Goal: Task Accomplishment & Management: Manage account settings

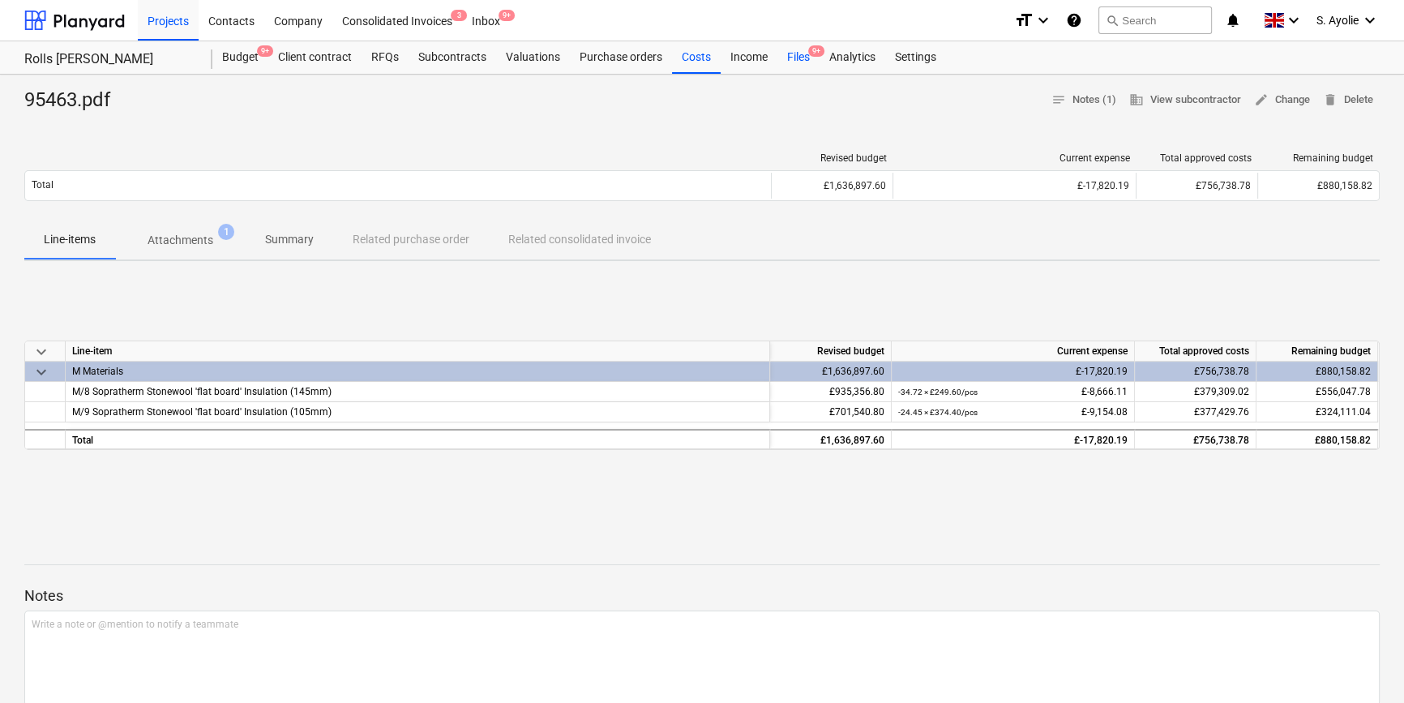
click at [803, 59] on div "Files 9+" at bounding box center [798, 57] width 42 height 32
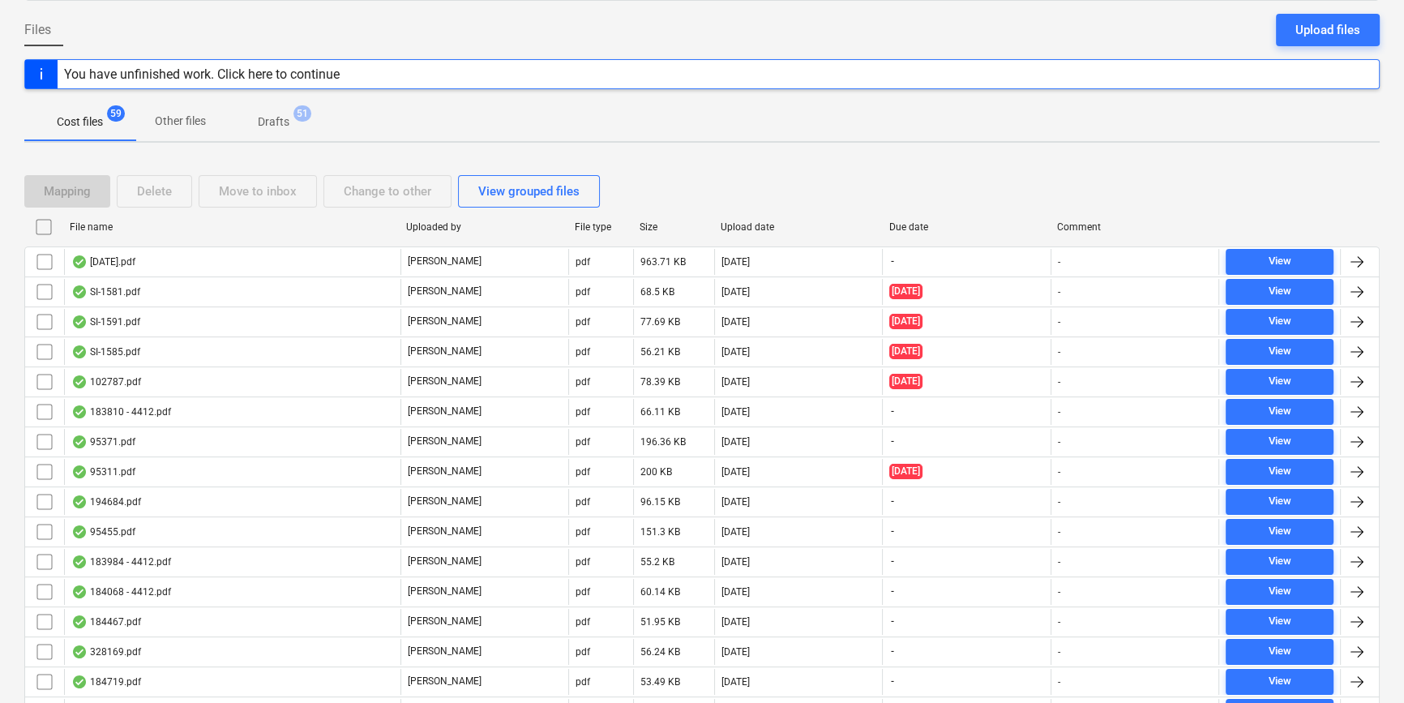
scroll to position [368, 0]
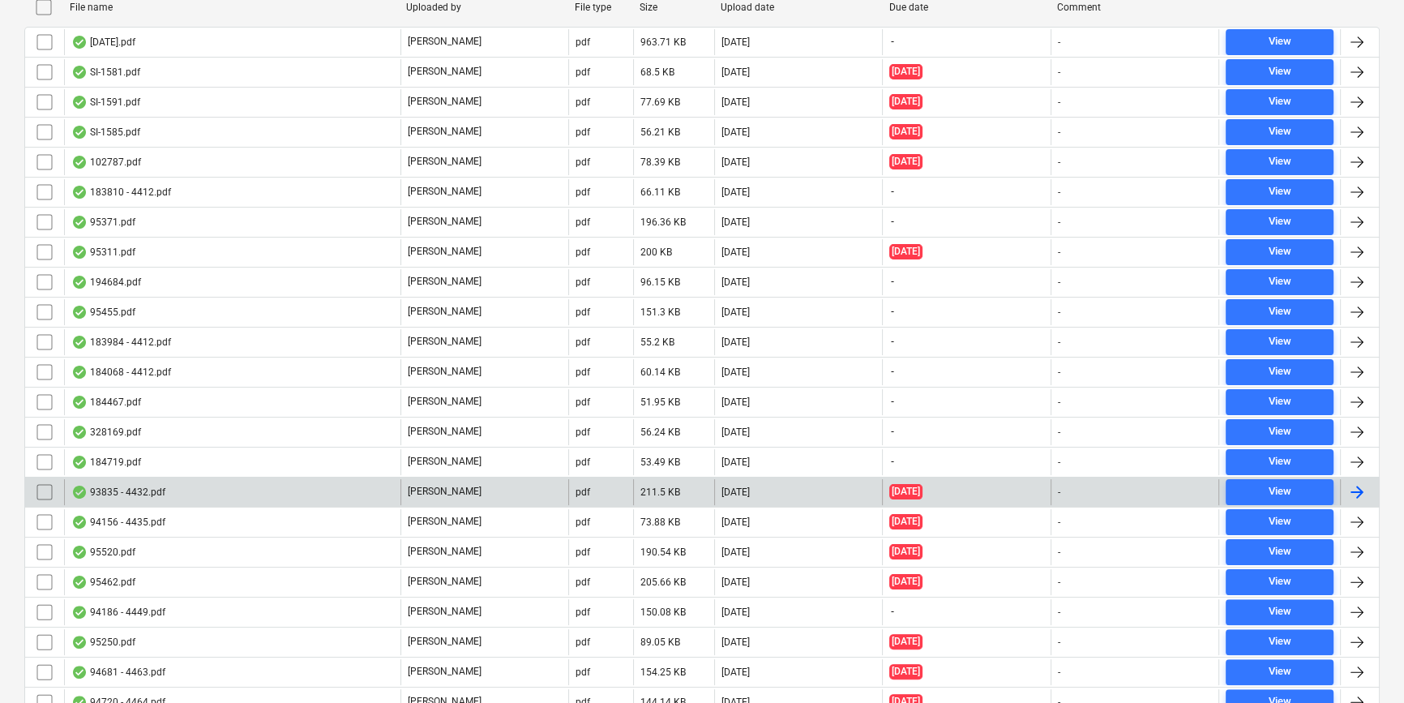
click at [461, 490] on div "[PERSON_NAME]" at bounding box center [484, 492] width 168 height 26
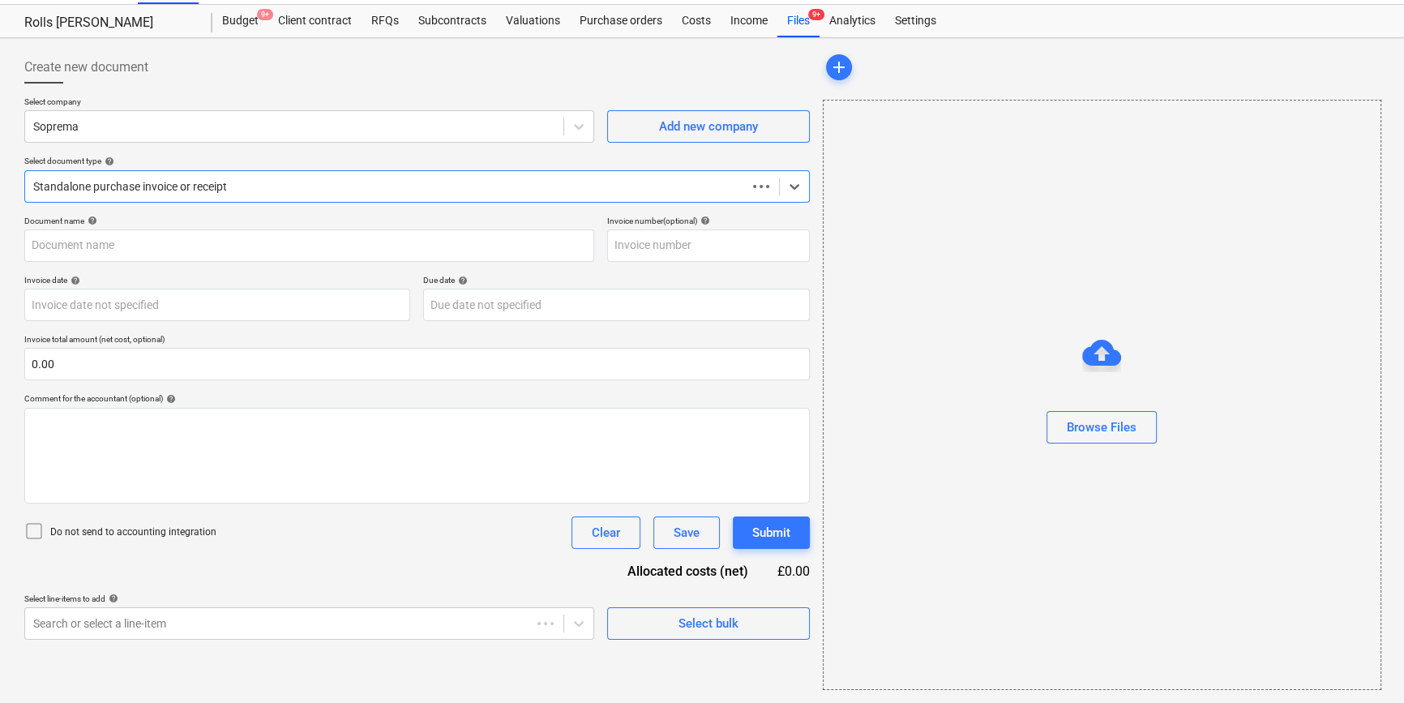
scroll to position [35, 0]
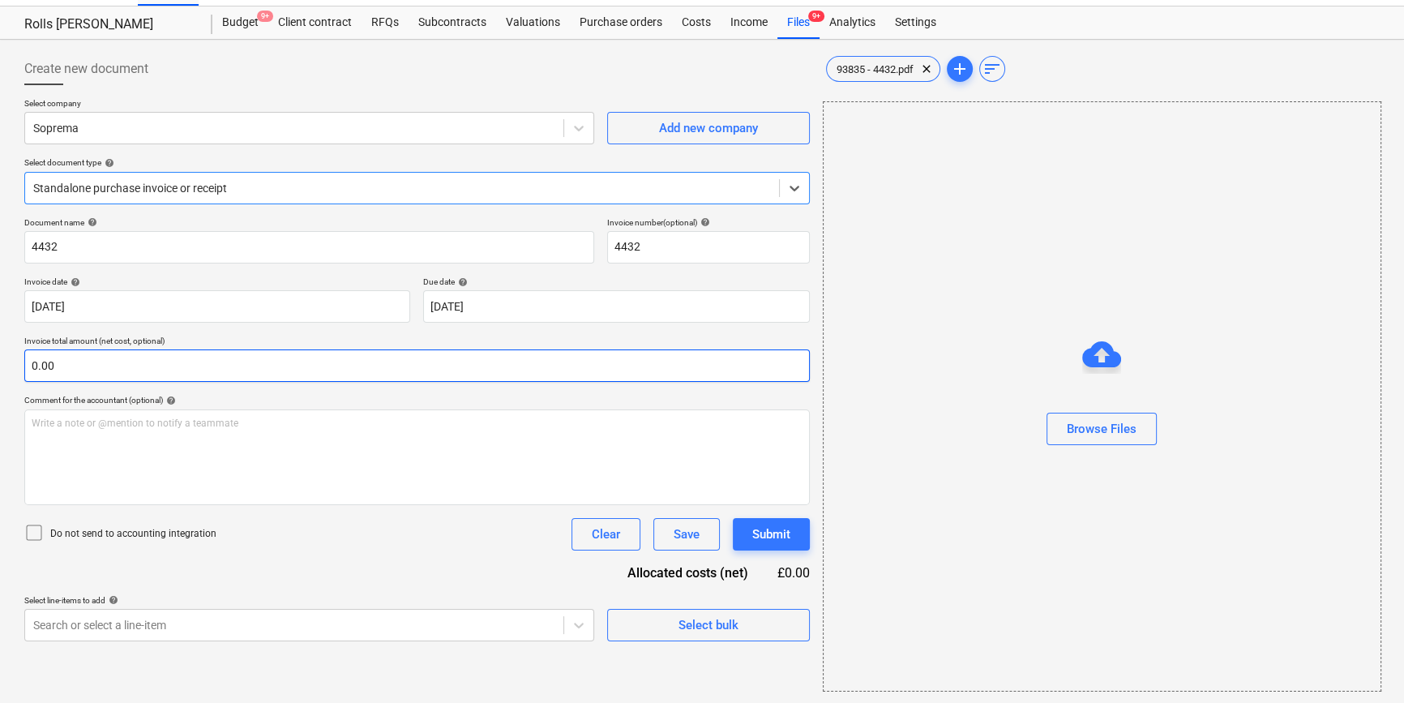
type input "4432"
type input "[DATE]"
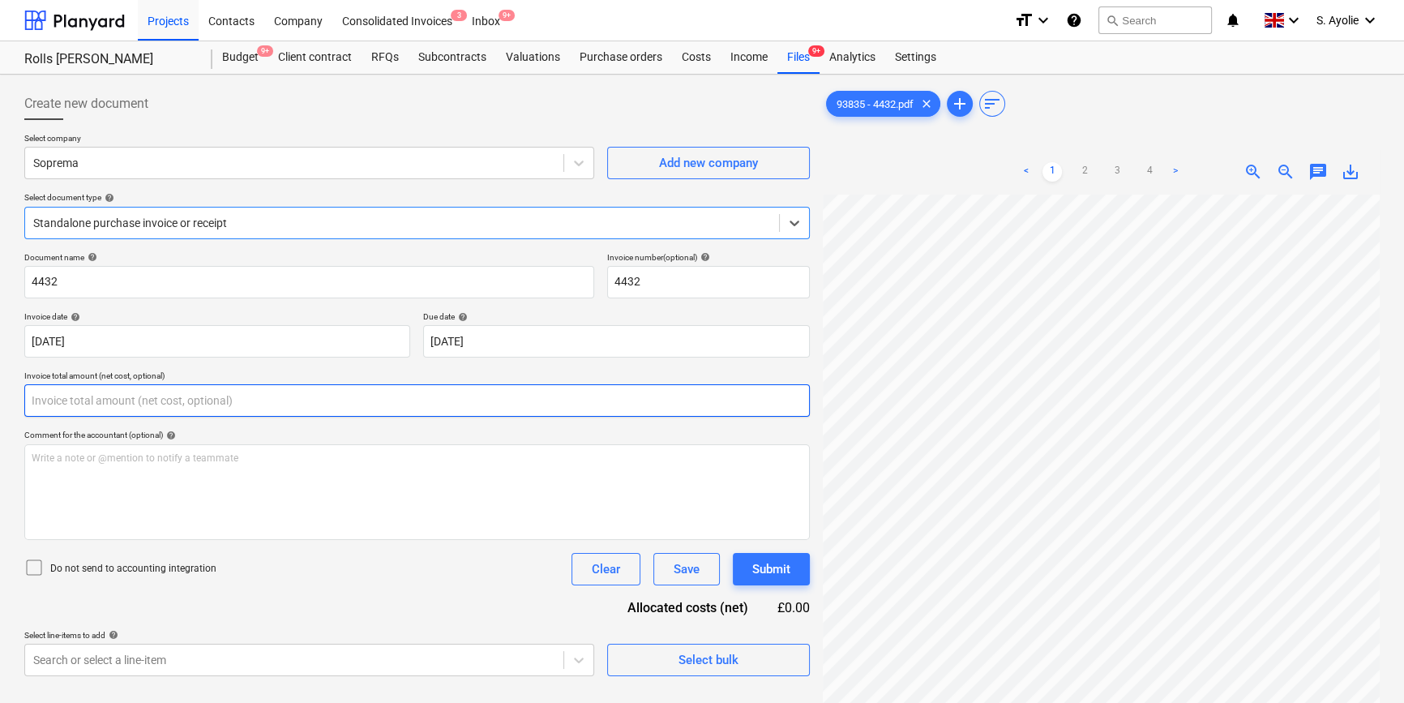
drag, startPoint x: 302, startPoint y: 397, endPoint x: 345, endPoint y: 409, distance: 43.9
click at [305, 400] on input "text" at bounding box center [416, 400] width 785 height 32
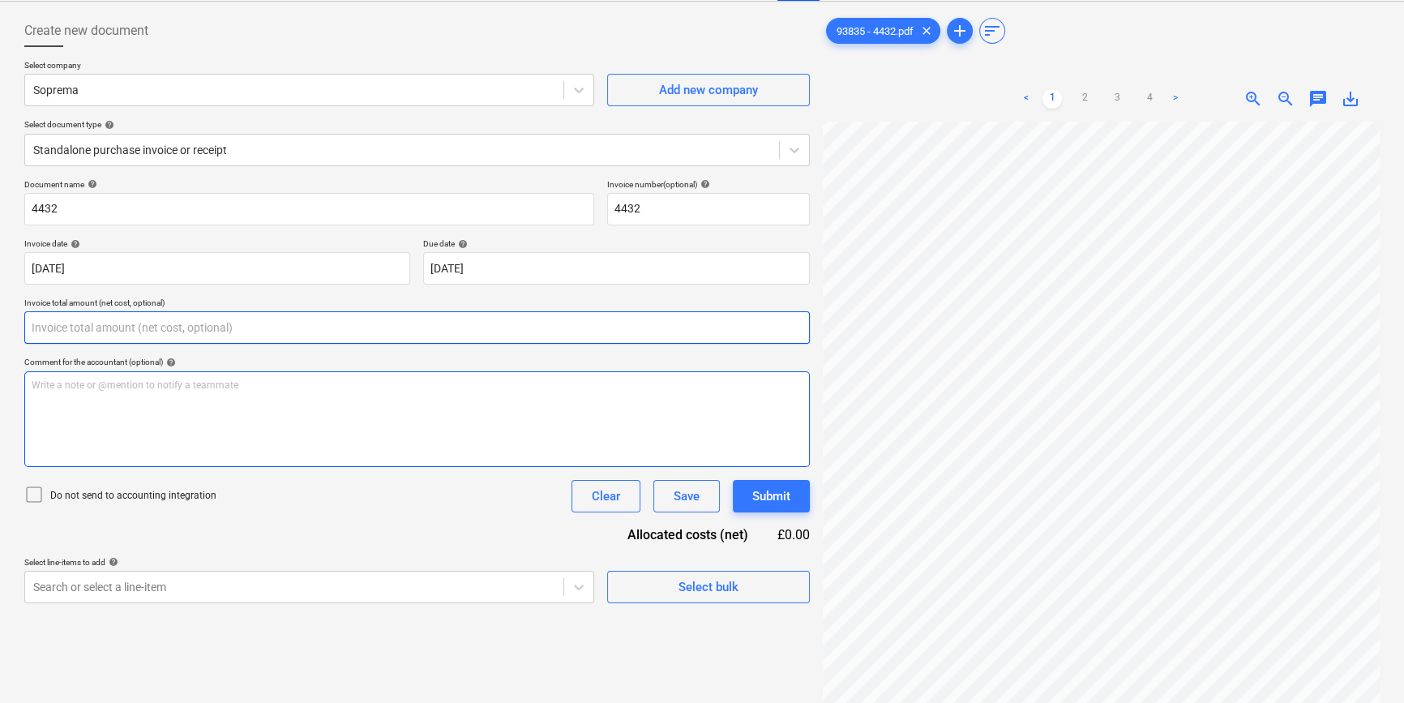
scroll to position [162, 0]
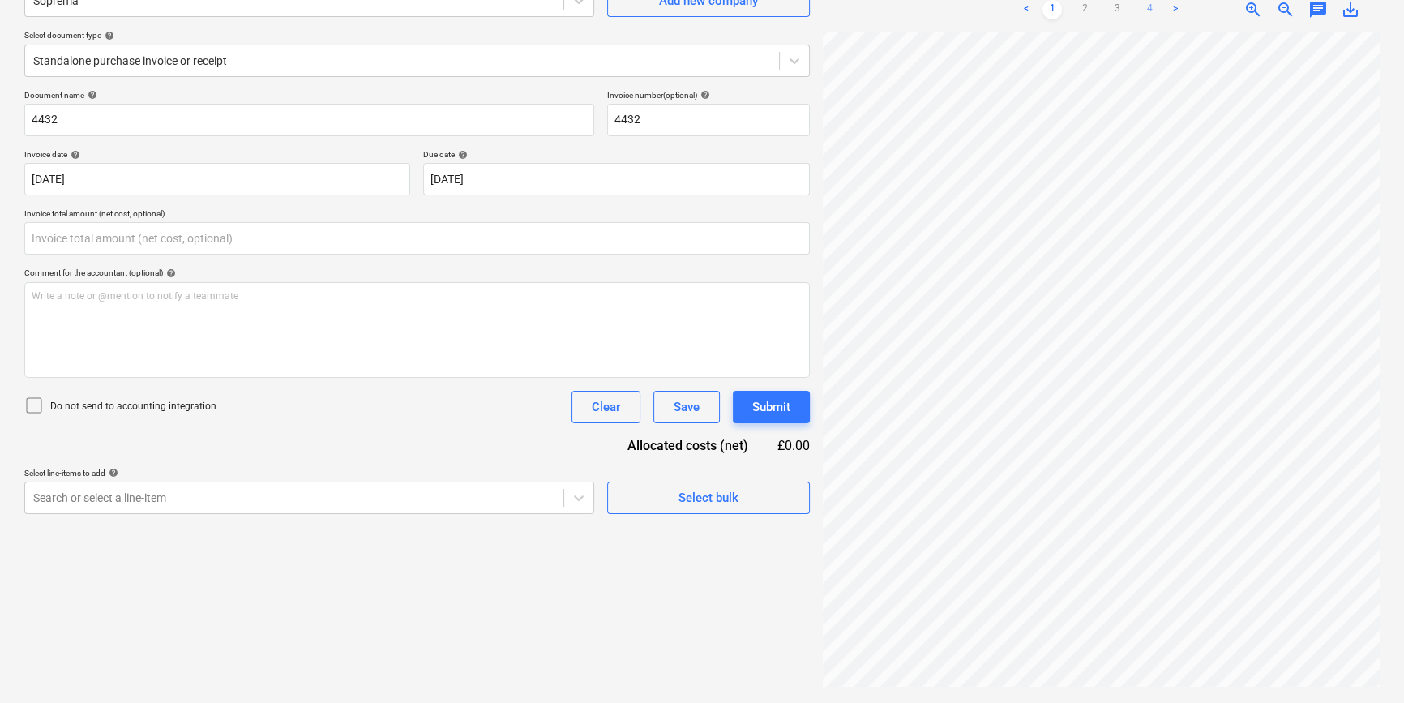
type input "0.00"
click at [1146, 10] on link "4" at bounding box center [1149, 9] width 19 height 19
click at [1119, 9] on link "3" at bounding box center [1116, 9] width 19 height 19
click at [220, 241] on input "text" at bounding box center [416, 238] width 785 height 32
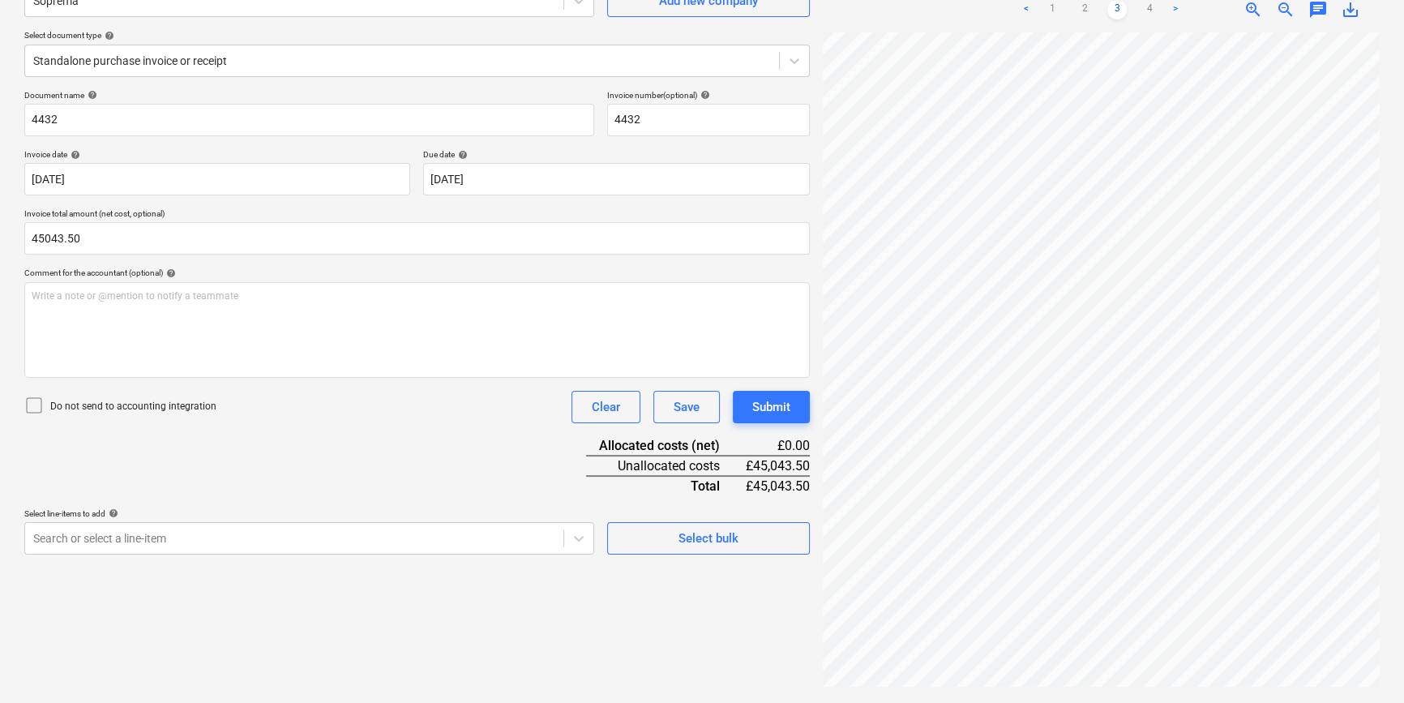
type input "45,043.50"
click at [133, 411] on p "Do not send to accounting integration" at bounding box center [133, 407] width 166 height 14
click at [156, 528] on body "Projects Contacts Company Consolidated Invoices 3 Inbox 9+ format_size keyboard…" at bounding box center [702, 189] width 1404 height 703
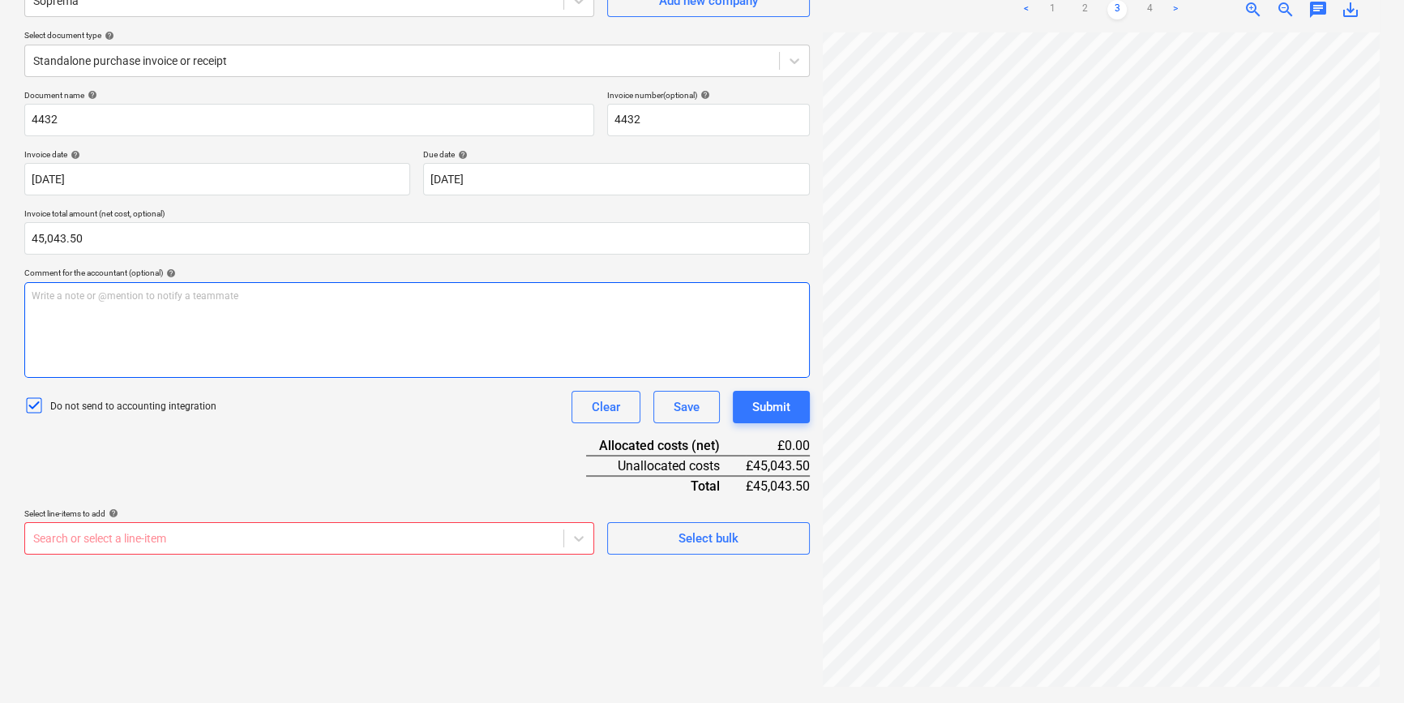
scroll to position [162, 0]
drag, startPoint x: 316, startPoint y: 366, endPoint x: 335, endPoint y: 366, distance: 18.6
click at [334, 366] on div "Document name help 4432 Invoice number (optional) help 4432 Invoice date help 0…" at bounding box center [416, 322] width 785 height 464
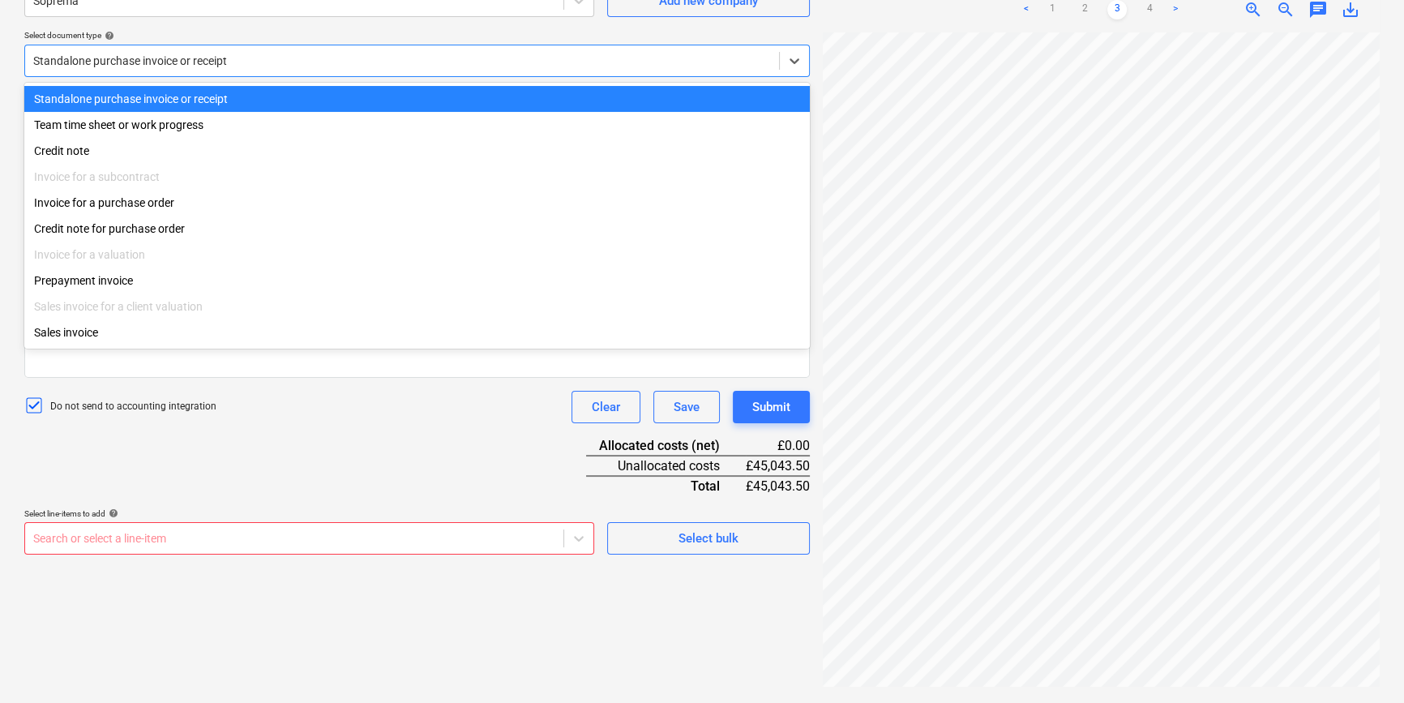
click at [120, 72] on div "Standalone purchase invoice or receipt" at bounding box center [416, 61] width 785 height 32
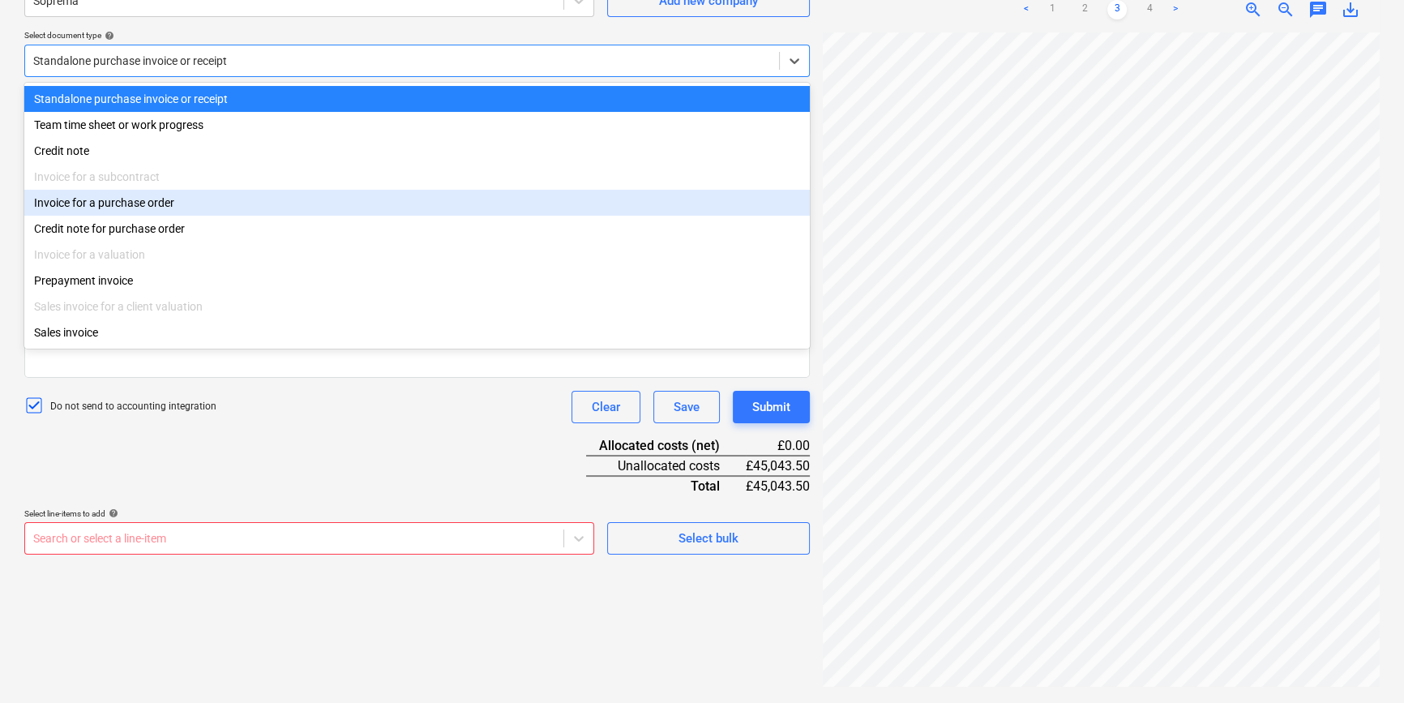
click at [316, 211] on div "Invoice for a purchase order" at bounding box center [416, 203] width 785 height 26
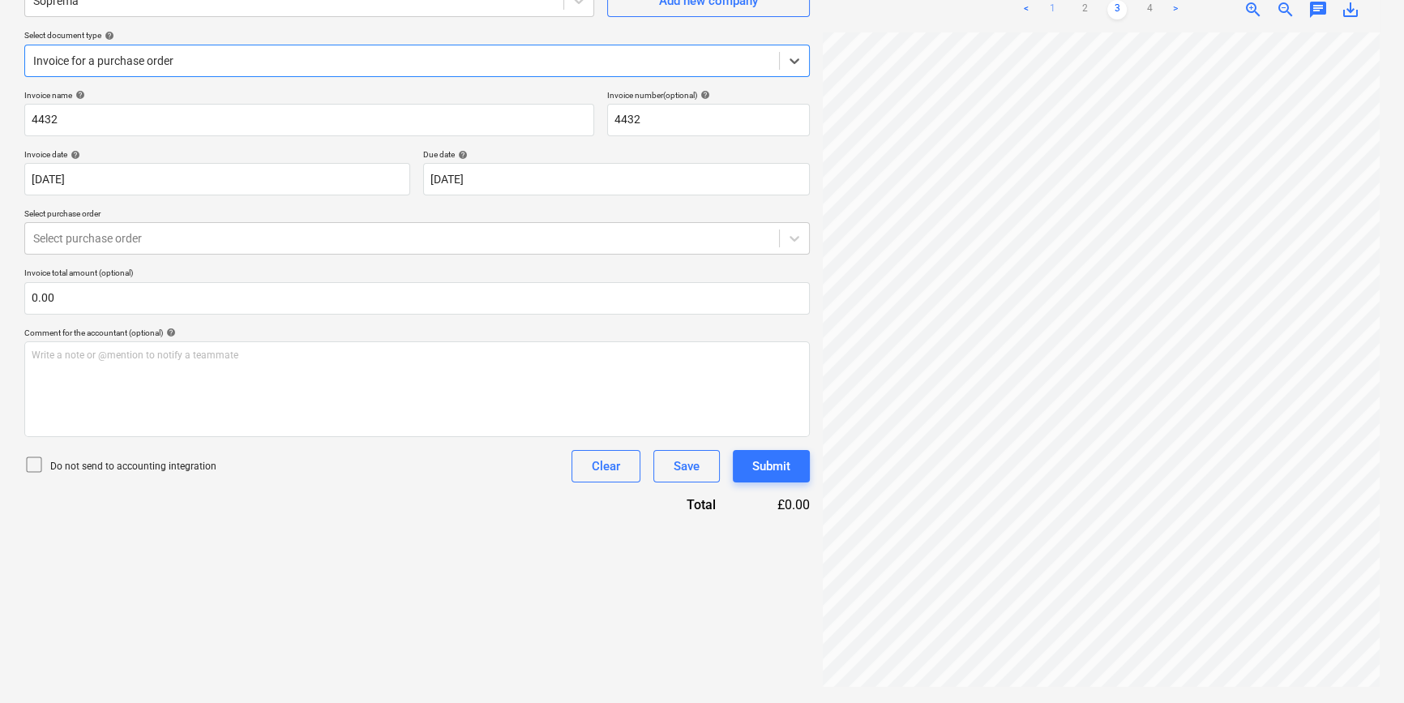
click at [1051, 15] on link "1" at bounding box center [1051, 9] width 19 height 19
drag, startPoint x: 1121, startPoint y: 12, endPoint x: 1104, endPoint y: 24, distance: 20.9
click at [1121, 13] on link "3" at bounding box center [1116, 9] width 19 height 19
click at [485, 316] on div "Invoice name help 4432 Invoice number (optional) help 4432 Invoice date help 04…" at bounding box center [416, 302] width 785 height 424
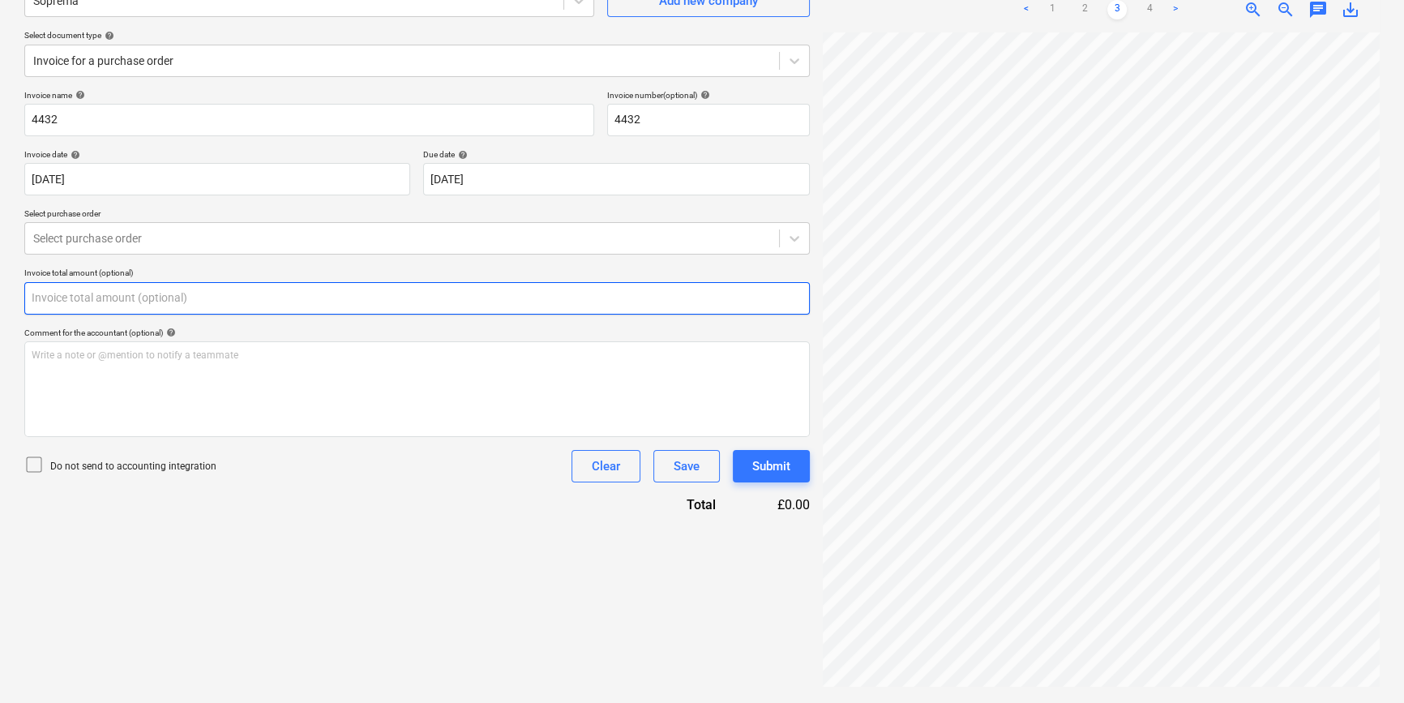
click at [292, 294] on input "text" at bounding box center [416, 298] width 785 height 32
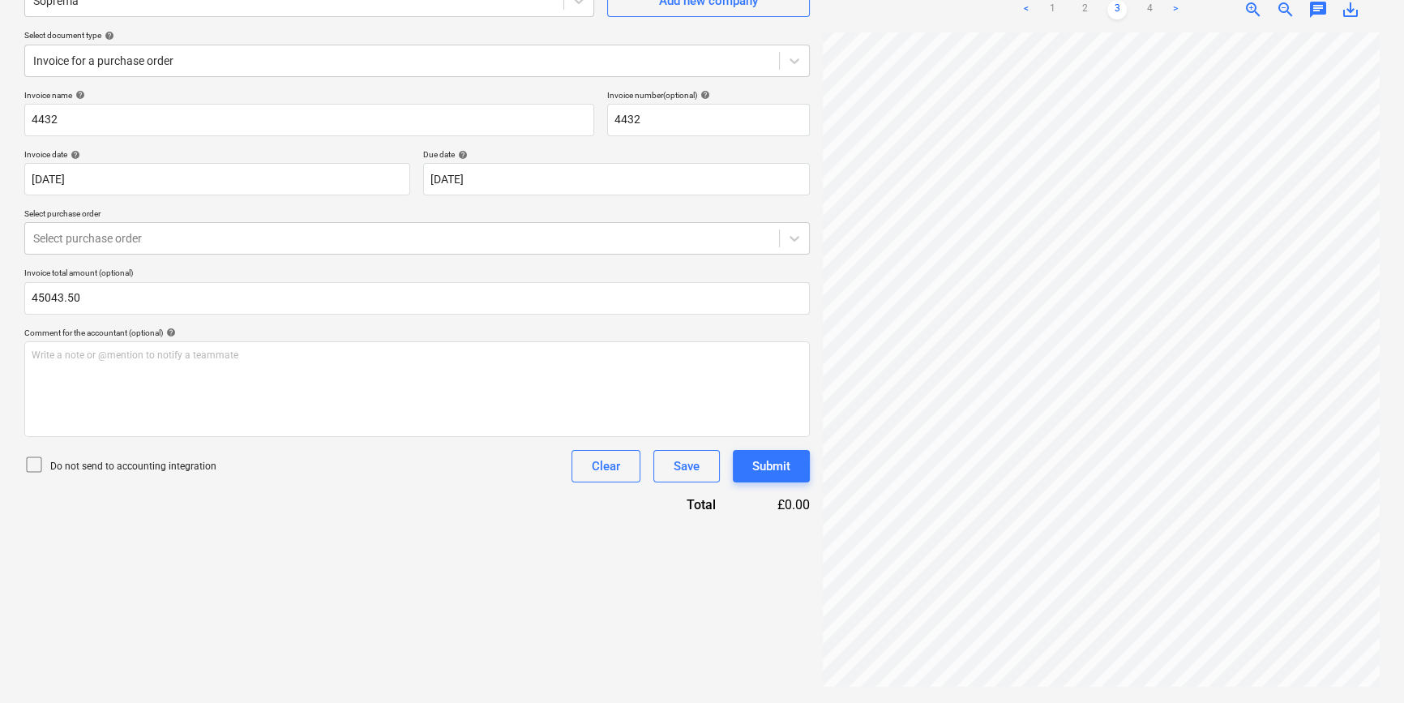
type input "45,043.50"
click at [168, 455] on div "Do not send to accounting integration" at bounding box center [120, 466] width 192 height 23
drag, startPoint x: 184, startPoint y: 523, endPoint x: 190, endPoint y: 515, distance: 10.4
click at [187, 516] on div "Create new document Select company Soprema Add new company Select document type…" at bounding box center [417, 307] width 798 height 777
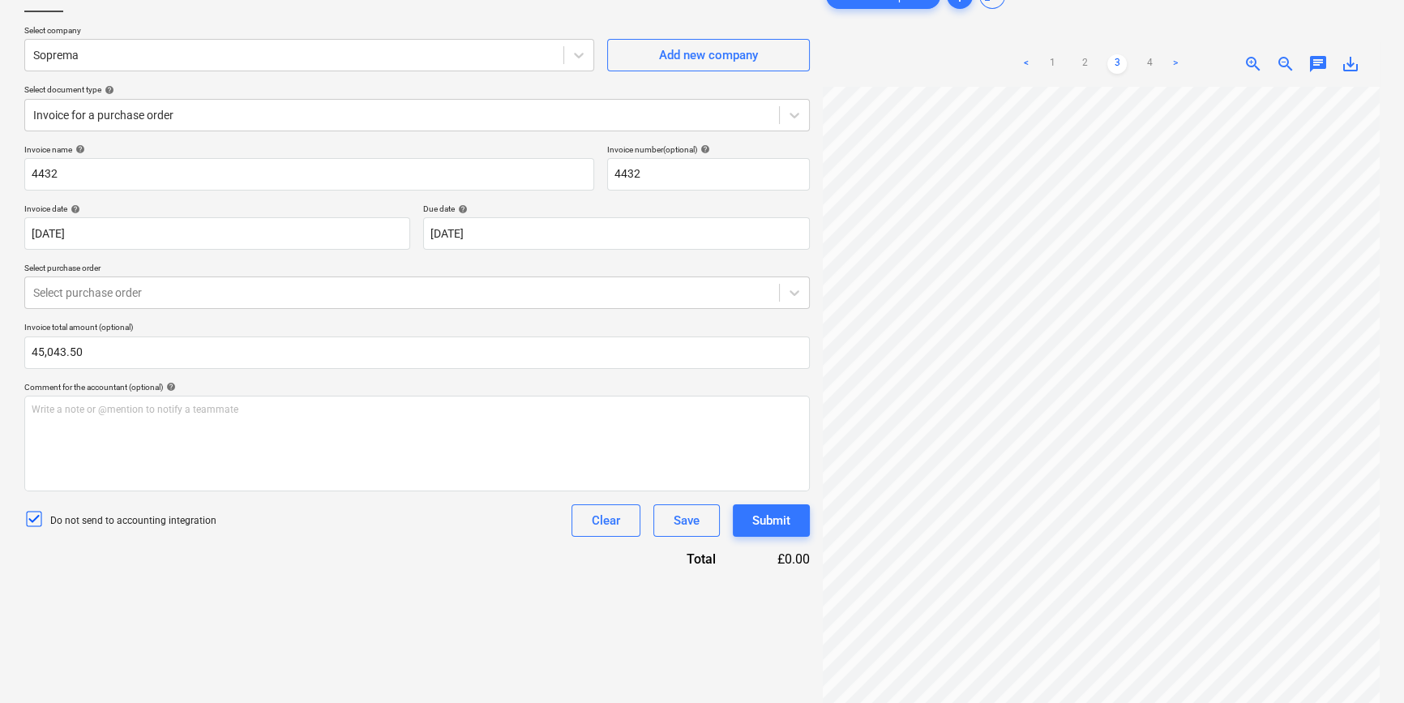
scroll to position [162, 0]
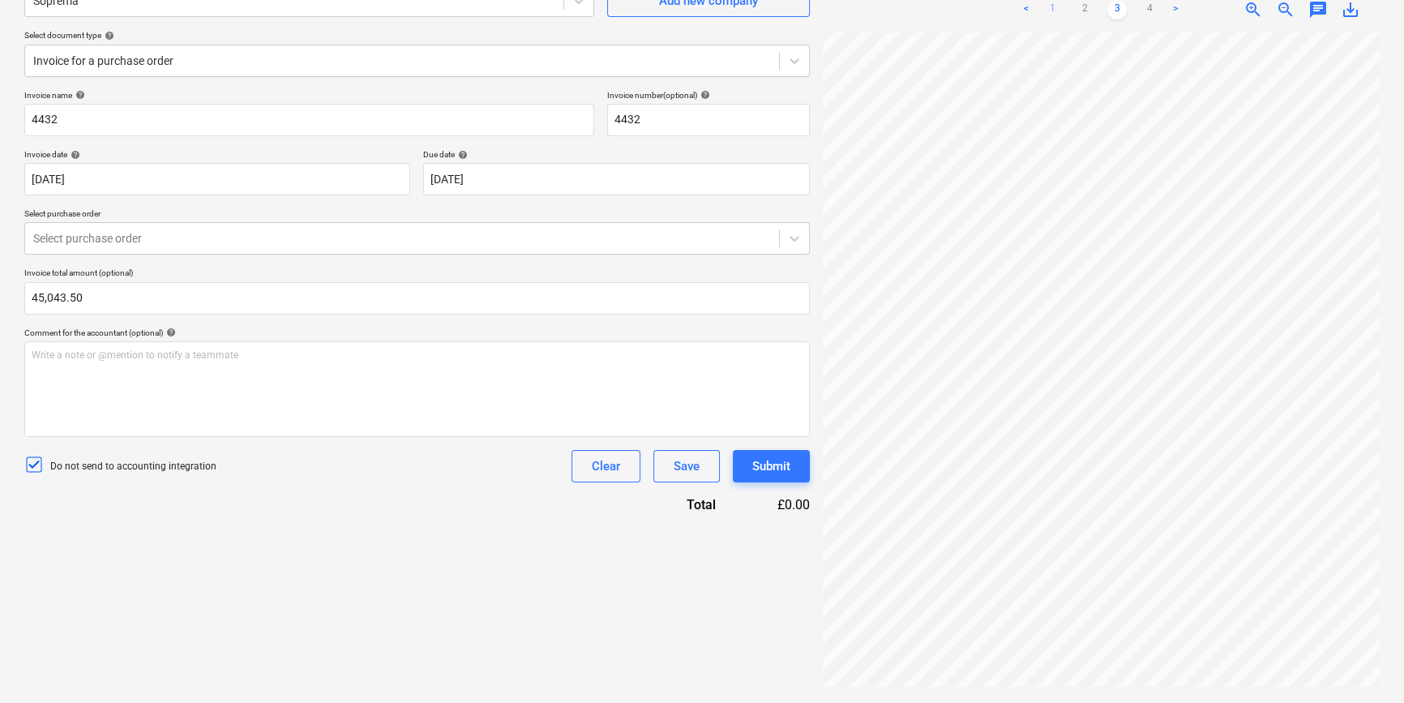
click at [1055, 13] on link "1" at bounding box center [1051, 9] width 19 height 19
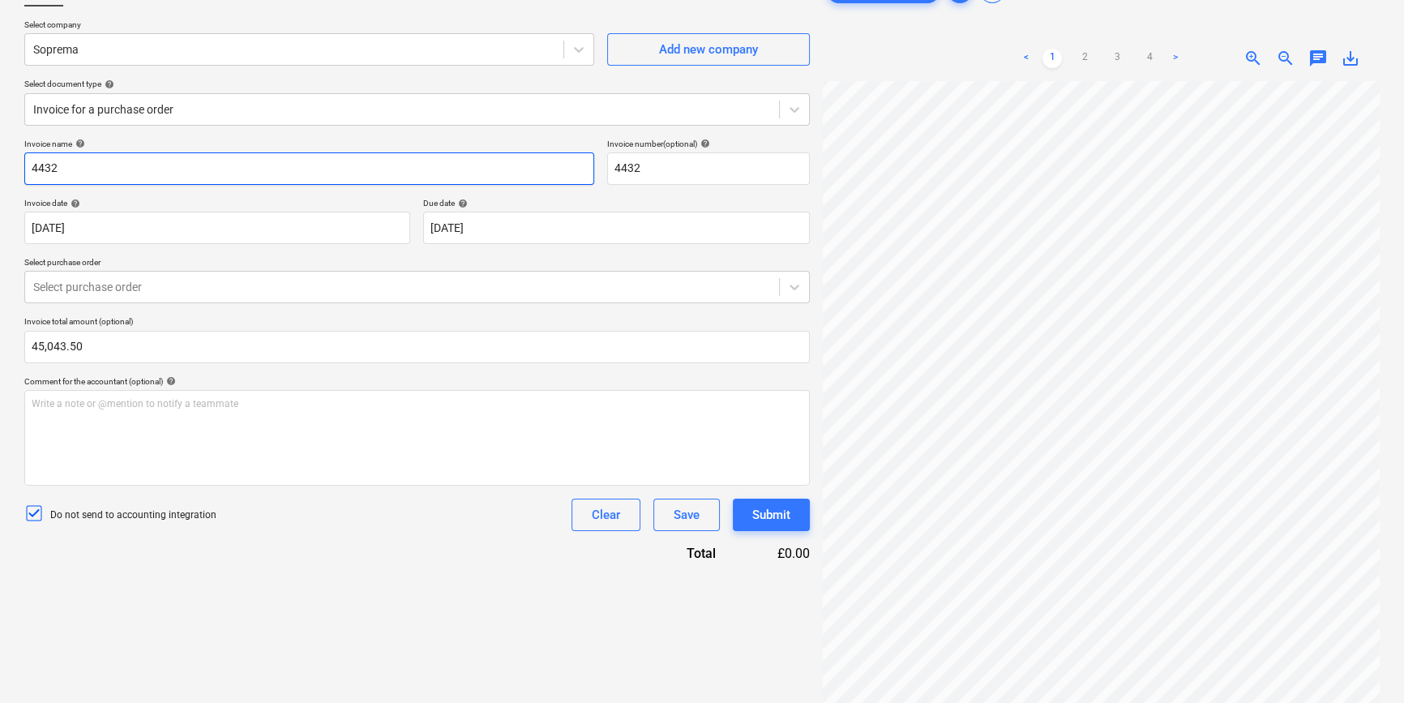
scroll to position [88, 0]
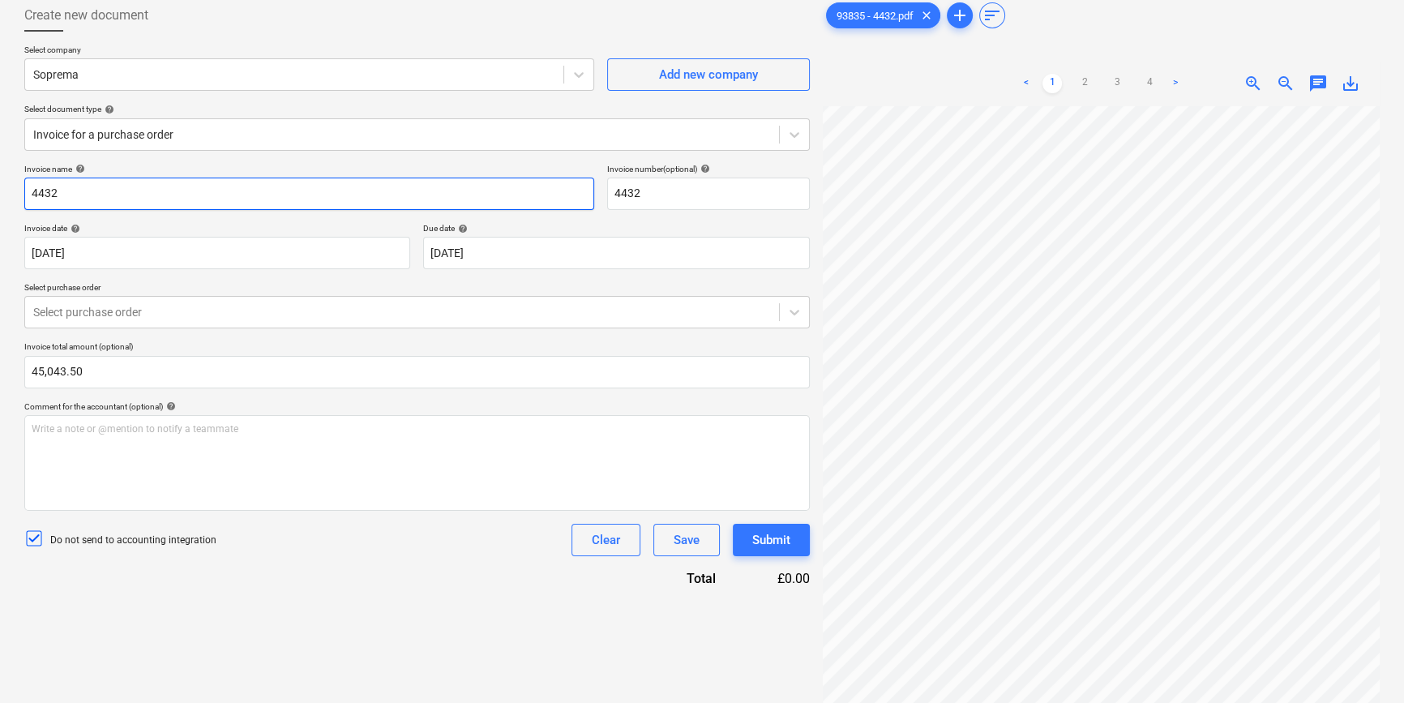
drag, startPoint x: 143, startPoint y: 196, endPoint x: -11, endPoint y: 190, distance: 153.3
click at [0, 190] on html "Projects Contacts Company Consolidated Invoices 3 Inbox 9+ format_size keyboard…" at bounding box center [702, 263] width 1404 height 703
type input "93835"
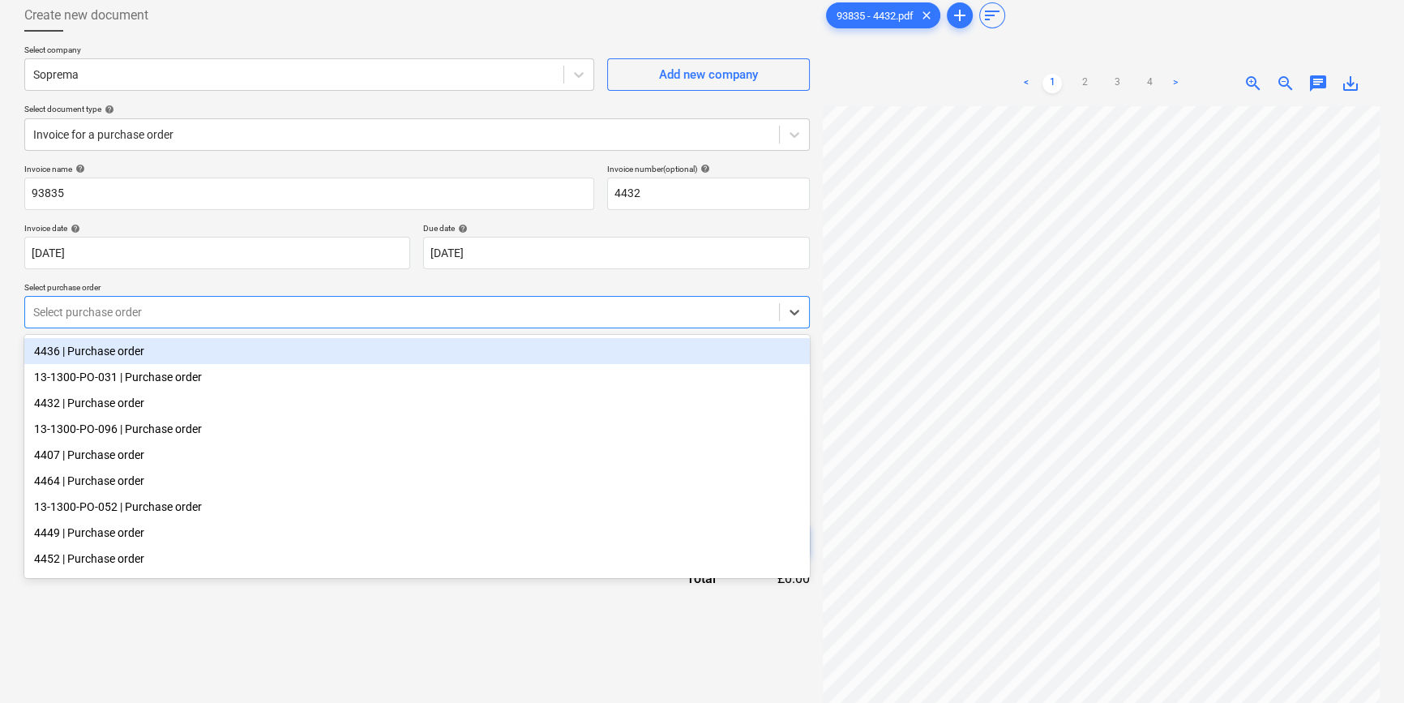
click at [185, 320] on div at bounding box center [402, 312] width 738 height 16
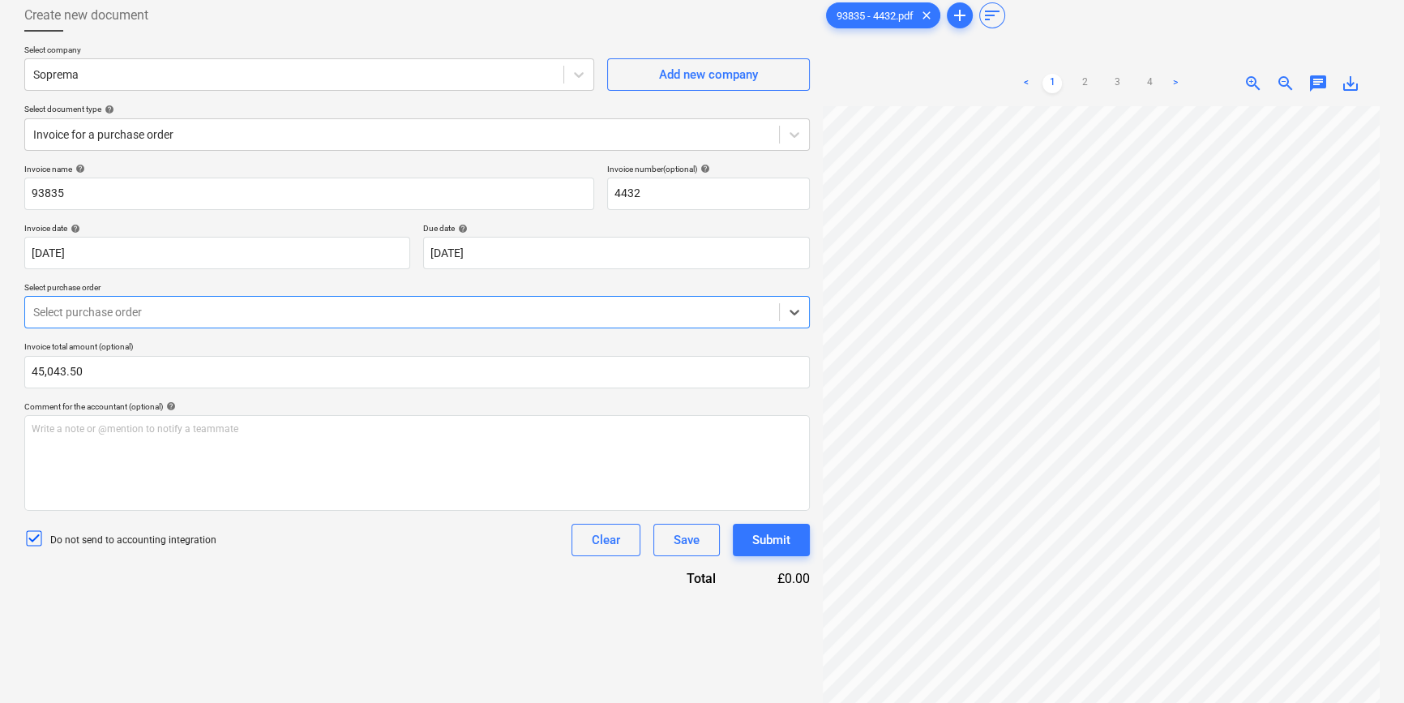
click at [186, 320] on div at bounding box center [402, 312] width 738 height 16
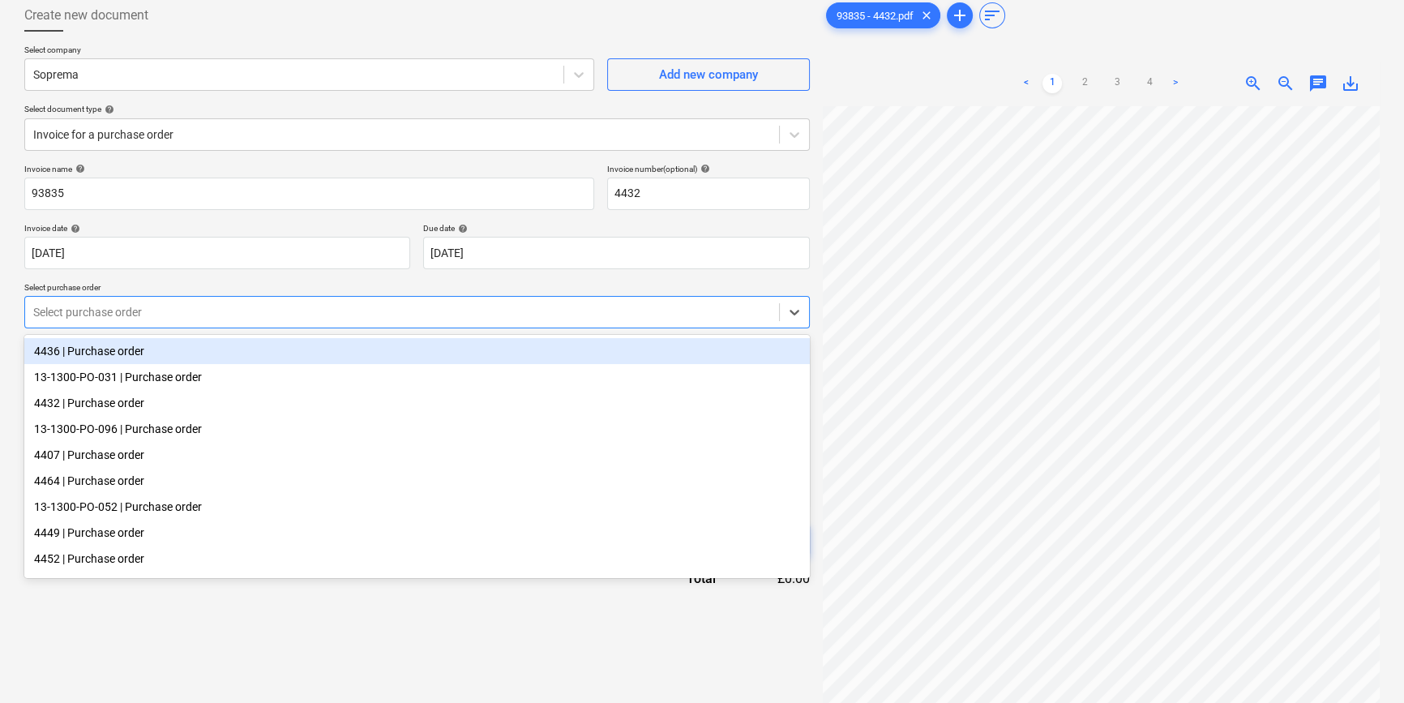
click at [186, 320] on div at bounding box center [402, 312] width 738 height 16
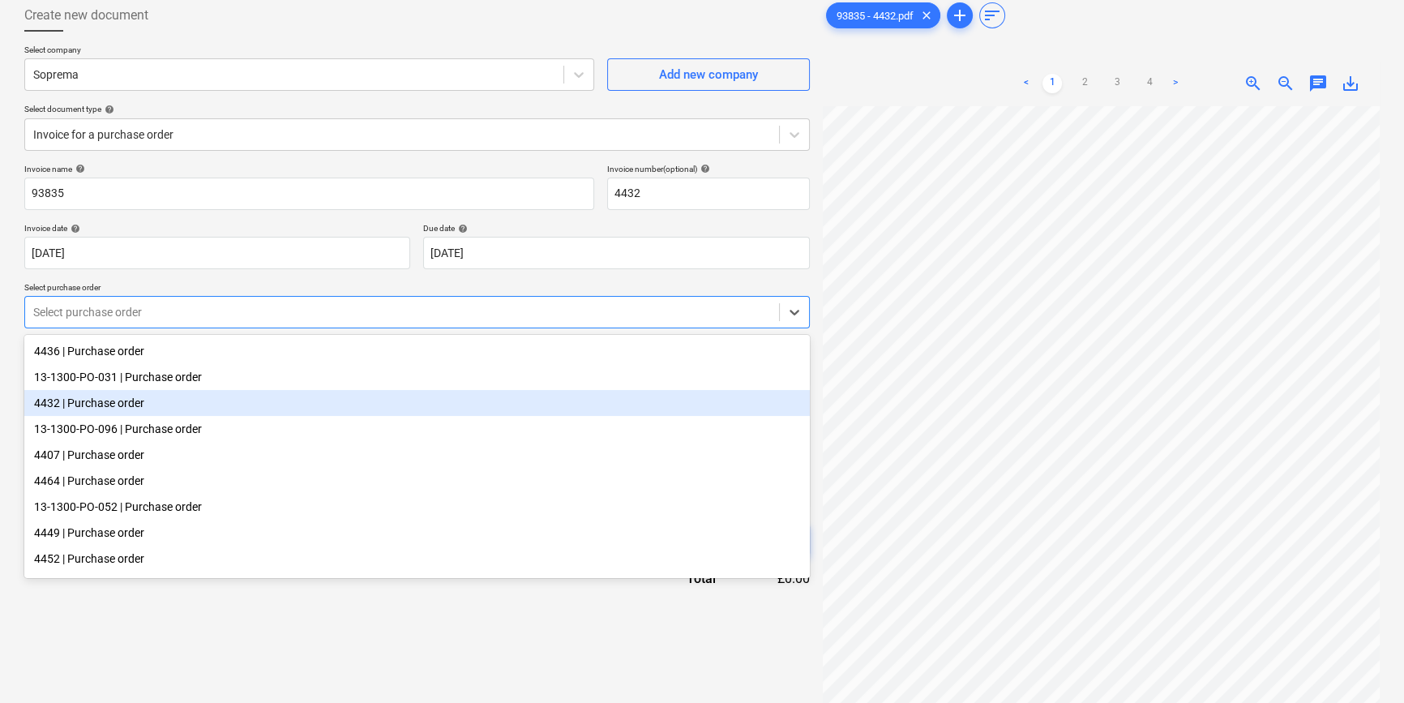
click at [149, 412] on div "4432 | Purchase order" at bounding box center [416, 403] width 785 height 26
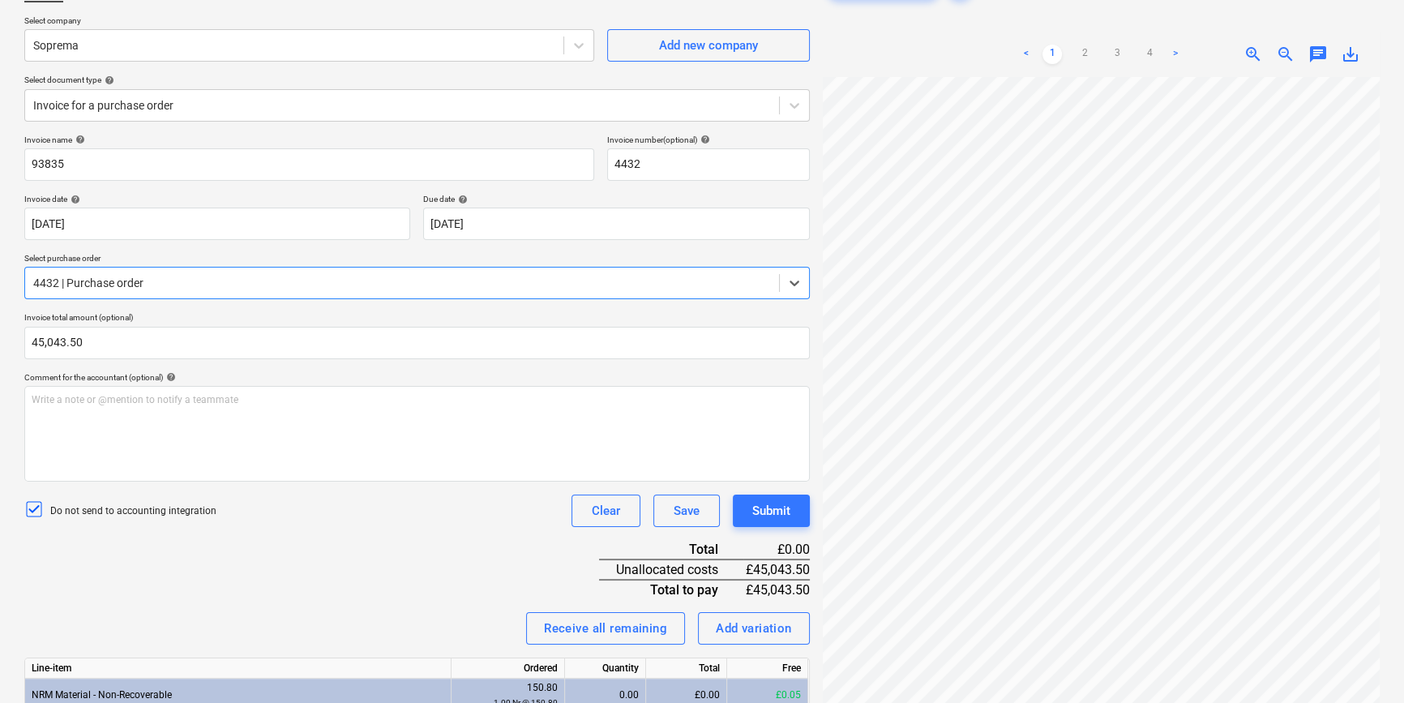
scroll to position [383, 0]
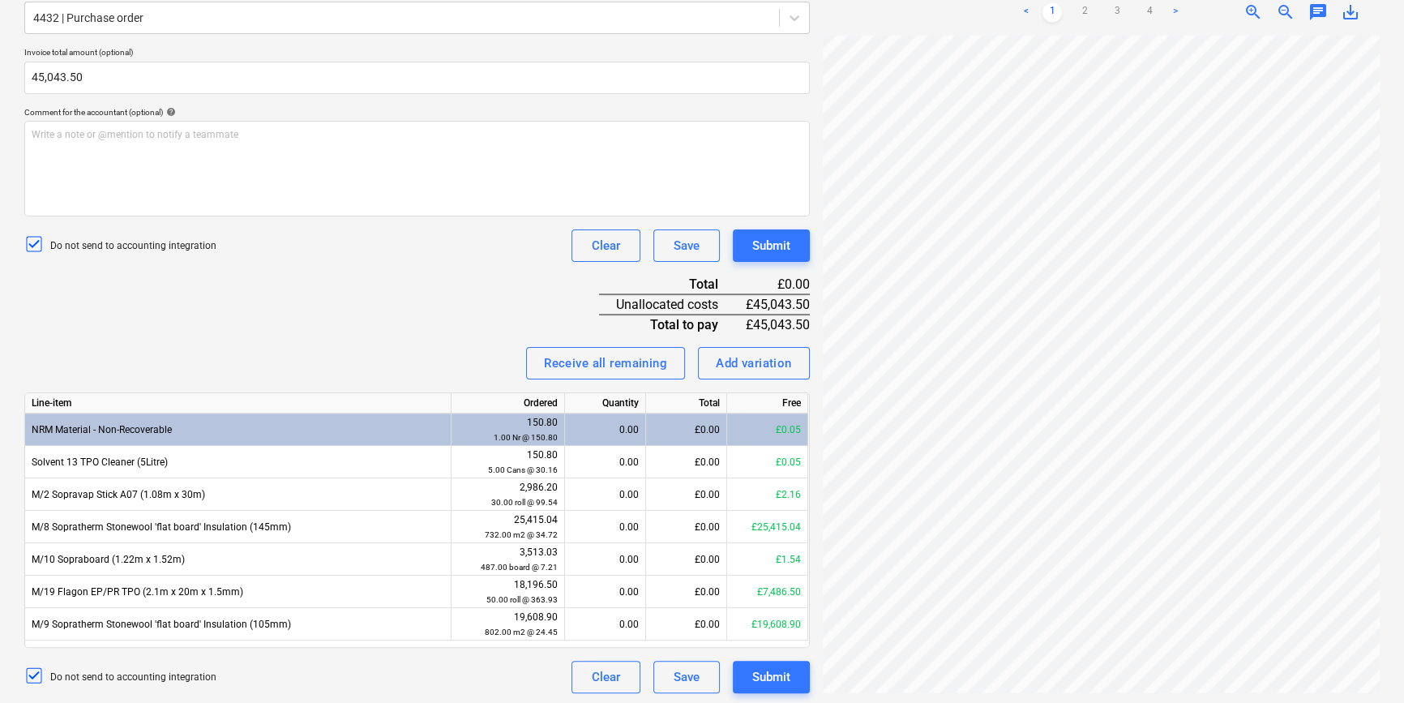
click at [393, 270] on div "Invoice name help 93835 Invoice number (optional) help 4432 Invoice date help 0…" at bounding box center [416, 281] width 785 height 824
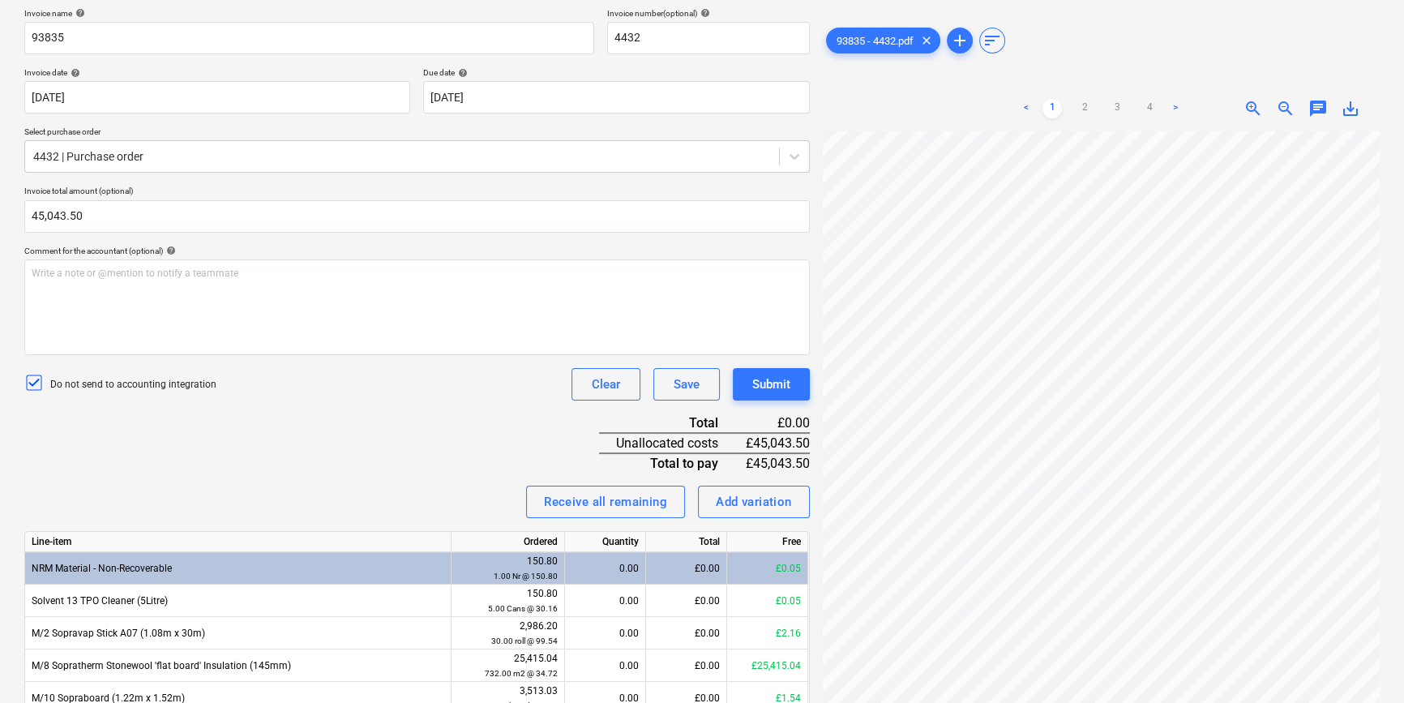
scroll to position [162, 0]
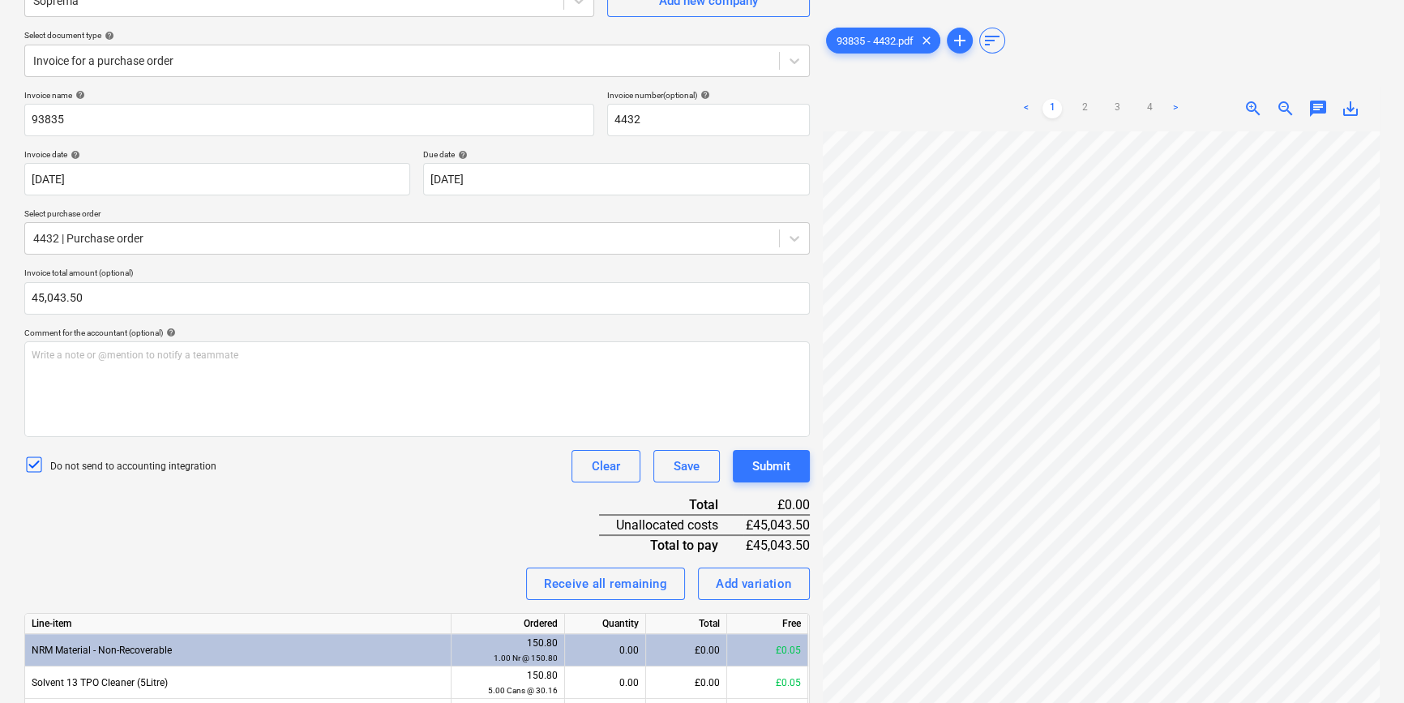
click at [366, 213] on p "Select purchase order" at bounding box center [416, 215] width 785 height 14
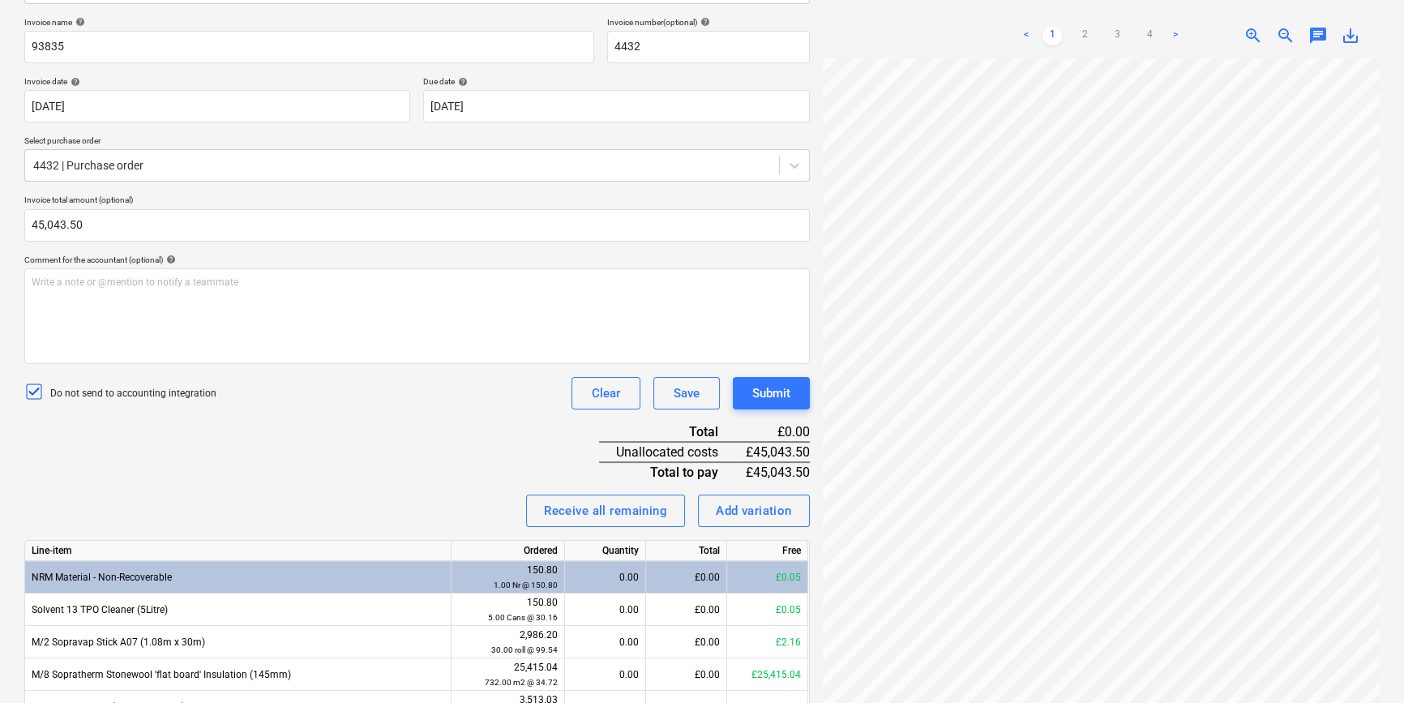
scroll to position [207, 28]
click at [1119, 39] on link "3" at bounding box center [1116, 35] width 19 height 19
click at [1059, 33] on link "1" at bounding box center [1051, 35] width 19 height 19
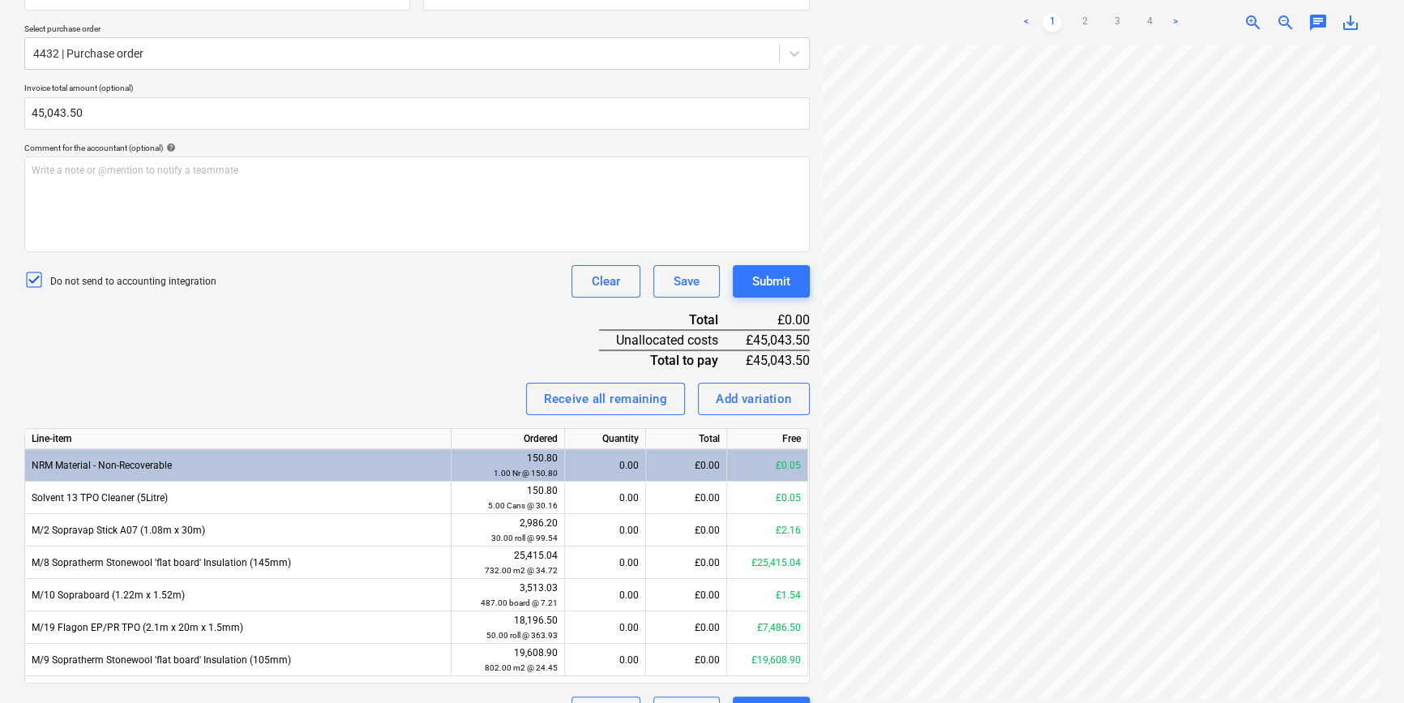
scroll to position [383, 0]
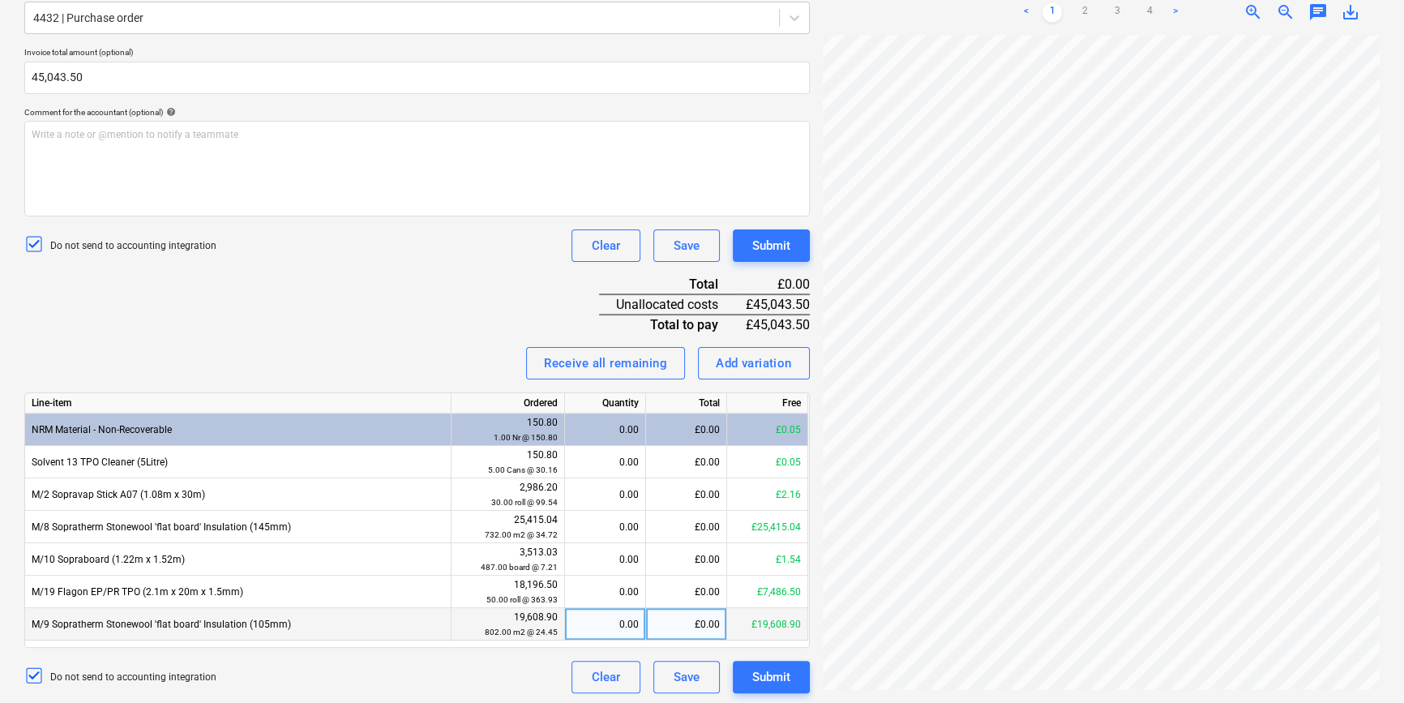
click at [680, 629] on div "£0.00" at bounding box center [686, 624] width 81 height 32
type input "19628.46"
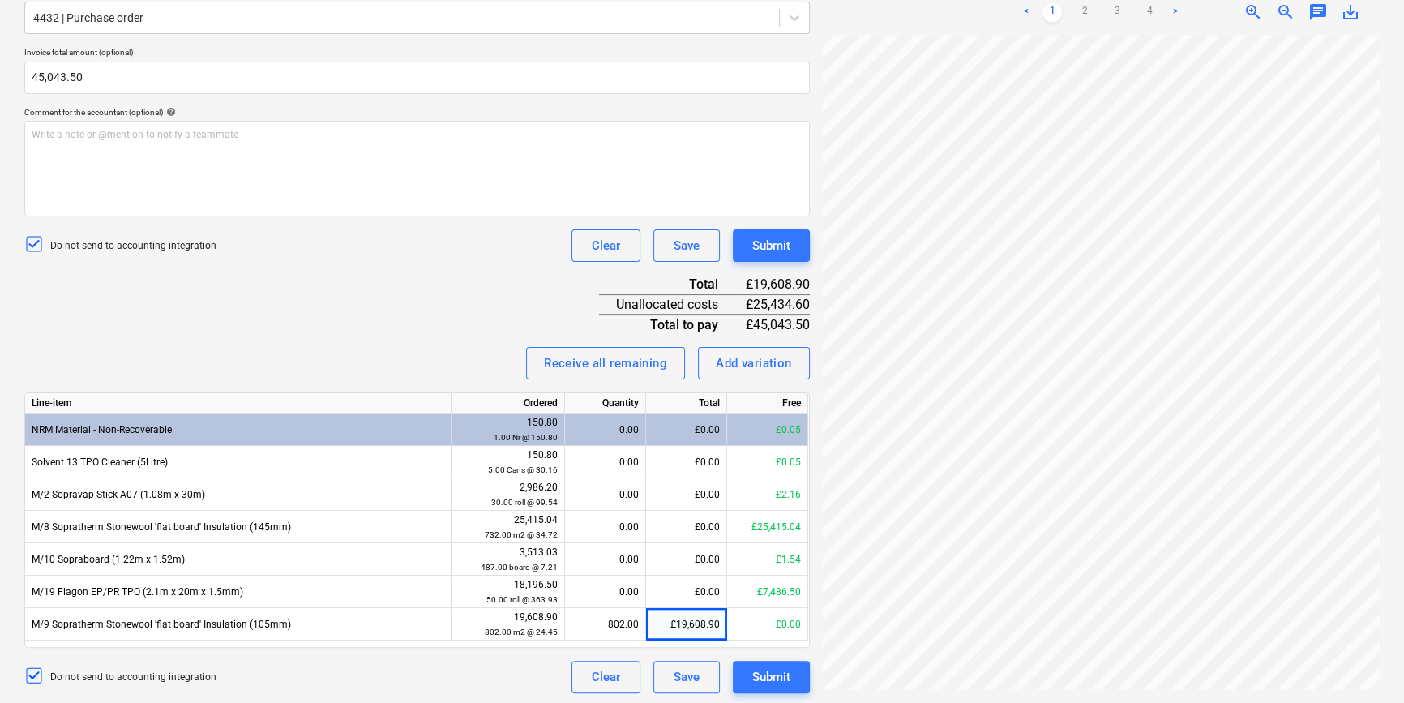
click at [396, 333] on div "Invoice name help 93835 Invoice number (optional) help 4432 Invoice date help 0…" at bounding box center [416, 281] width 785 height 824
click at [704, 628] on div "£19,608.90" at bounding box center [686, 624] width 81 height 32
click at [609, 627] on div "0.00" at bounding box center [604, 624] width 67 height 32
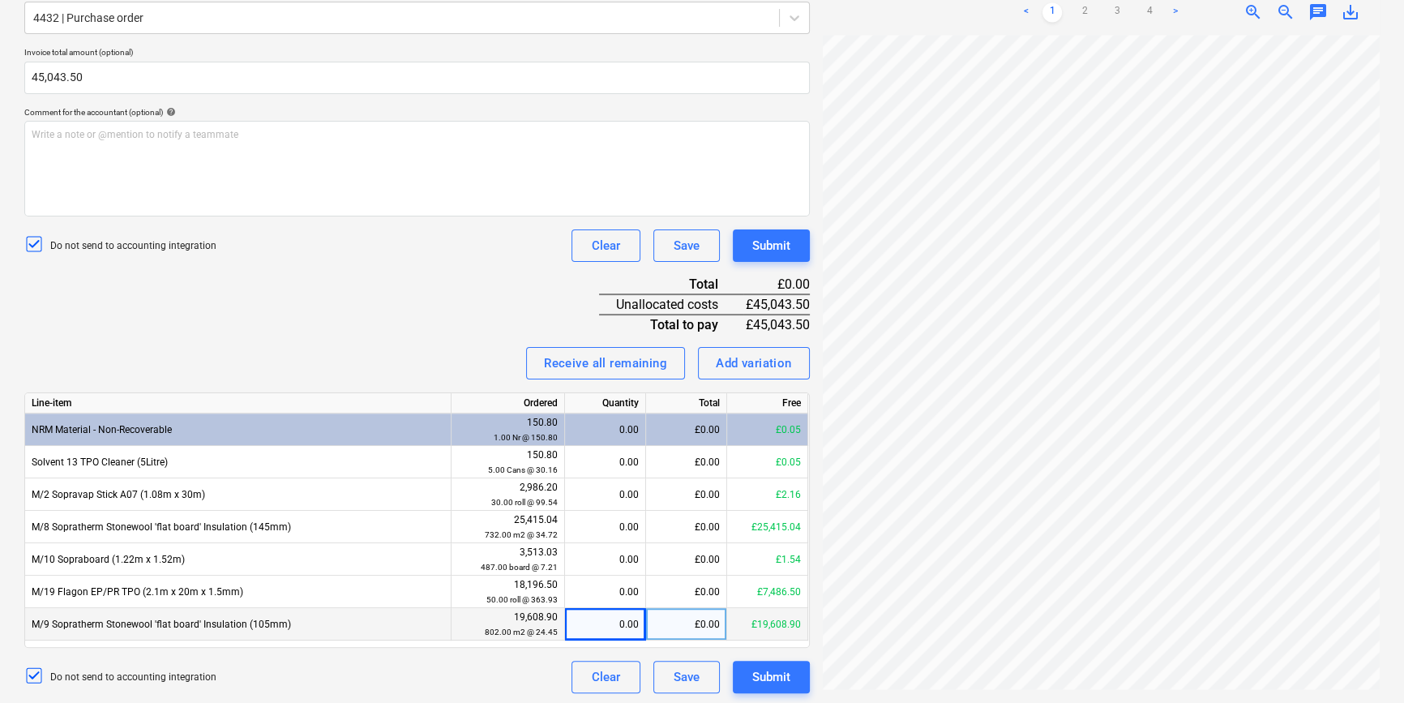
click at [713, 617] on div "£0.00" at bounding box center [686, 624] width 81 height 32
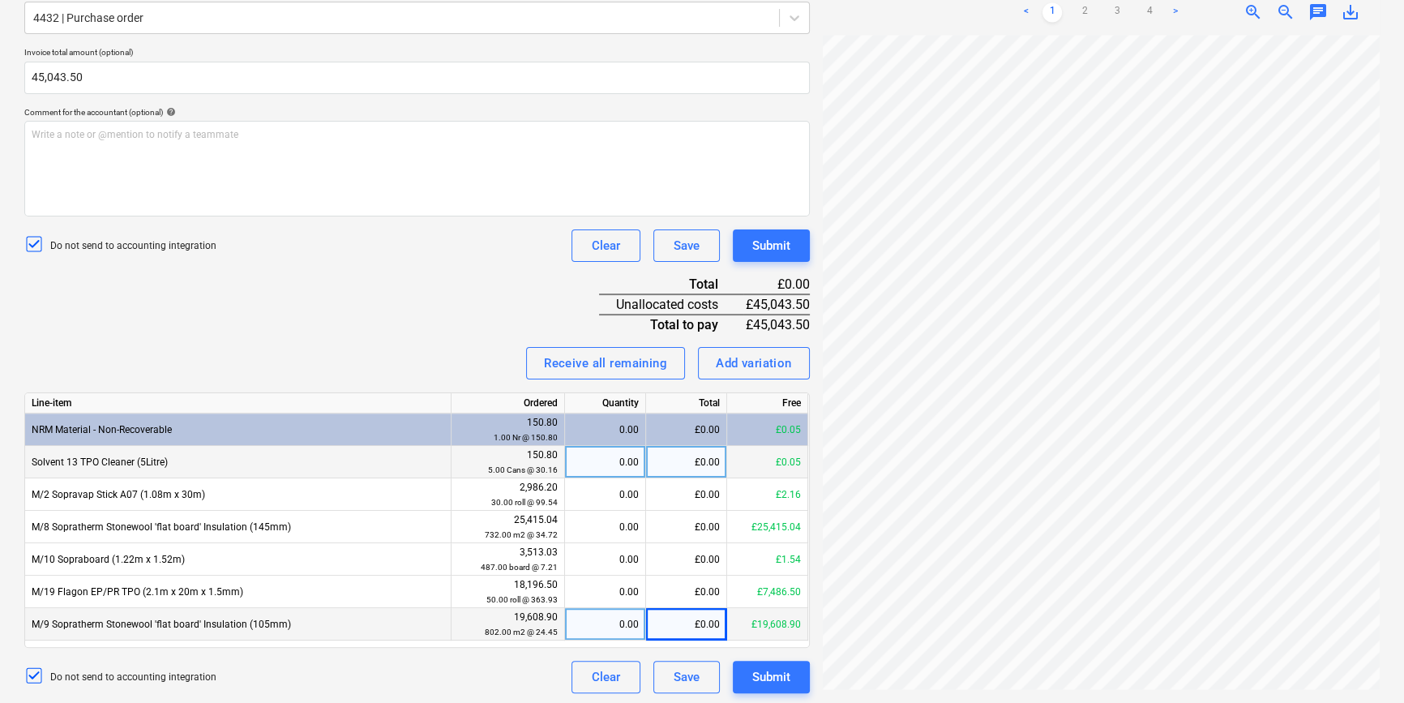
click at [661, 468] on div "£0.00" at bounding box center [686, 462] width 81 height 32
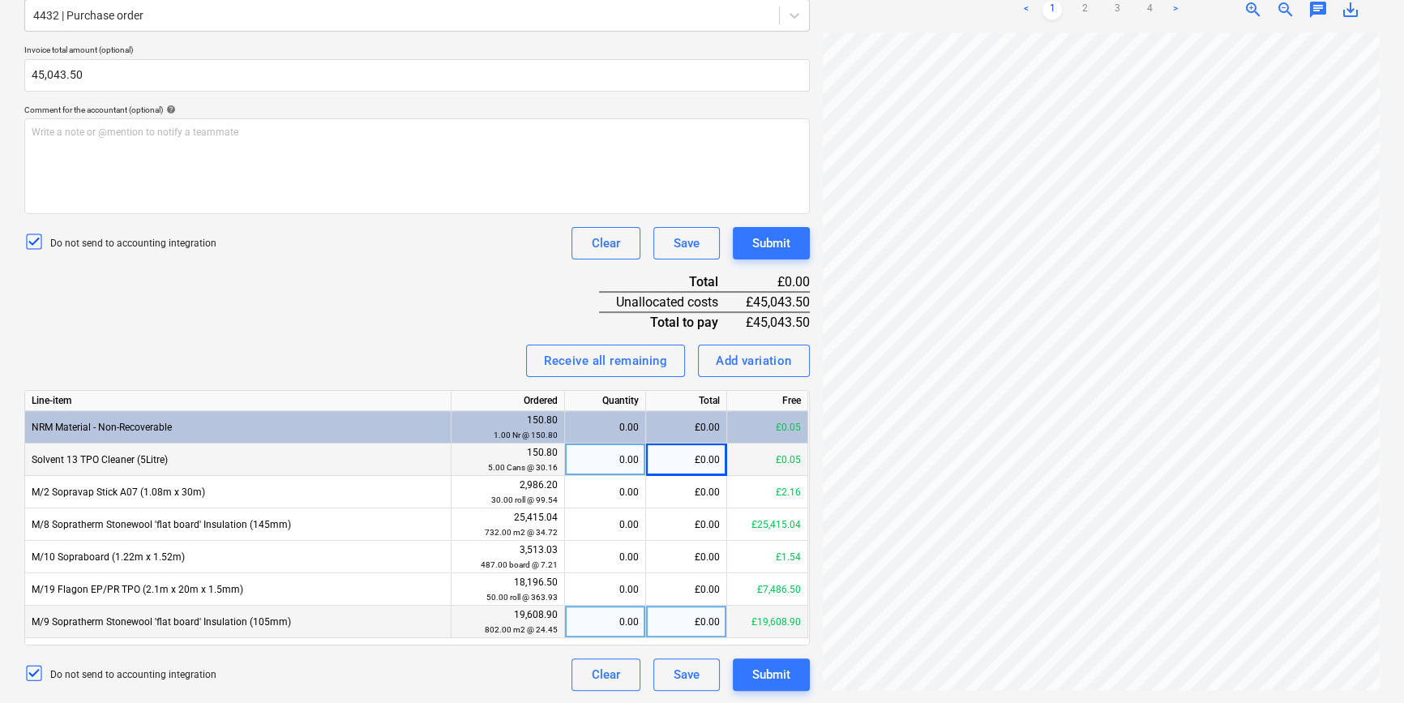
scroll to position [16, 0]
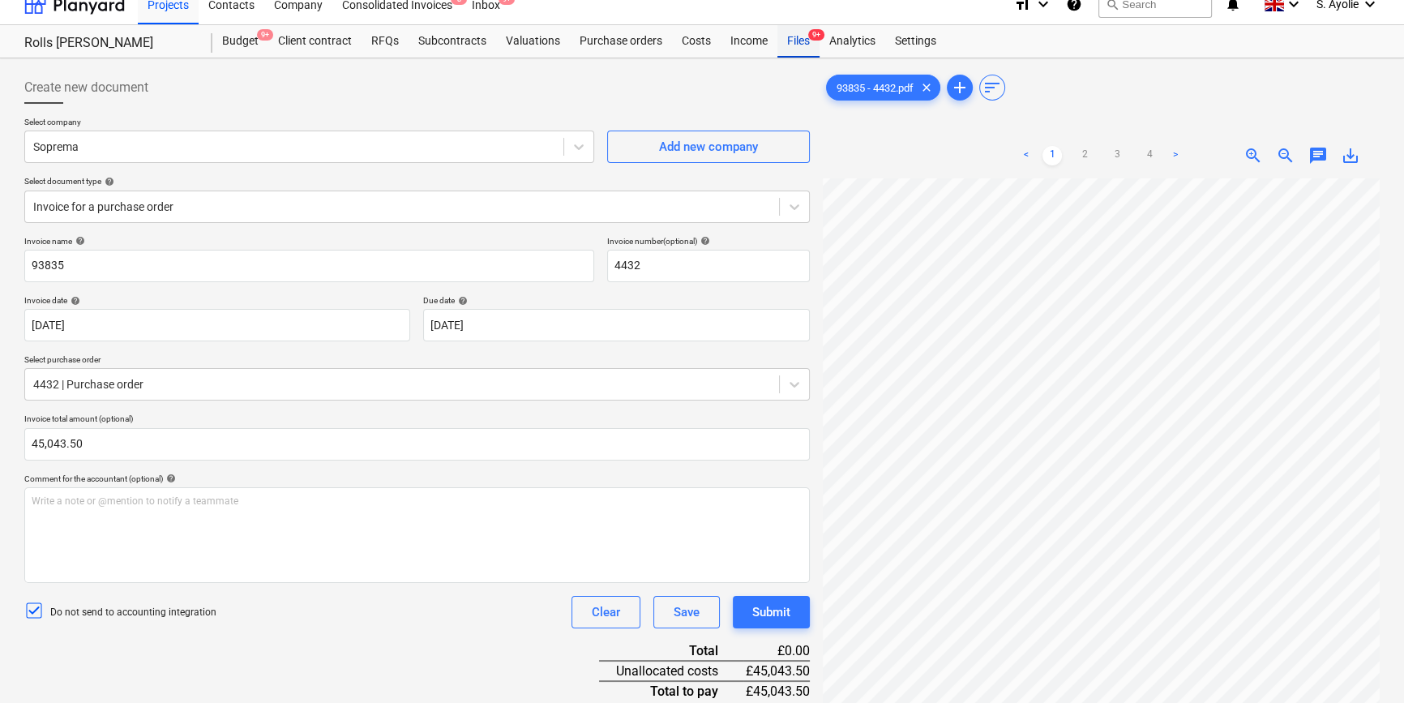
click at [811, 33] on span "9+" at bounding box center [816, 34] width 16 height 11
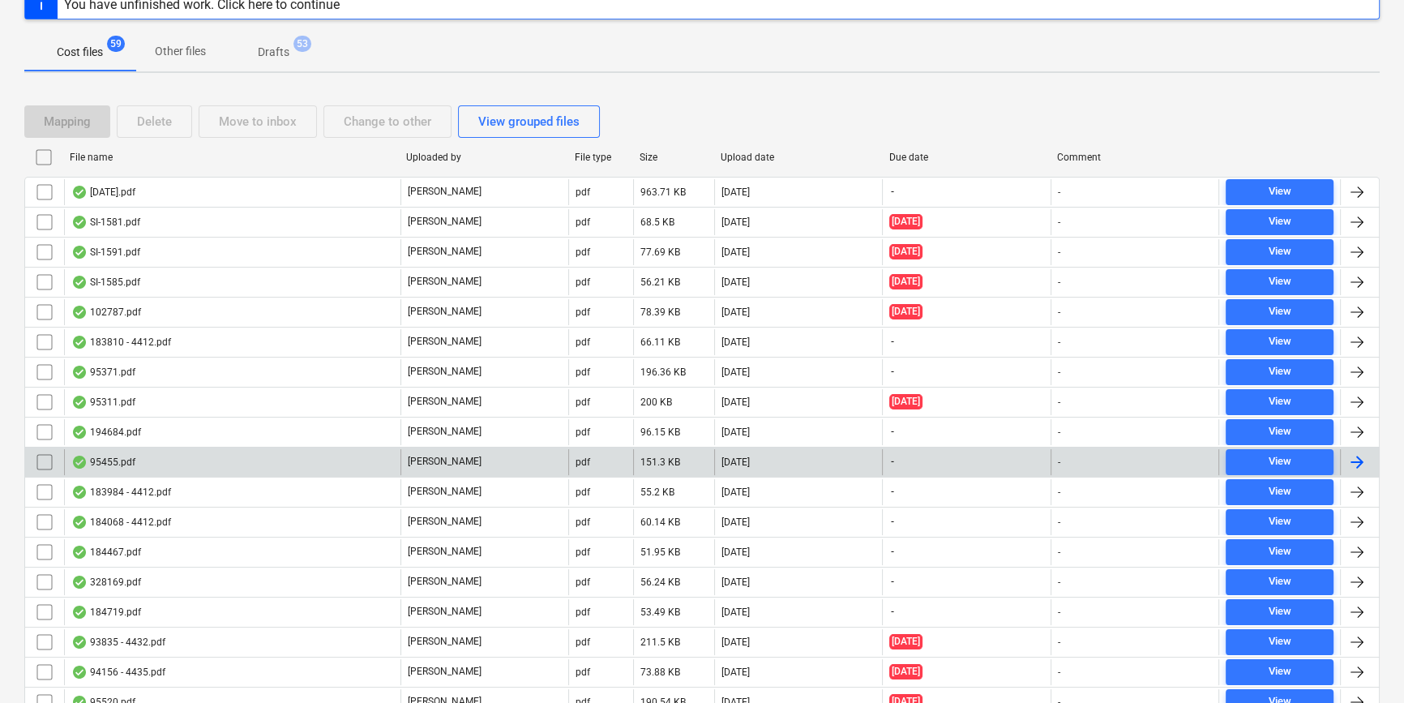
scroll to position [220, 0]
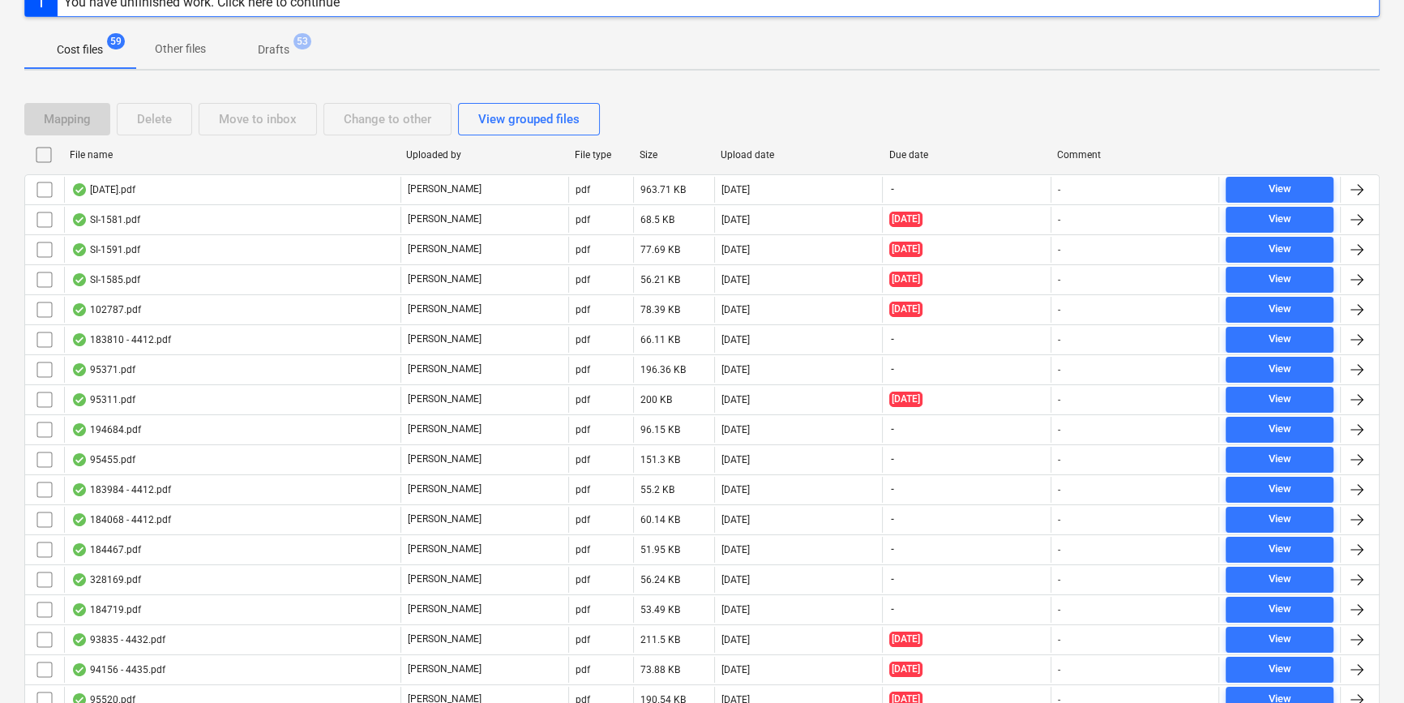
click at [684, 54] on div "Cost files 59 Other files Drafts 53" at bounding box center [701, 49] width 1355 height 39
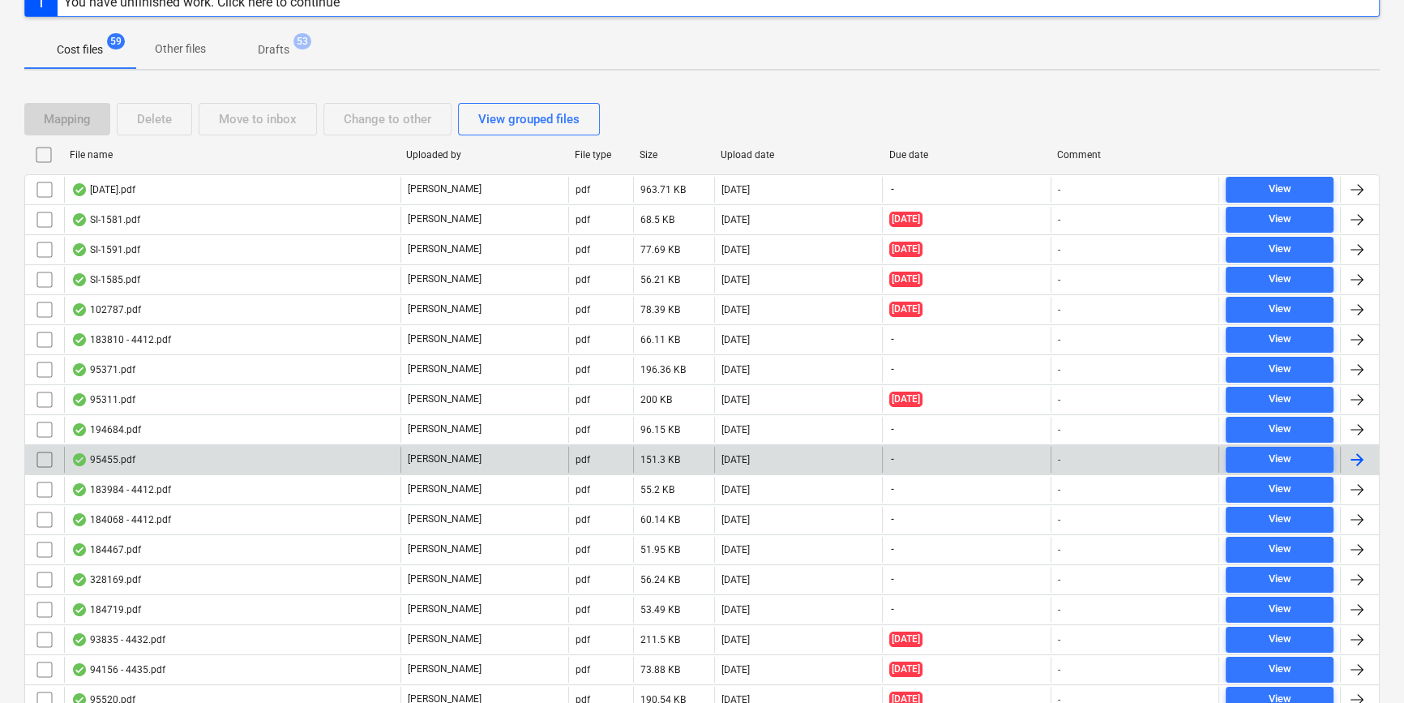
click at [294, 454] on div "95455.pdf" at bounding box center [232, 460] width 336 height 26
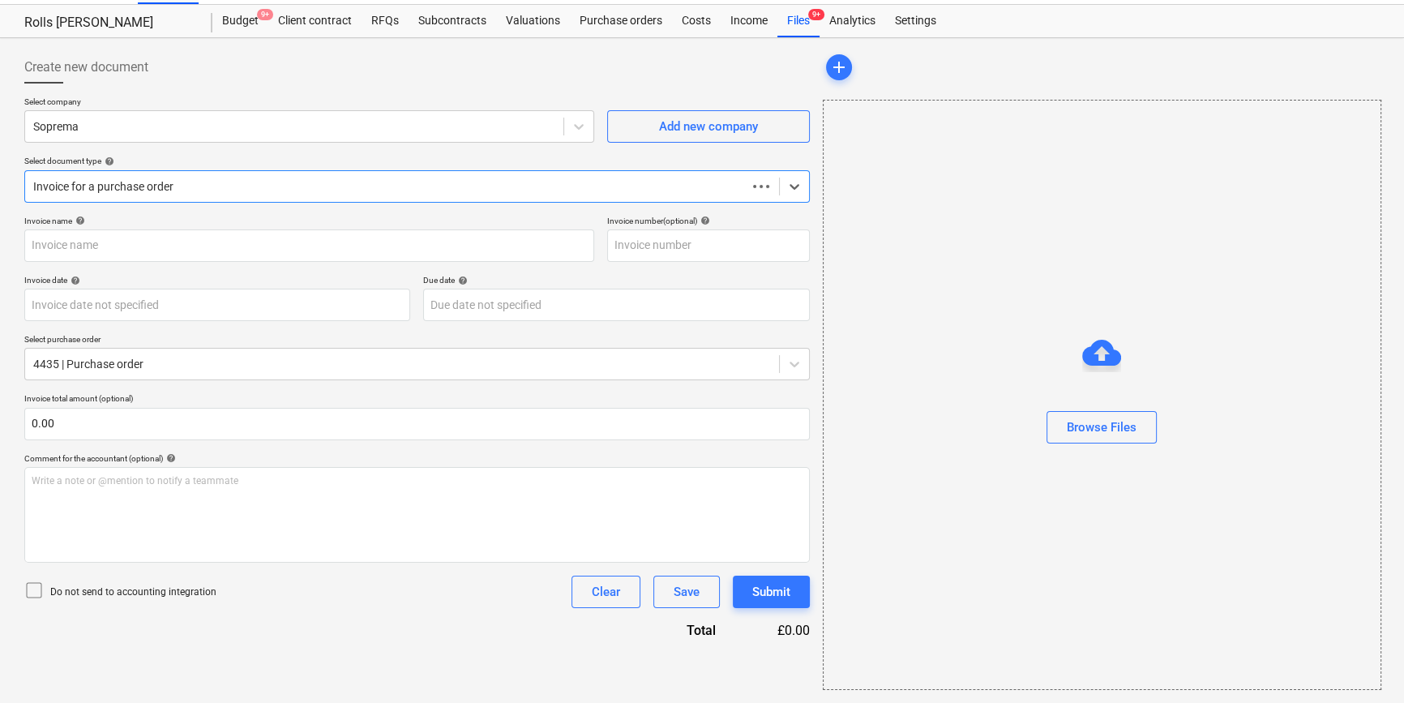
scroll to position [35, 0]
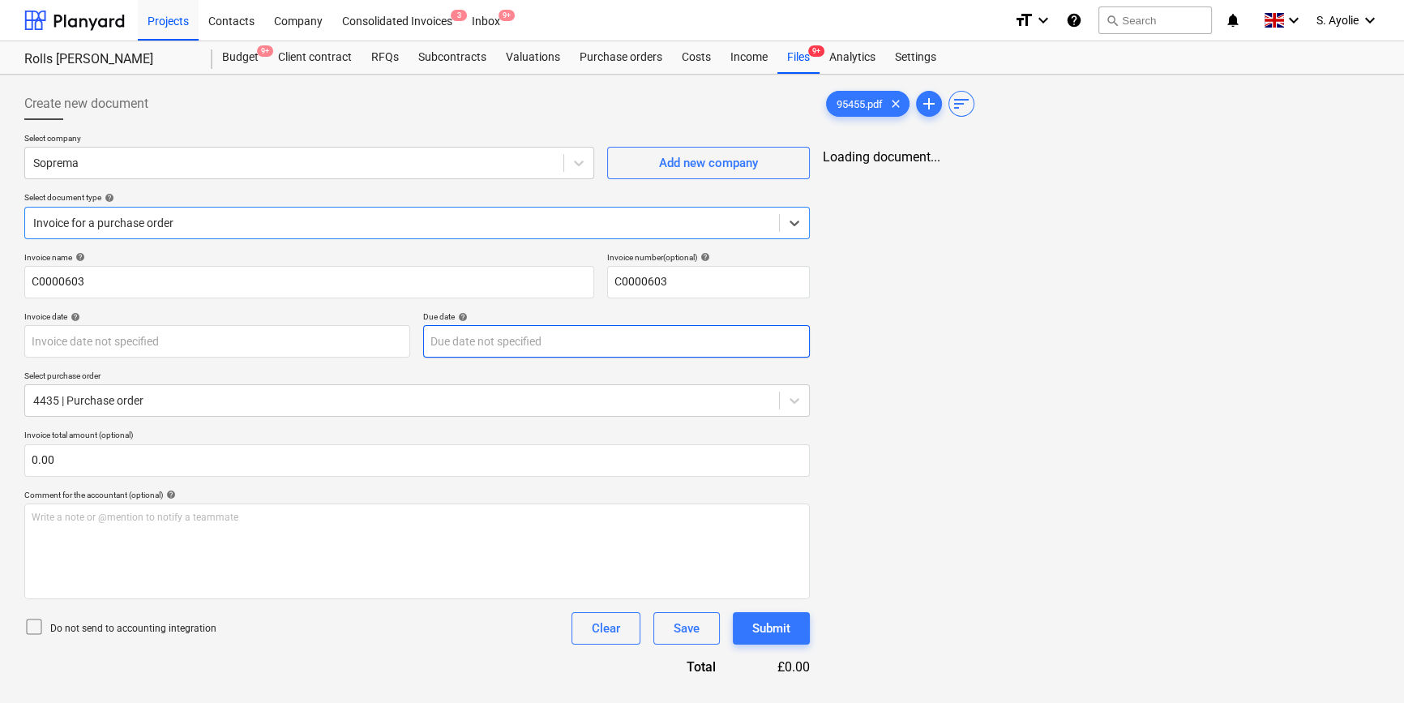
type input "C0000603"
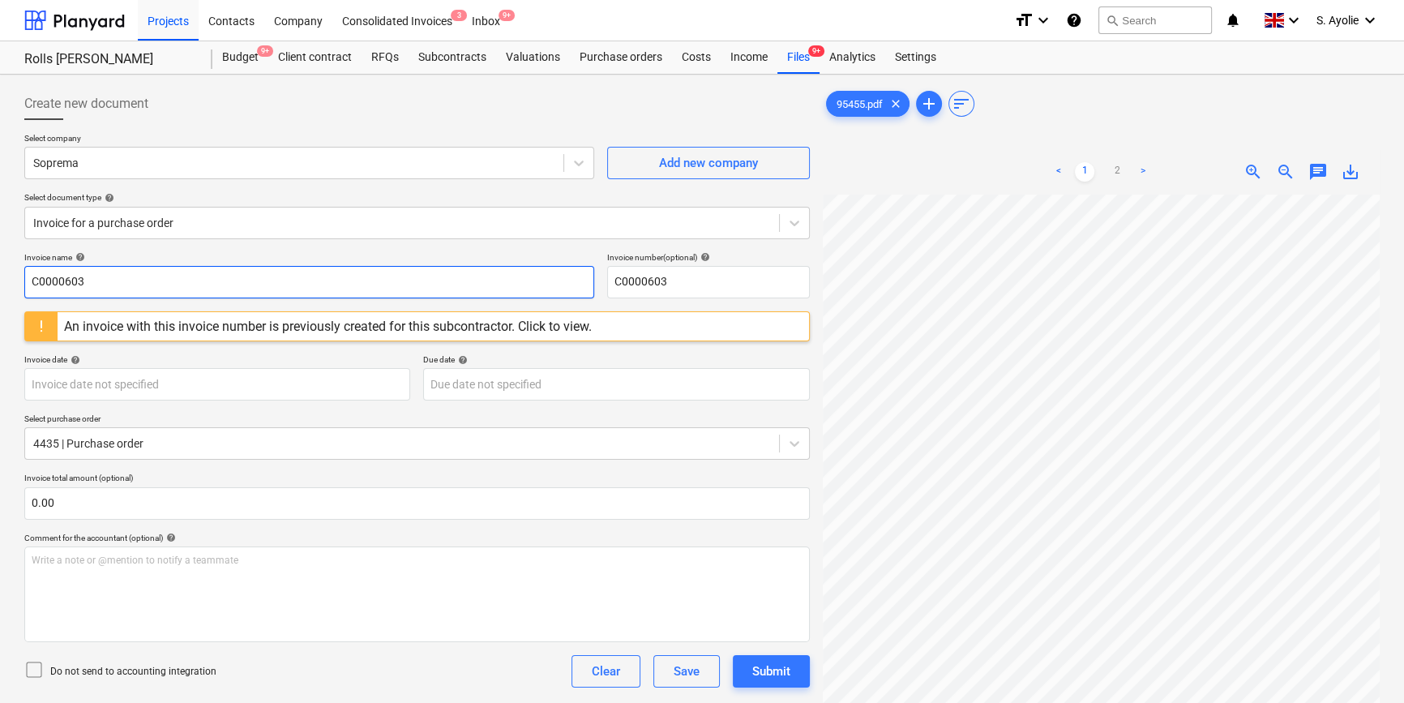
drag, startPoint x: 289, startPoint y: 292, endPoint x: -382, endPoint y: 166, distance: 682.1
click at [0, 166] on html "Projects Contacts Company Consolidated Invoices 3 Inbox 9+ format_size keyboard…" at bounding box center [702, 351] width 1404 height 703
type input "95455"
drag, startPoint x: 683, startPoint y: 286, endPoint x: 523, endPoint y: 276, distance: 160.8
click at [523, 276] on div "Invoice name help 95455 Invoice number (optional) help C0000603" at bounding box center [416, 275] width 785 height 46
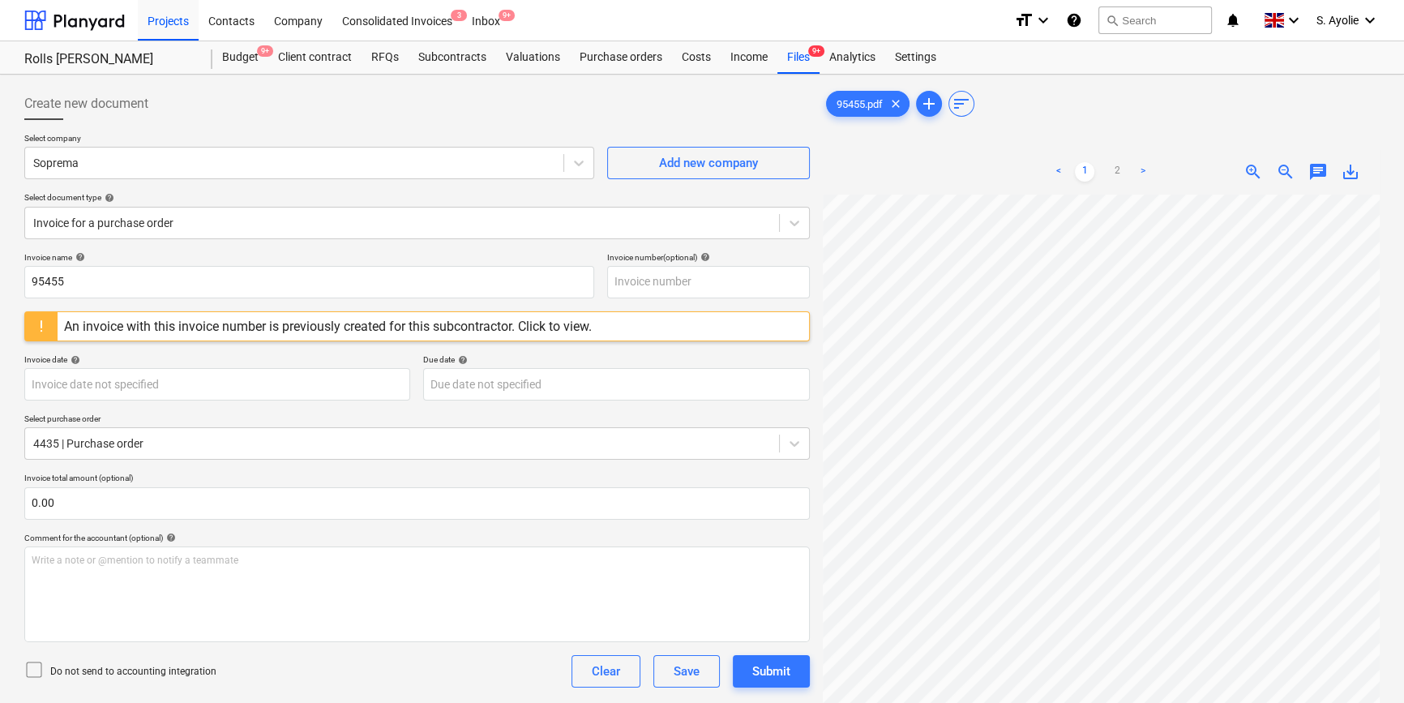
click at [300, 354] on div "Invoice date help" at bounding box center [217, 359] width 386 height 11
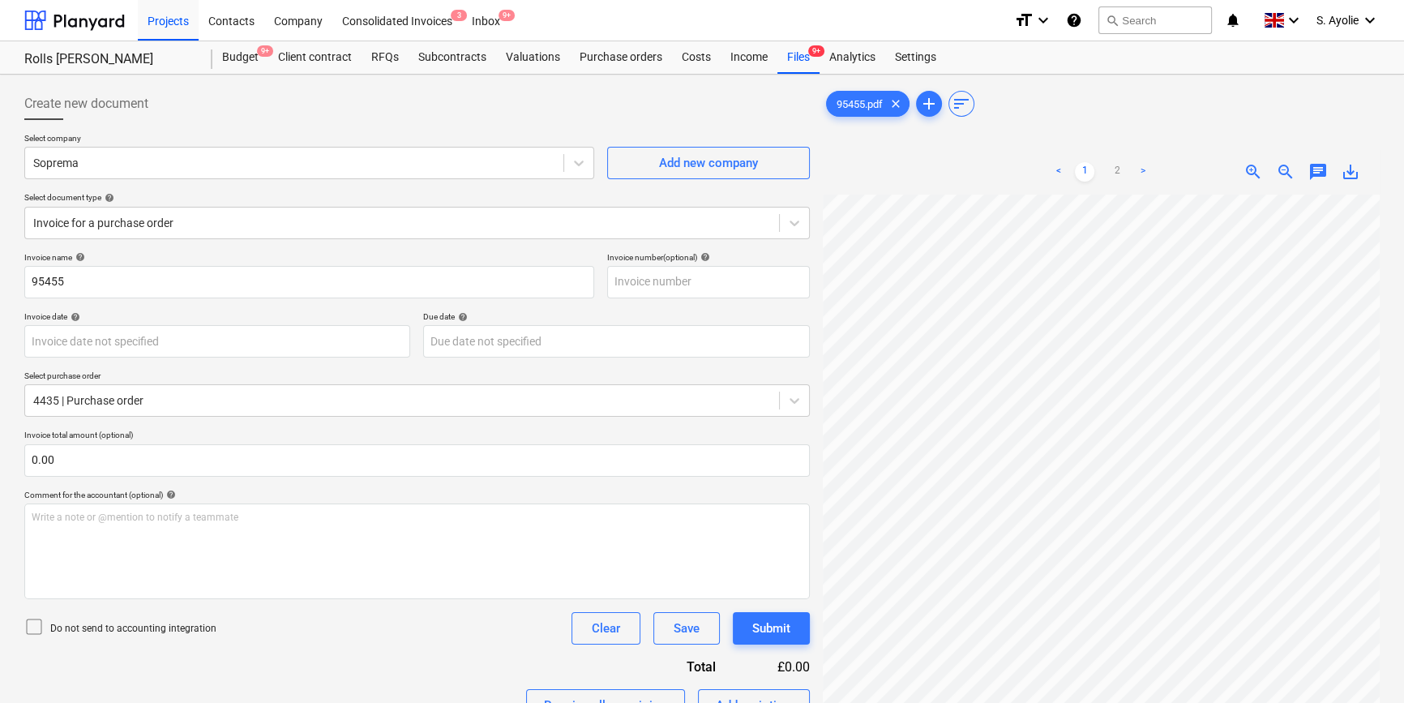
drag, startPoint x: 124, startPoint y: 479, endPoint x: 118, endPoint y: 464, distance: 16.0
click at [122, 478] on div "Invoice name help 95455 Invoice number (optional) help Invoice date help Press …" at bounding box center [416, 659] width 785 height 815
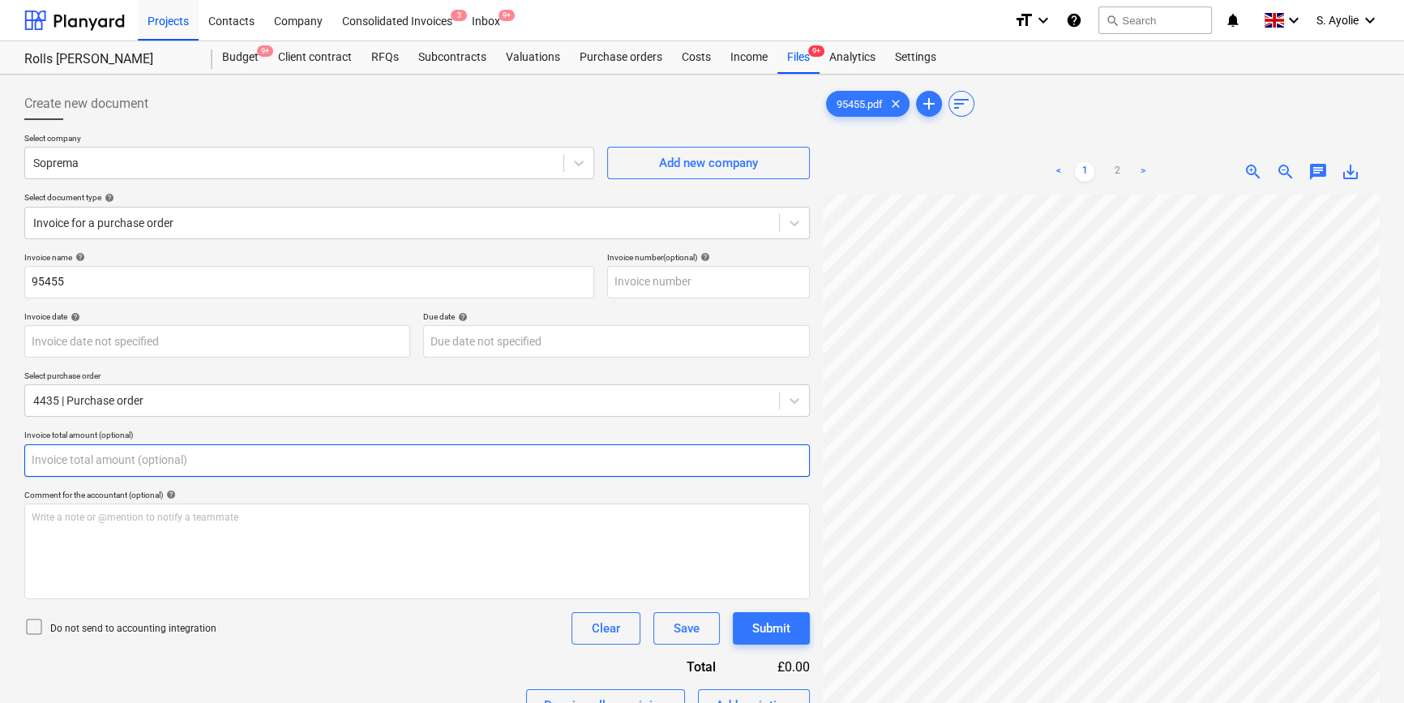
click at [118, 464] on input "text" at bounding box center [416, 460] width 785 height 32
type input "0.00"
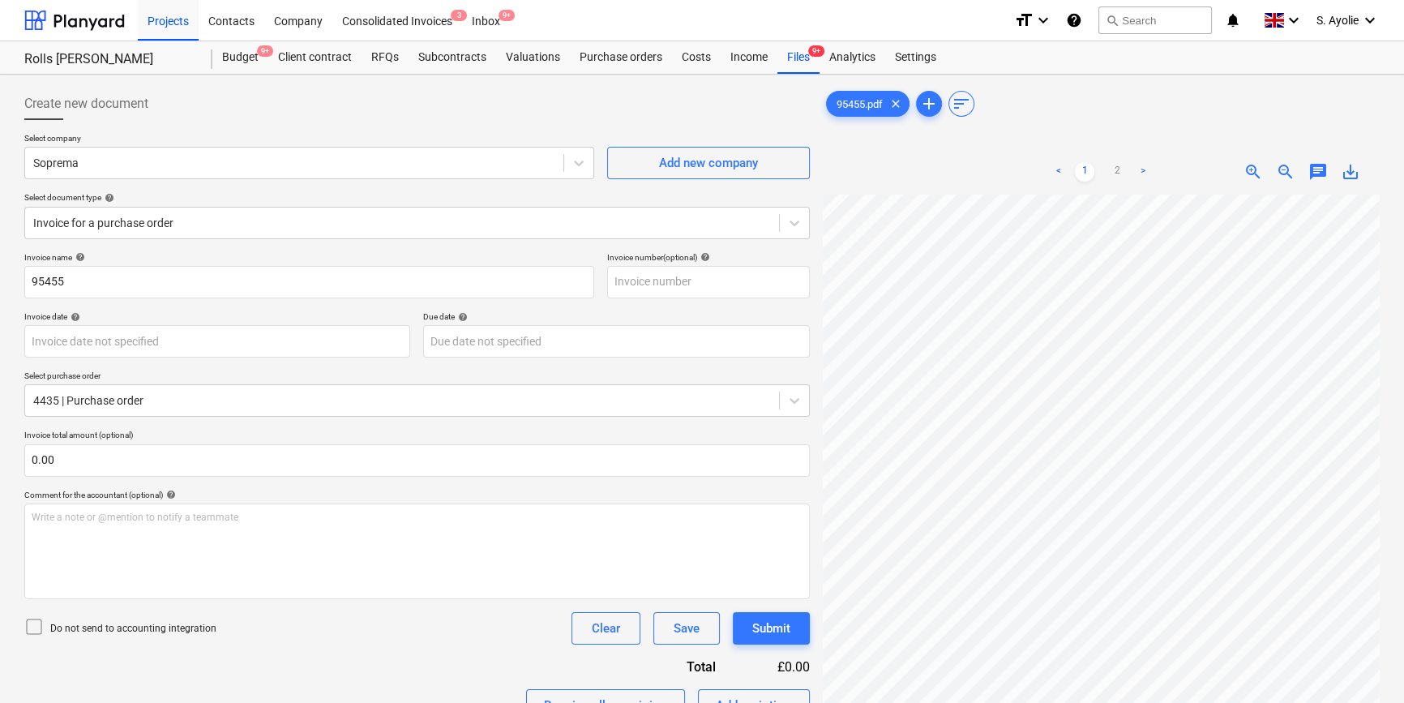
click at [101, 632] on p "Do not send to accounting integration" at bounding box center [133, 629] width 166 height 14
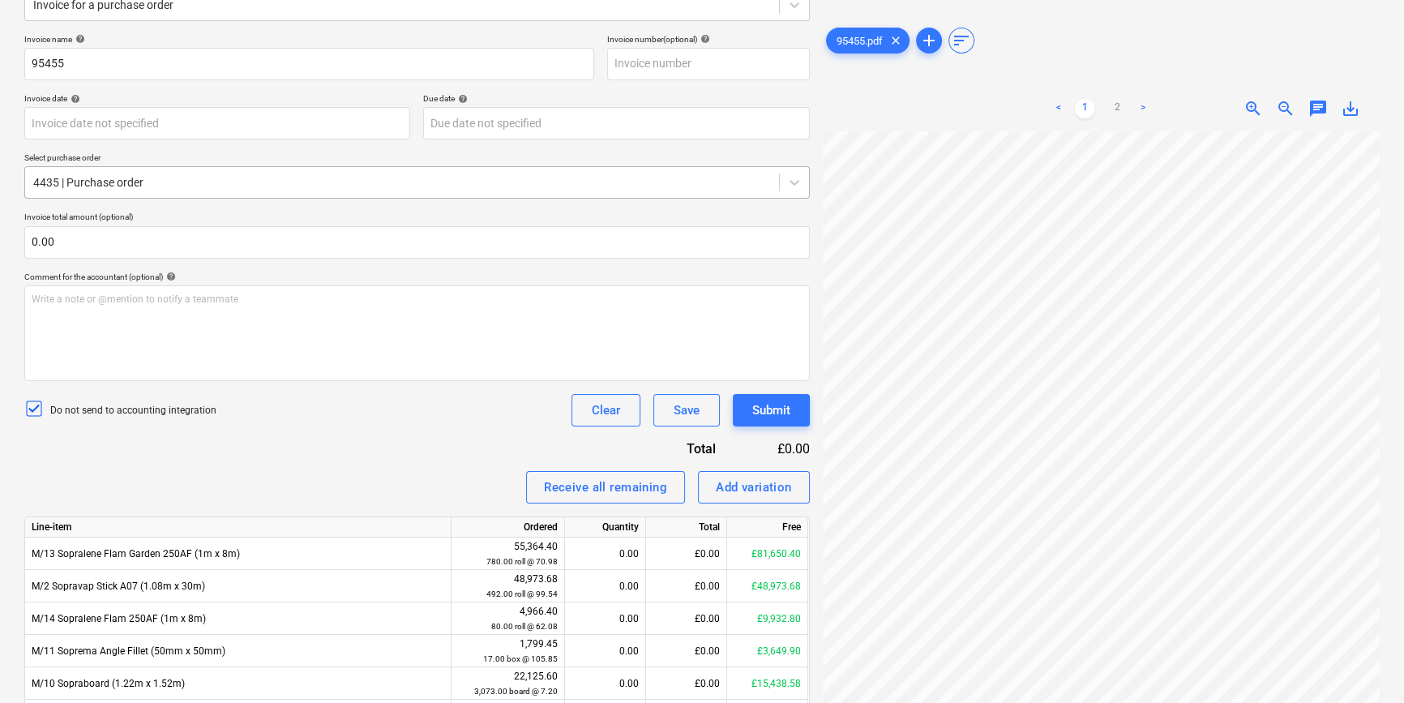
scroll to position [156, 0]
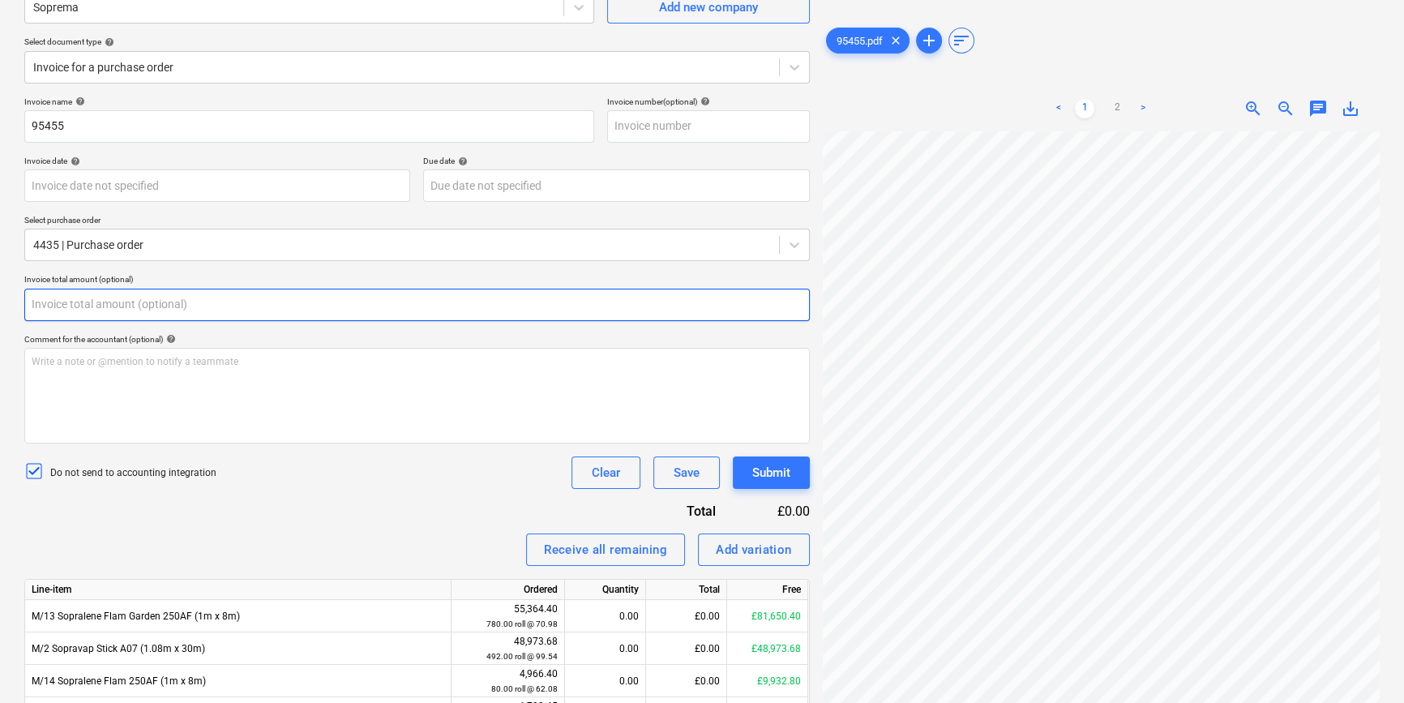
click at [262, 294] on input "text" at bounding box center [416, 305] width 785 height 32
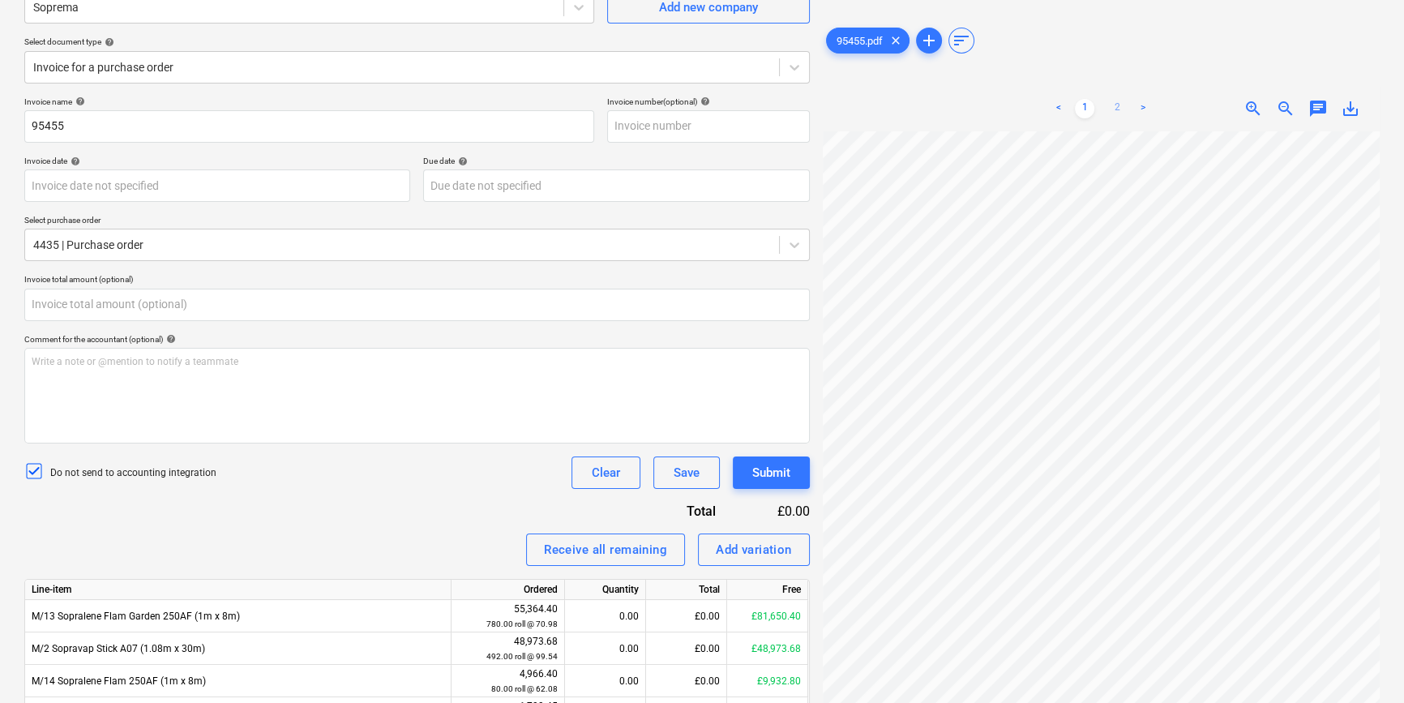
type input "0.00"
click at [1116, 112] on link "2" at bounding box center [1116, 108] width 19 height 19
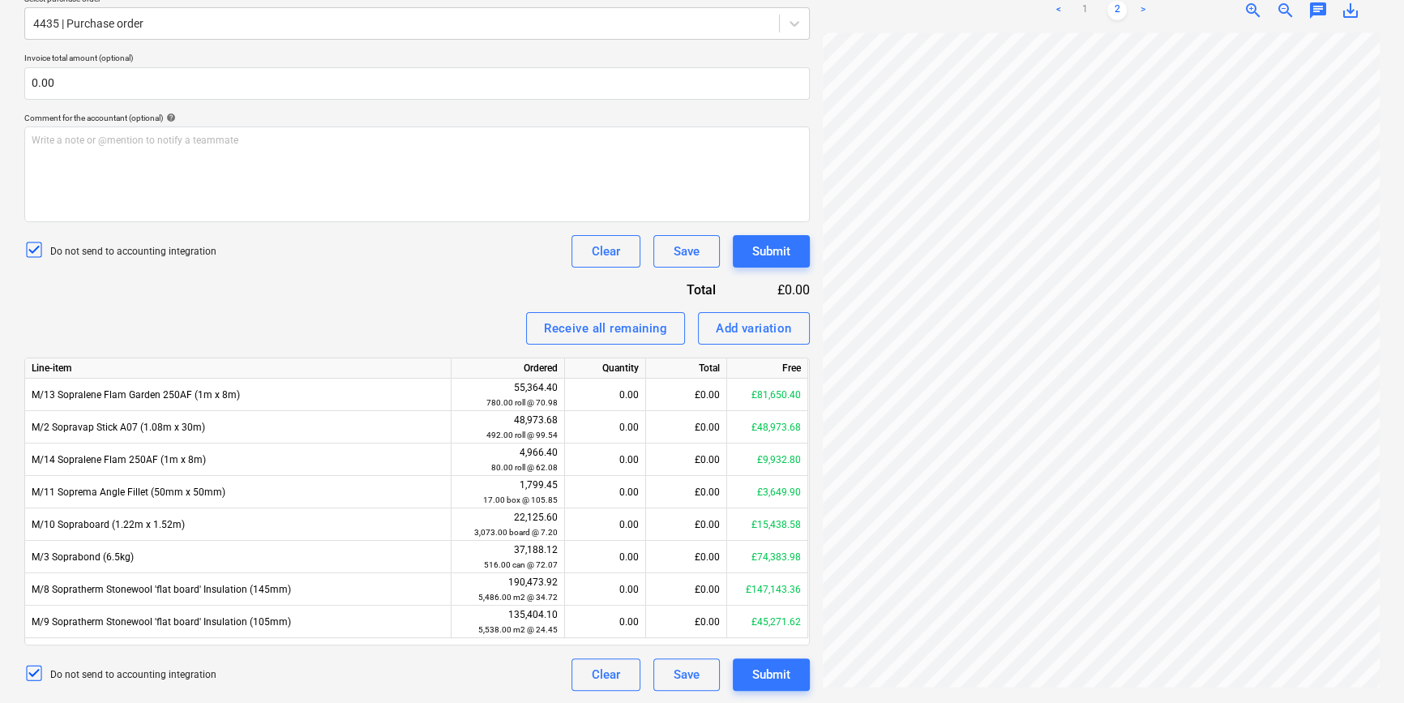
scroll to position [207, 54]
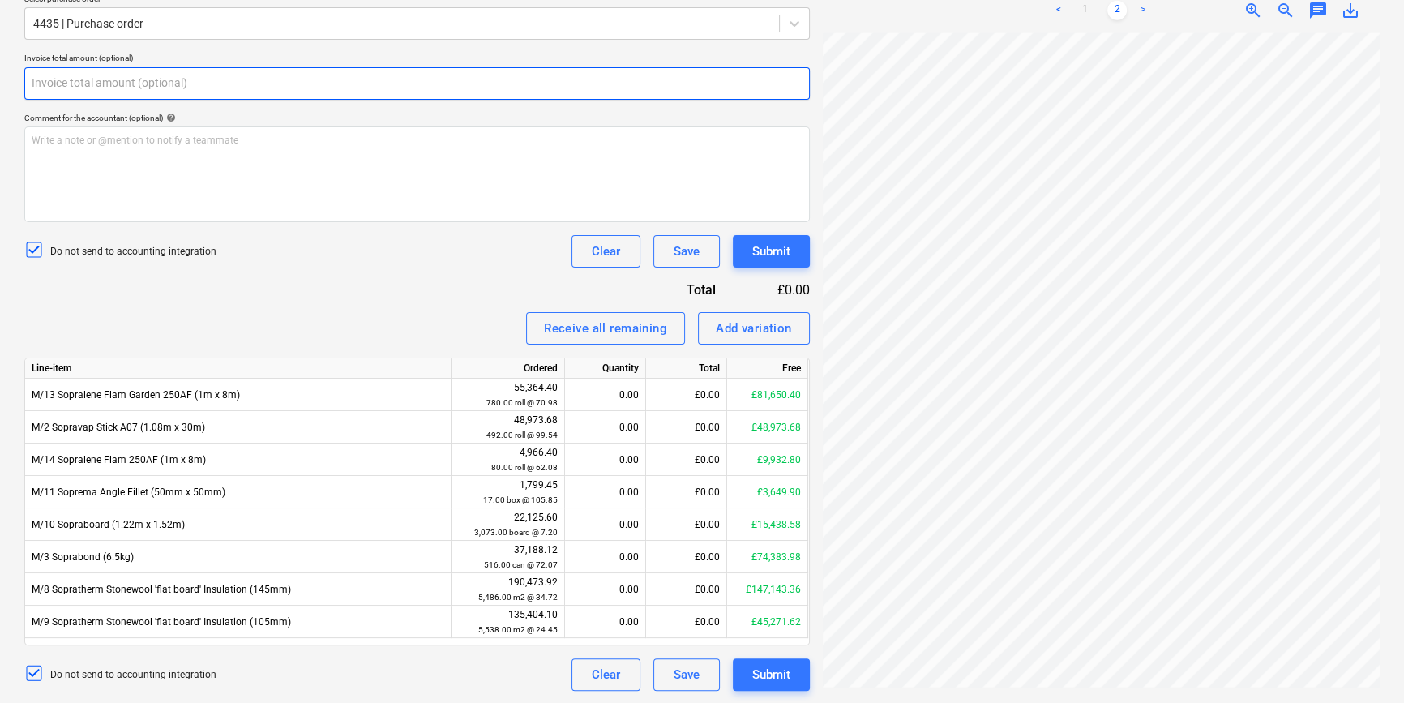
click at [88, 91] on input "text" at bounding box center [416, 83] width 785 height 32
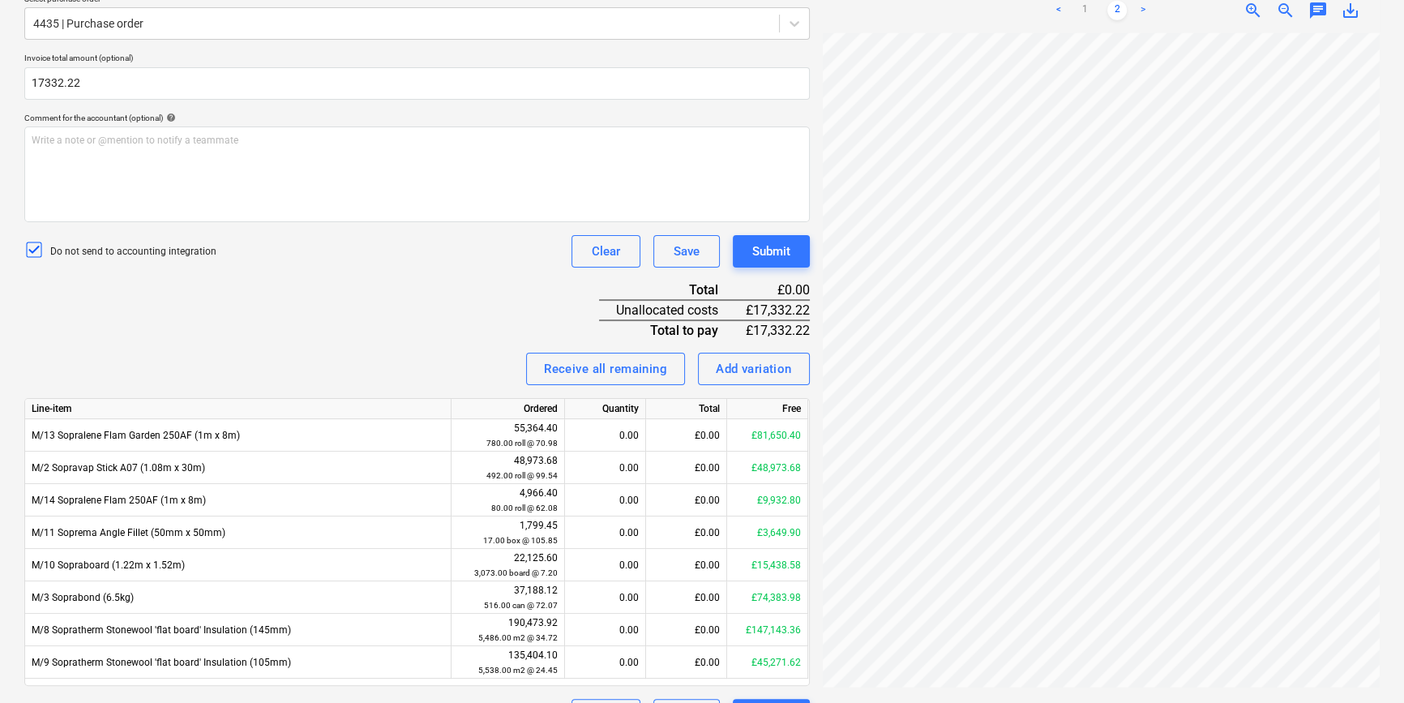
type input "17,332.22"
click at [316, 332] on div "Invoice name help 95455 Invoice number (optional) help Invoice date help Press …" at bounding box center [416, 303] width 785 height 856
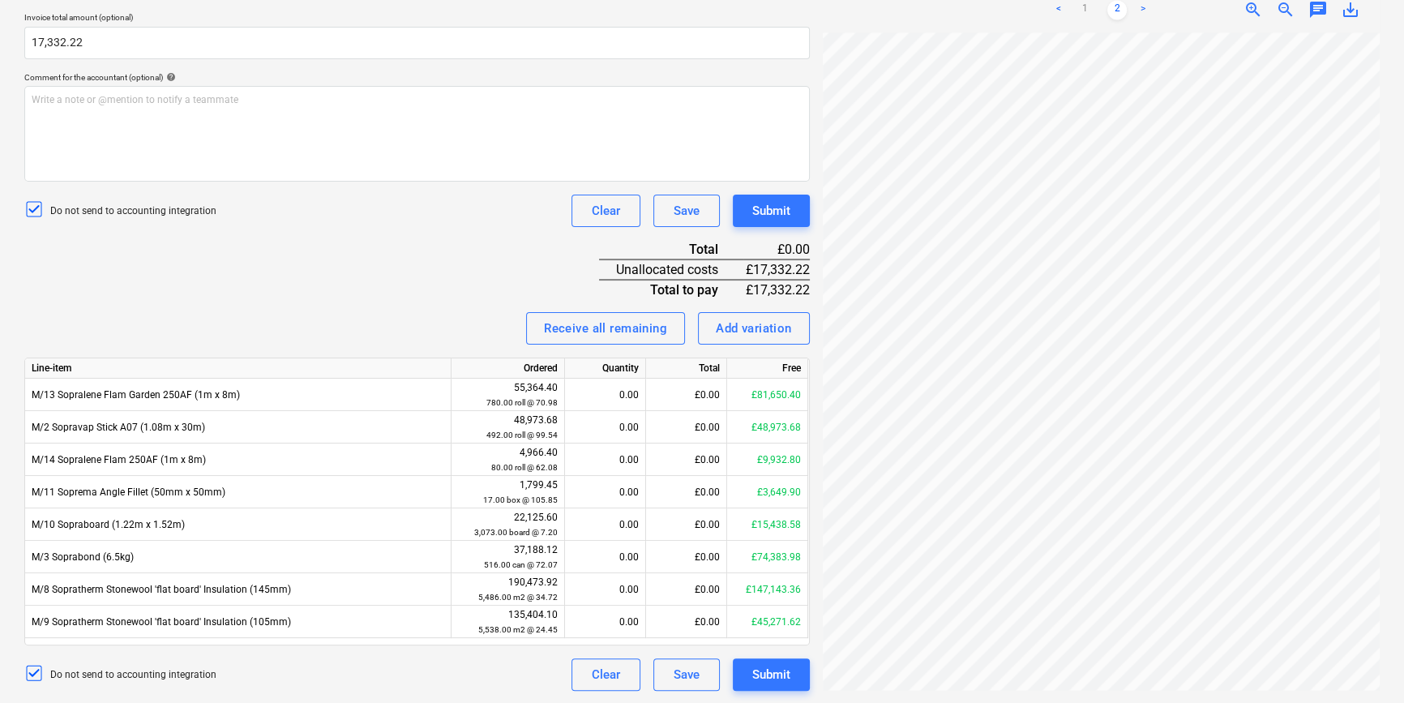
scroll to position [188, 0]
click at [1088, 9] on link "1" at bounding box center [1084, 9] width 19 height 19
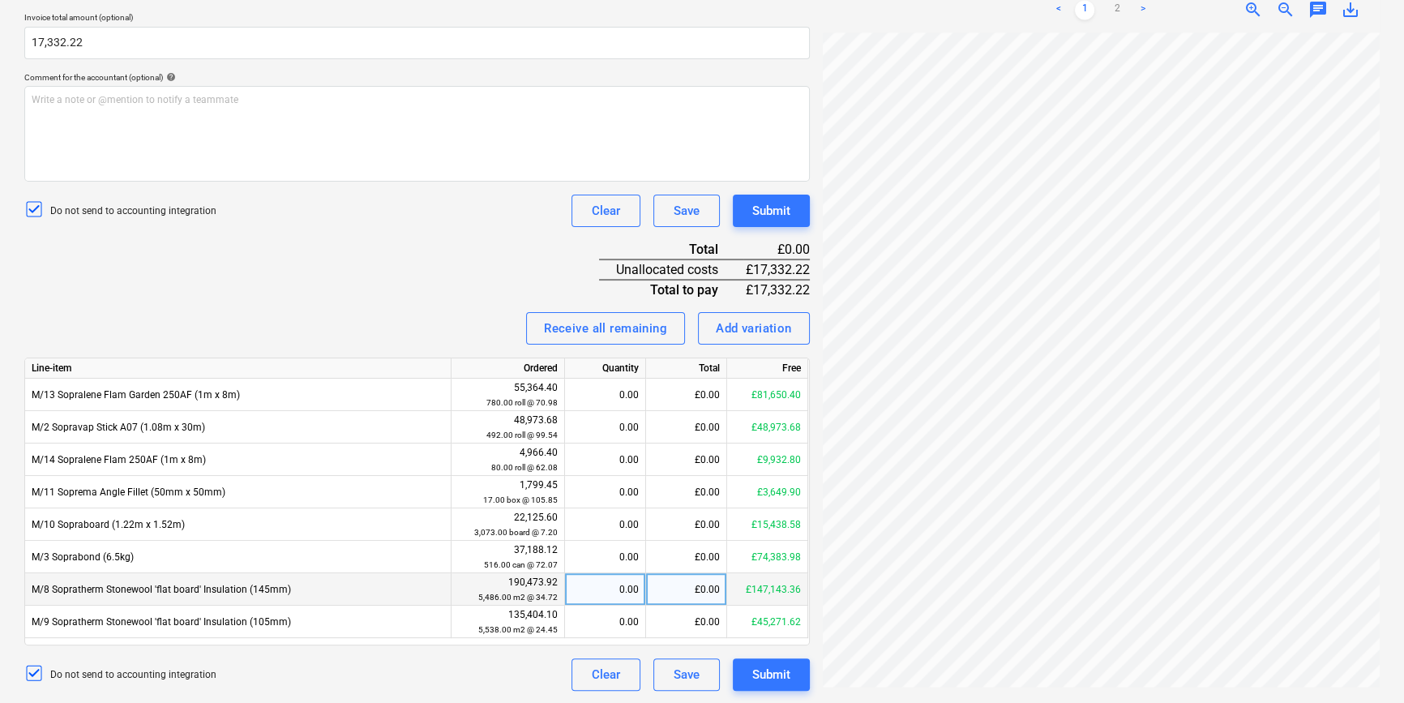
click at [678, 593] on div "£0.00" at bounding box center [686, 589] width 81 height 32
type input "17332.22"
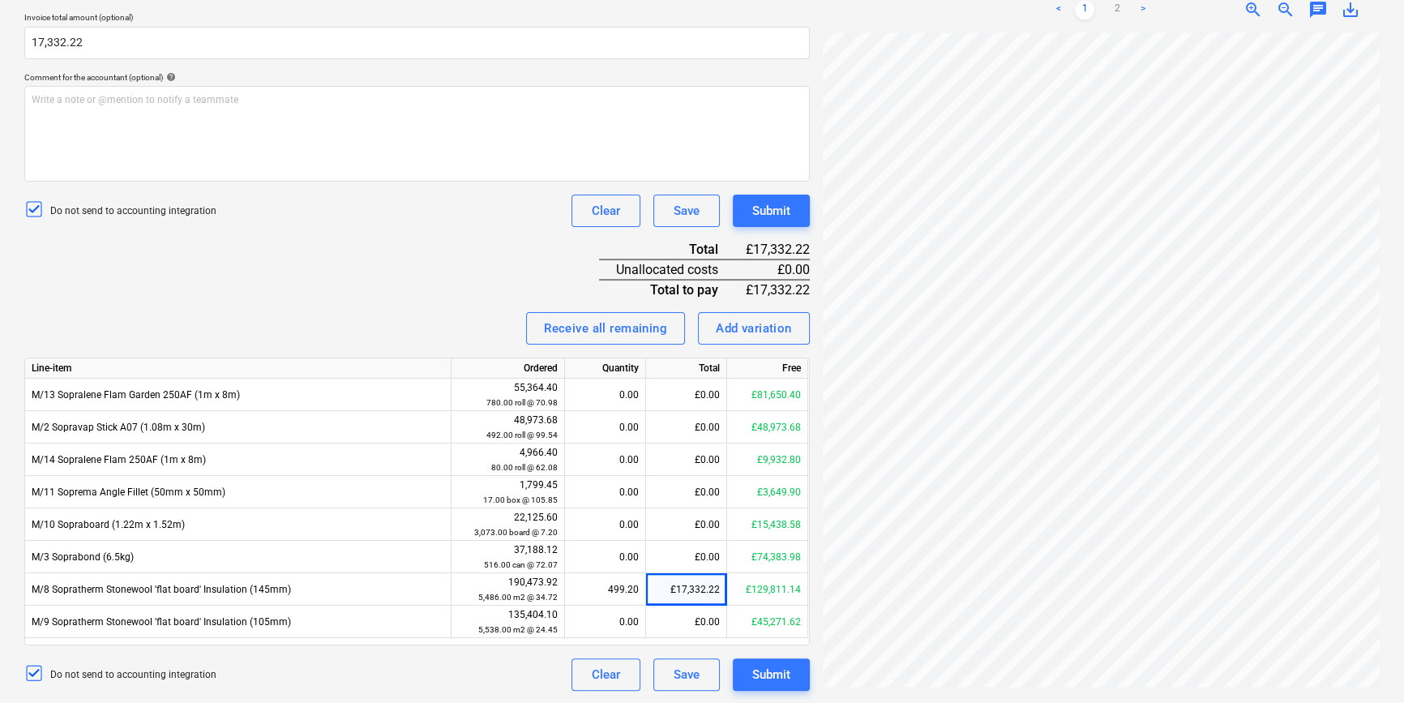
click at [485, 277] on div "Invoice name help 95455 Invoice number (optional) help Invoice date help Press …" at bounding box center [416, 263] width 785 height 856
click at [748, 669] on button "Submit" at bounding box center [771, 674] width 77 height 32
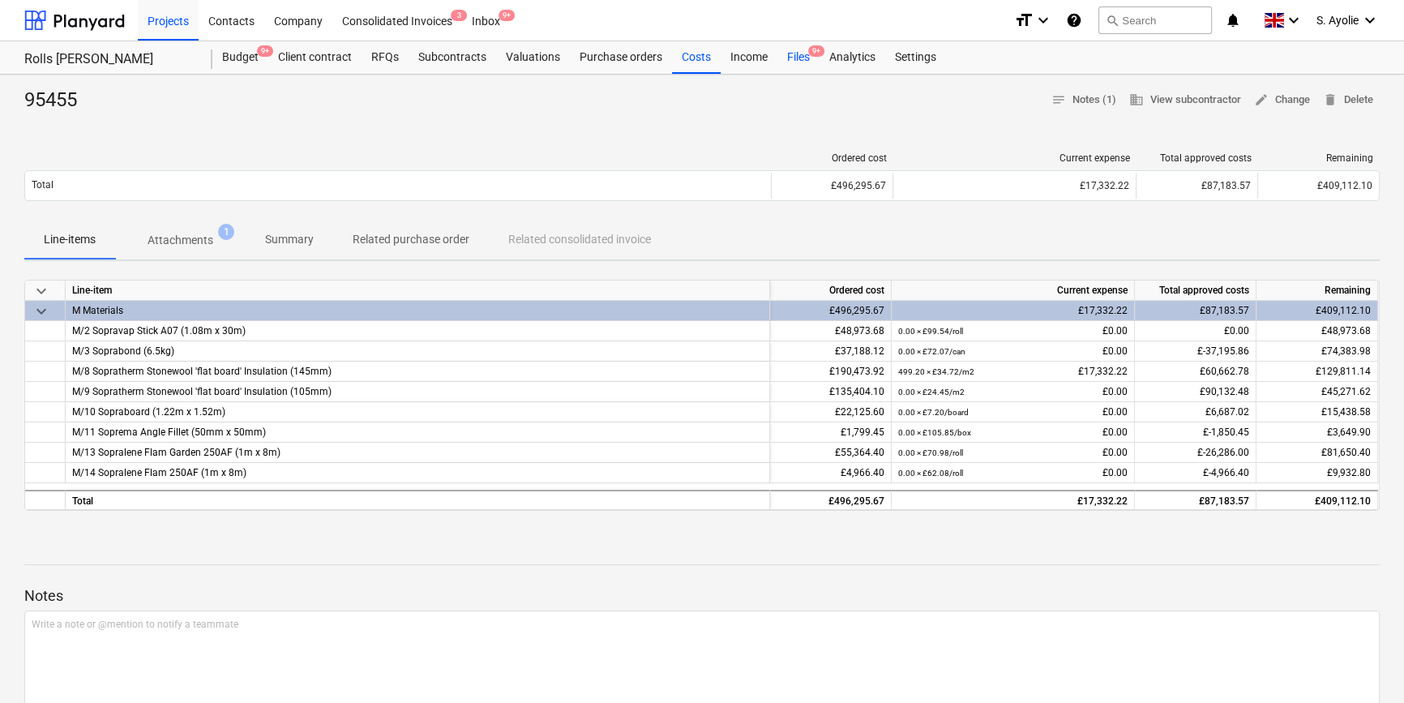
click at [802, 65] on div "Files 9+" at bounding box center [798, 57] width 42 height 32
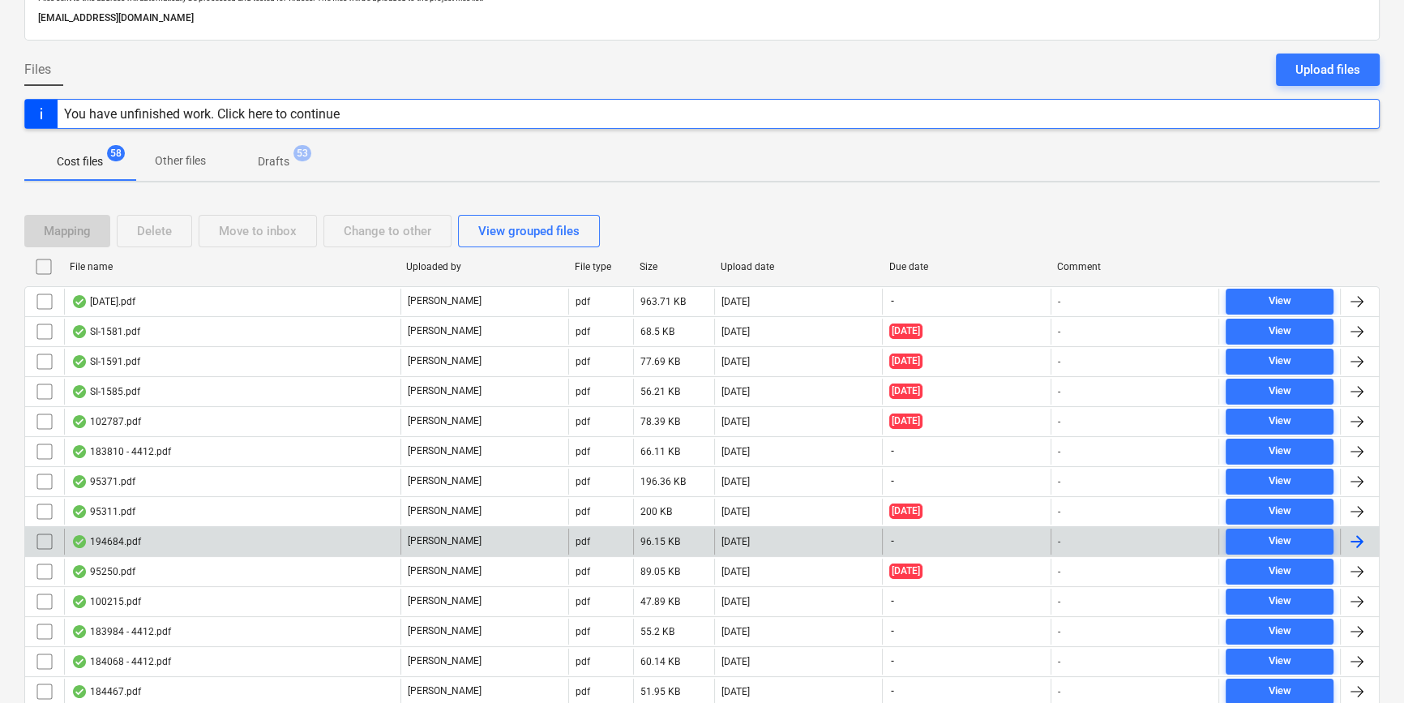
scroll to position [294, 0]
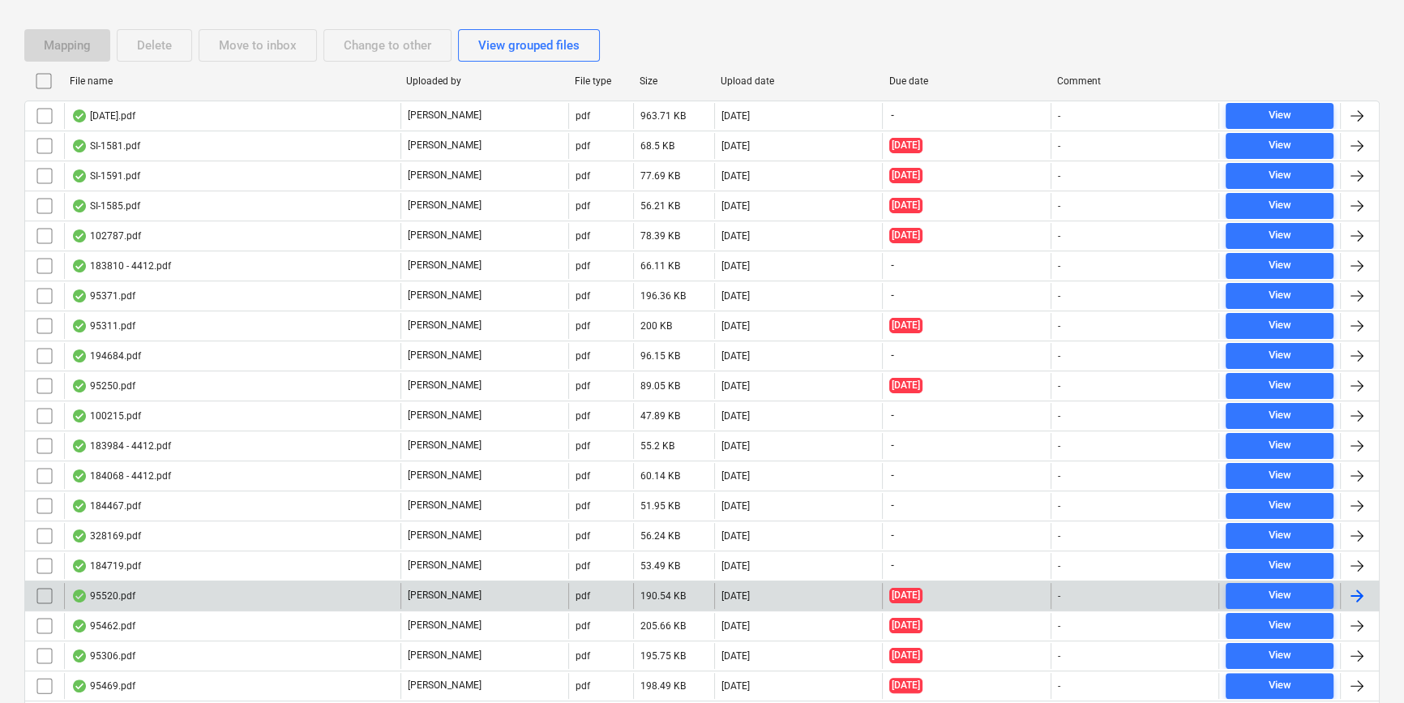
click at [269, 580] on div "95520.pdf G. Collins pdf 190.54 KB 01.10.2025 14.08.2025 - View" at bounding box center [701, 595] width 1355 height 30
click at [276, 586] on div "95520.pdf" at bounding box center [232, 596] width 336 height 26
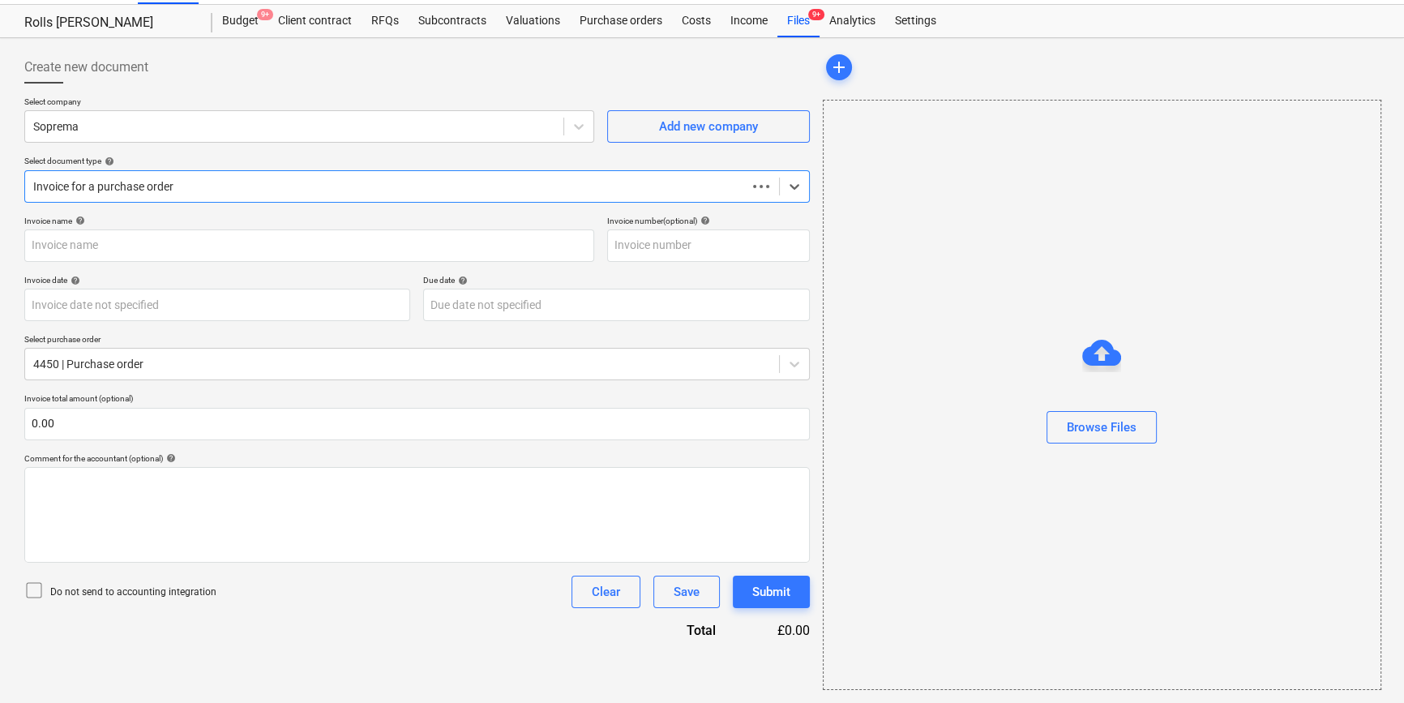
scroll to position [35, 0]
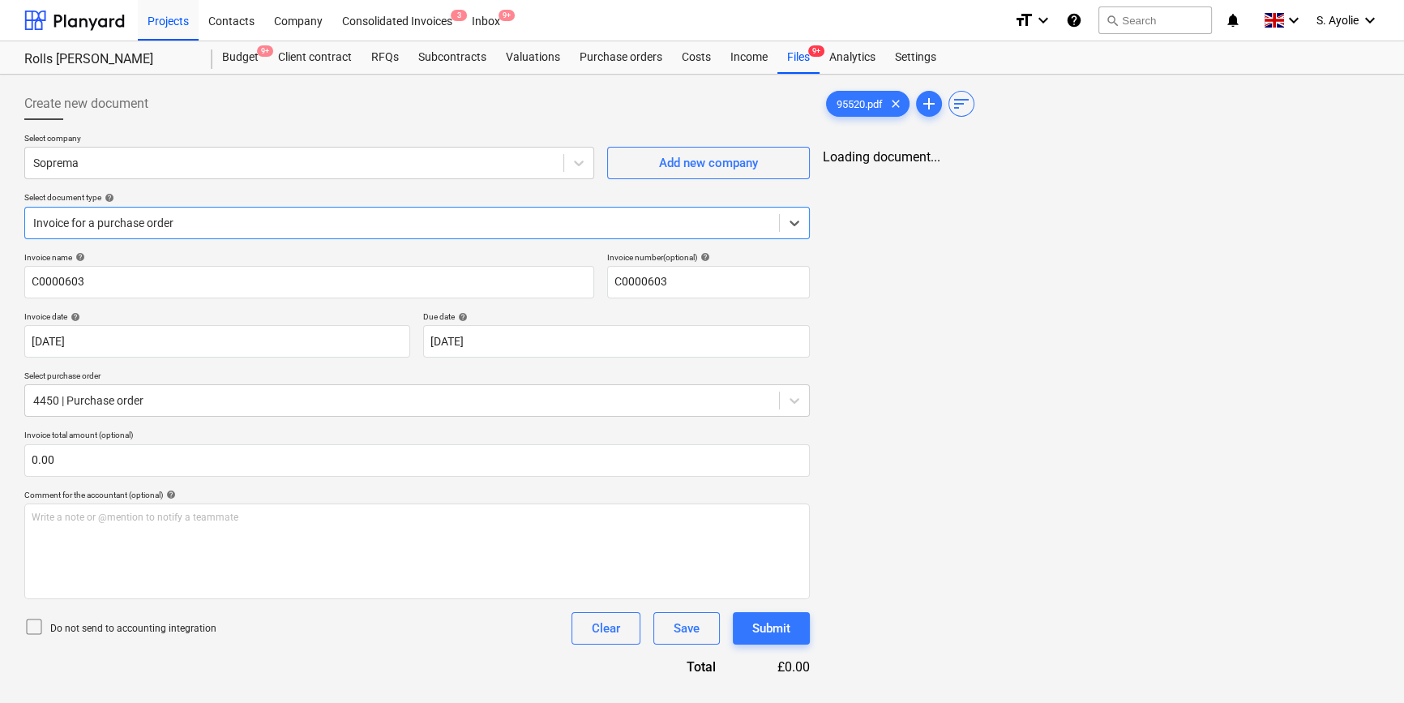
type input "C0000603"
type input "14 Aug 2025"
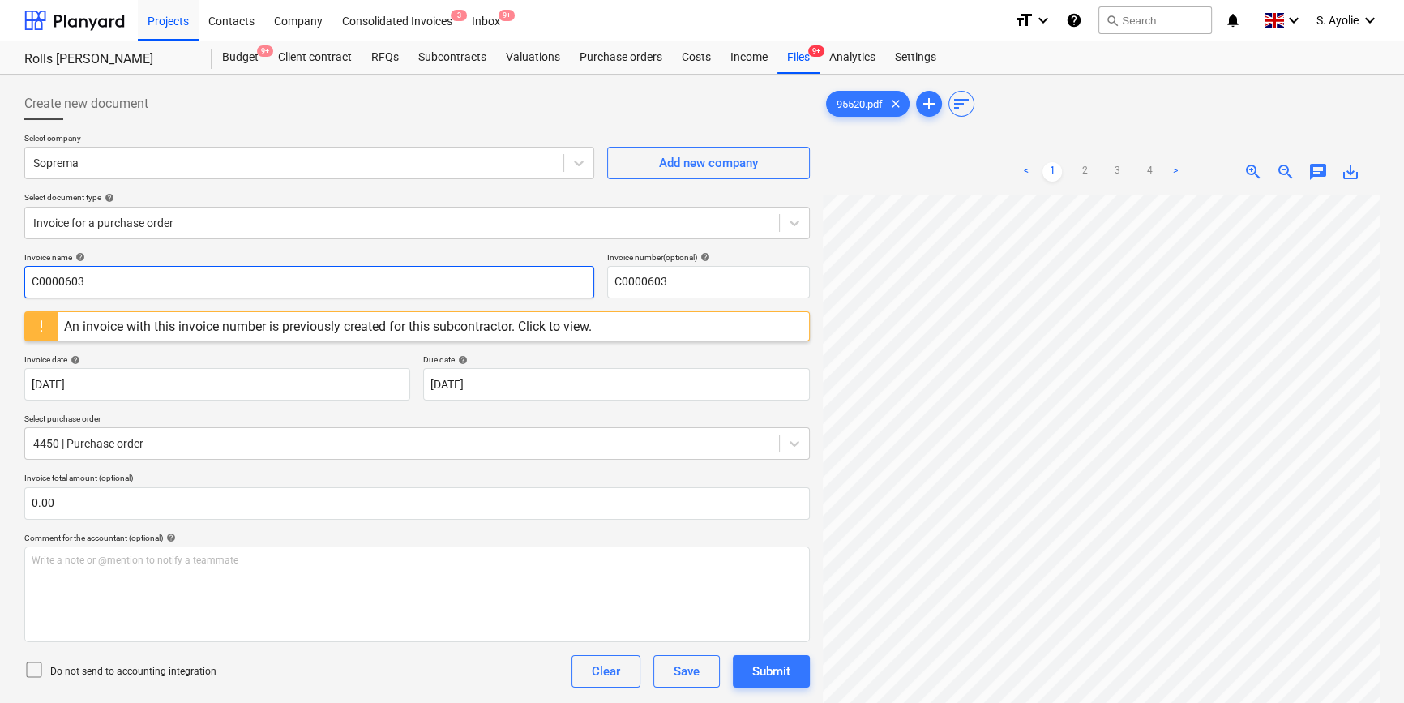
drag, startPoint x: 220, startPoint y: 285, endPoint x: -28, endPoint y: 260, distance: 249.2
click at [0, 260] on html "Projects Contacts Company Consolidated Invoices 3 Inbox 9+ format_size keyboard…" at bounding box center [702, 351] width 1404 height 703
type input "95520"
click at [691, 289] on input "C0000603" at bounding box center [708, 282] width 203 height 32
drag, startPoint x: 674, startPoint y: 282, endPoint x: 466, endPoint y: 292, distance: 208.6
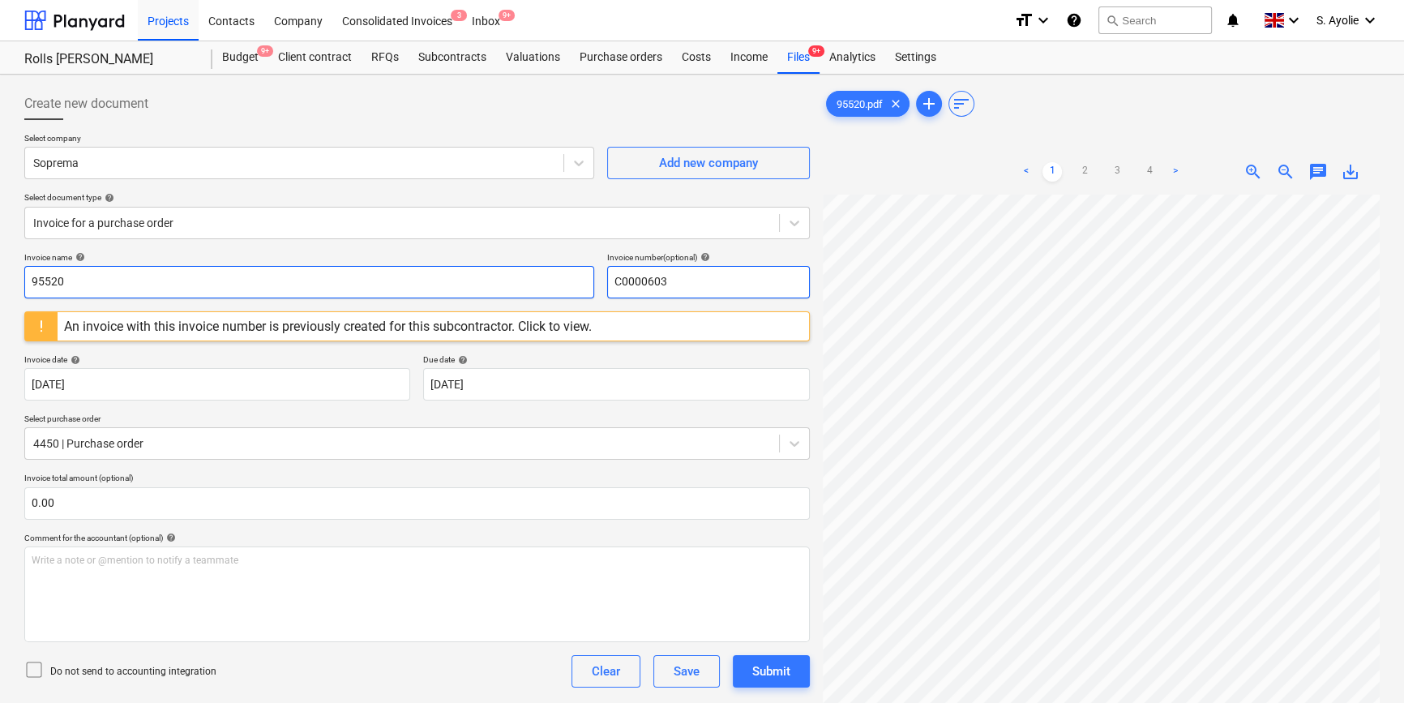
click at [466, 292] on div "Invoice name help 95520 Invoice number (optional) help C0000603" at bounding box center [416, 275] width 785 height 46
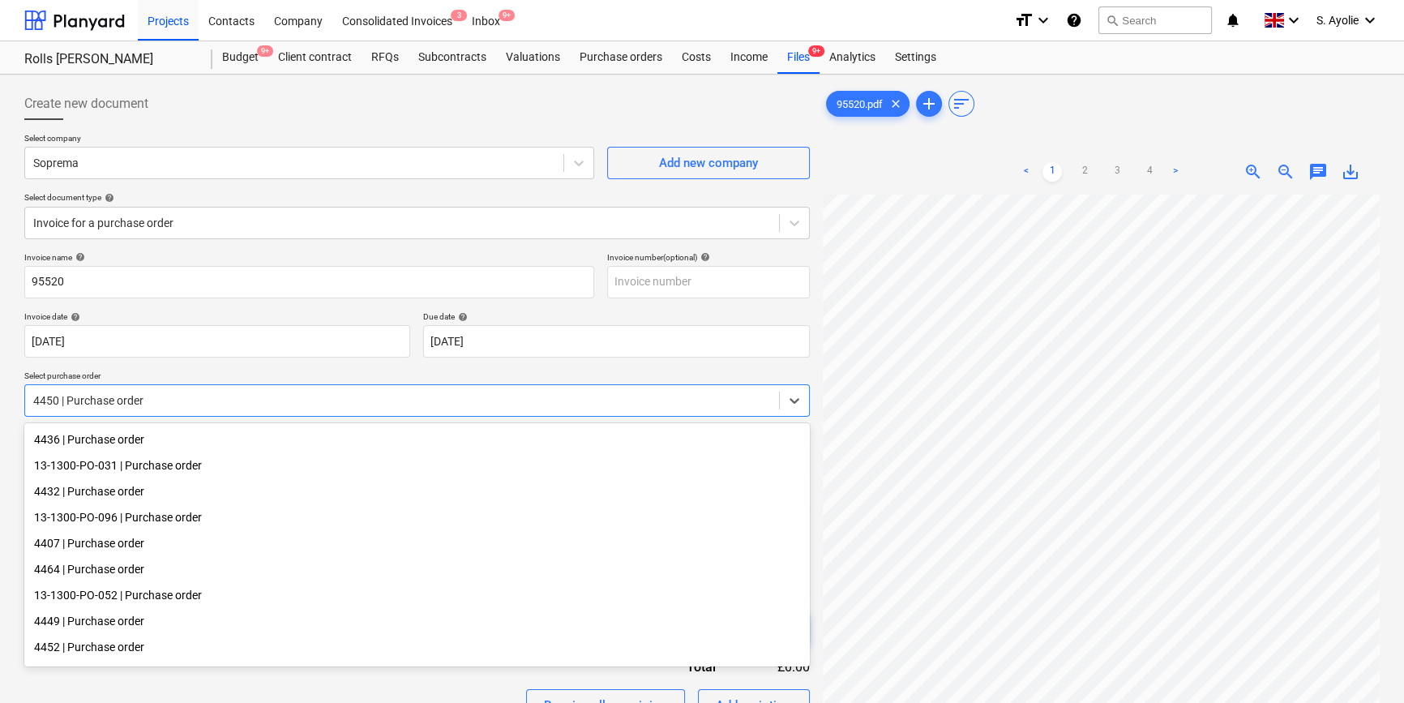
click at [197, 412] on div "4450 | Purchase order" at bounding box center [416, 400] width 785 height 32
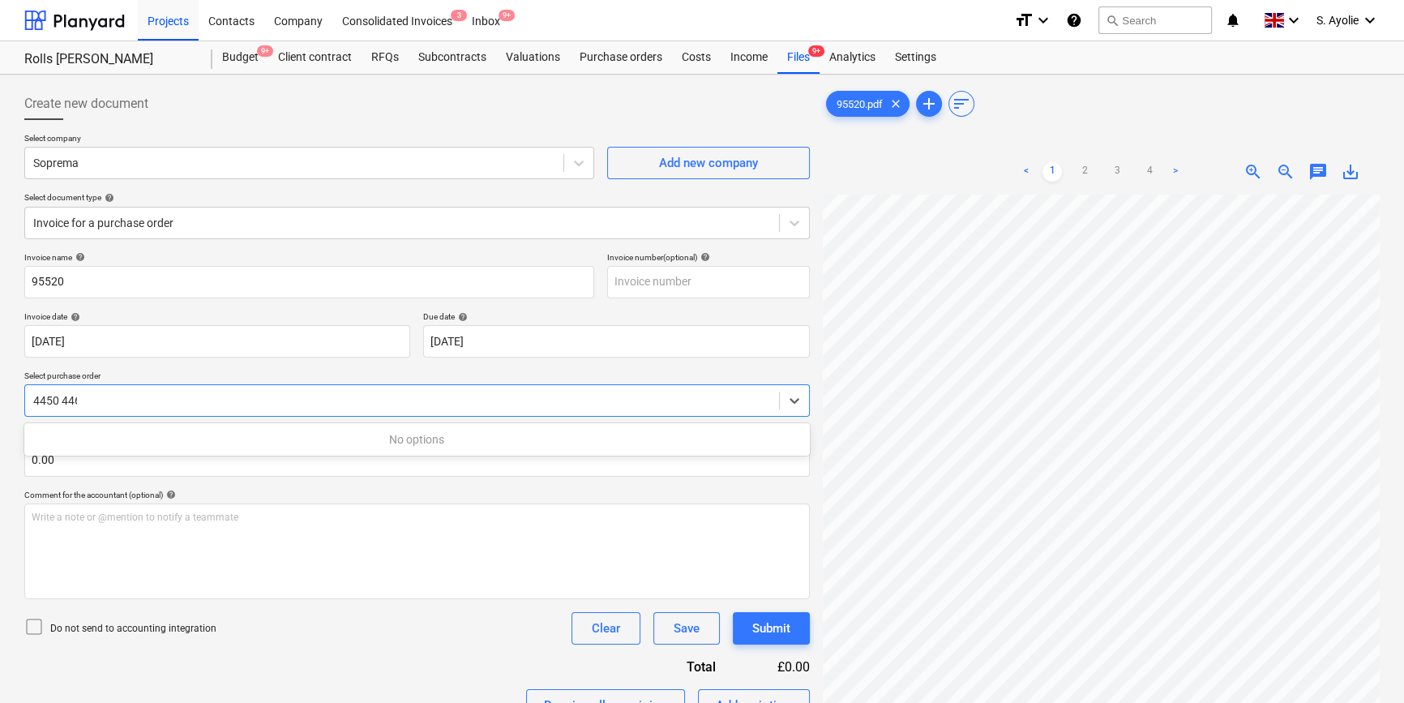
type input "4450 4462"
drag, startPoint x: 105, startPoint y: 405, endPoint x: 13, endPoint y: 404, distance: 91.6
click at [13, 404] on div "Create new document Select company Soprema Add new company Select document type…" at bounding box center [702, 626] width 1404 height 1103
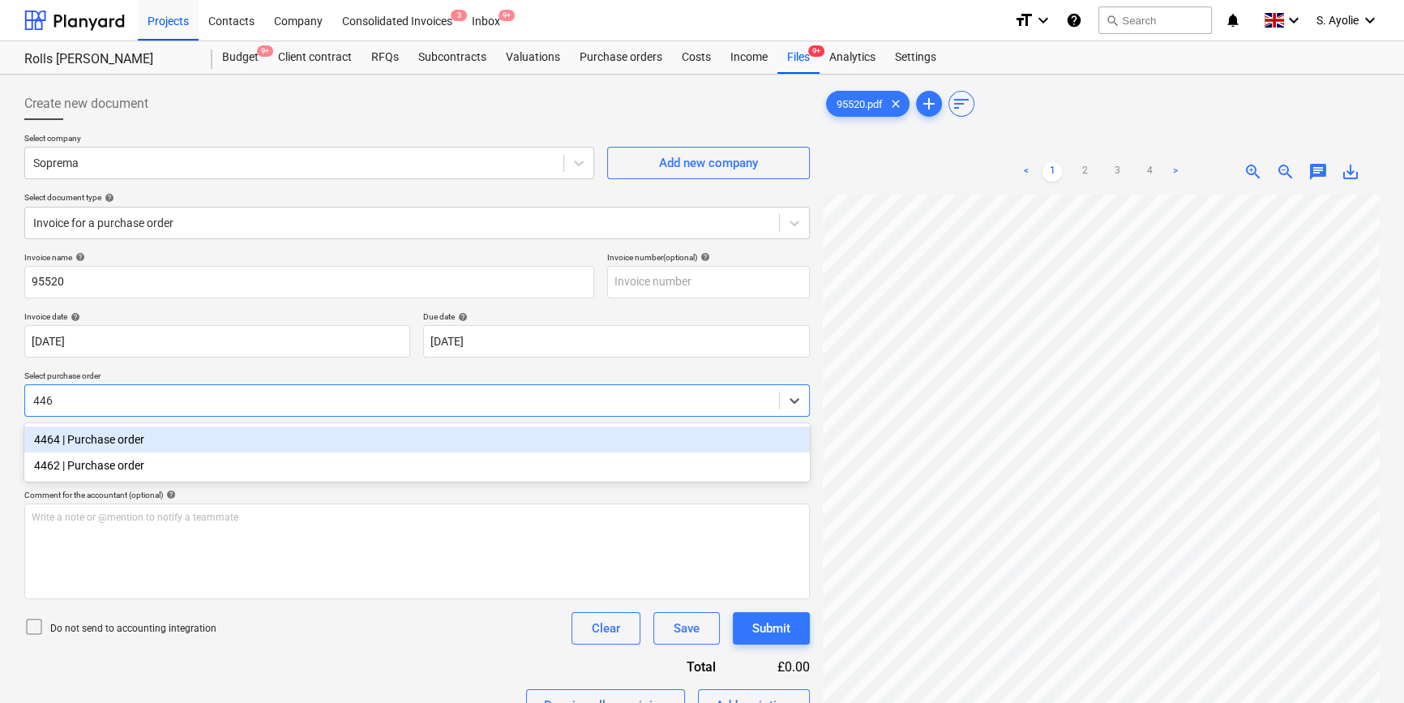
type input "4462"
click at [109, 437] on div "4462 | Purchase order" at bounding box center [416, 439] width 785 height 26
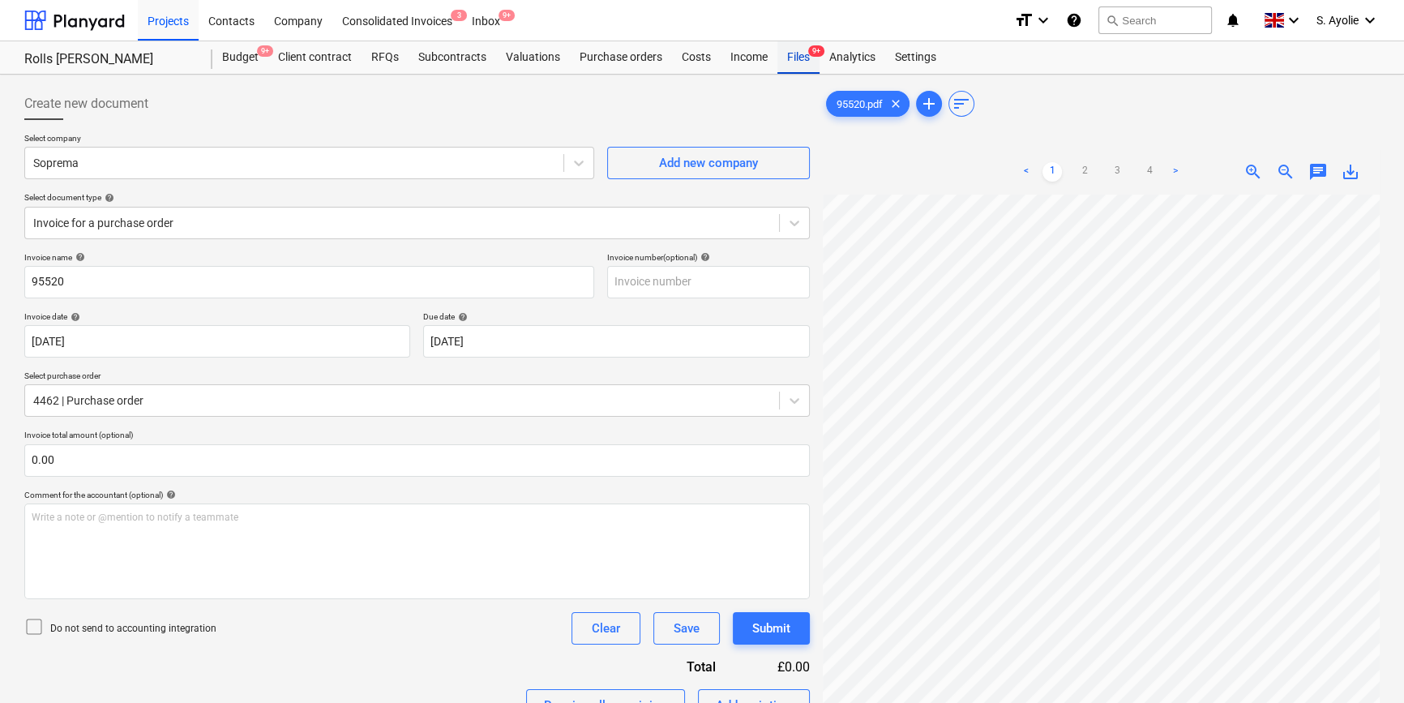
click at [794, 71] on div "Files 9+" at bounding box center [798, 57] width 42 height 32
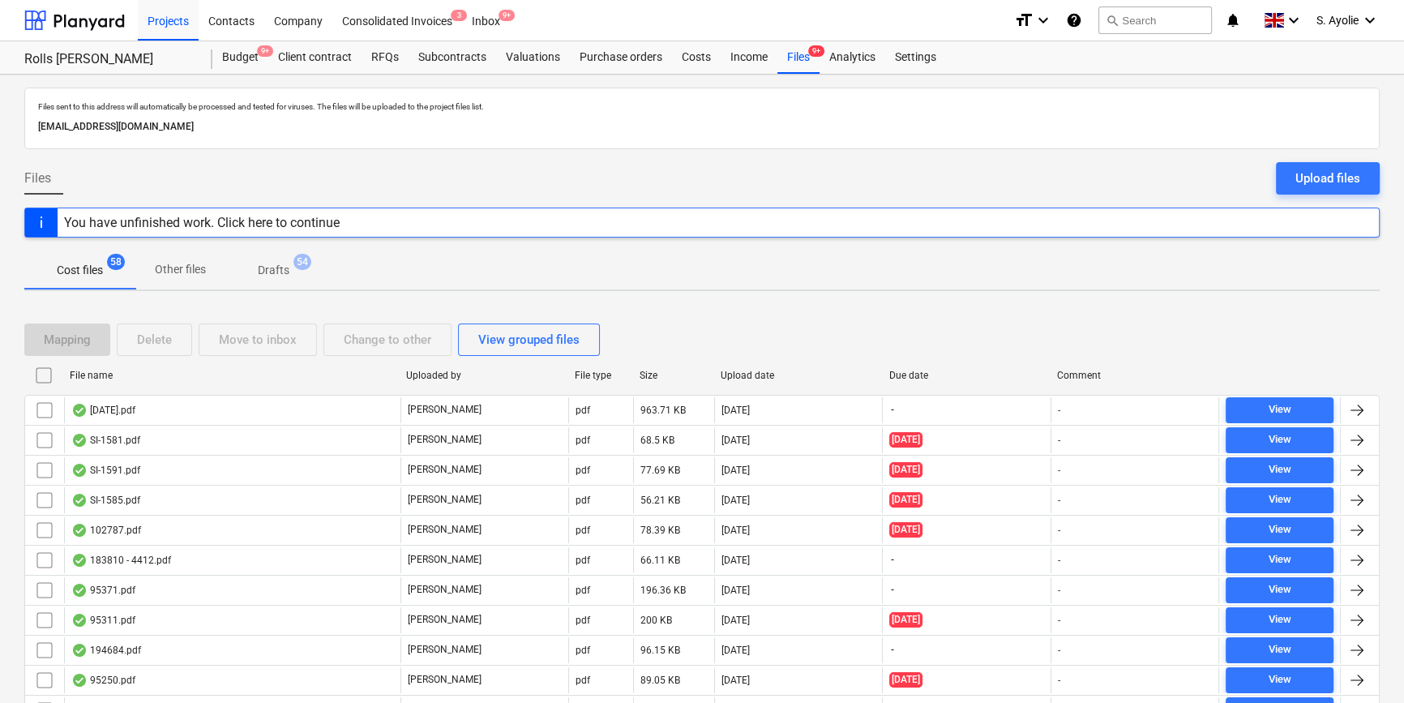
scroll to position [368, 0]
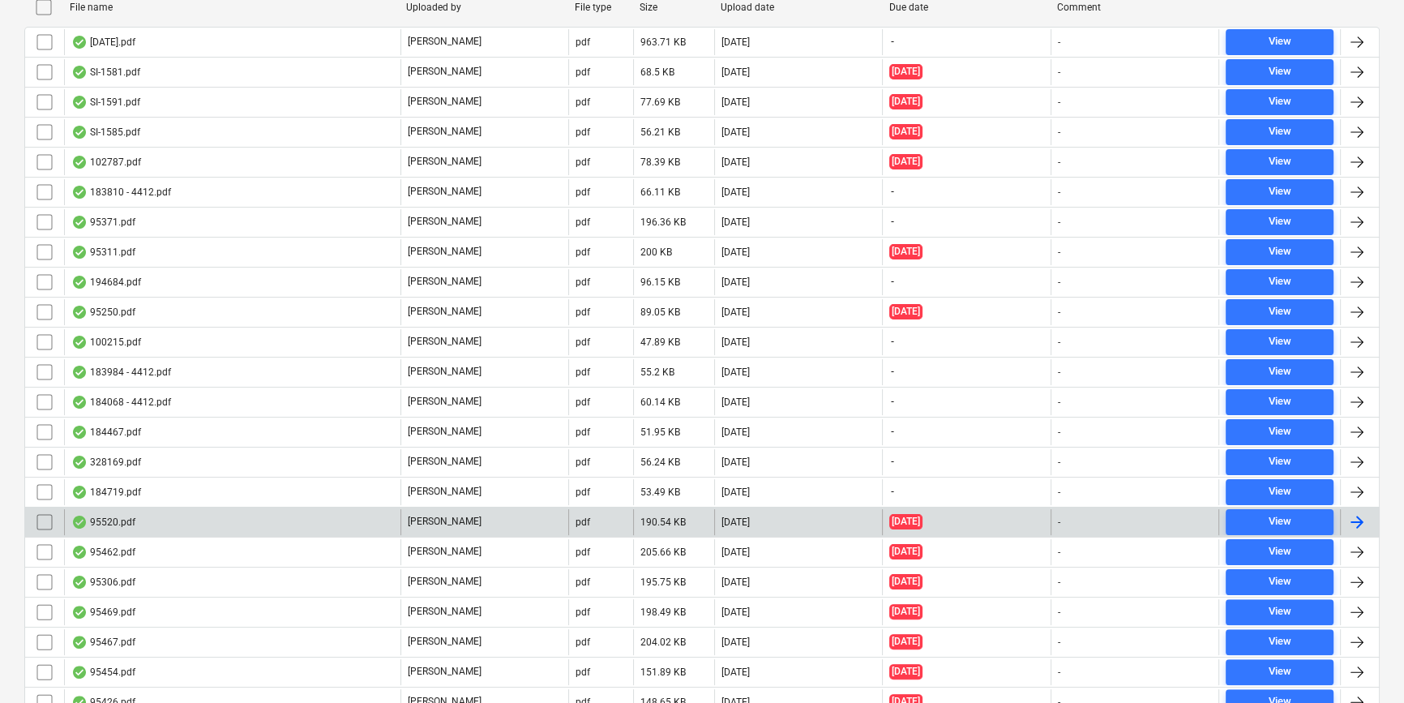
click at [359, 523] on div "95520.pdf" at bounding box center [232, 522] width 336 height 26
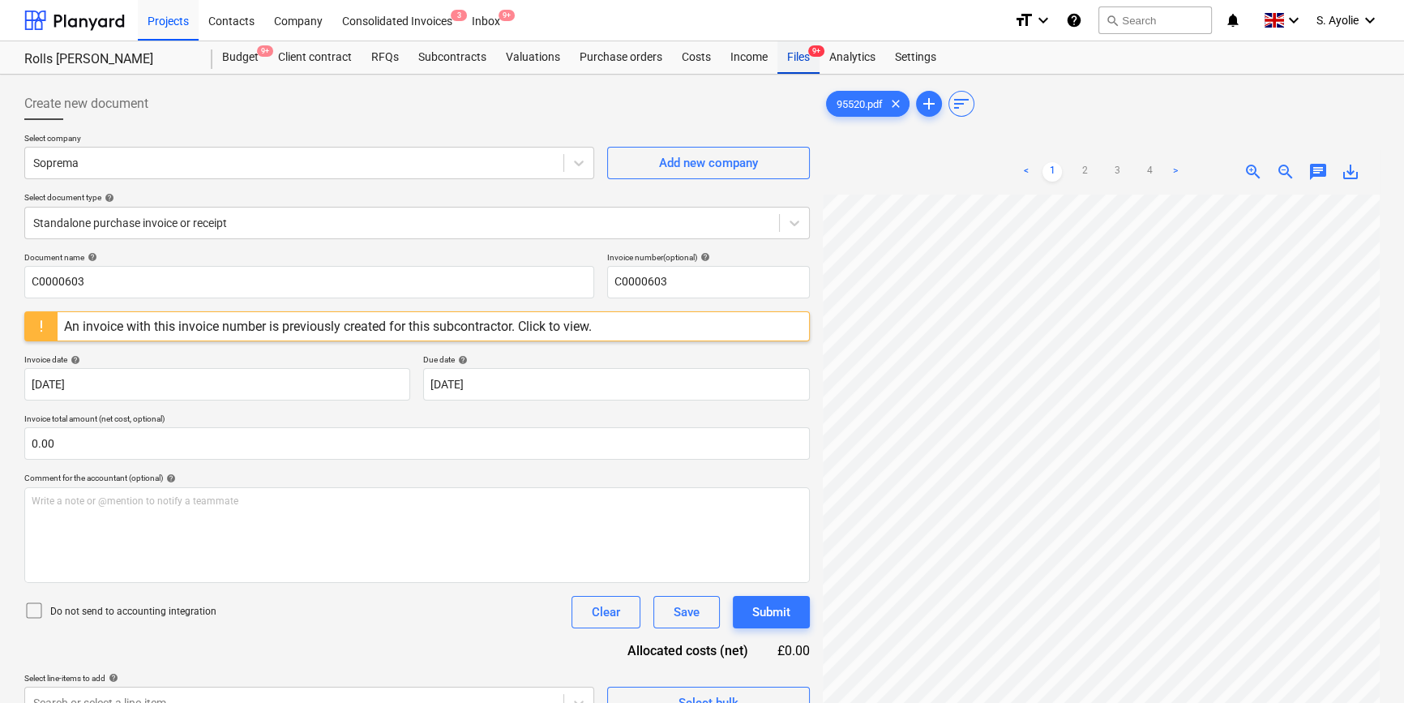
click at [801, 54] on div "Files 9+" at bounding box center [798, 57] width 42 height 32
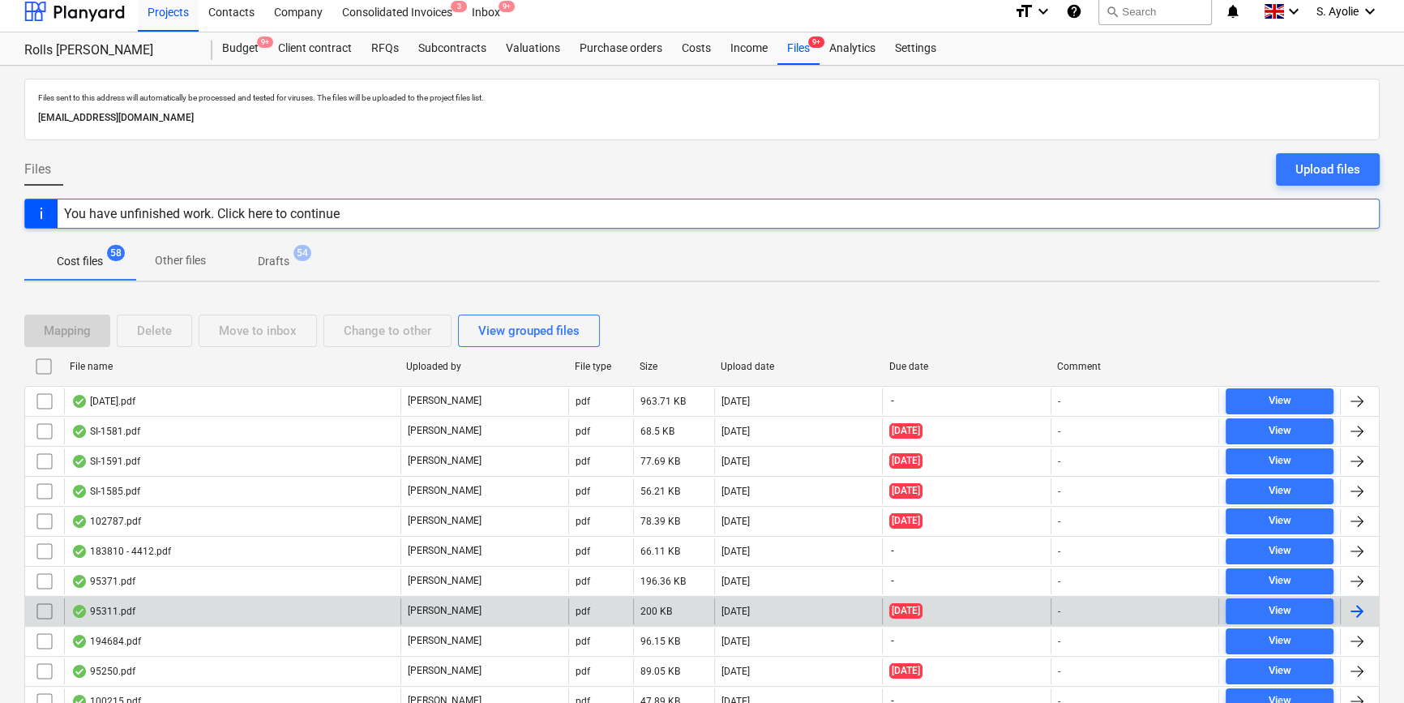
scroll to position [73, 0]
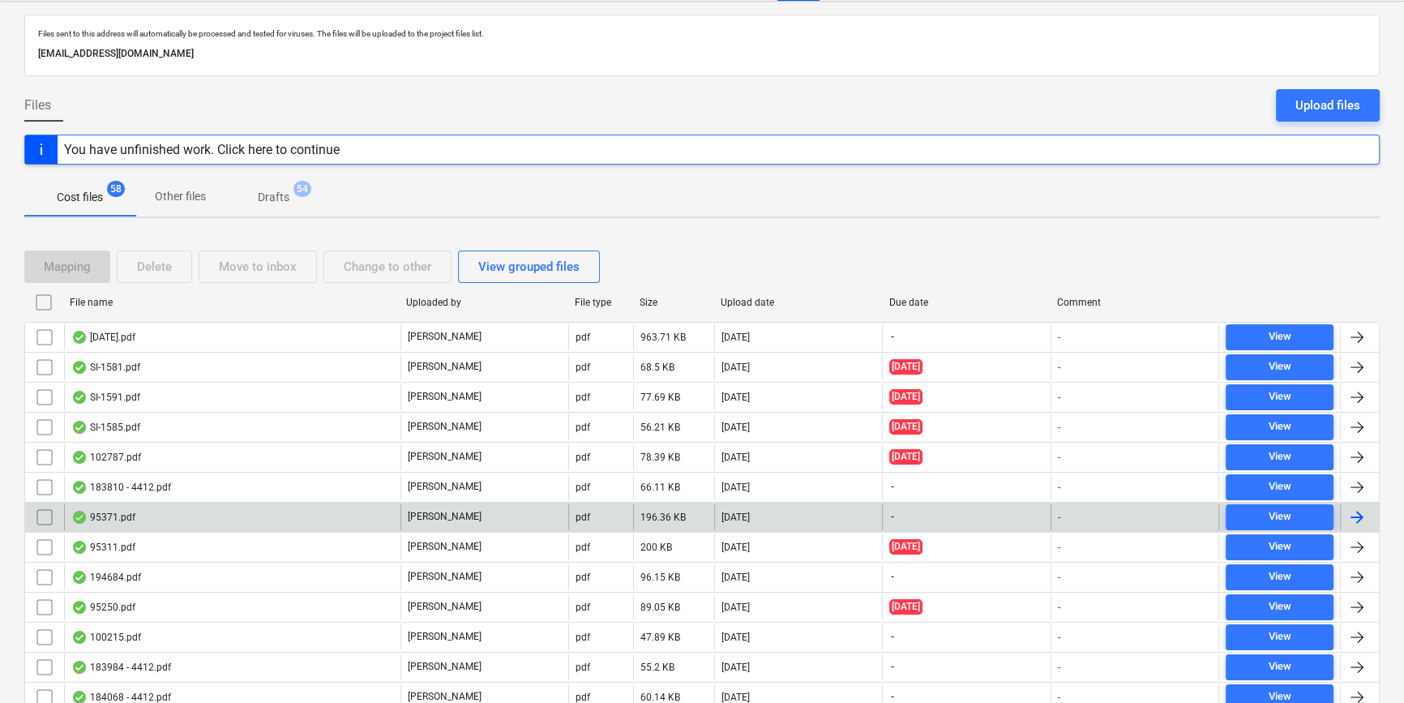
click at [318, 526] on div "95371.pdf" at bounding box center [232, 517] width 336 height 26
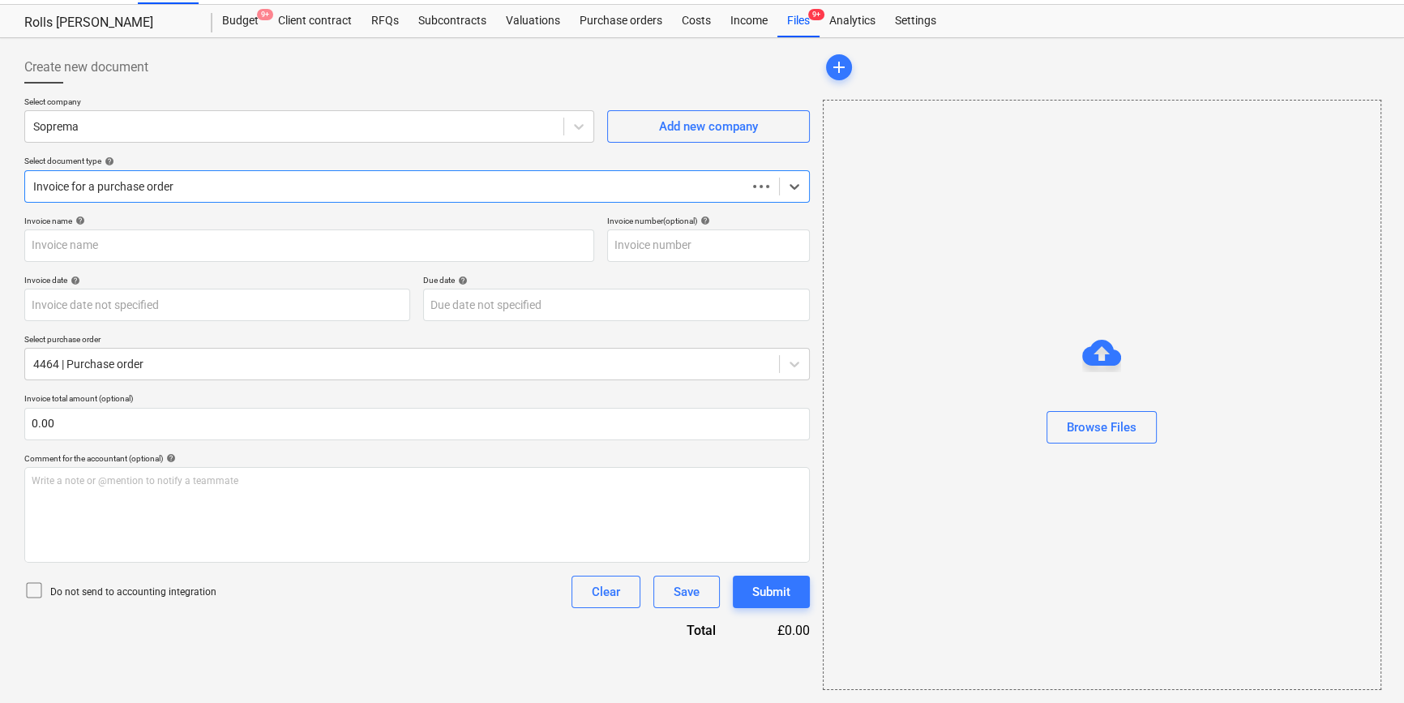
scroll to position [35, 0]
type input "95371"
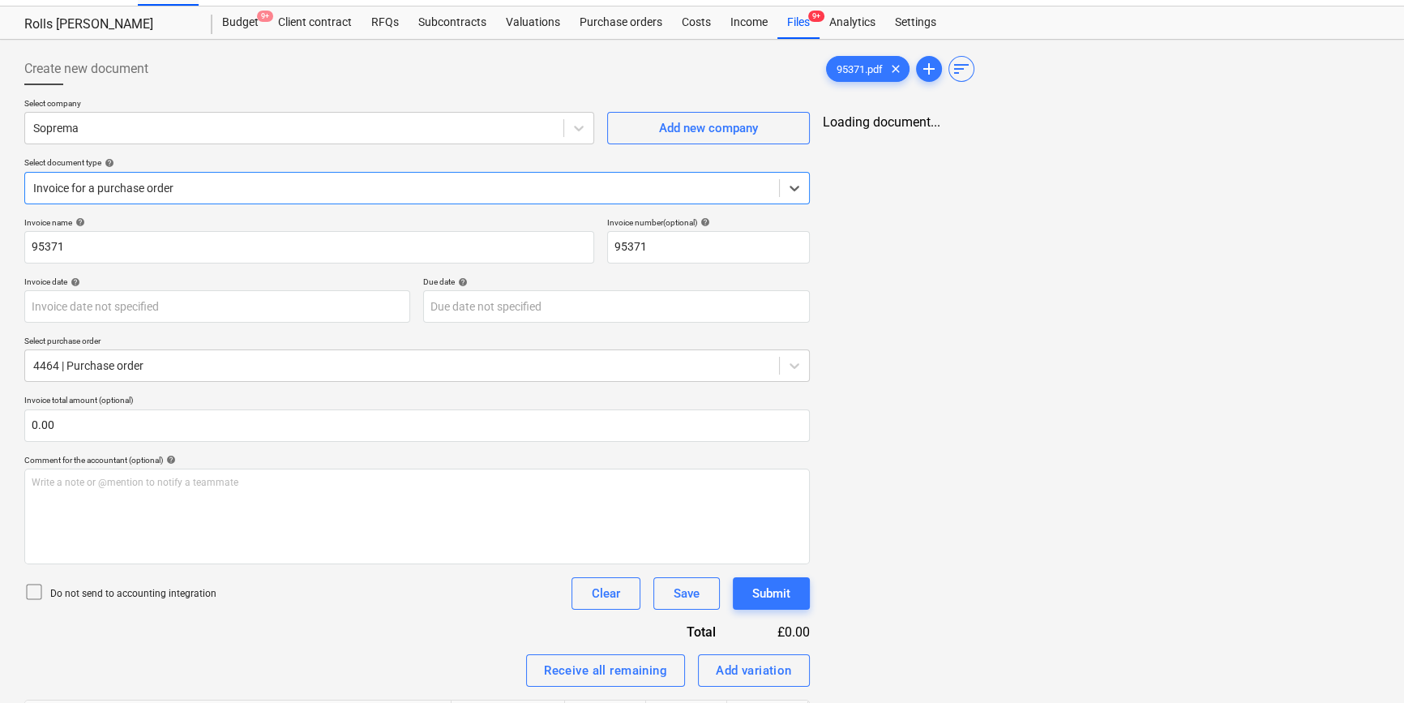
scroll to position [0, 0]
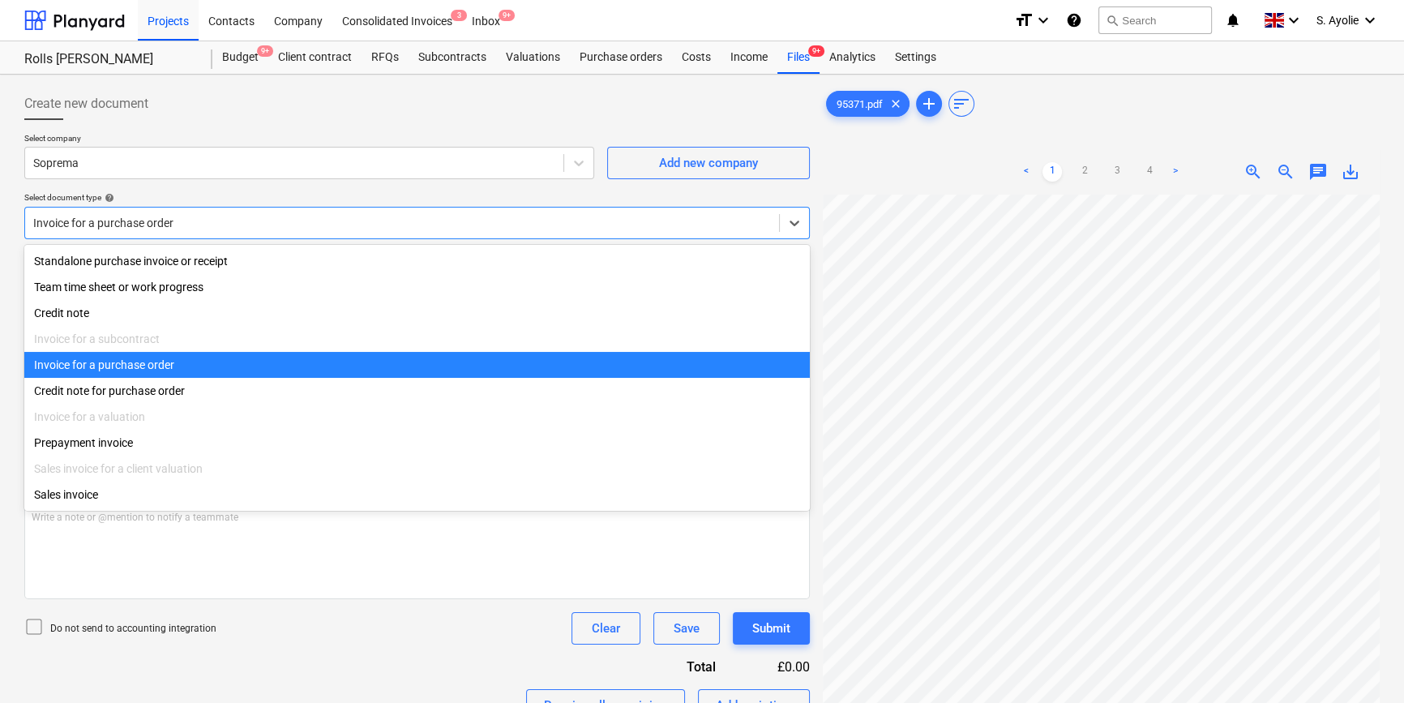
click at [198, 227] on div at bounding box center [402, 223] width 738 height 16
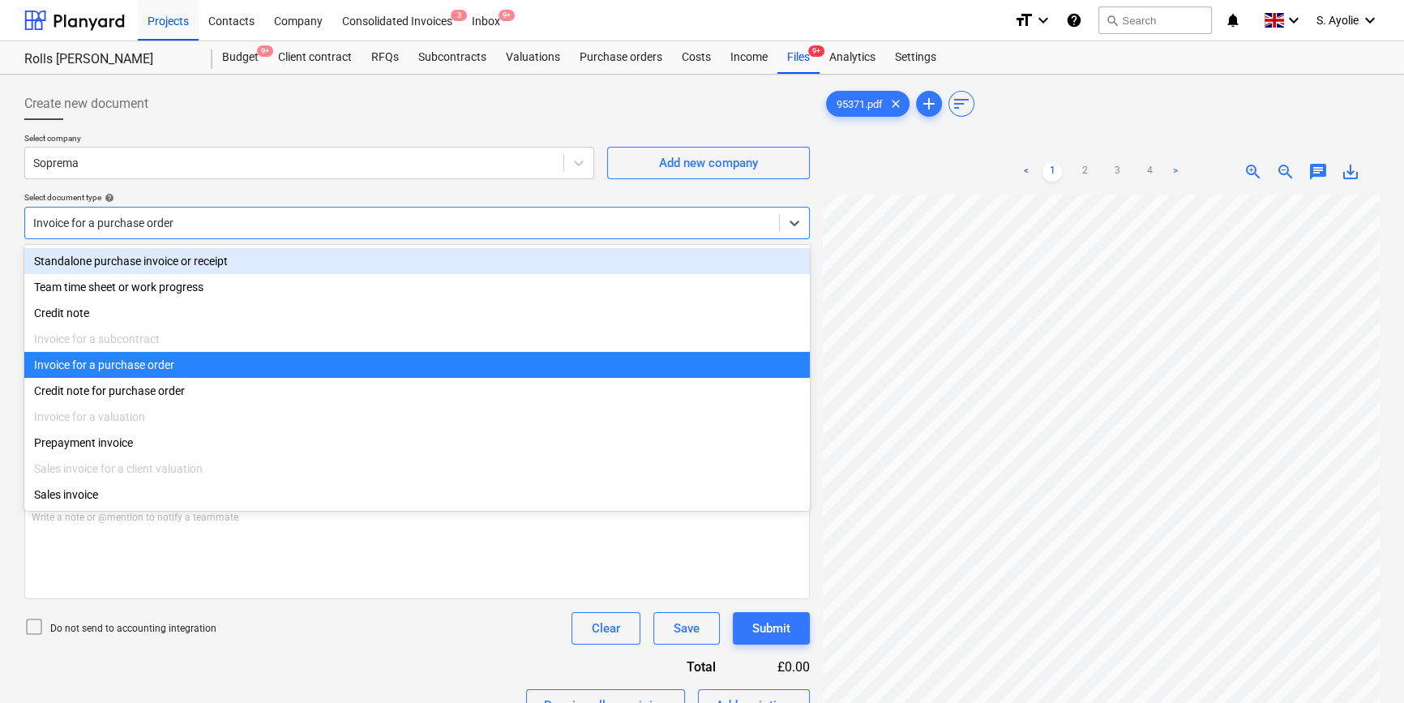
click at [202, 214] on div "Invoice for a purchase order" at bounding box center [402, 223] width 754 height 23
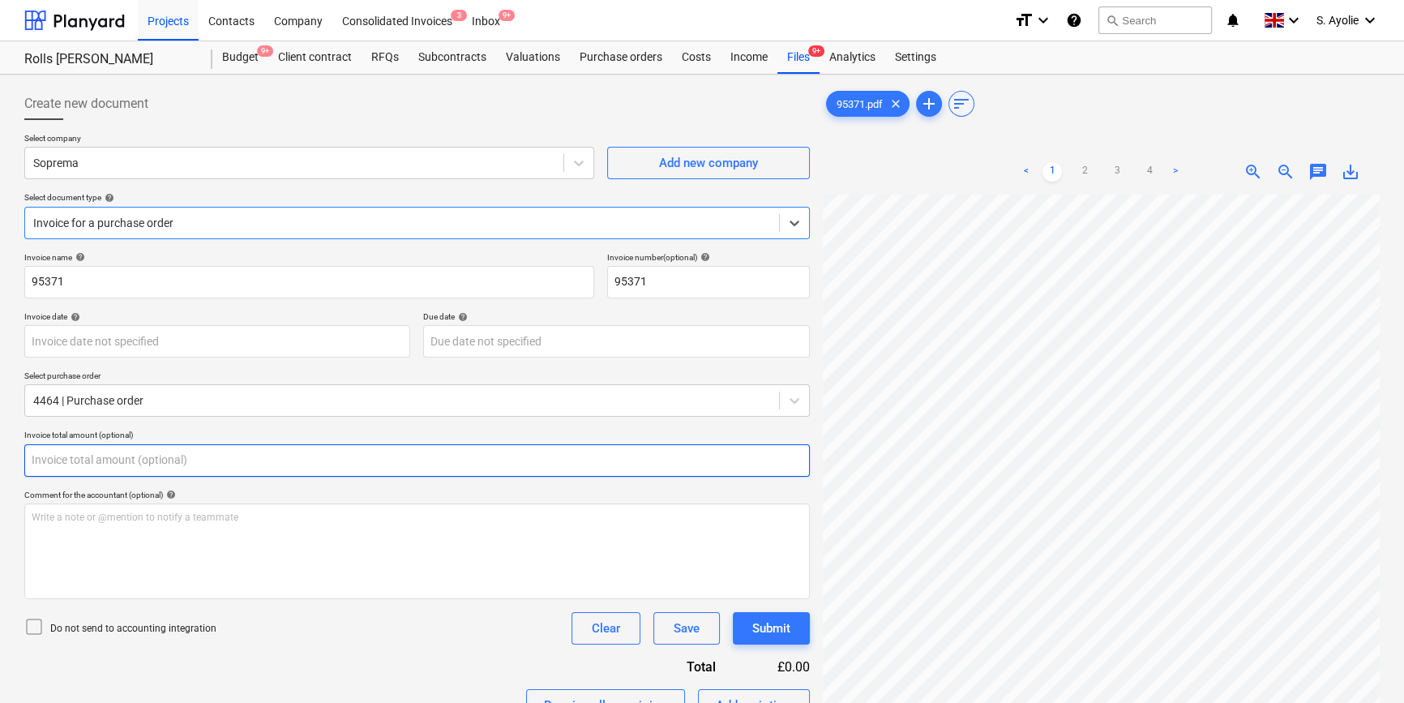
click at [232, 456] on input "text" at bounding box center [416, 460] width 785 height 32
type input "0.00"
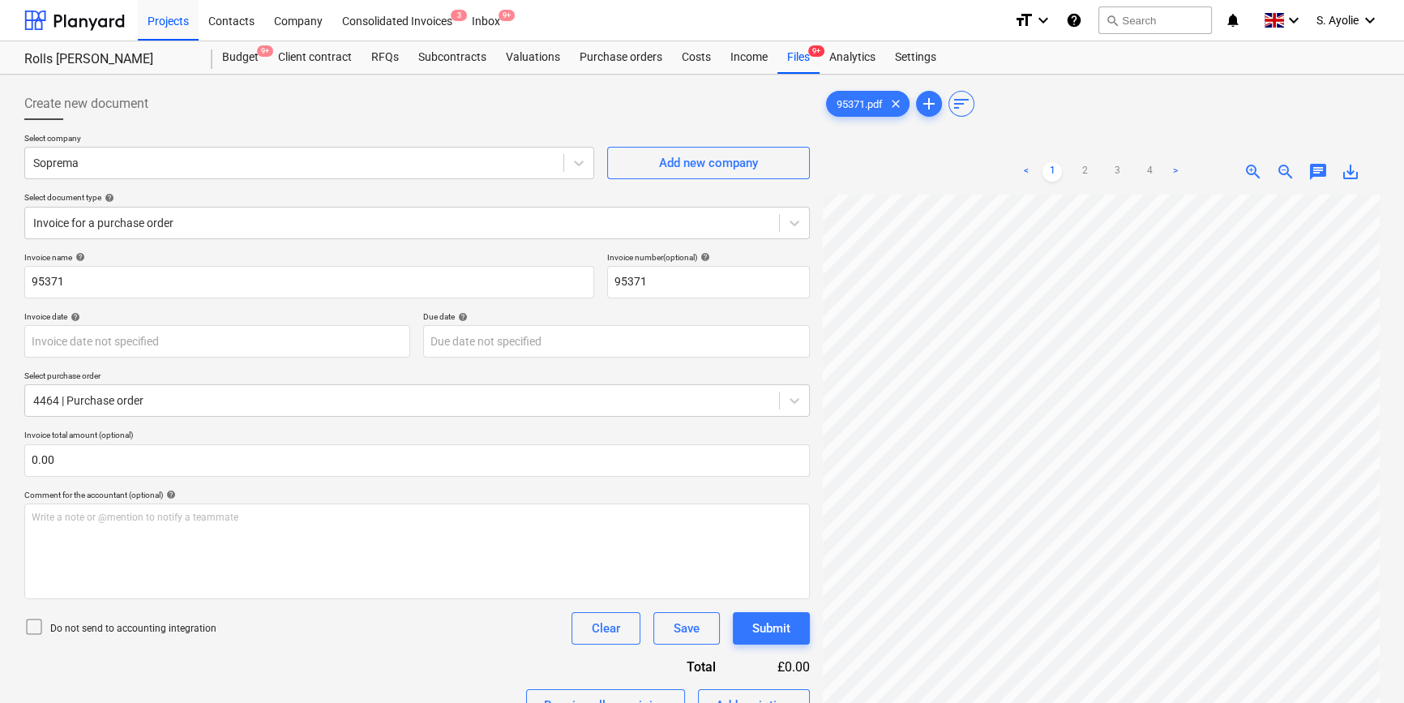
click at [162, 619] on div "Do not send to accounting integration" at bounding box center [120, 628] width 192 height 23
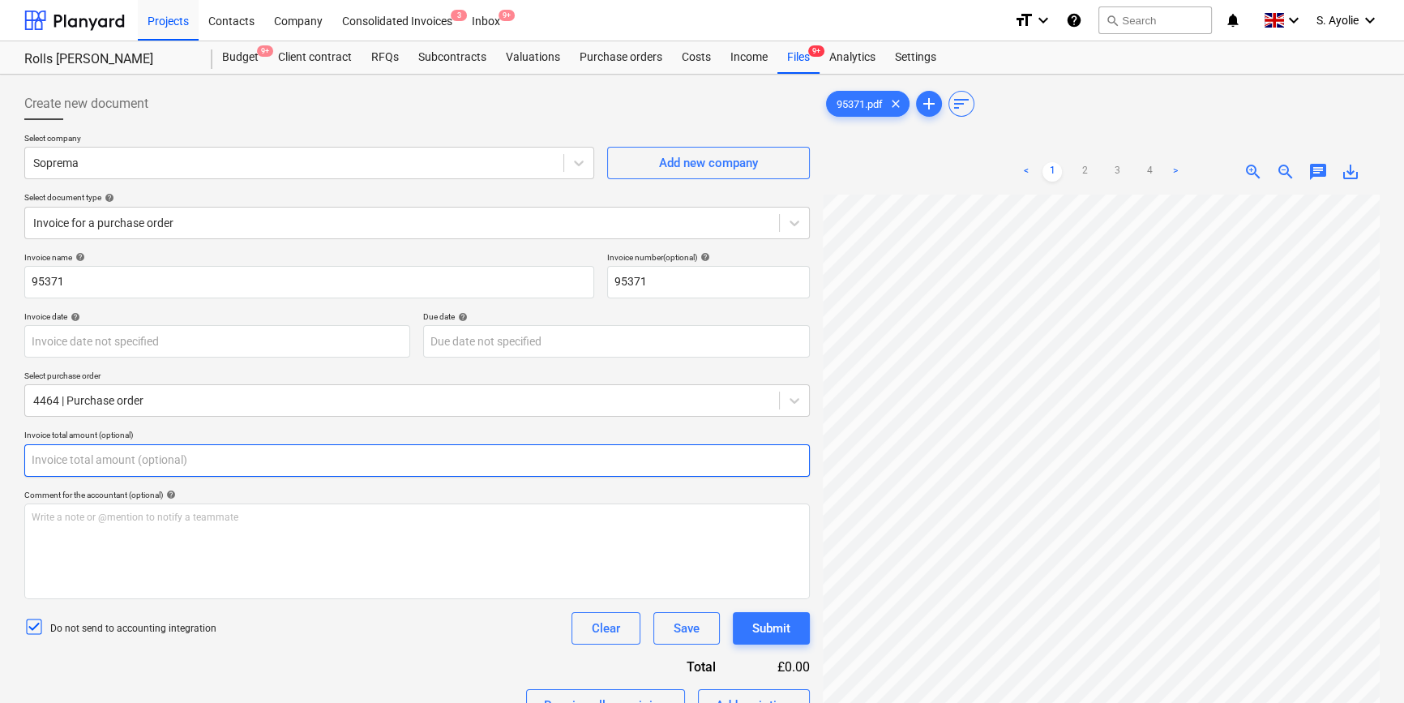
click at [118, 447] on input "text" at bounding box center [416, 460] width 785 height 32
type input "0.00"
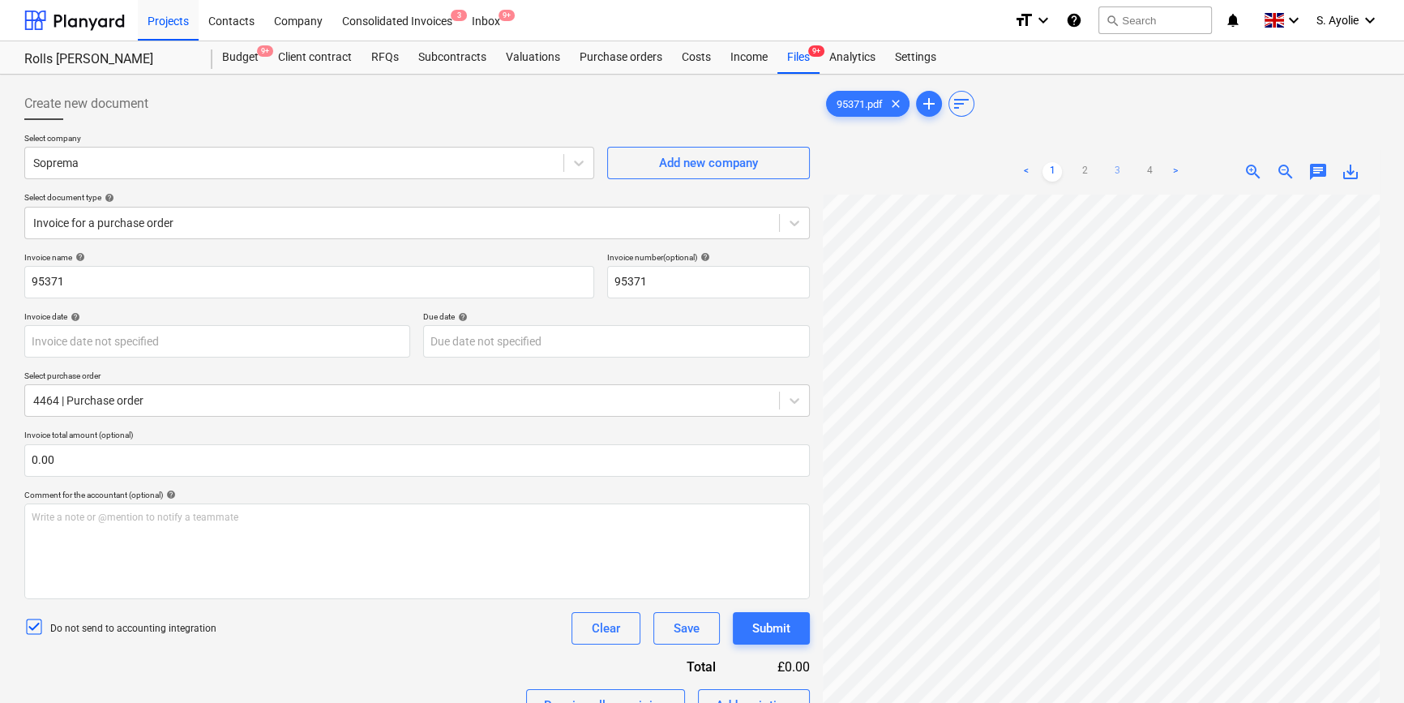
click at [1122, 164] on link "3" at bounding box center [1116, 171] width 19 height 19
click at [893, 190] on div "< 1 2 3 4 > zoom_in zoom_out chat 0 save_alt" at bounding box center [1101, 500] width 557 height 703
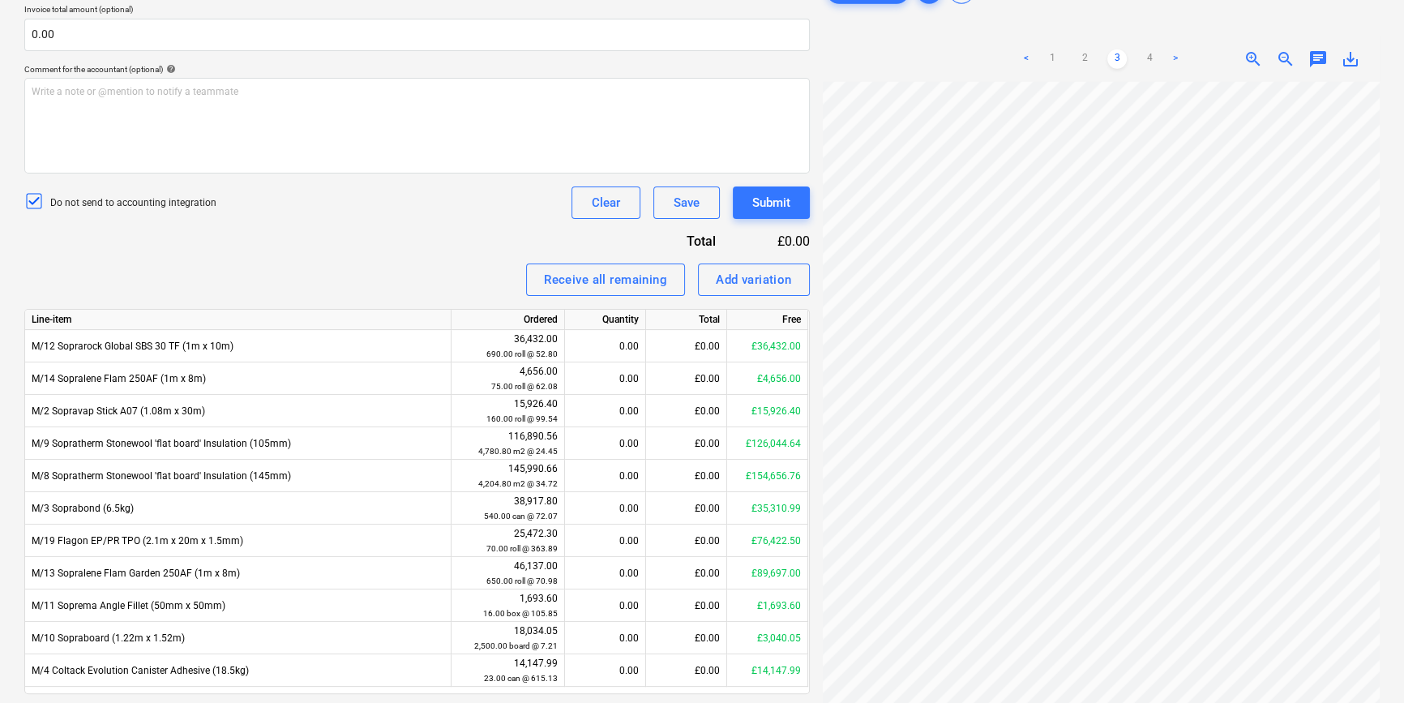
scroll to position [400, 0]
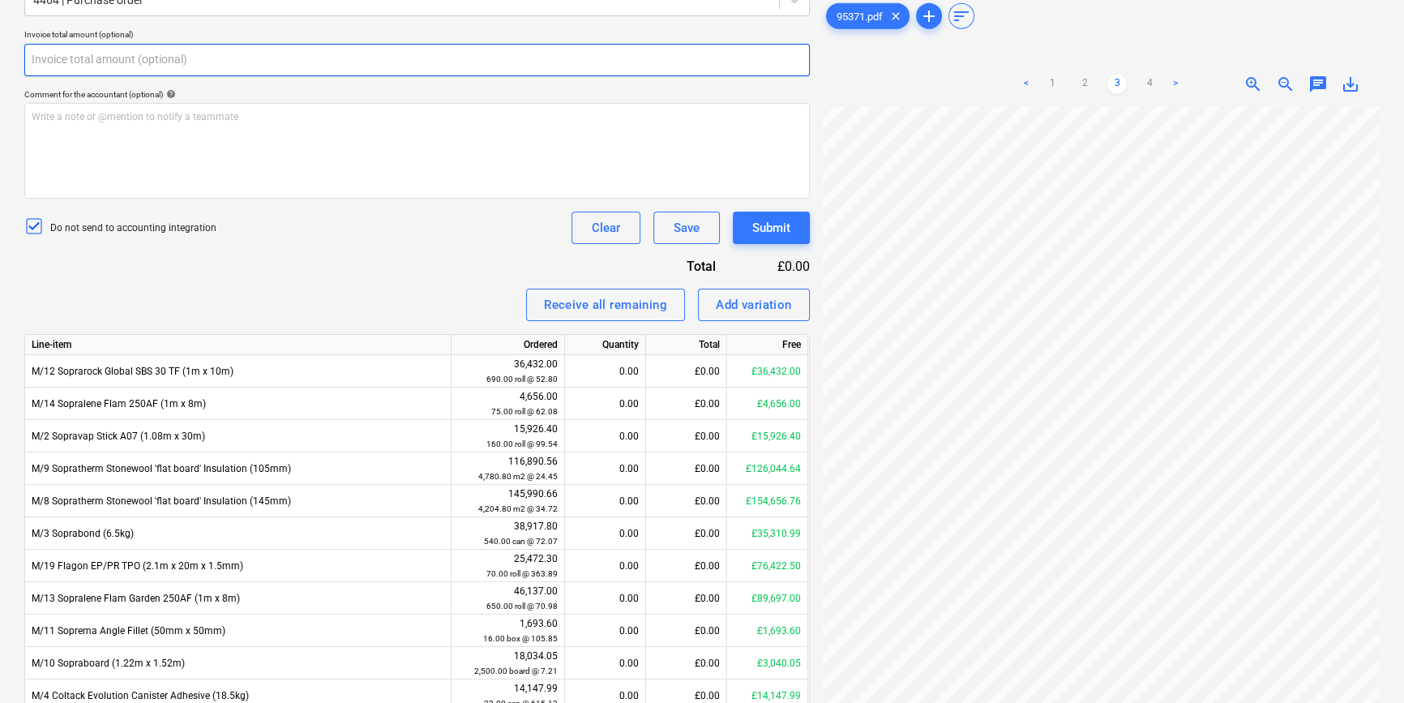
click at [158, 66] on input "text" at bounding box center [416, 60] width 785 height 32
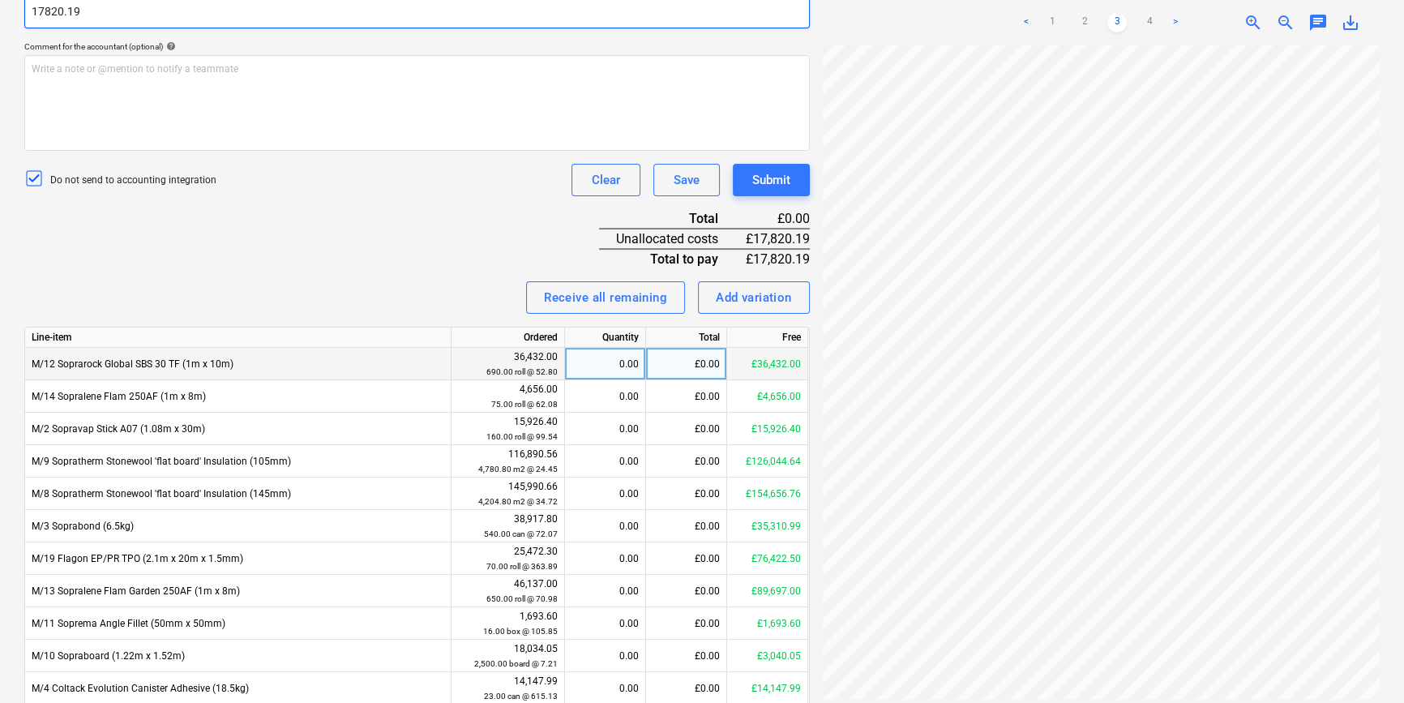
scroll to position [474, 0]
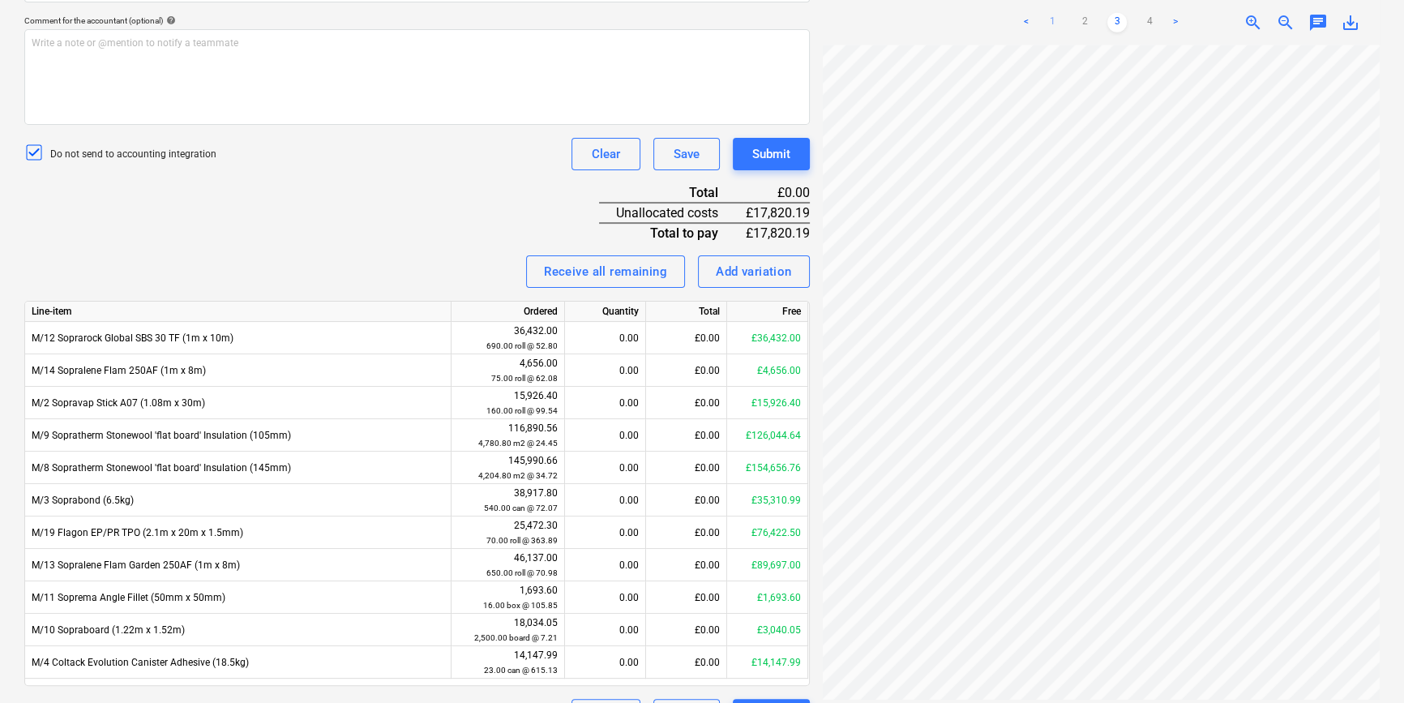
type input "17,820.19"
click at [1055, 20] on link "1" at bounding box center [1051, 22] width 19 height 19
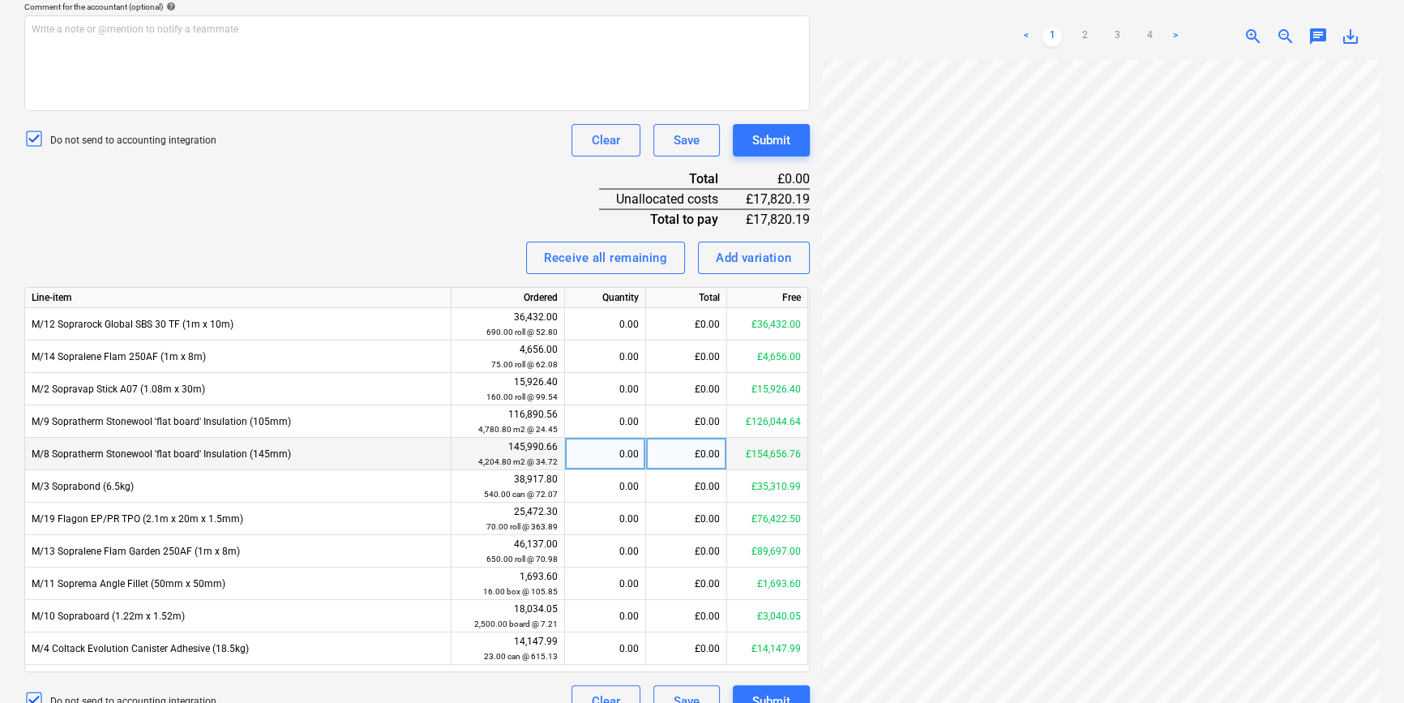
scroll to position [515, 0]
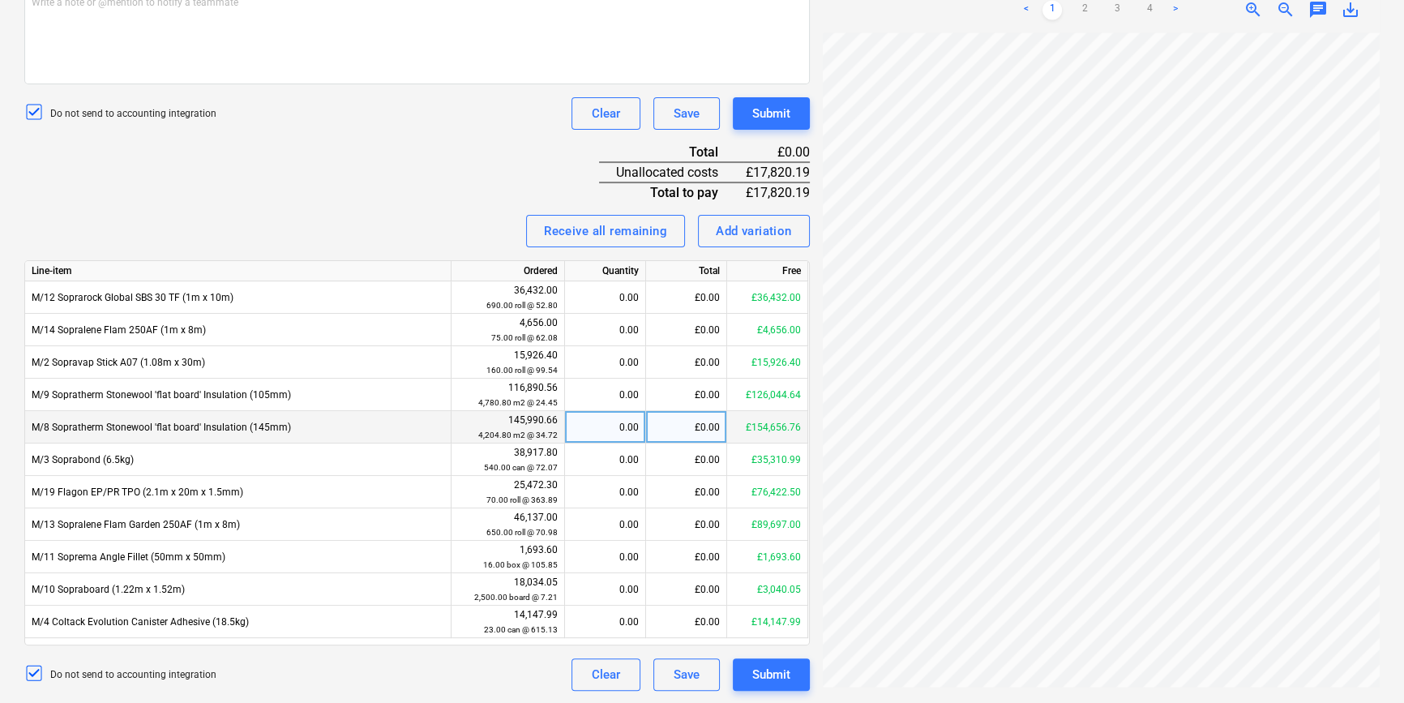
click at [691, 430] on div "£0.00" at bounding box center [686, 427] width 81 height 32
type input "249.600"
click at [451, 233] on div "Receive all remaining Add variation" at bounding box center [416, 231] width 785 height 32
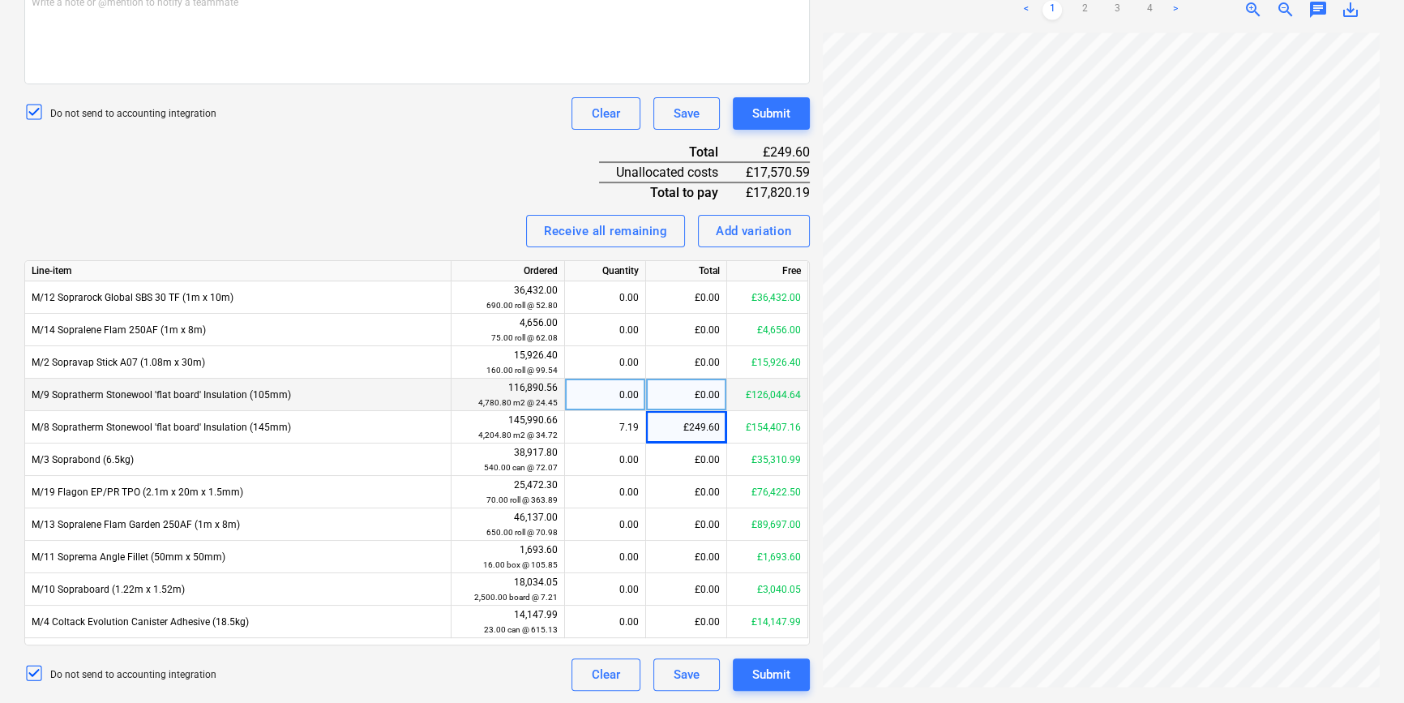
click at [704, 398] on div "£0.00" at bounding box center [686, 395] width 81 height 32
type input "374.400"
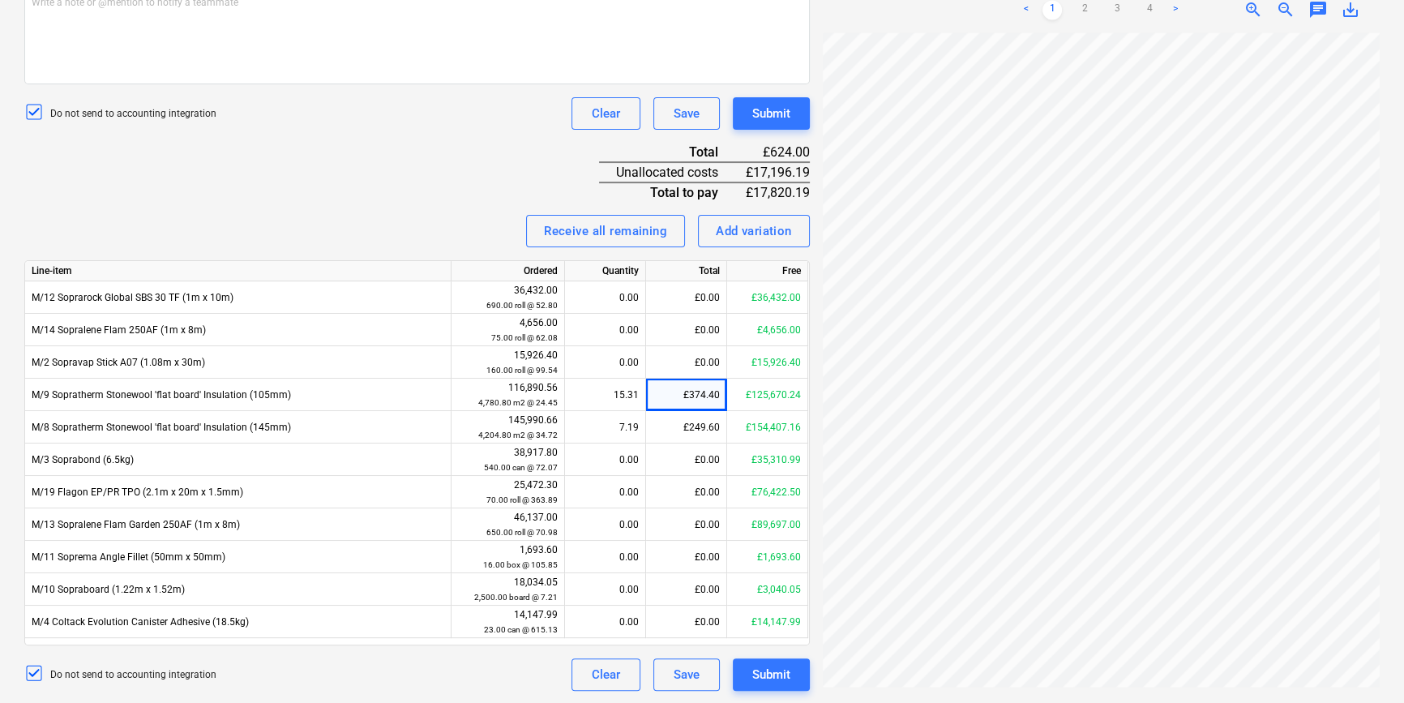
click at [272, 202] on div "Invoice name help 95371 Invoice number (optional) help 95371 Invoice date help …" at bounding box center [416, 213] width 785 height 953
click at [1086, 13] on link "2" at bounding box center [1084, 9] width 19 height 19
click at [1106, 7] on ul "< 1 2 3 4 >" at bounding box center [1100, 9] width 177 height 19
click at [1119, 8] on link "3" at bounding box center [1116, 9] width 19 height 19
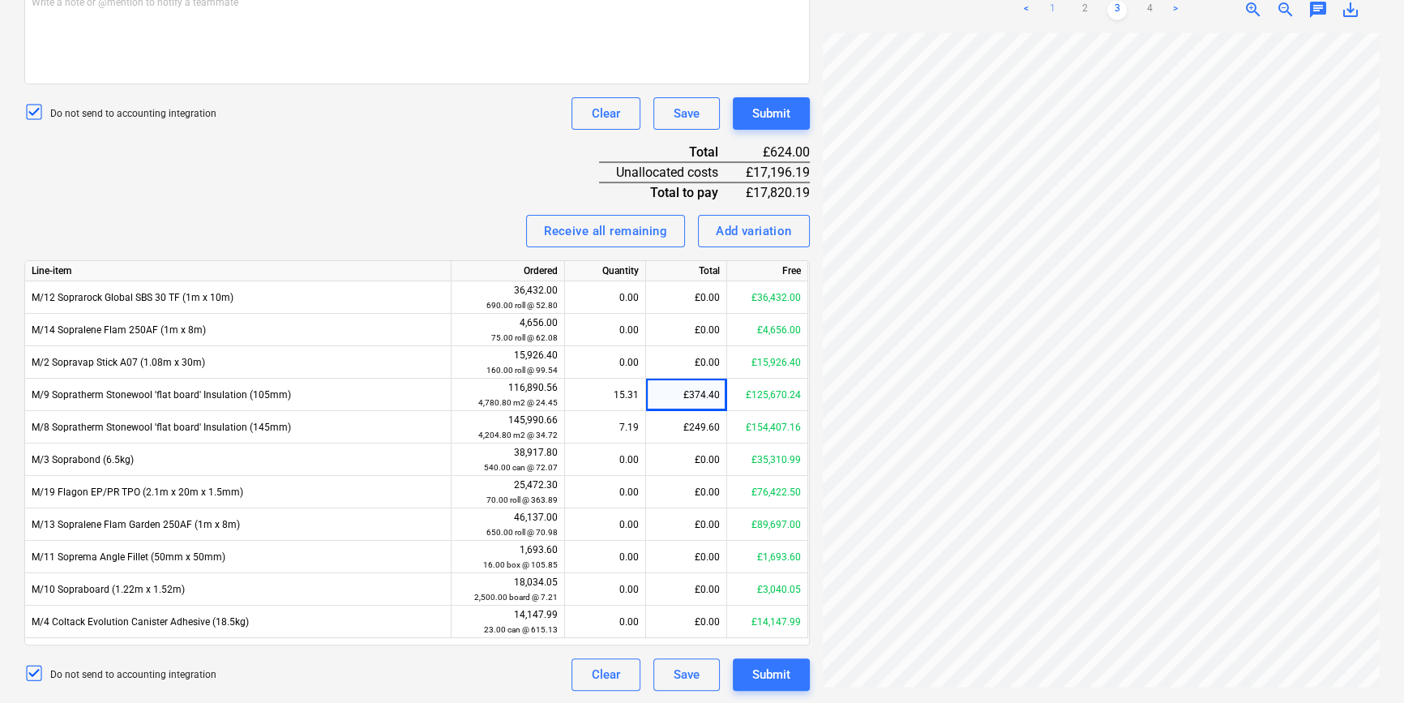
click at [1054, 11] on link "1" at bounding box center [1051, 9] width 19 height 19
click at [707, 397] on div "£374.40" at bounding box center [686, 395] width 81 height 32
click at [704, 396] on div "£374.40" at bounding box center [686, 395] width 81 height 32
type input "9154.08"
click at [246, 166] on div "Invoice name help 95371 Invoice number (optional) help 95371 Invoice date help …" at bounding box center [416, 213] width 785 height 953
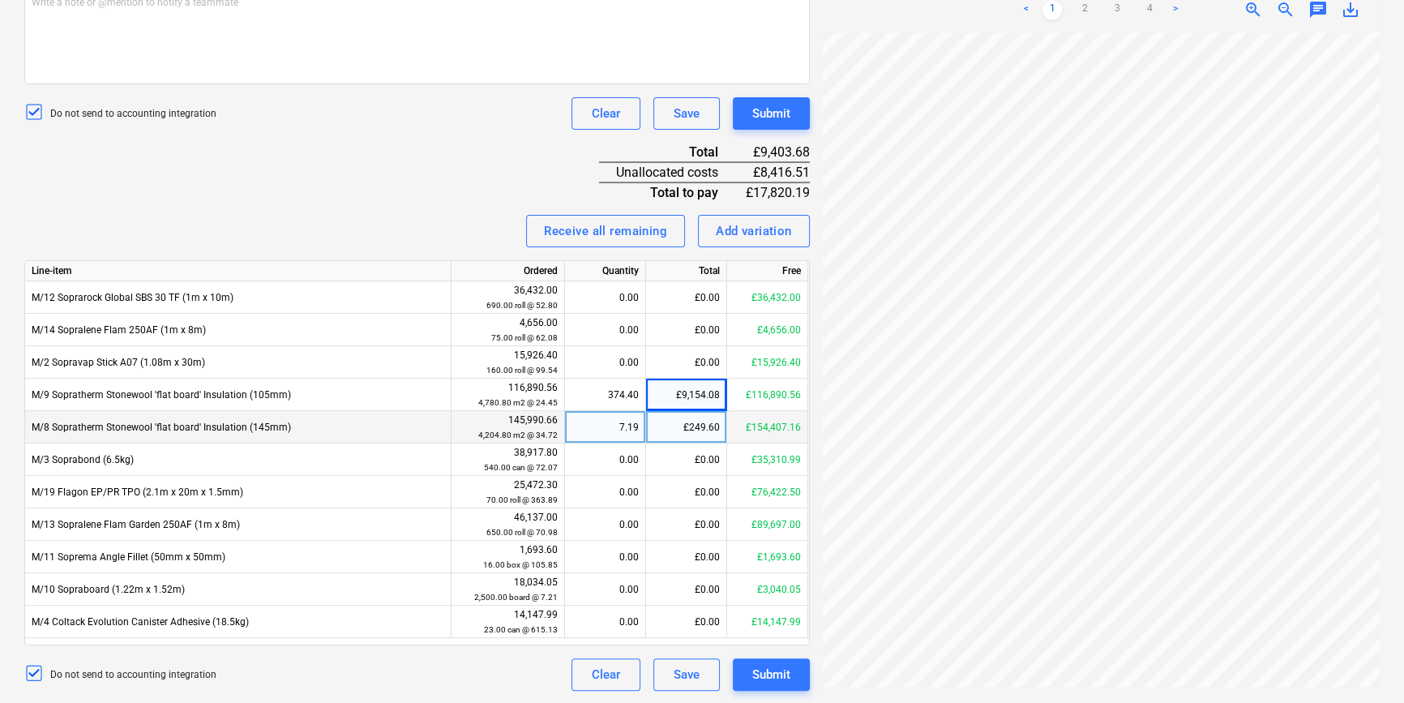
click at [700, 435] on div "£249.60" at bounding box center [686, 427] width 81 height 32
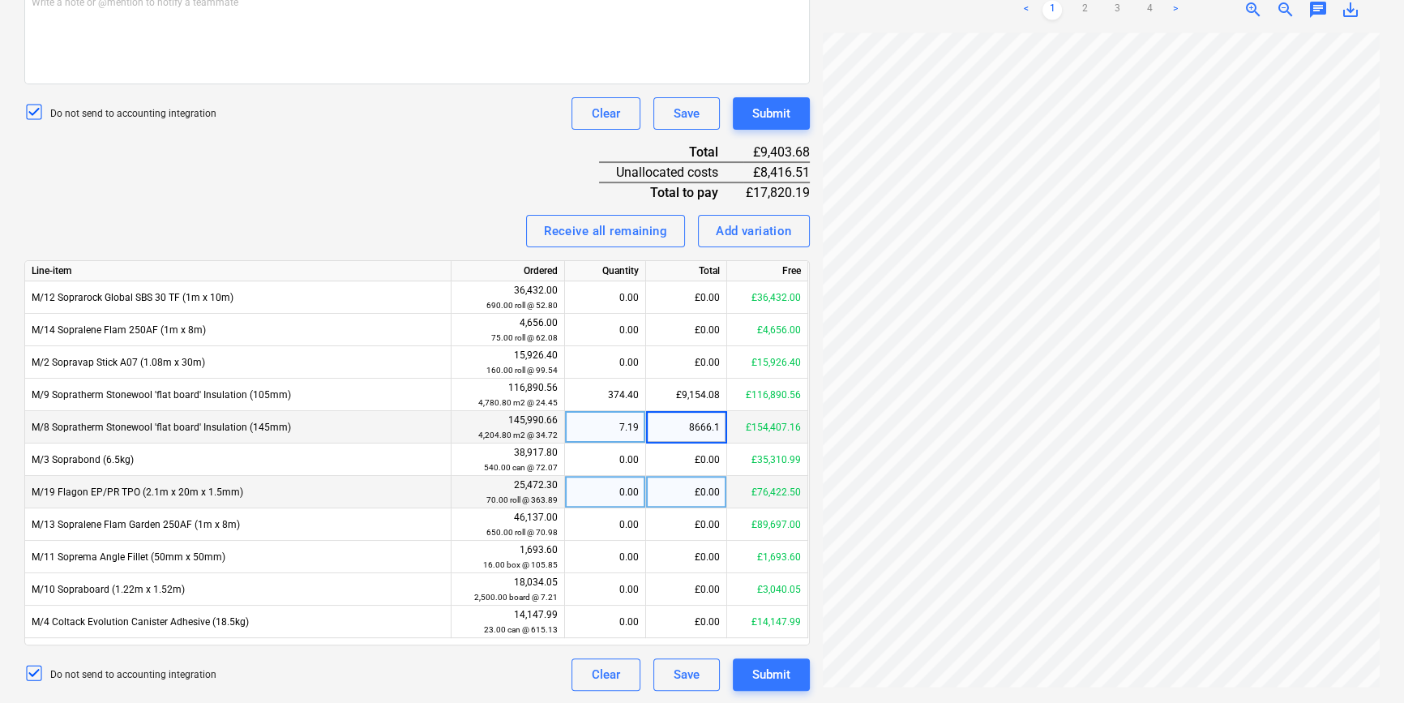
type input "8666.11"
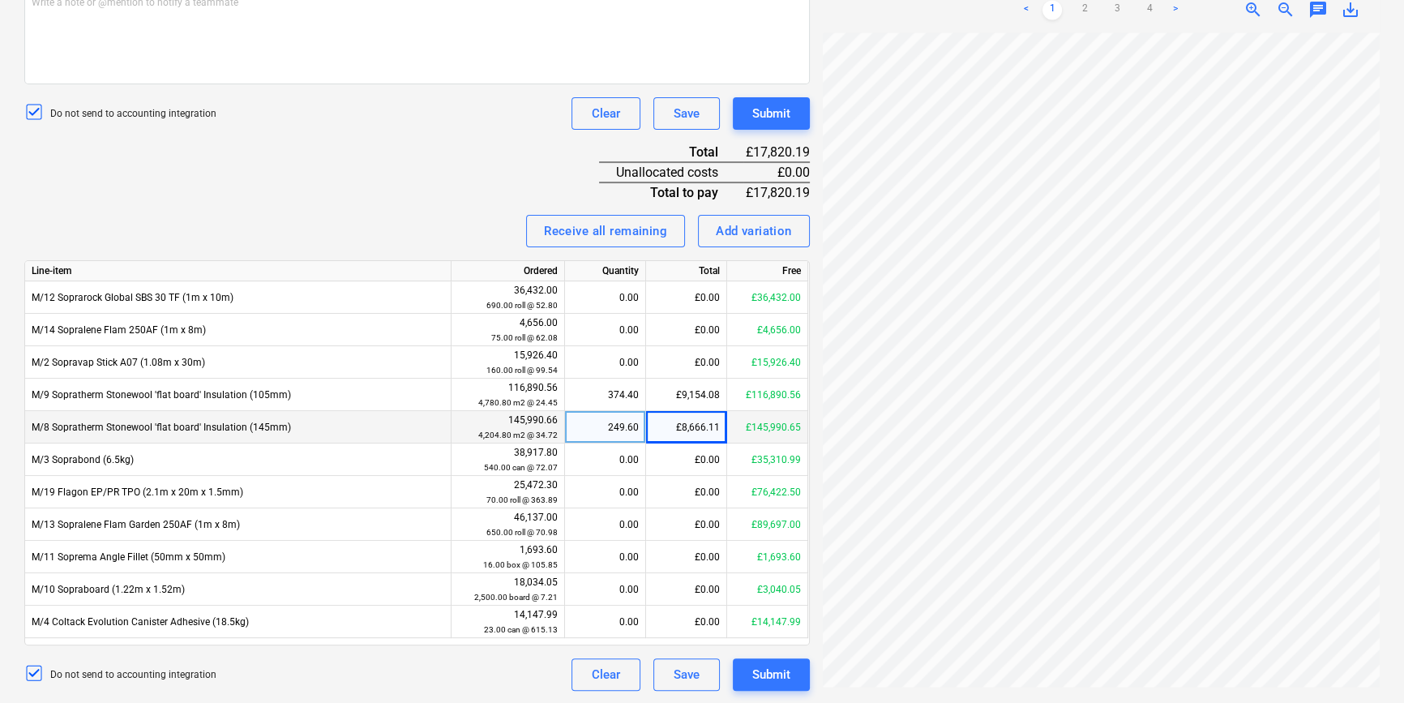
click at [449, 208] on div "Invoice name help 95371 Invoice number (optional) help 95371 Invoice date help …" at bounding box center [416, 213] width 785 height 953
click at [776, 684] on button "Submit" at bounding box center [771, 674] width 77 height 32
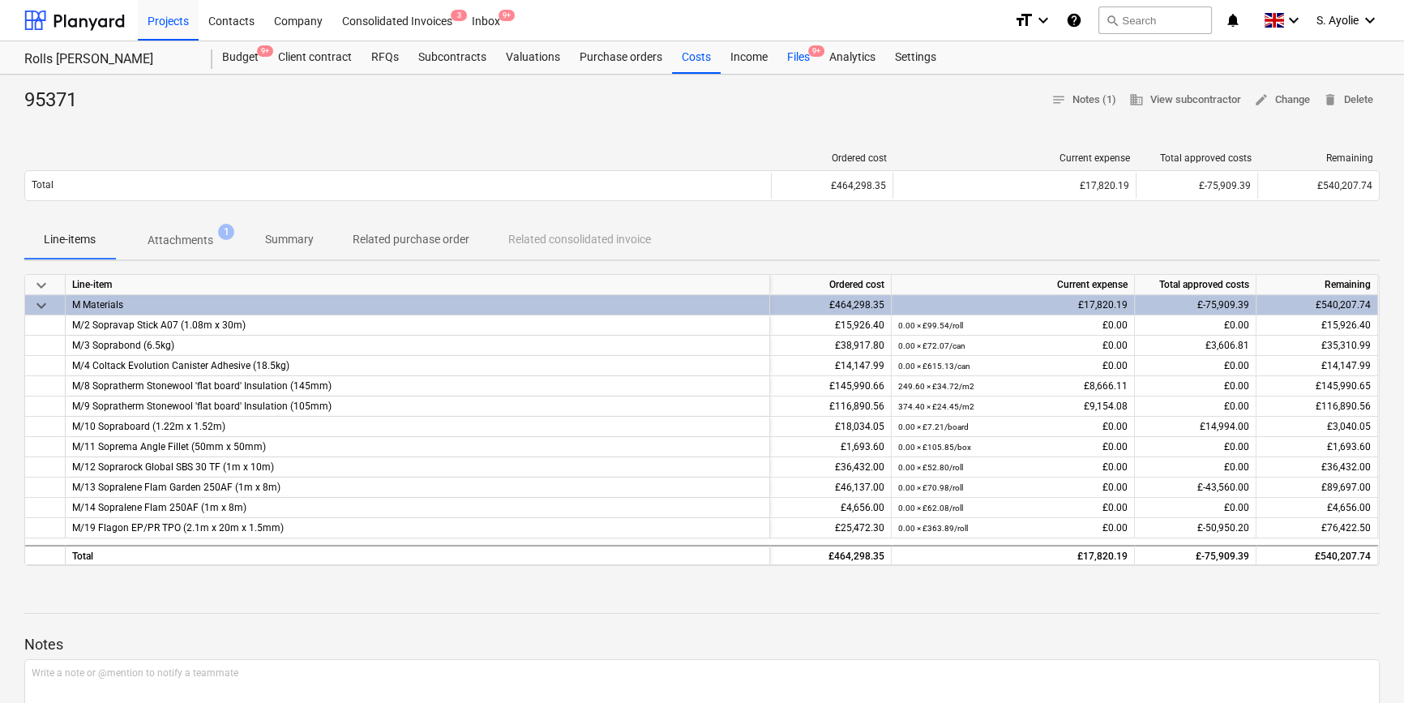
click at [808, 50] on span "9+" at bounding box center [816, 50] width 16 height 11
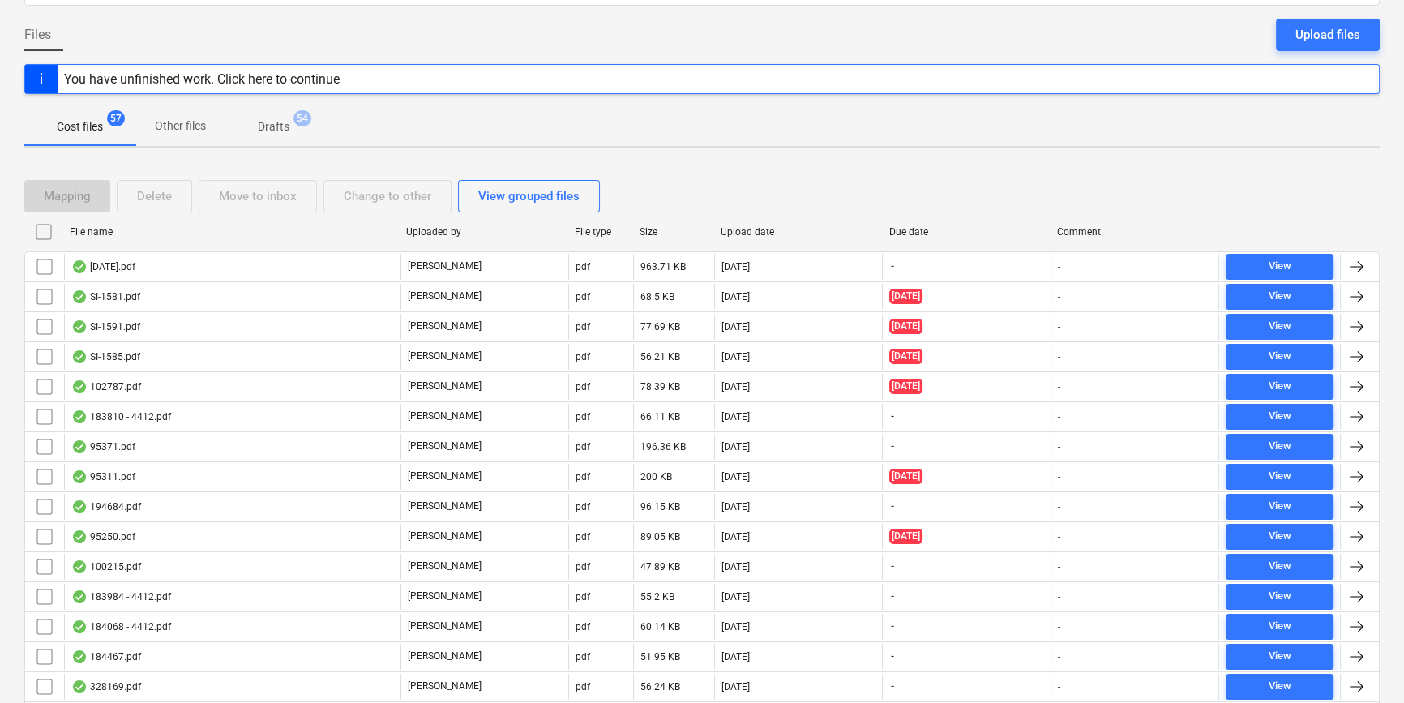
scroll to position [442, 0]
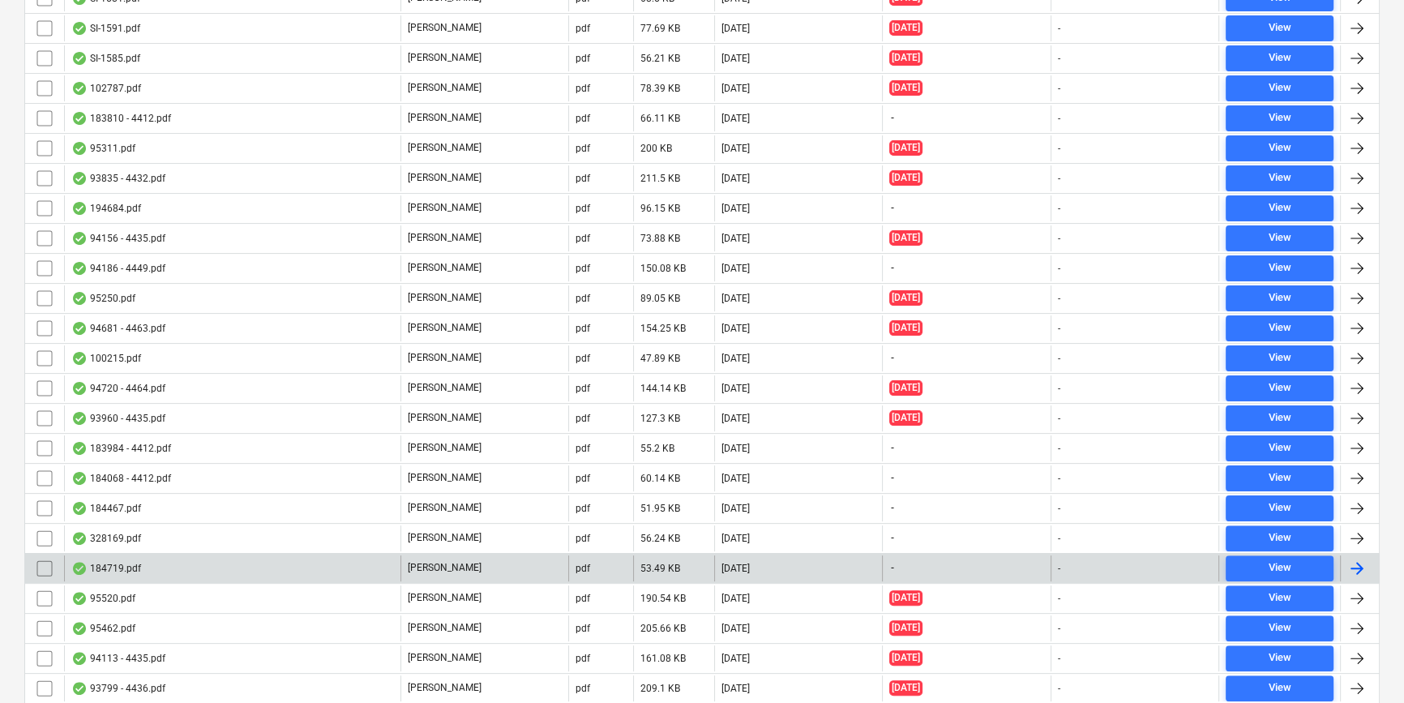
click at [446, 561] on p "[PERSON_NAME]" at bounding box center [445, 568] width 74 height 14
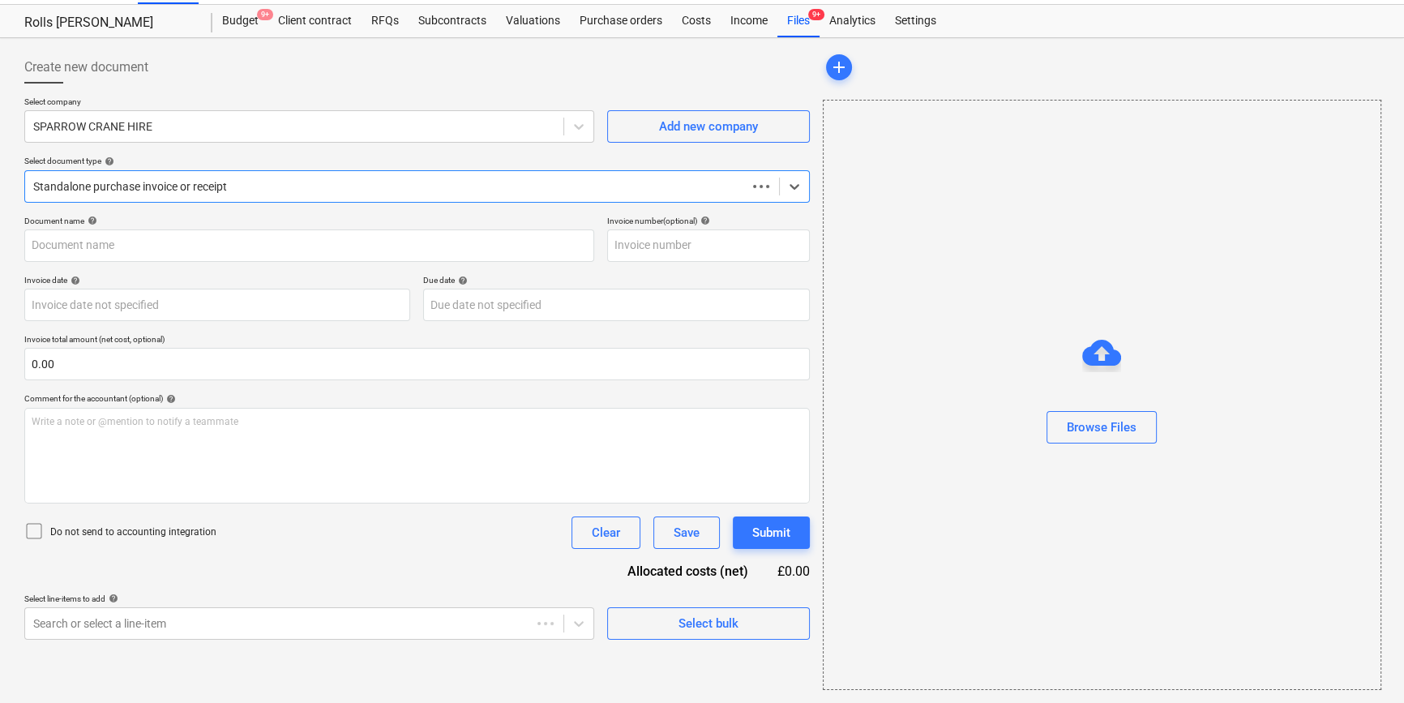
scroll to position [35, 0]
type input "184719"
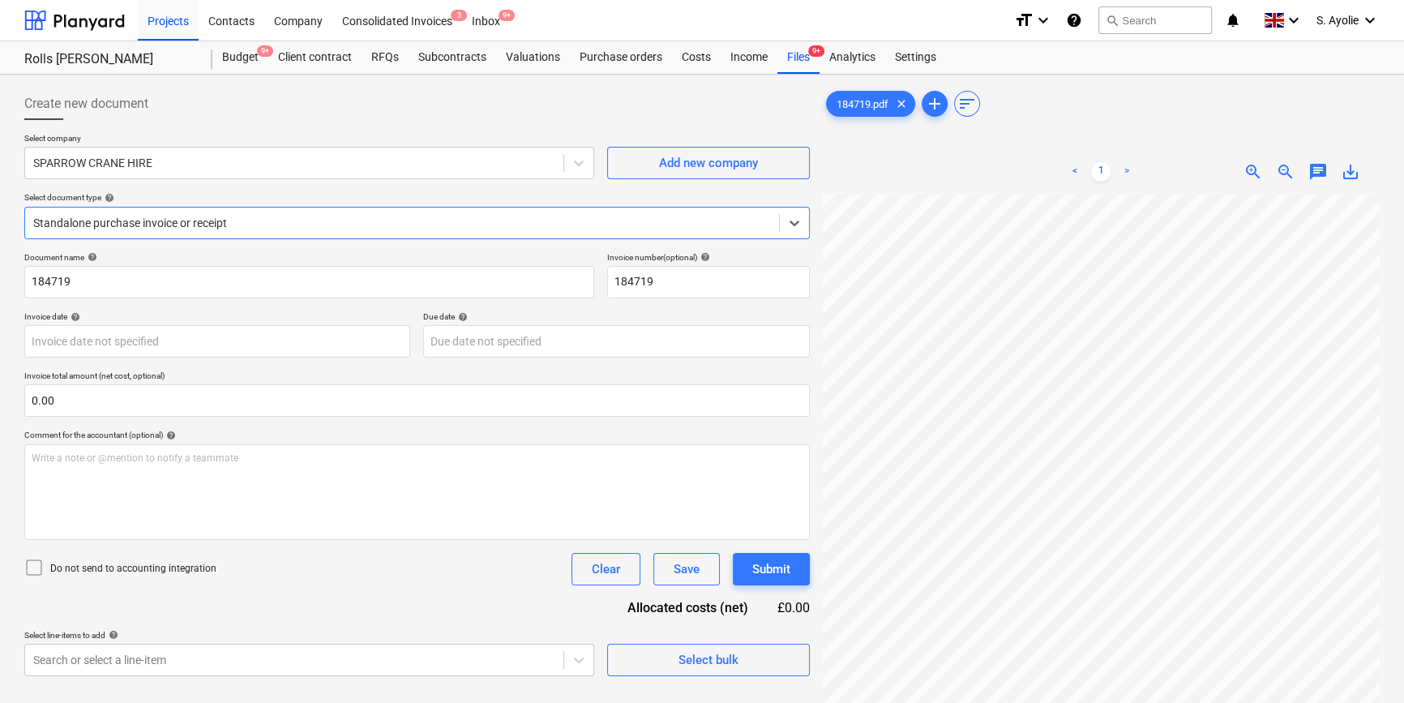
scroll to position [59, 0]
click at [212, 223] on div at bounding box center [402, 223] width 738 height 16
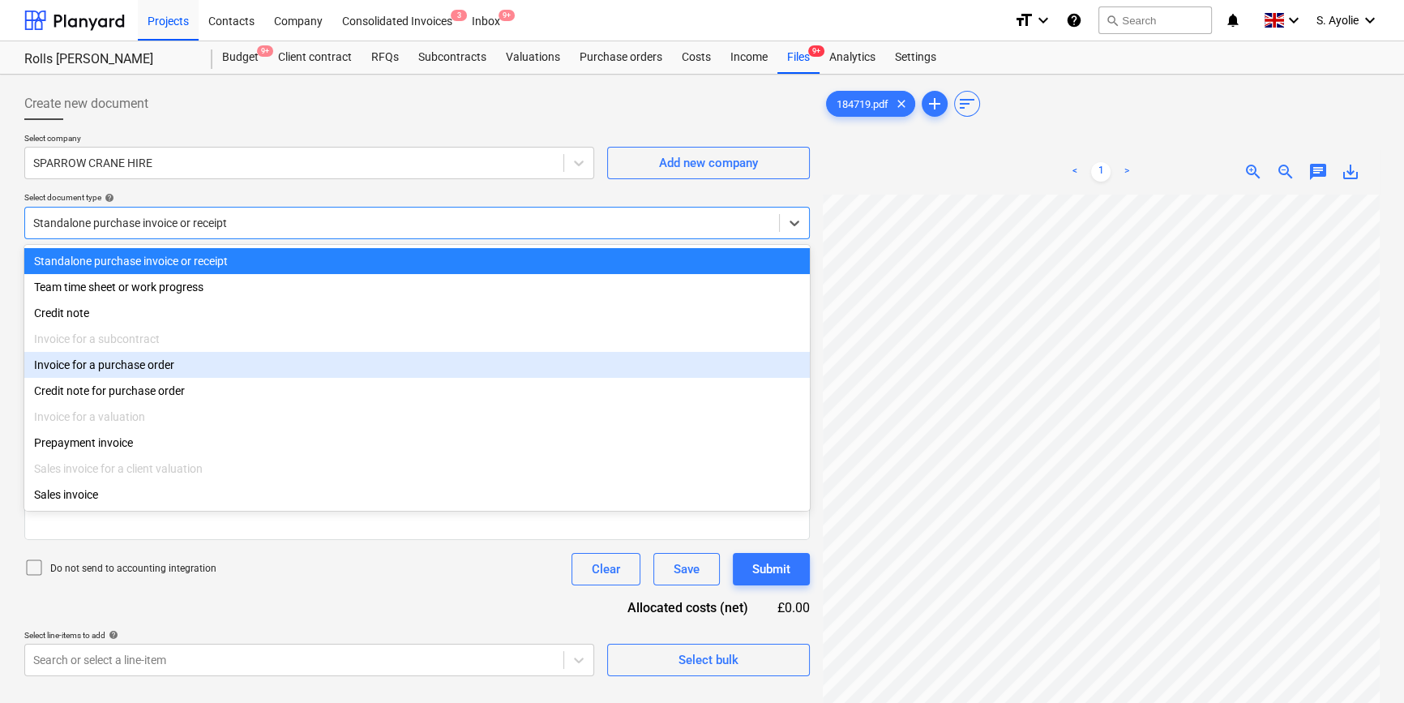
click at [201, 375] on div "Invoice for a purchase order" at bounding box center [416, 365] width 785 height 26
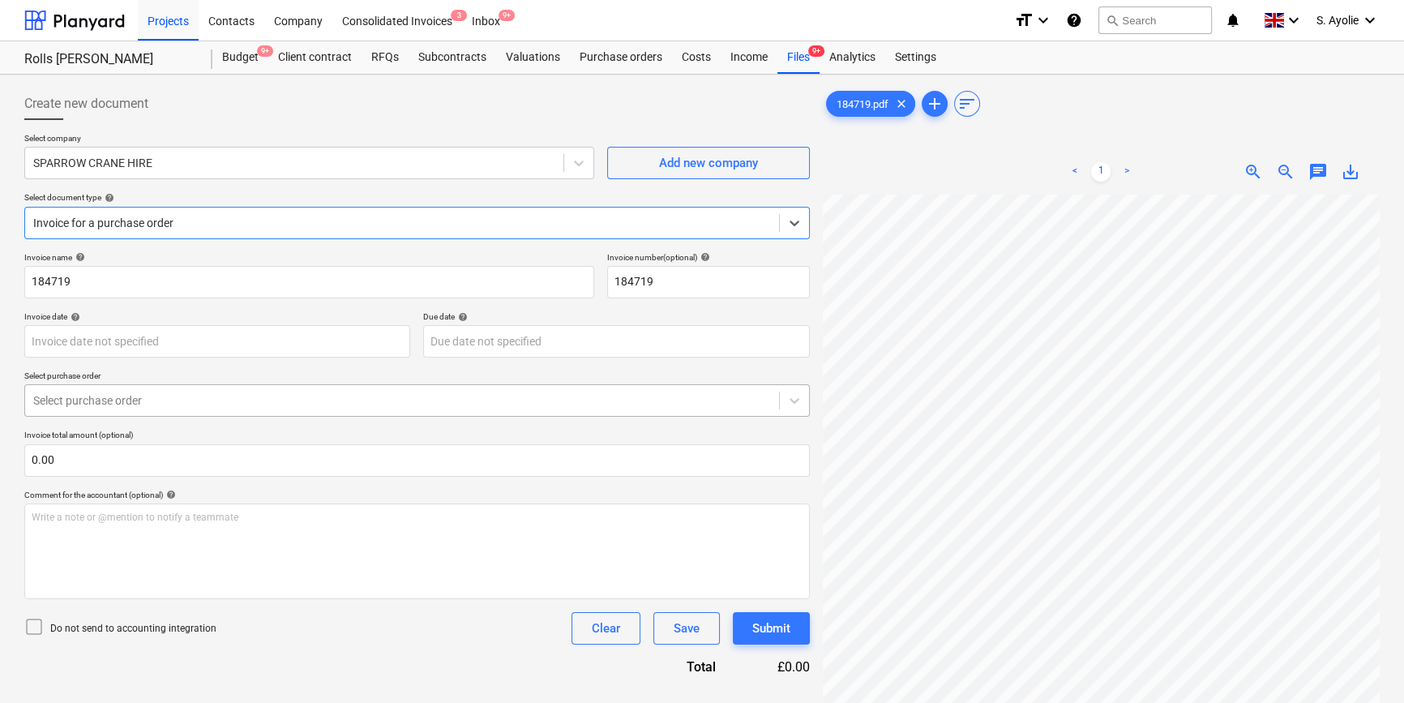
click at [127, 404] on div at bounding box center [402, 400] width 738 height 16
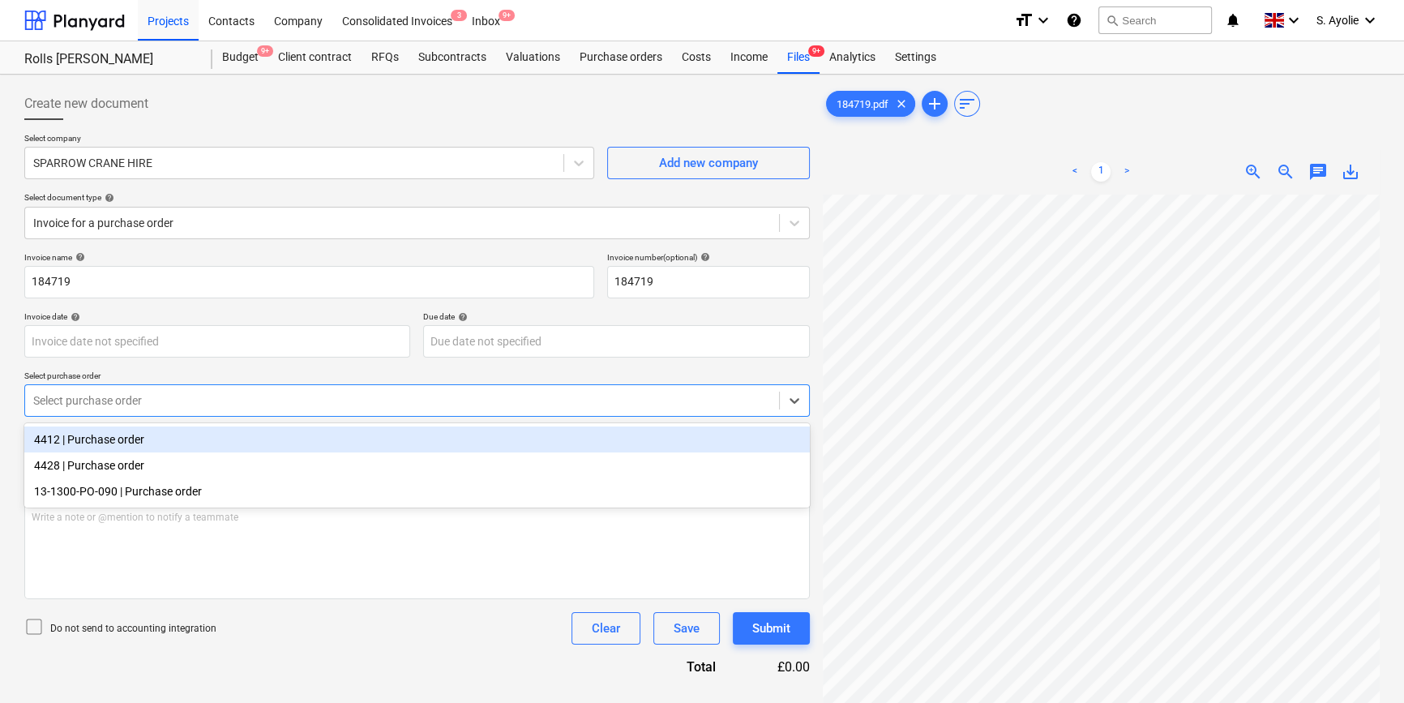
click at [127, 447] on div "4412 | Purchase order" at bounding box center [416, 439] width 785 height 26
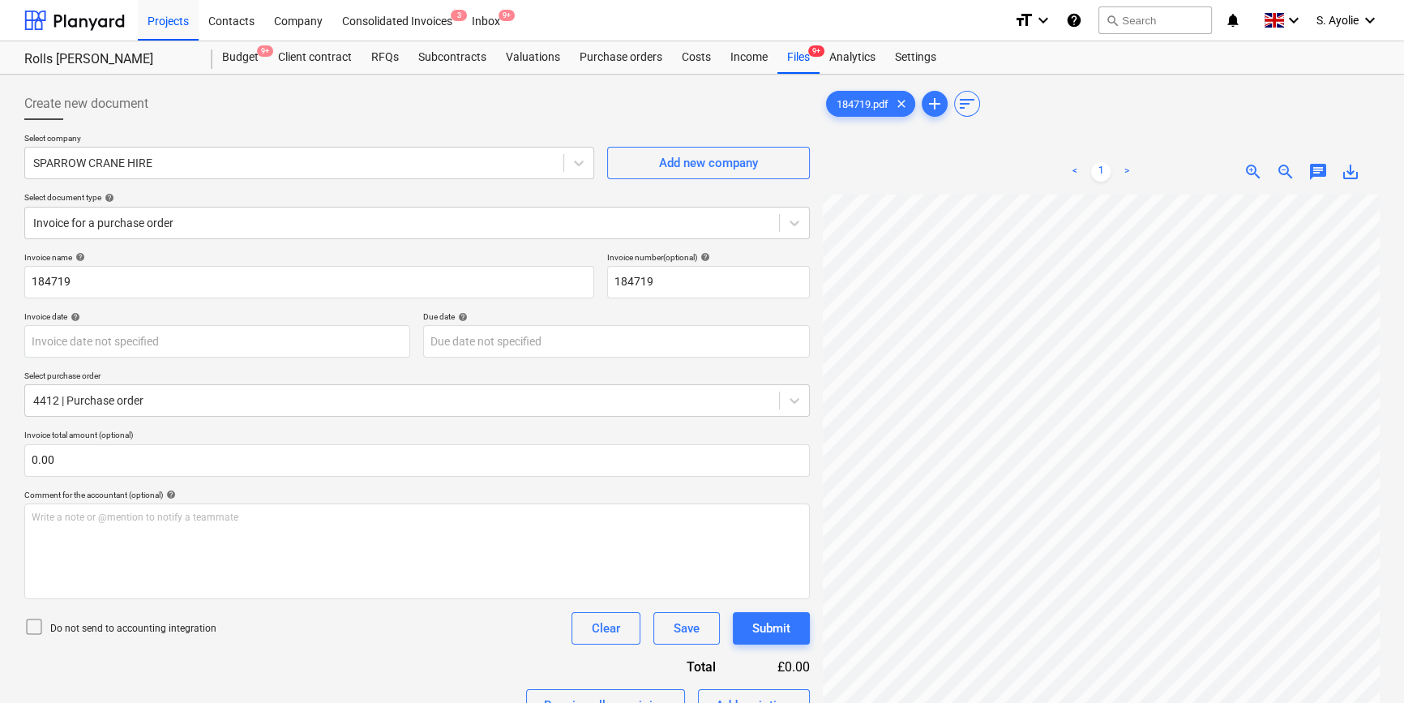
click at [127, 629] on p "Do not send to accounting integration" at bounding box center [133, 629] width 166 height 14
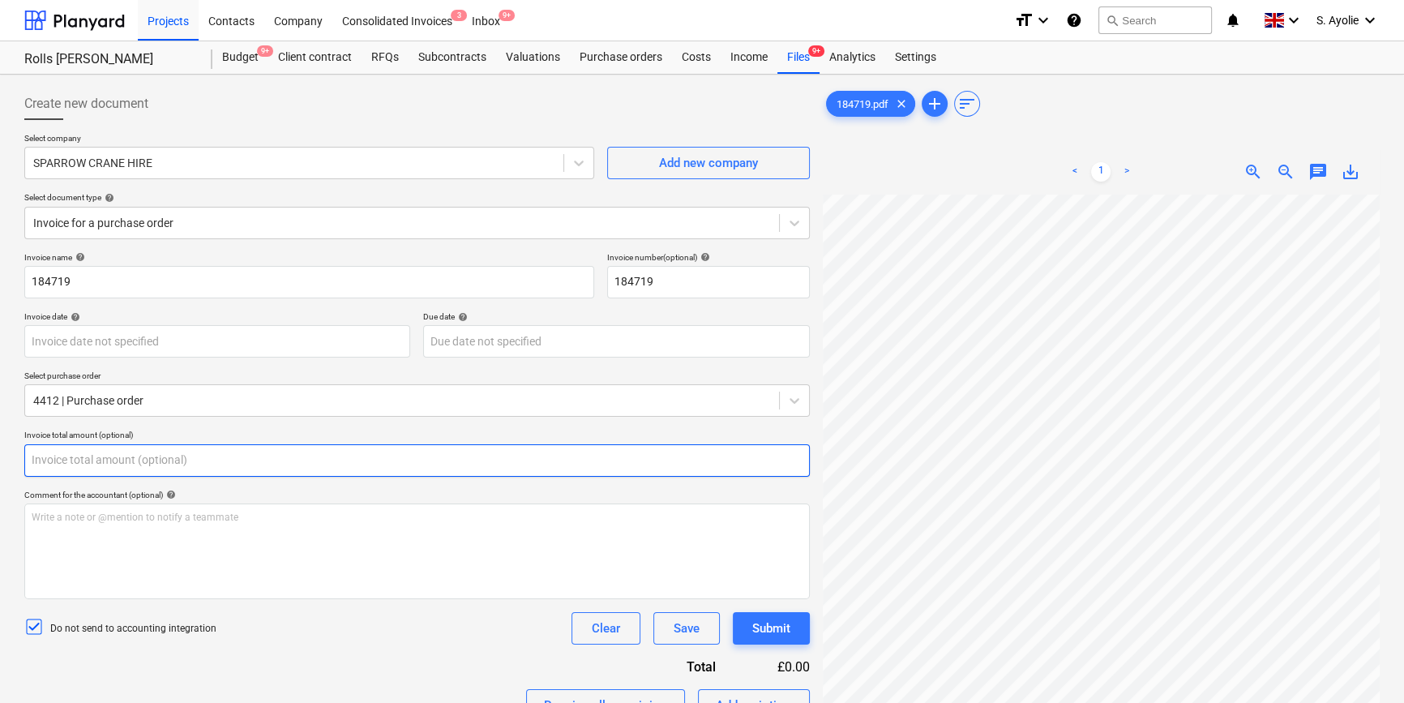
drag, startPoint x: 130, startPoint y: 460, endPoint x: 439, endPoint y: 370, distance: 322.5
click at [130, 460] on input "text" at bounding box center [416, 460] width 785 height 32
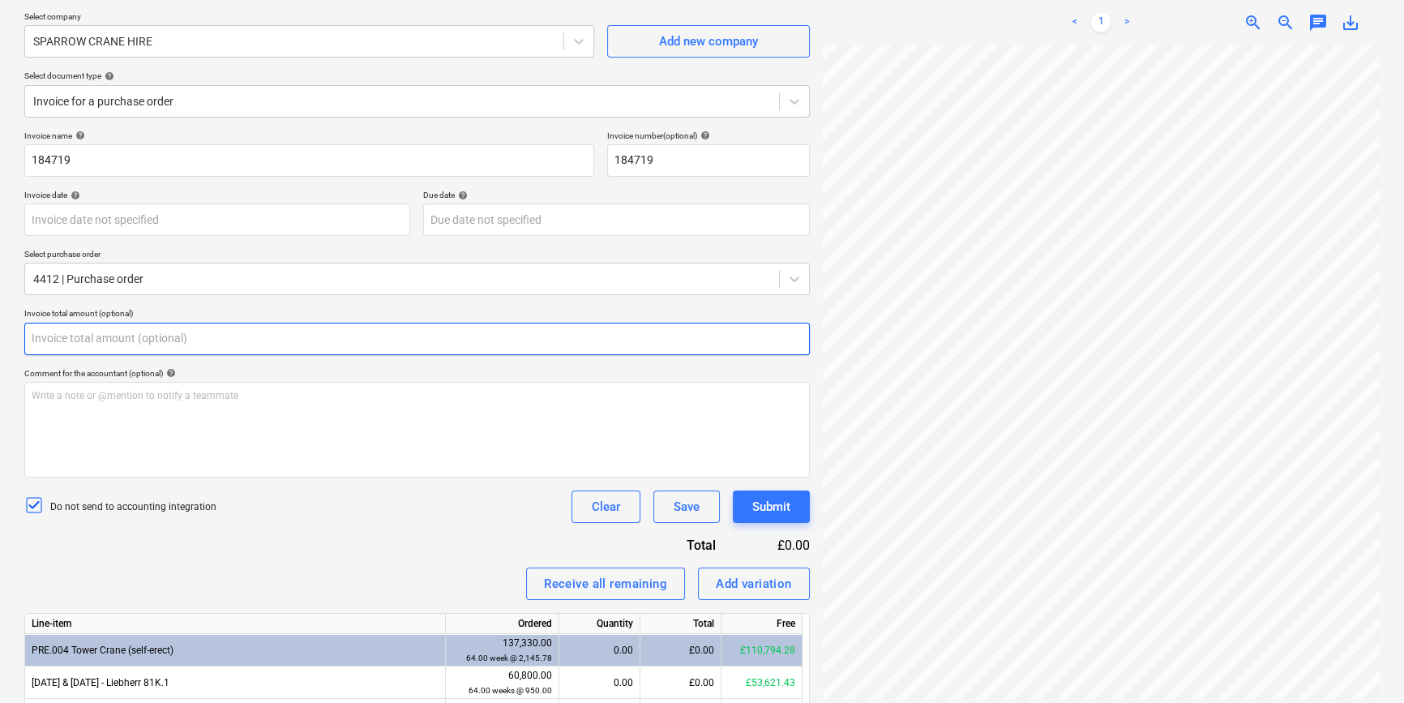
scroll to position [442, 0]
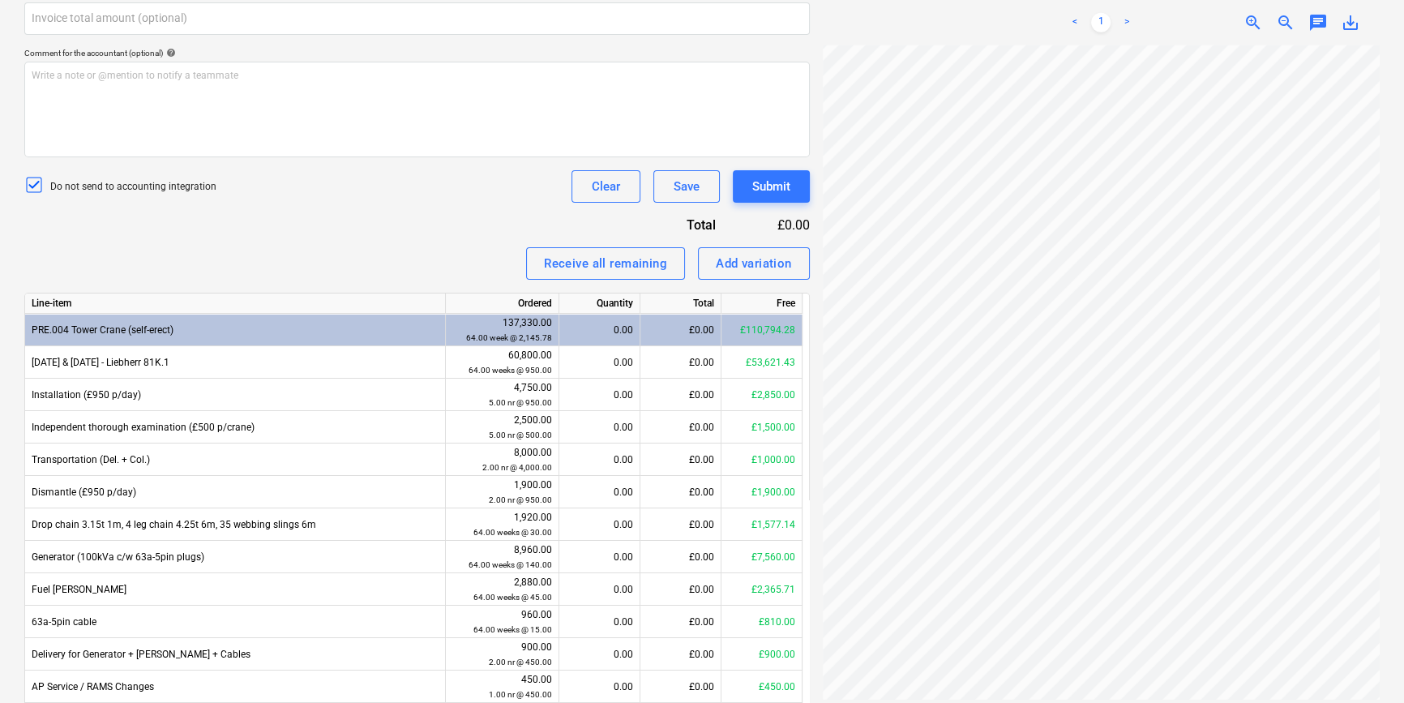
type input "0.00"
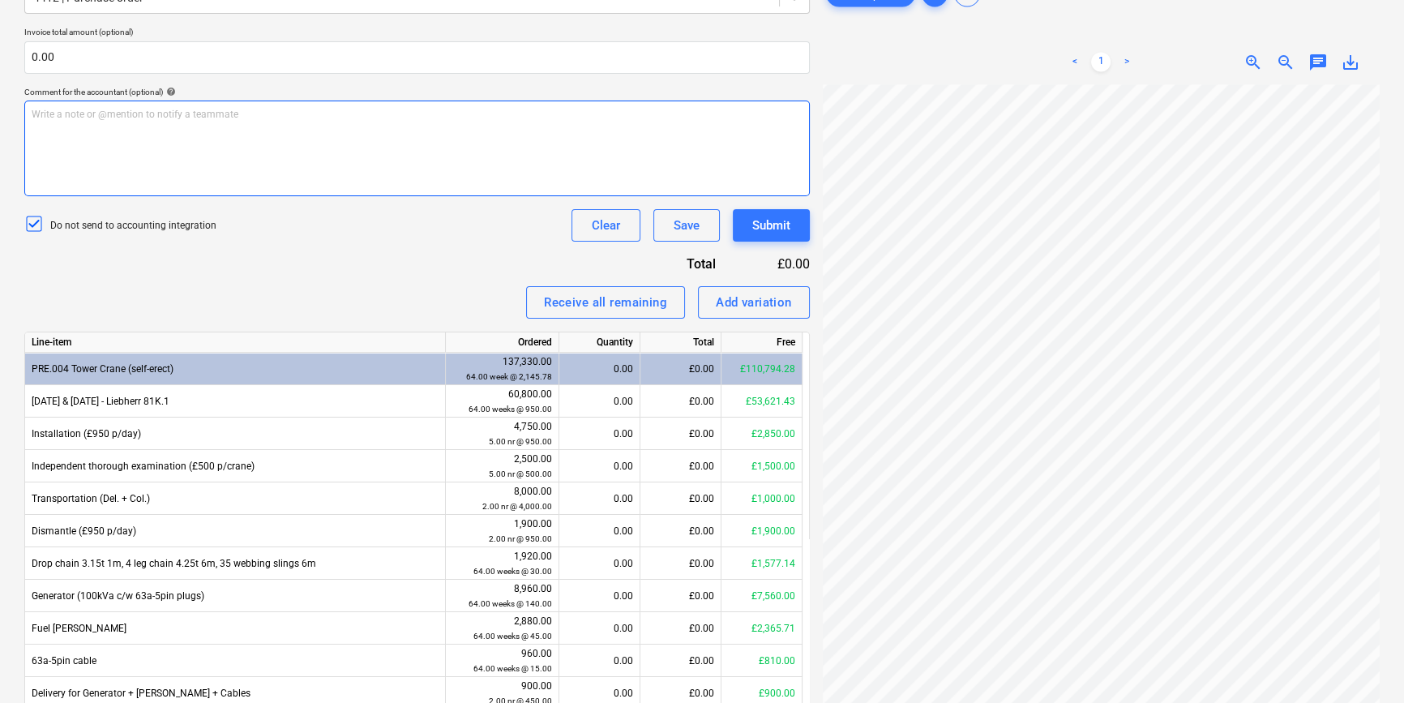
scroll to position [368, 0]
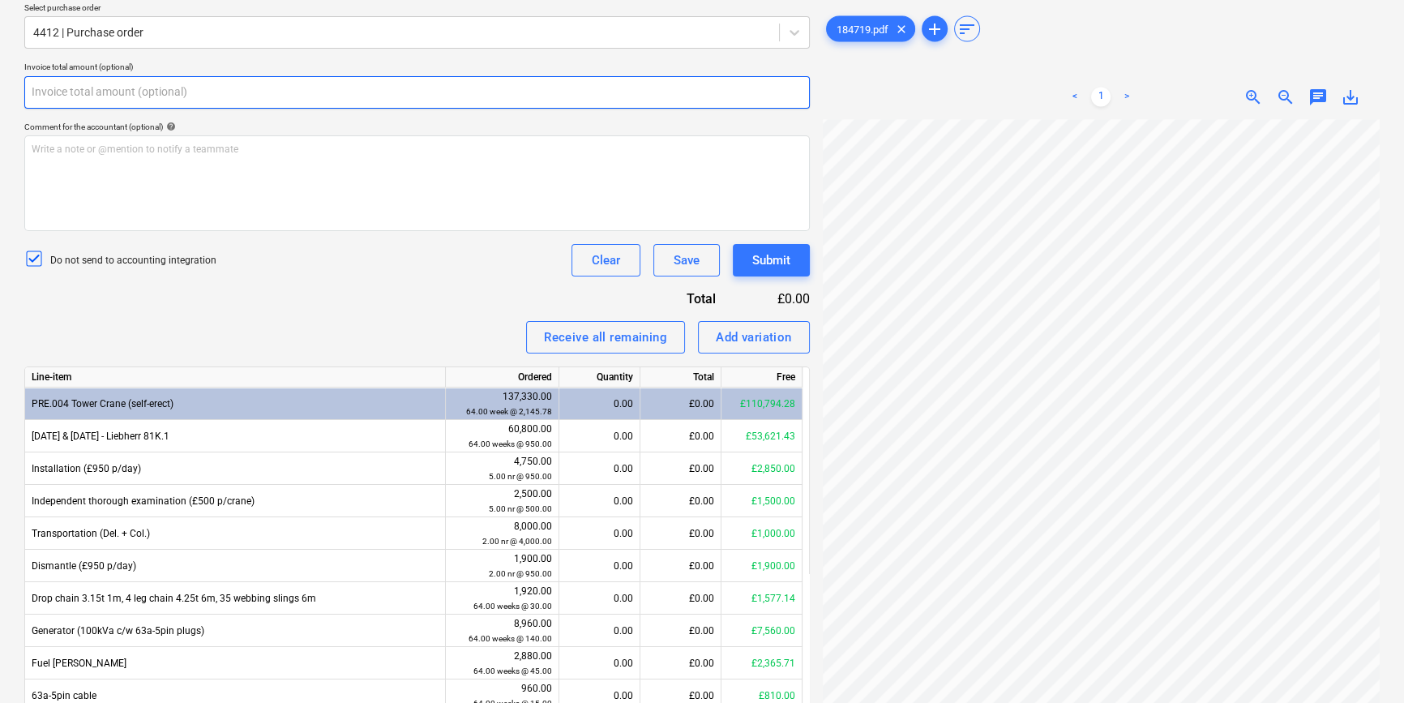
click at [118, 88] on input "text" at bounding box center [416, 92] width 785 height 32
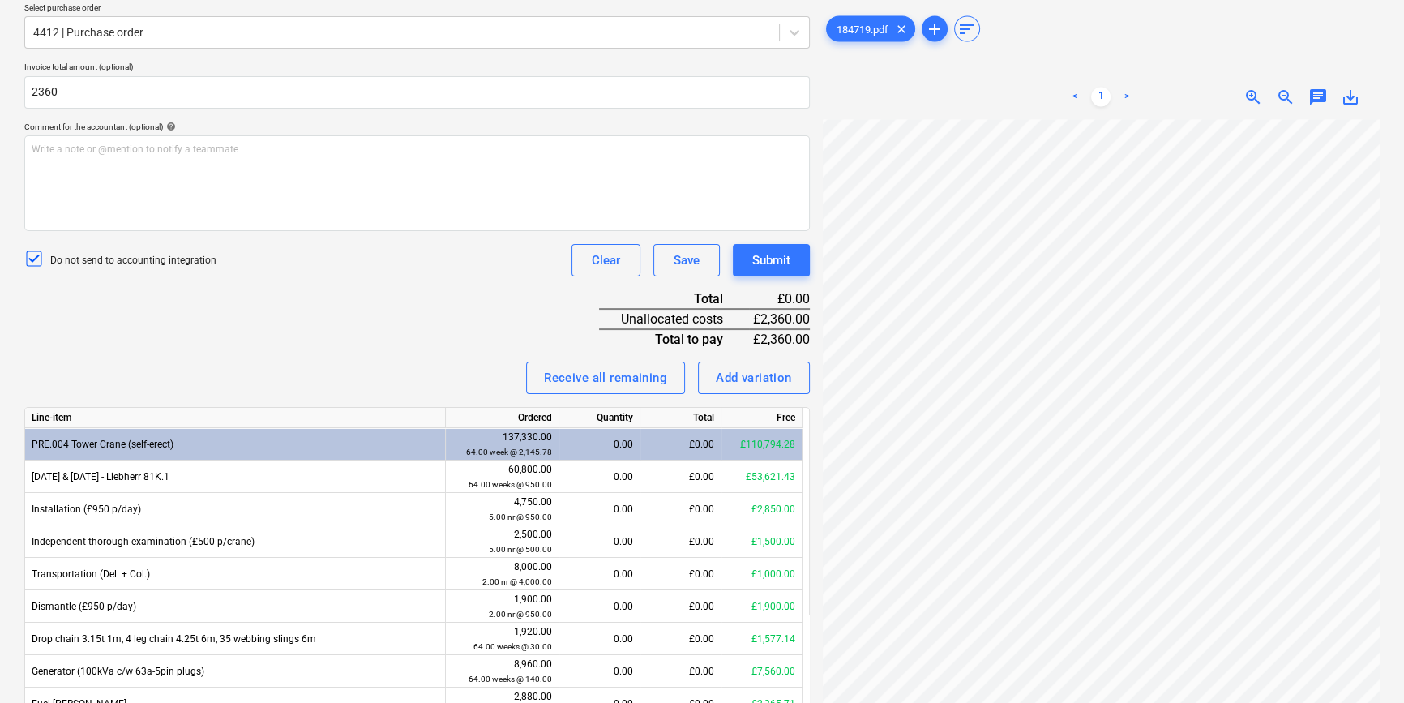
type input "2,360.00"
click at [110, 281] on div "Invoice name help 184719 Invoice number (optional) help 184719 Invoice date hel…" at bounding box center [416, 449] width 785 height 1131
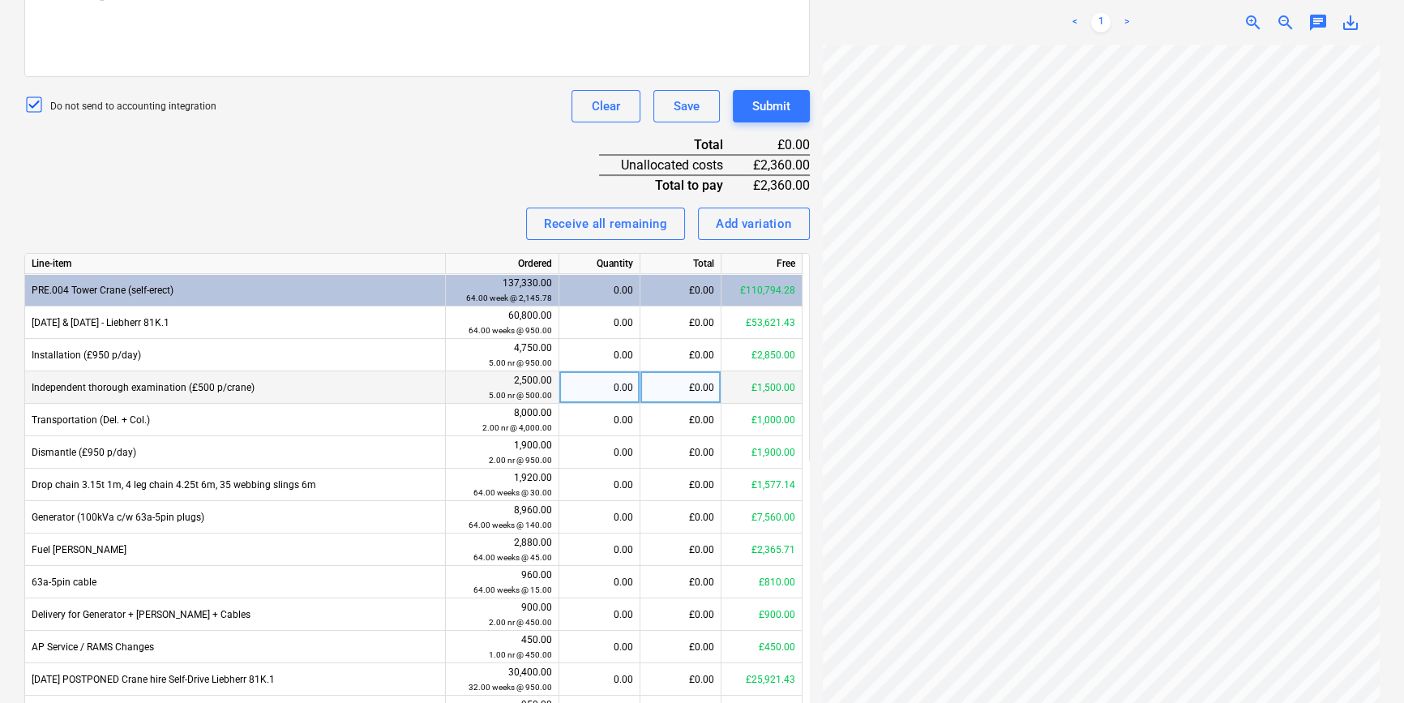
scroll to position [589, 0]
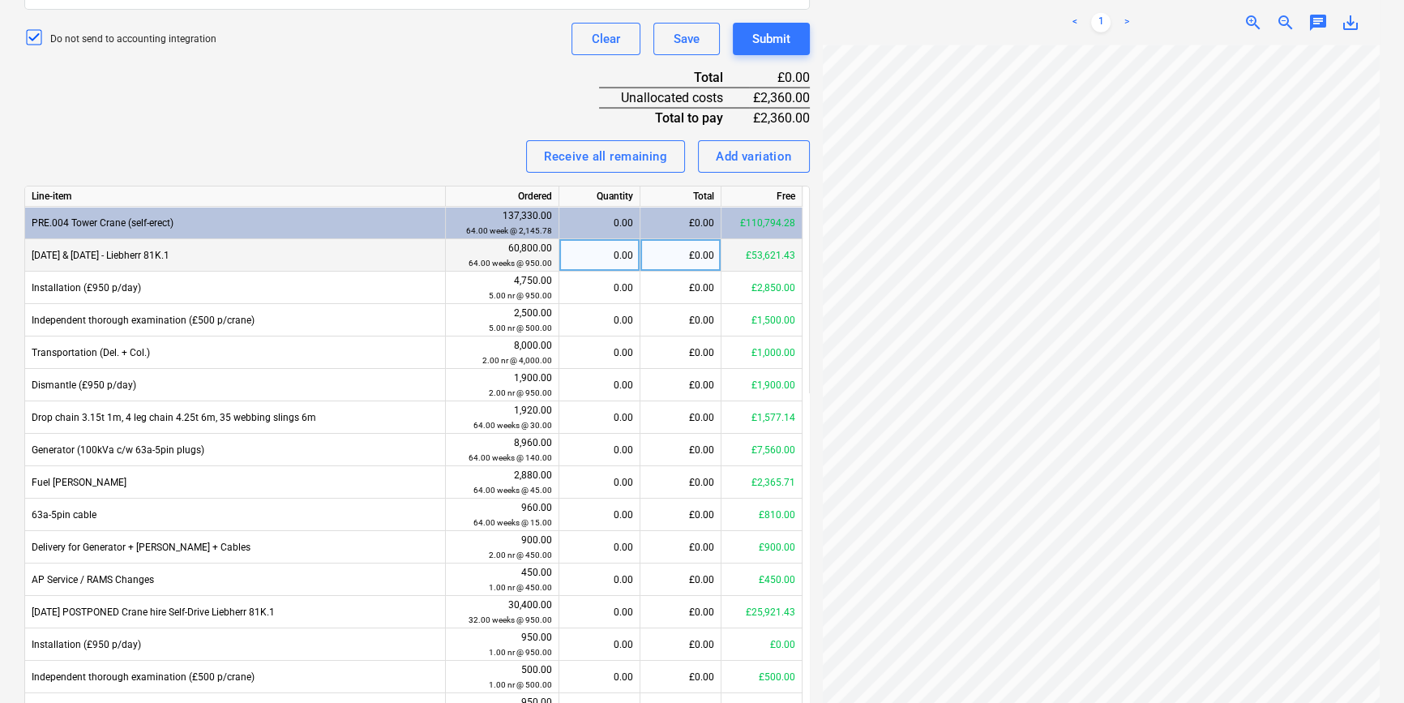
click at [678, 254] on div "£0.00" at bounding box center [680, 255] width 81 height 32
type input "950"
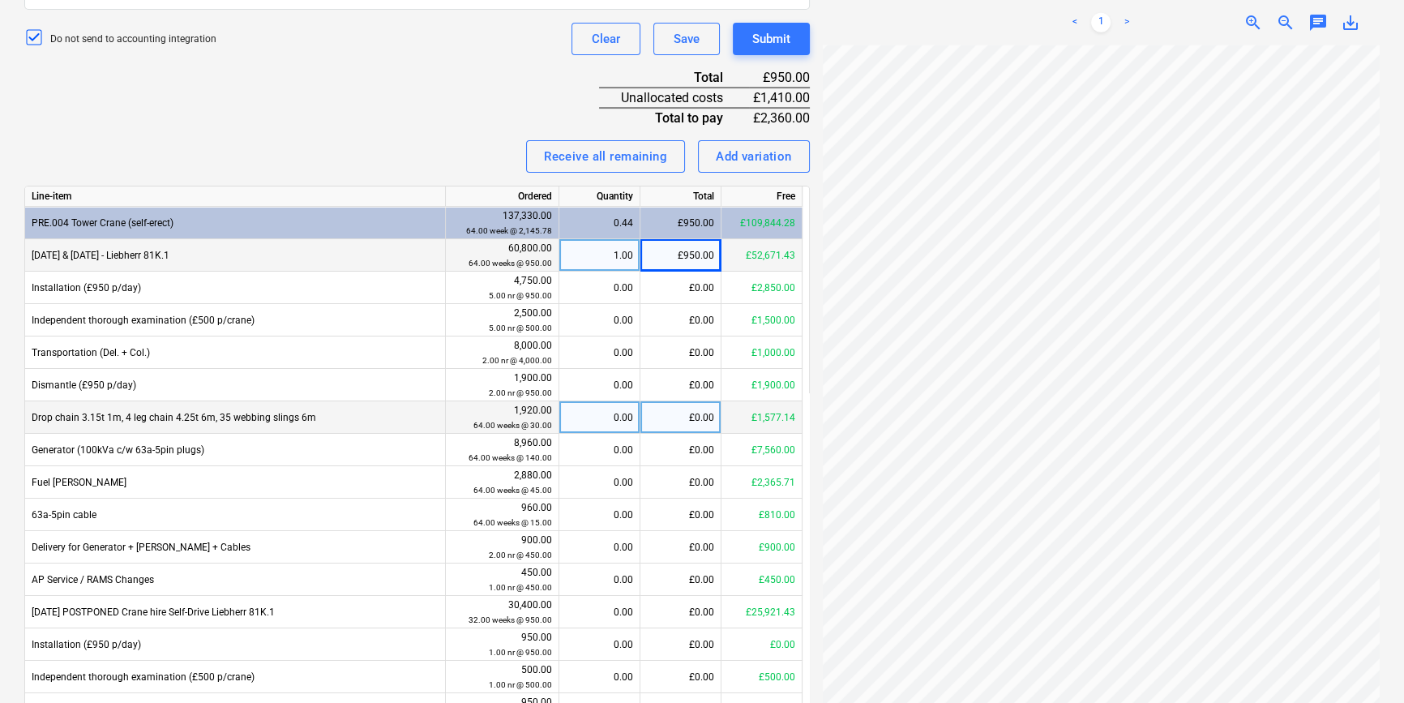
click at [666, 419] on div "£0.00" at bounding box center [680, 417] width 81 height 32
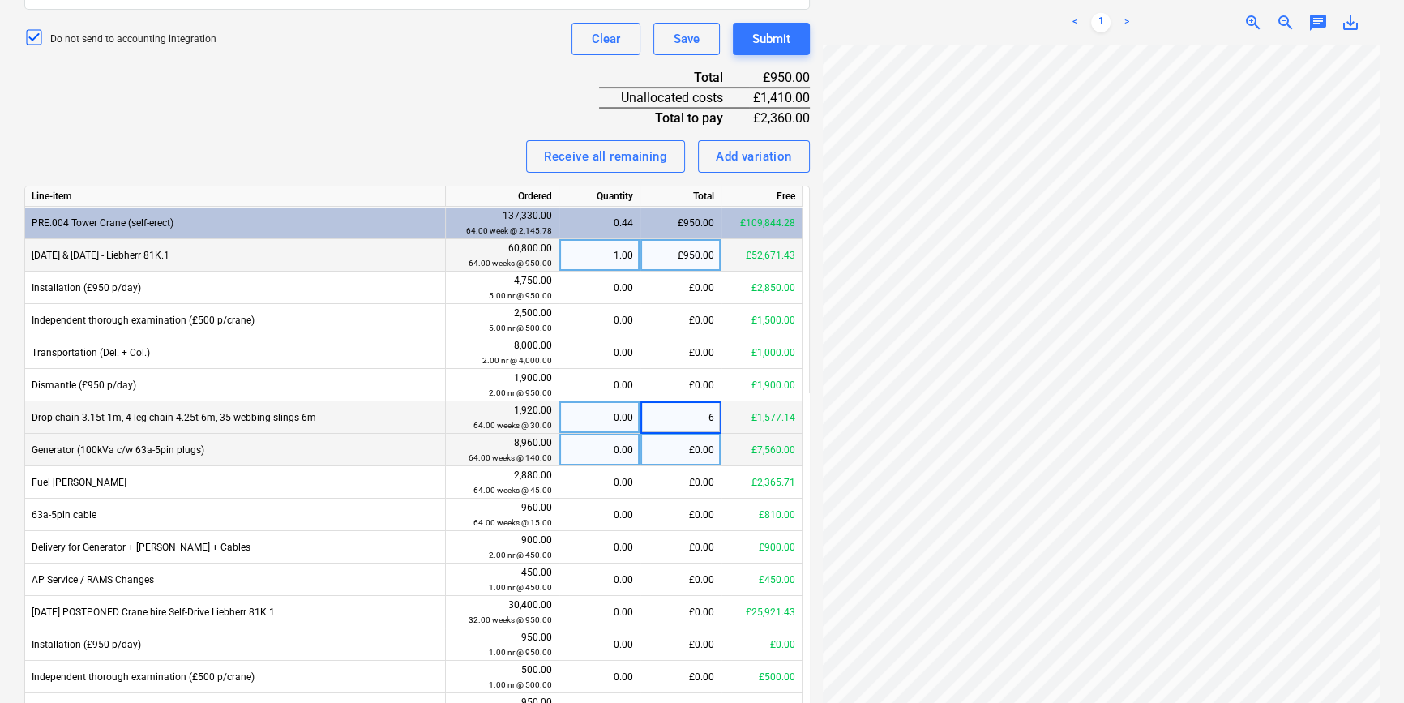
type input "60"
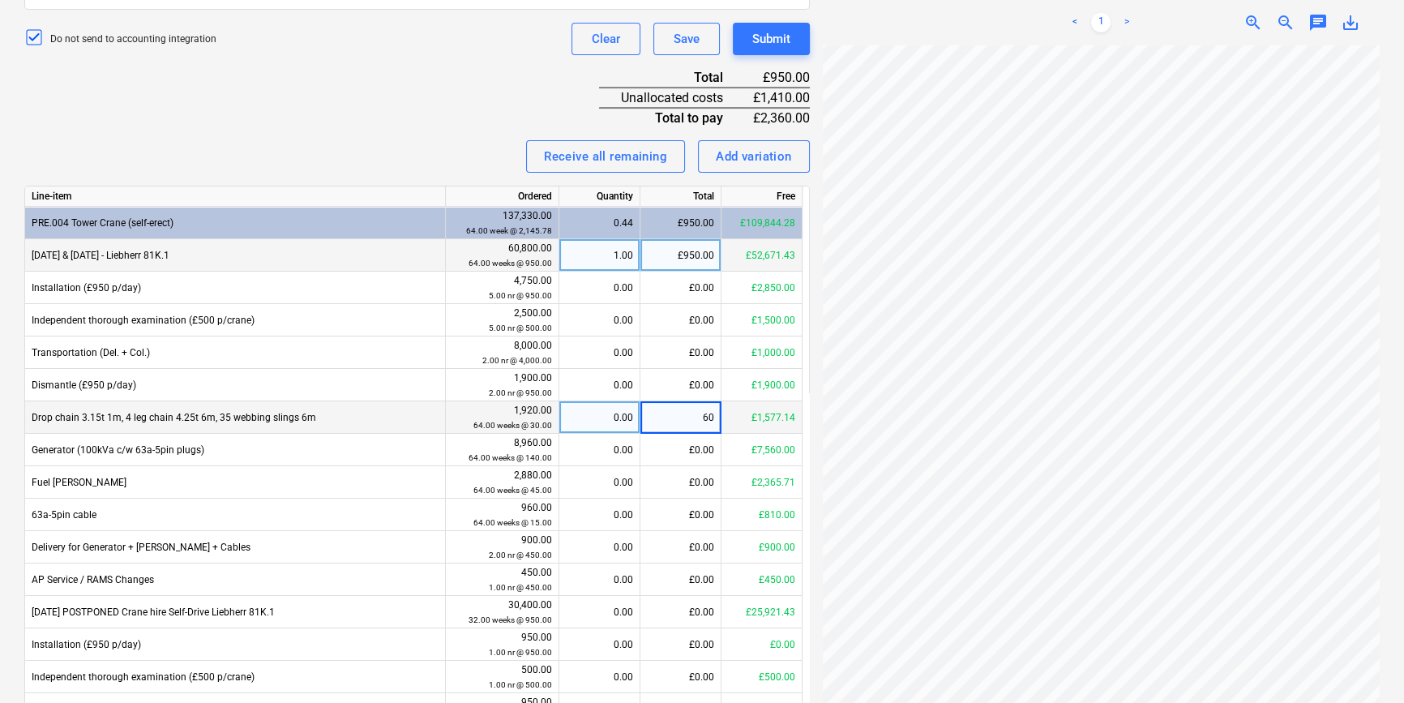
click at [446, 156] on div "Receive all remaining Add variation" at bounding box center [416, 156] width 785 height 32
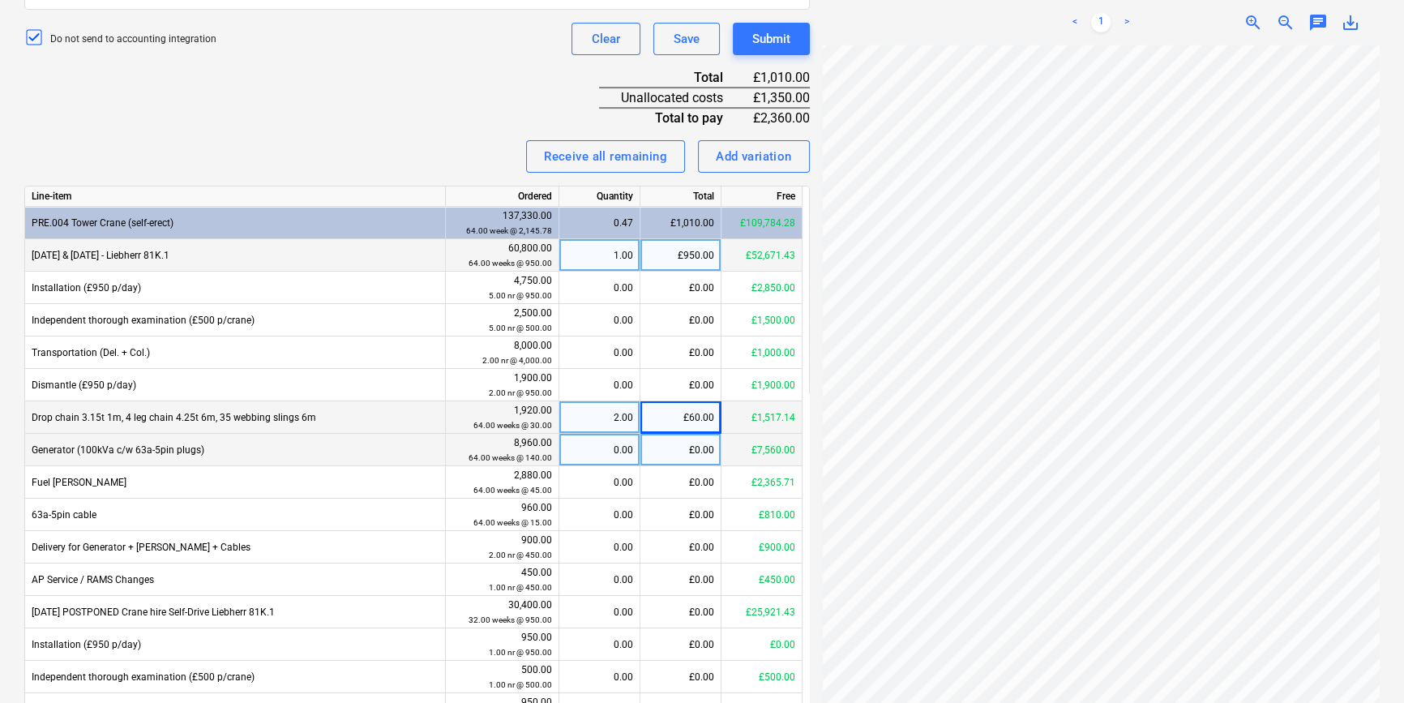
click at [701, 456] on div "£0.00" at bounding box center [680, 450] width 81 height 32
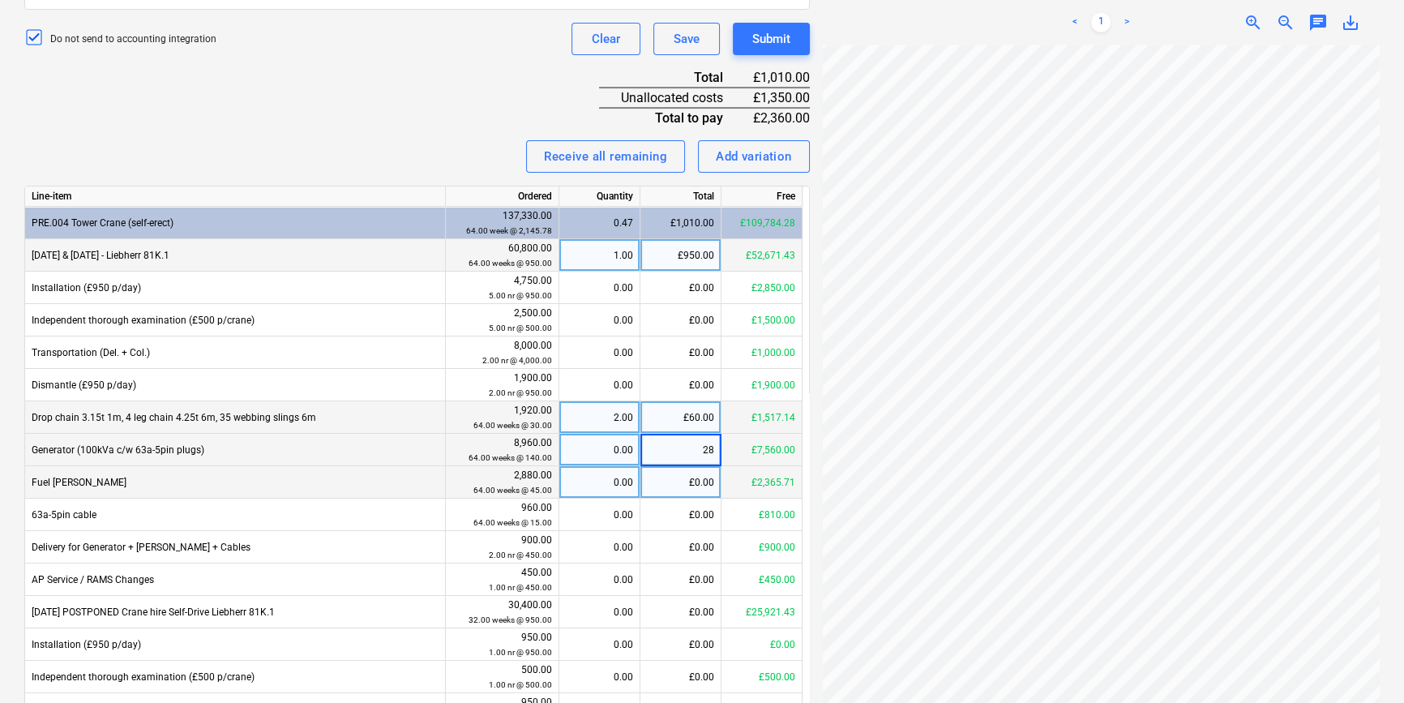
type input "280"
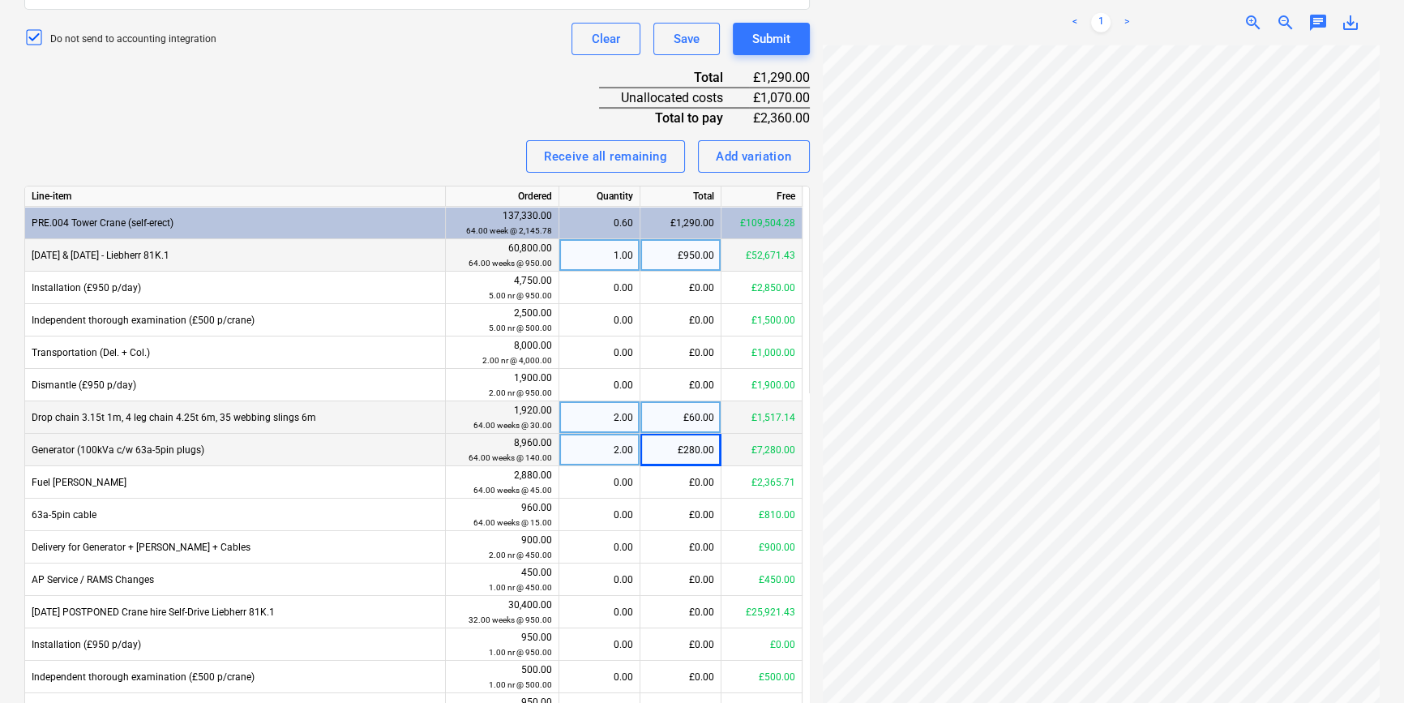
click at [276, 128] on div "Invoice name help 184719 Invoice number (optional) help 184719 Invoice date hel…" at bounding box center [416, 228] width 785 height 1131
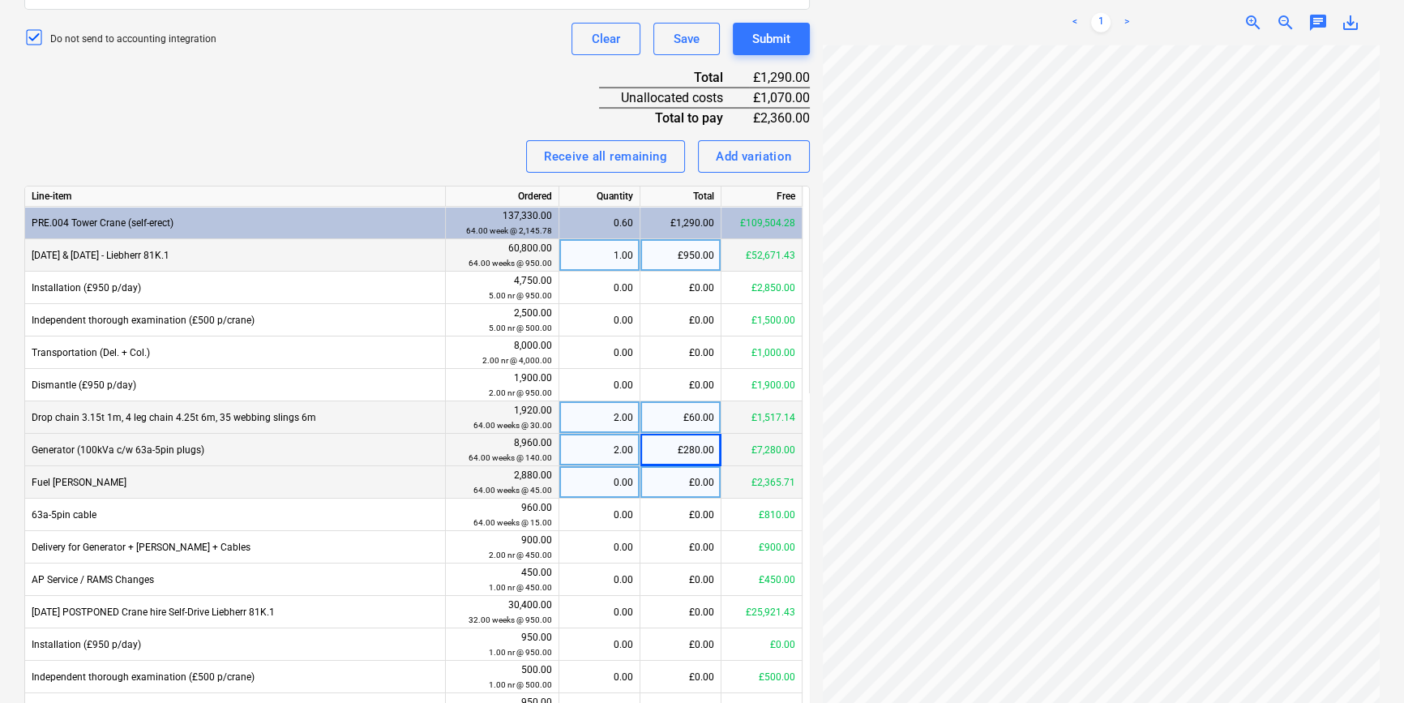
click at [696, 489] on div "£0.00" at bounding box center [680, 482] width 81 height 32
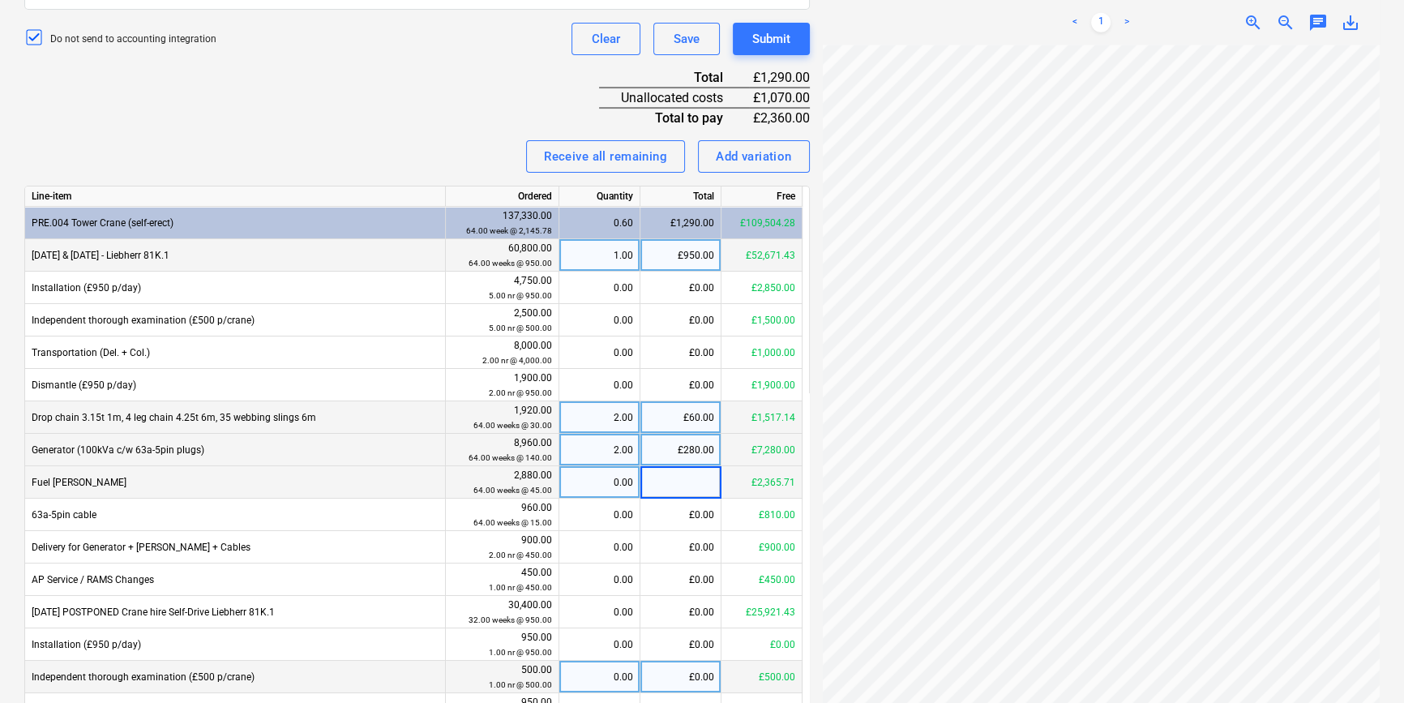
type input "8"
type input "90"
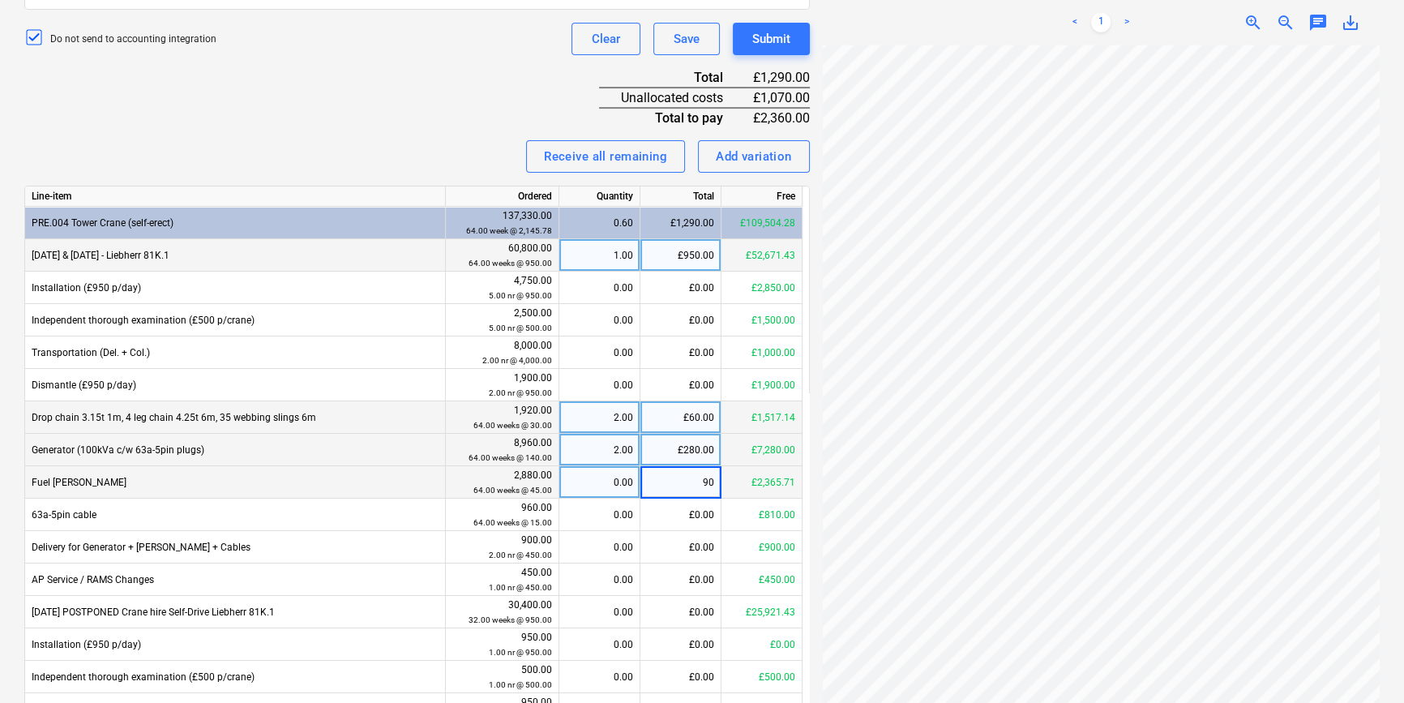
click at [307, 155] on div "Receive all remaining Add variation" at bounding box center [416, 156] width 785 height 32
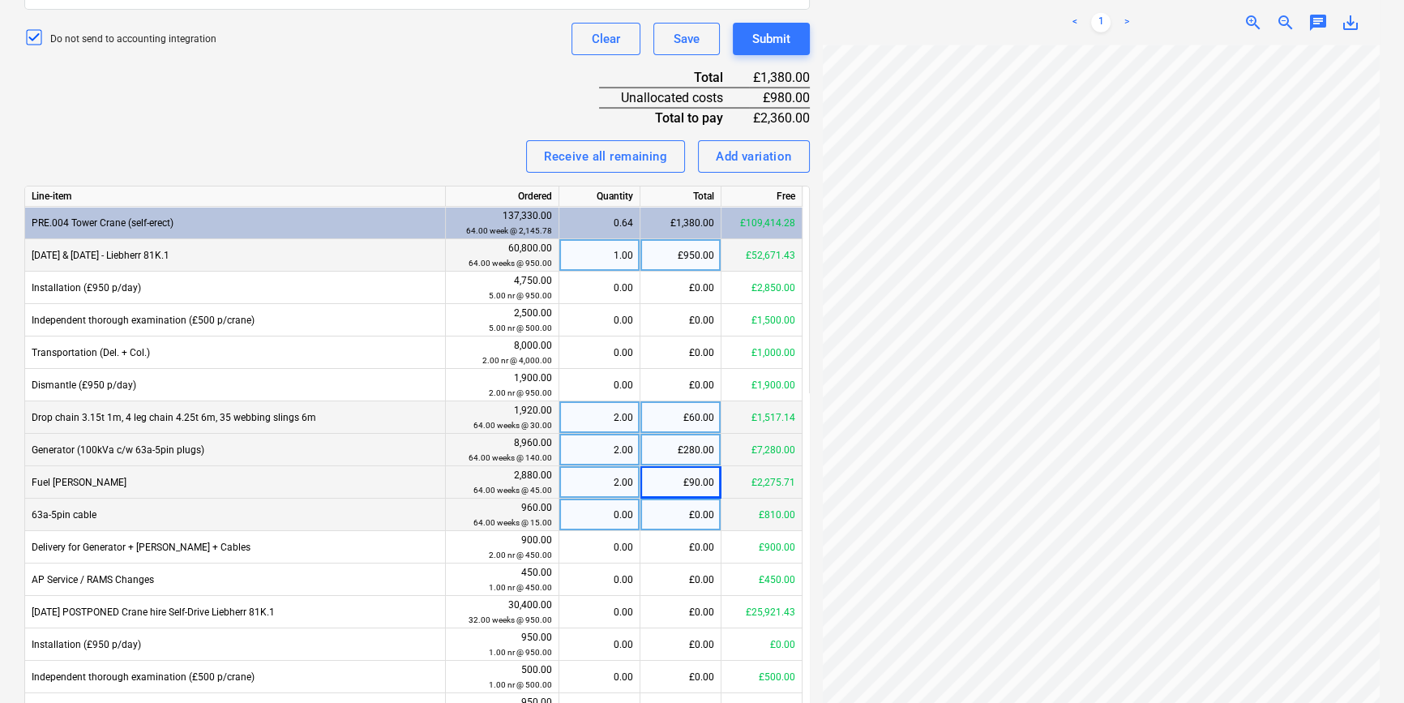
click at [673, 519] on div "£0.00" at bounding box center [680, 515] width 81 height 32
type input "30"
click at [362, 140] on div "Receive all remaining Add variation" at bounding box center [416, 156] width 785 height 32
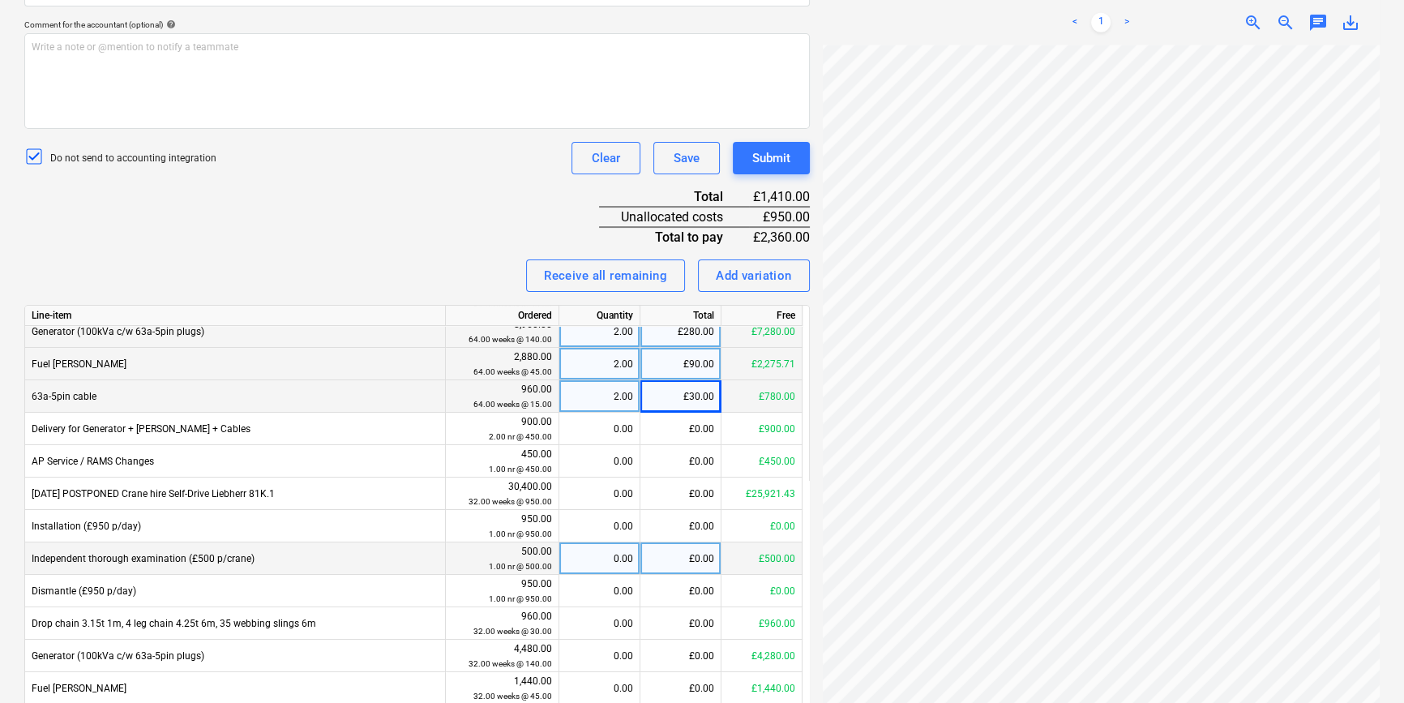
scroll to position [164, 0]
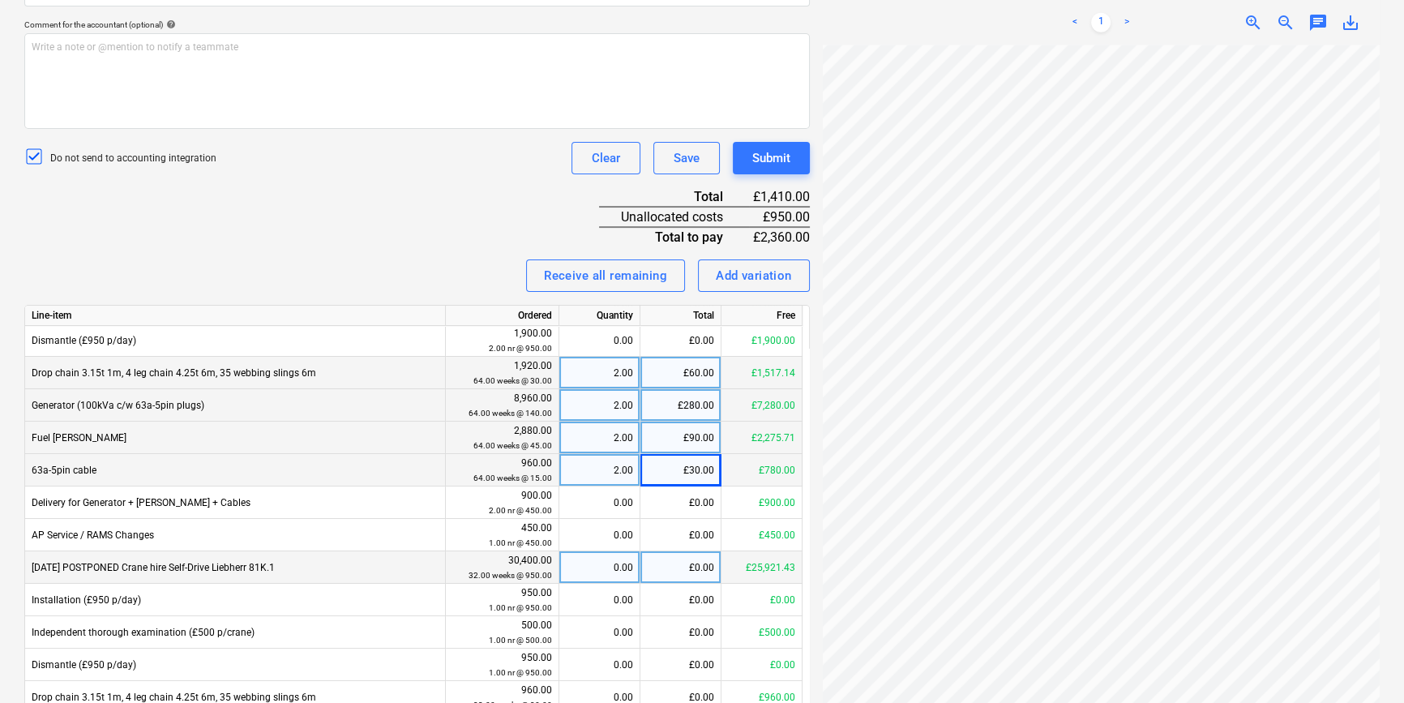
click at [680, 567] on div "£0.00" at bounding box center [680, 567] width 81 height 32
type input "950"
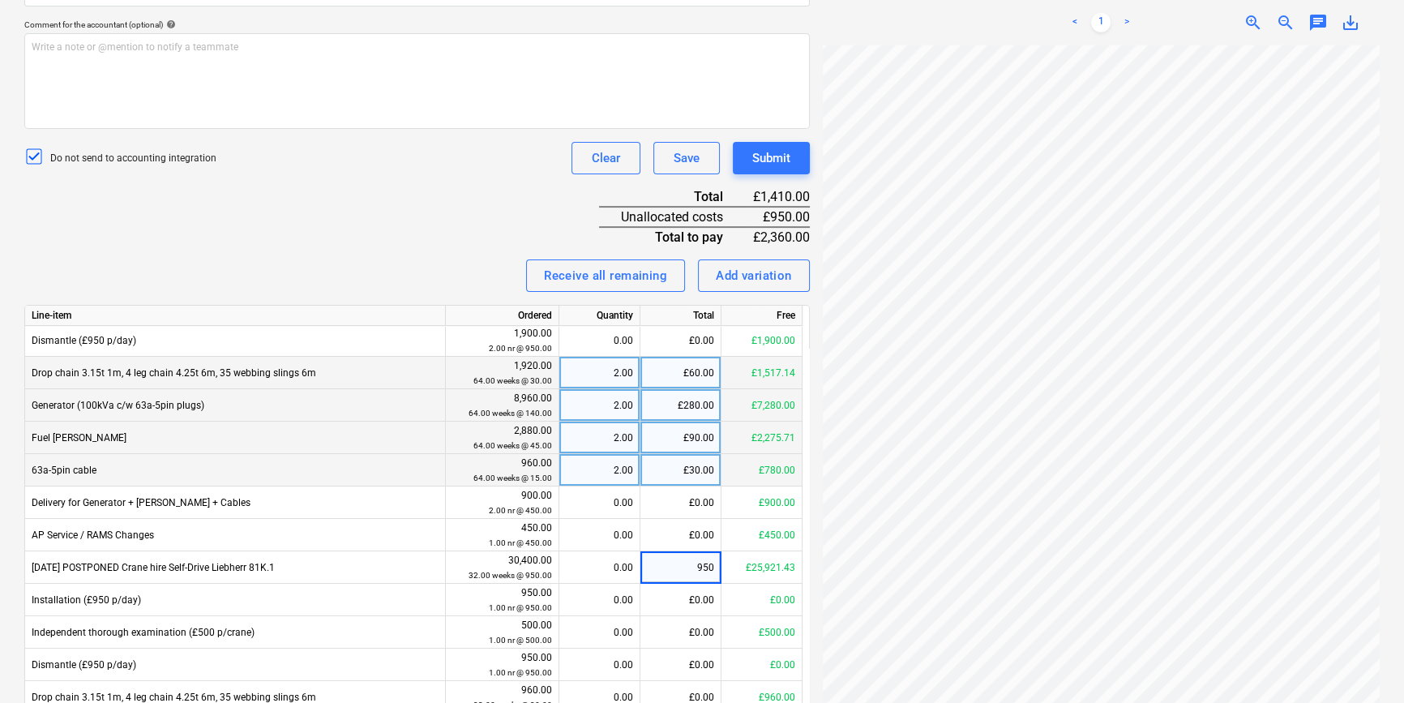
click at [272, 192] on div "Invoice name help 184719 Invoice number (optional) help 184719 Invoice date hel…" at bounding box center [416, 347] width 785 height 1131
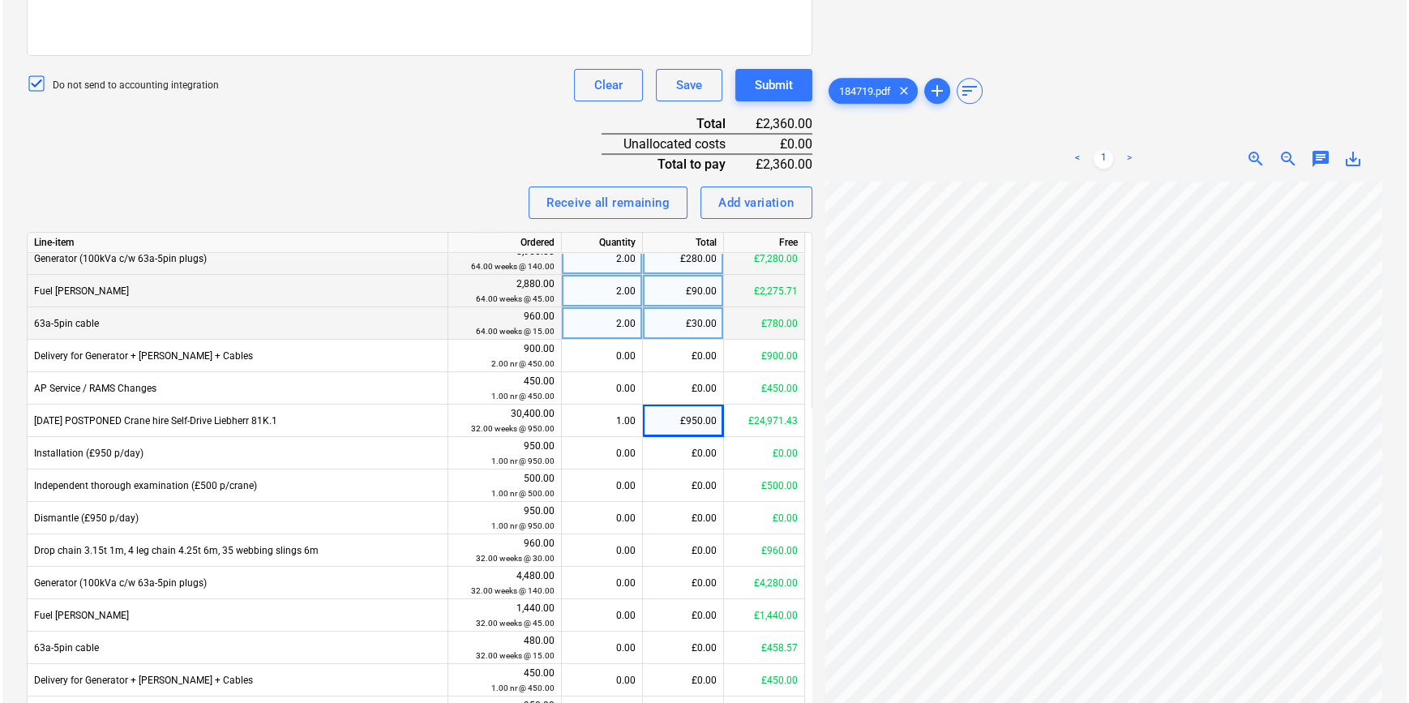
scroll to position [691, 0]
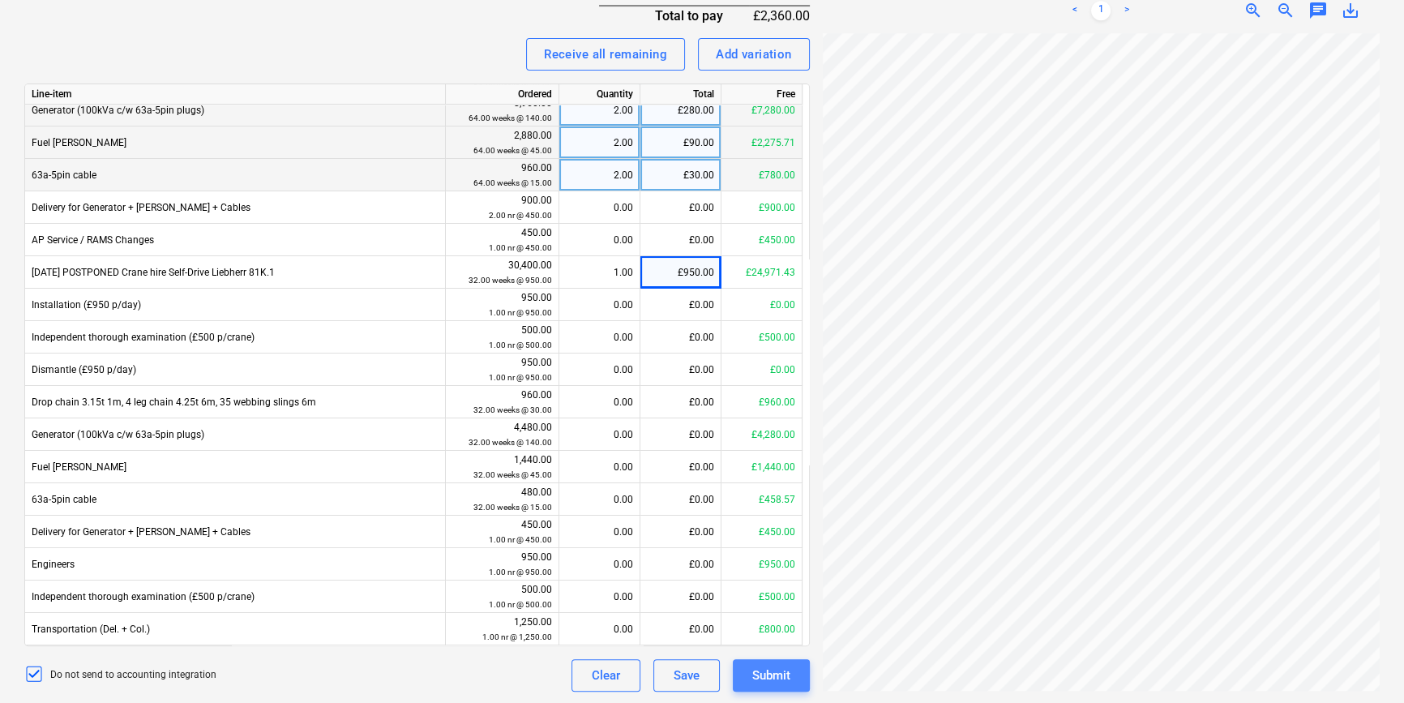
click at [777, 665] on div "Submit" at bounding box center [771, 675] width 38 height 21
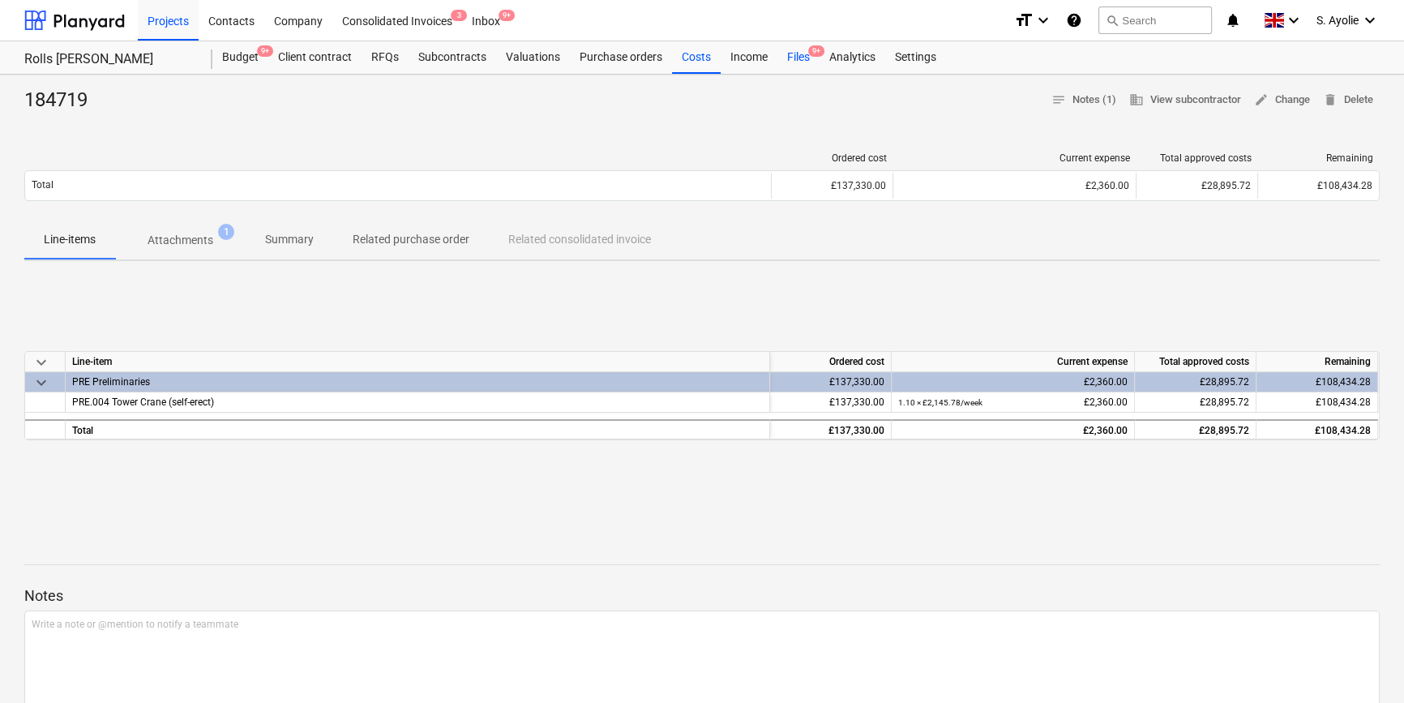
click at [806, 66] on div "Files 9+" at bounding box center [798, 57] width 42 height 32
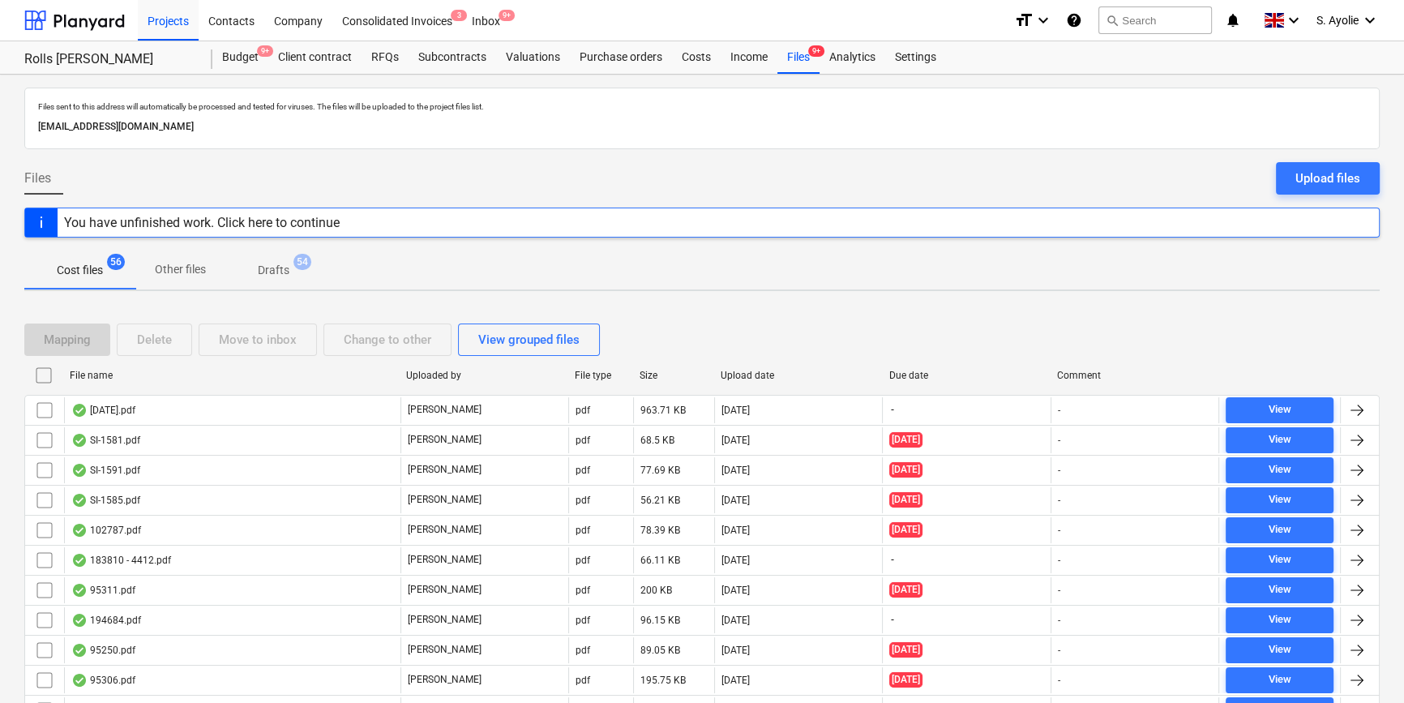
click at [650, 332] on div "Mapping Delete Move to inbox Change to other View grouped files" at bounding box center [701, 339] width 1355 height 32
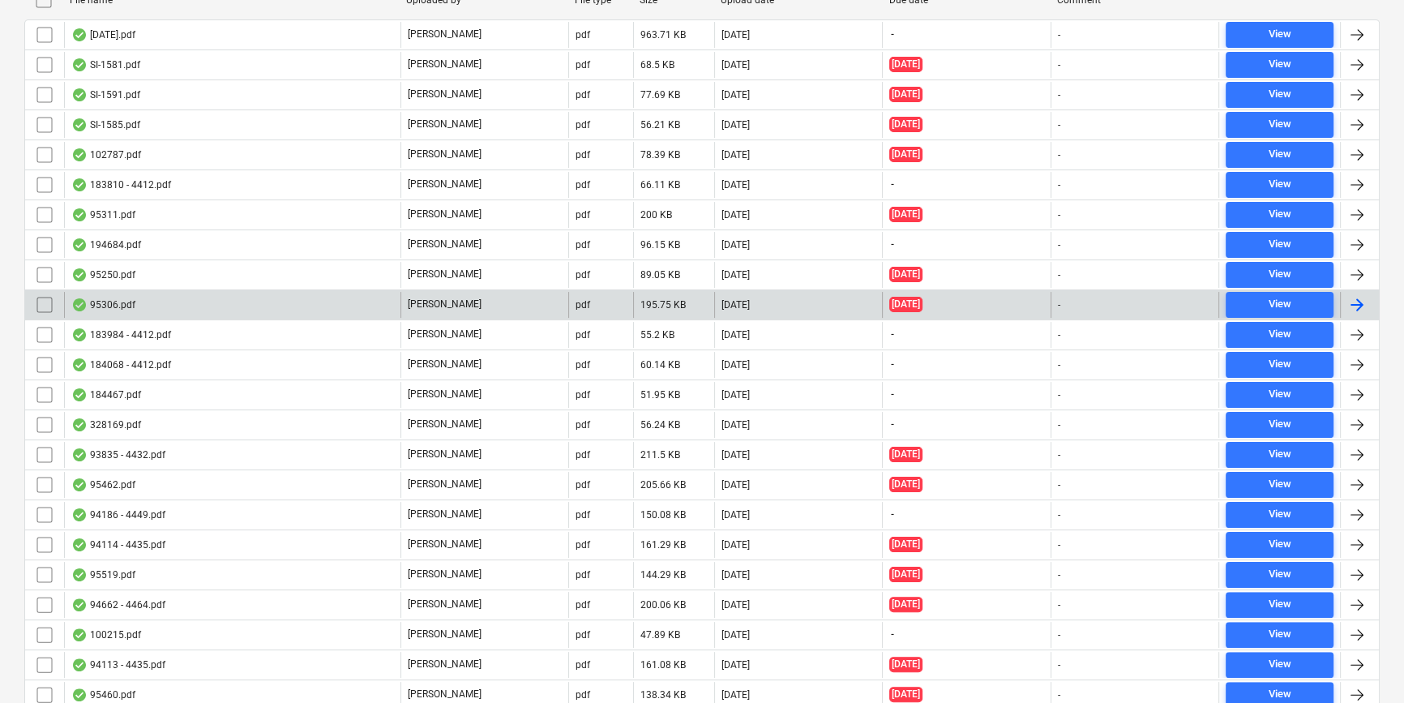
scroll to position [516, 0]
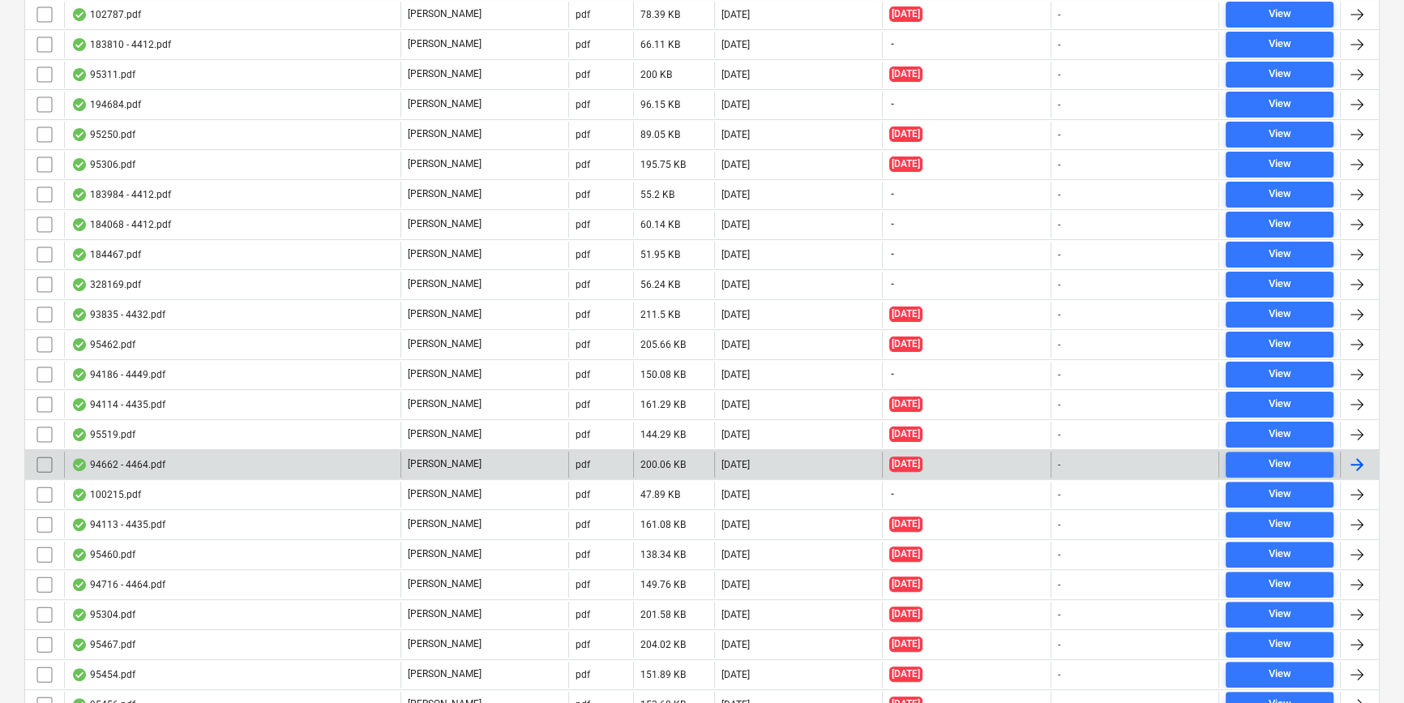
click at [436, 457] on p "[PERSON_NAME]" at bounding box center [445, 464] width 74 height 14
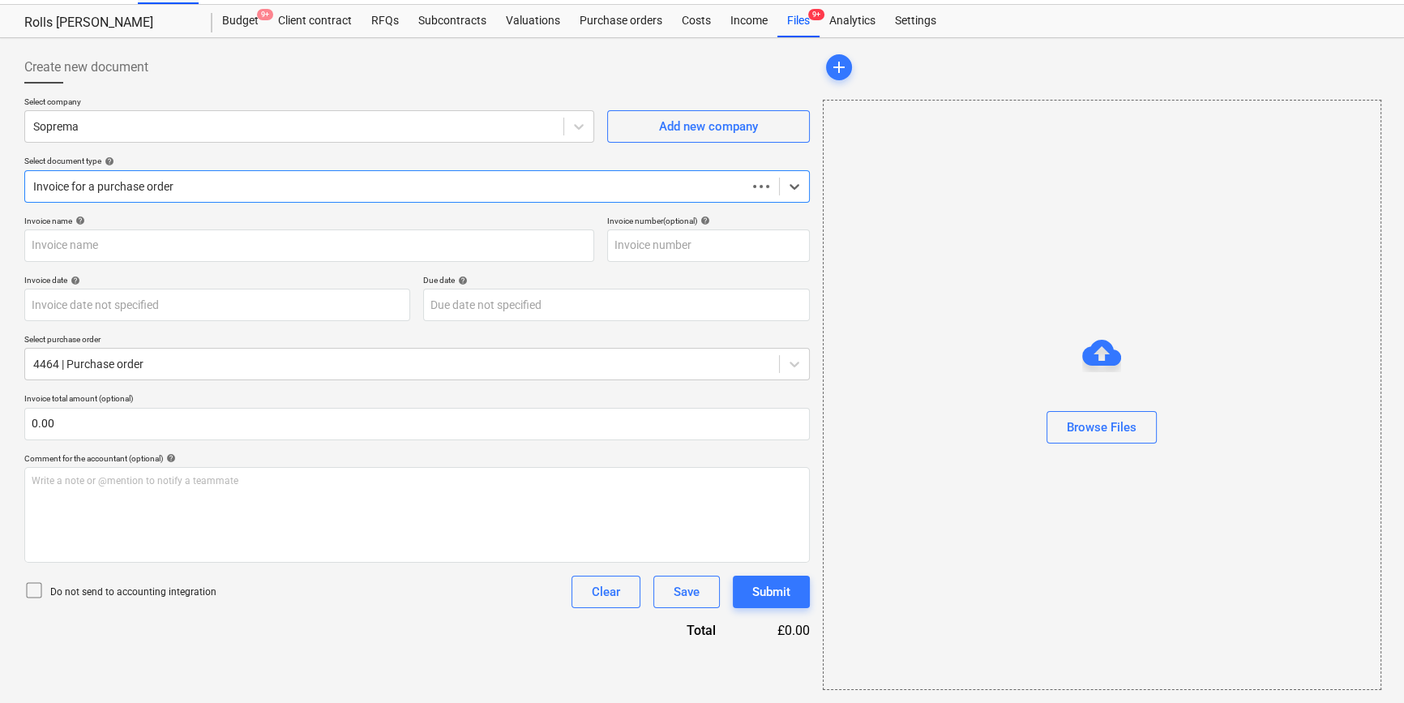
scroll to position [35, 0]
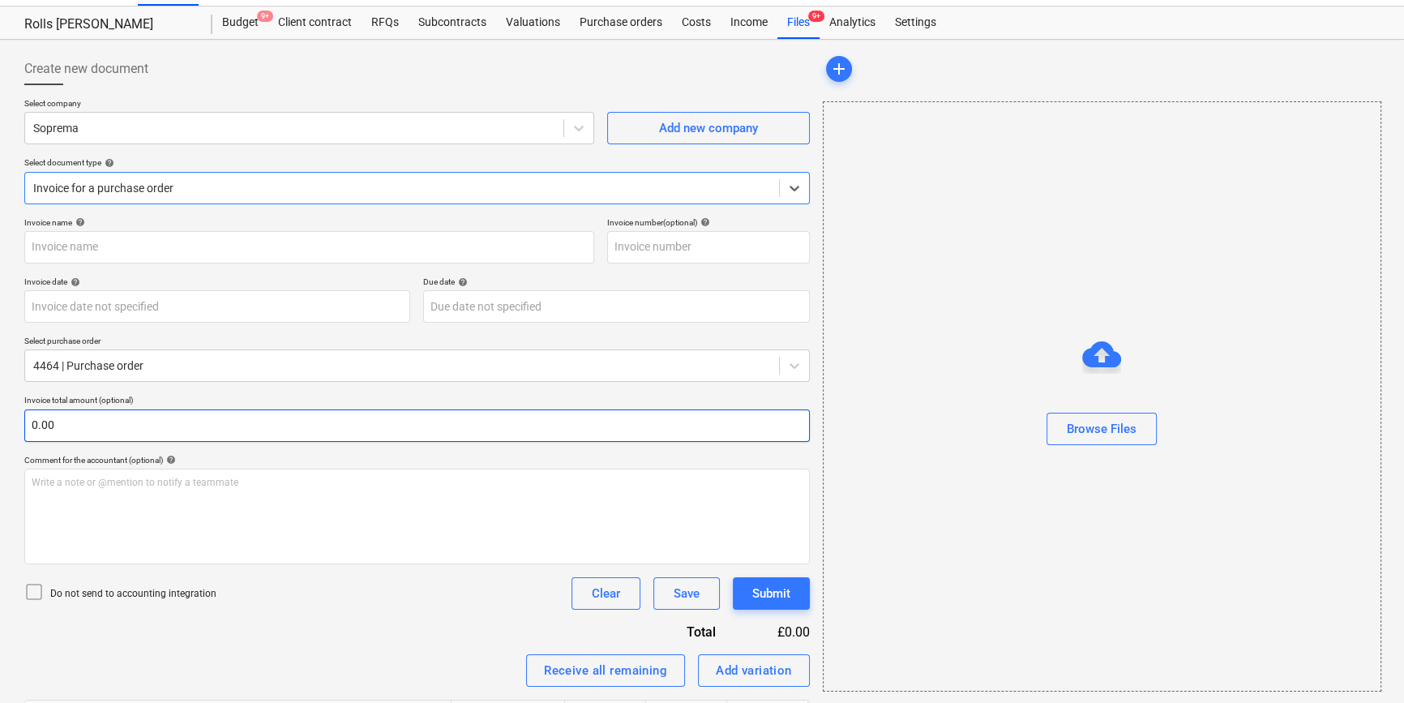
type input "4464"
type input "15 Jul 2025"
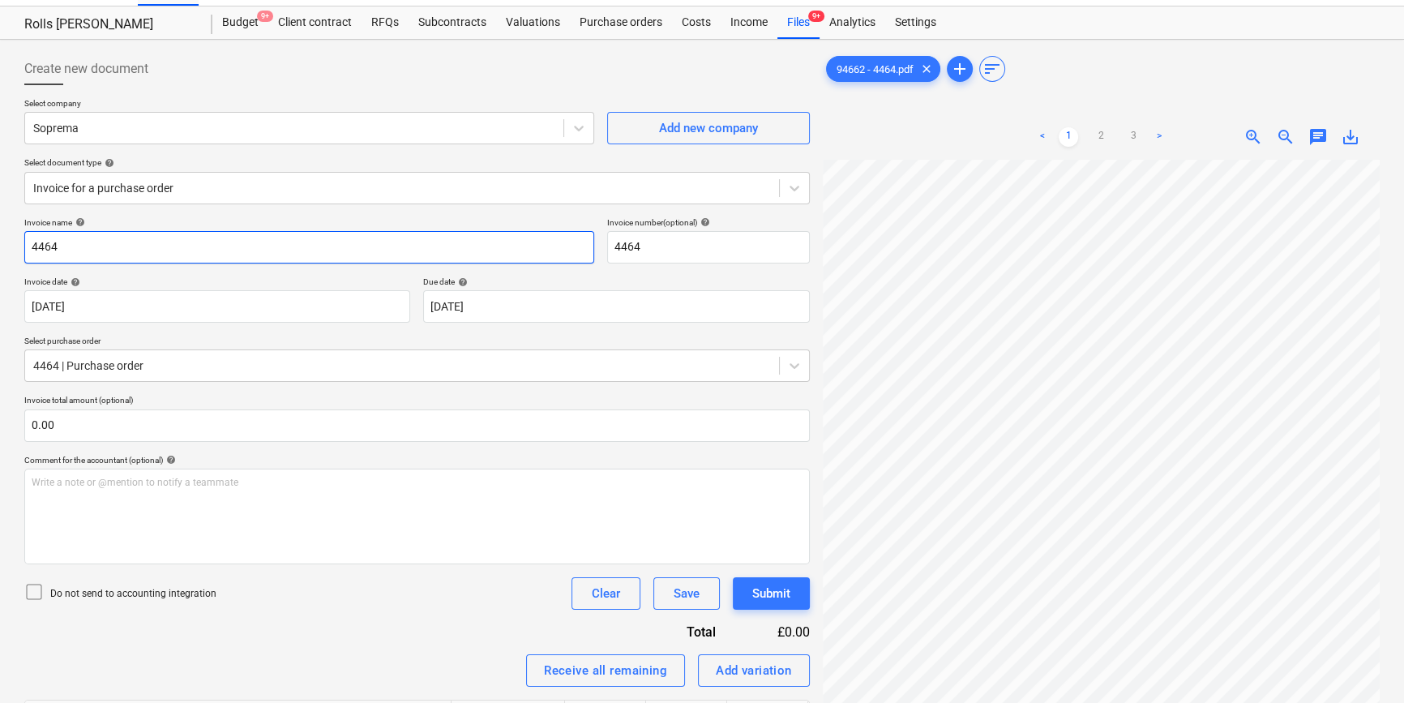
drag, startPoint x: 102, startPoint y: 248, endPoint x: 8, endPoint y: 248, distance: 94.0
click at [8, 248] on div "Create new document Select company Soprema Add new company Select document type…" at bounding box center [702, 591] width 1404 height 1103
type input "94662"
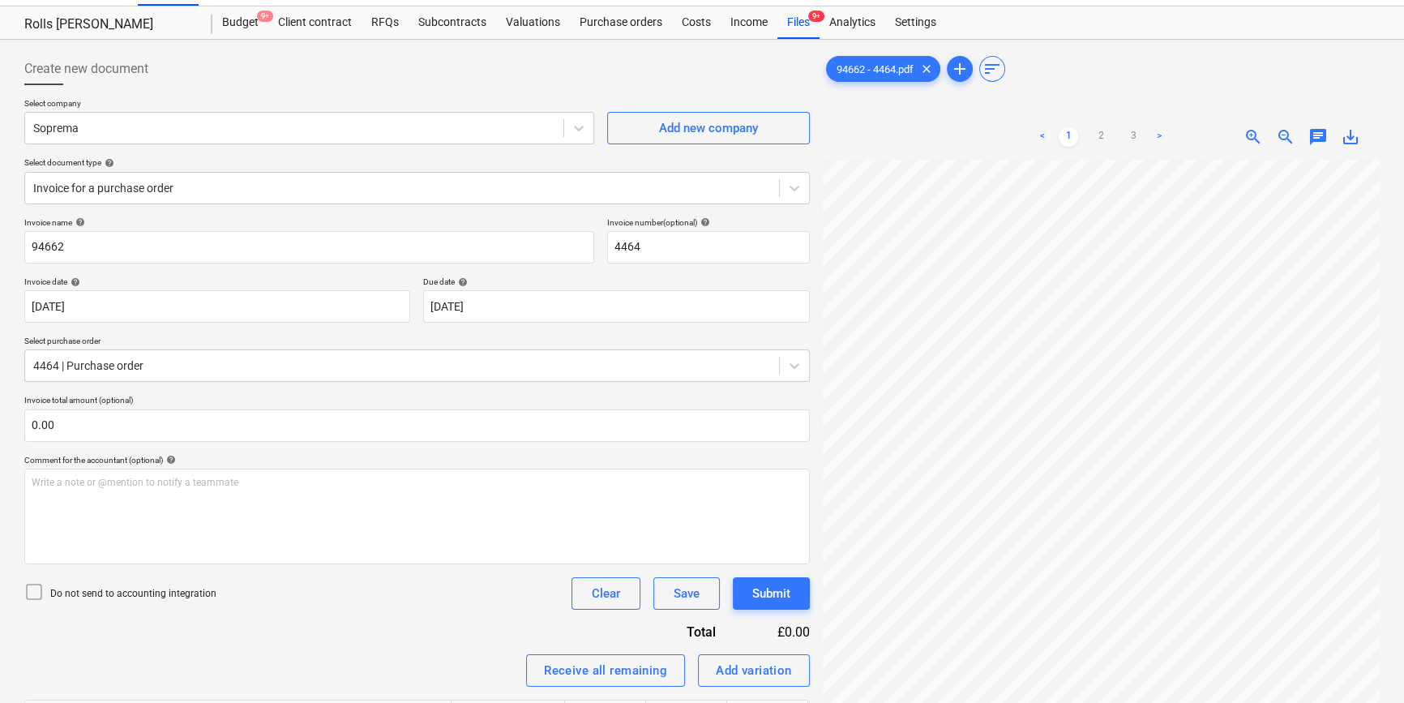
click at [79, 592] on p "Do not send to accounting integration" at bounding box center [133, 594] width 166 height 14
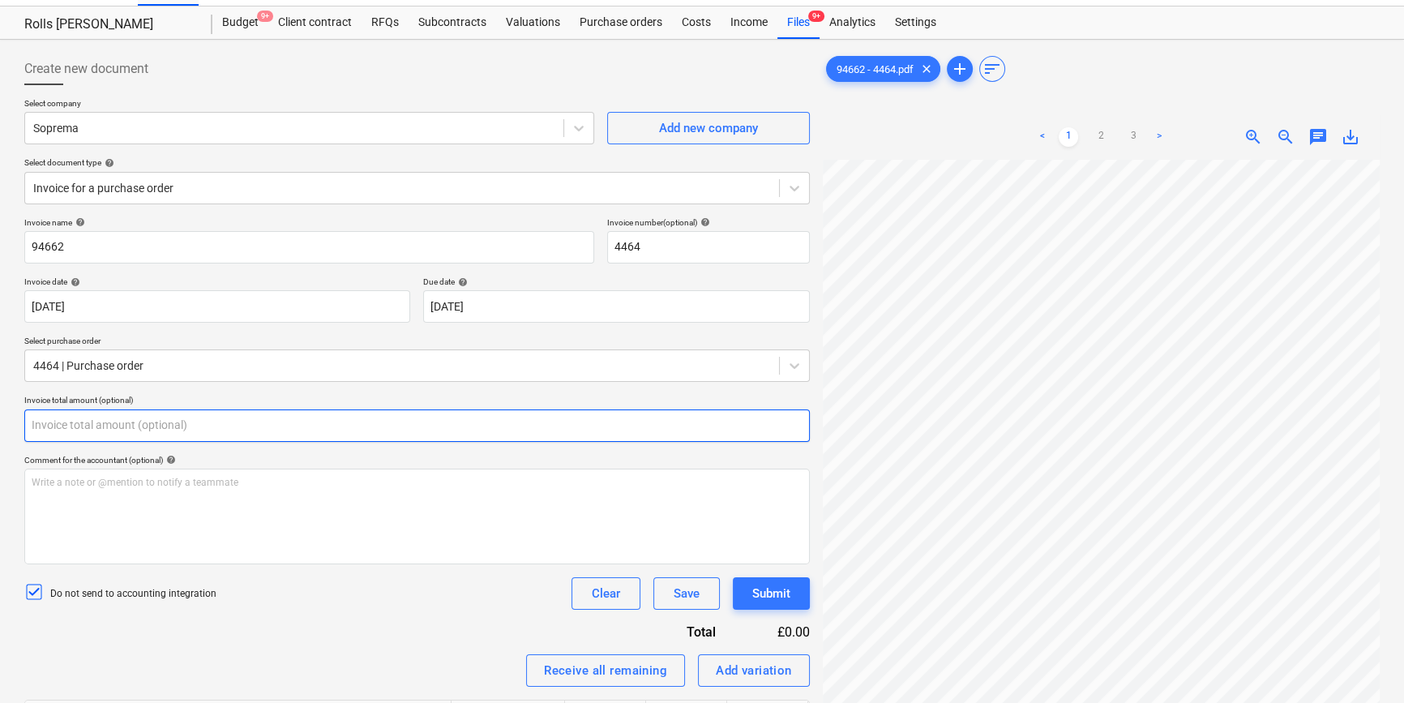
click at [155, 417] on input "text" at bounding box center [416, 425] width 785 height 32
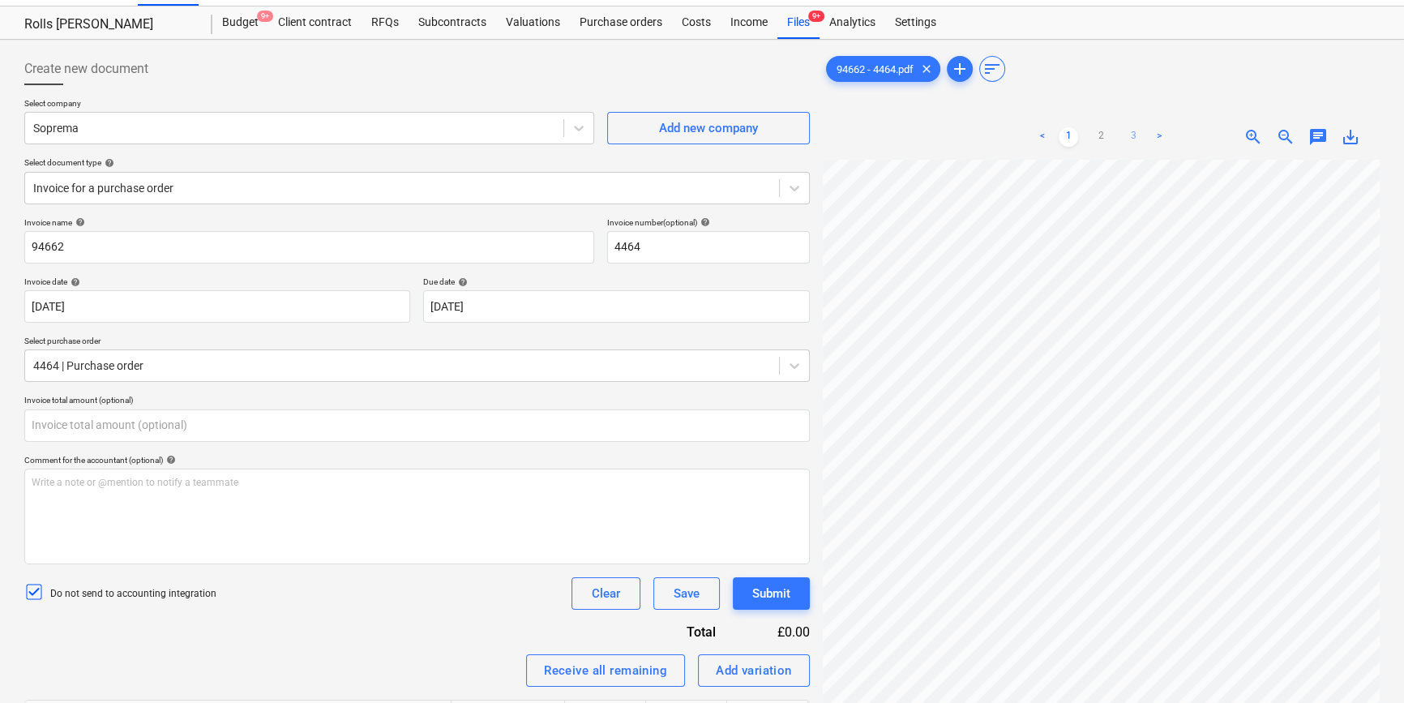
type input "0.00"
click at [1125, 139] on link "3" at bounding box center [1133, 136] width 19 height 19
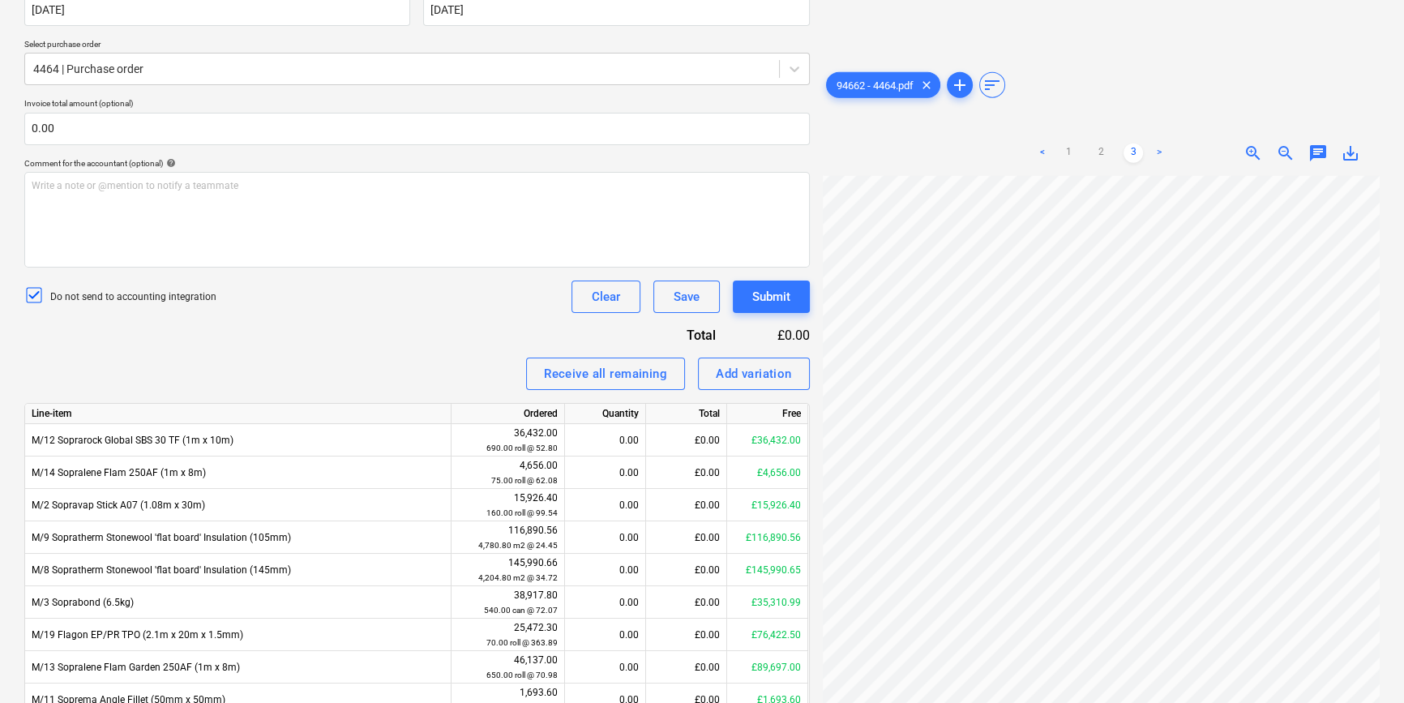
scroll to position [327, 0]
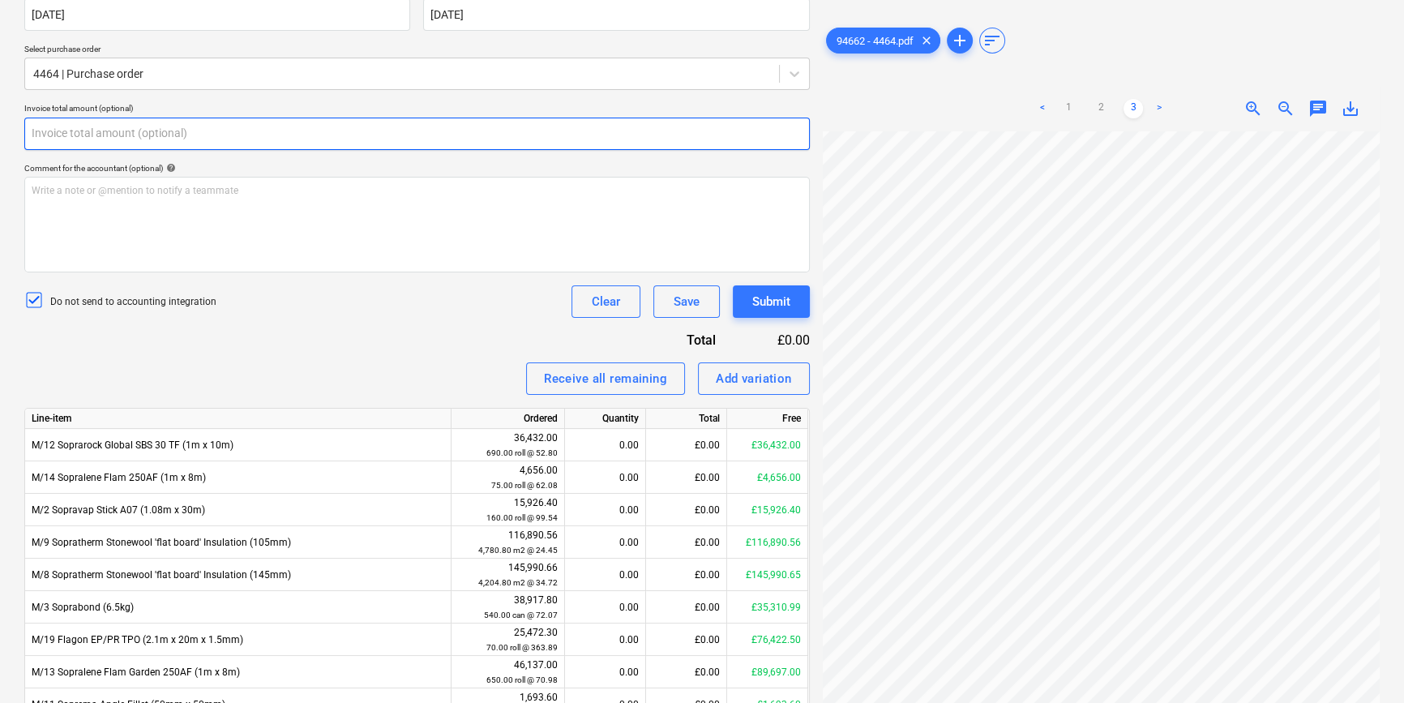
click at [117, 138] on input "text" at bounding box center [416, 134] width 785 height 32
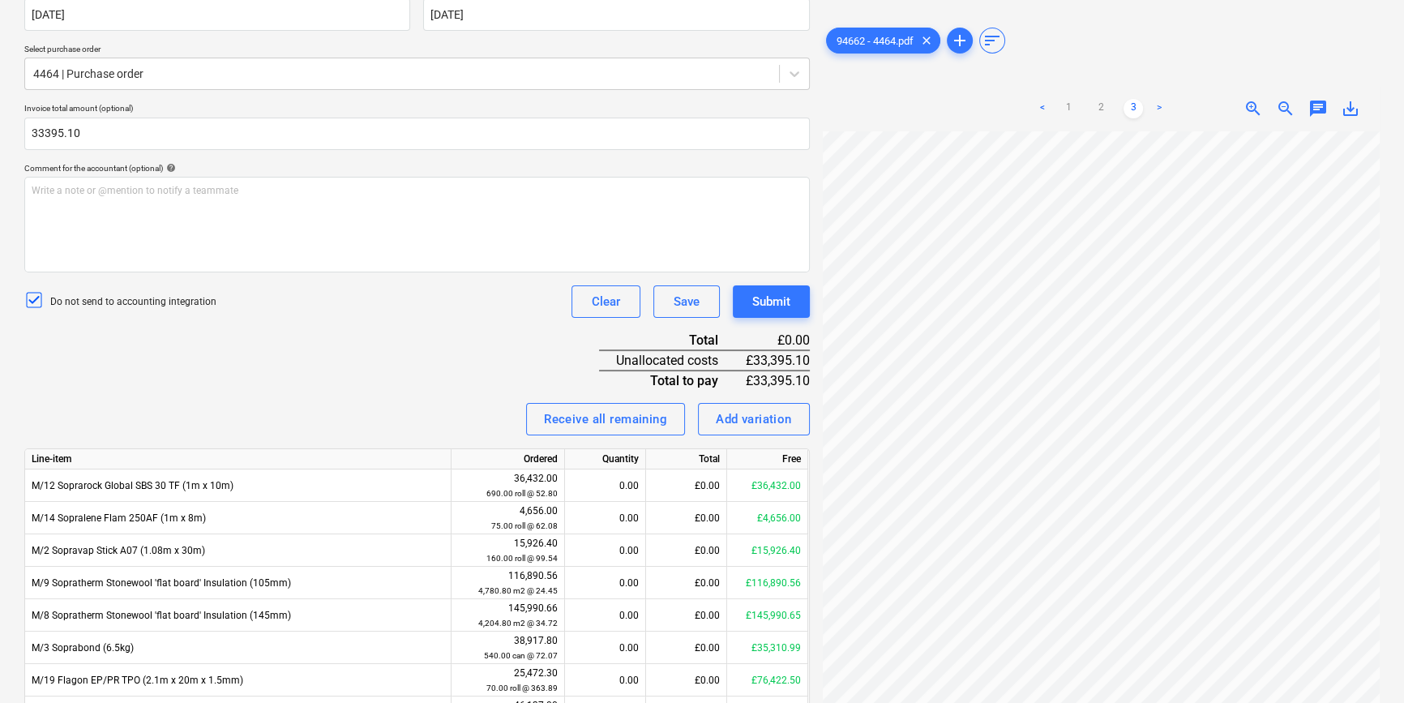
type input "33,395.10"
click at [308, 387] on div "Invoice name help 94662 Invoice number (optional) help 4464 Invoice date help 1…" at bounding box center [416, 401] width 785 height 953
click at [1403, 376] on html "Projects Contacts Company Consolidated Invoices 3 Inbox 9+ format_size keyboard…" at bounding box center [702, 24] width 1404 height 703
click at [1070, 106] on link "1" at bounding box center [1068, 108] width 19 height 19
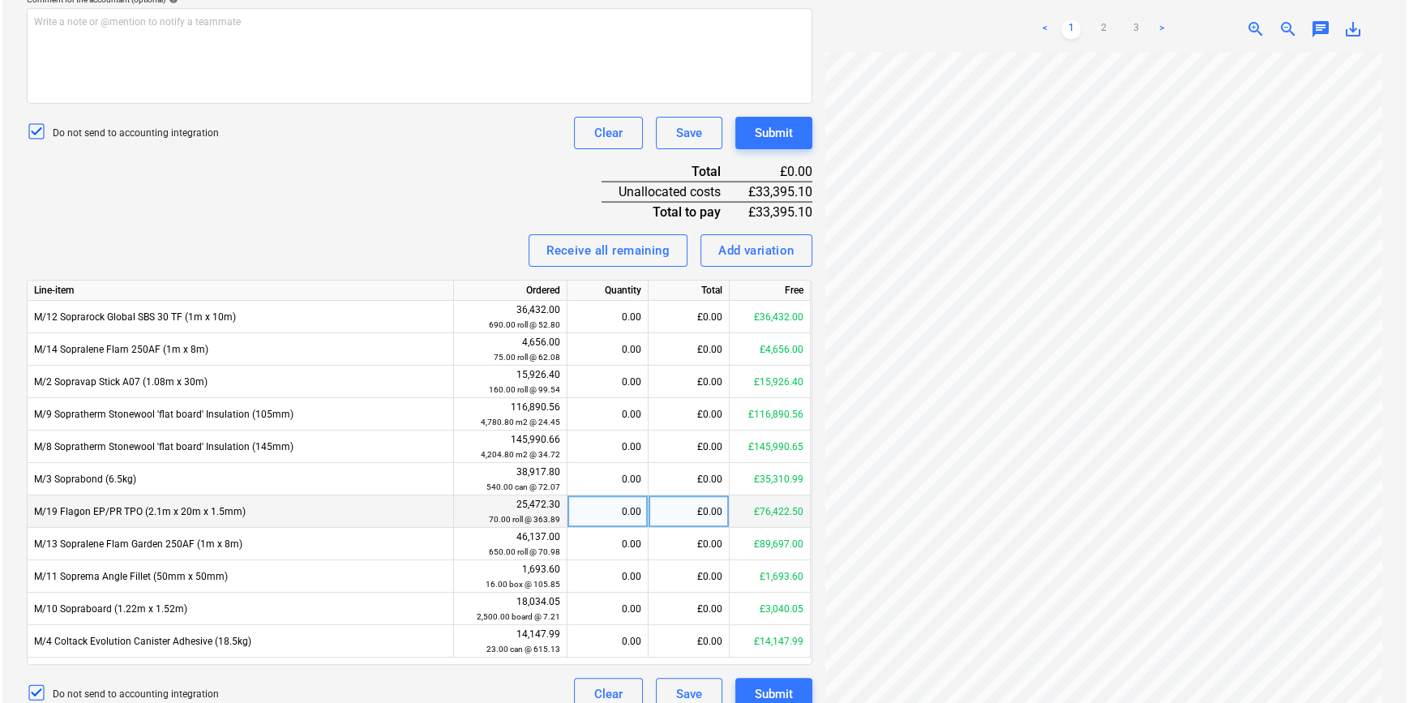
scroll to position [515, 0]
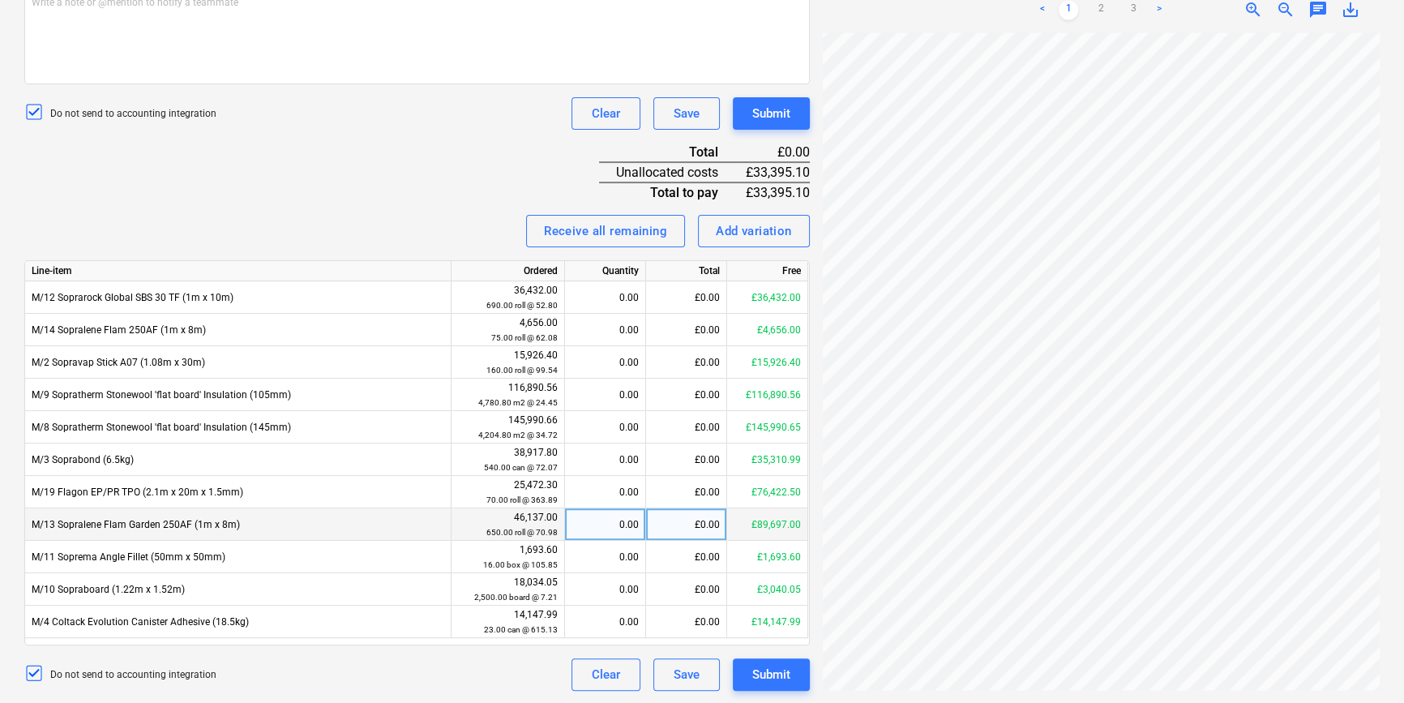
click at [666, 528] on div "£0.00" at bounding box center [686, 524] width 81 height 32
type input "7920"
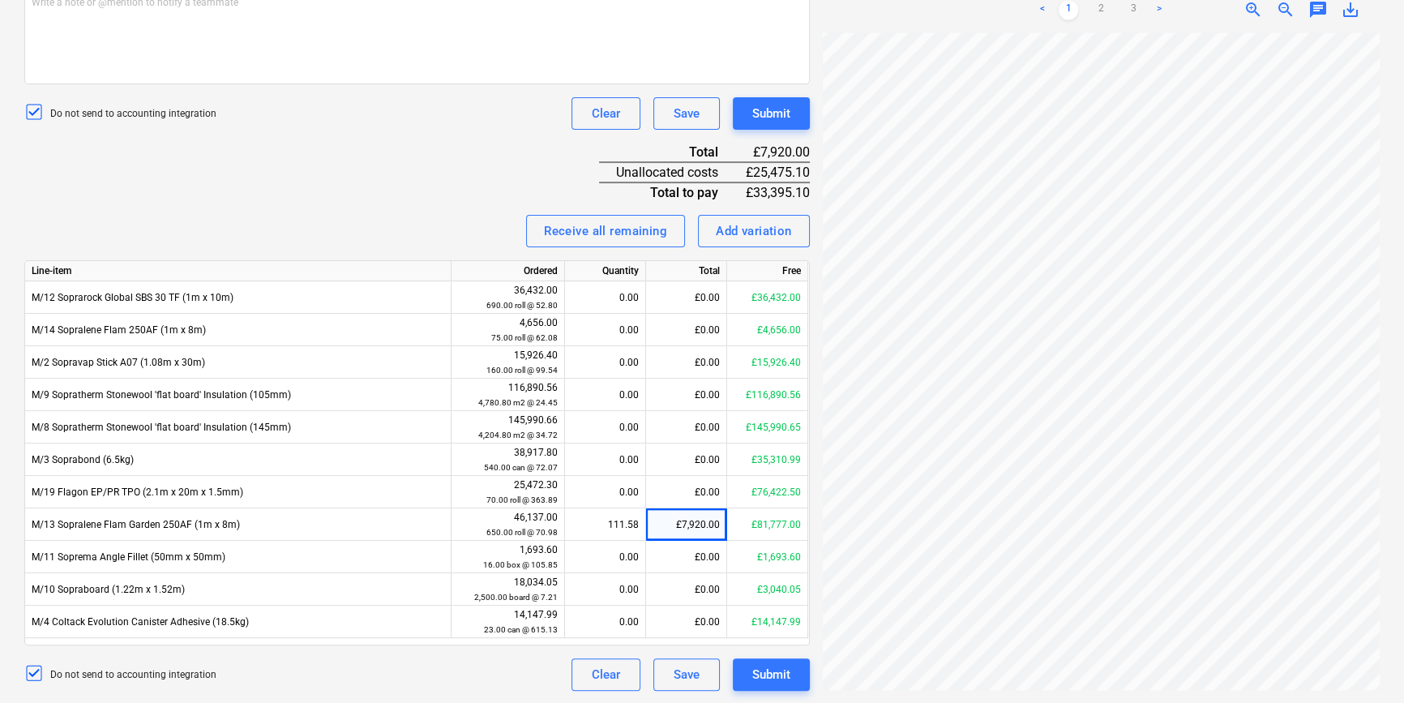
click at [293, 199] on div "Invoice name help 94662 Invoice number (optional) help 4464 Invoice date help 1…" at bounding box center [416, 213] width 785 height 953
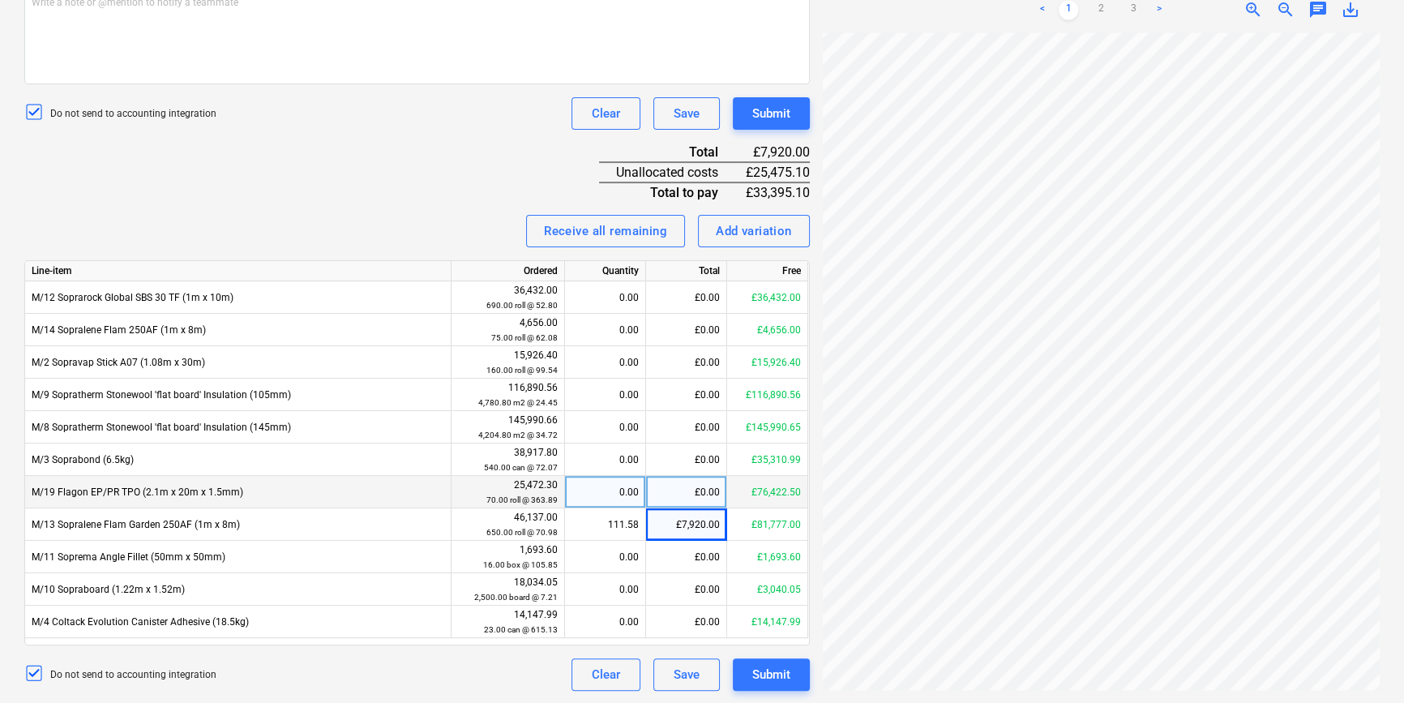
click at [684, 492] on div "£0.00" at bounding box center [686, 492] width 81 height 32
type input "25475.10"
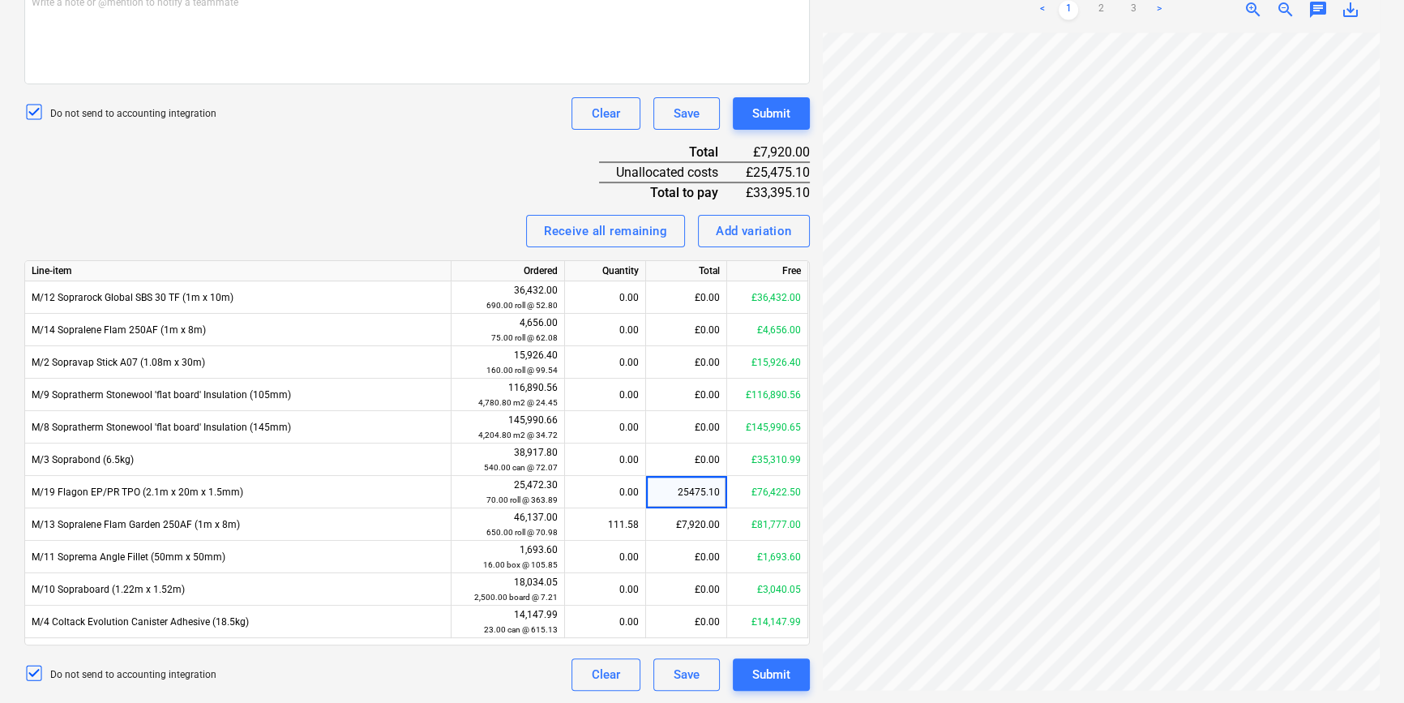
drag, startPoint x: 366, startPoint y: 224, endPoint x: 396, endPoint y: 208, distance: 34.4
click at [372, 224] on div "Receive all remaining Add variation" at bounding box center [416, 231] width 785 height 32
click at [785, 674] on div "Submit" at bounding box center [771, 674] width 38 height 21
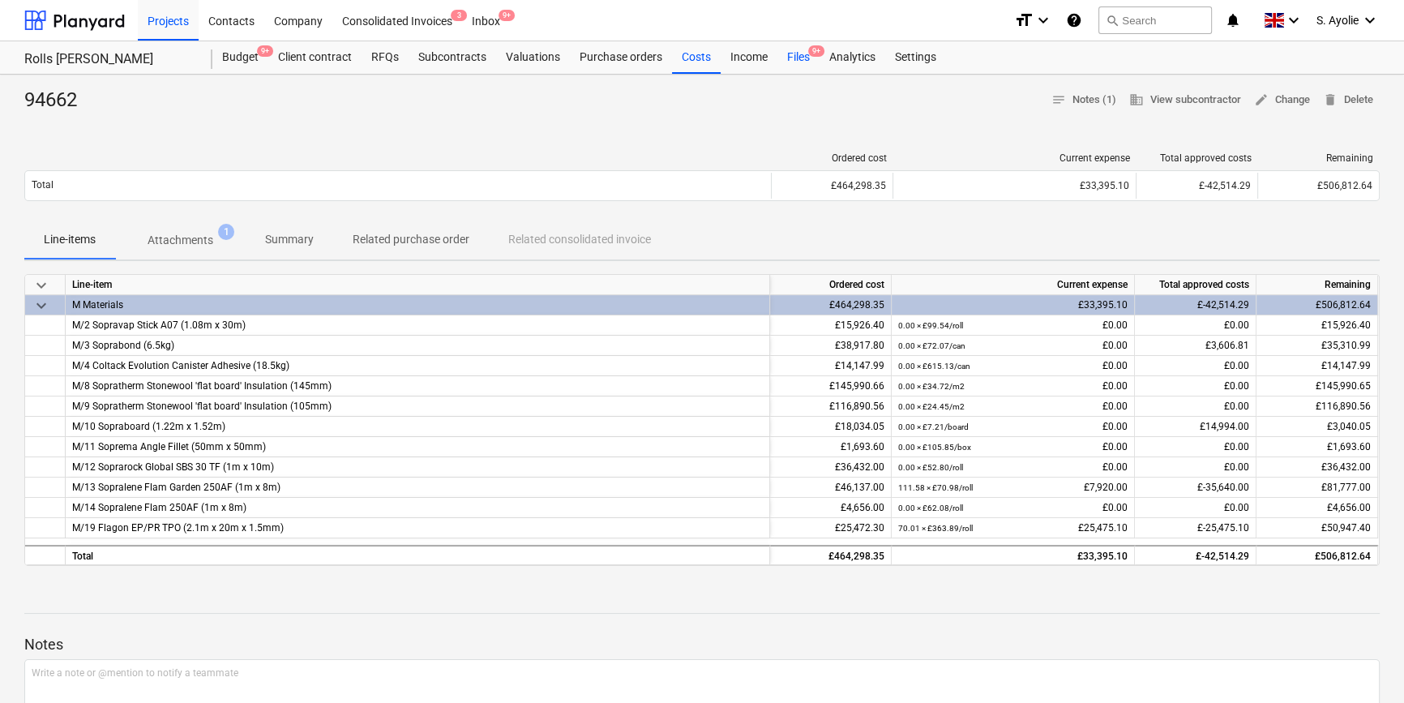
click at [813, 60] on div "Files 9+" at bounding box center [798, 57] width 42 height 32
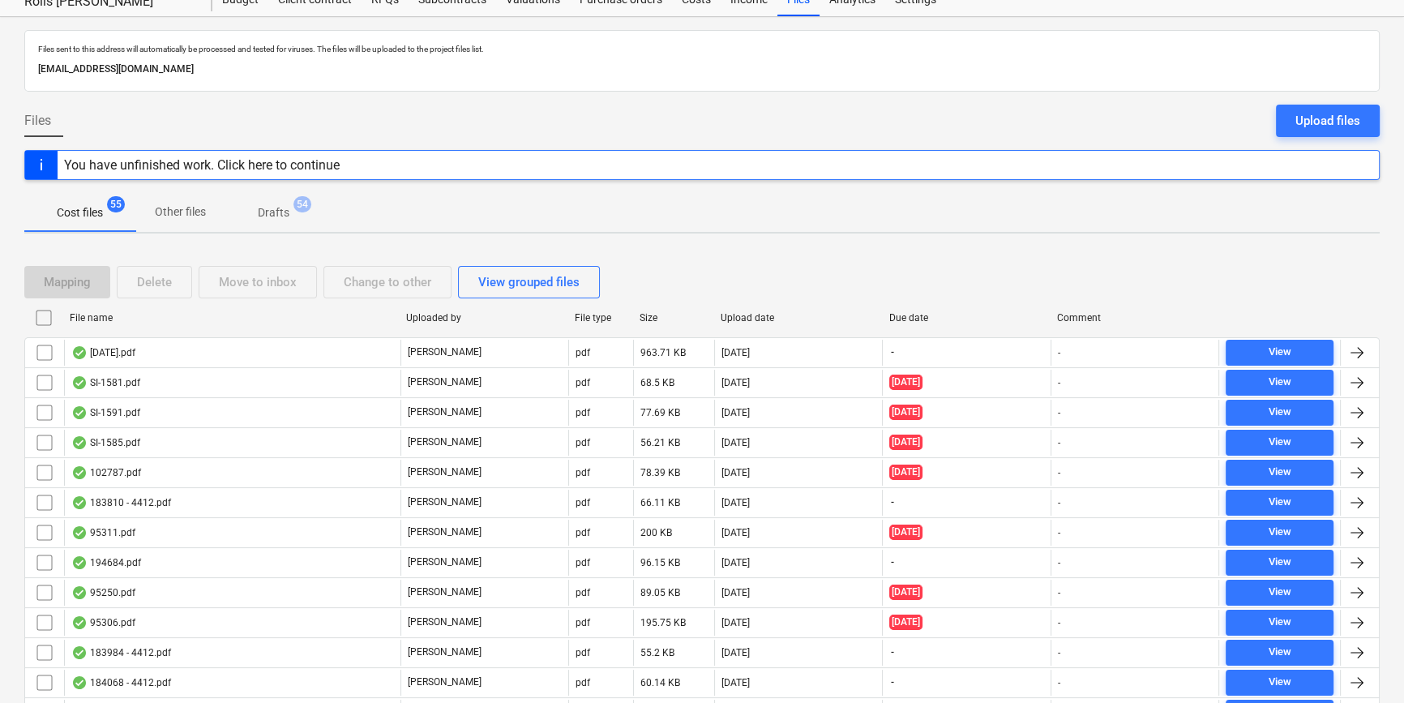
scroll to position [368, 0]
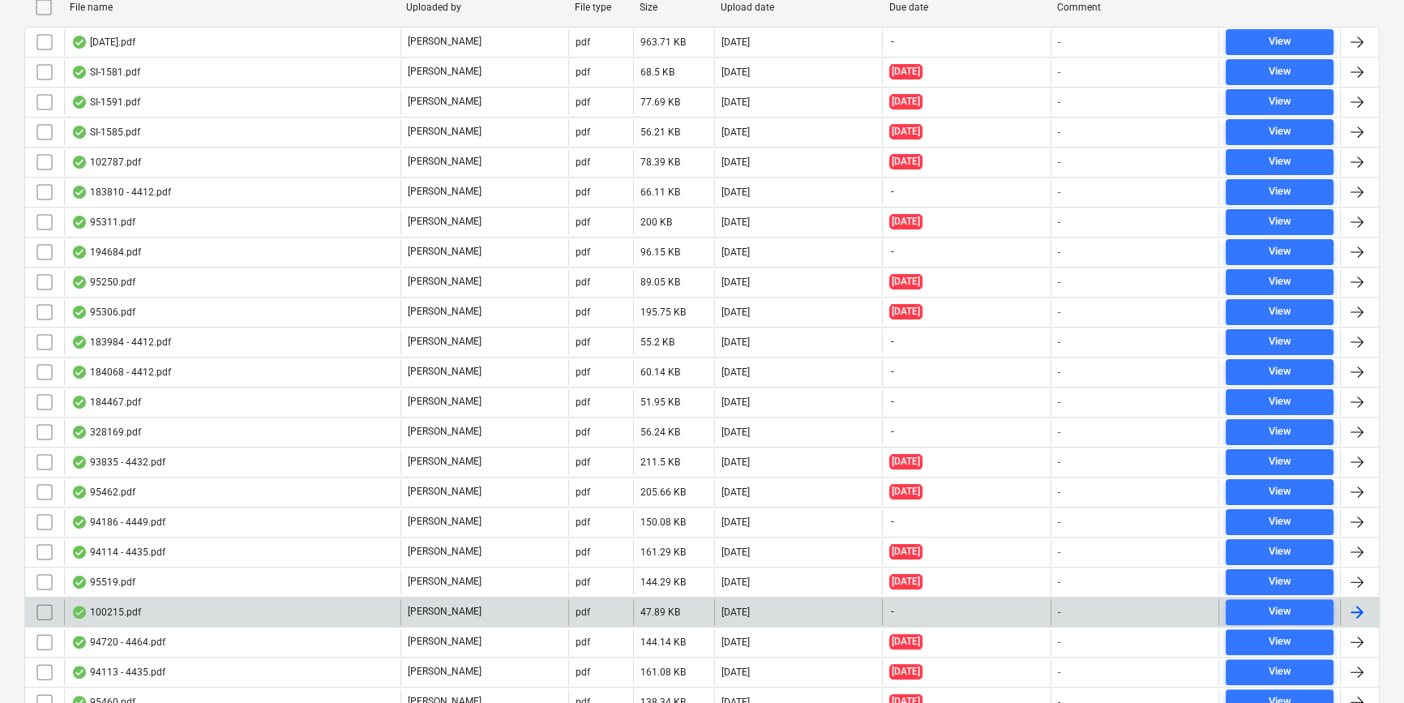
click at [156, 610] on div "100215.pdf" at bounding box center [232, 612] width 336 height 26
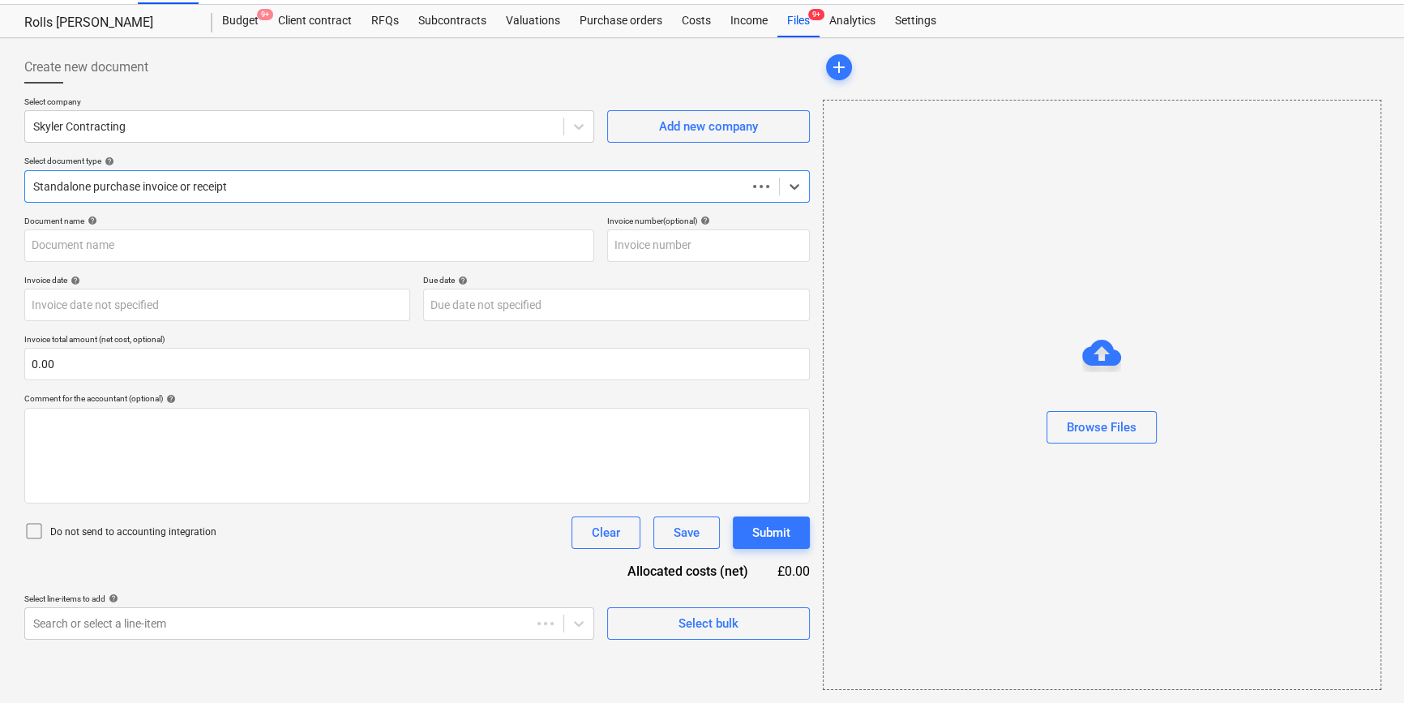
scroll to position [35, 0]
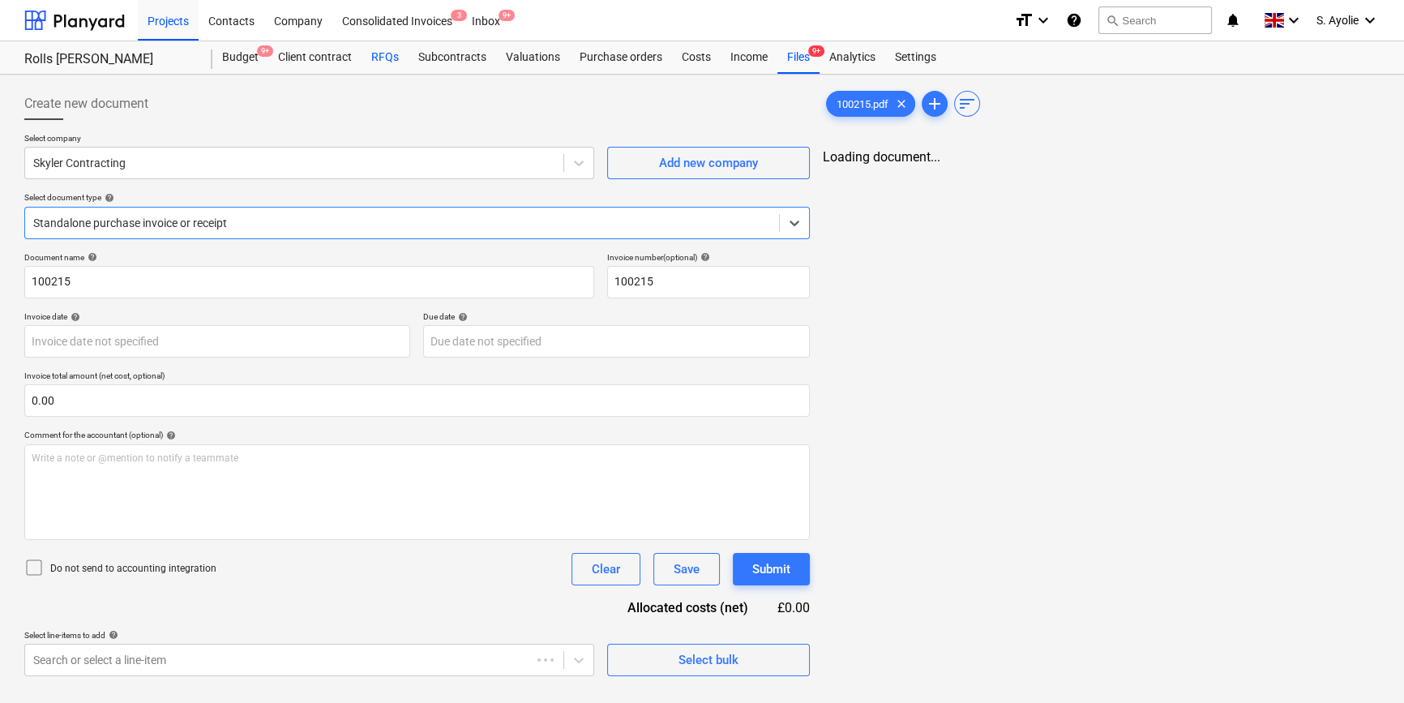
type input "100215"
click at [250, 156] on div at bounding box center [294, 163] width 522 height 16
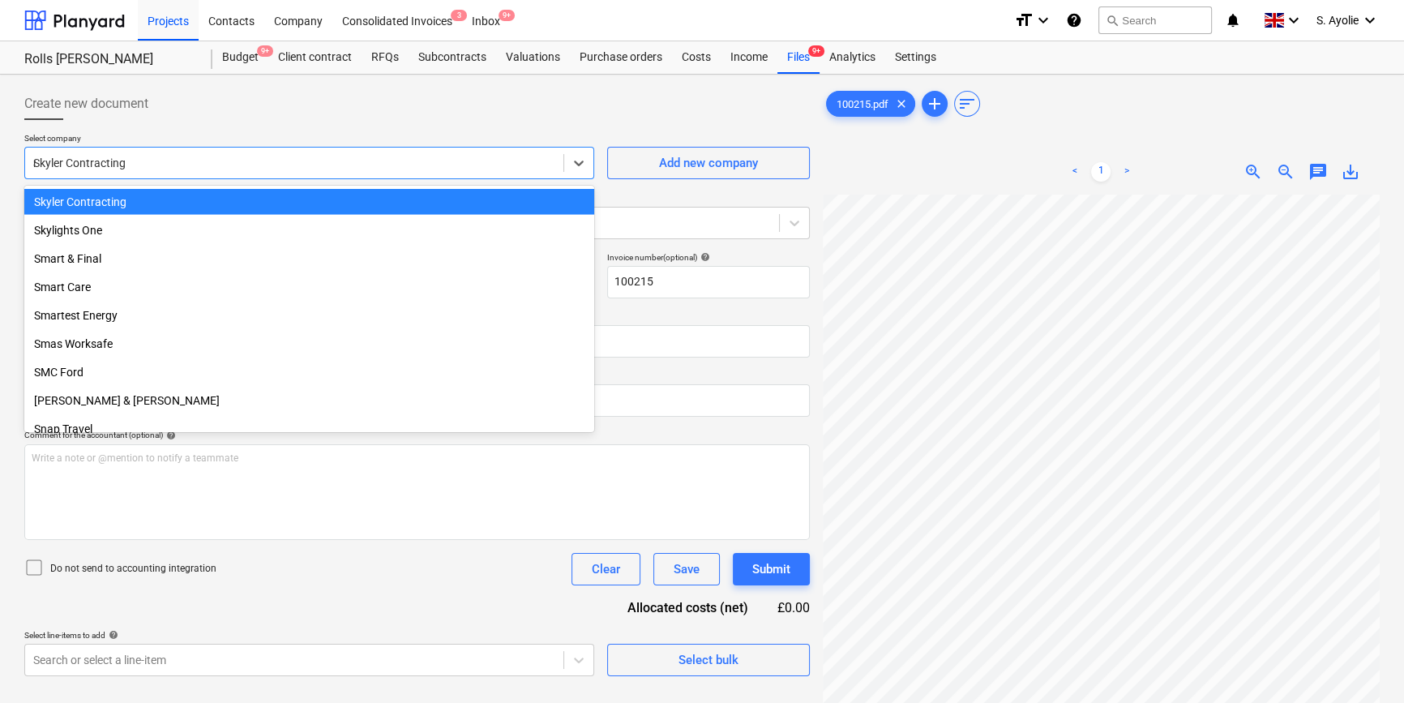
scroll to position [11418, 0]
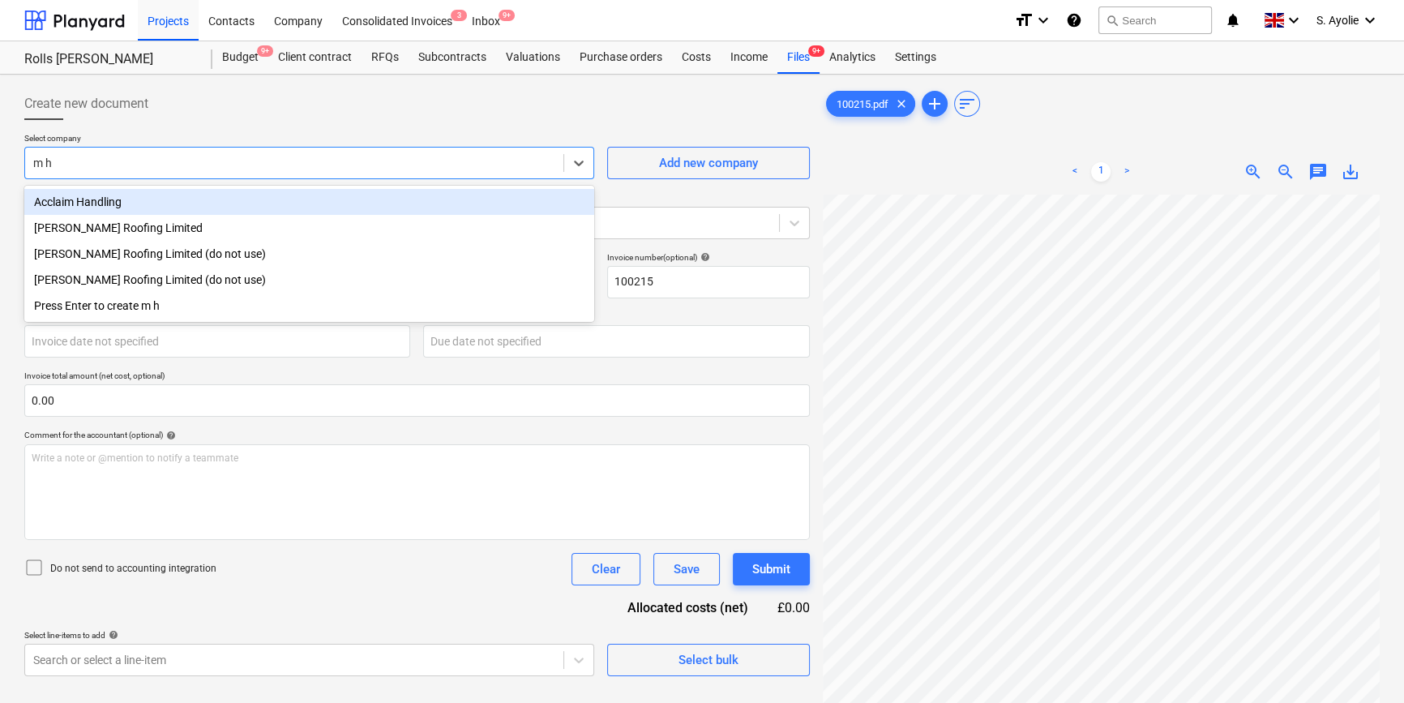
type input "m h g"
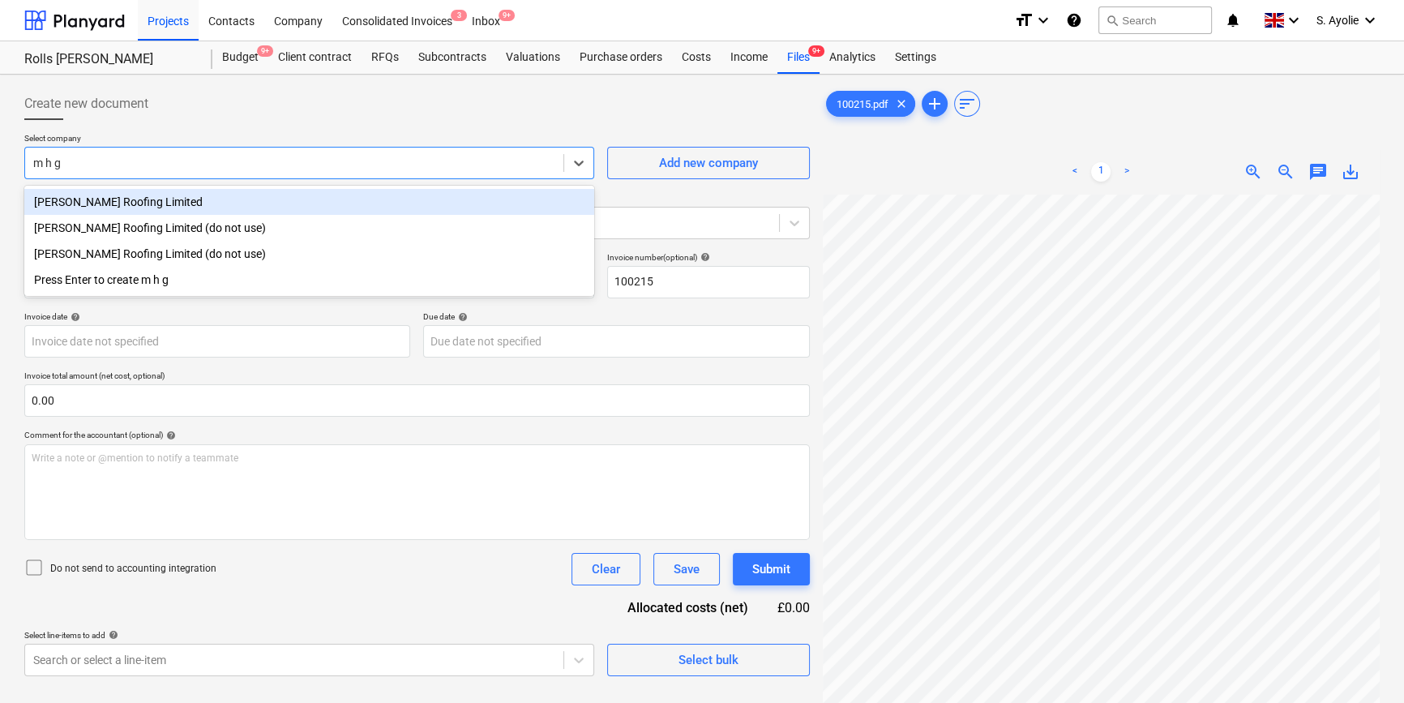
click at [245, 212] on div "M H Graydon Roofing Limited" at bounding box center [309, 202] width 570 height 26
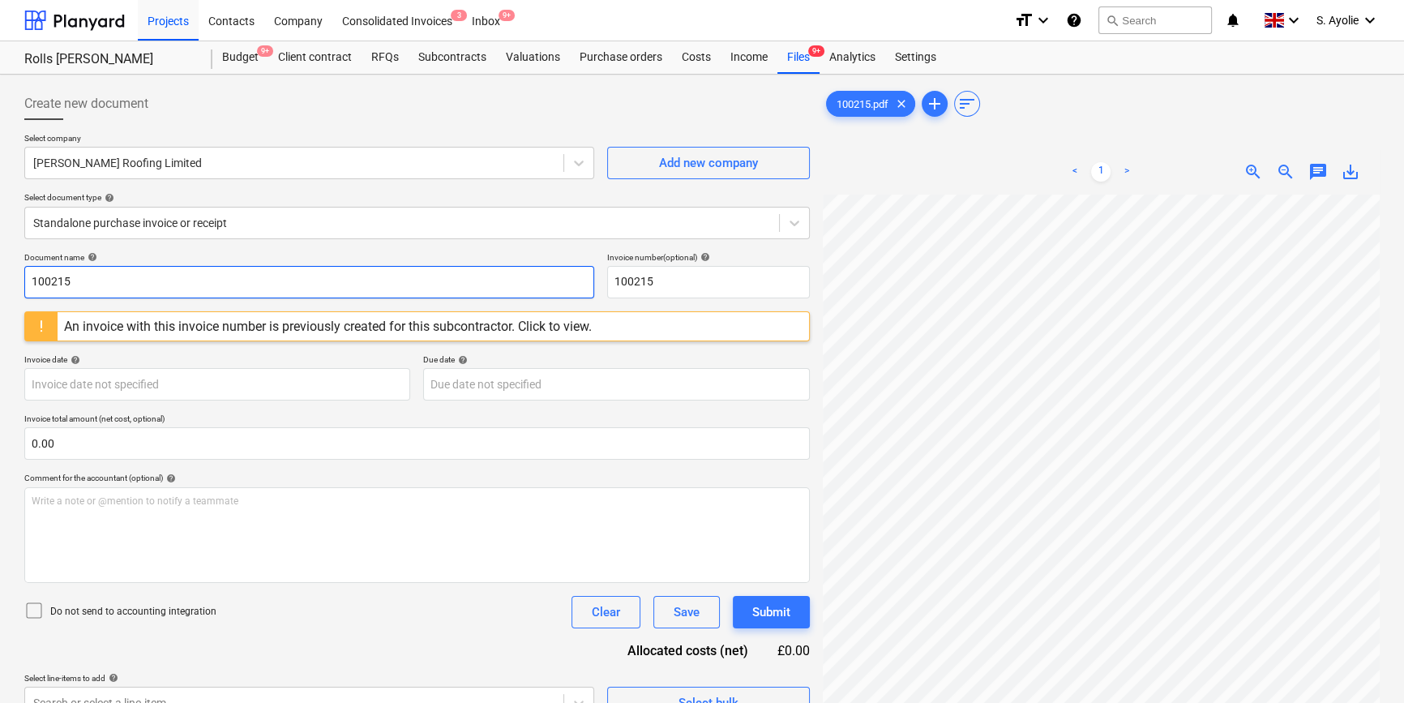
click at [249, 273] on input "100215" at bounding box center [309, 282] width 570 height 32
click at [506, 326] on div "An invoice with this invoice number is previously created for this subcontracto…" at bounding box center [328, 326] width 528 height 15
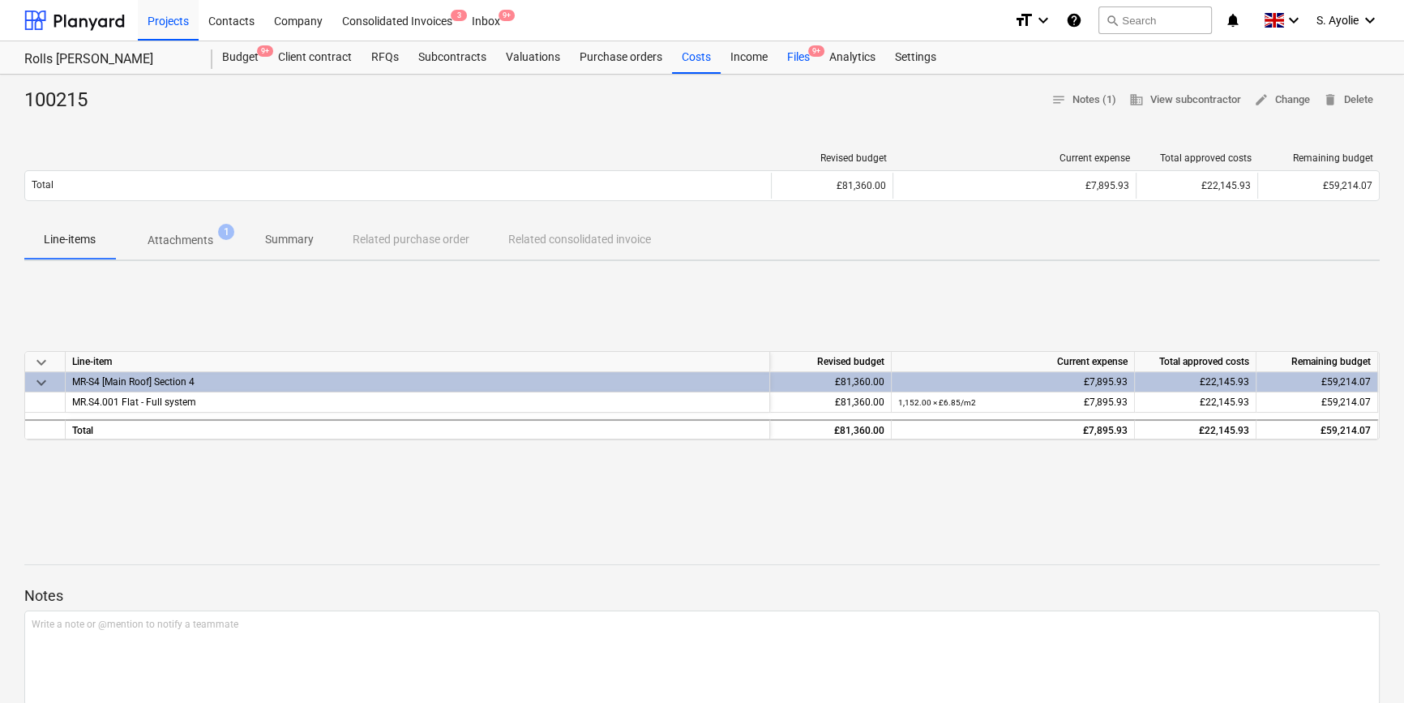
click at [795, 70] on div "Files 9+" at bounding box center [798, 57] width 42 height 32
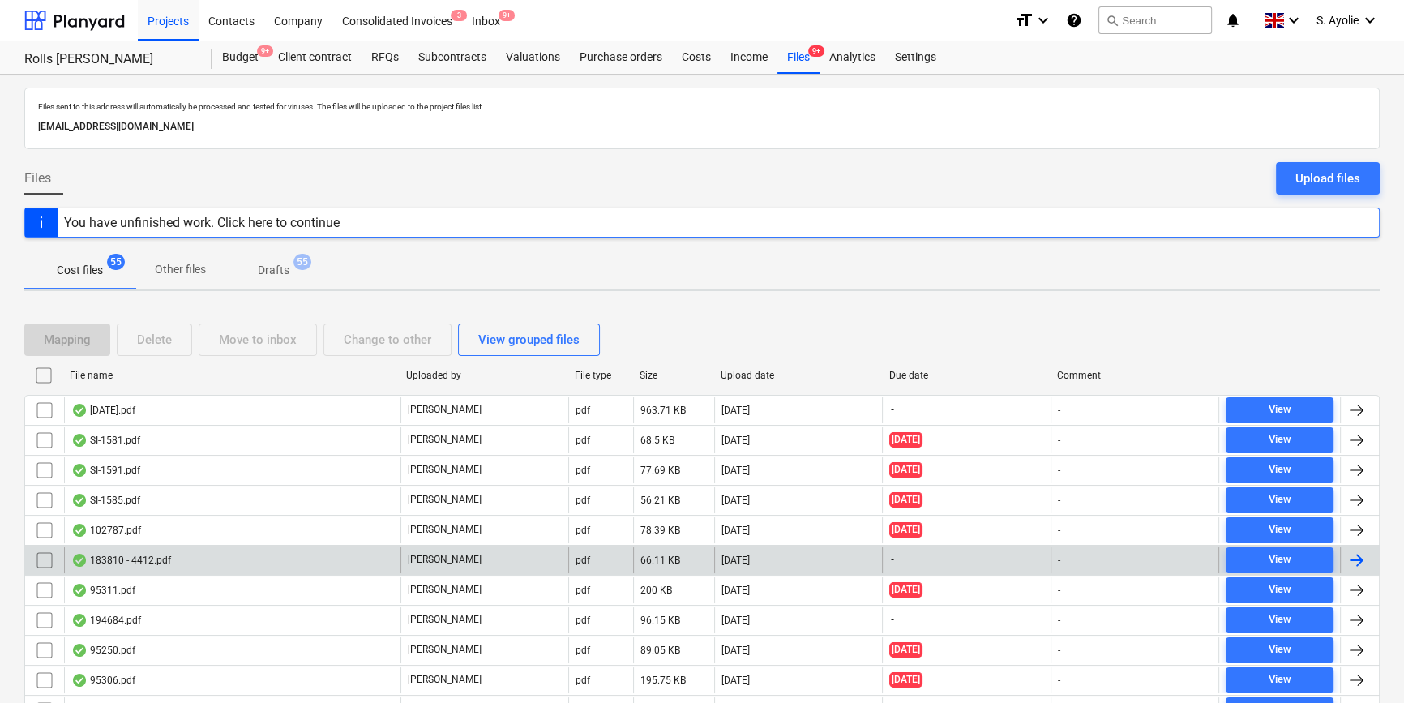
click at [179, 557] on div "183810 - 4412.pdf" at bounding box center [232, 560] width 336 height 26
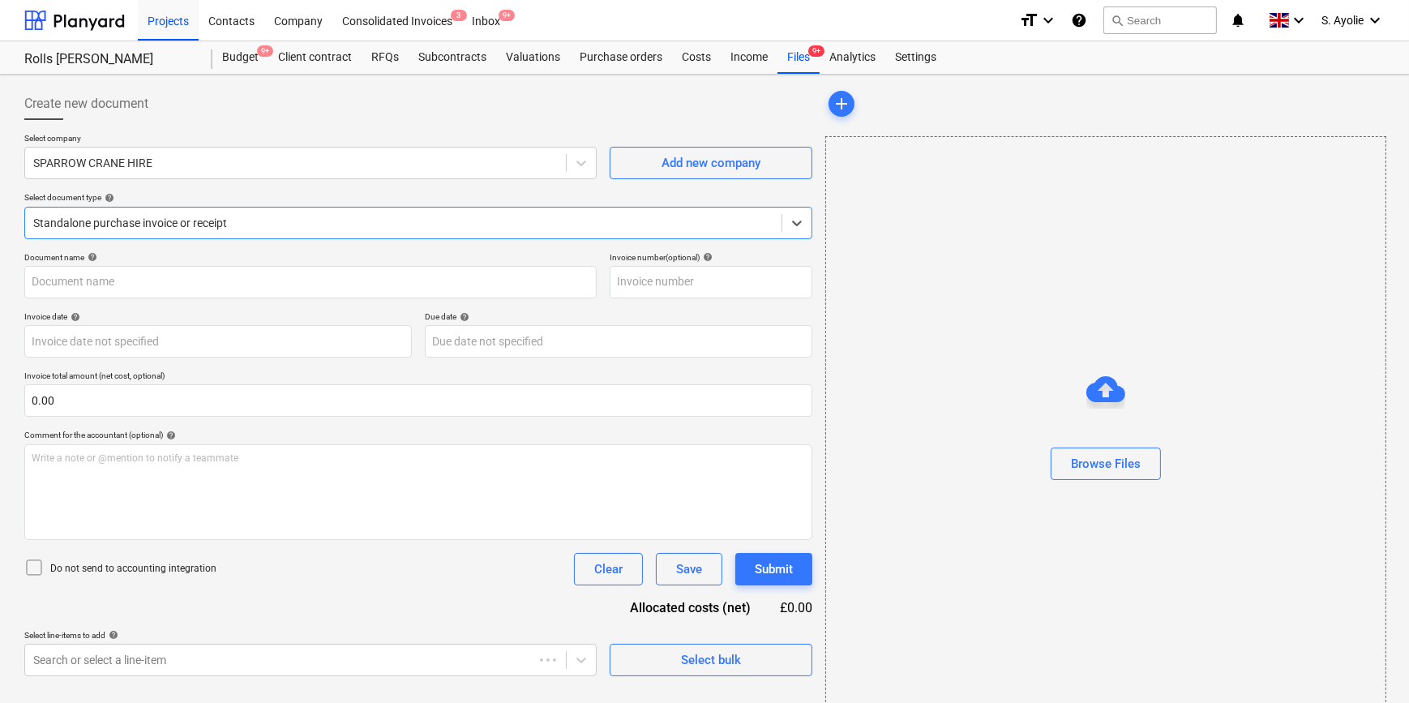
type input "183810"
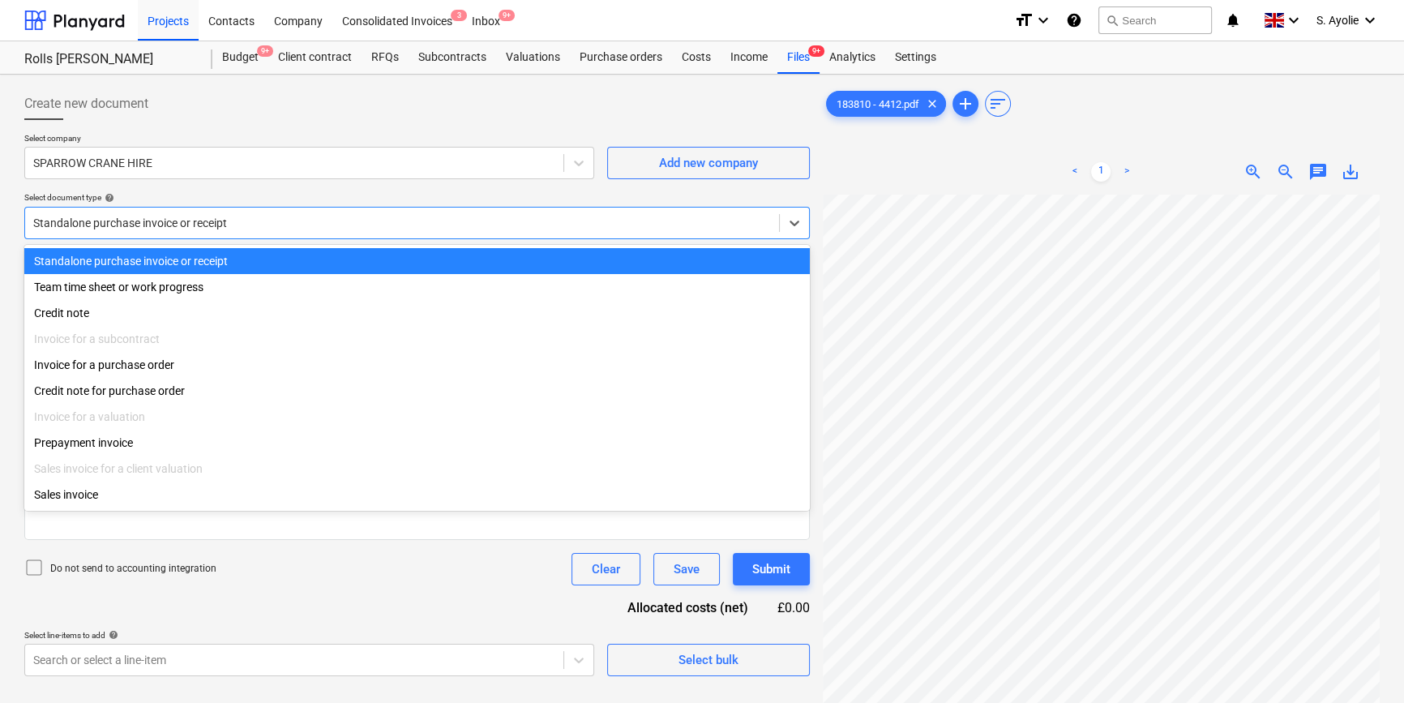
click at [154, 226] on div at bounding box center [402, 223] width 738 height 16
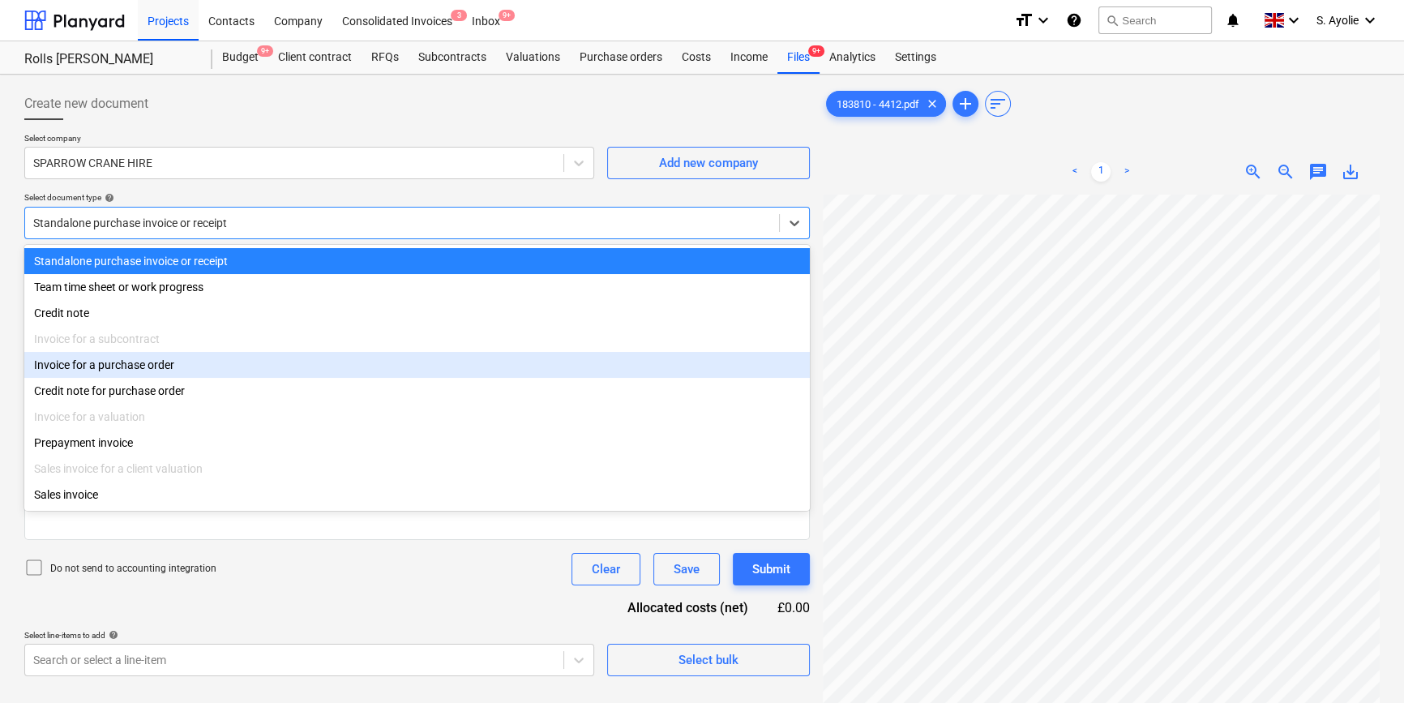
click at [190, 372] on div "Invoice for a purchase order" at bounding box center [416, 365] width 785 height 26
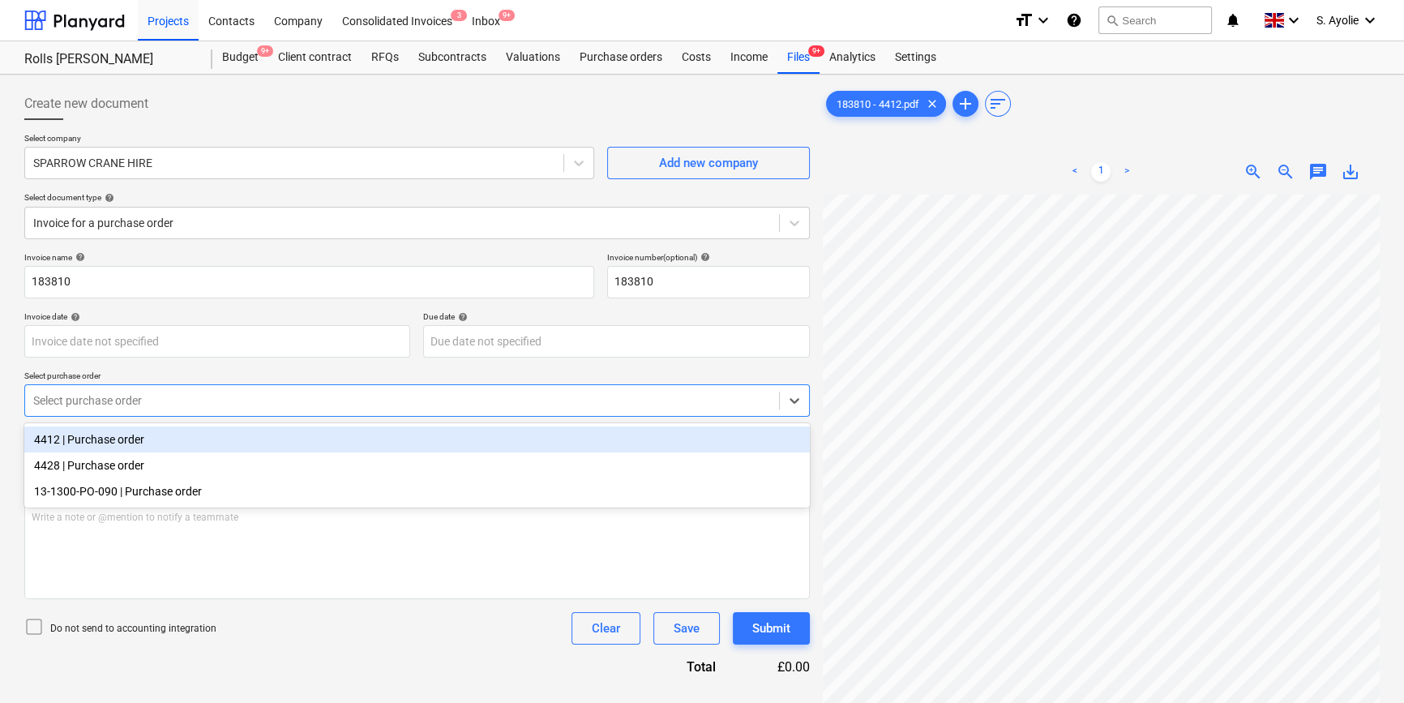
click at [188, 406] on div at bounding box center [402, 400] width 738 height 16
click at [136, 446] on div "4412 | Purchase order 4428 | Purchase order 13-1300-PO-090 | Purchase order" at bounding box center [416, 465] width 785 height 84
click at [135, 446] on div "4412 | Purchase order" at bounding box center [416, 439] width 785 height 26
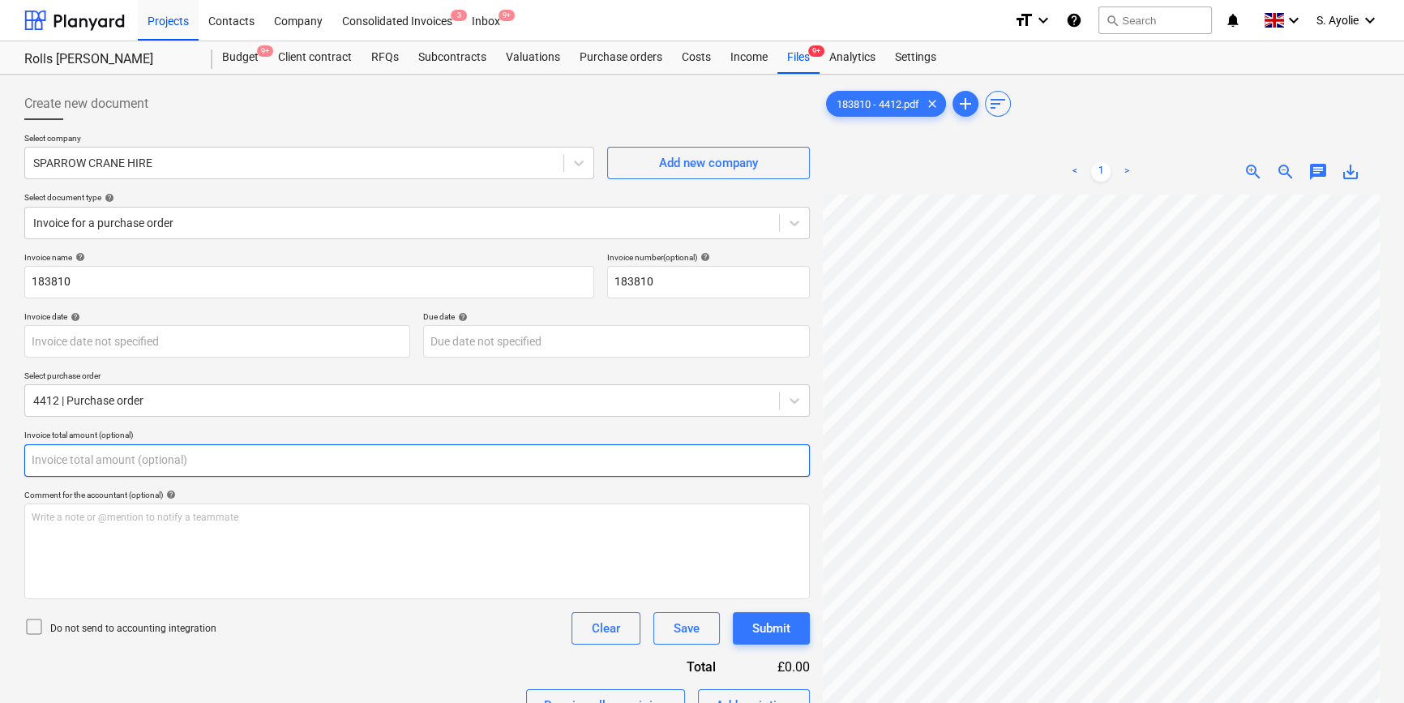
click at [130, 460] on input "text" at bounding box center [416, 460] width 785 height 32
type input "0.00"
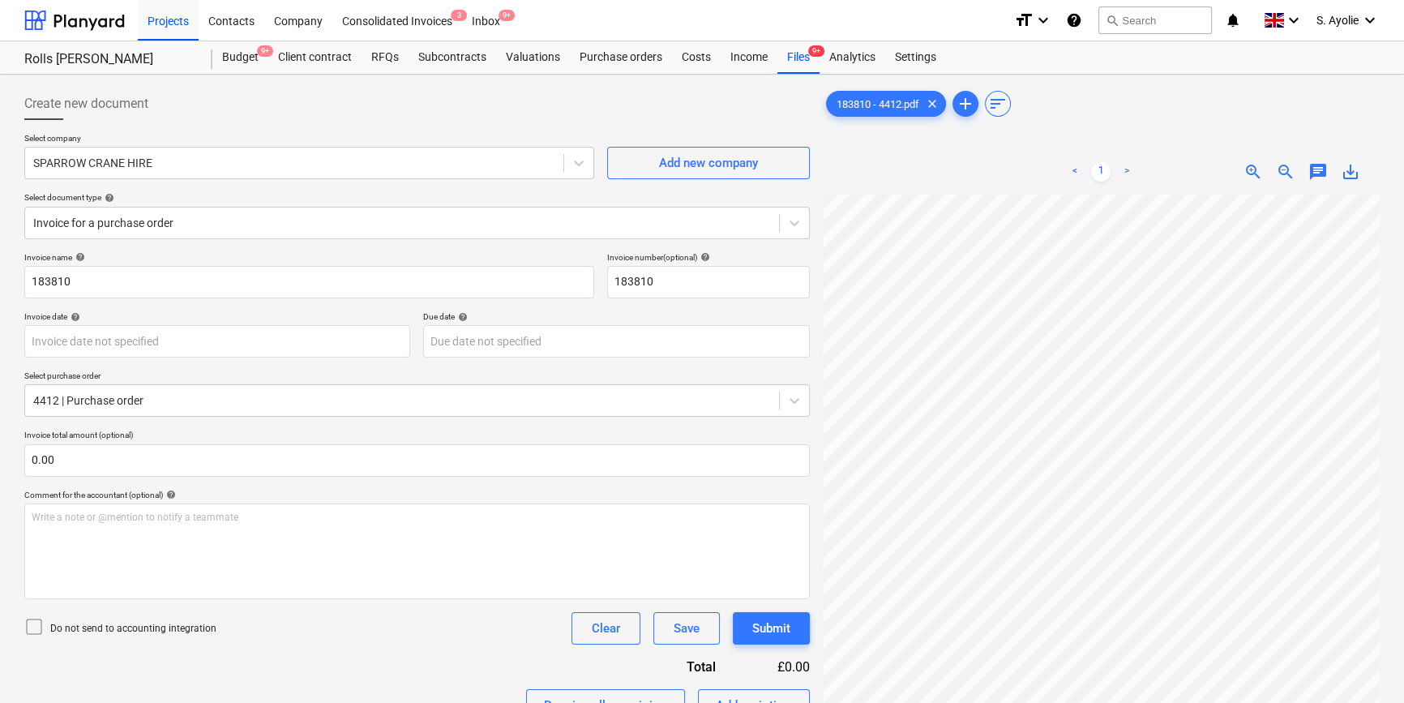
click at [127, 628] on p "Do not send to accounting integration" at bounding box center [133, 629] width 166 height 14
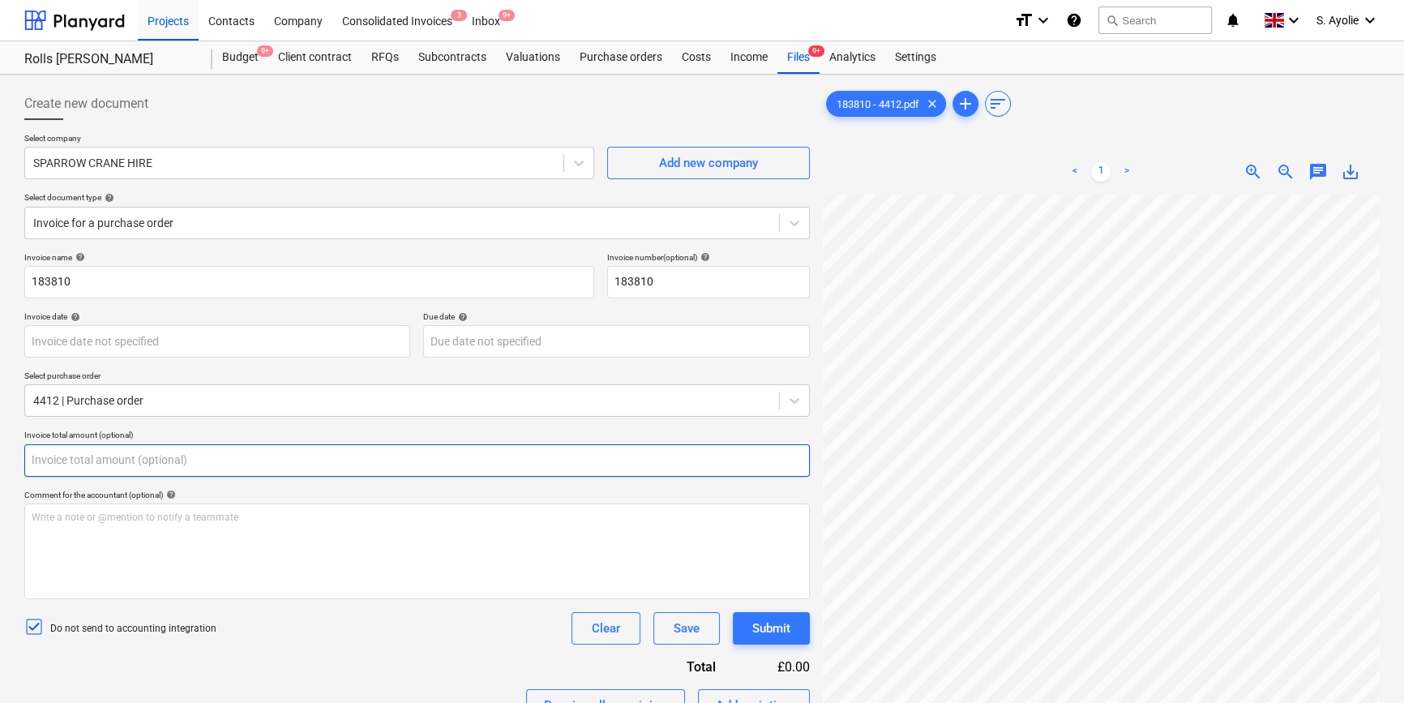
click at [121, 460] on input "text" at bounding box center [416, 460] width 785 height 32
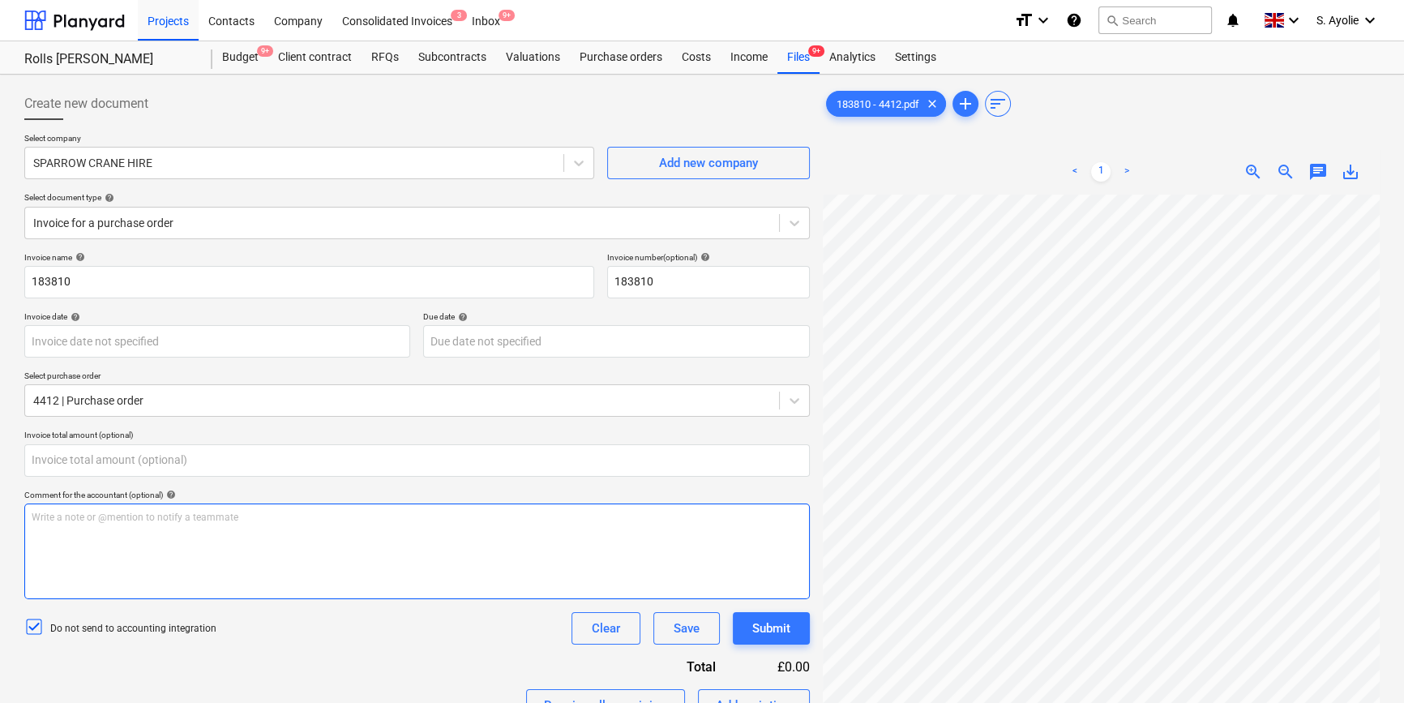
type input "0.00"
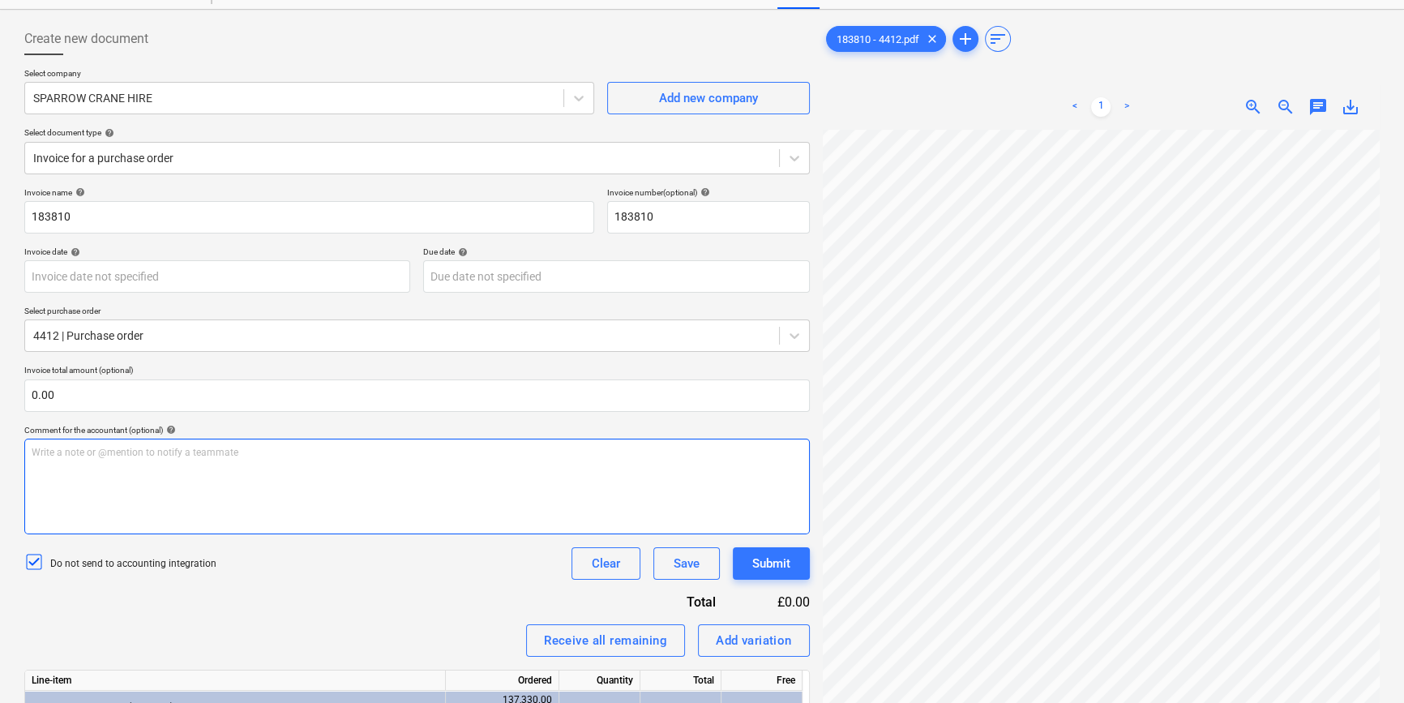
scroll to position [207, 79]
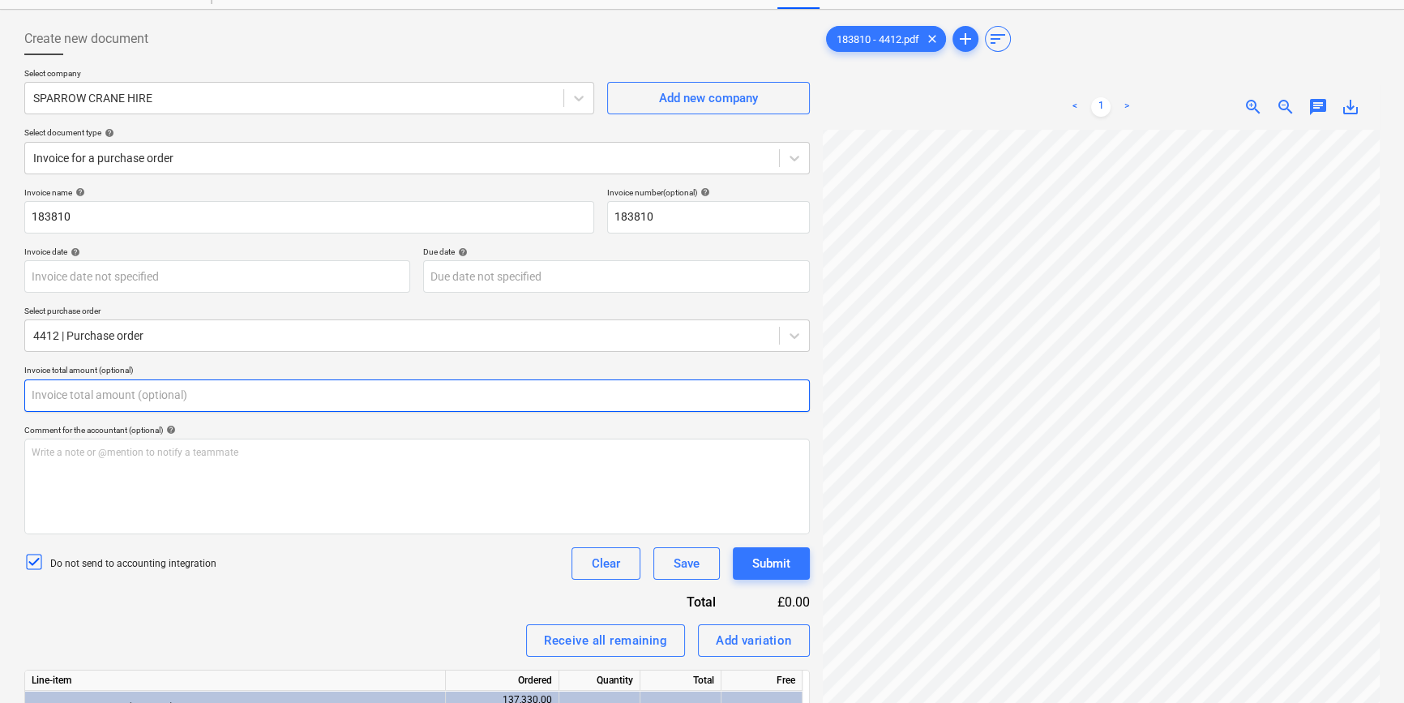
click at [153, 405] on input "text" at bounding box center [416, 395] width 785 height 32
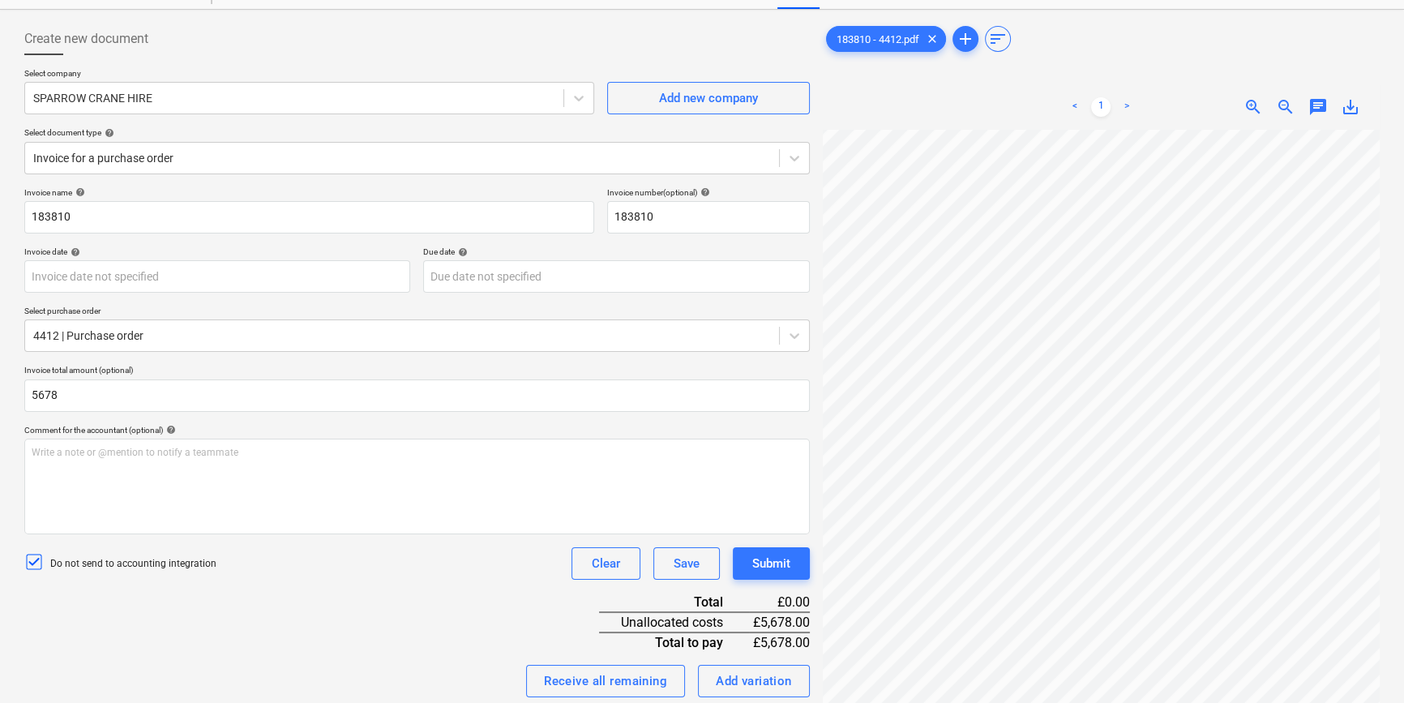
type input "5,678.00"
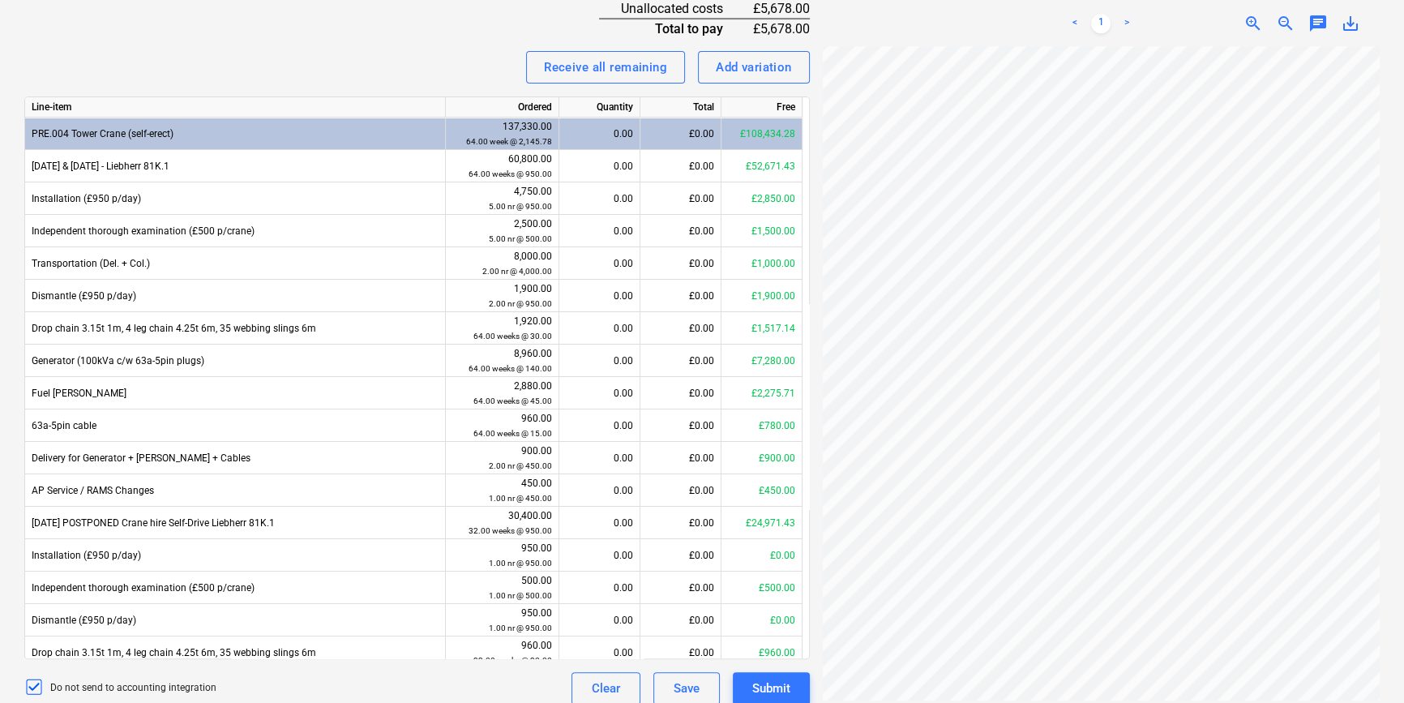
scroll to position [691, 0]
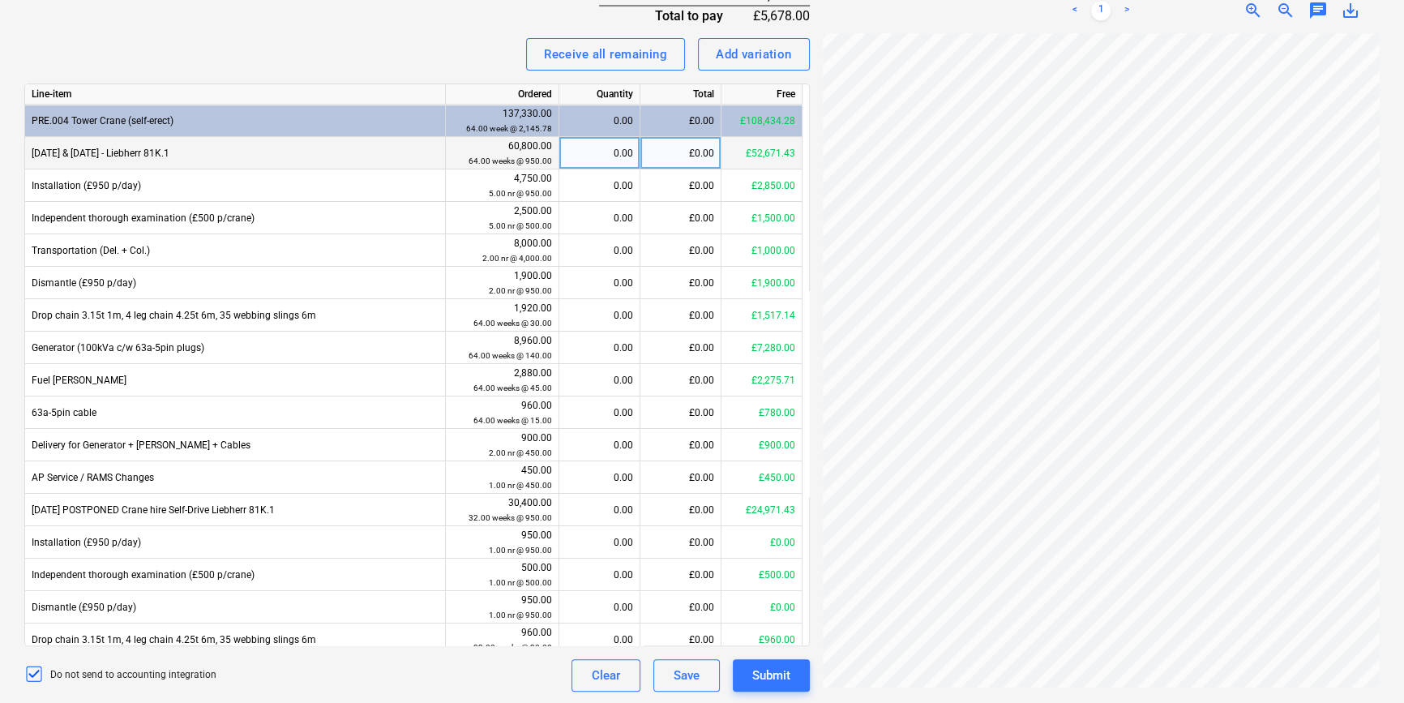
click at [661, 153] on div "£0.00" at bounding box center [680, 153] width 81 height 32
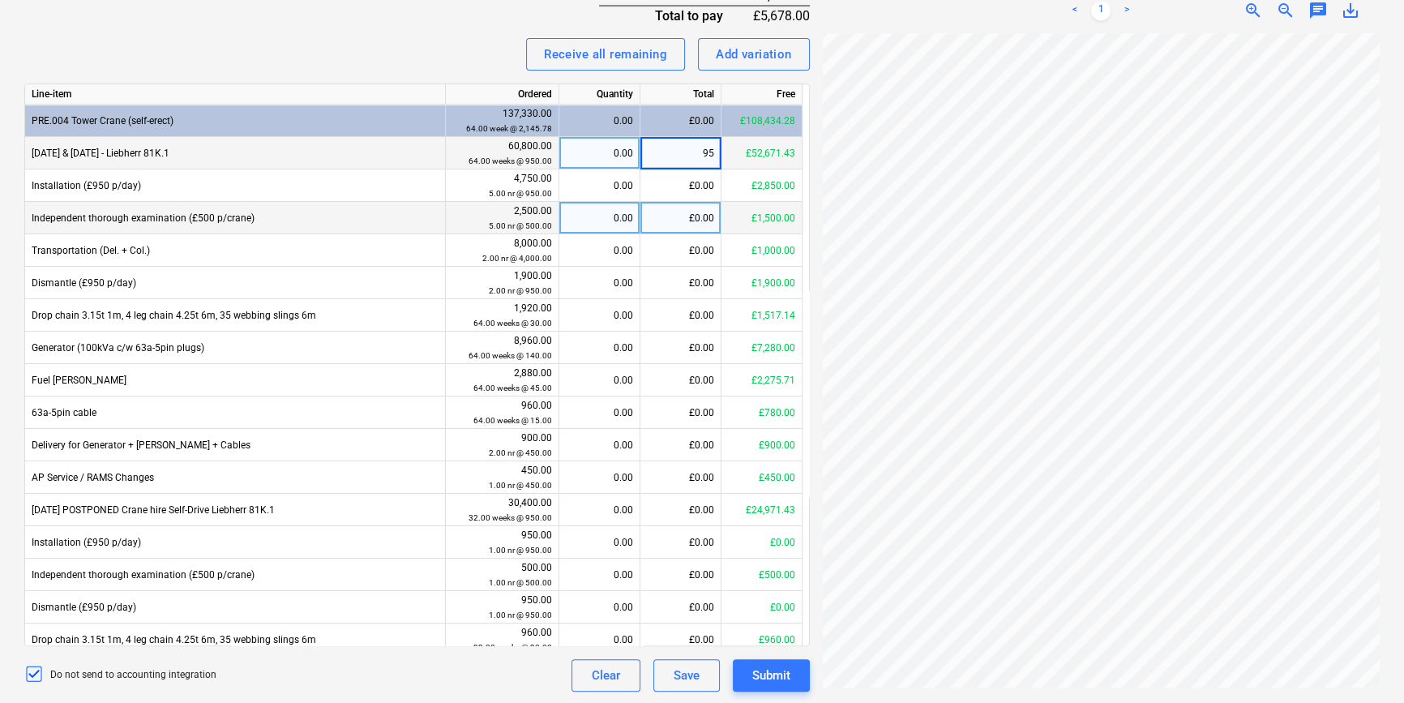
type input "950"
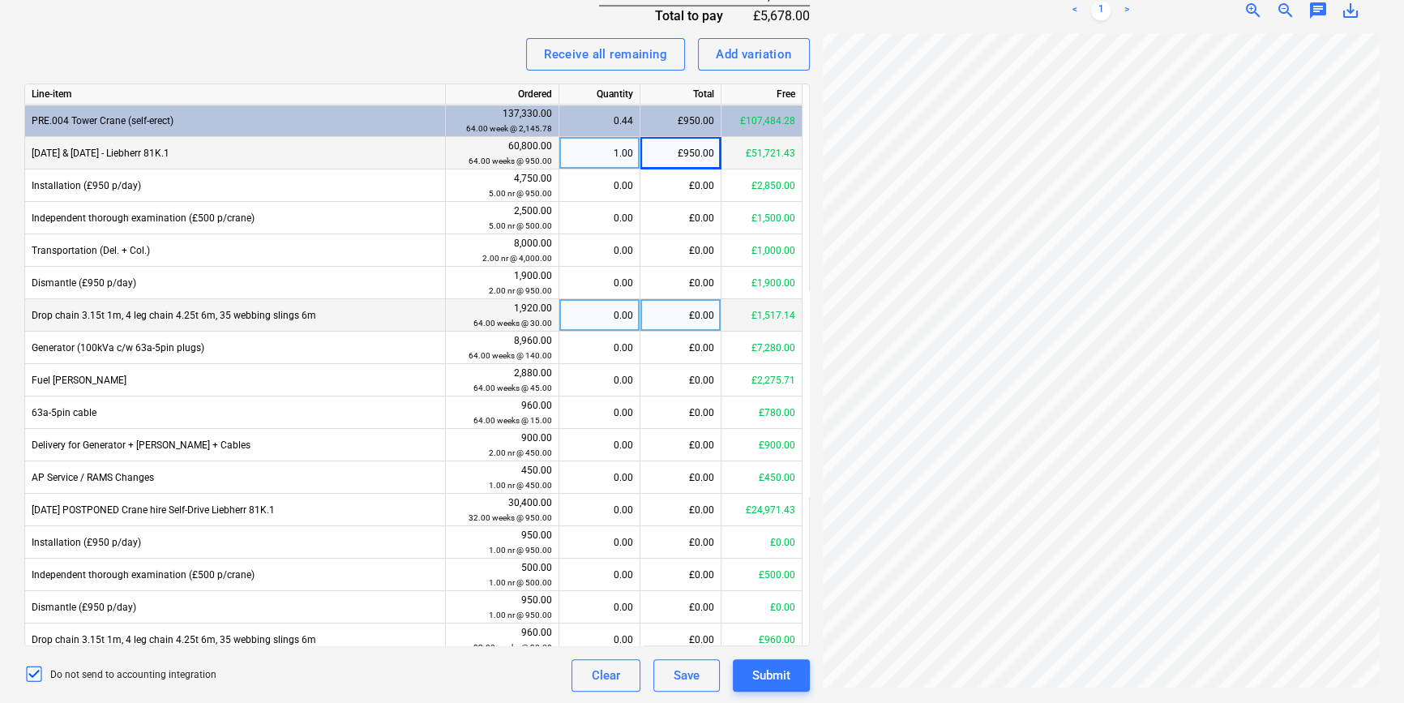
click at [669, 312] on div "£0.00" at bounding box center [680, 315] width 81 height 32
type input "60"
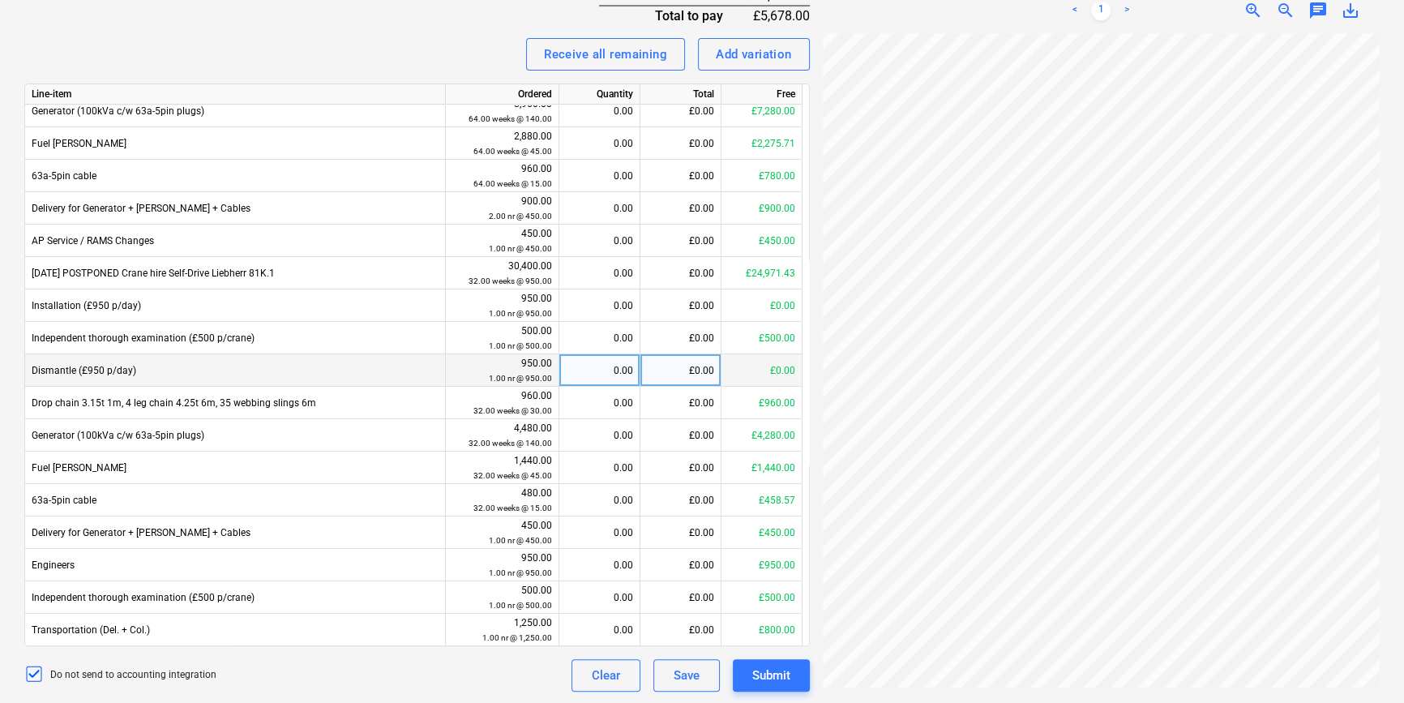
scroll to position [238, 0]
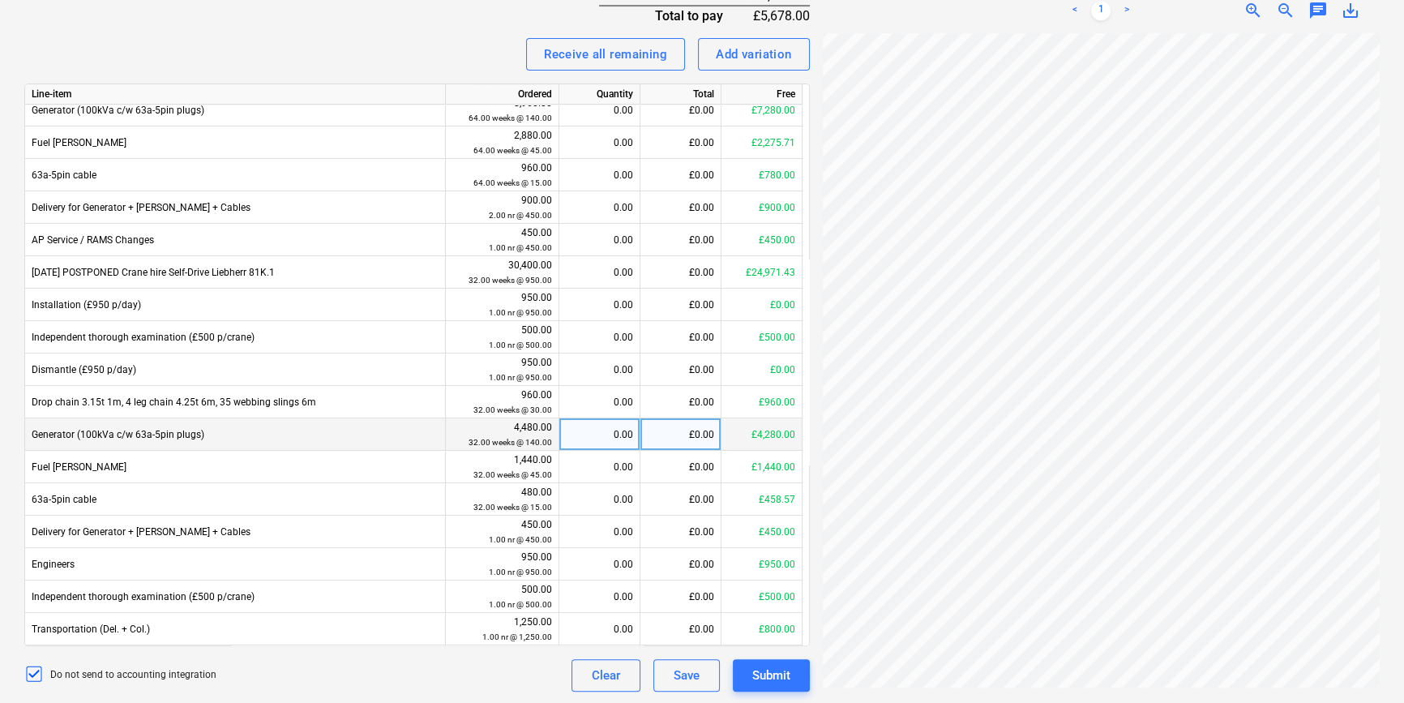
click at [704, 438] on div "£0.00" at bounding box center [680, 434] width 81 height 32
click at [704, 438] on input at bounding box center [680, 434] width 80 height 32
type input "280"
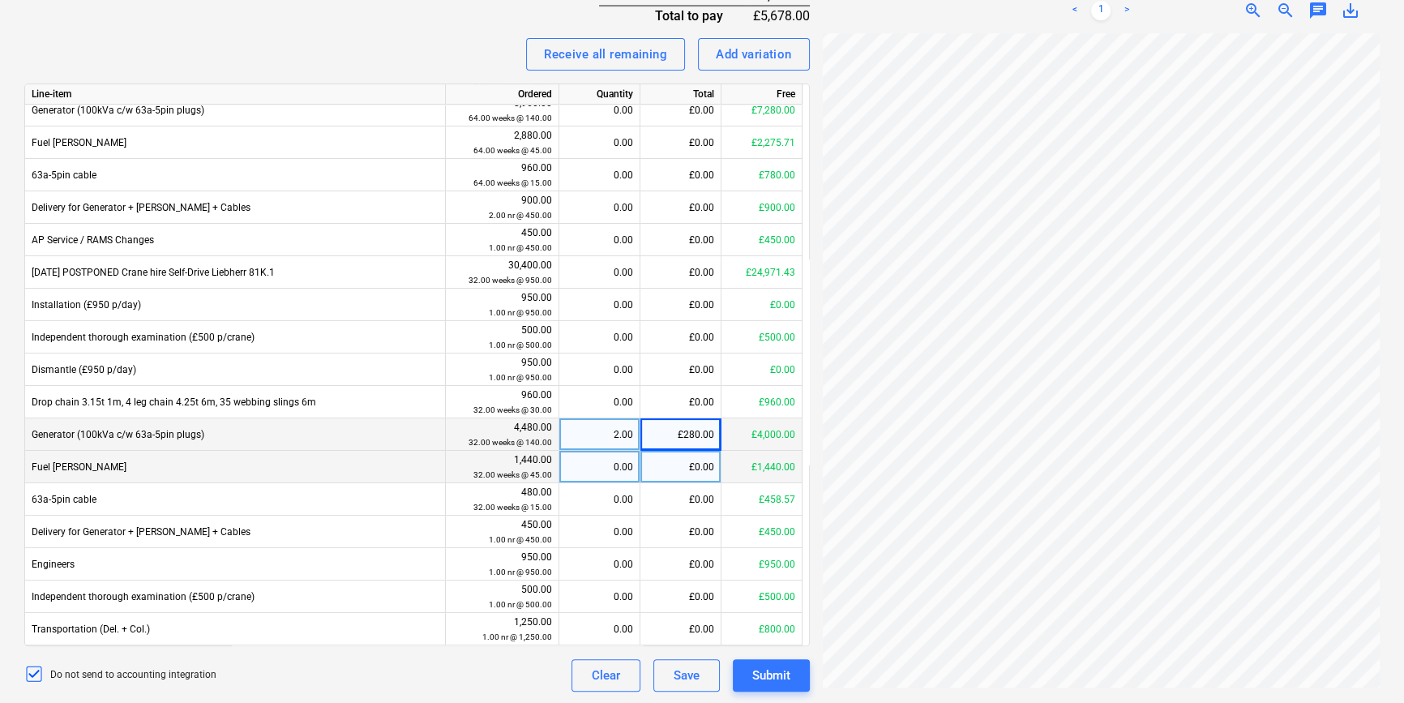
click at [695, 465] on div "£0.00" at bounding box center [680, 467] width 81 height 32
type input "90"
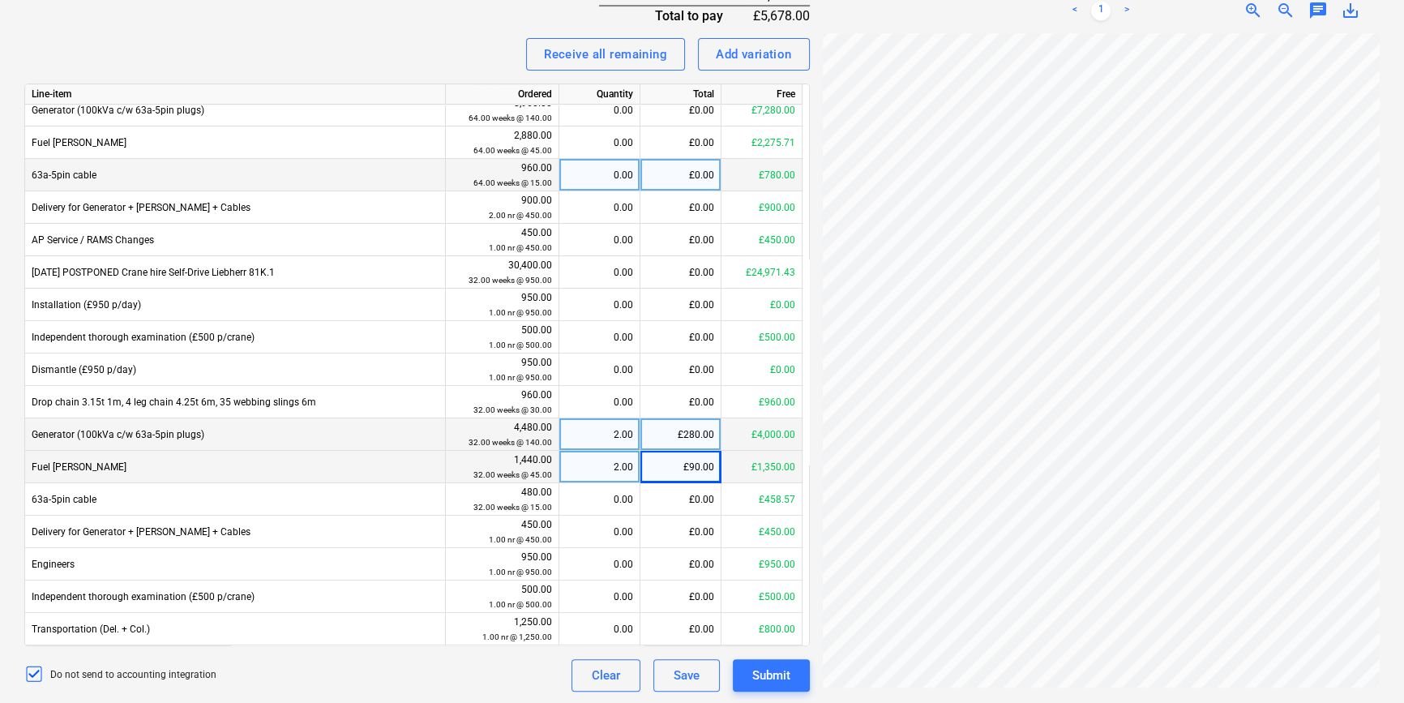
click at [703, 173] on div "£0.00" at bounding box center [680, 175] width 81 height 32
type input "30"
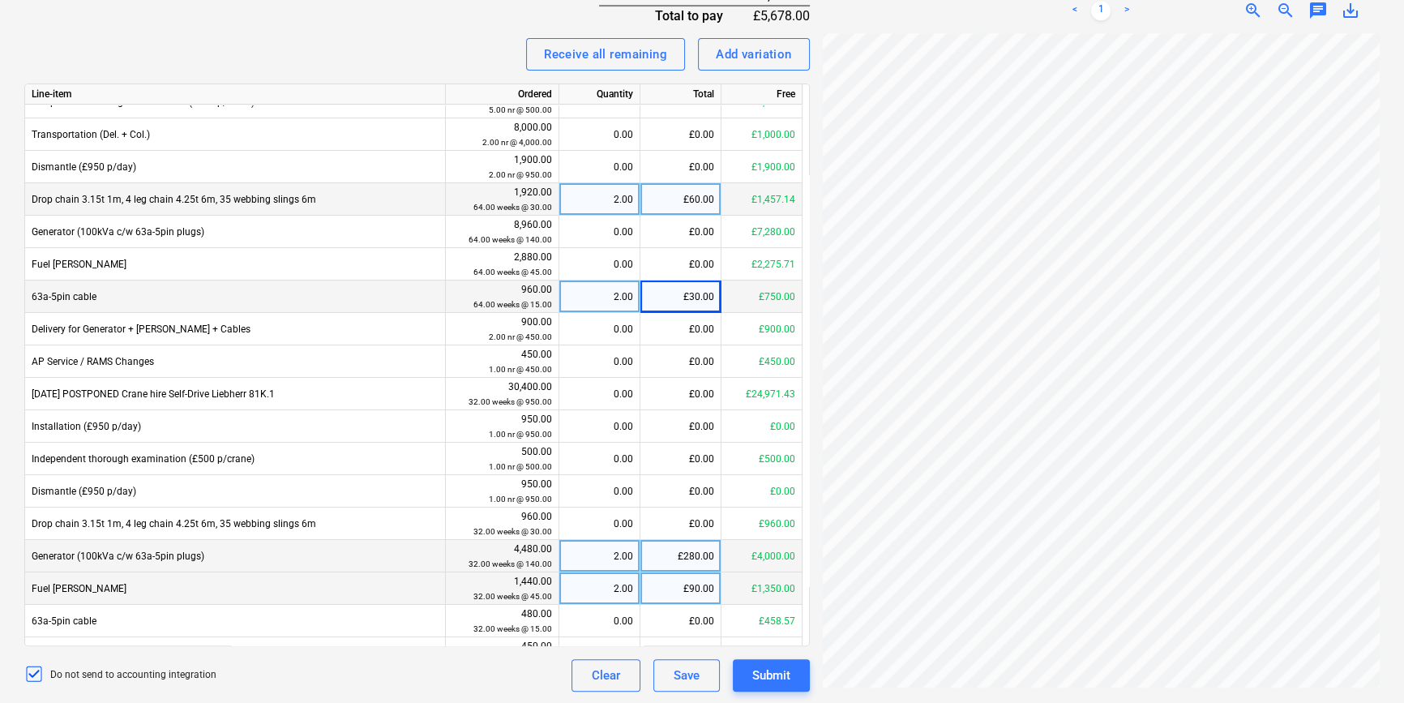
scroll to position [90, 0]
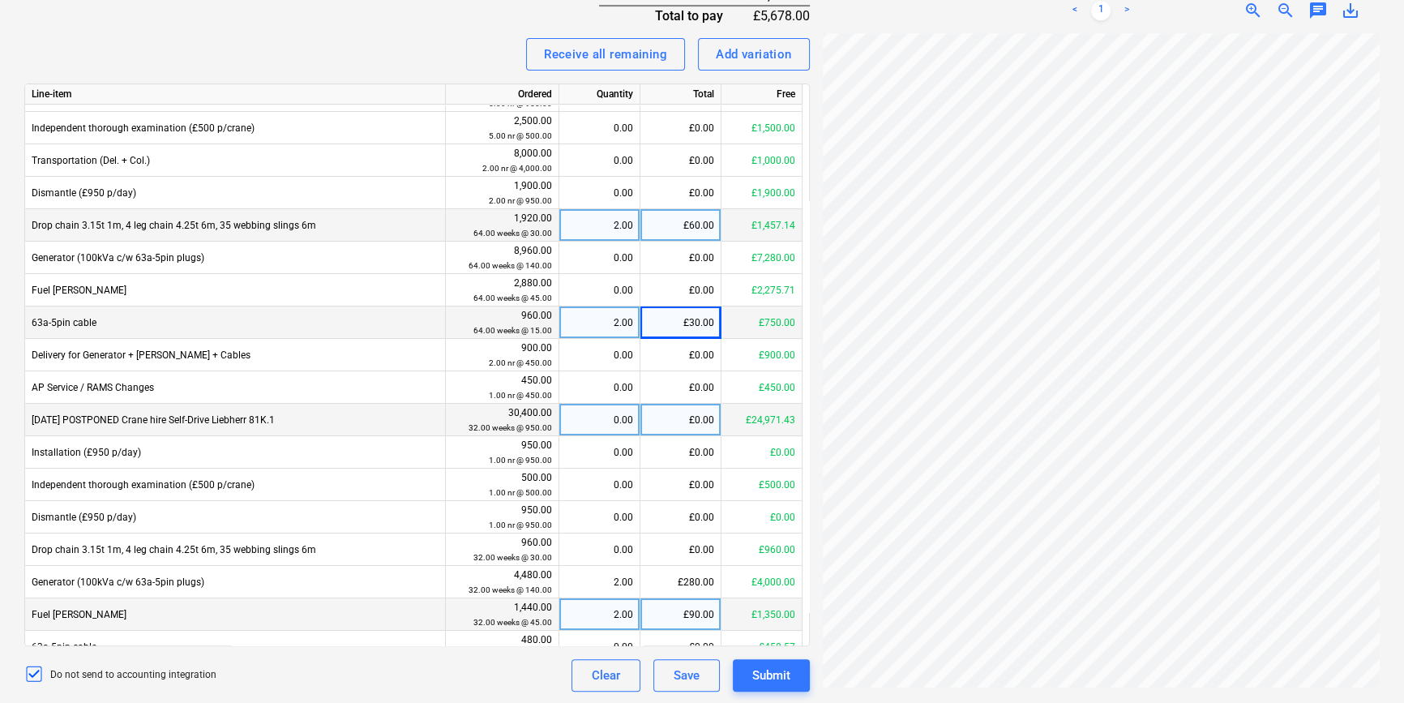
click at [687, 417] on div "£0.00" at bounding box center [680, 420] width 81 height 32
type input "950"
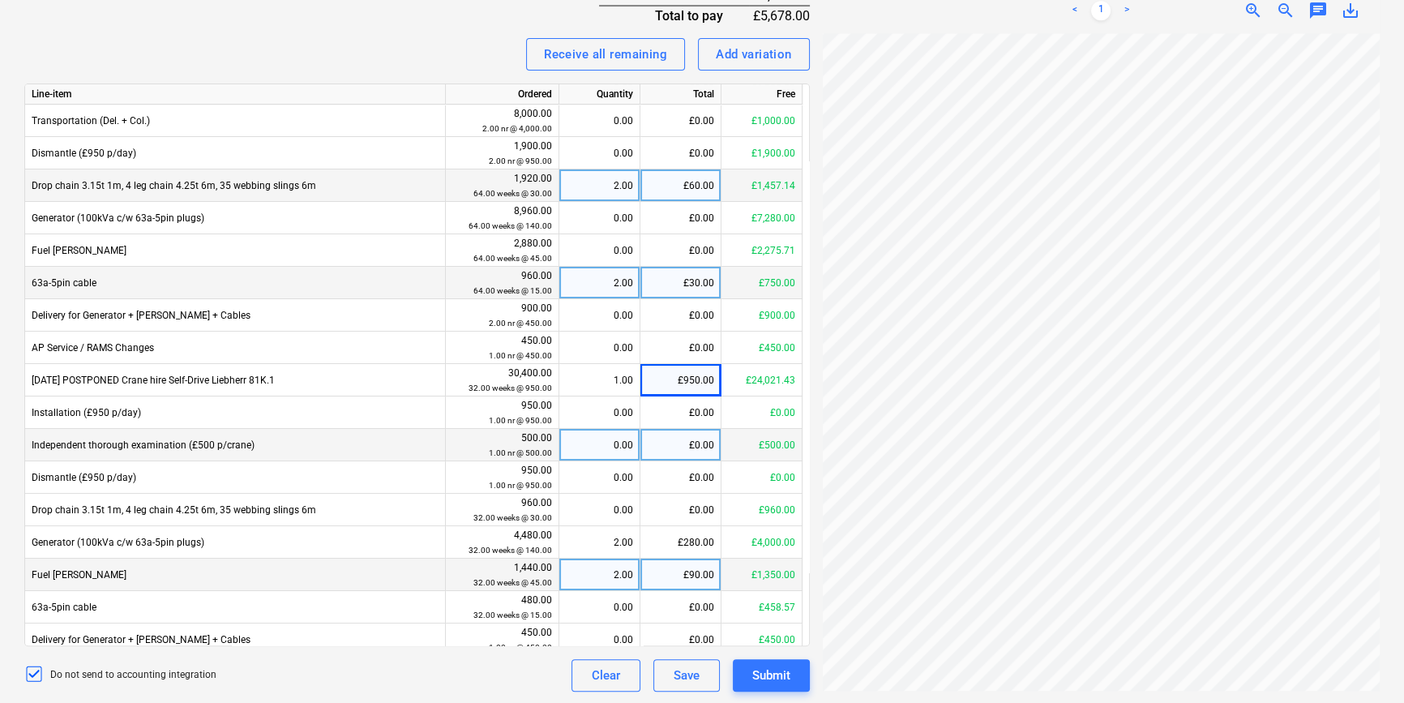
scroll to position [238, 0]
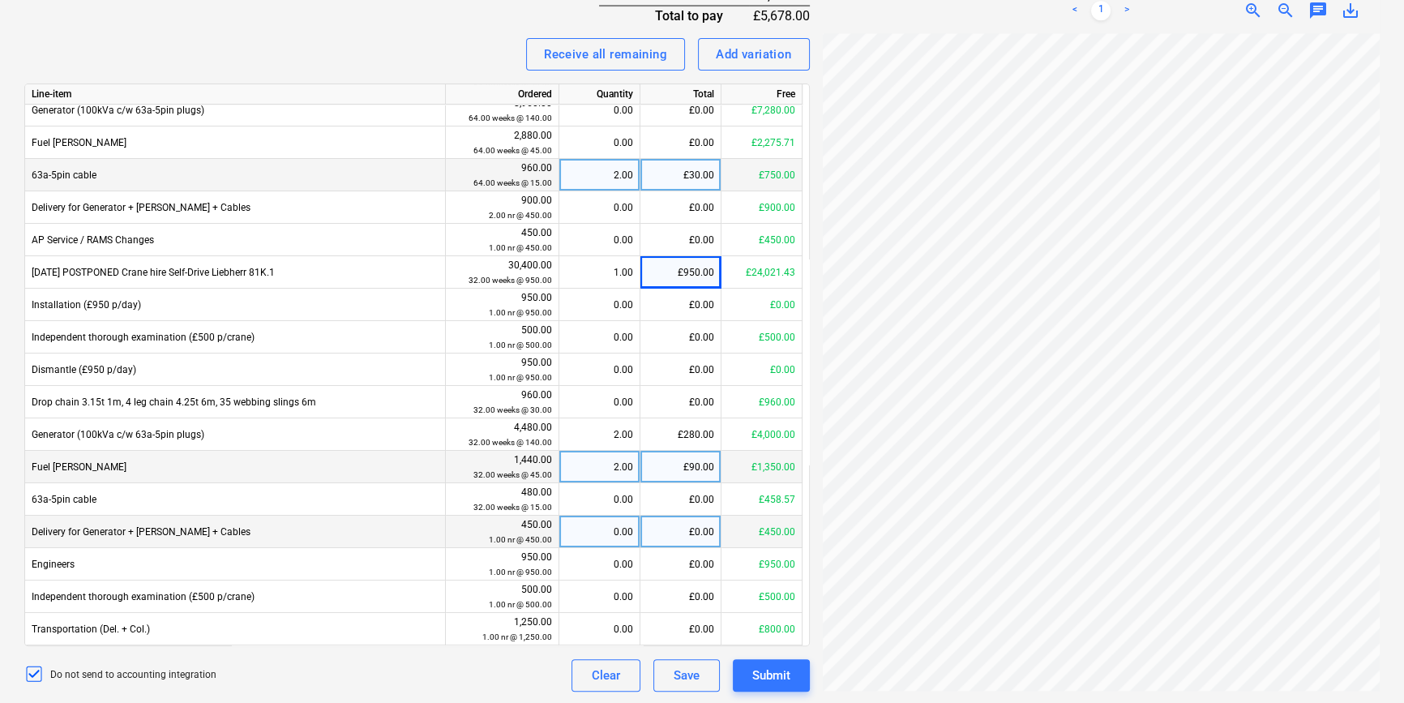
click at [710, 526] on div "£0.00" at bounding box center [680, 532] width 81 height 32
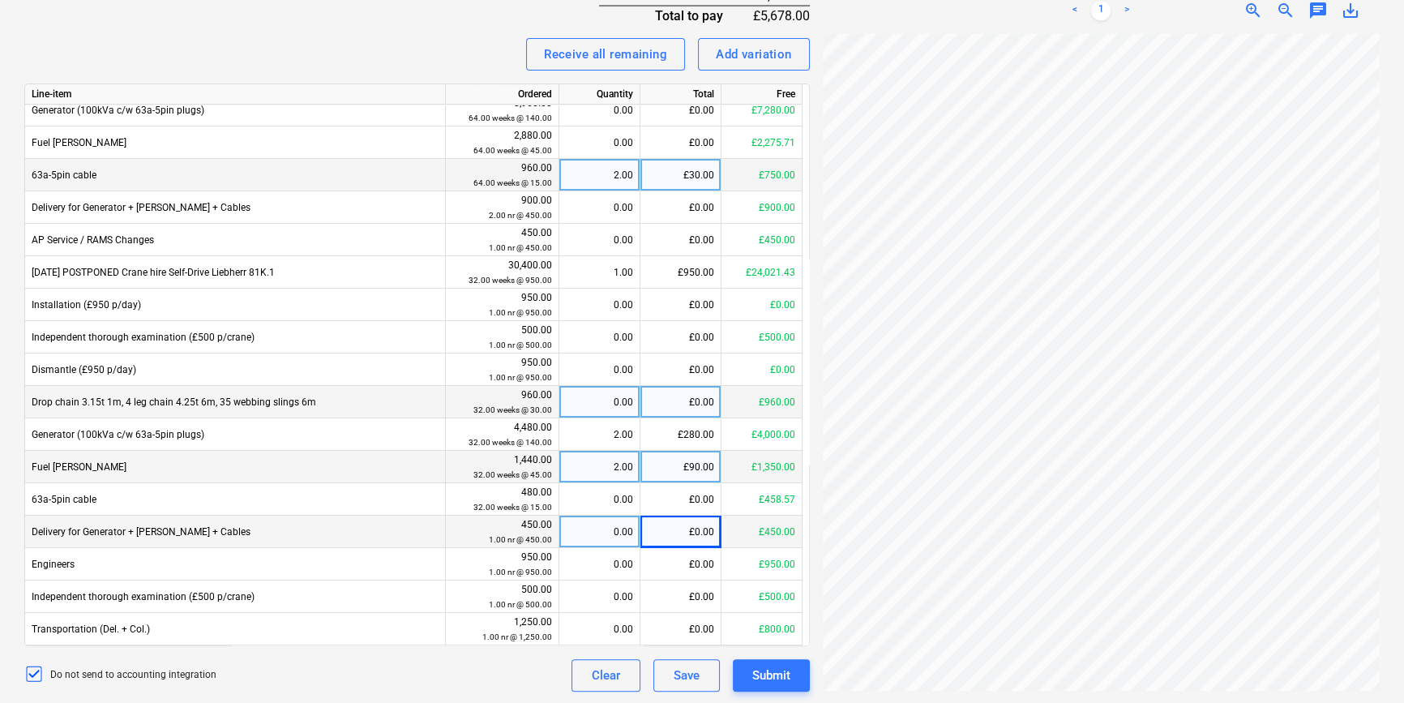
click at [694, 404] on div "£0.00" at bounding box center [680, 402] width 81 height 32
click at [447, 56] on div "Receive all remaining Add variation" at bounding box center [416, 54] width 785 height 32
click at [1200, 22] on div "< 1 > zoom_in zoom_out chat 0 save_alt" at bounding box center [1101, 10] width 557 height 45
click at [674, 533] on div "£0.00" at bounding box center [680, 532] width 81 height 32
click at [670, 531] on input "3" at bounding box center [680, 532] width 80 height 32
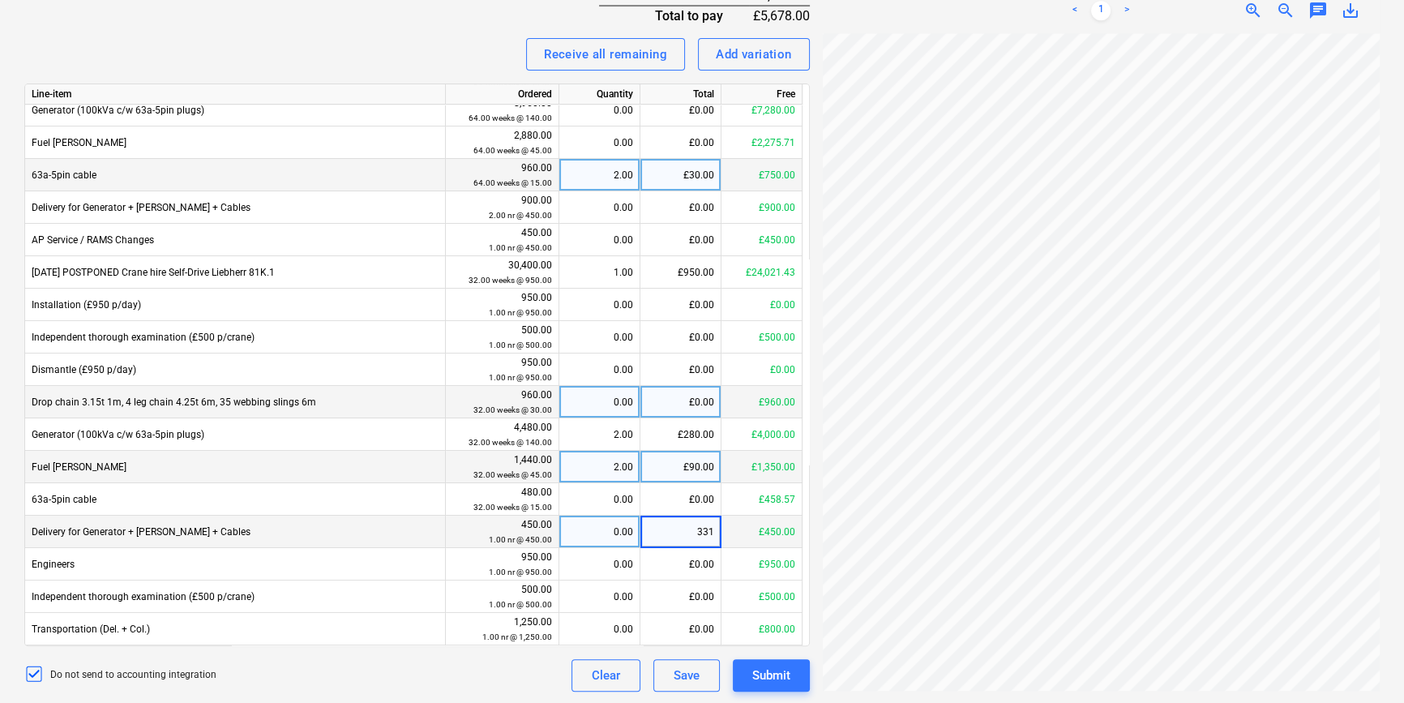
type input "3318"
click at [523, 676] on div "Do not send to accounting integration Clear Save Submit" at bounding box center [416, 675] width 785 height 32
click at [695, 533] on div "£450.00" at bounding box center [680, 532] width 81 height 32
type input "0"
click at [489, 667] on div "Do not send to accounting integration Clear Save Submit" at bounding box center [416, 675] width 785 height 32
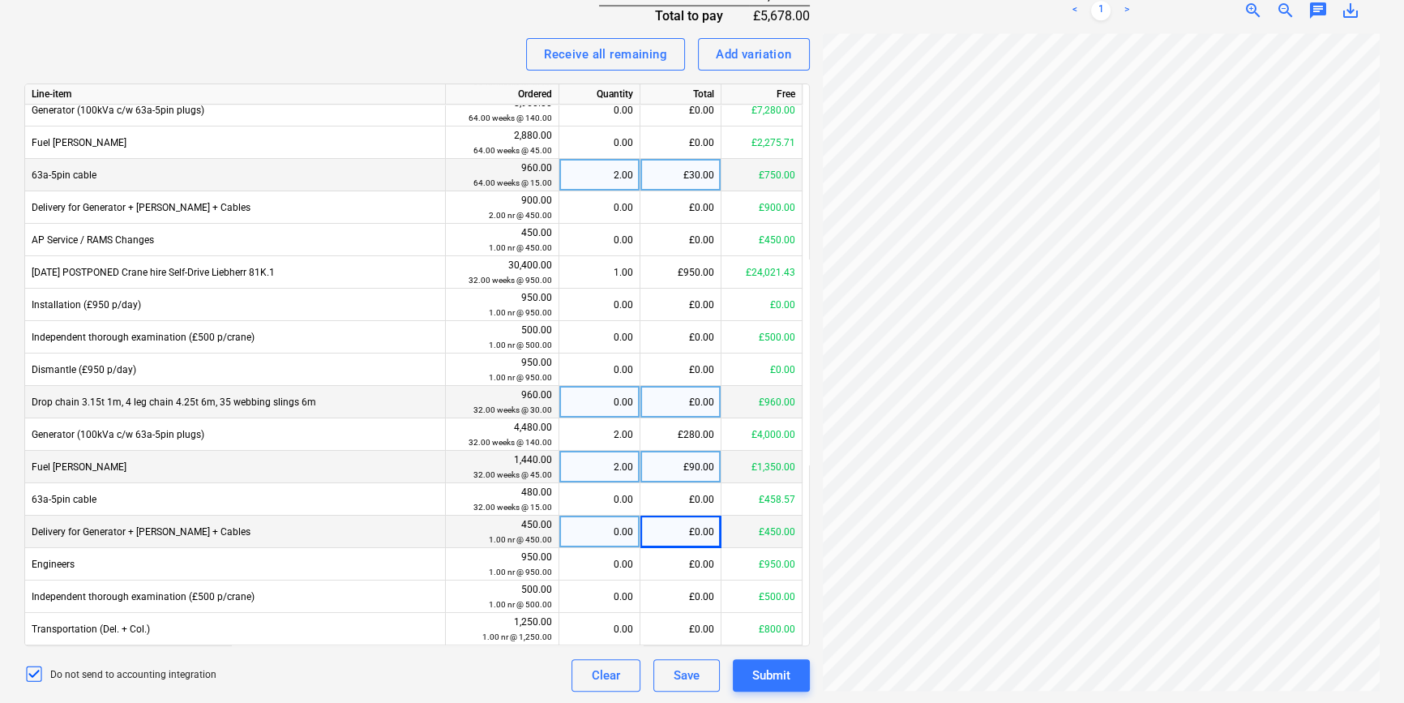
click at [687, 465] on div "£90.00" at bounding box center [680, 467] width 81 height 32
click at [535, 674] on div "Do not send to accounting integration Clear Save Submit" at bounding box center [416, 675] width 785 height 32
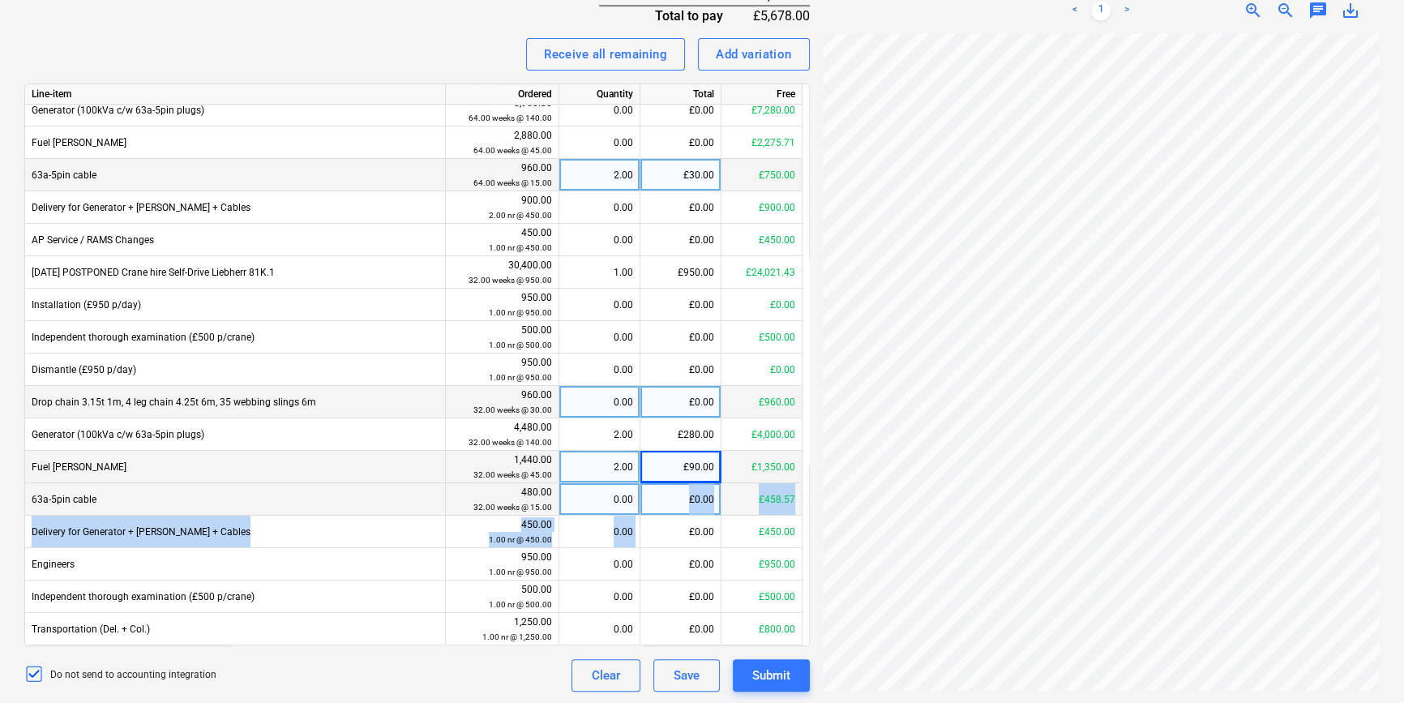
drag, startPoint x: 683, startPoint y: 516, endPoint x: 682, endPoint y: 498, distance: 18.7
click at [682, 498] on div "Line-item Ordered Quantity Total Free Independent thorough examination (£500 p/…" at bounding box center [416, 364] width 785 height 563
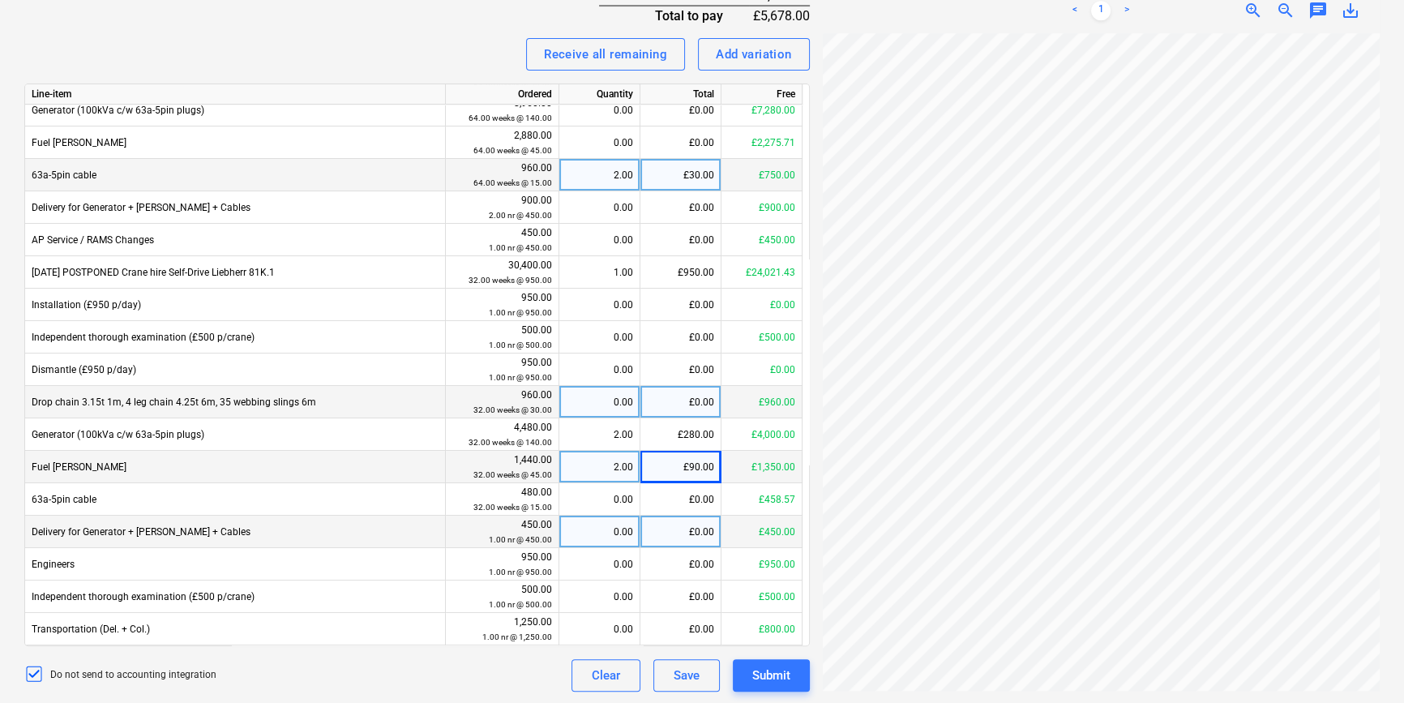
click at [696, 539] on div "£0.00" at bounding box center [680, 532] width 81 height 32
type input "2370"
drag, startPoint x: 685, startPoint y: 536, endPoint x: 729, endPoint y: 537, distance: 43.8
click at [0, 0] on div "Delivery for Generator + Bower + Cables 450.00 1.00 nr @ 450.00 0.00 2370 £450.…" at bounding box center [0, 0] width 0 height 0
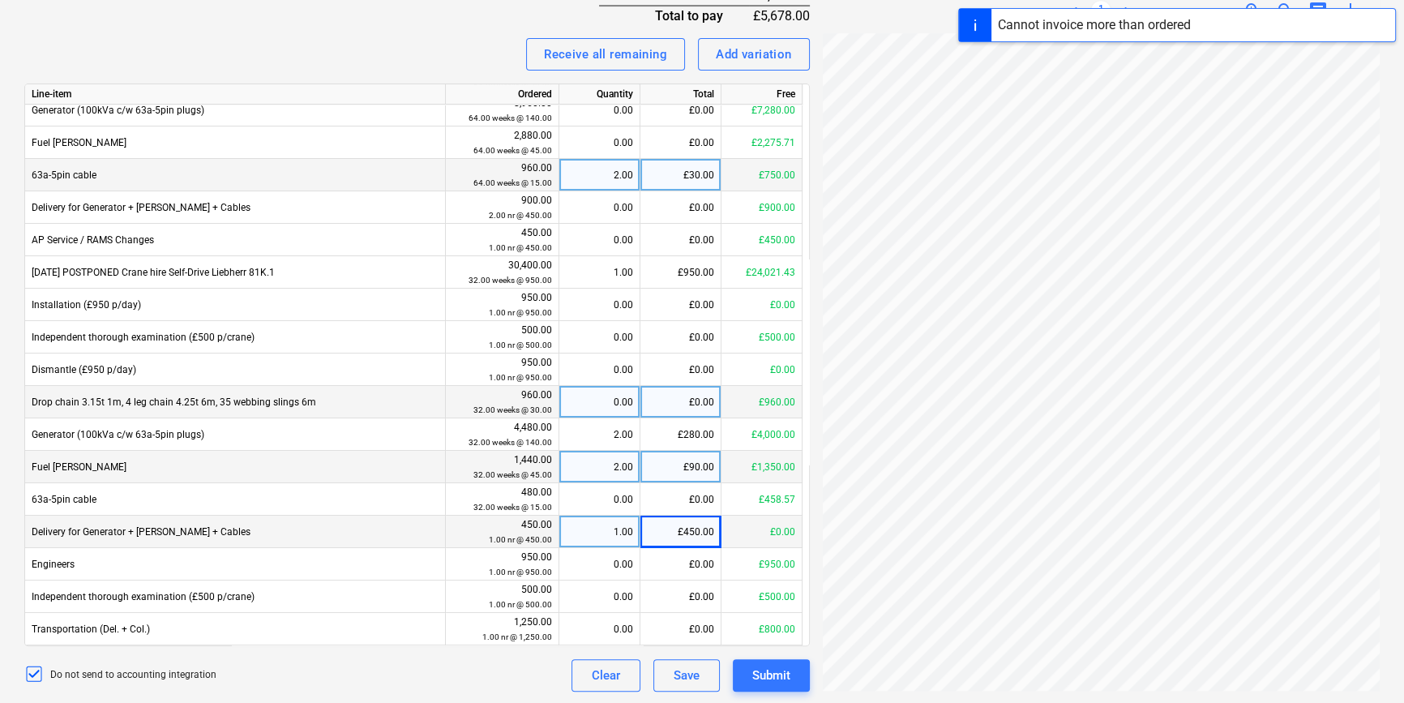
click at [687, 535] on div "£450.00" at bounding box center [680, 532] width 81 height 32
type input "0"
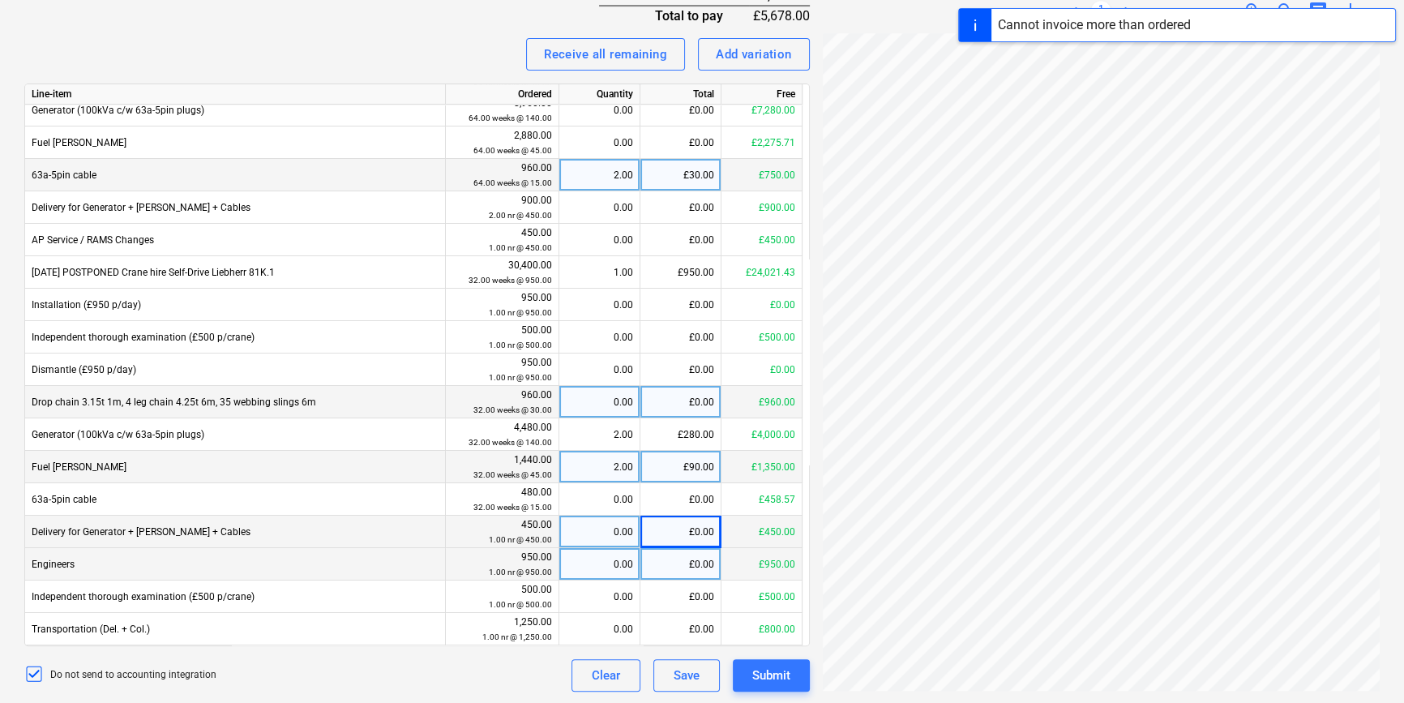
click at [687, 562] on div "£0.00" at bounding box center [680, 564] width 81 height 32
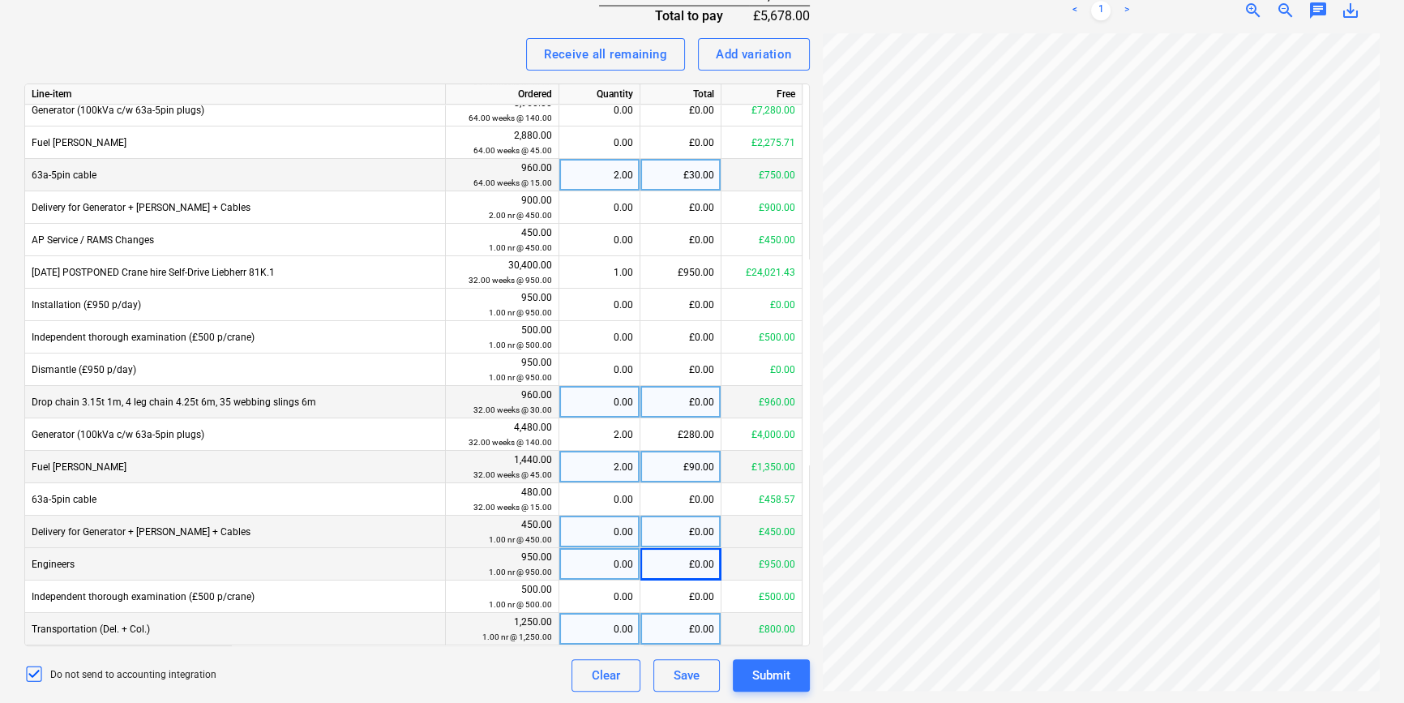
click at [672, 624] on div "£0.00" at bounding box center [680, 629] width 81 height 32
click at [672, 624] on input at bounding box center [680, 629] width 80 height 32
type input "2370"
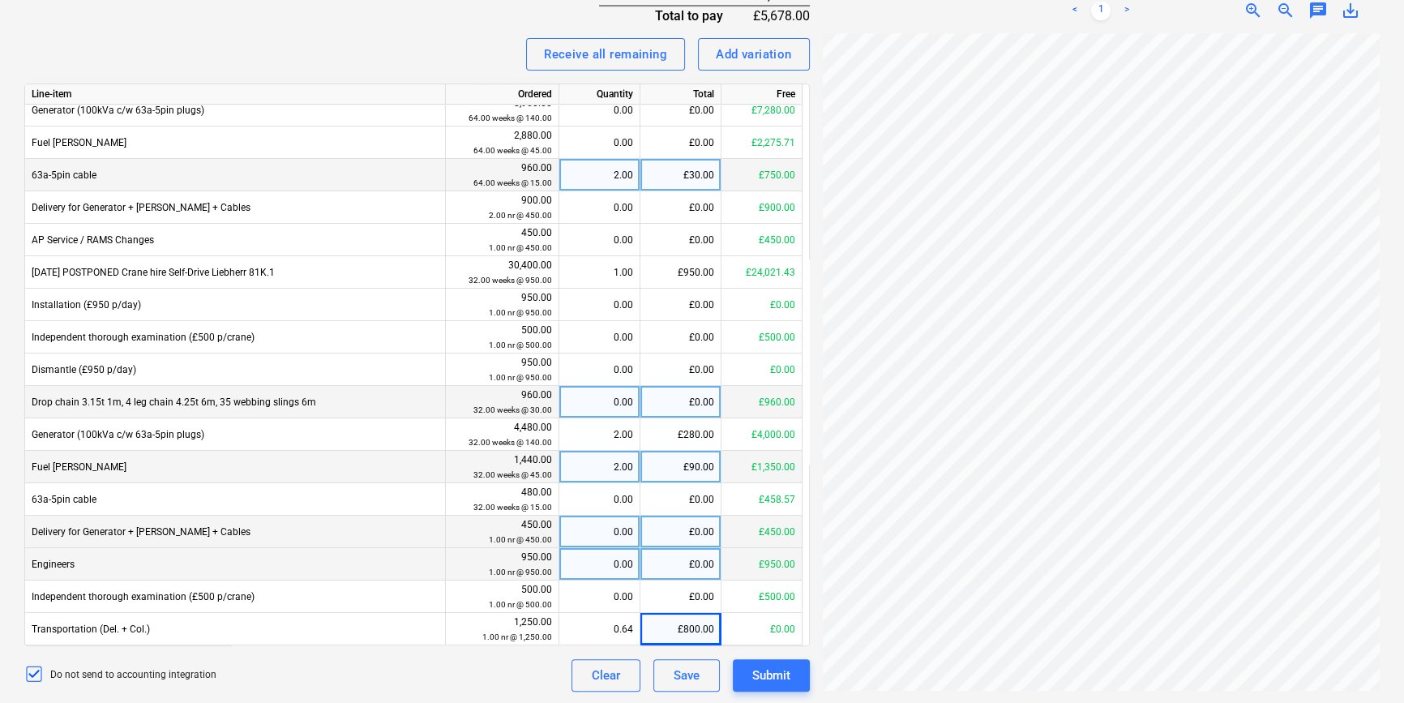
click at [507, 665] on div "Do not send to accounting integration Clear Save Submit" at bounding box center [416, 675] width 785 height 32
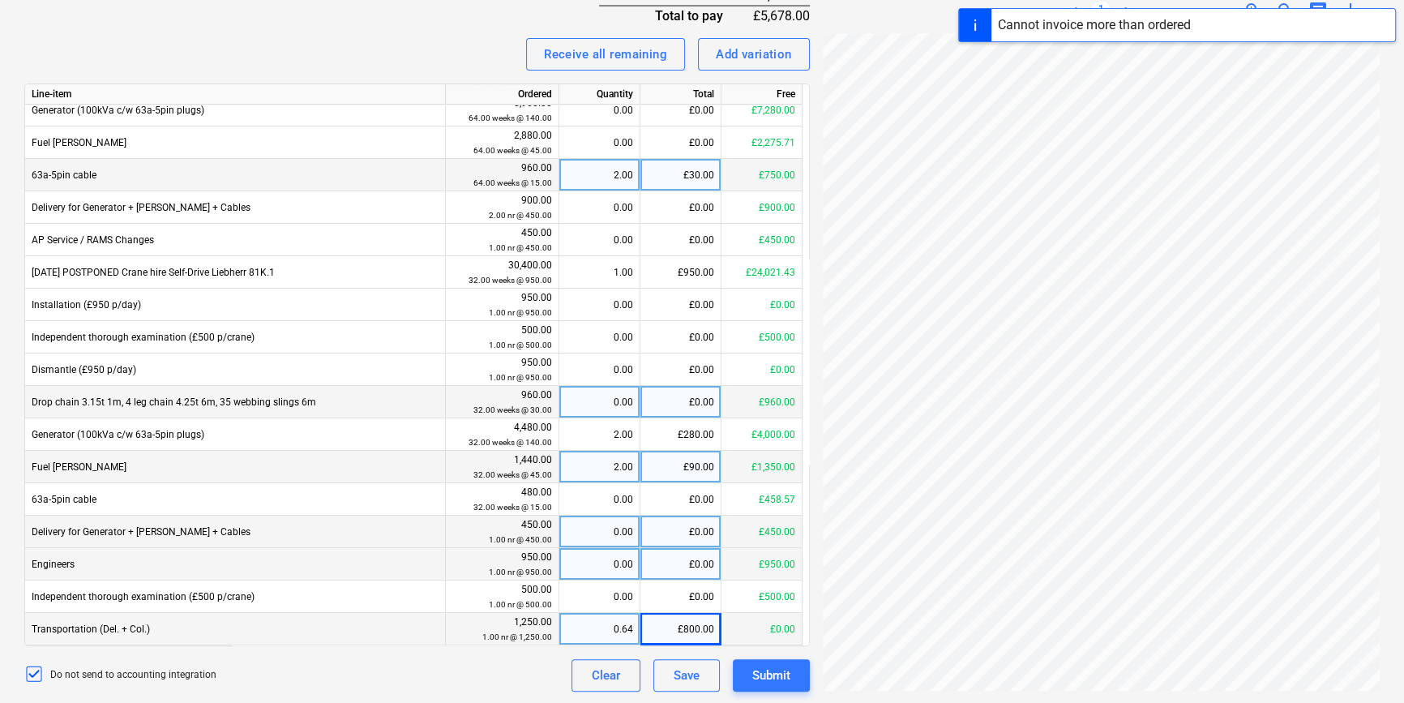
click at [667, 628] on div "£800.00" at bounding box center [680, 629] width 81 height 32
type input "0"
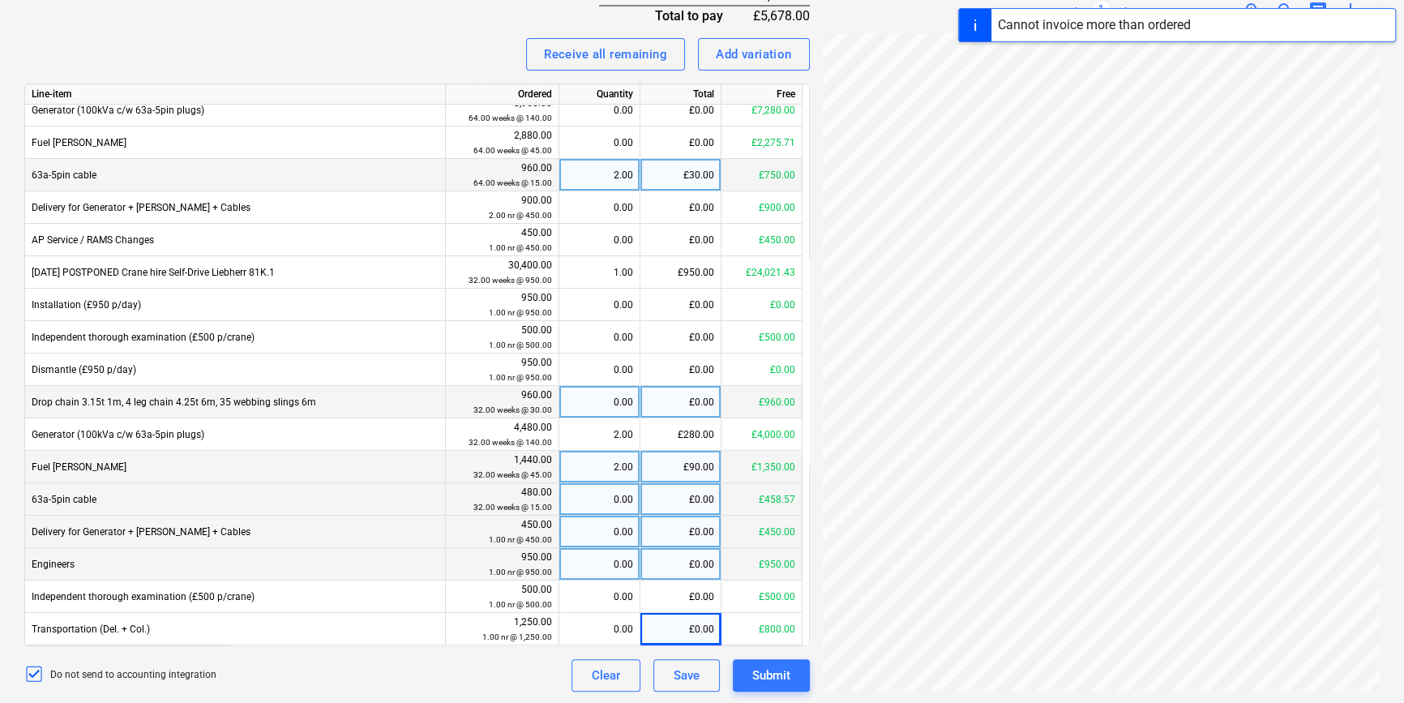
click at [681, 495] on div "£0.00" at bounding box center [680, 499] width 81 height 32
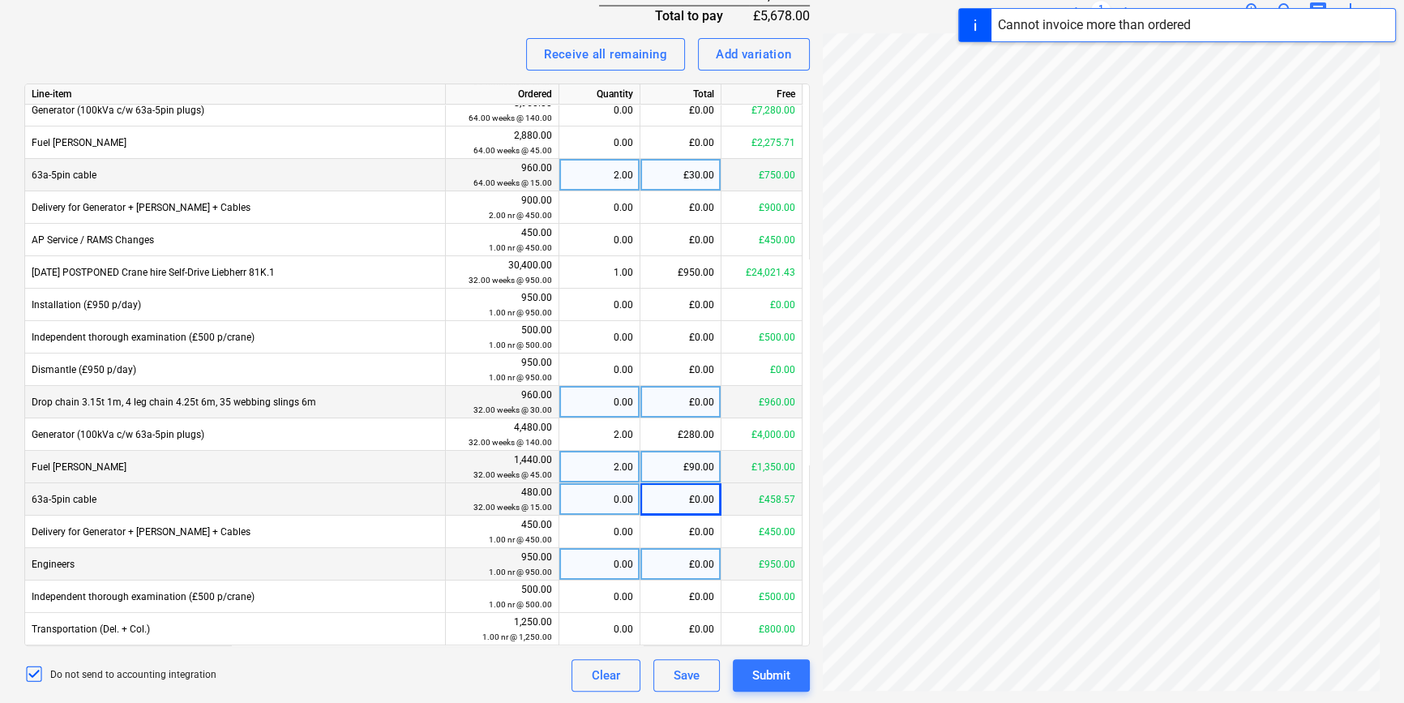
drag, startPoint x: 670, startPoint y: 537, endPoint x: 674, endPoint y: 554, distance: 17.3
click at [673, 553] on div "Line-item Ordered Quantity Total Free Independent thorough examination (£500 p/…" at bounding box center [416, 364] width 785 height 563
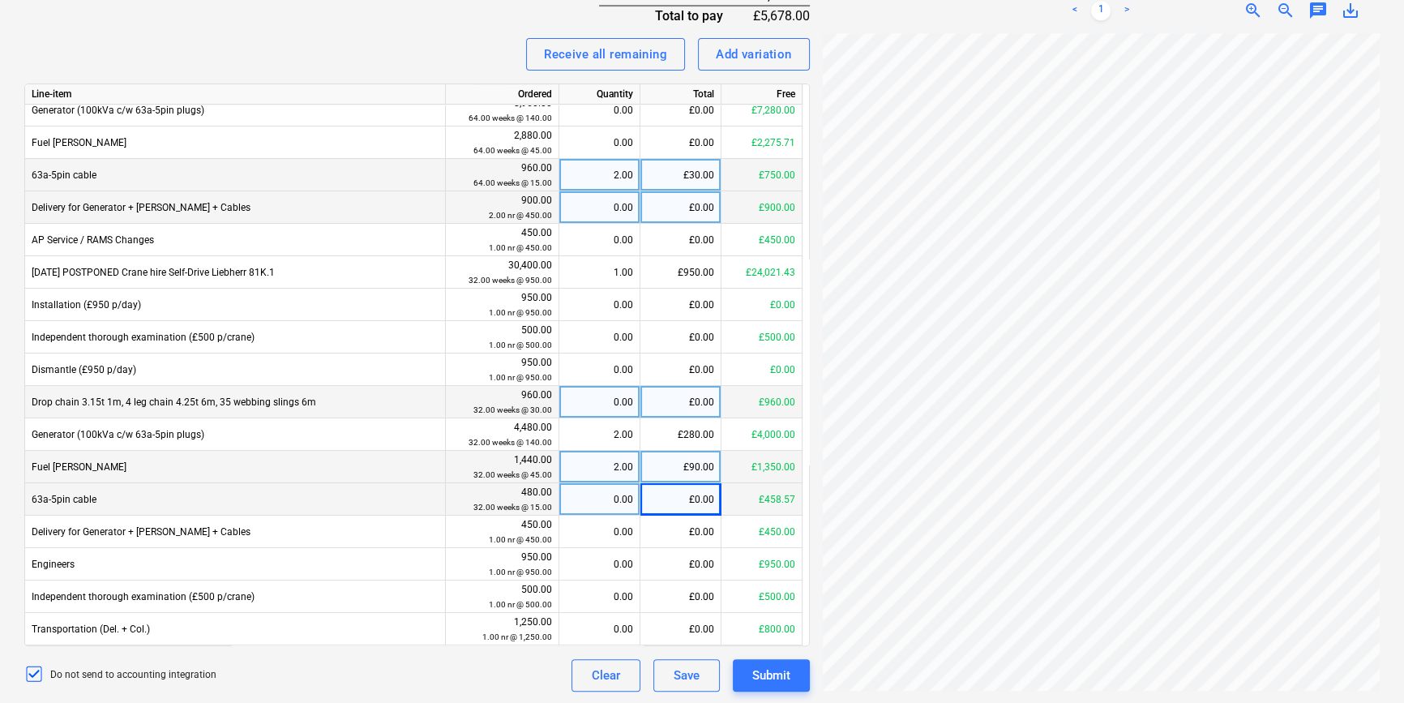
click at [679, 203] on div "£0.00" at bounding box center [680, 207] width 81 height 32
click at [679, 202] on input at bounding box center [680, 207] width 80 height 32
type input "2370"
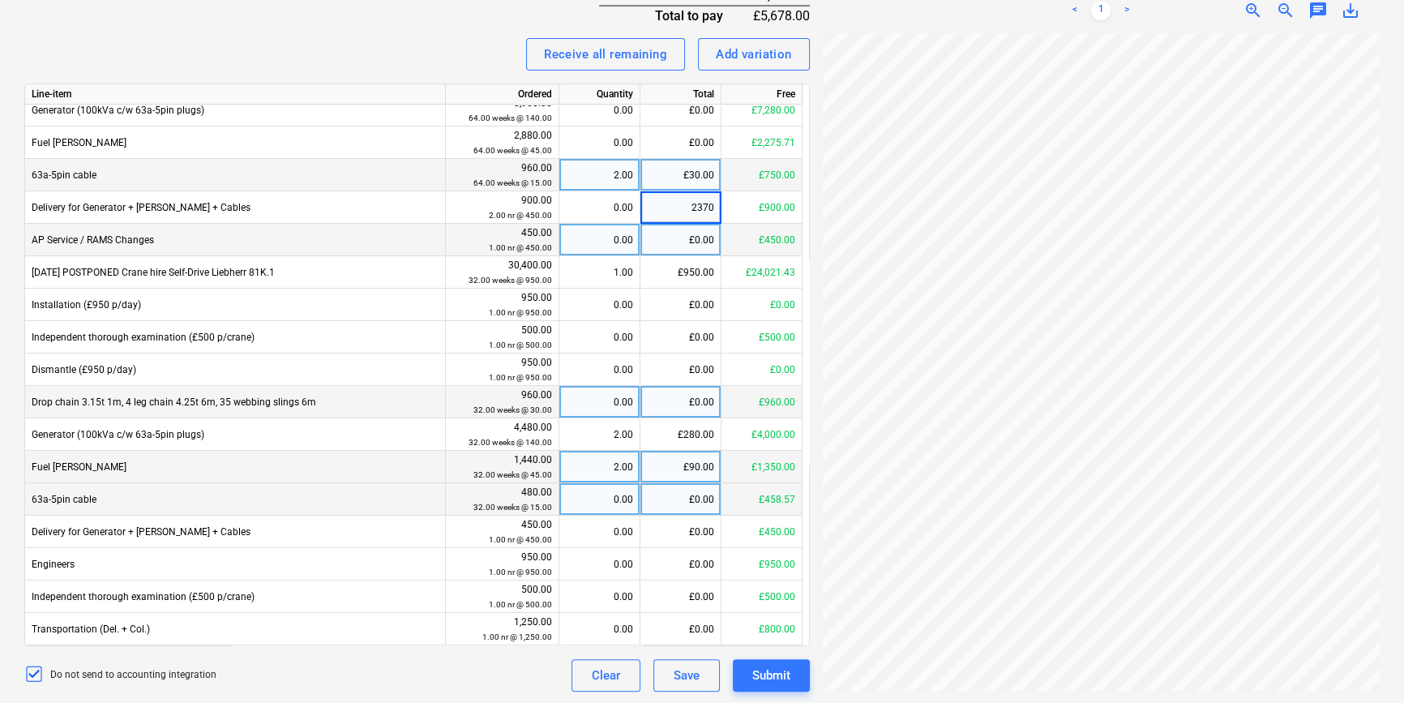
drag, startPoint x: 674, startPoint y: 203, endPoint x: 676, endPoint y: 235, distance: 31.7
click at [677, 229] on div "Line-item Ordered Quantity Total Free Independent thorough examination (£500 p/…" at bounding box center [416, 364] width 785 height 563
click at [676, 235] on div "£0.00" at bounding box center [680, 240] width 81 height 32
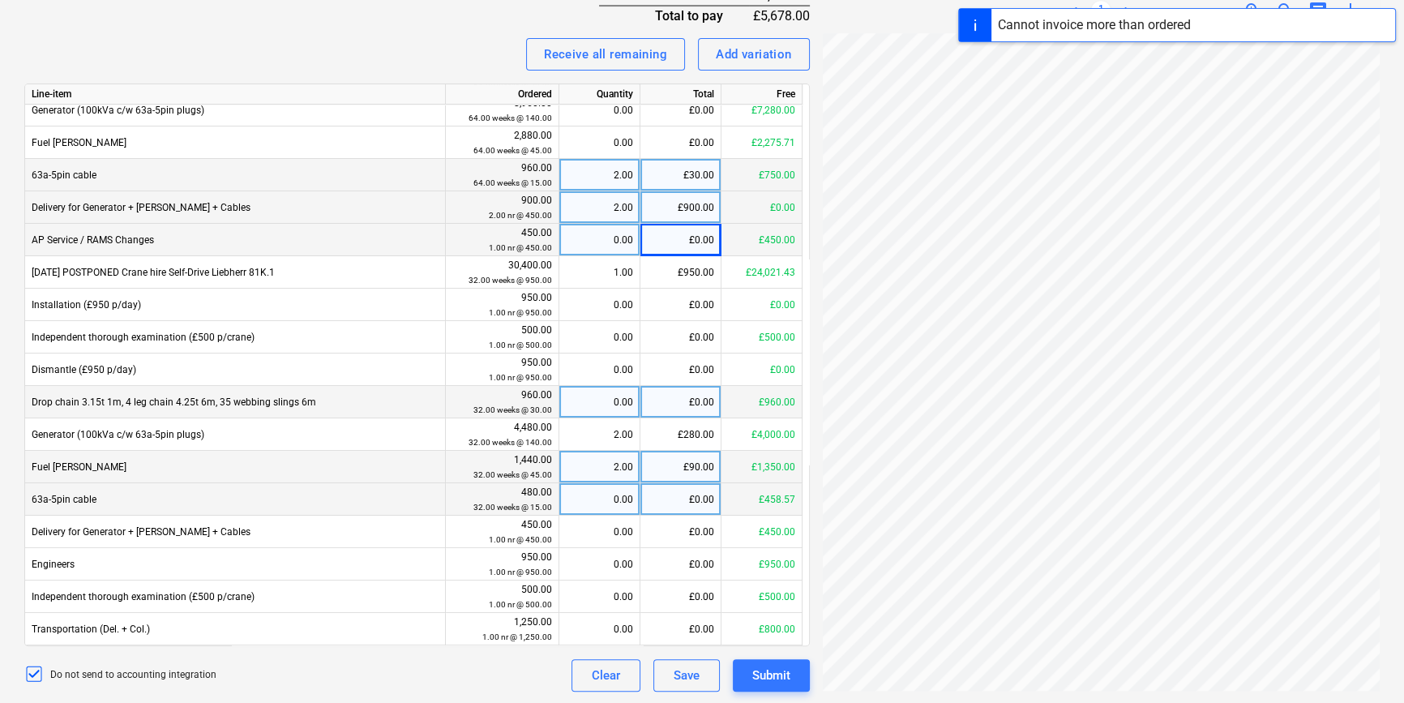
click at [679, 212] on div "£900.00" at bounding box center [680, 207] width 81 height 32
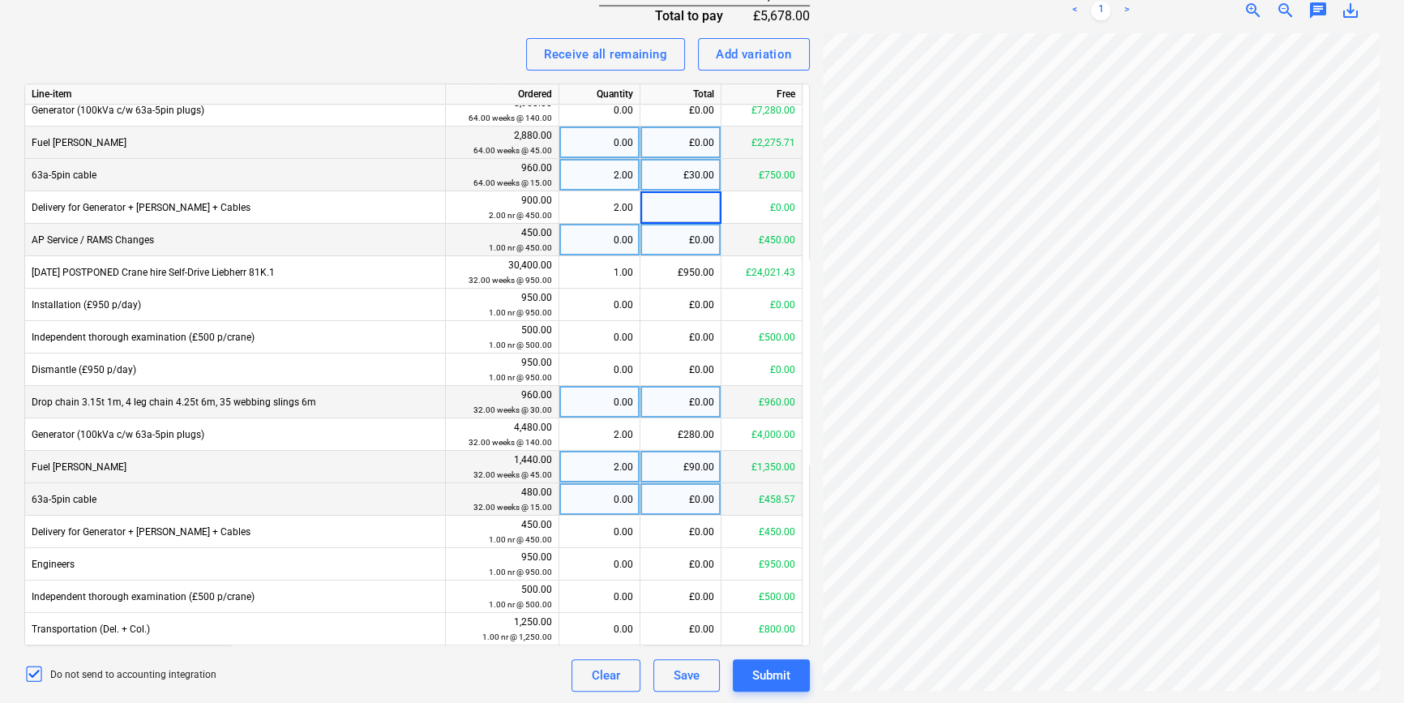
click at [712, 147] on div "£0.00" at bounding box center [680, 142] width 81 height 32
type input "2370"
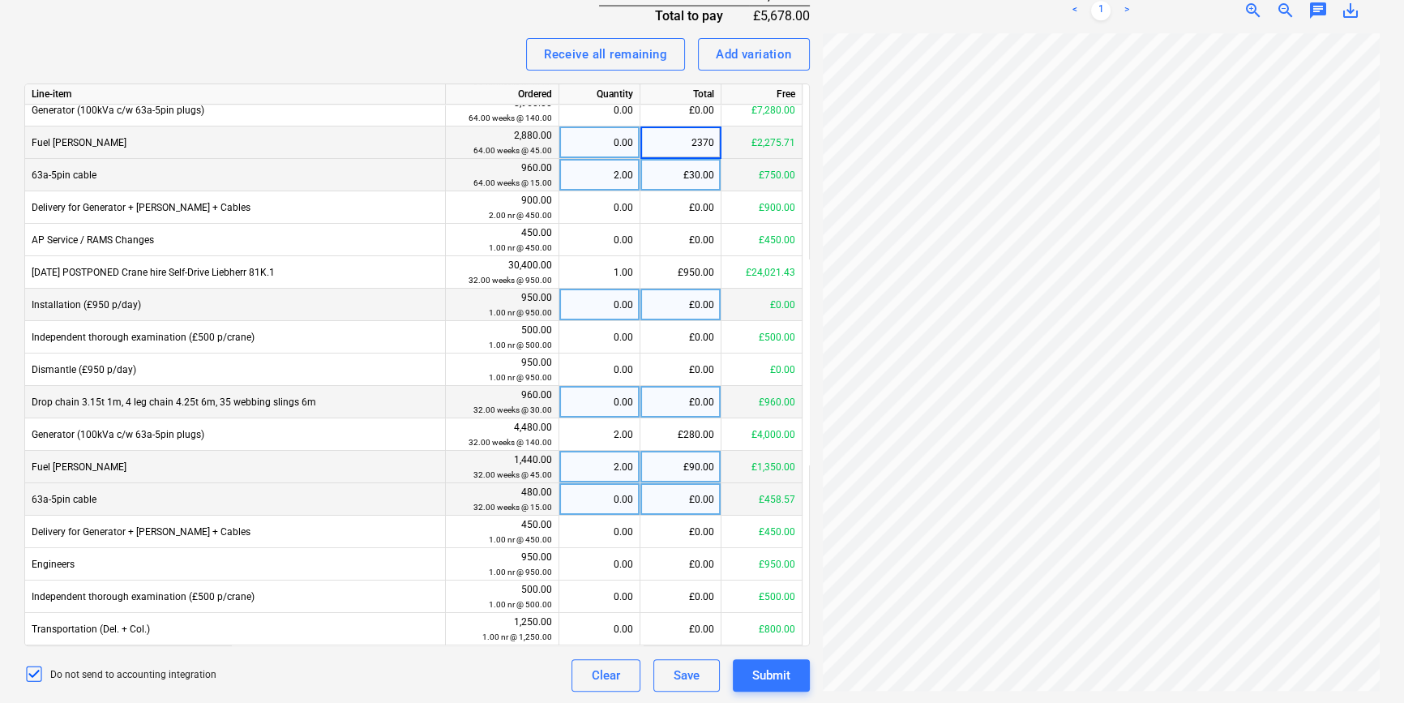
click at [687, 314] on div "£0.00" at bounding box center [680, 305] width 81 height 32
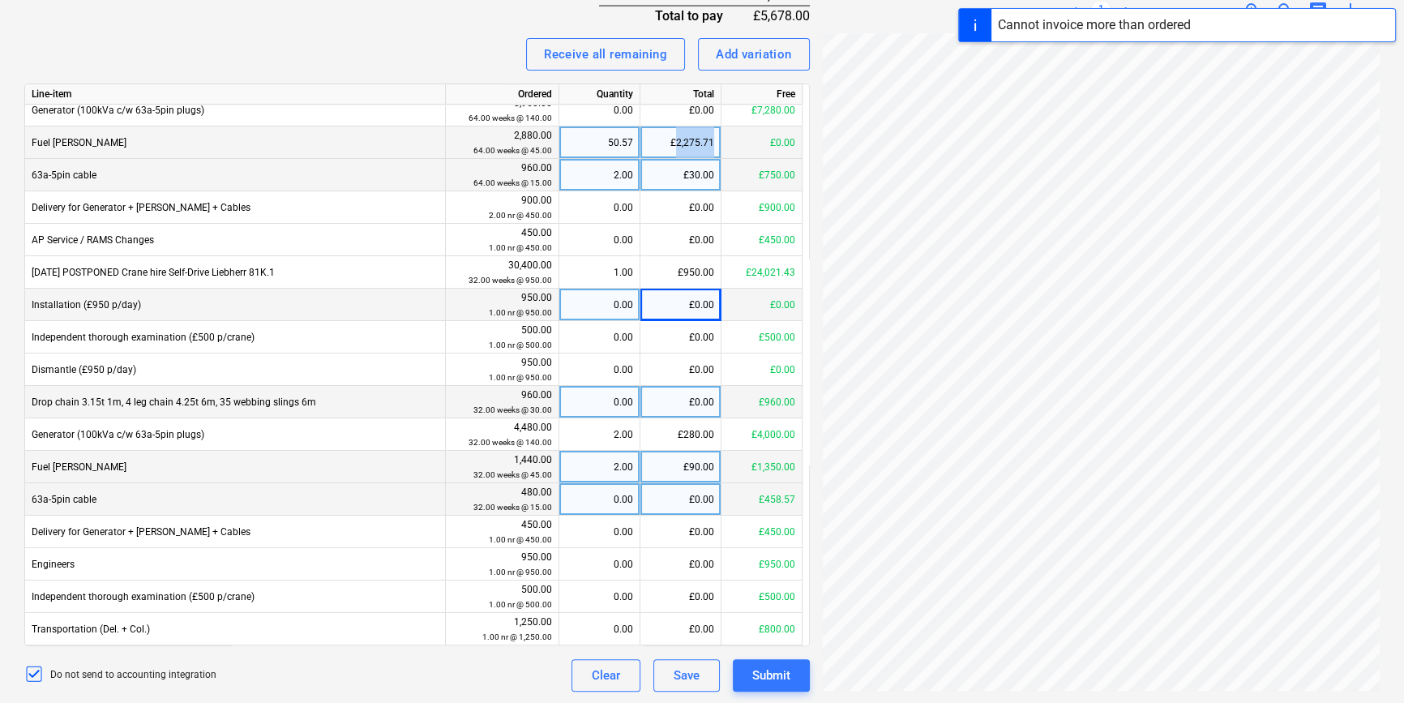
click at [700, 152] on div "£2,275.71" at bounding box center [680, 142] width 81 height 32
type input "0"
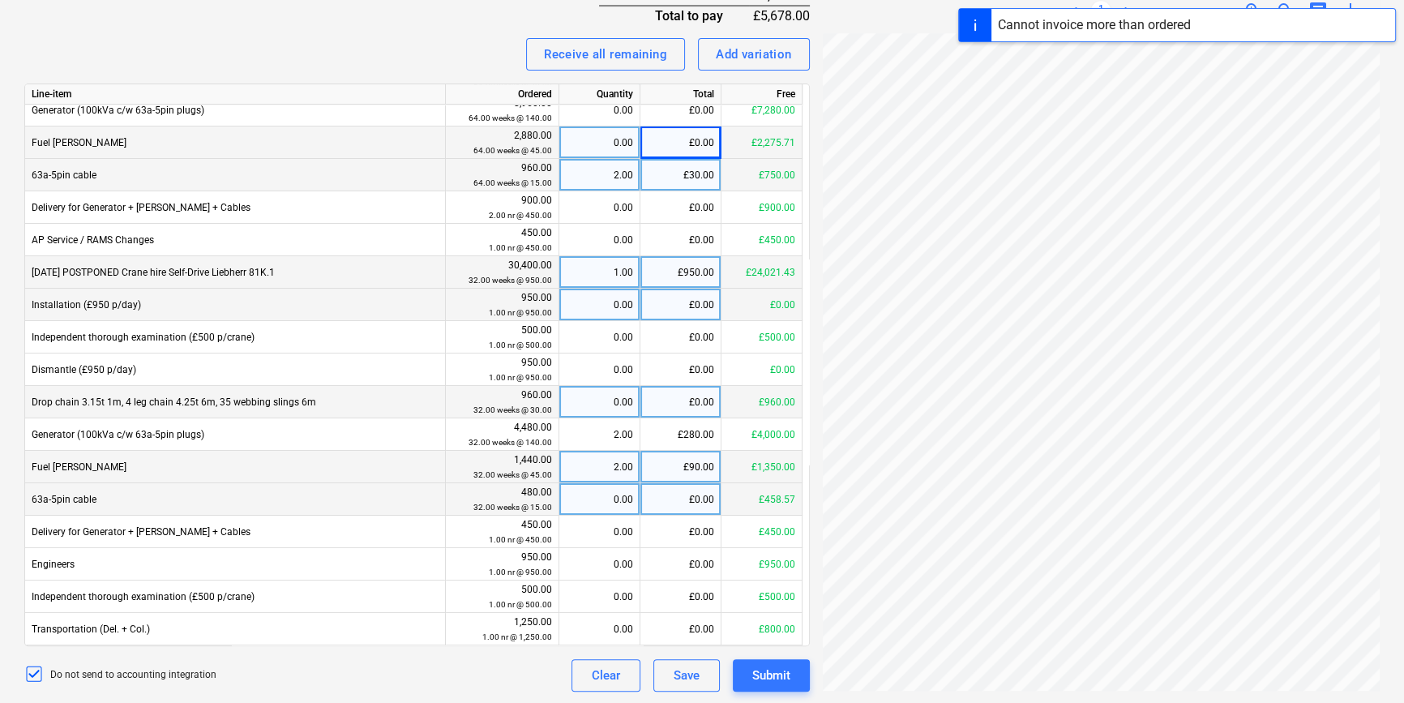
click at [688, 280] on div "£950.00" at bounding box center [680, 272] width 81 height 32
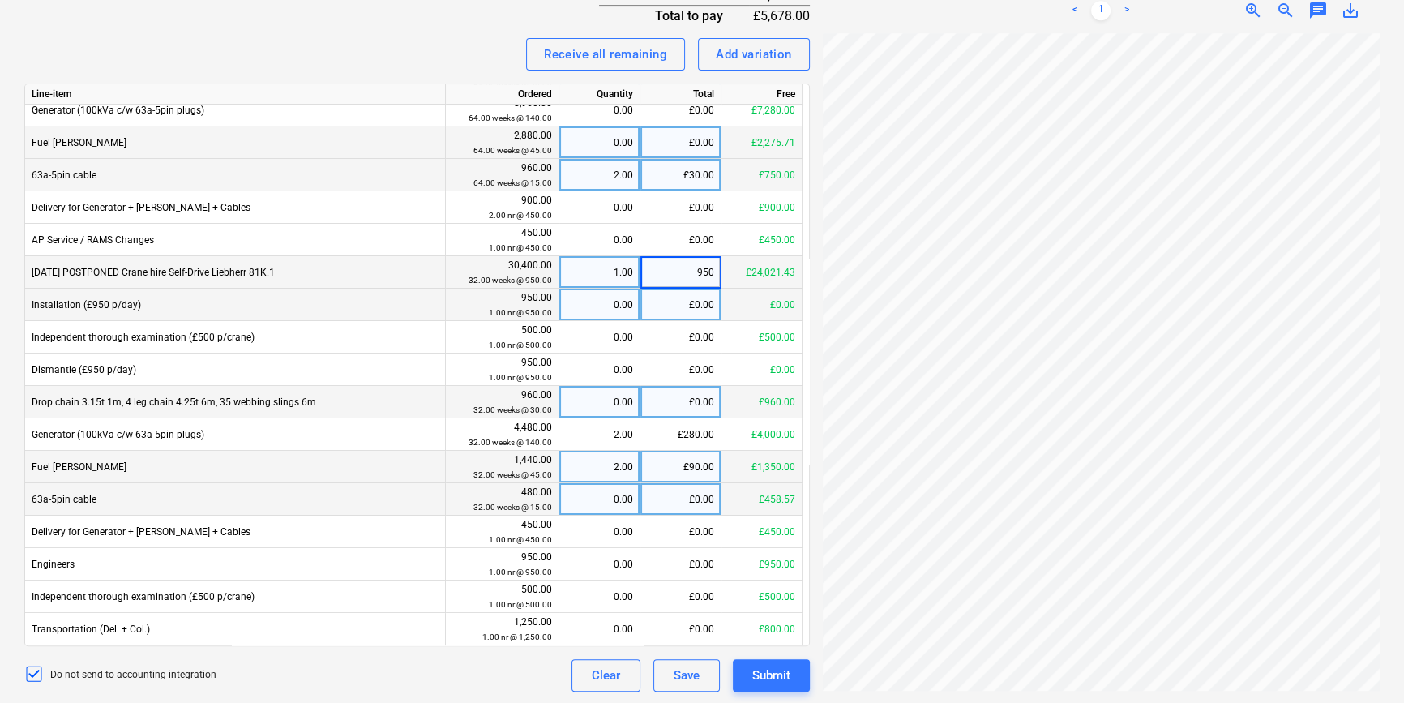
click at [695, 276] on input "950" at bounding box center [680, 272] width 80 height 32
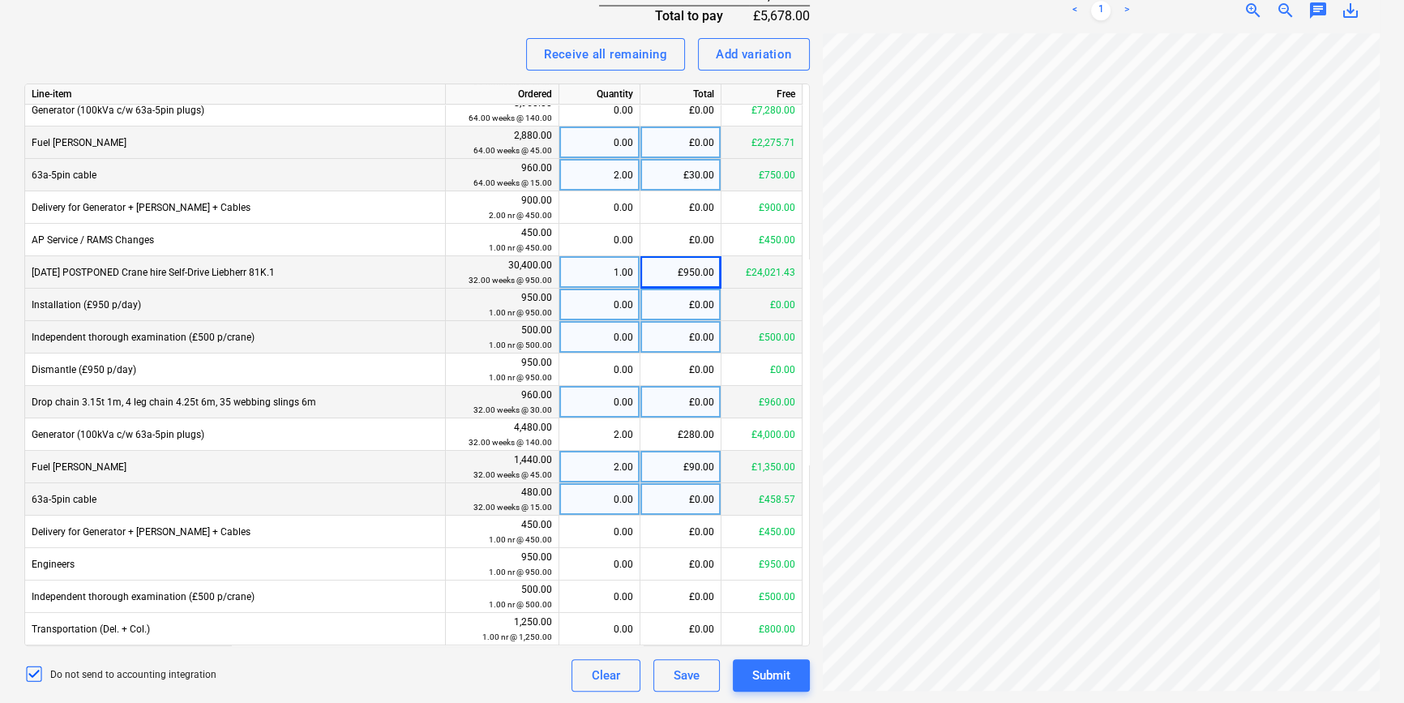
click at [691, 331] on div "£0.00" at bounding box center [680, 337] width 81 height 32
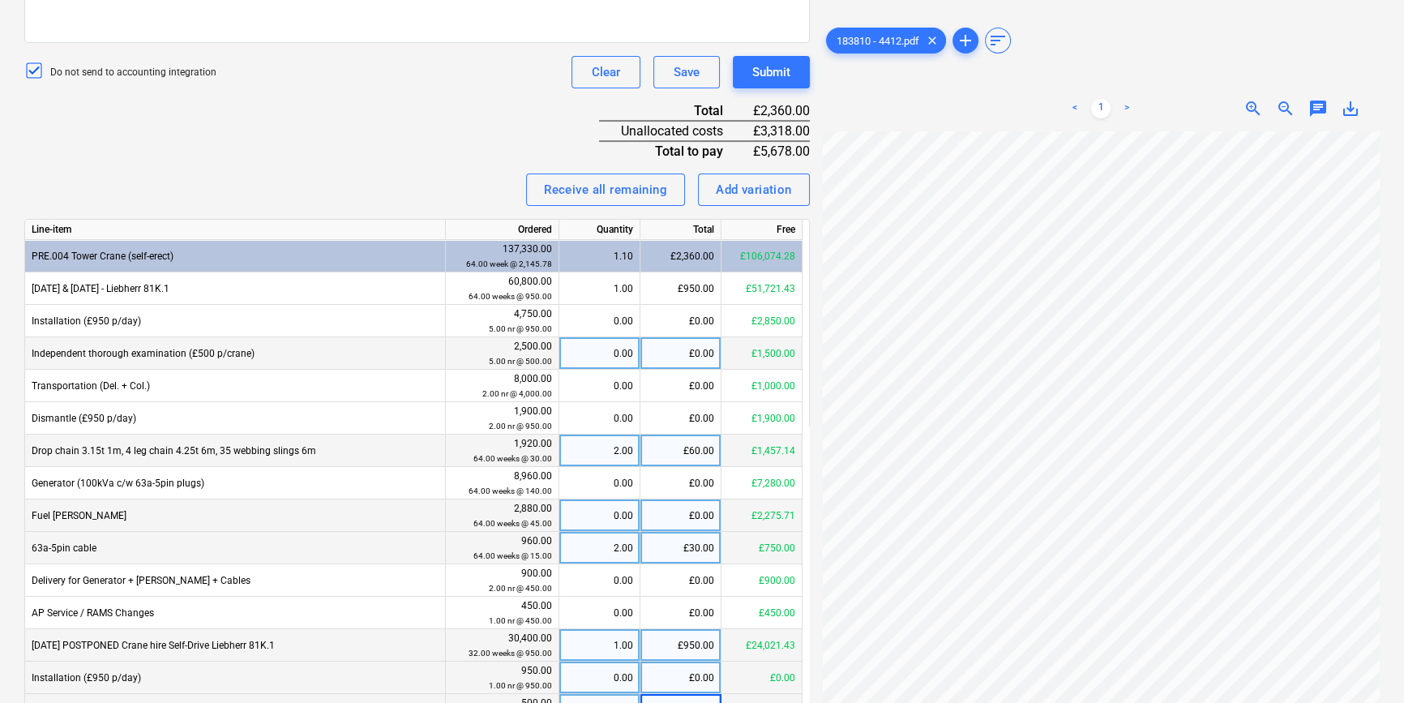
scroll to position [544, 0]
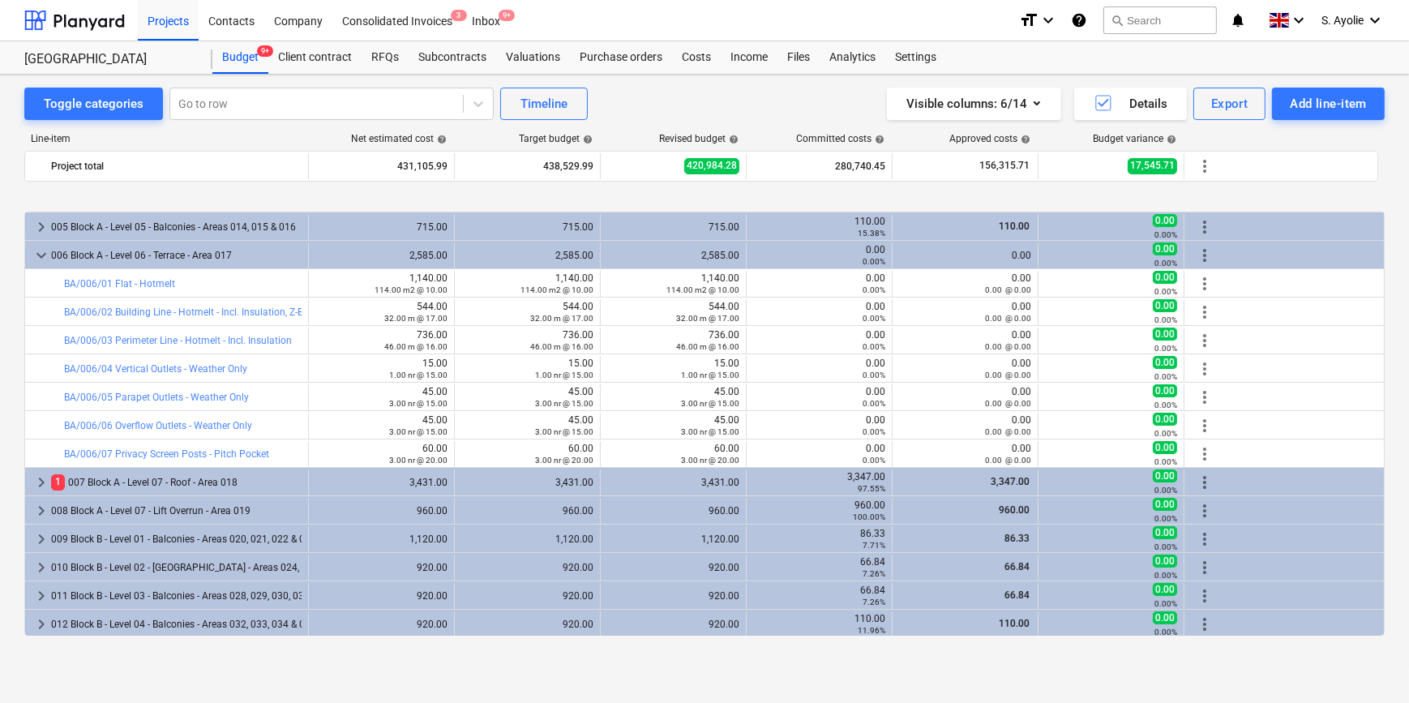
scroll to position [220, 0]
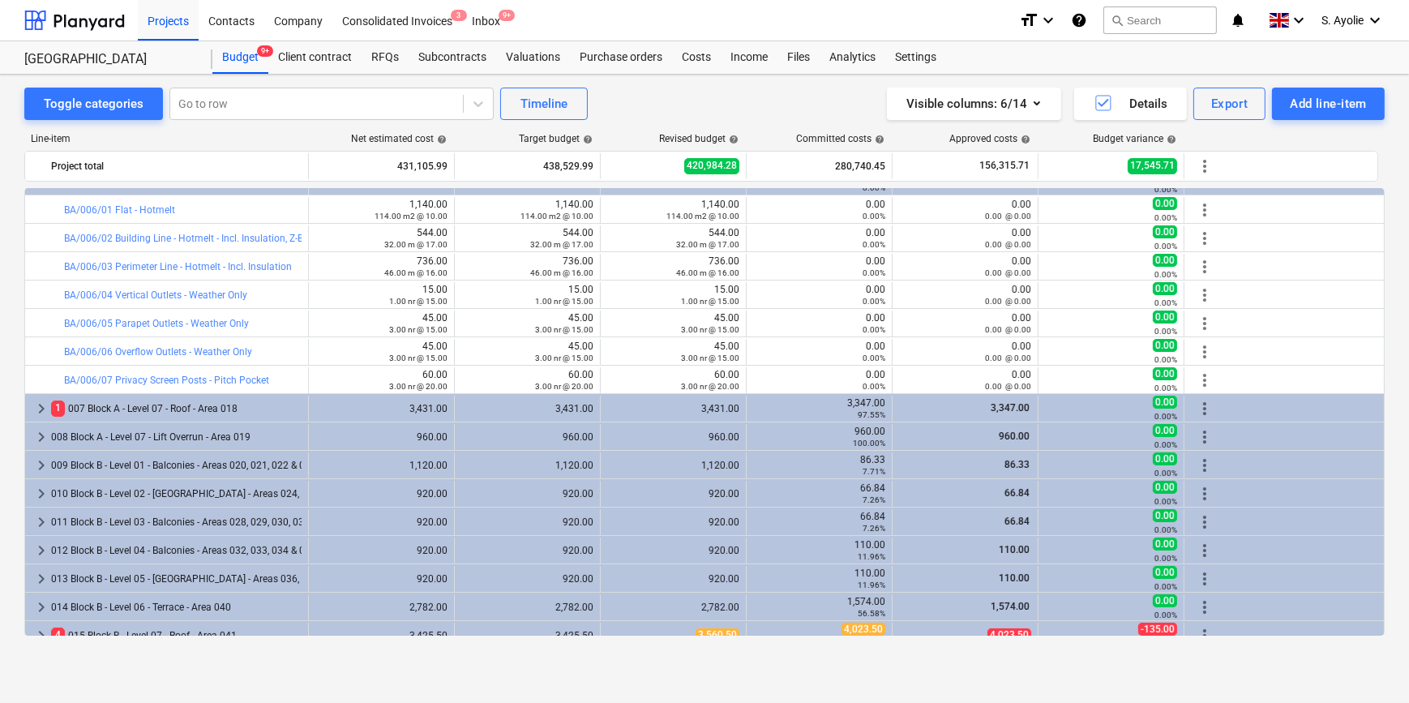
click at [16, 249] on div "Toggle categories Go to row Timeline Visible columns : 6/14 Details Export Add …" at bounding box center [704, 371] width 1409 height 593
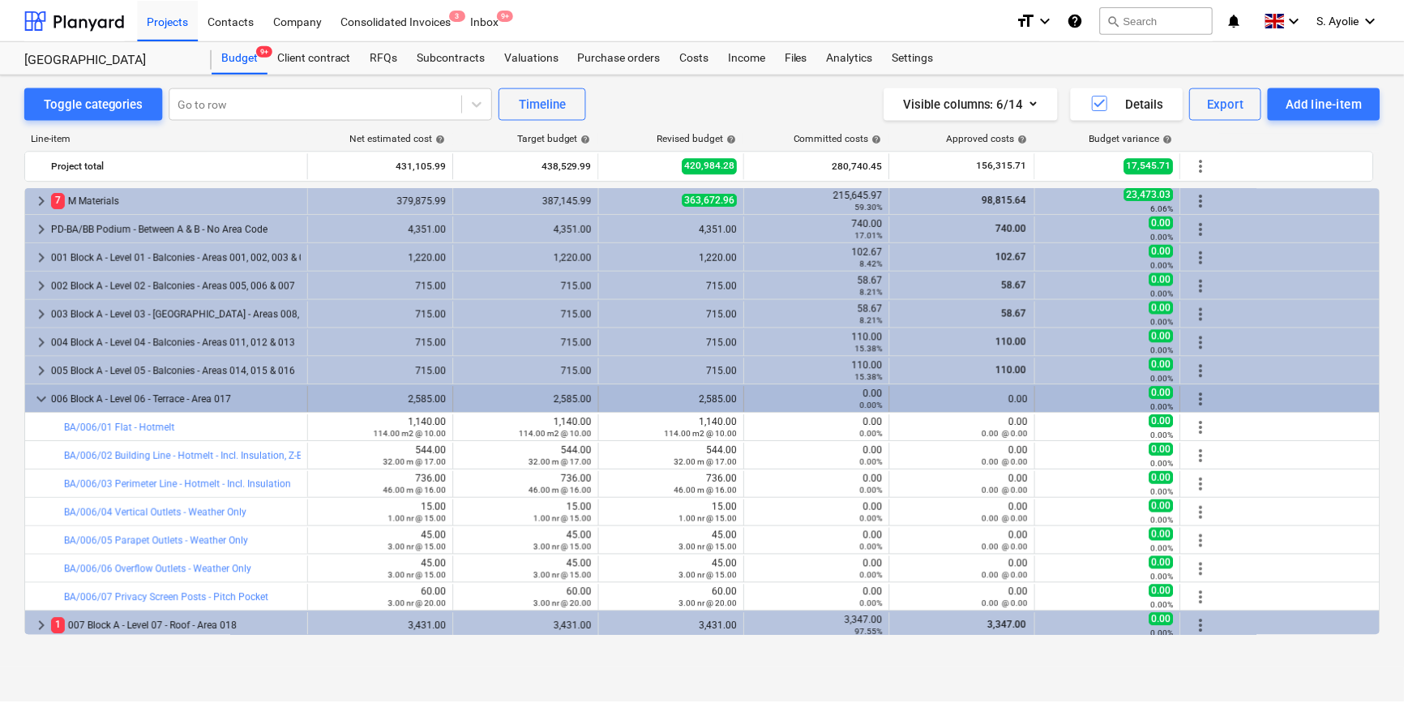
scroll to position [0, 0]
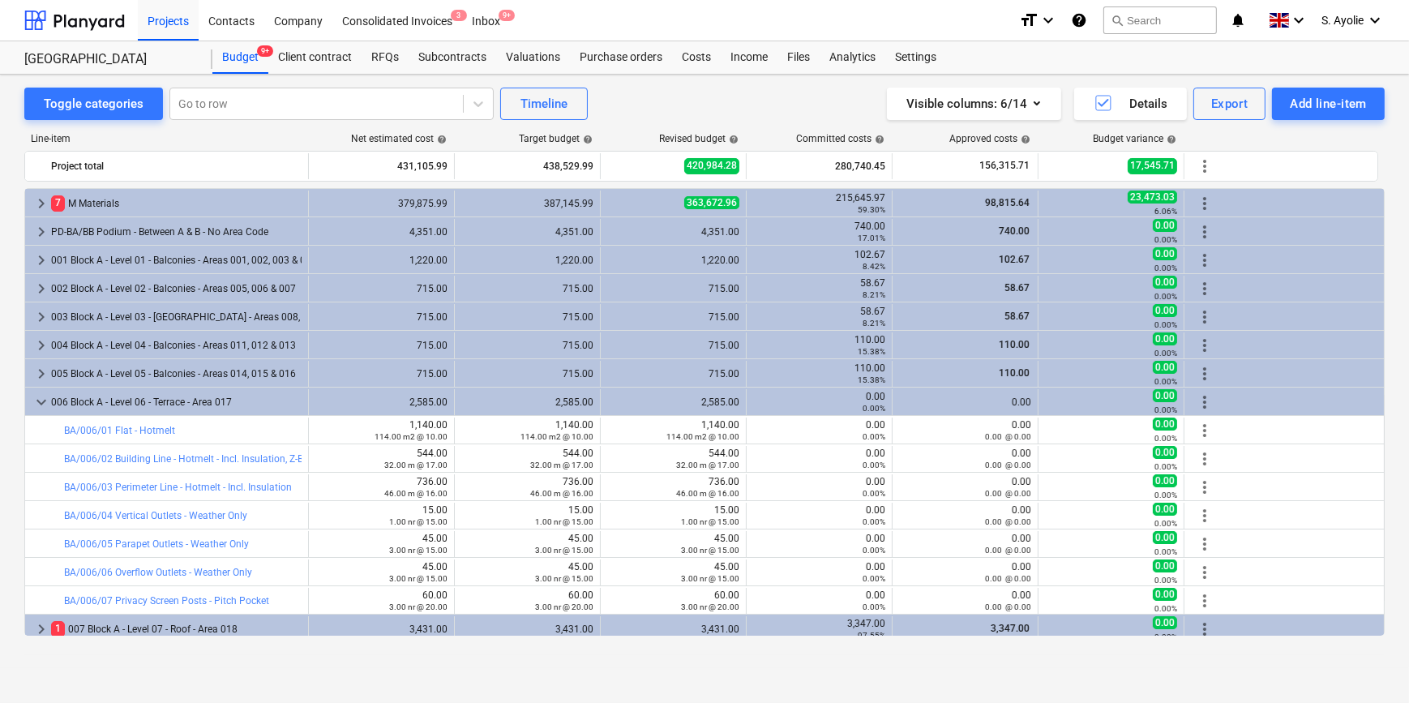
drag, startPoint x: 579, startPoint y: 15, endPoint x: 591, endPoint y: 25, distance: 15.6
click at [586, 24] on div "Projects Contacts Company Consolidated Invoices 3 Inbox 9+" at bounding box center [572, 20] width 868 height 41
click at [803, 52] on div "Files" at bounding box center [798, 57] width 42 height 32
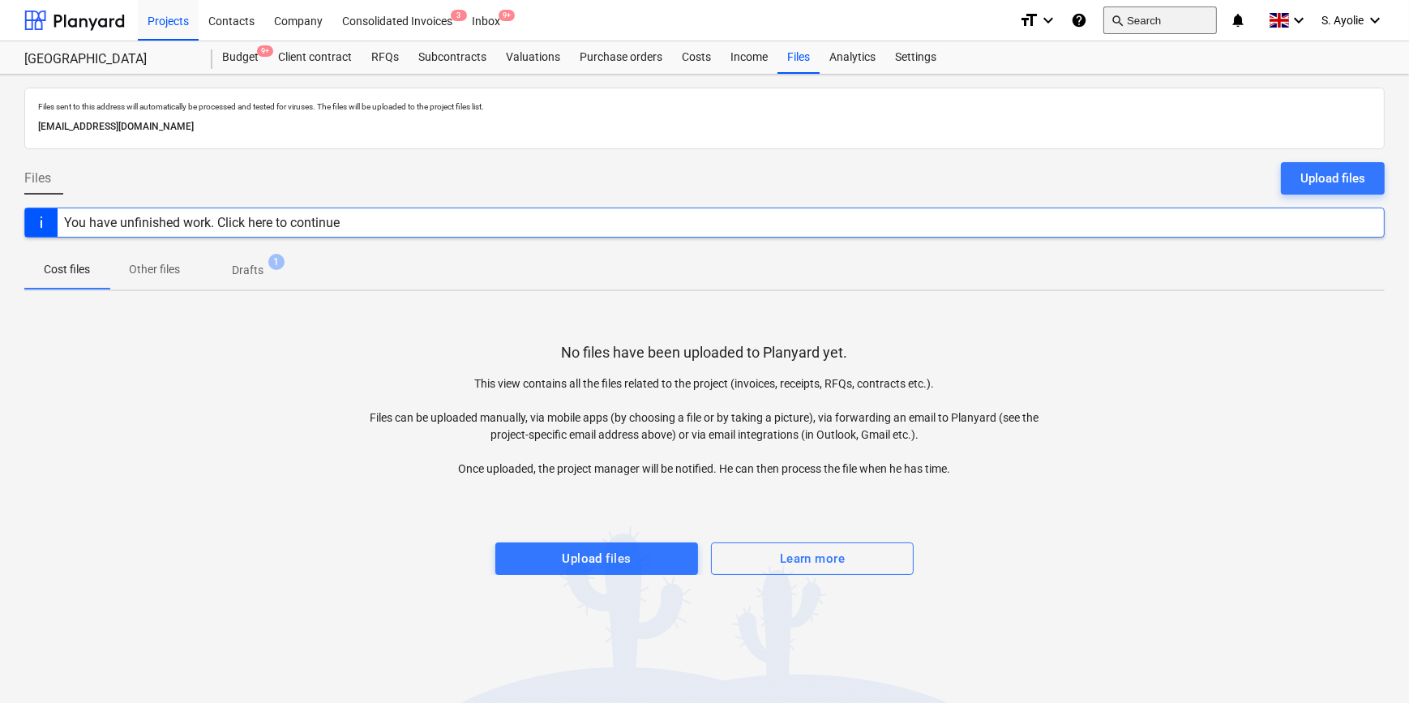
click at [1143, 22] on button "search Search" at bounding box center [1159, 20] width 113 height 28
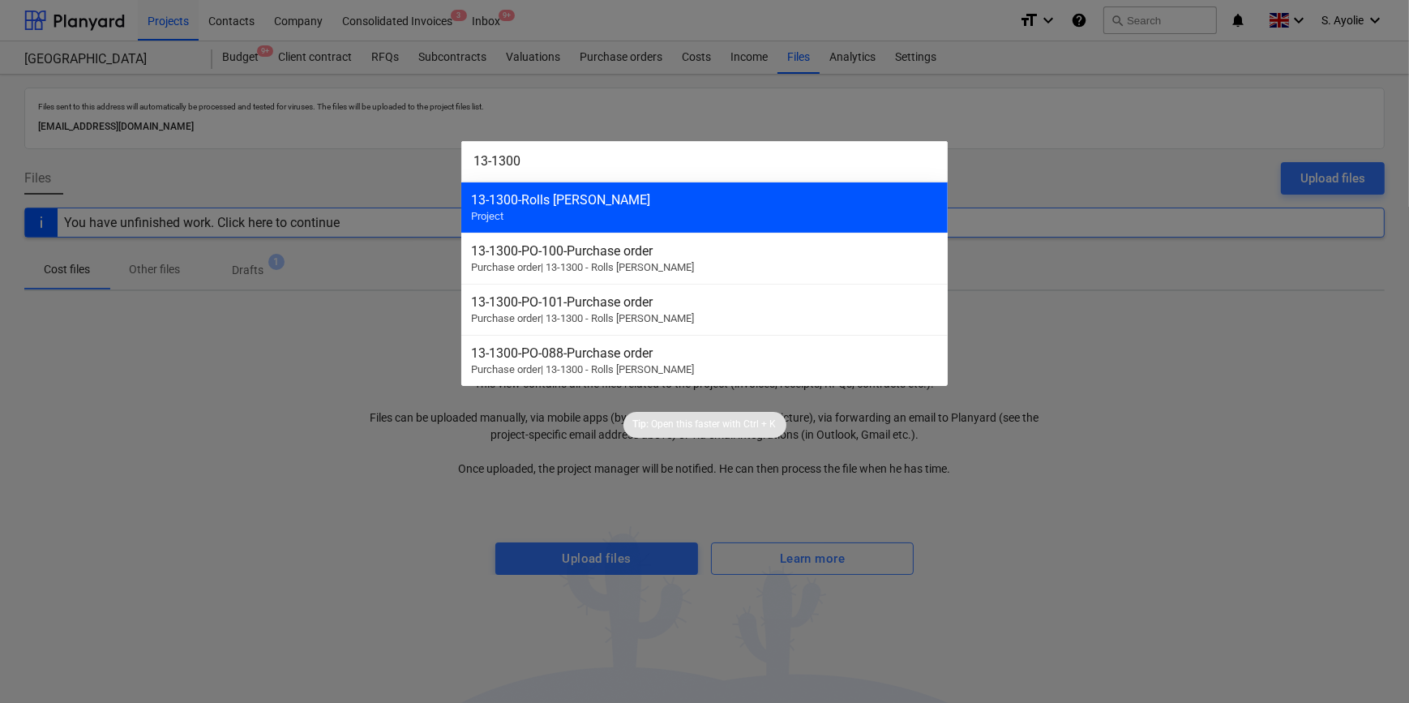
type input "13-1300"
click at [794, 210] on div "13-1300 - Rolls [PERSON_NAME] Project" at bounding box center [704, 207] width 486 height 51
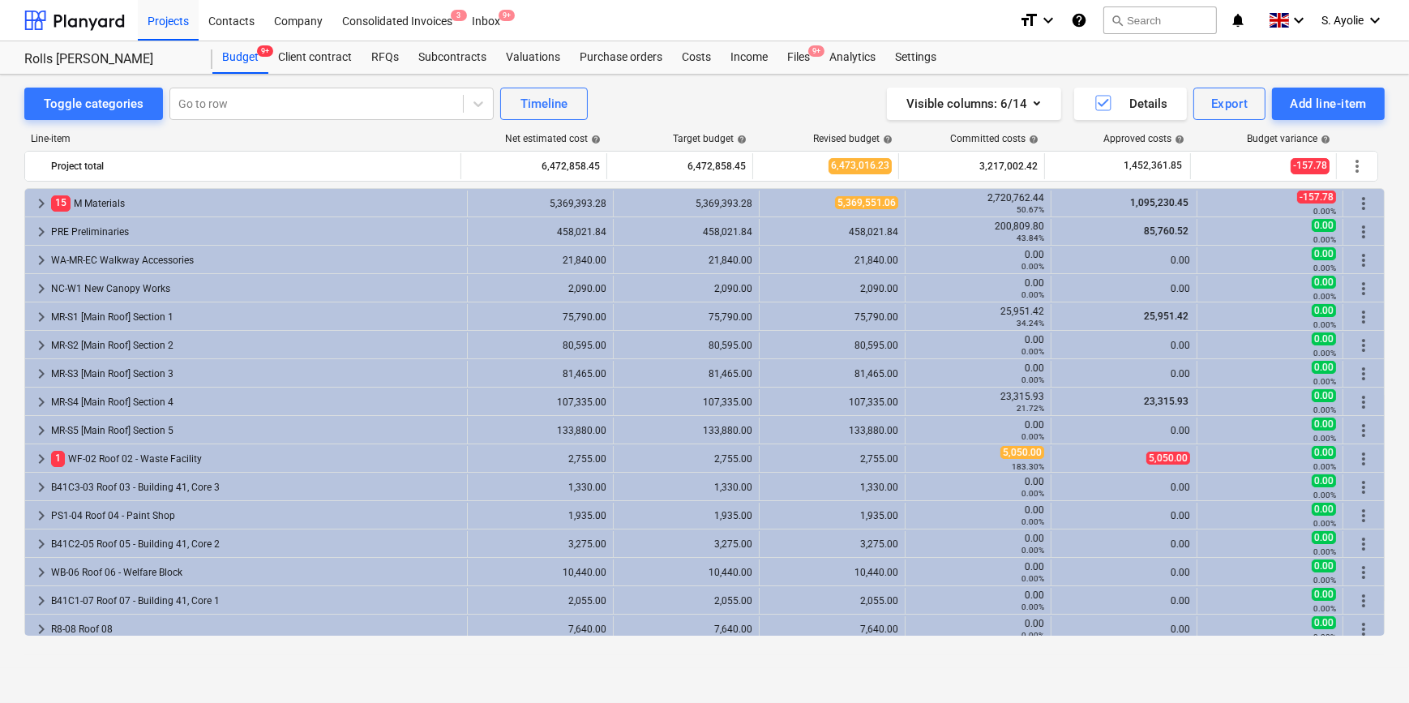
click at [424, 143] on div "Line-item" at bounding box center [243, 138] width 438 height 11
drag, startPoint x: 178, startPoint y: 127, endPoint x: 178, endPoint y: 138, distance: 10.5
click at [178, 133] on div "Line-item" at bounding box center [243, 138] width 438 height 11
click at [665, 19] on div "Projects Contacts Company Consolidated Invoices 3 Inbox 9+" at bounding box center [572, 20] width 868 height 41
click at [785, 54] on div "Files 9+" at bounding box center [798, 57] width 42 height 32
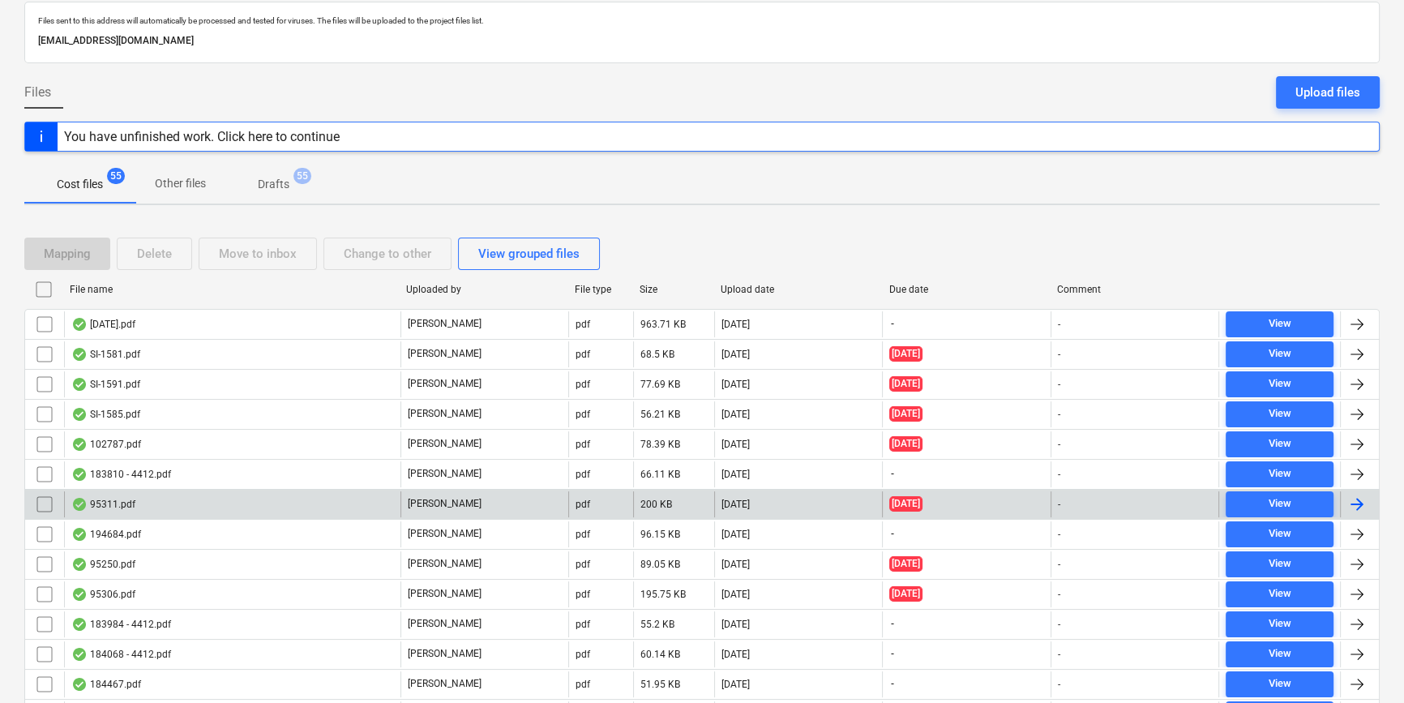
scroll to position [220, 0]
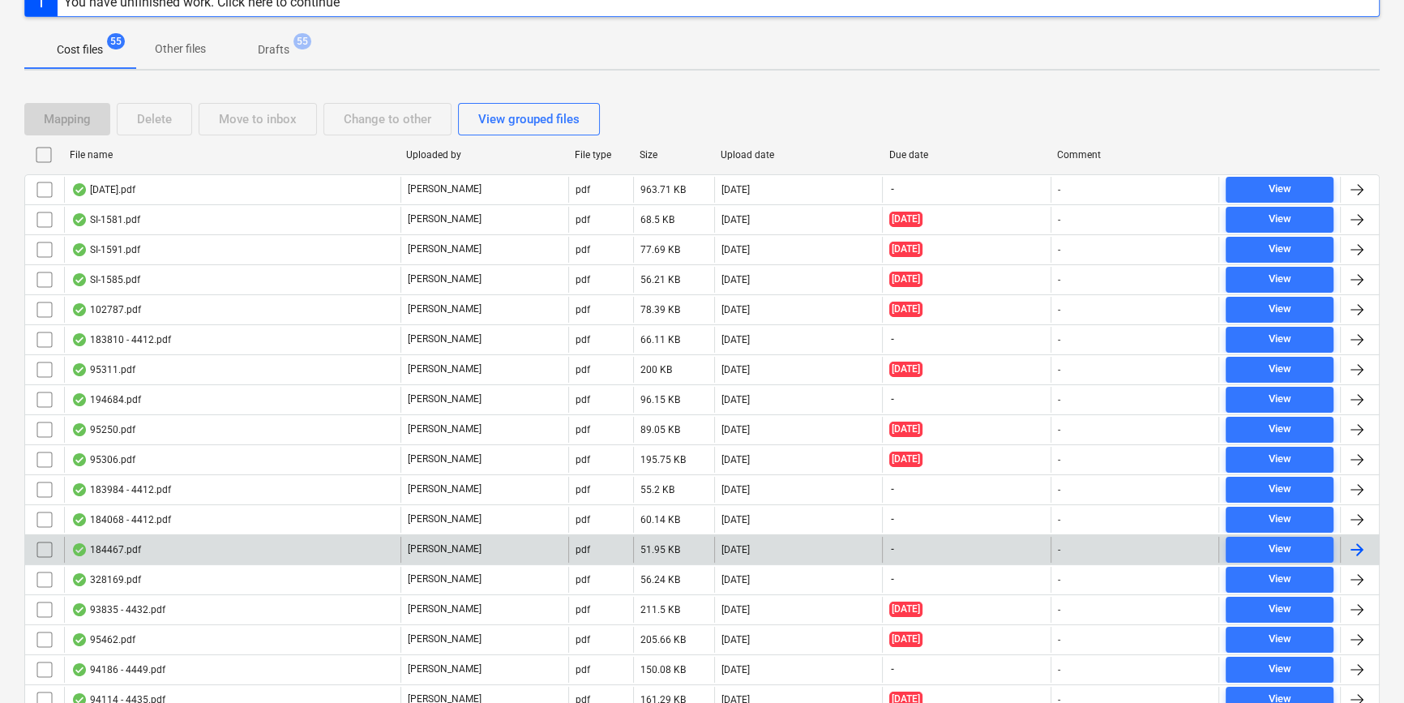
click at [302, 541] on div "184467.pdf" at bounding box center [232, 550] width 336 height 26
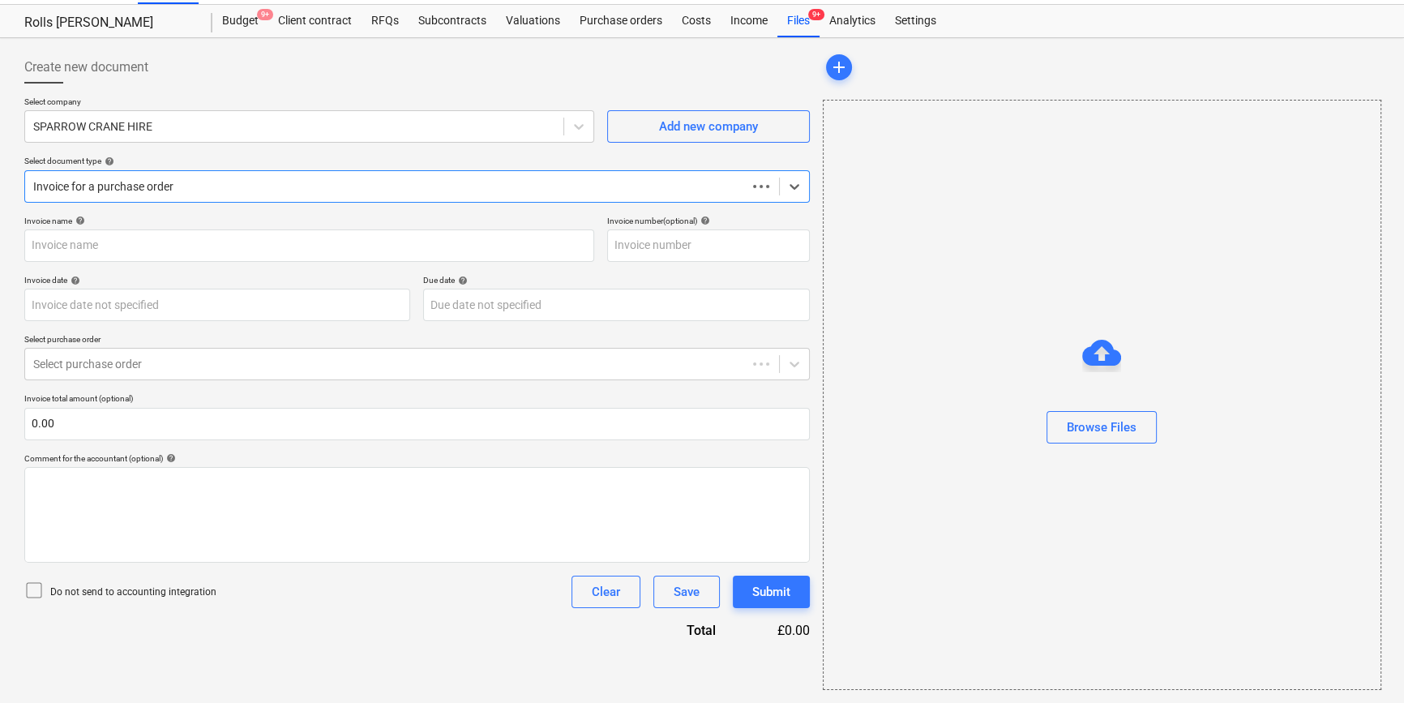
scroll to position [35, 0]
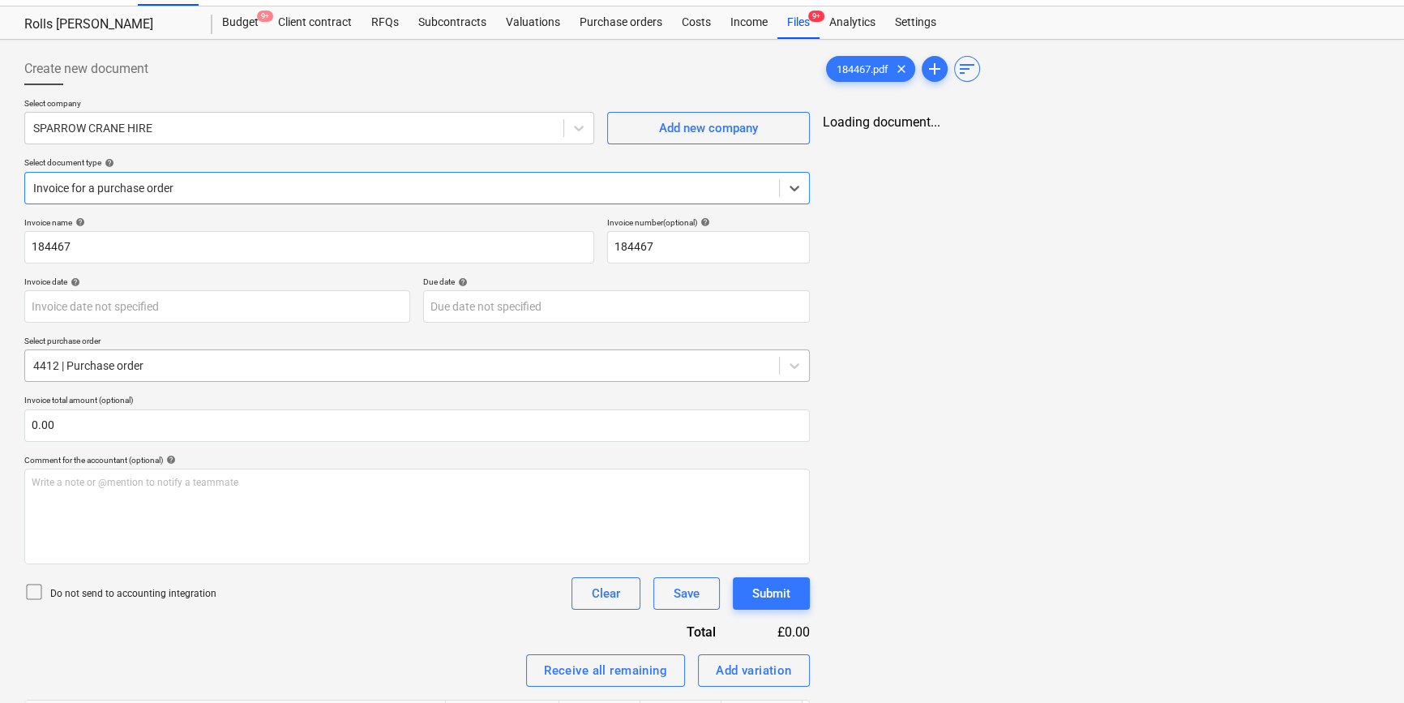
type input "184467"
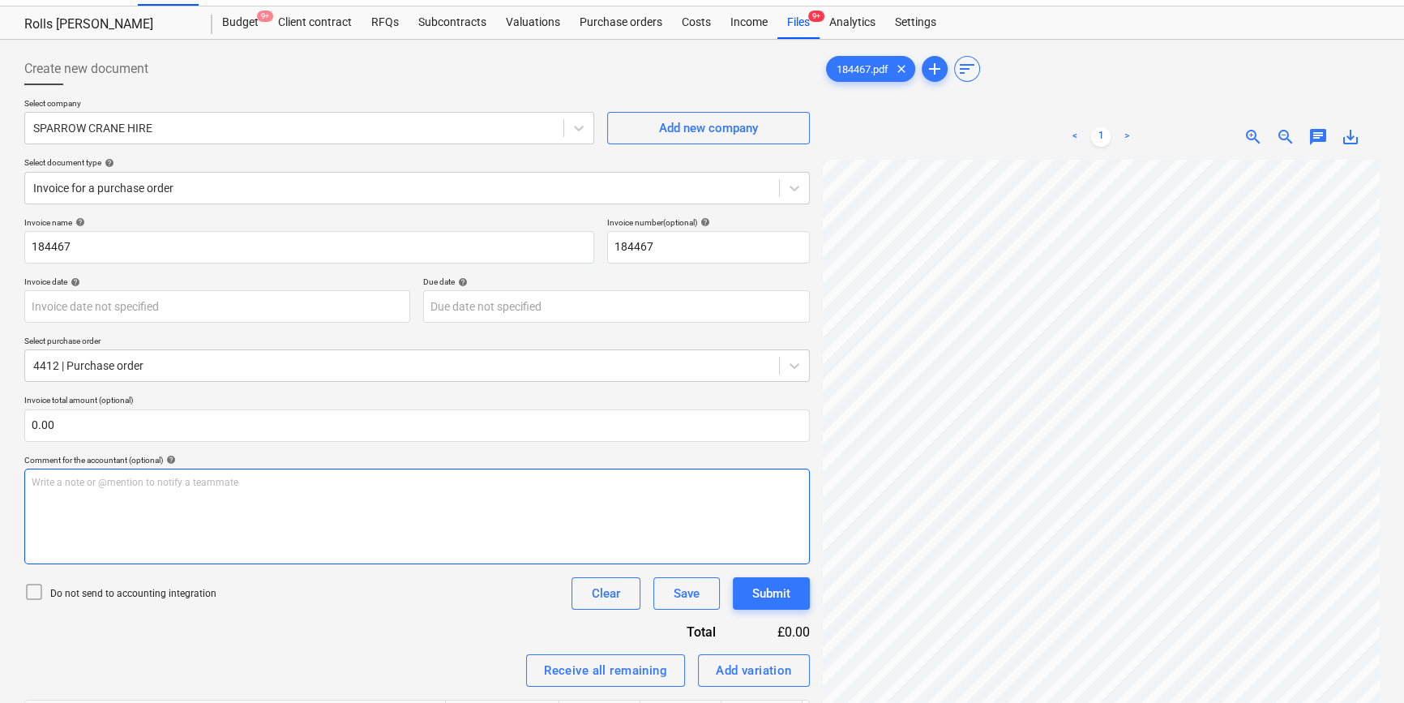
scroll to position [139, 54]
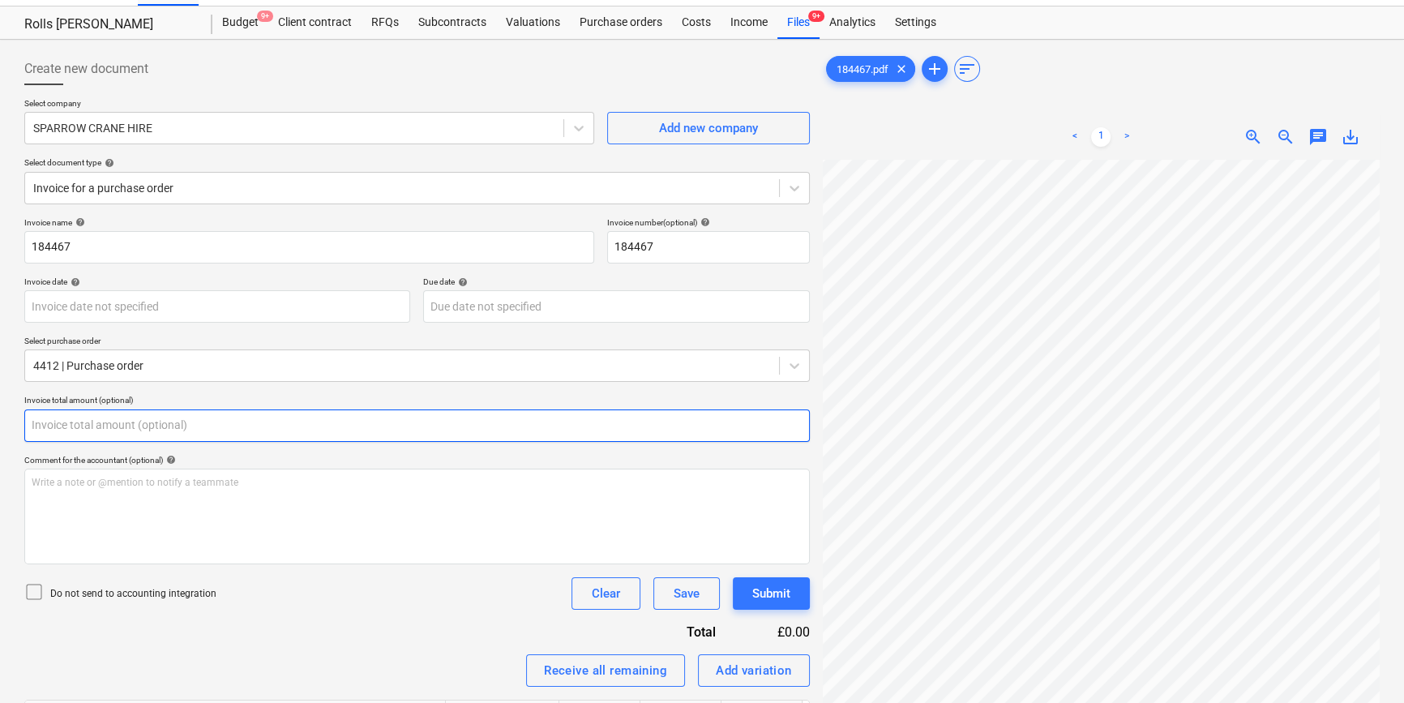
click at [203, 435] on input "text" at bounding box center [416, 425] width 785 height 32
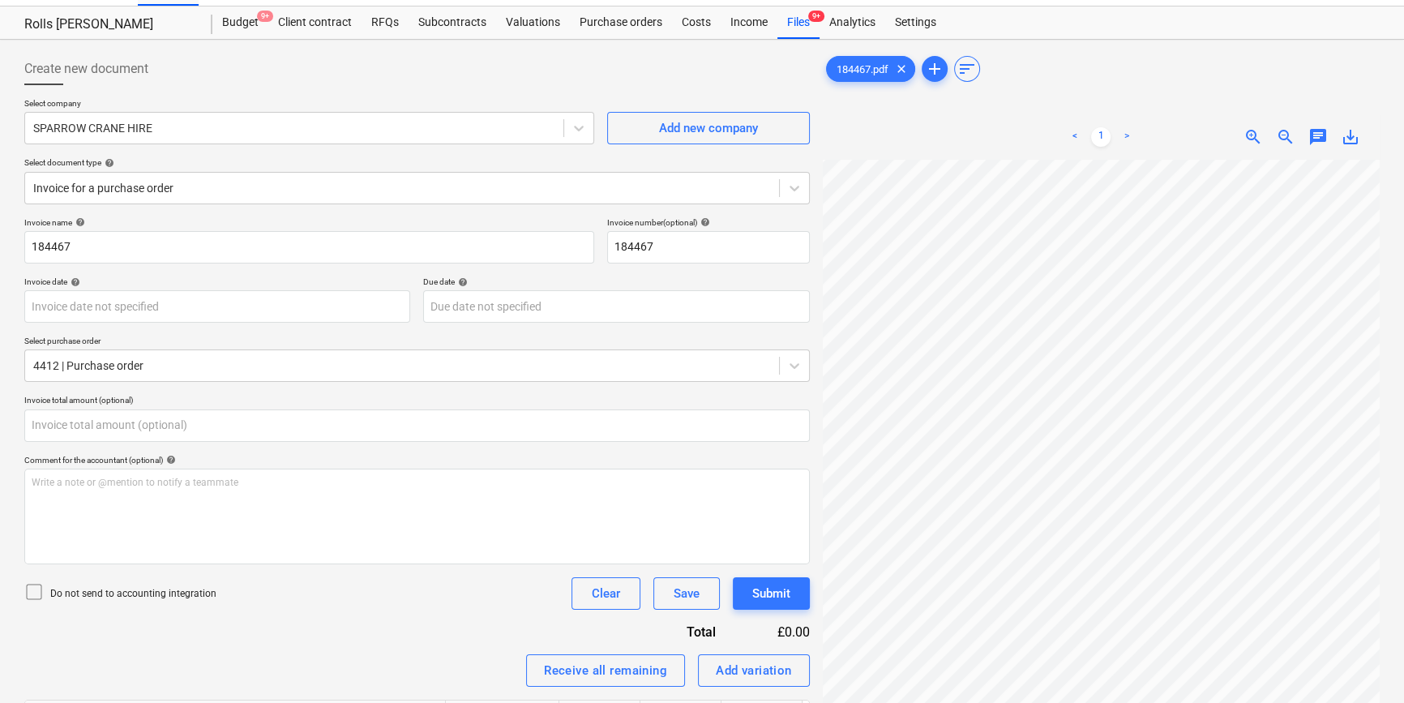
type input "0.00"
click at [704, 289] on div "Create new document Select company SPARROW CRANE HIRE Add new company Select do…" at bounding box center [702, 680] width 1368 height 1268
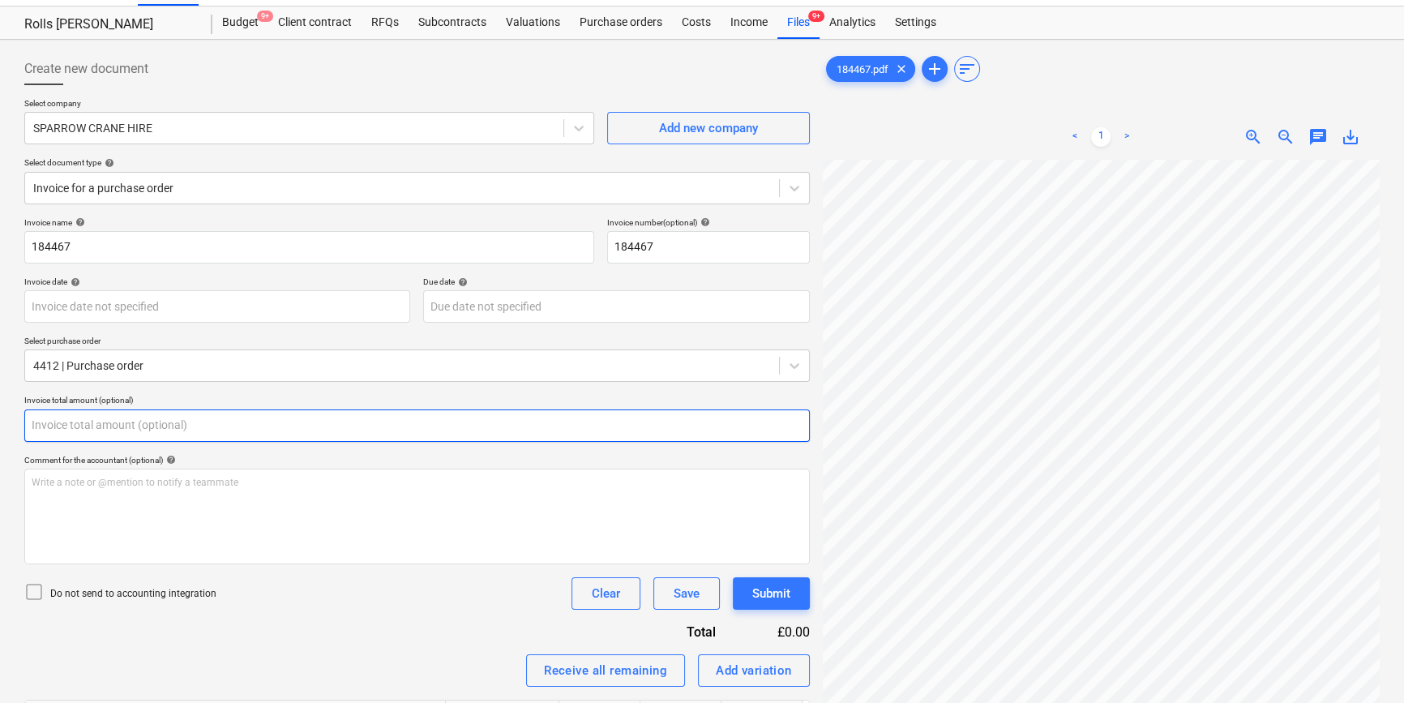
click at [233, 410] on input "text" at bounding box center [416, 425] width 785 height 32
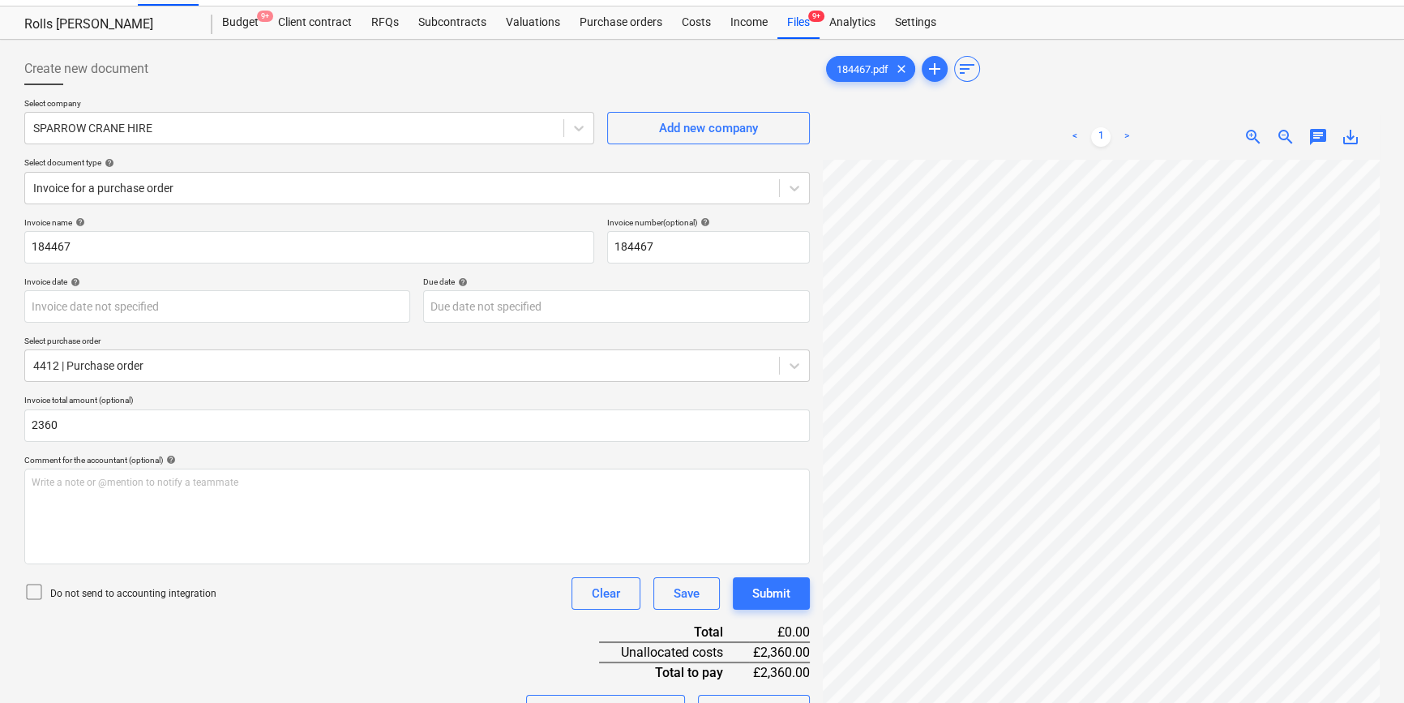
type input "2,360.00"
click at [105, 587] on p "Do not send to accounting integration" at bounding box center [133, 594] width 166 height 14
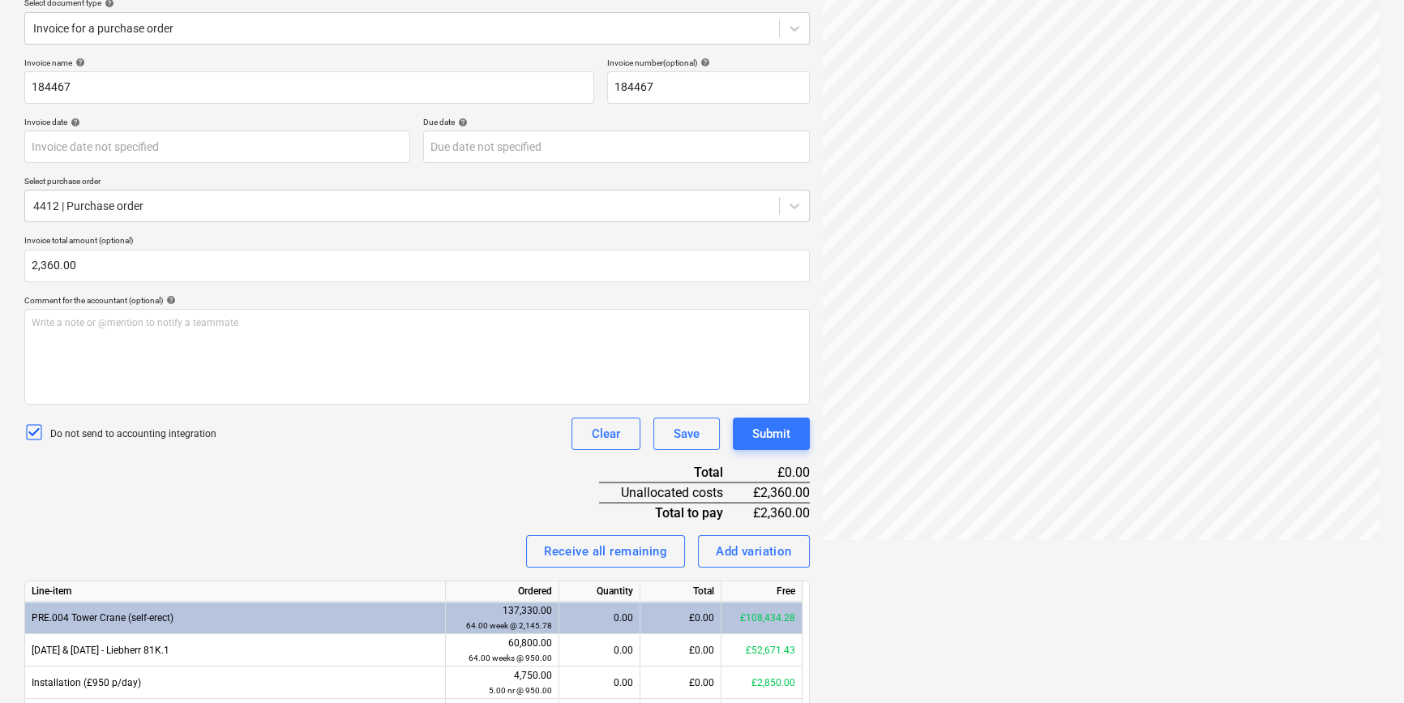
scroll to position [477, 0]
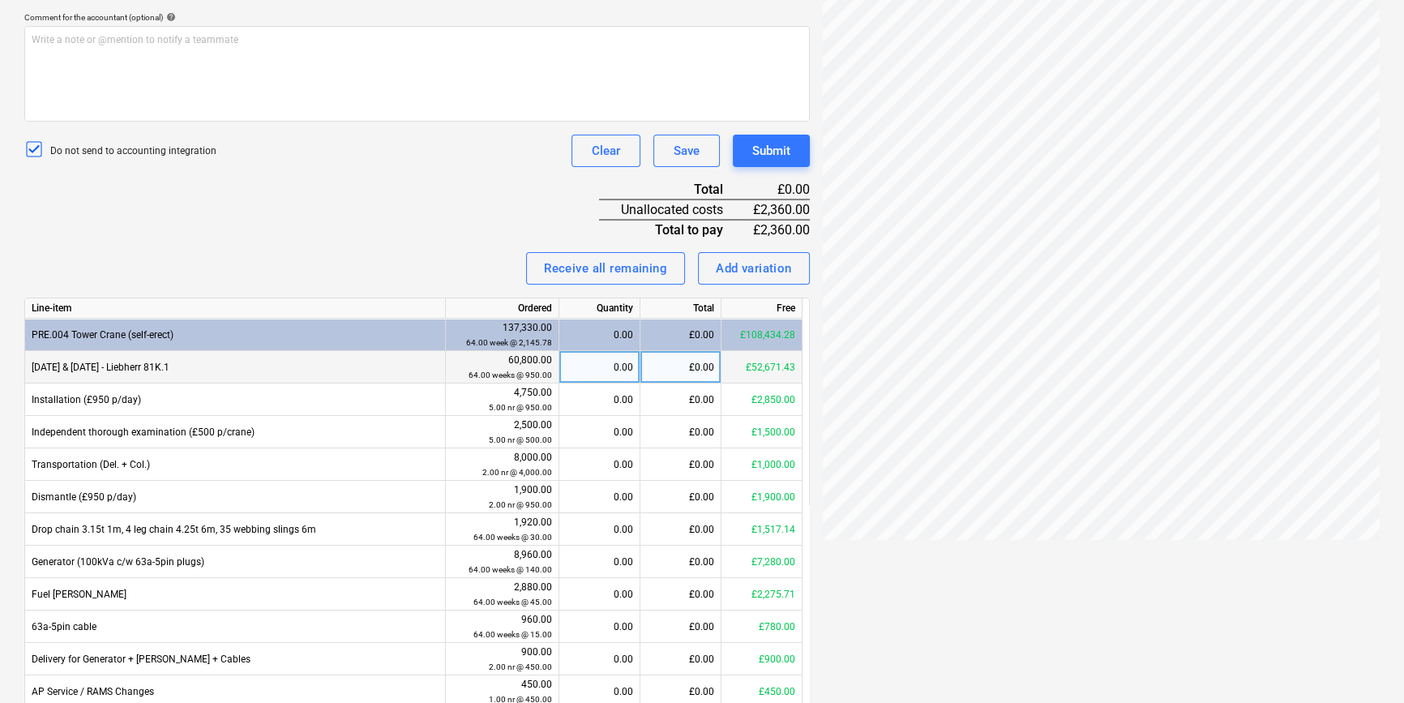
click at [706, 375] on div "£0.00" at bounding box center [680, 367] width 81 height 32
type input "950"
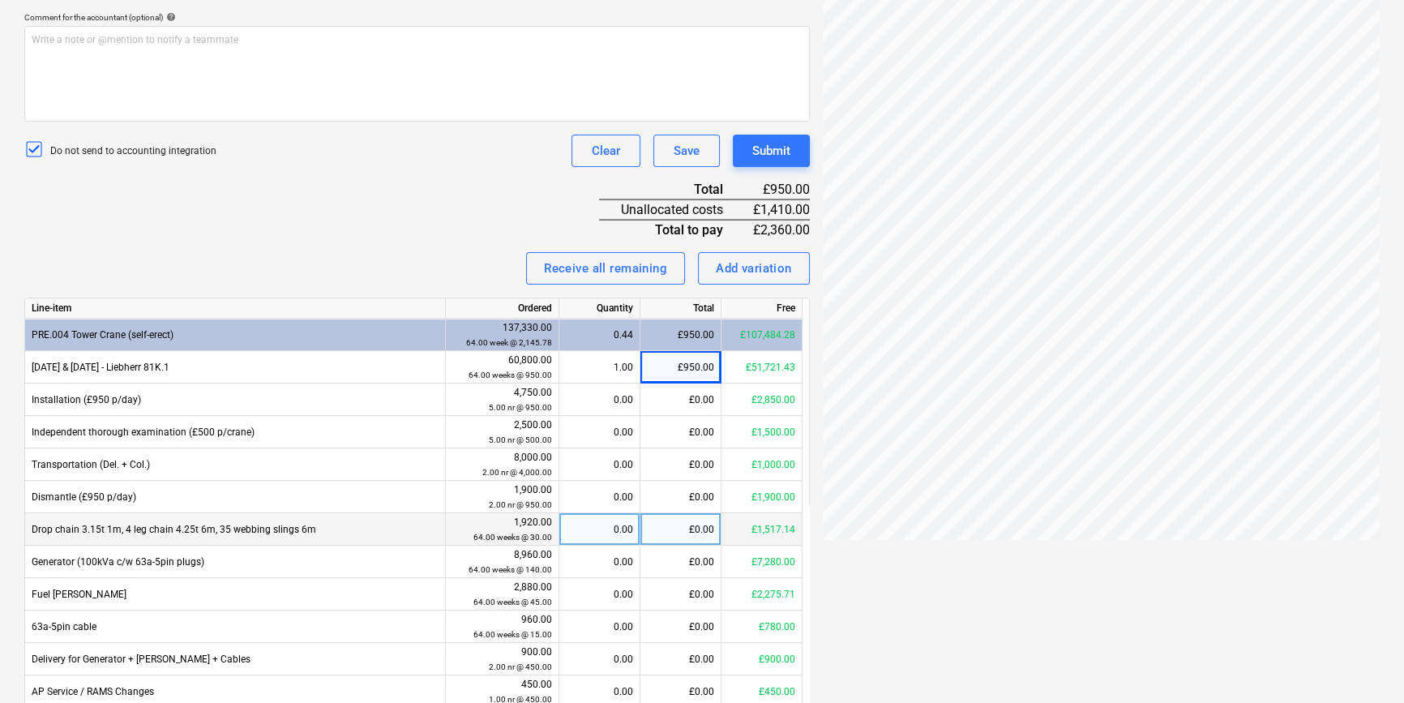
click at [669, 525] on div "£0.00" at bounding box center [680, 529] width 81 height 32
type input "60"
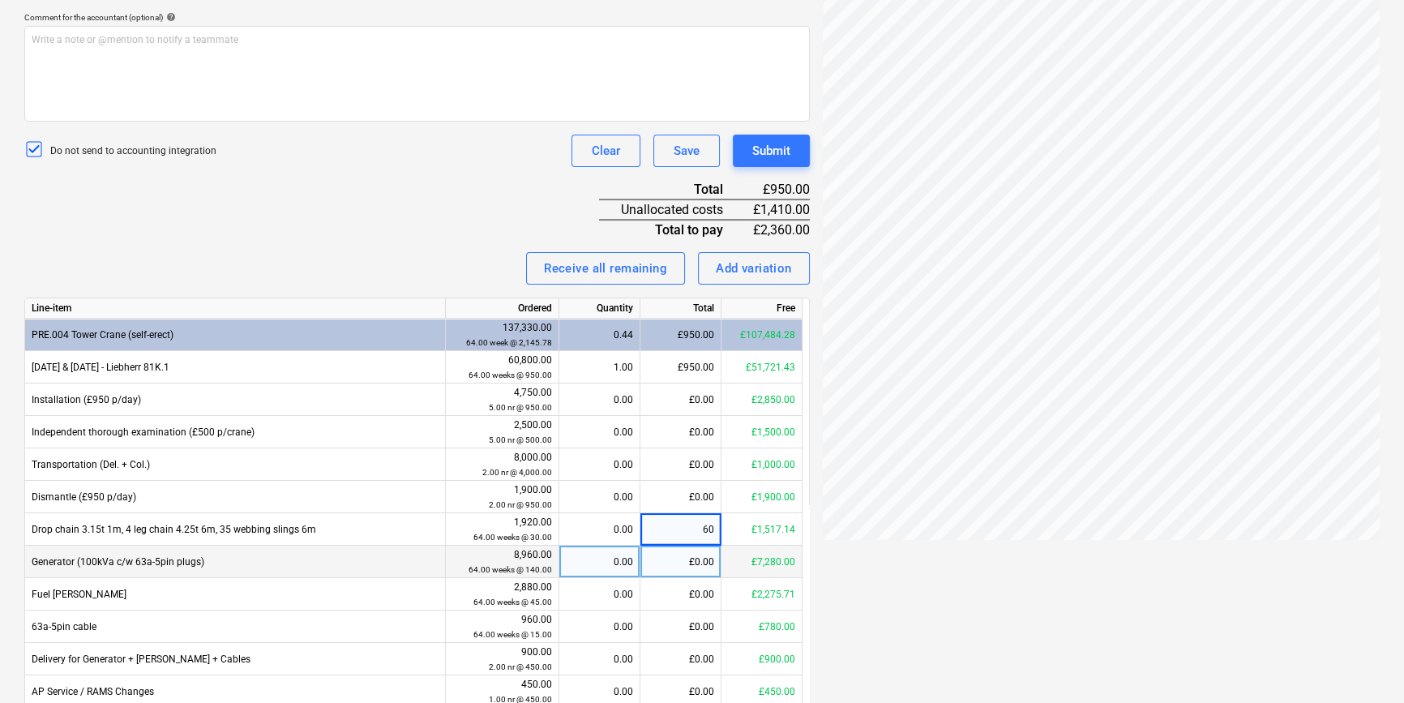
click at [688, 567] on div "£0.00" at bounding box center [680, 562] width 81 height 32
type input "280"
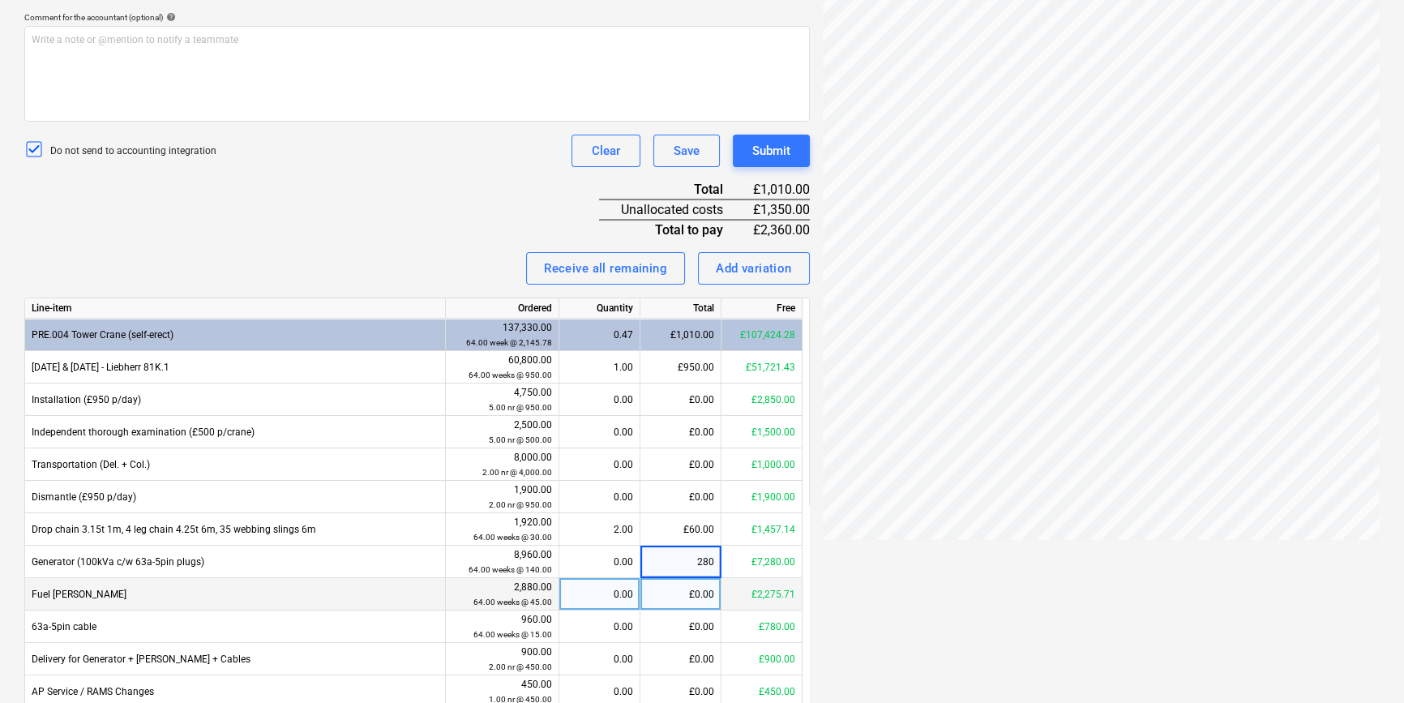
click at [664, 608] on div "£0.00" at bounding box center [680, 594] width 81 height 32
click at [678, 607] on input at bounding box center [680, 594] width 80 height 32
type input "90"
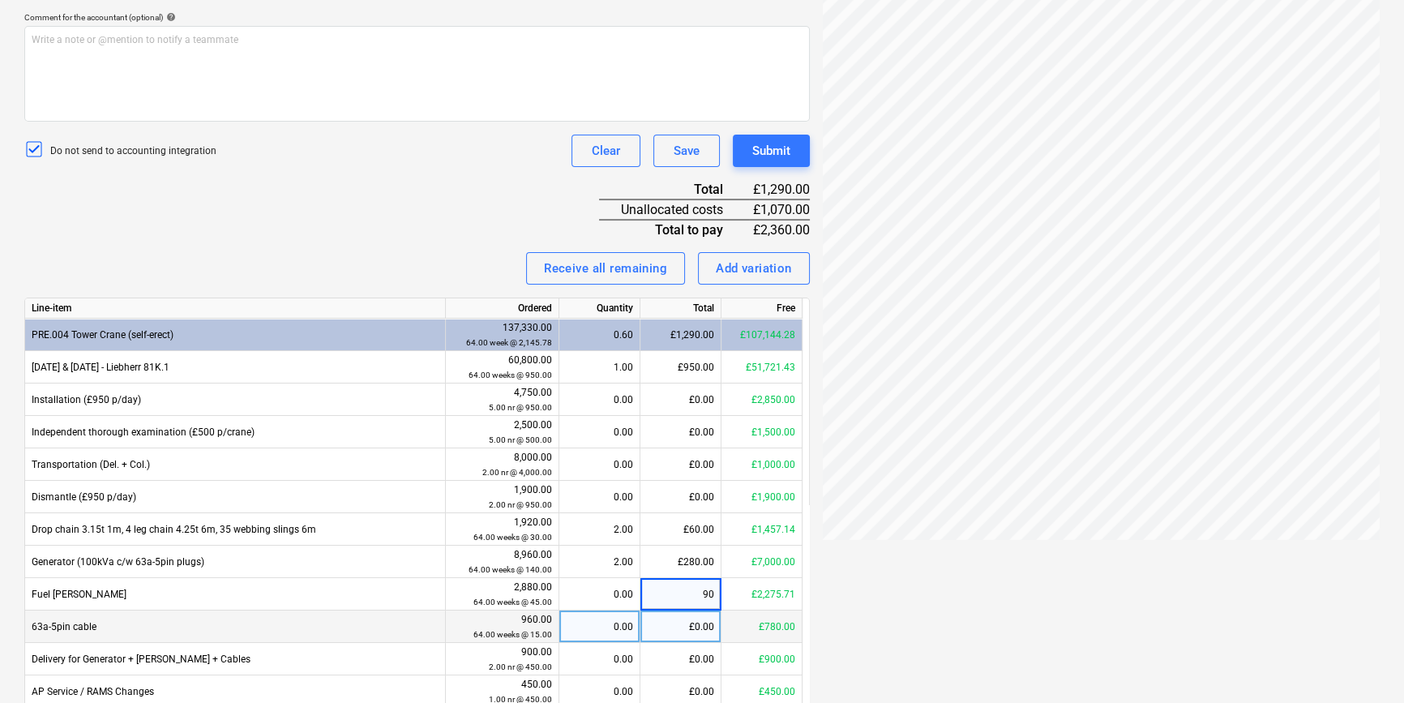
click at [674, 631] on div "£0.00" at bounding box center [680, 626] width 81 height 32
type input "30"
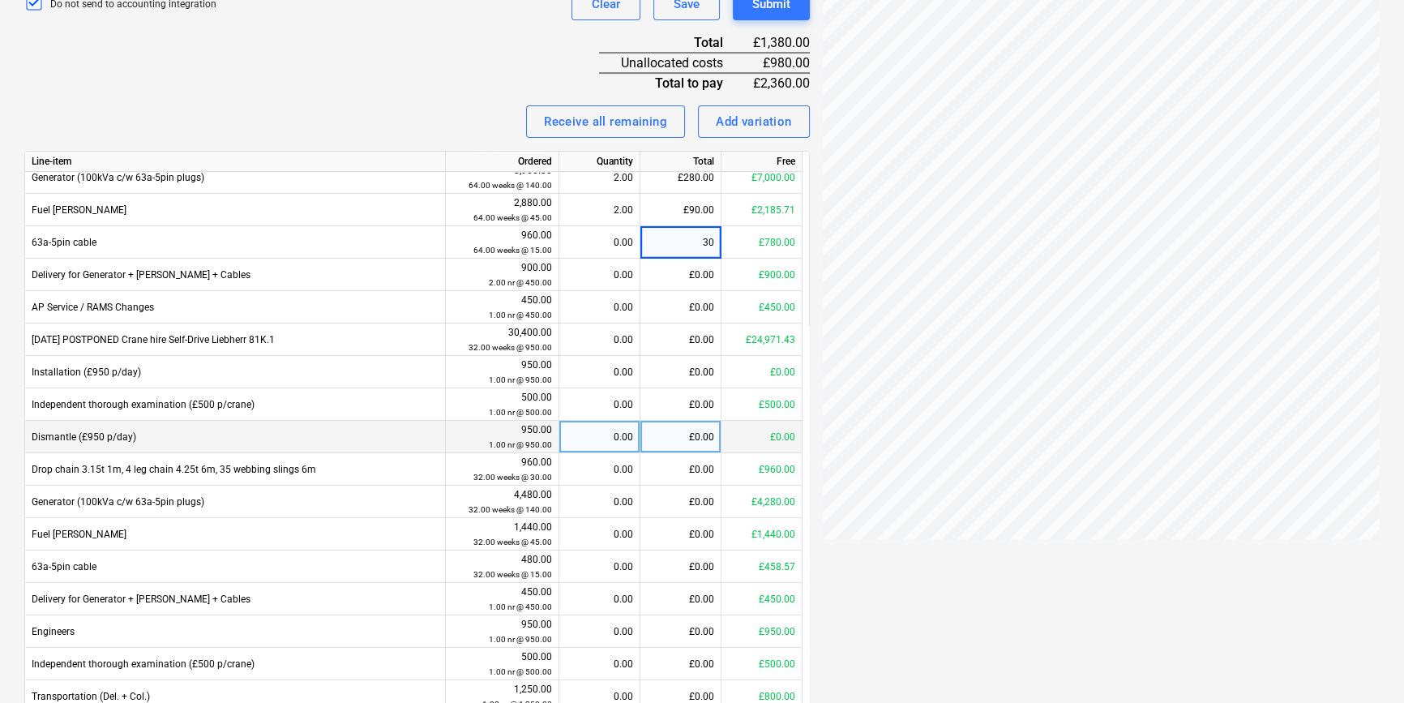
scroll to position [691, 0]
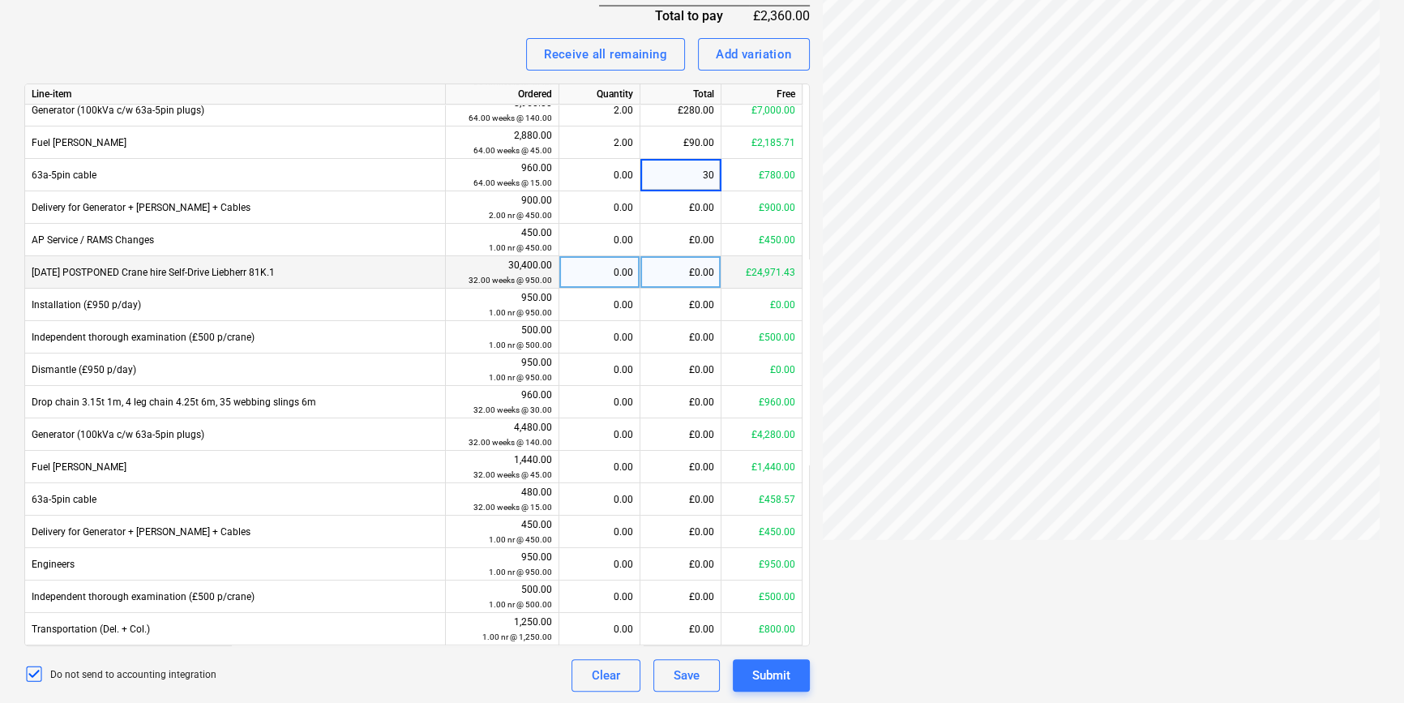
click at [702, 270] on div "£0.00" at bounding box center [680, 272] width 81 height 32
type input "950"
click at [424, 51] on div "Receive all remaining Add variation" at bounding box center [416, 54] width 785 height 32
click at [784, 668] on div "Submit" at bounding box center [771, 675] width 38 height 21
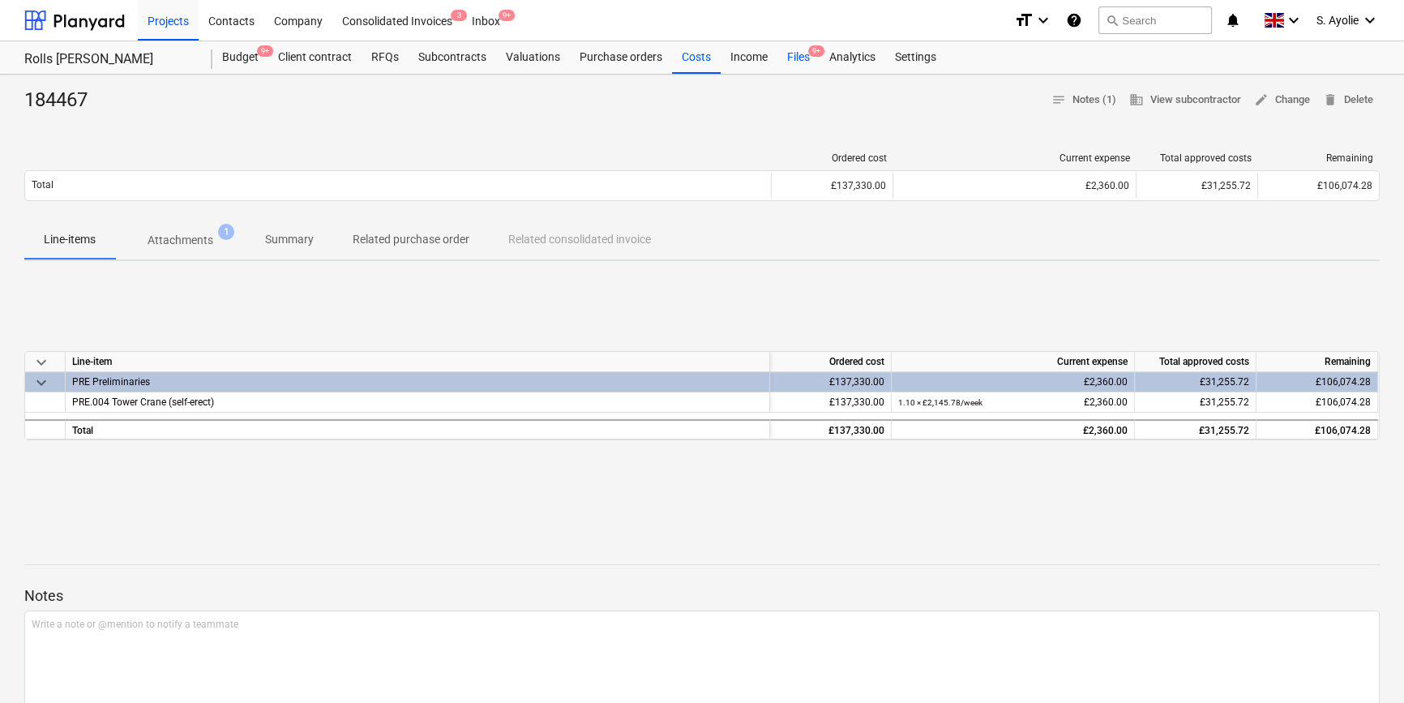
click at [794, 49] on div "Files 9+" at bounding box center [798, 57] width 42 height 32
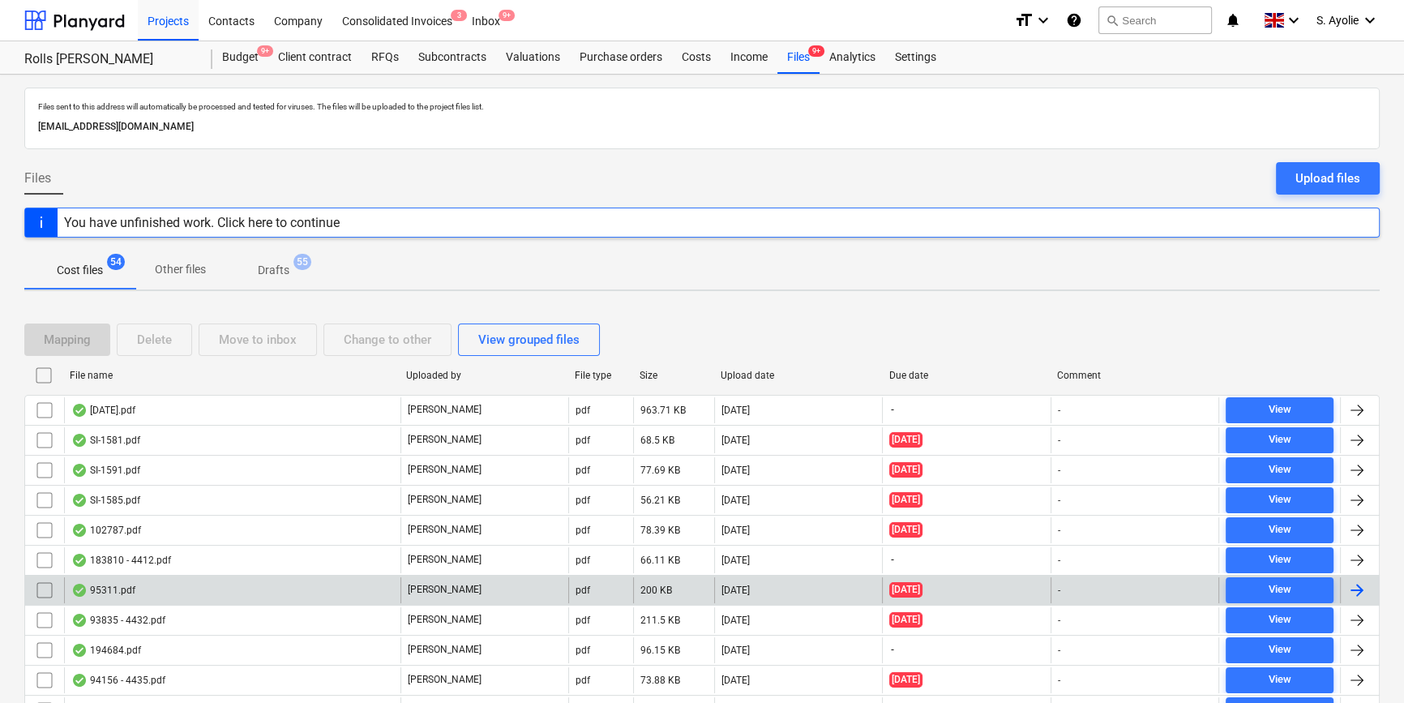
click at [462, 588] on div "[PERSON_NAME]" at bounding box center [484, 590] width 168 height 26
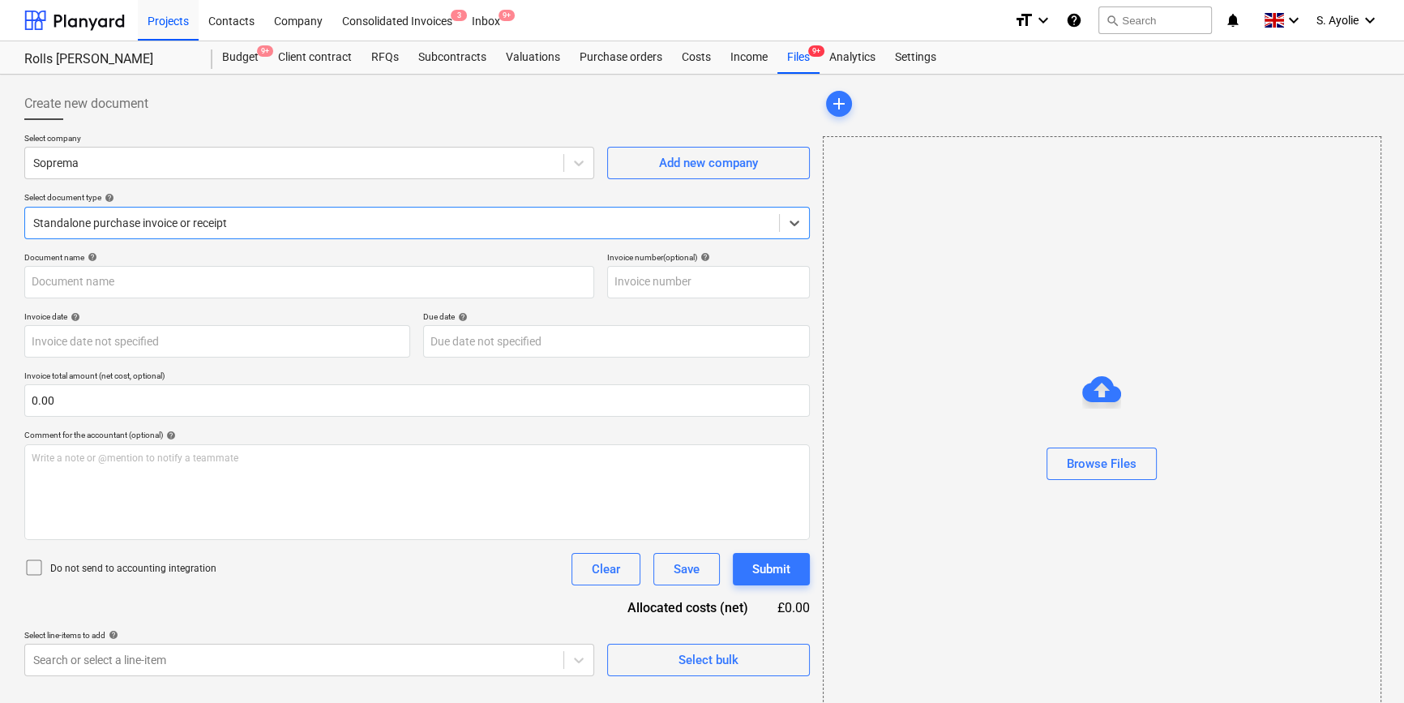
type input "C0000603"
type input "[DATE]"
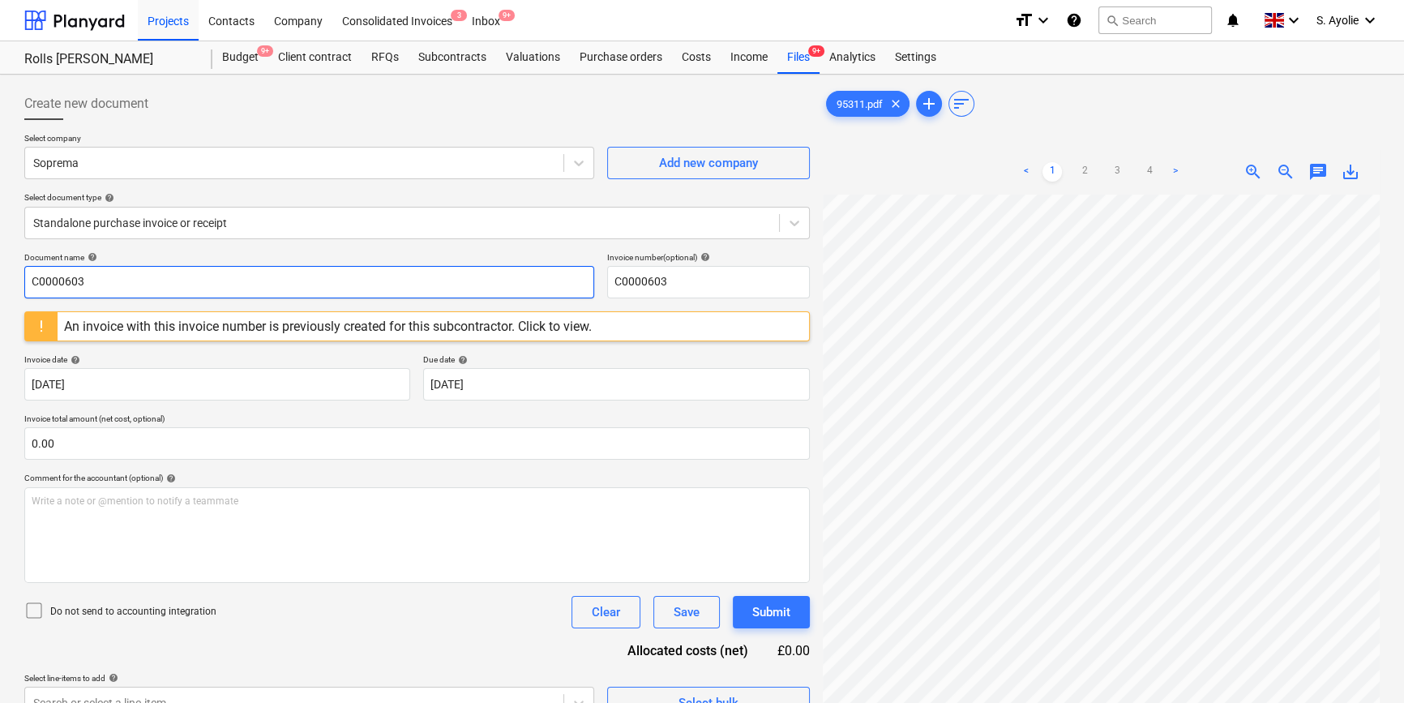
drag, startPoint x: 135, startPoint y: 280, endPoint x: -102, endPoint y: 264, distance: 237.2
click at [0, 264] on html "Projects Contacts Company Consolidated Invoices 3 Inbox 9+ format_size keyboard…" at bounding box center [702, 351] width 1404 height 703
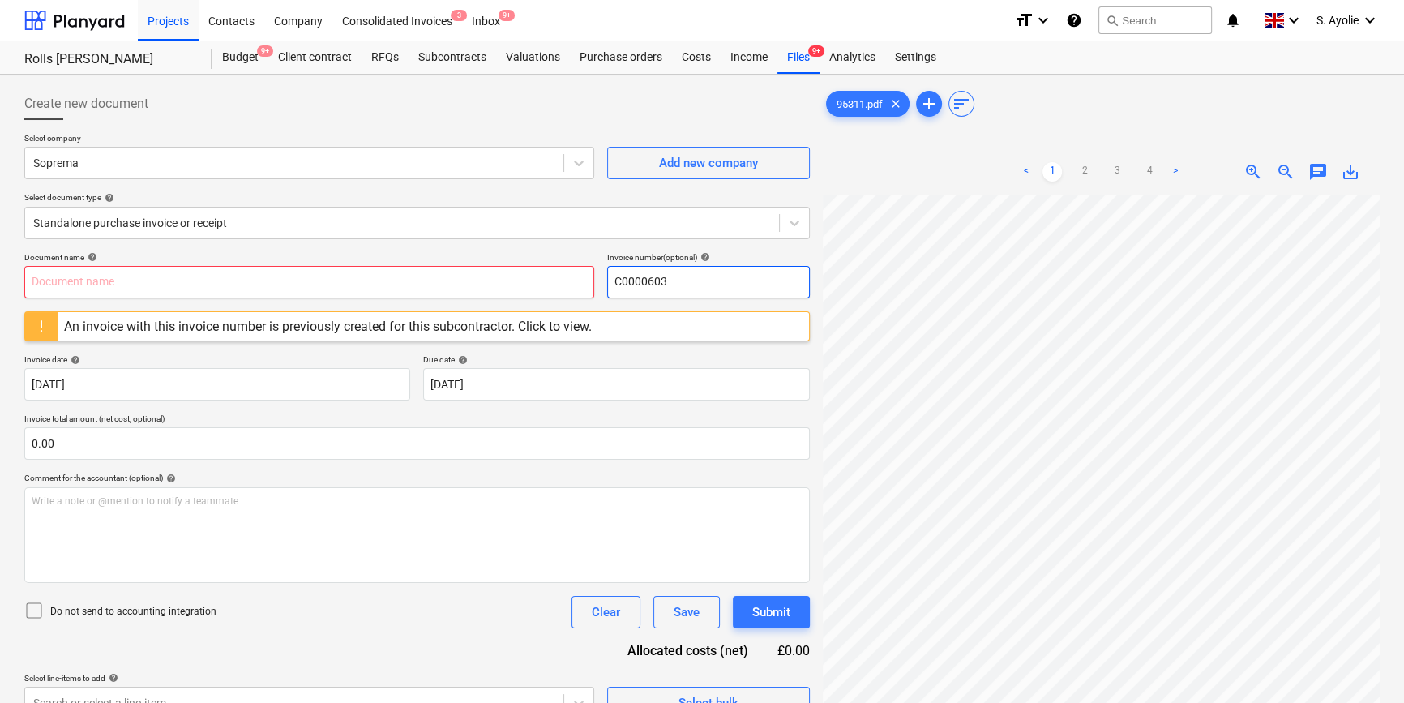
drag, startPoint x: 706, startPoint y: 291, endPoint x: 489, endPoint y: 266, distance: 218.7
click at [489, 266] on div "Document name help Invoice number (optional) help C0000603" at bounding box center [416, 275] width 785 height 46
click at [146, 275] on input "text" at bounding box center [309, 282] width 570 height 32
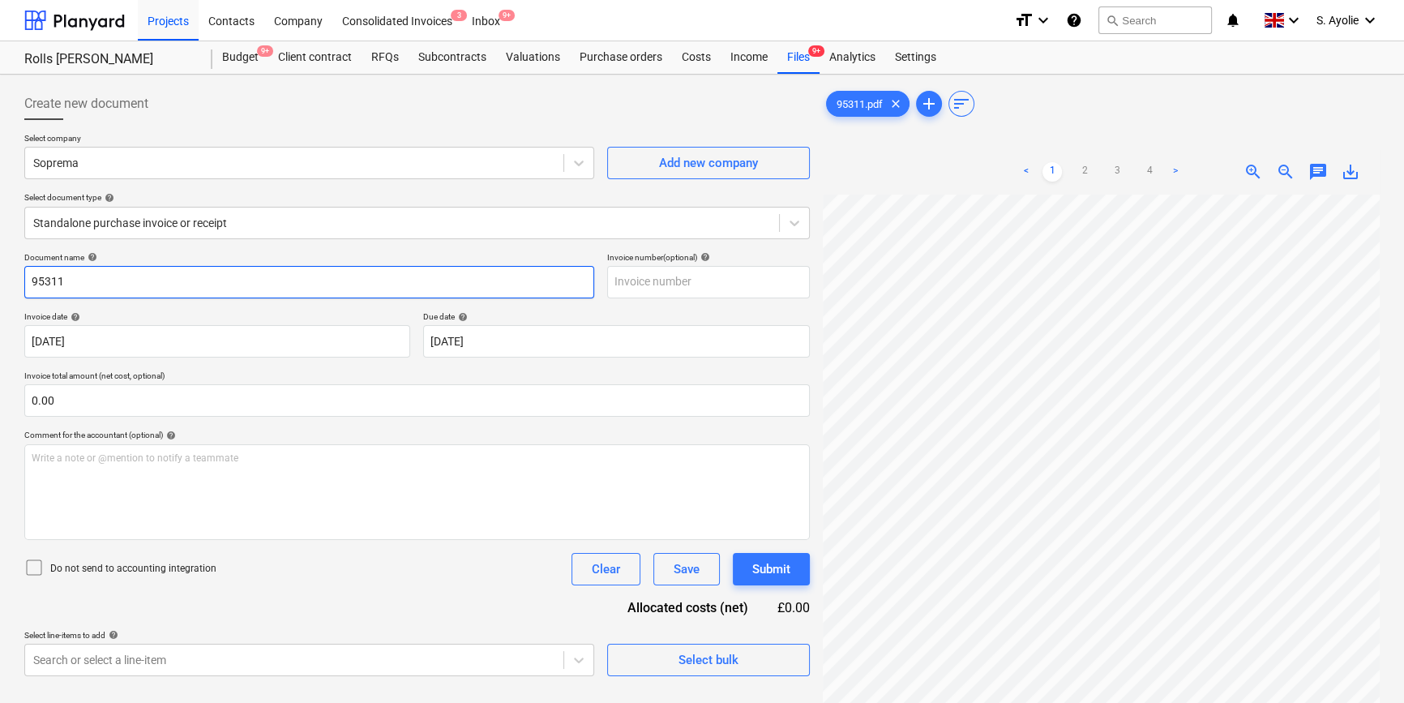
type input "95311"
click at [303, 322] on p "Invoice date help" at bounding box center [217, 318] width 386 height 14
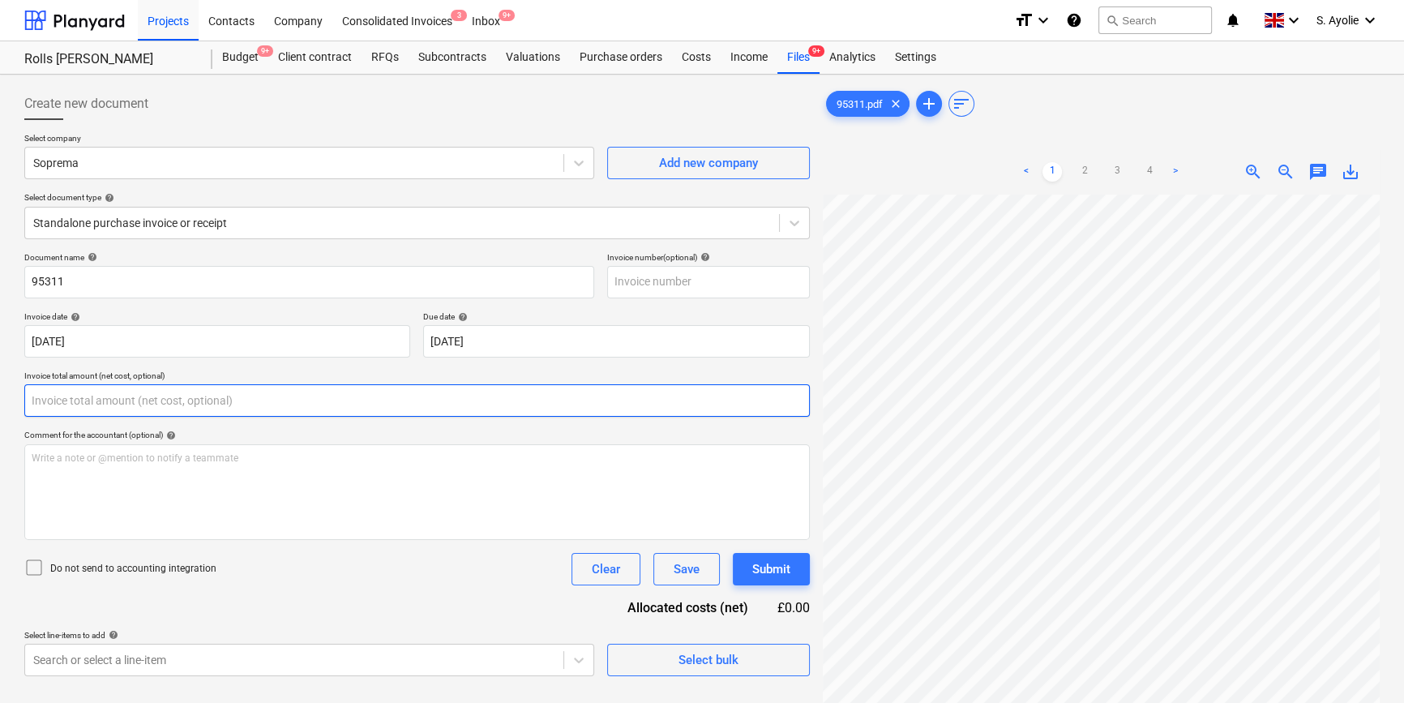
click at [186, 404] on input "text" at bounding box center [416, 400] width 785 height 32
type input "0.00"
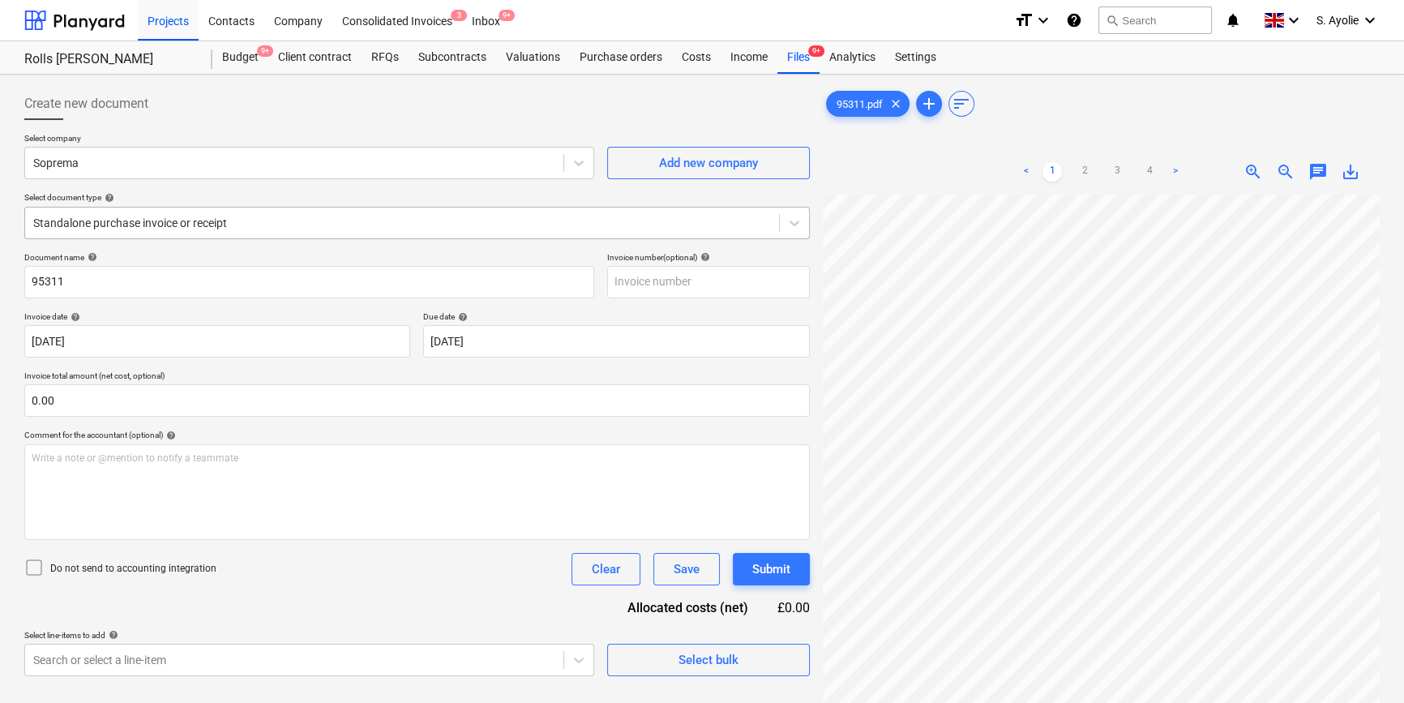
click at [243, 225] on div at bounding box center [402, 223] width 738 height 16
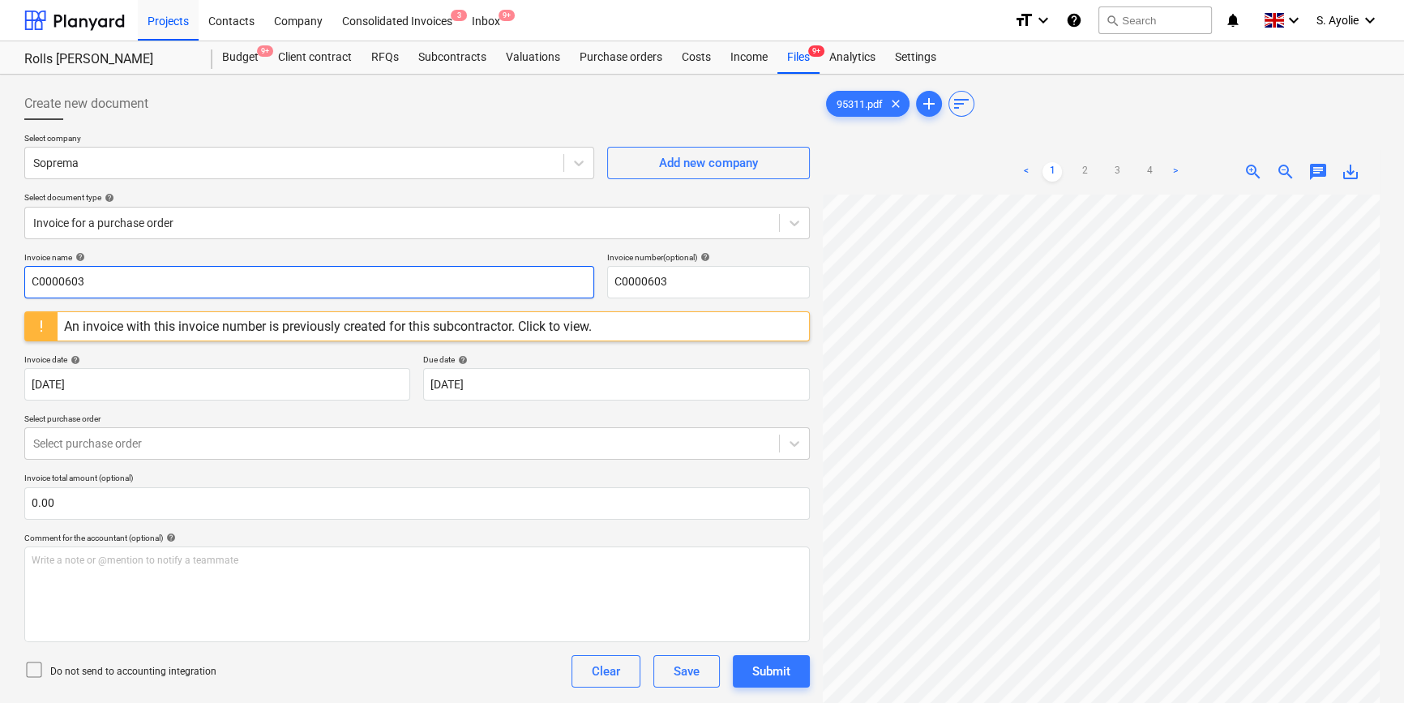
drag, startPoint x: 197, startPoint y: 274, endPoint x: 16, endPoint y: 268, distance: 180.9
click at [16, 268] on div "Create new document Select company Soprema Add new company Select document type…" at bounding box center [702, 470] width 1404 height 790
type input "95311"
drag, startPoint x: 689, startPoint y: 280, endPoint x: 441, endPoint y: 266, distance: 248.5
click at [441, 266] on div "Invoice name help 95311 Invoice number (optional) help C0000603" at bounding box center [416, 275] width 785 height 46
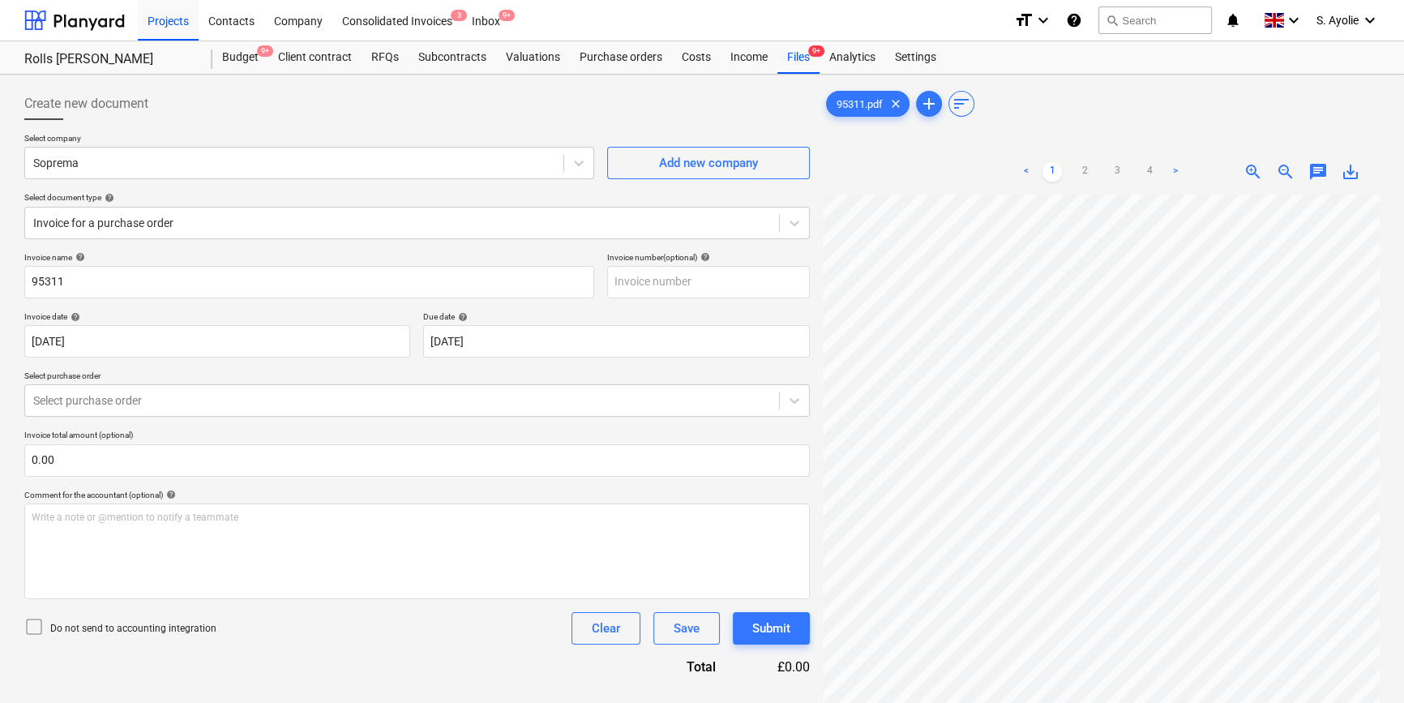
click at [352, 311] on div "Invoice date help" at bounding box center [217, 316] width 386 height 11
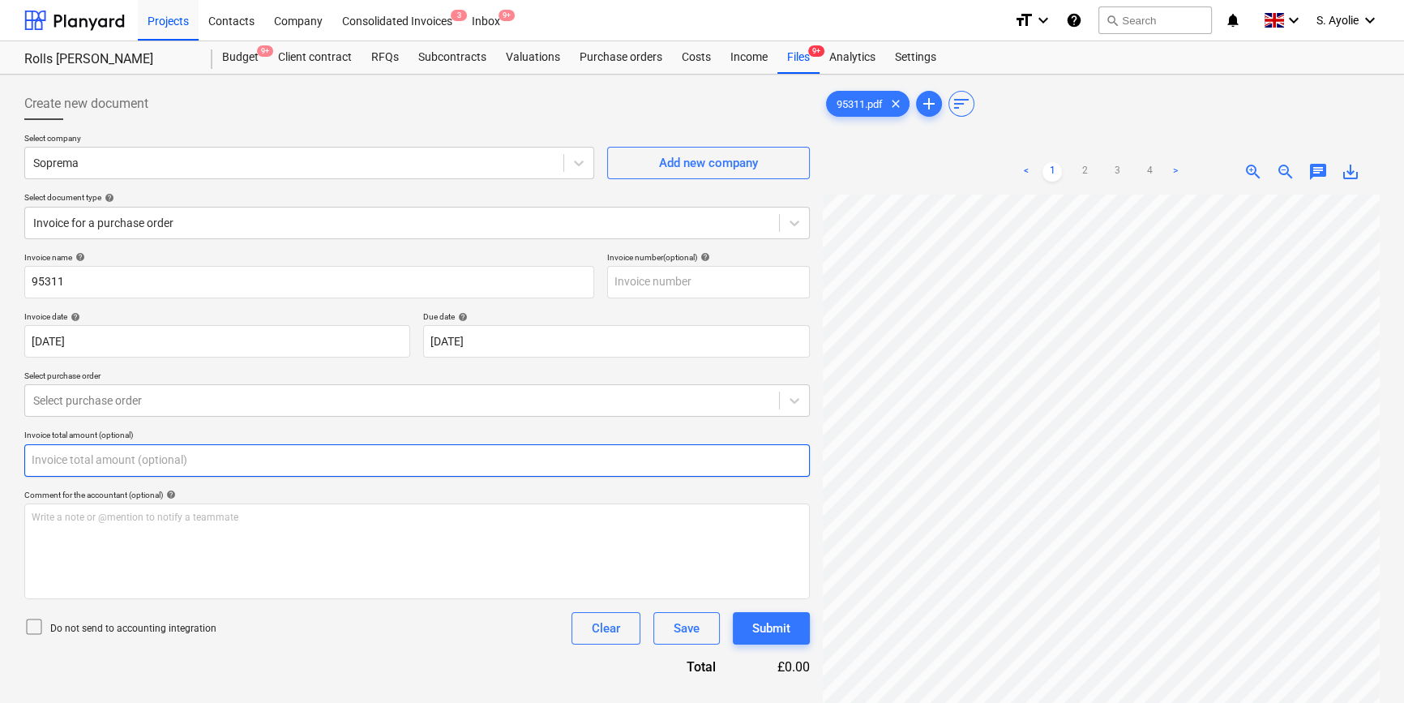
click at [148, 458] on input "text" at bounding box center [416, 460] width 785 height 32
type input "0.00"
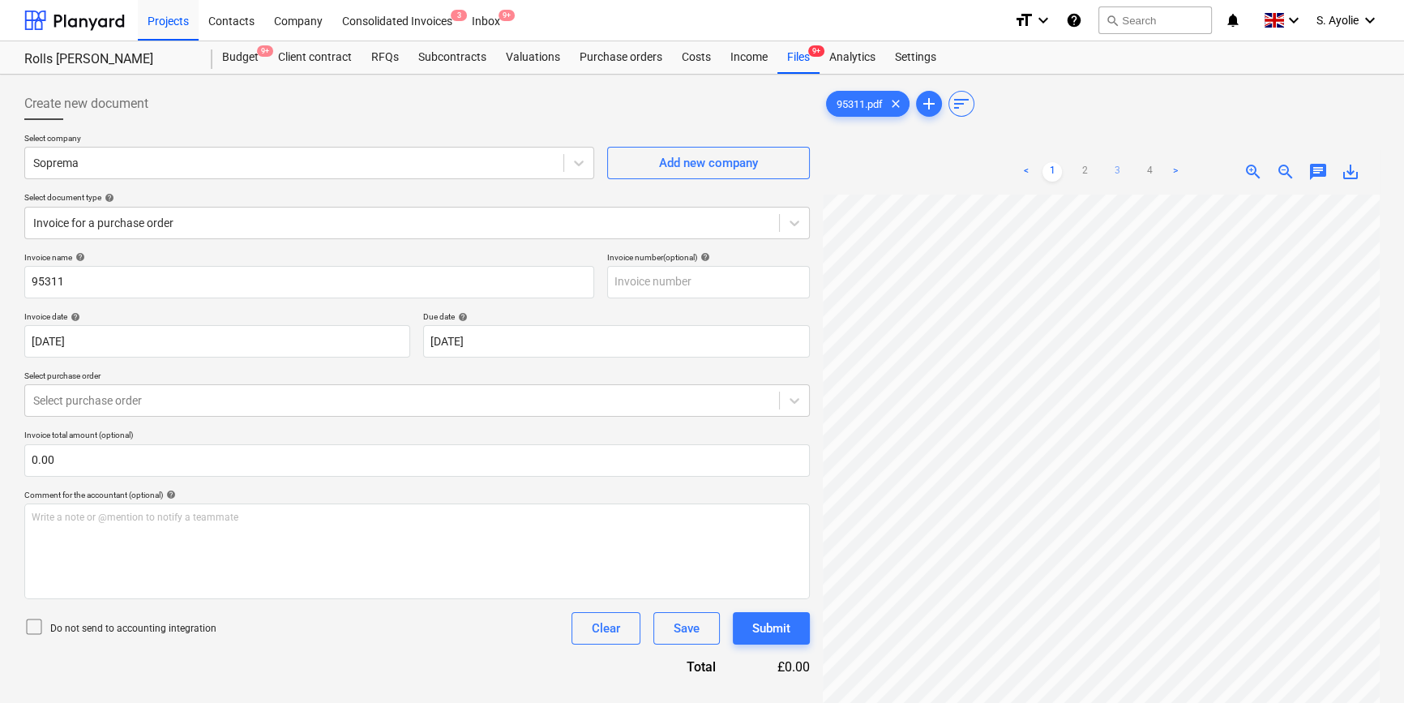
click at [1123, 170] on link "3" at bounding box center [1116, 171] width 19 height 19
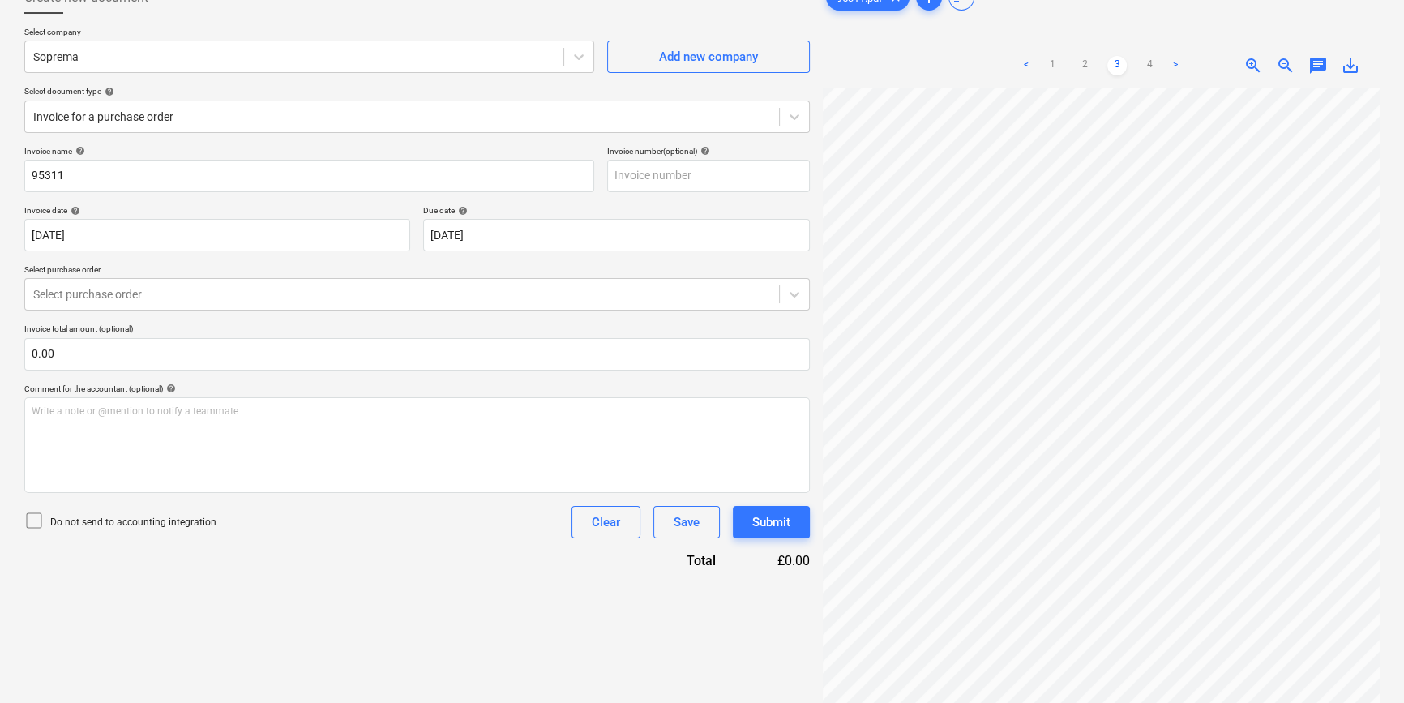
scroll to position [162, 0]
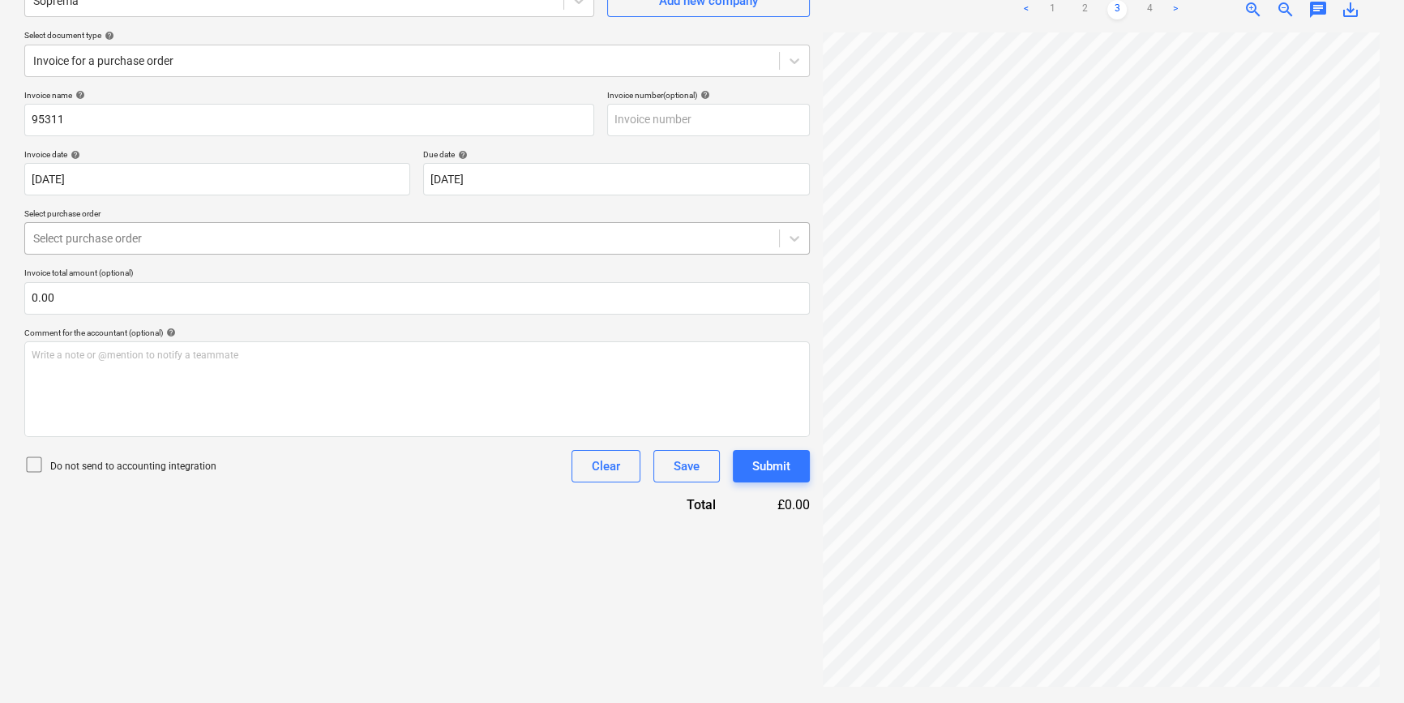
click at [148, 237] on div at bounding box center [402, 238] width 738 height 16
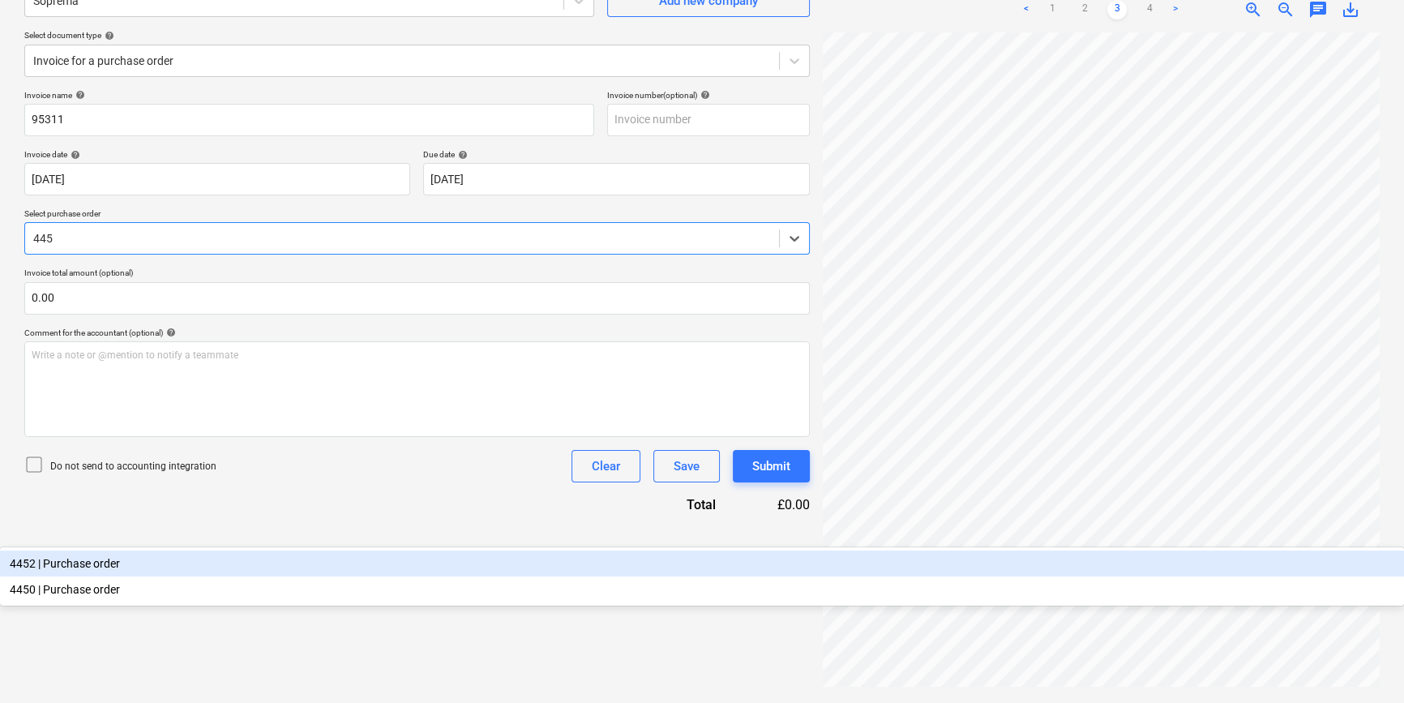
type input "4450"
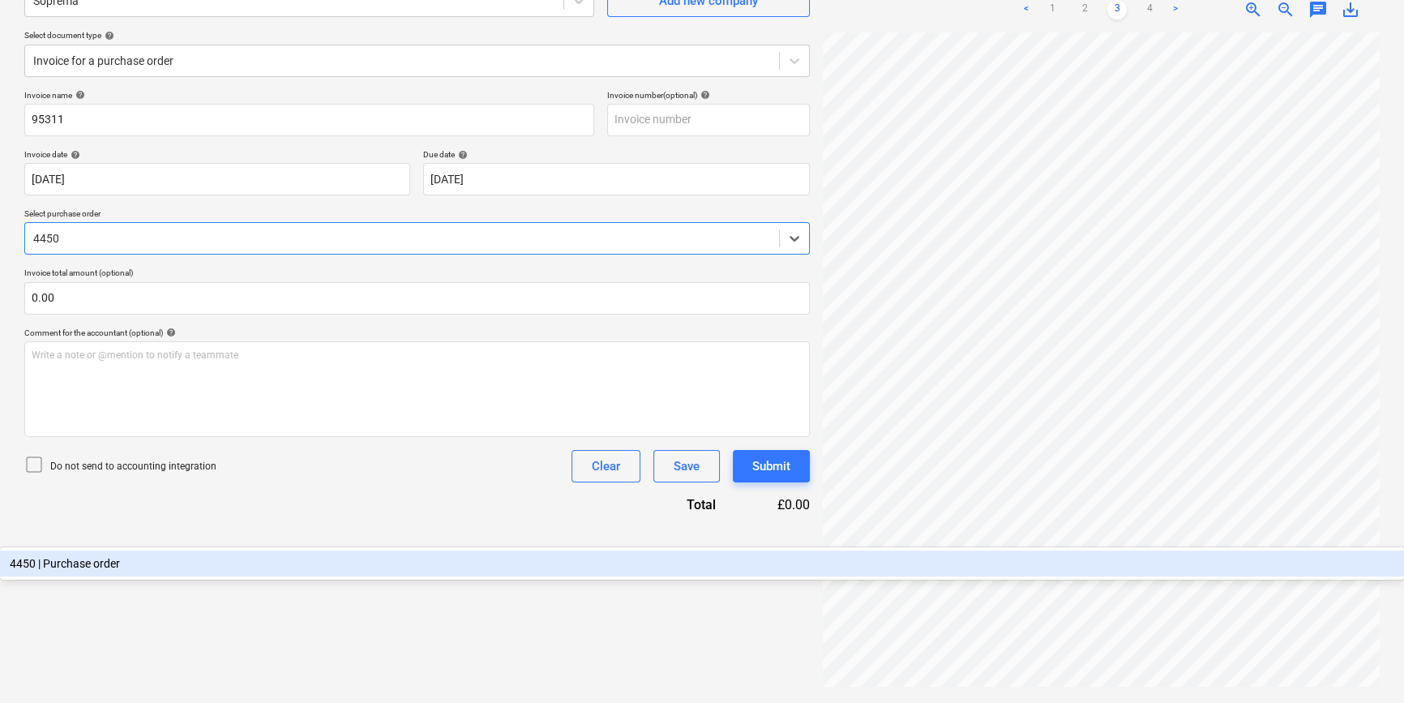
click at [139, 550] on div "4450 | Purchase order" at bounding box center [702, 563] width 1404 height 26
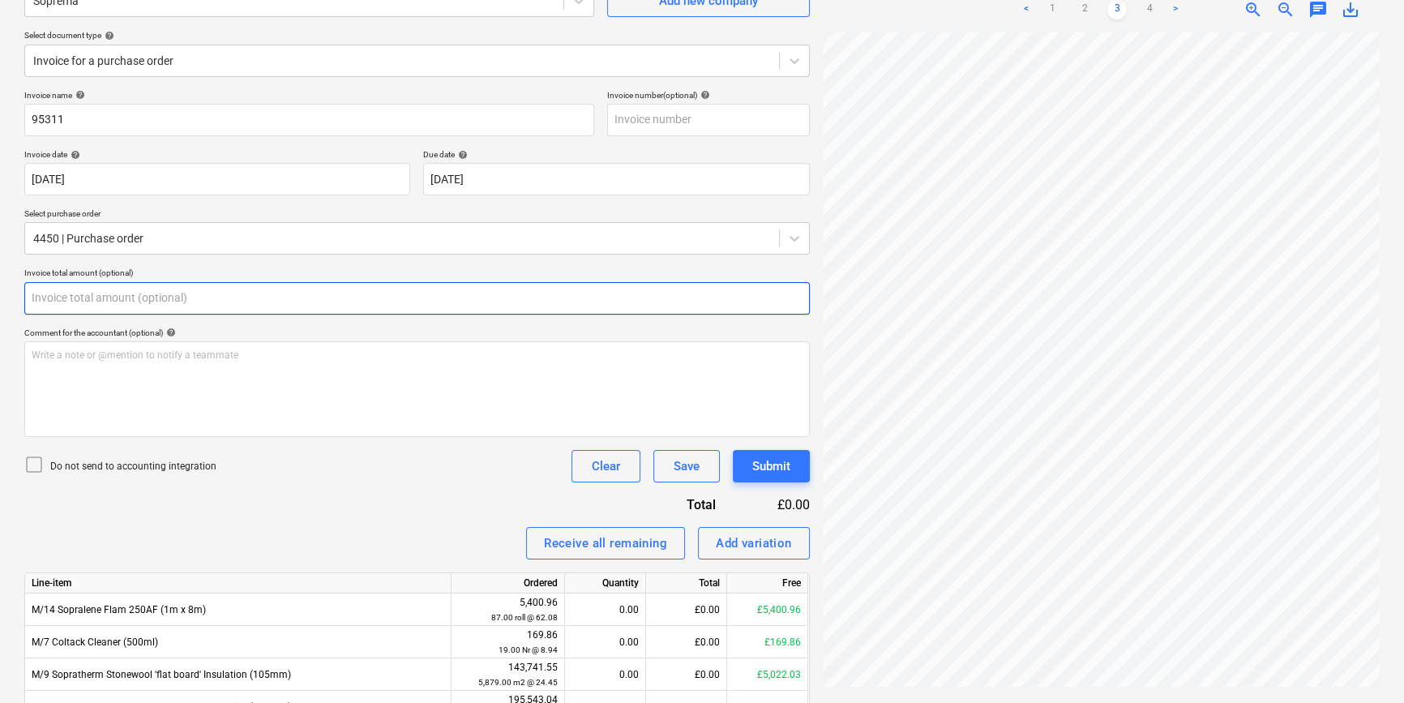
click at [136, 297] on input "text" at bounding box center [416, 298] width 785 height 32
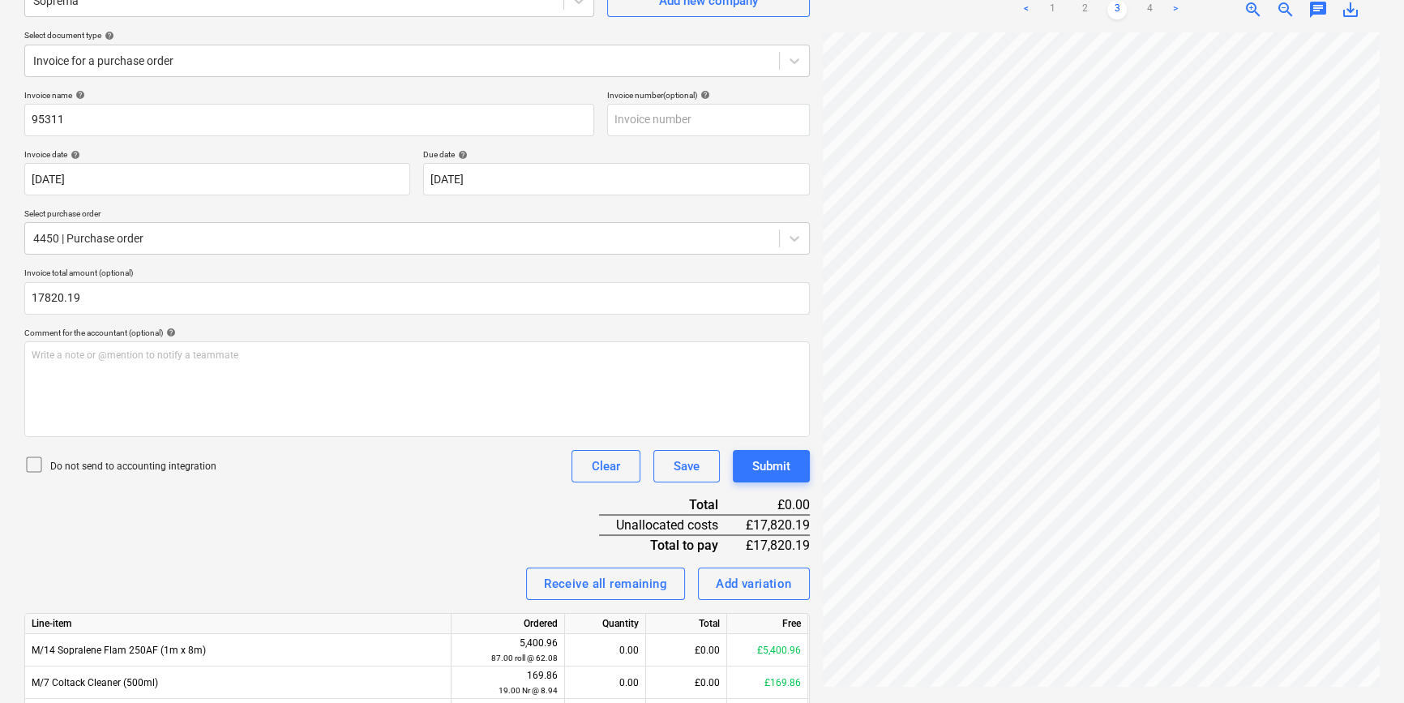
type input "17,820.19"
click at [220, 324] on div "Invoice name help 95311 Invoice number (optional) help Invoice date help [DATE]…" at bounding box center [416, 566] width 785 height 953
click at [37, 459] on icon at bounding box center [33, 464] width 19 height 19
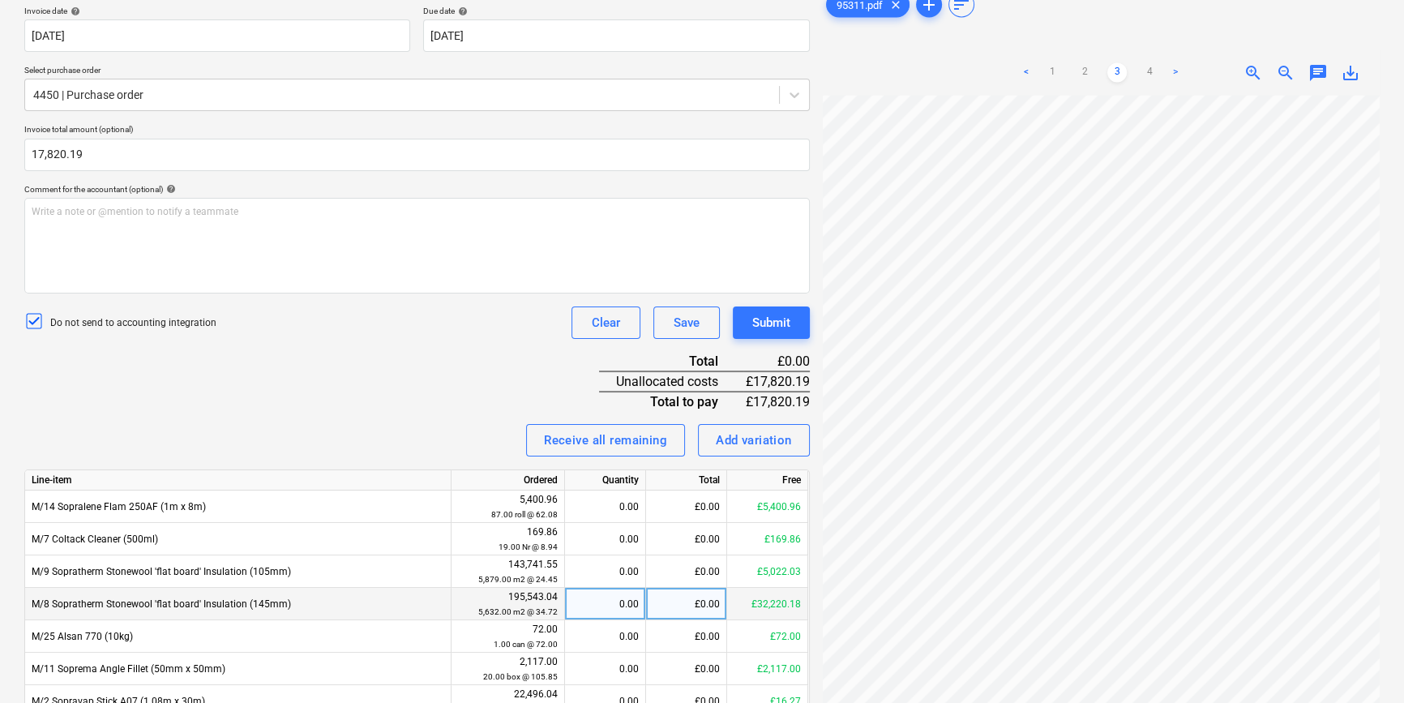
scroll to position [293, 0]
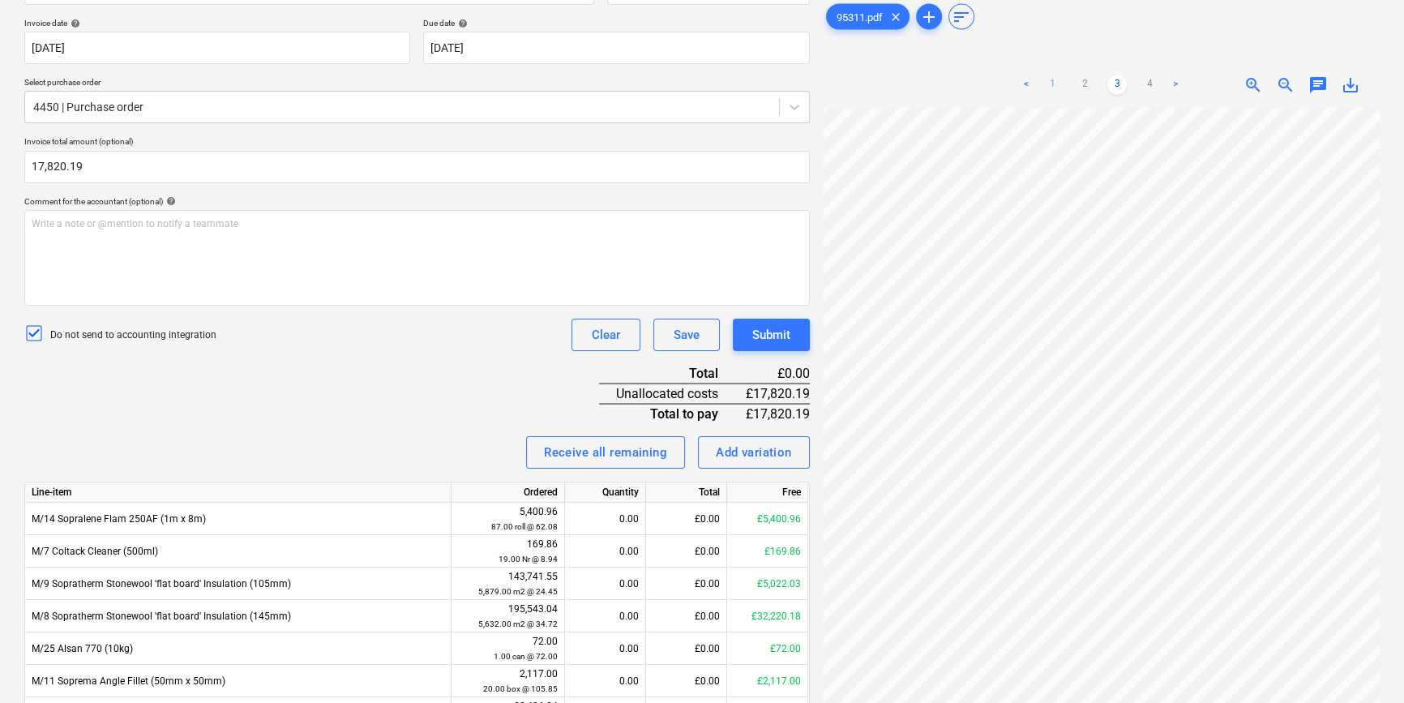
click at [1054, 84] on link "1" at bounding box center [1051, 84] width 19 height 19
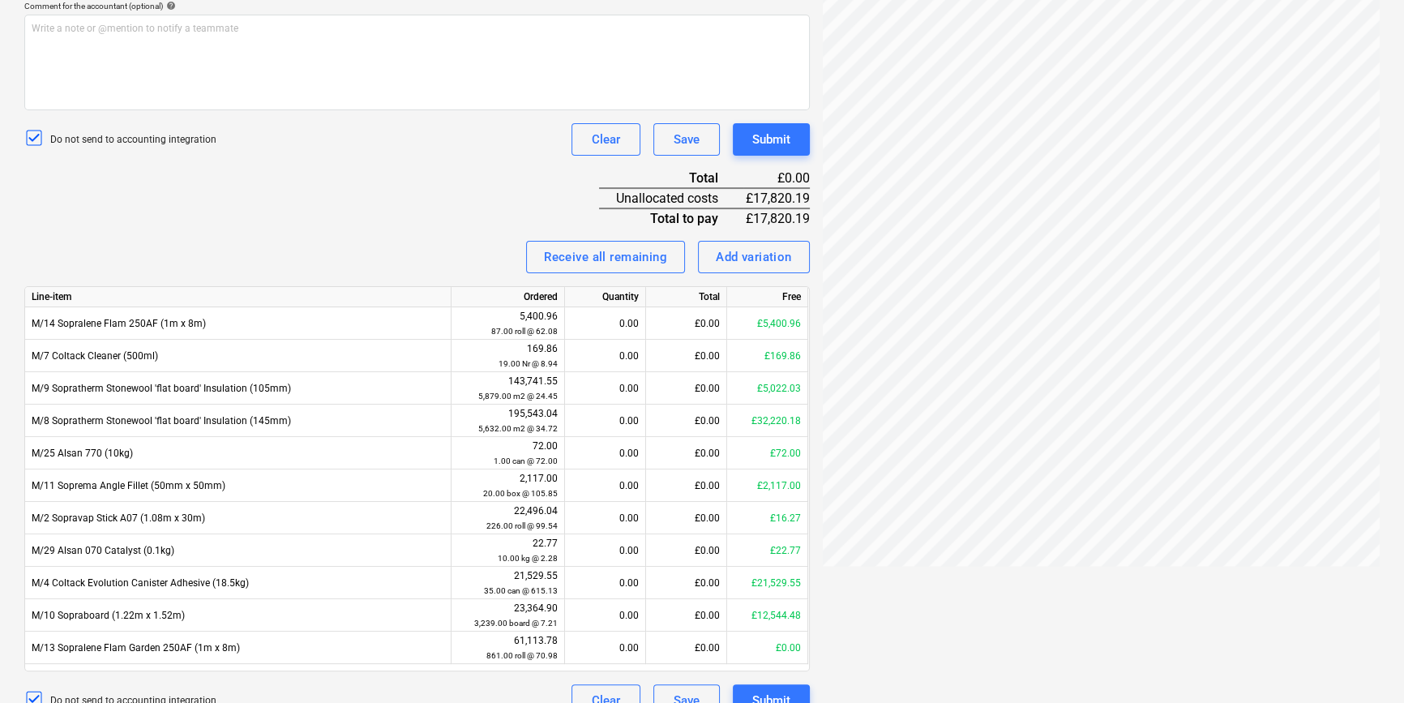
scroll to position [515, 0]
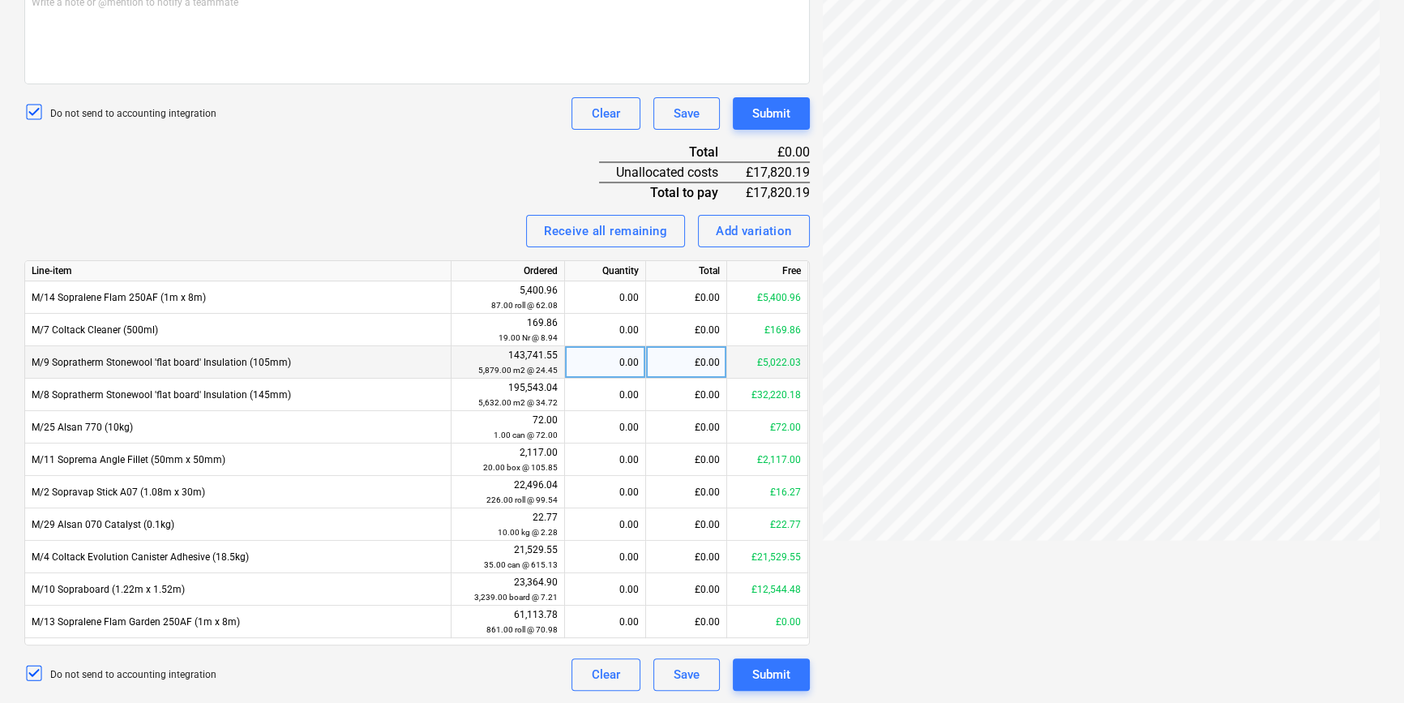
click at [691, 360] on div "£0.00" at bounding box center [686, 362] width 81 height 32
type input "9154.08"
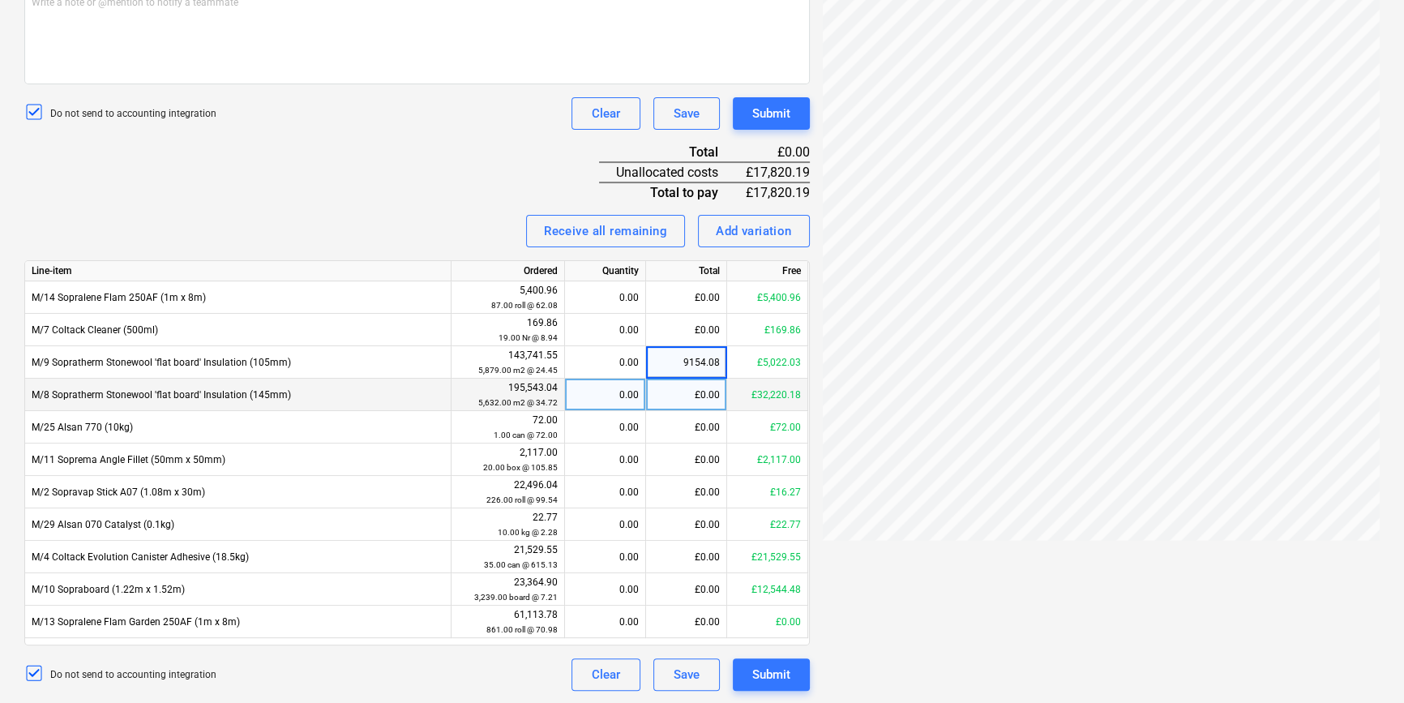
click at [704, 392] on div "£0.00" at bounding box center [686, 395] width 81 height 32
click at [708, 359] on div "£5,022.03" at bounding box center [686, 362] width 81 height 32
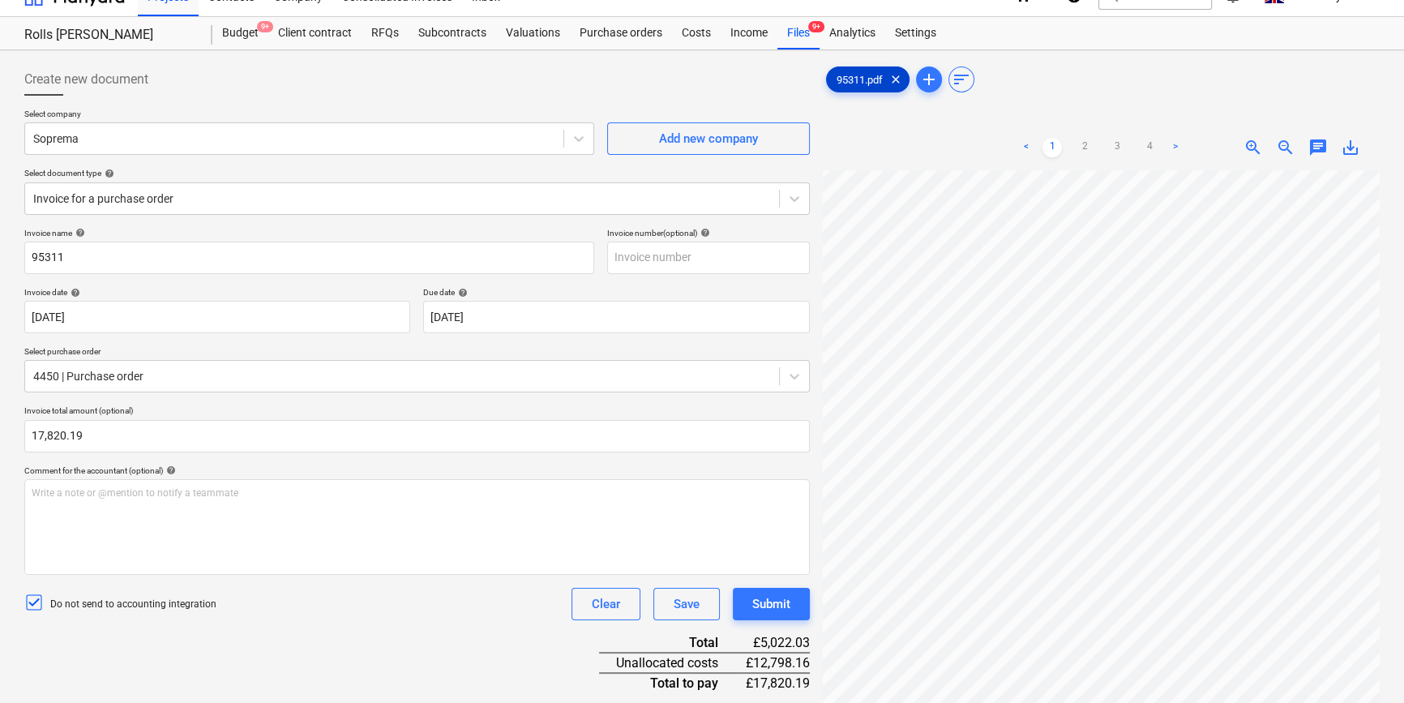
scroll to position [0, 0]
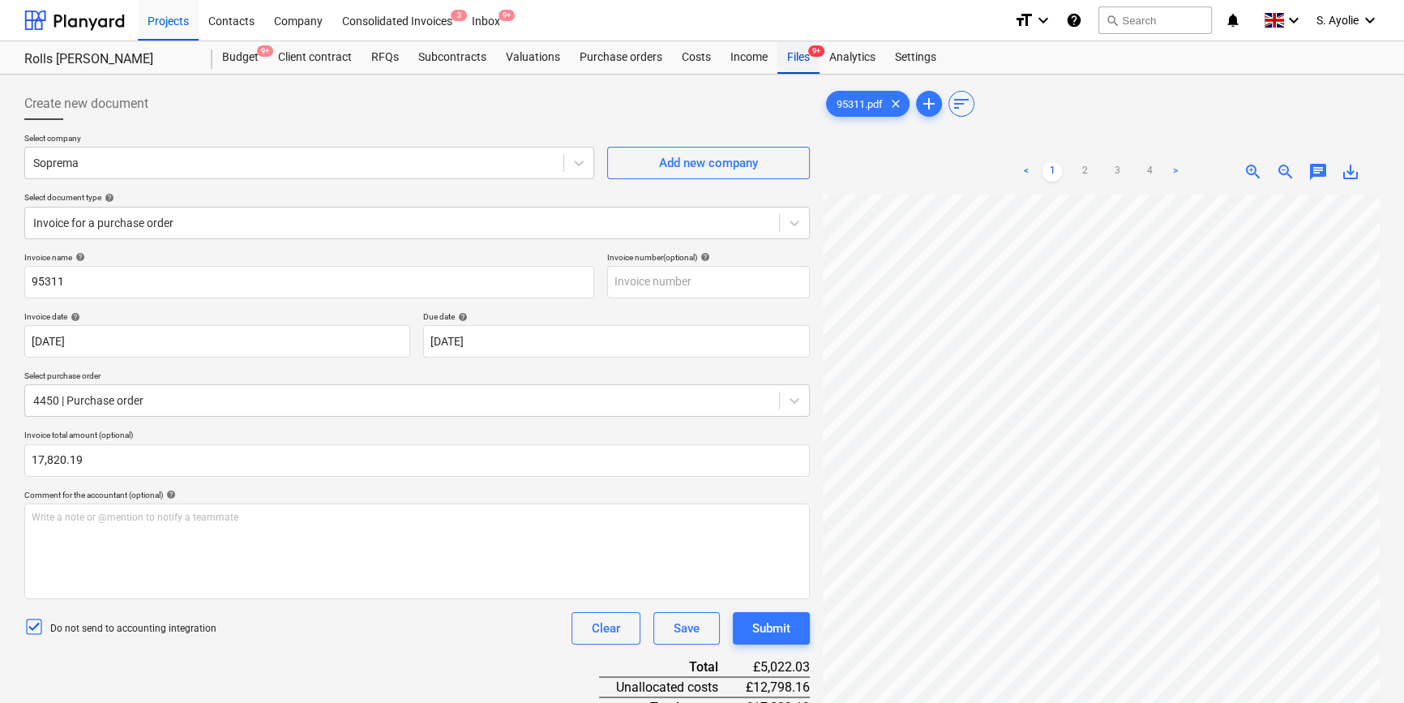
click at [804, 58] on div "Files 9+" at bounding box center [798, 57] width 42 height 32
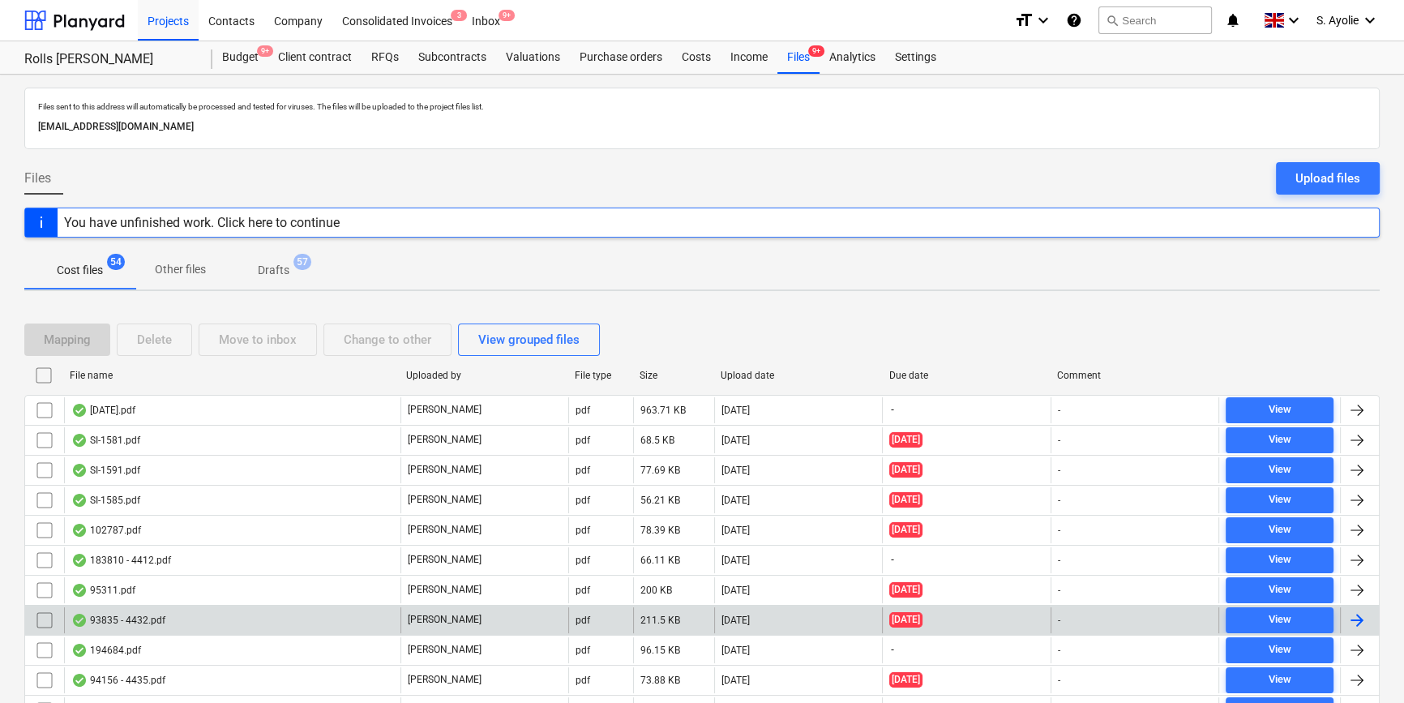
click at [170, 624] on div "93835 - 4432.pdf" at bounding box center [232, 620] width 336 height 26
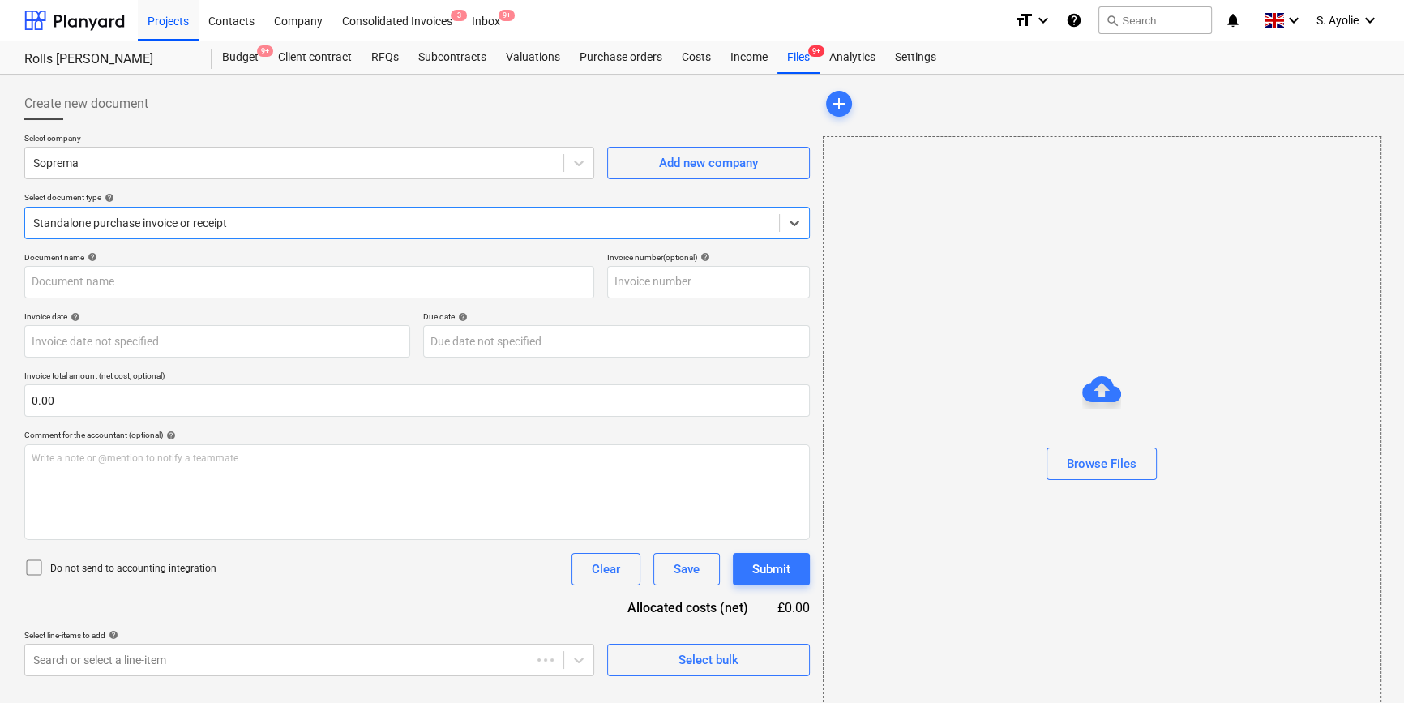
type input "4432"
type input "[DATE]"
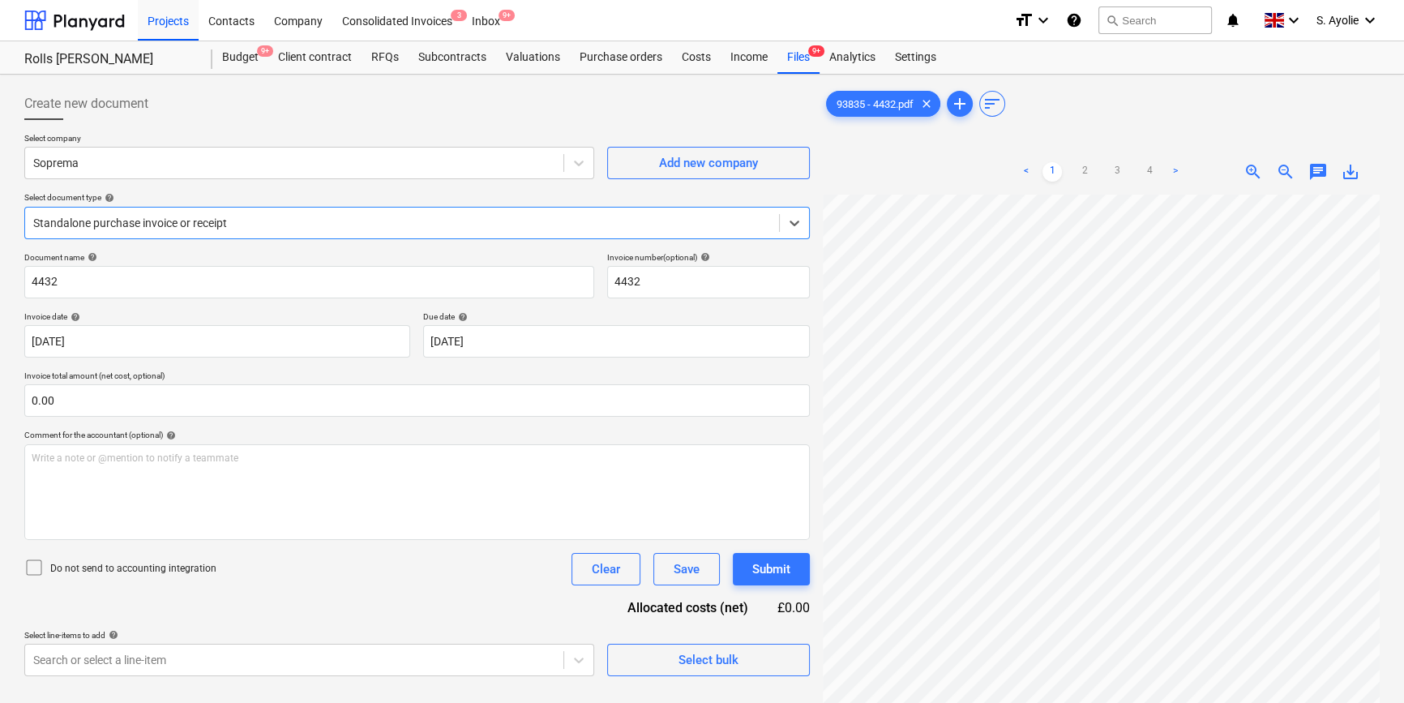
click at [223, 224] on div at bounding box center [402, 223] width 738 height 16
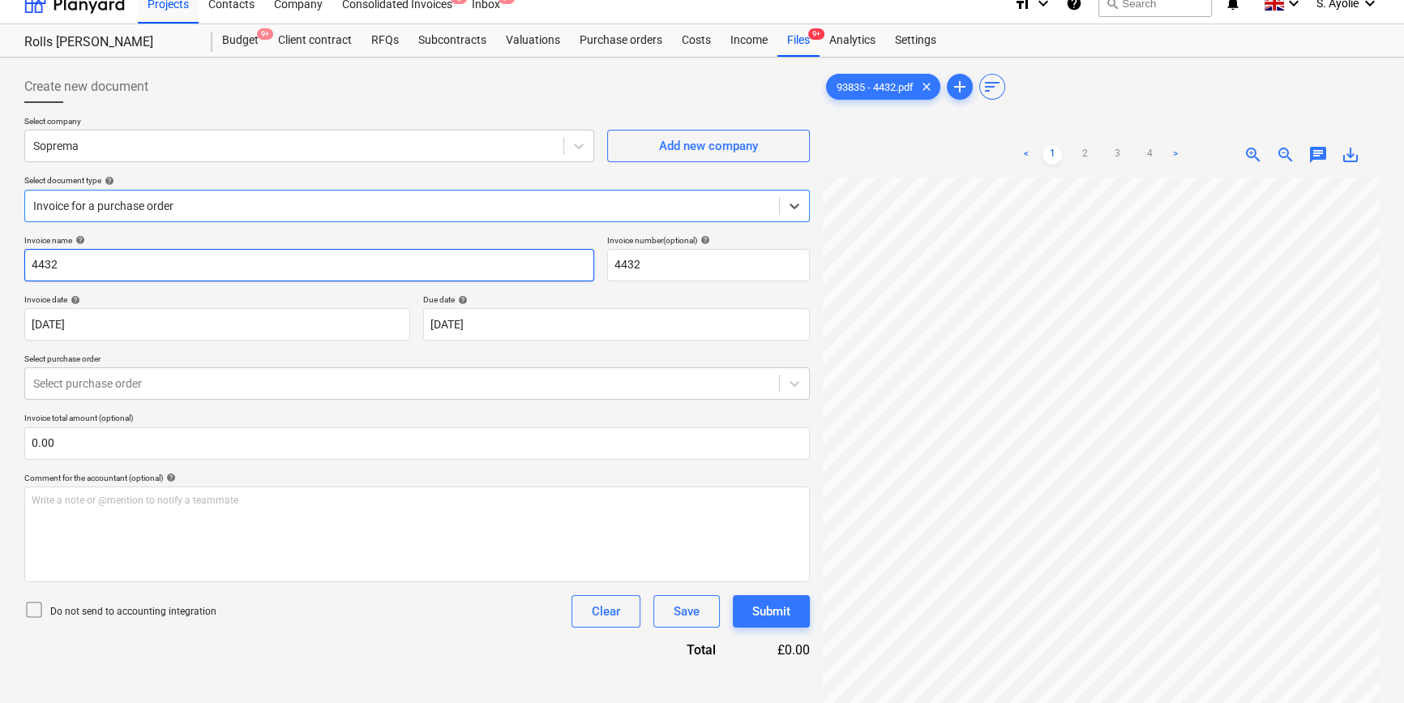
scroll to position [15, 0]
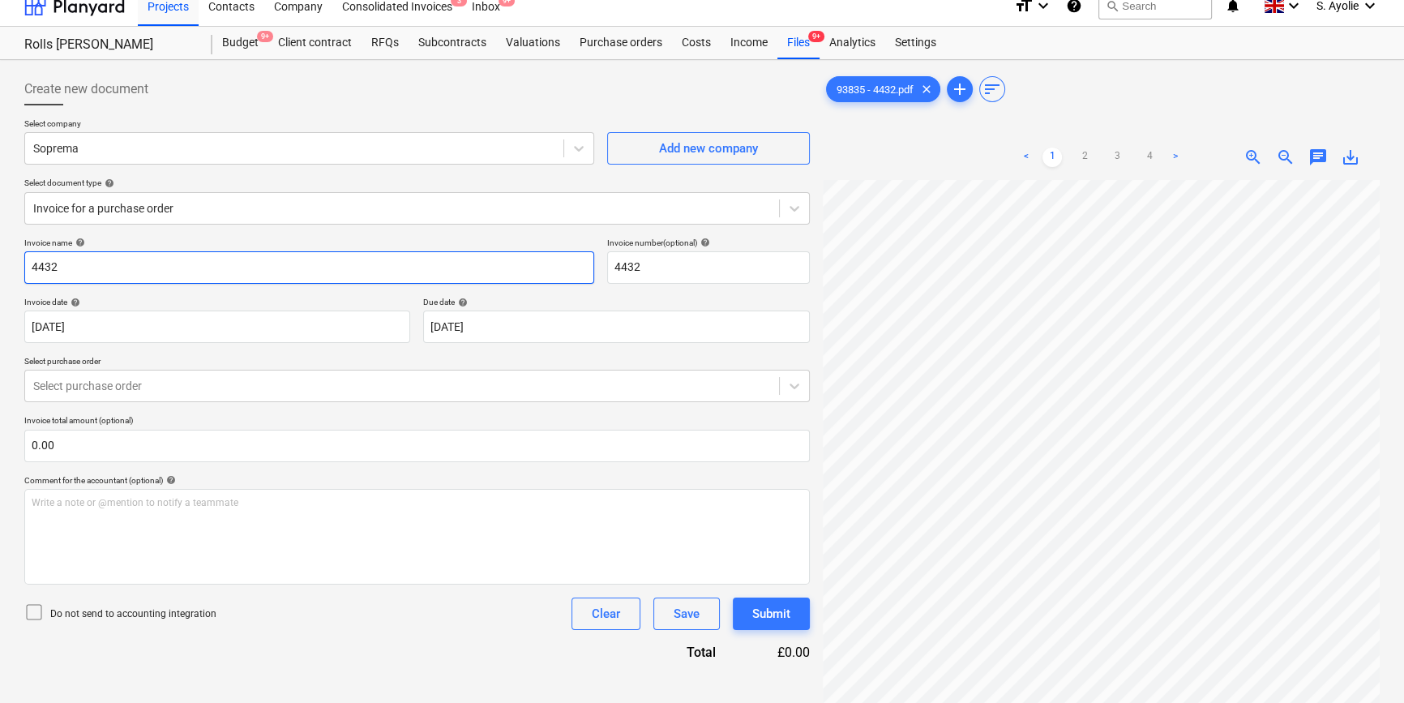
click at [123, 272] on input "4432" at bounding box center [309, 267] width 570 height 32
type input "93"
click at [811, 45] on div "Files 9+" at bounding box center [798, 43] width 42 height 32
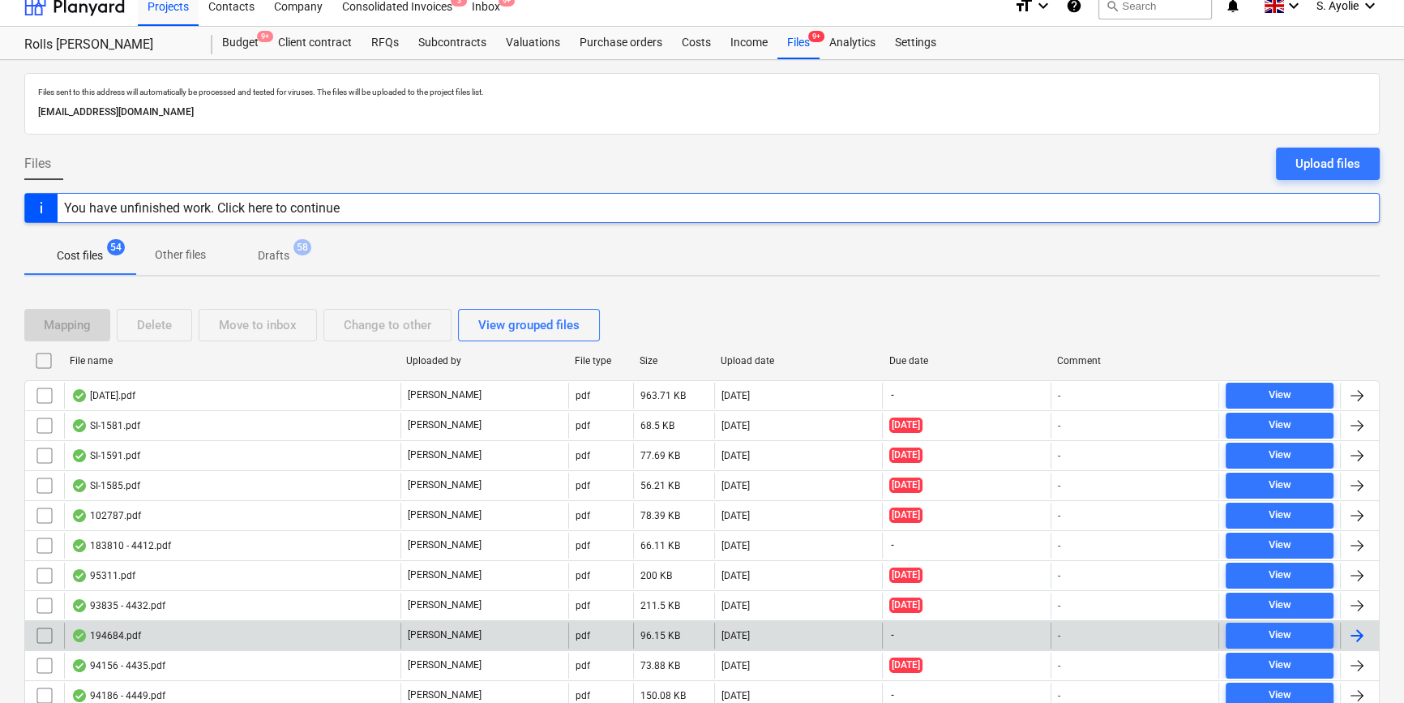
click at [419, 633] on p "[PERSON_NAME]" at bounding box center [445, 635] width 74 height 14
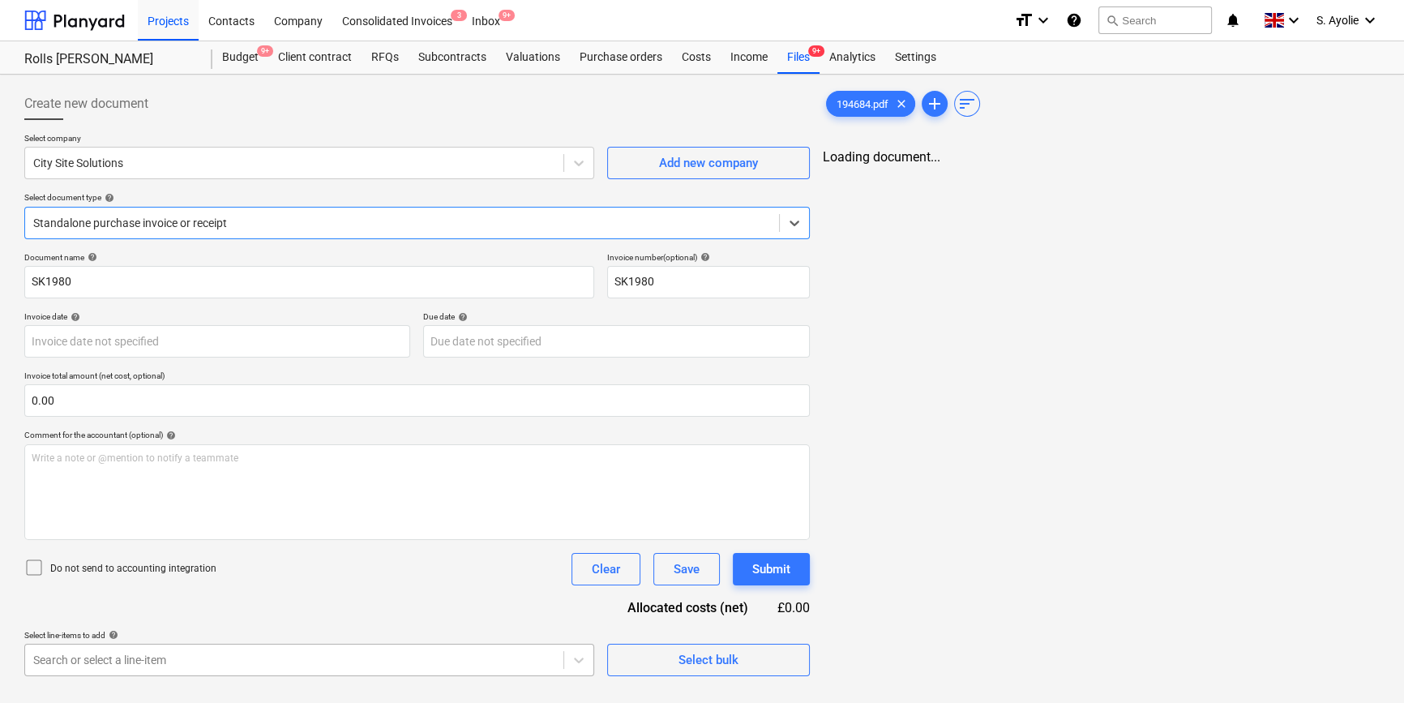
type input "SK1980"
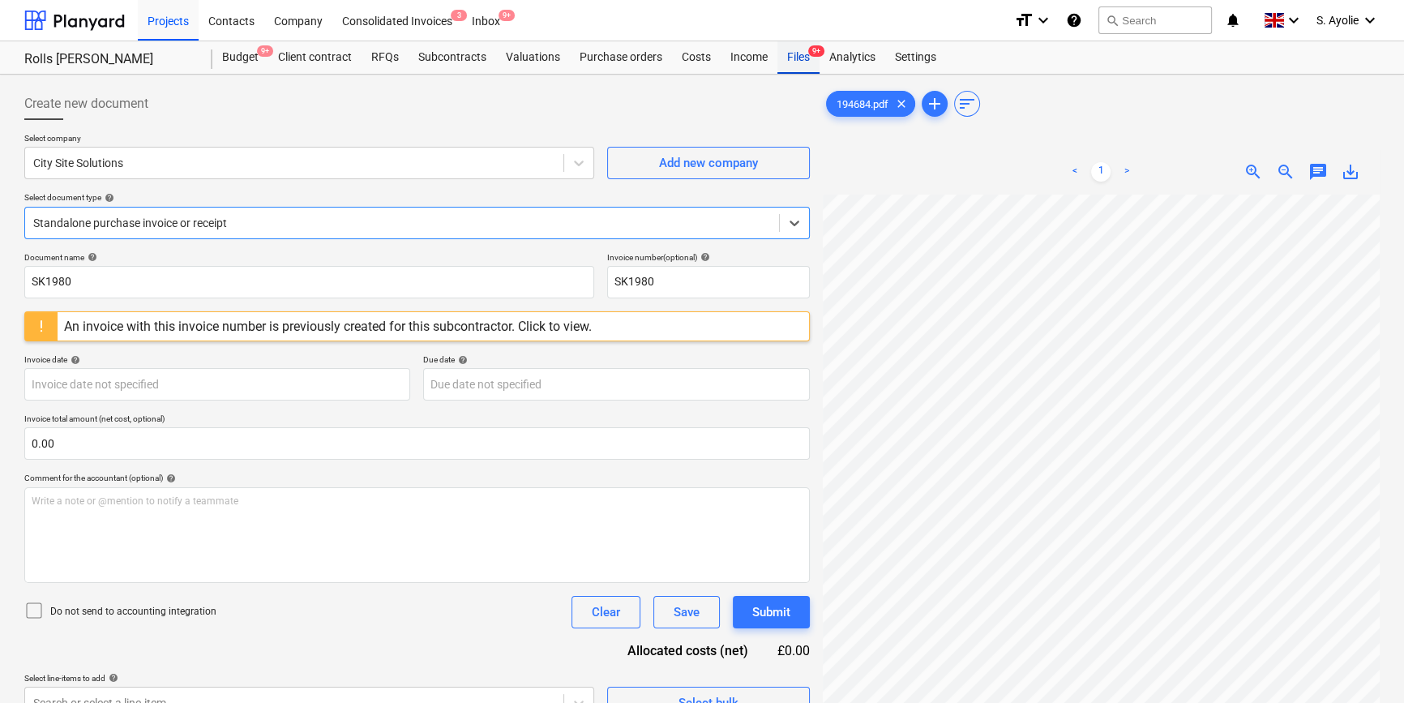
click at [811, 47] on span "9+" at bounding box center [816, 50] width 16 height 11
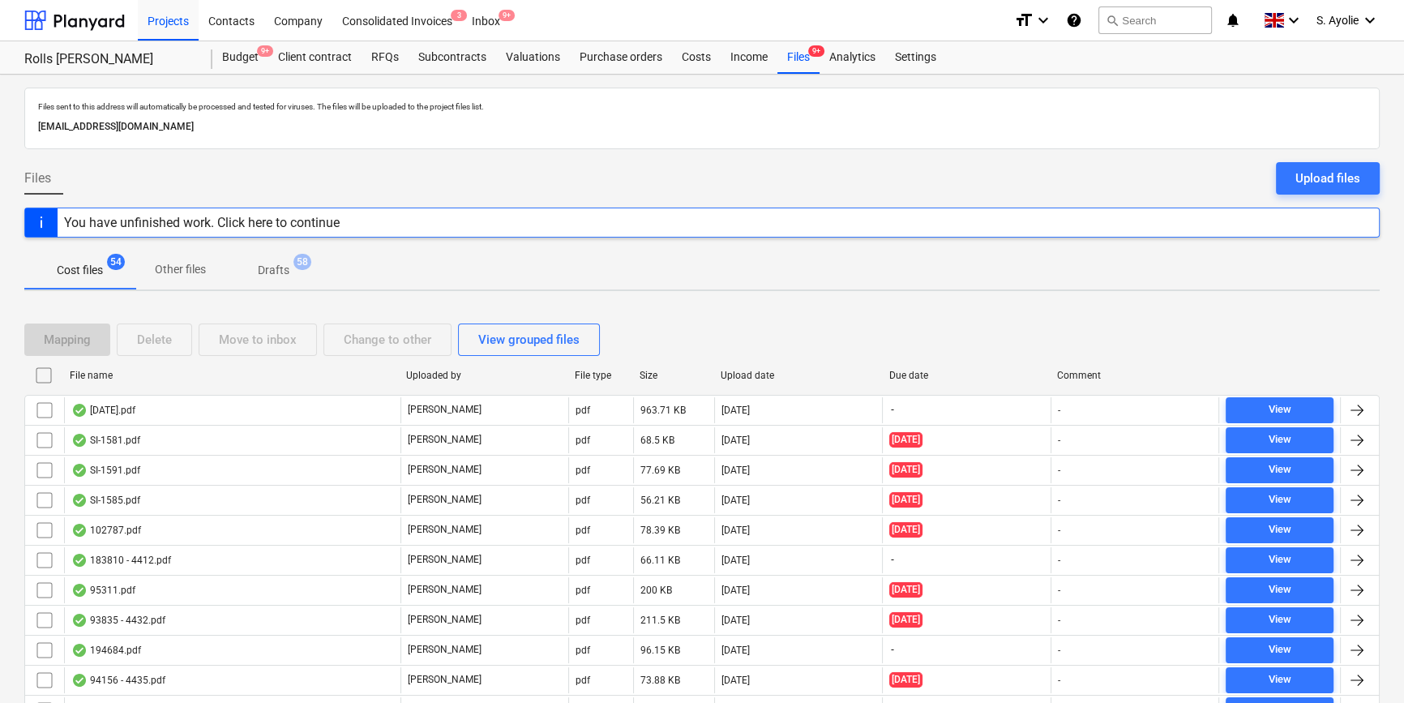
scroll to position [442, 0]
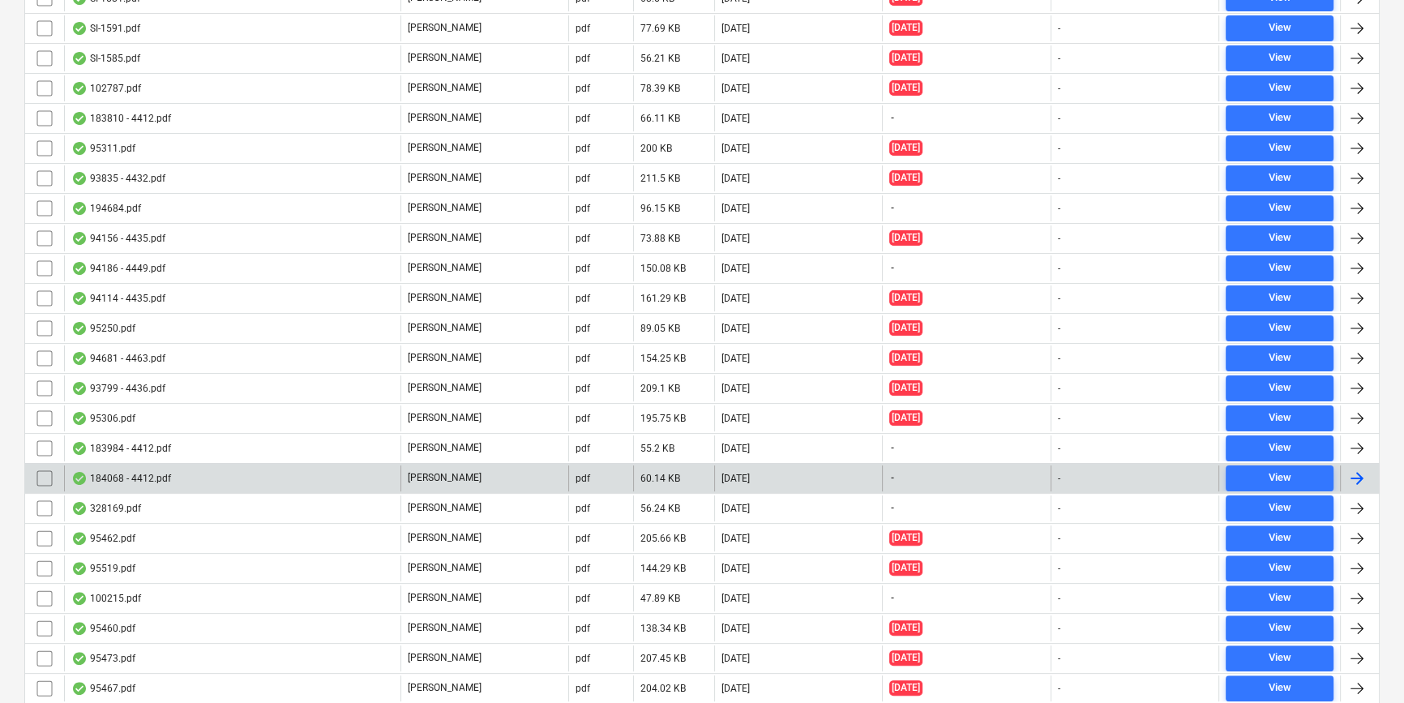
click at [220, 473] on div "184068 - 4412.pdf" at bounding box center [232, 478] width 336 height 26
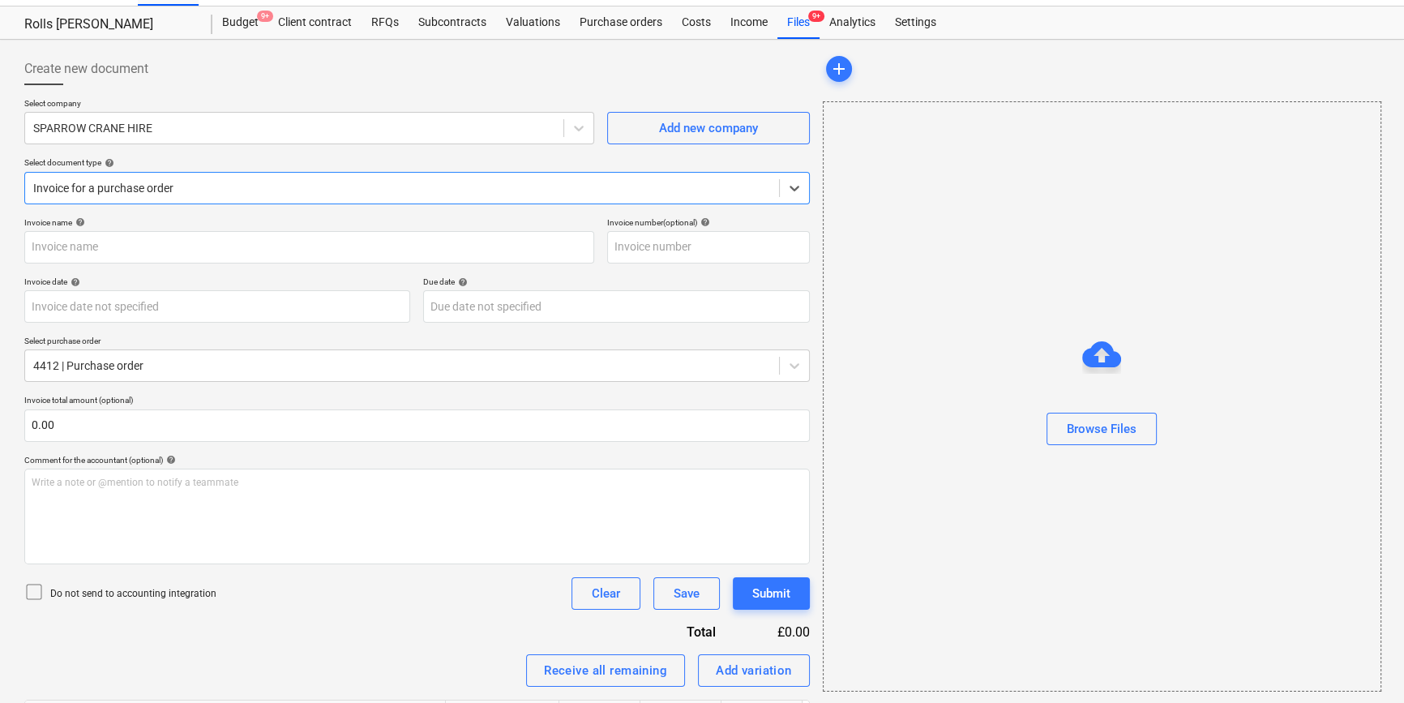
type input "184068"
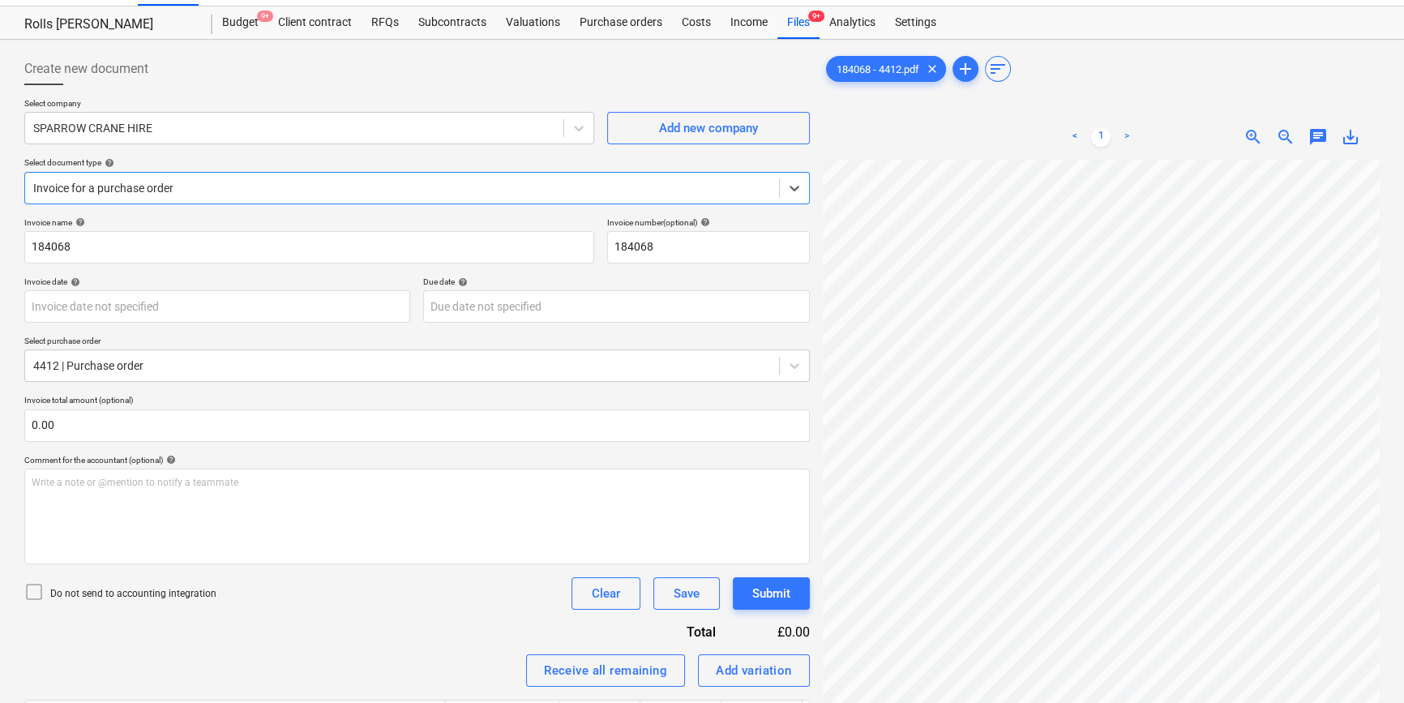
scroll to position [207, 0]
click at [79, 592] on p "Do not send to accounting integration" at bounding box center [133, 594] width 166 height 14
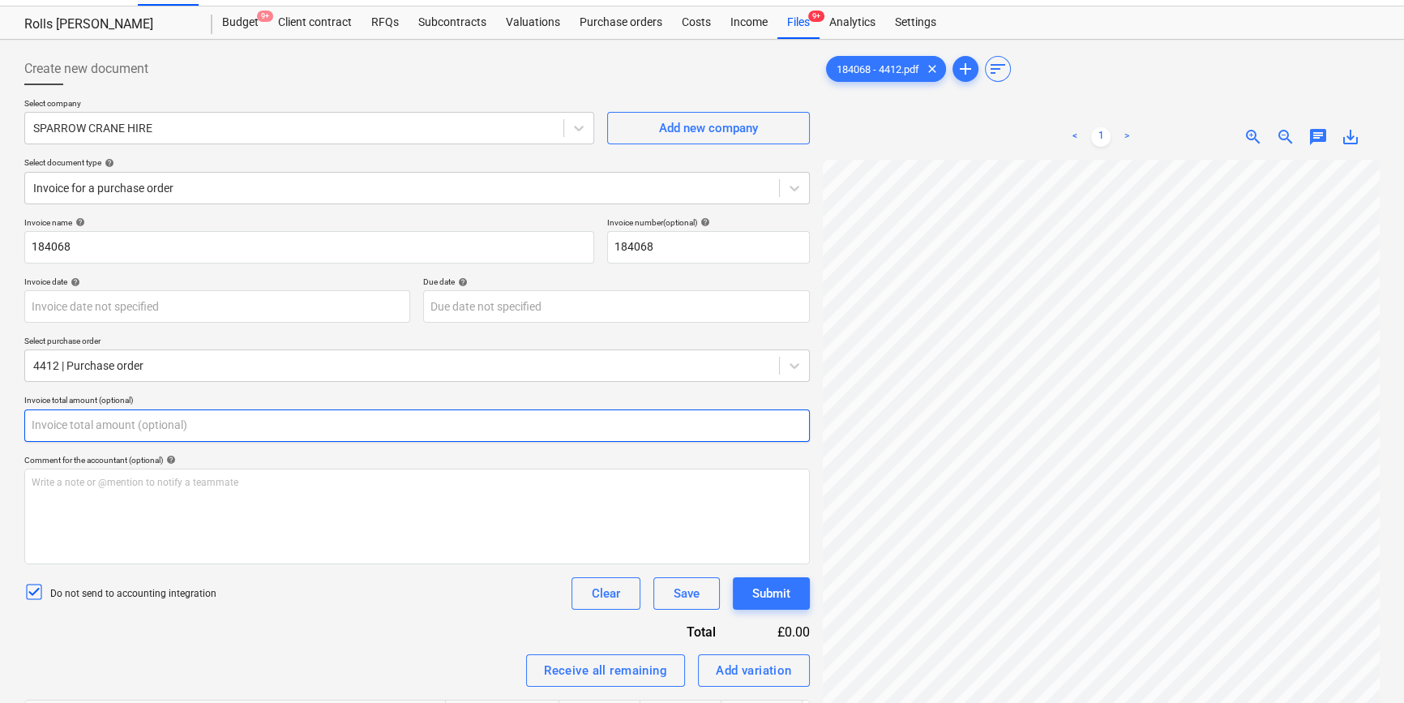
click at [170, 432] on input "text" at bounding box center [416, 425] width 785 height 32
type input "0.00"
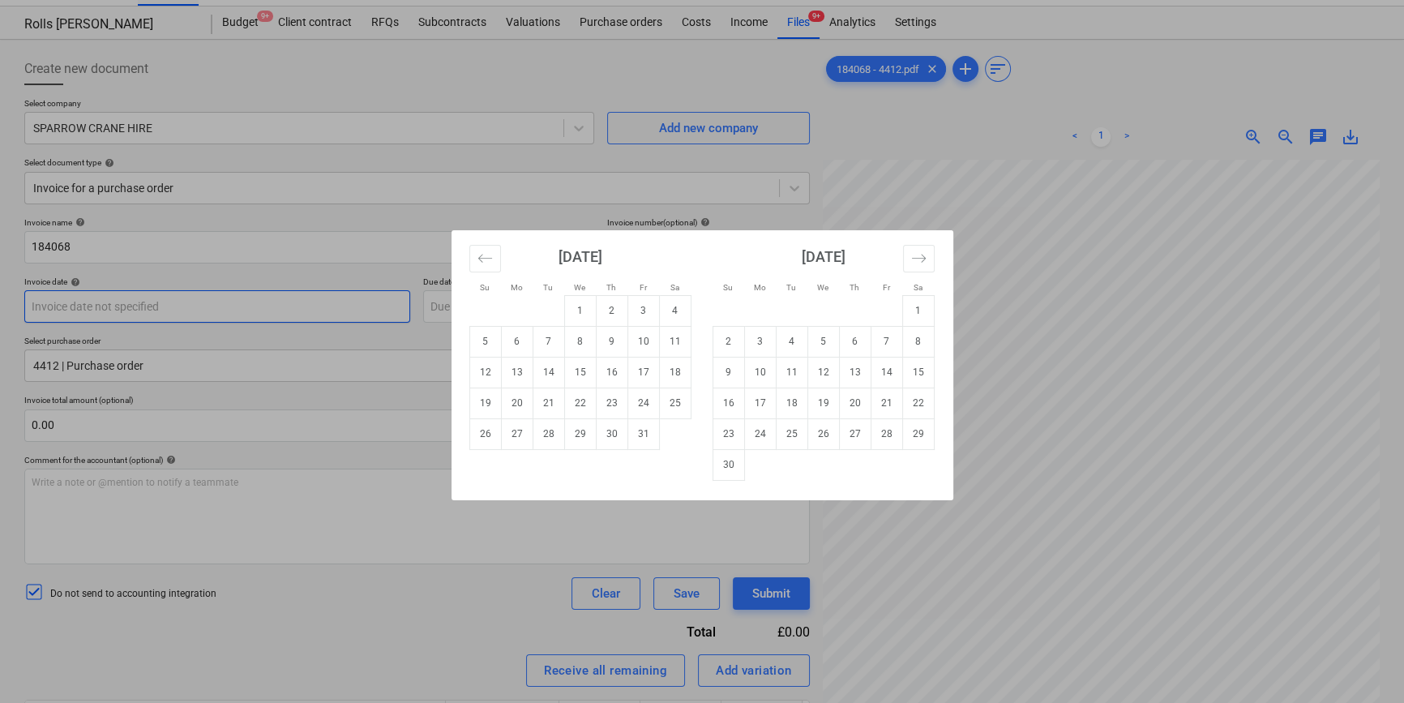
click at [198, 299] on body "Projects Contacts Company Consolidated Invoices 3 Inbox 9+ format_size keyboard…" at bounding box center [702, 316] width 1404 height 703
drag, startPoint x: 250, startPoint y: 259, endPoint x: 172, endPoint y: 369, distance: 134.3
click at [250, 261] on div "Su Mo Tu We Th Fr Sa Su Mo Tu We Th Fr Sa [DATE] 1 2 3 4 5 6 7 8 9 10 11 12 13 …" at bounding box center [702, 351] width 1404 height 703
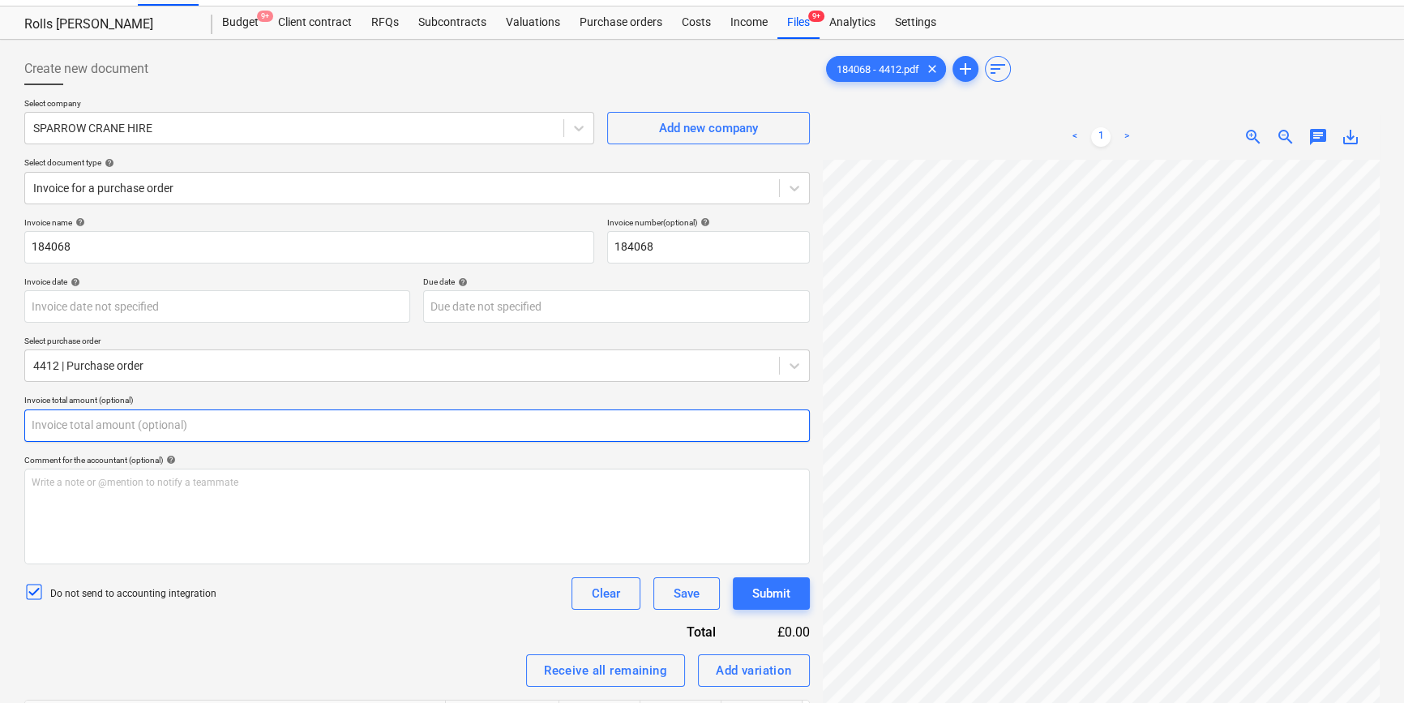
click at [101, 439] on input "text" at bounding box center [416, 425] width 785 height 32
click at [111, 430] on input "text" at bounding box center [416, 425] width 785 height 32
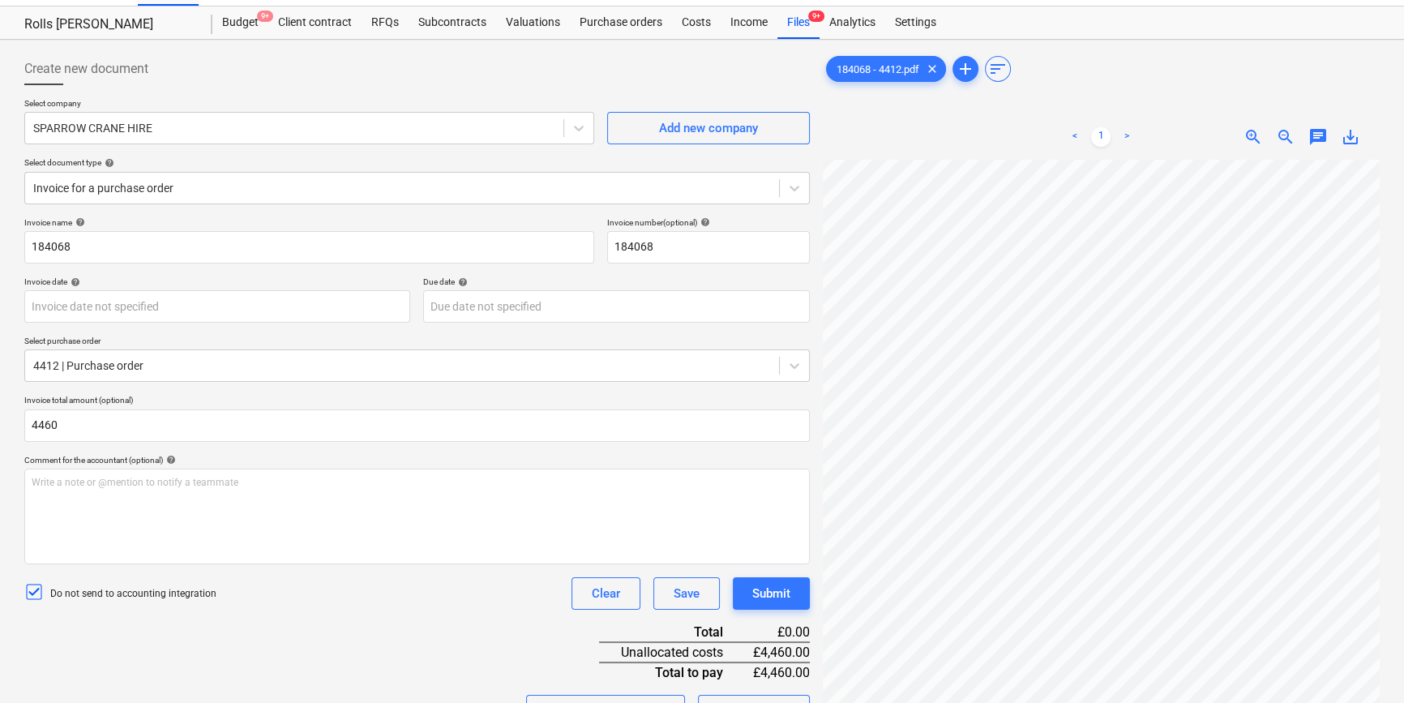
type input "4,460.00"
click at [296, 461] on div "Comment for the accountant (optional) help" at bounding box center [416, 460] width 785 height 11
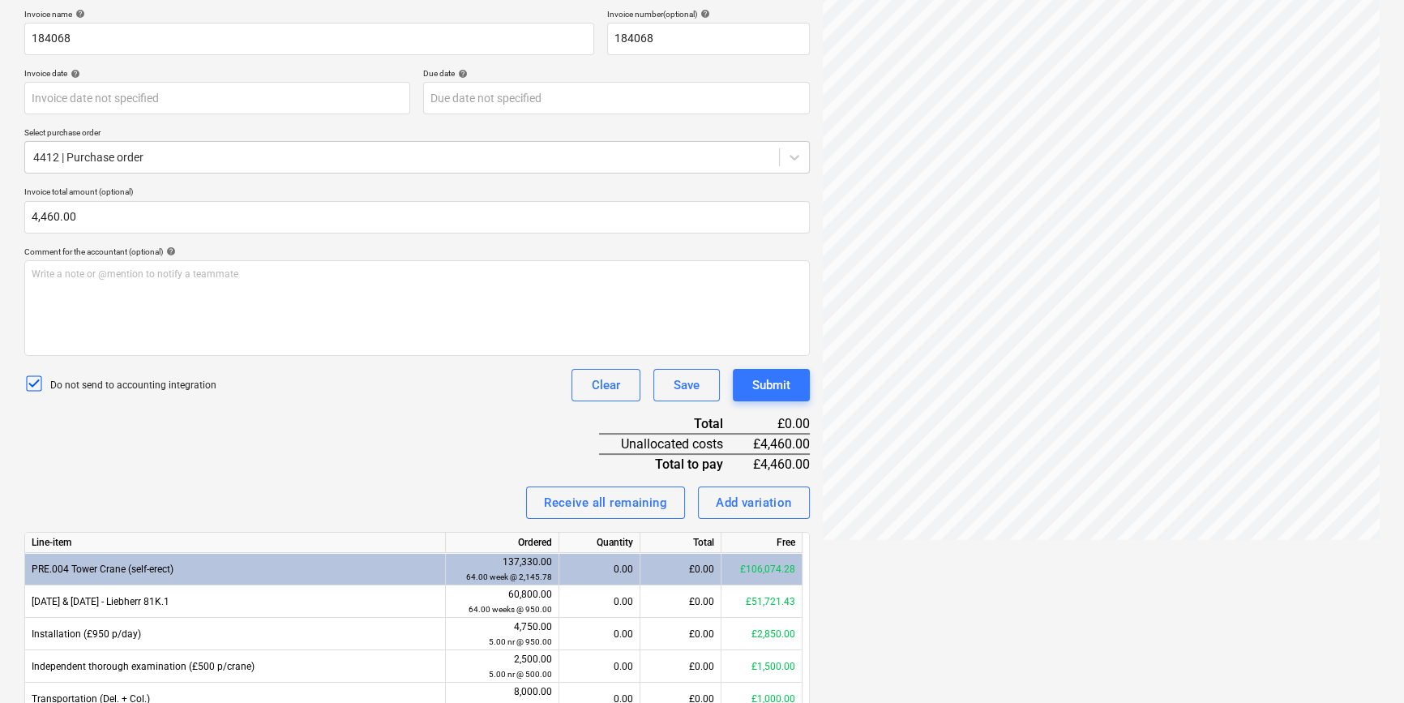
scroll to position [477, 0]
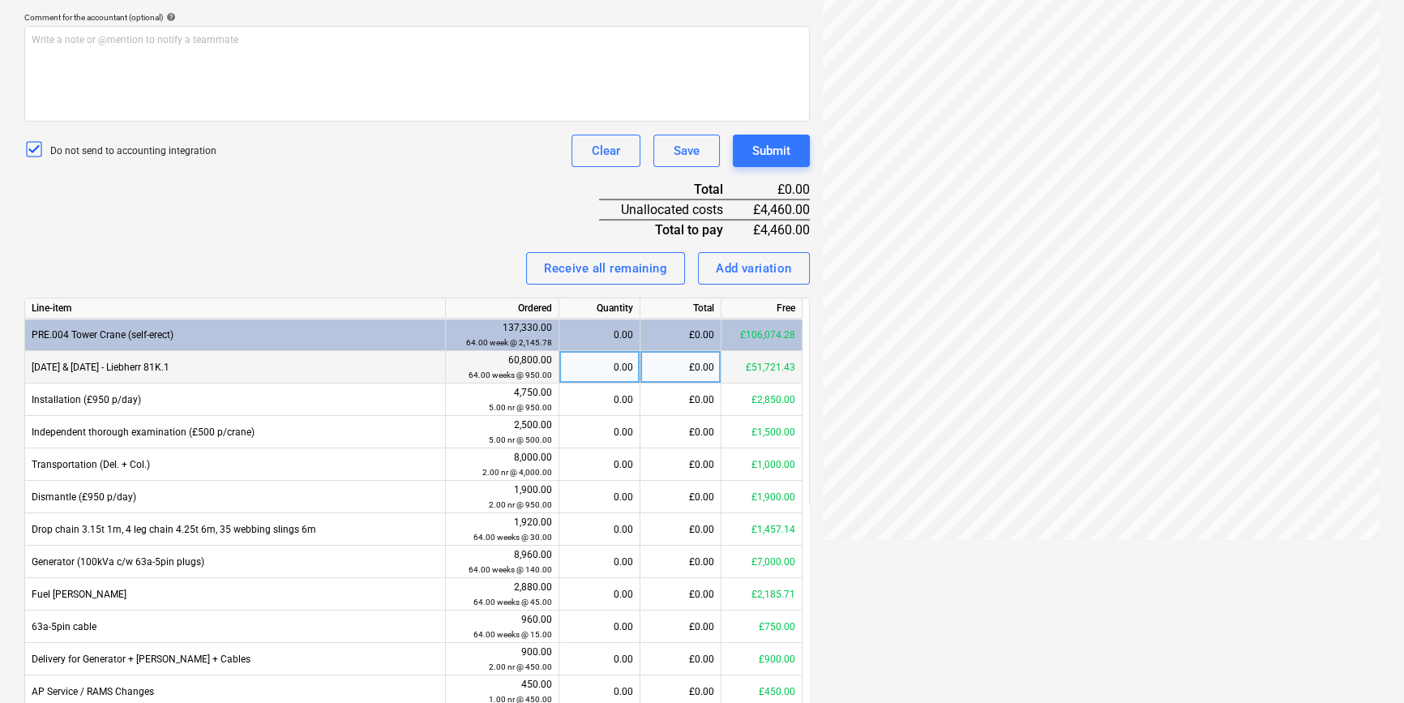
click at [666, 358] on div "£0.00" at bounding box center [680, 367] width 81 height 32
type input "8"
type input "950"
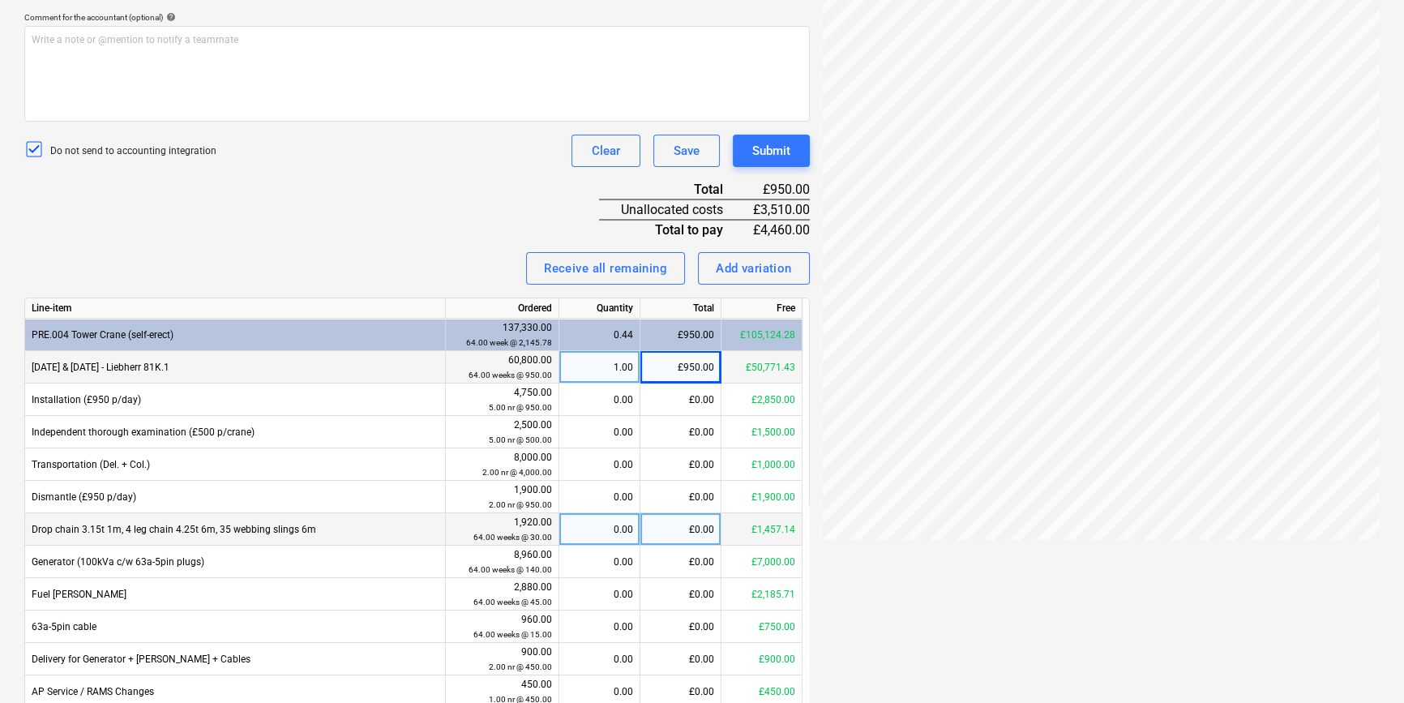
click at [665, 527] on div "£0.00" at bounding box center [680, 529] width 81 height 32
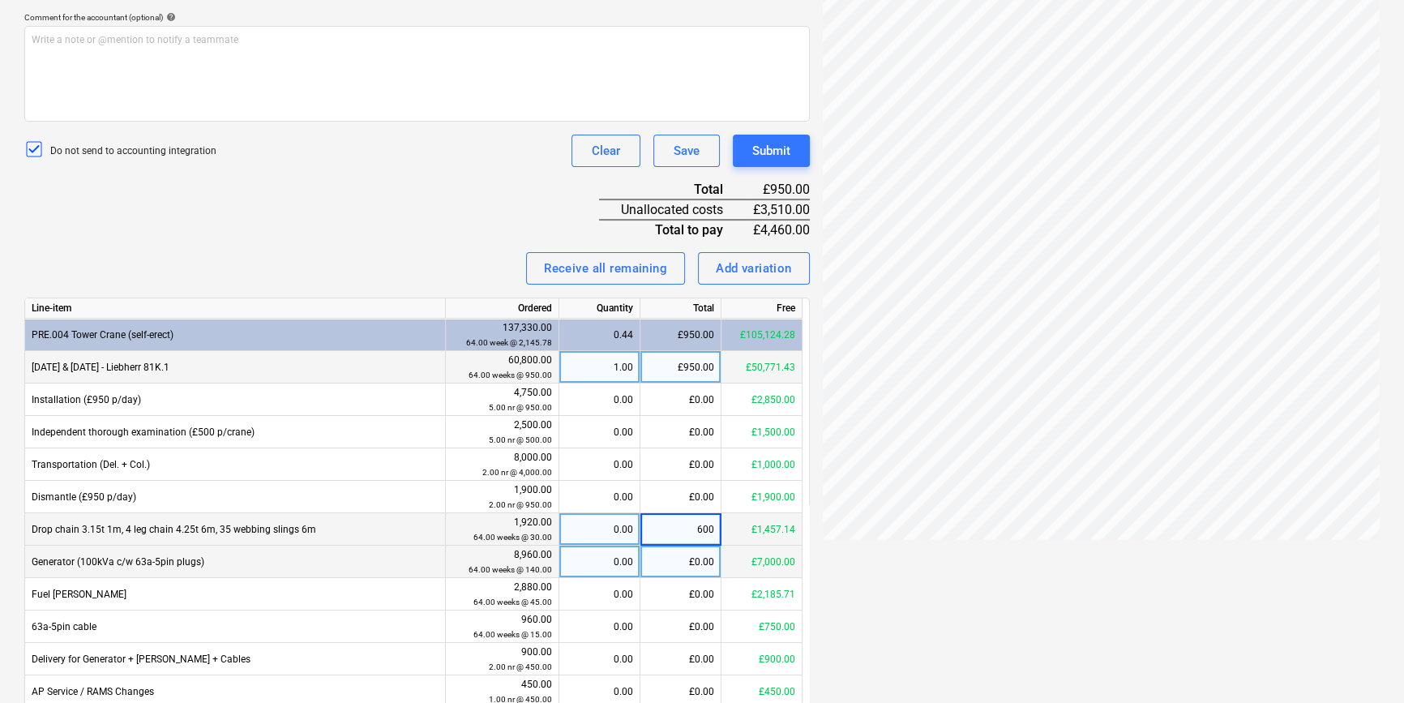
type input "60"
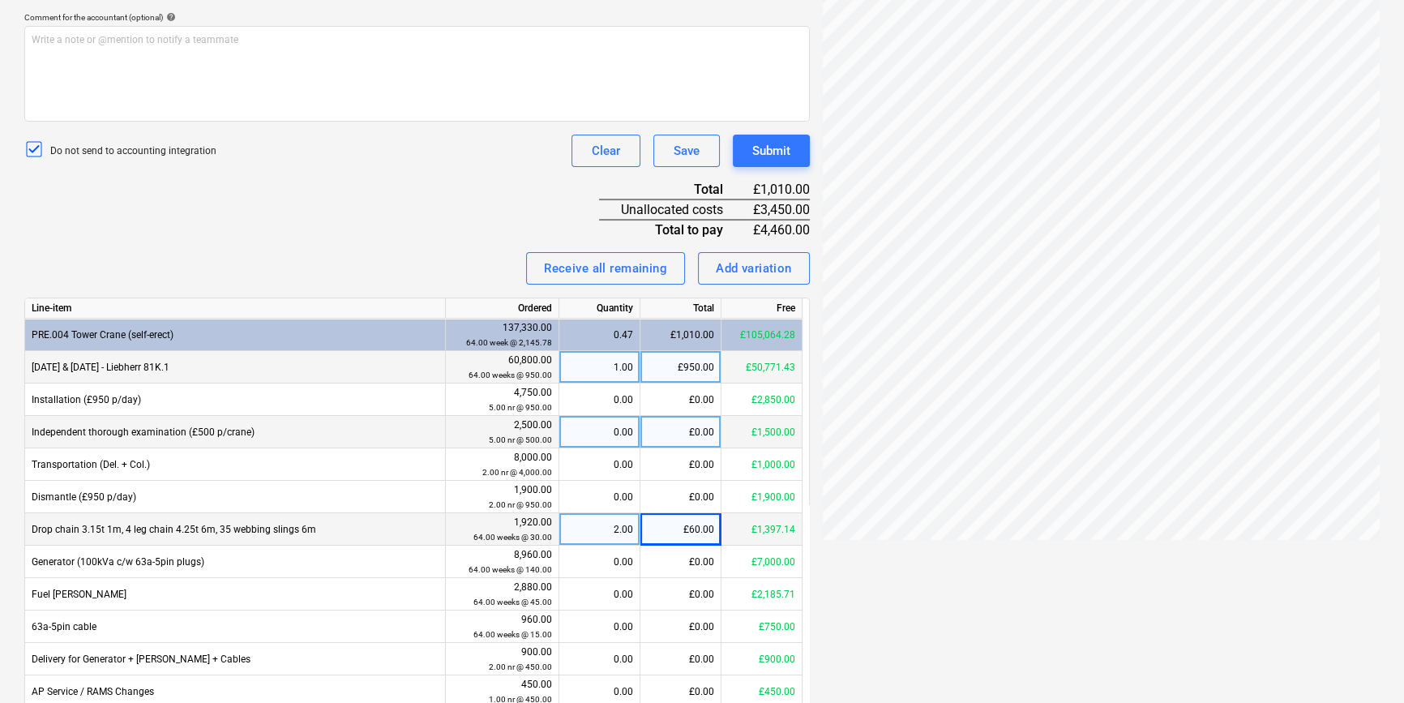
drag, startPoint x: 350, startPoint y: 195, endPoint x: 509, endPoint y: 438, distance: 290.5
click at [353, 197] on div "Invoice name help 184068 Invoice number (optional) help 184068 Invoice date hel…" at bounding box center [416, 340] width 785 height 1131
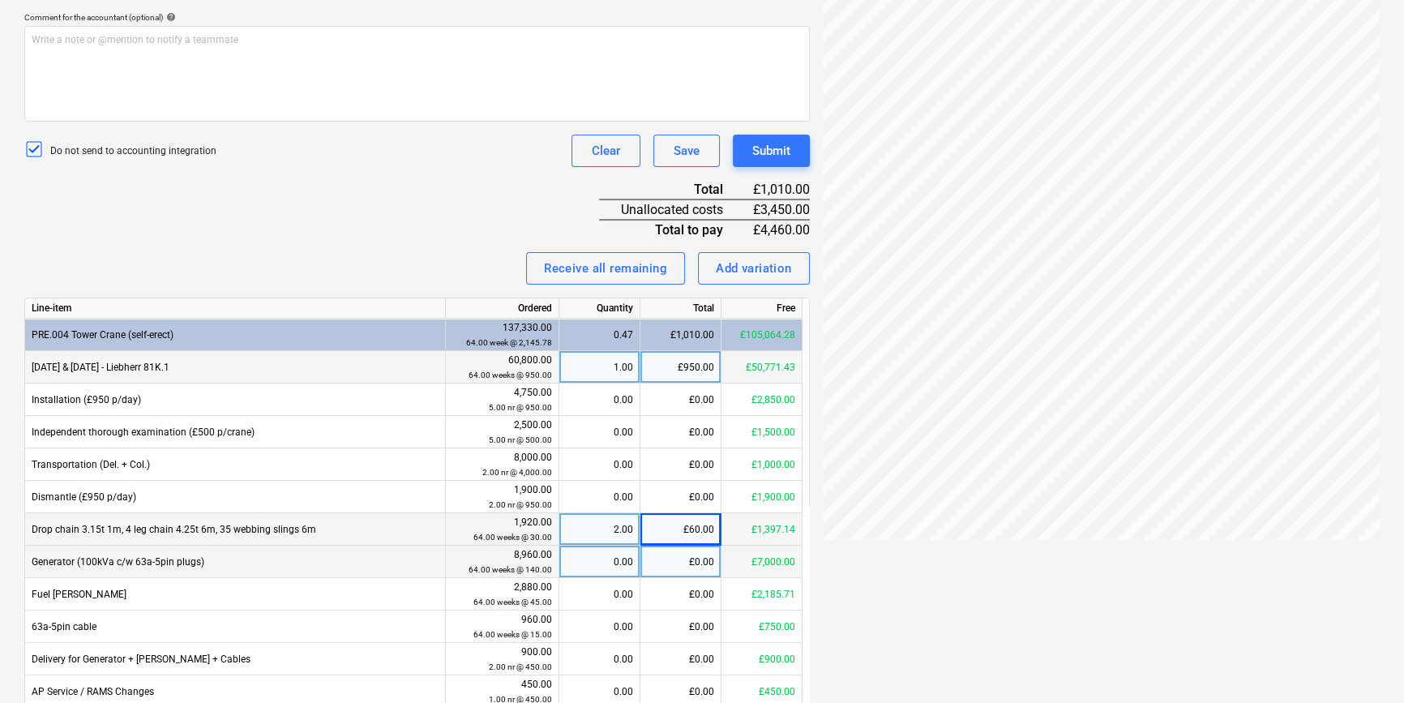
click at [683, 572] on div "£0.00" at bounding box center [680, 562] width 81 height 32
type input "280"
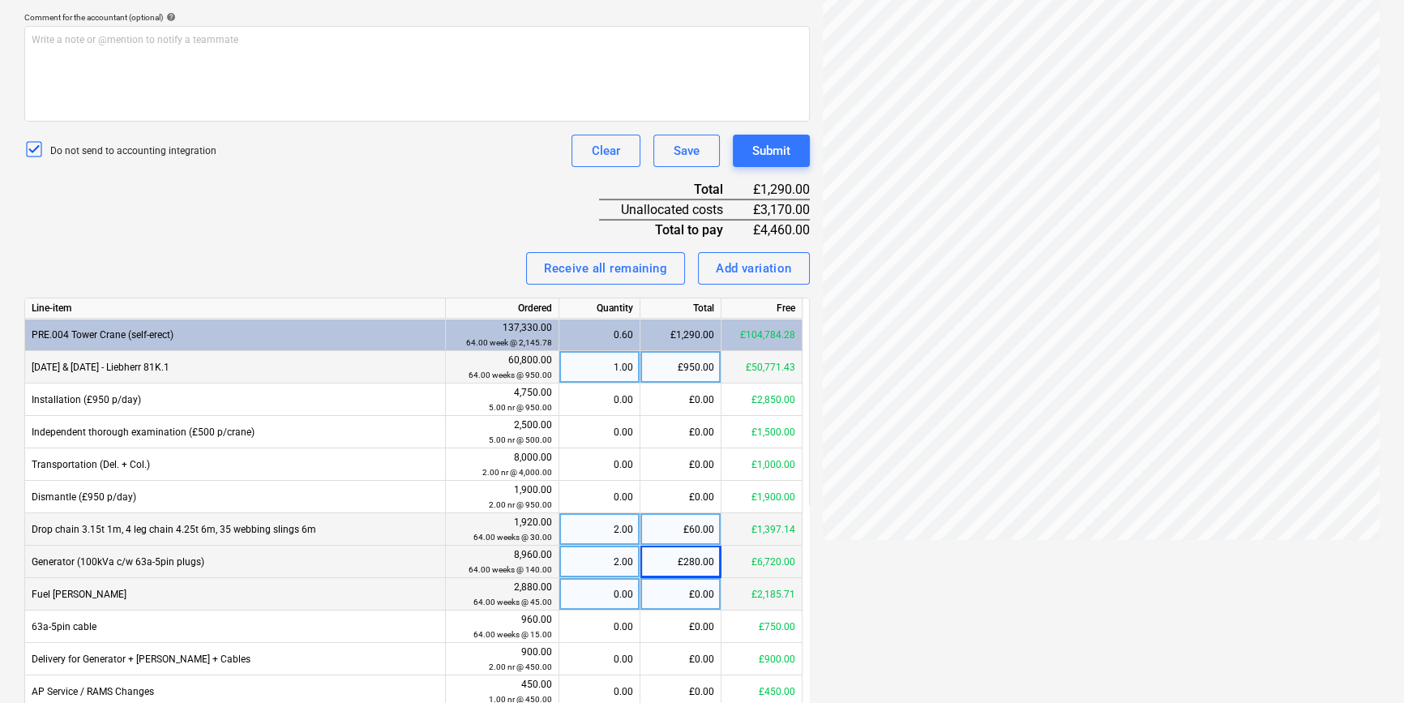
click at [678, 597] on div "£0.00" at bounding box center [680, 594] width 81 height 32
type input "90"
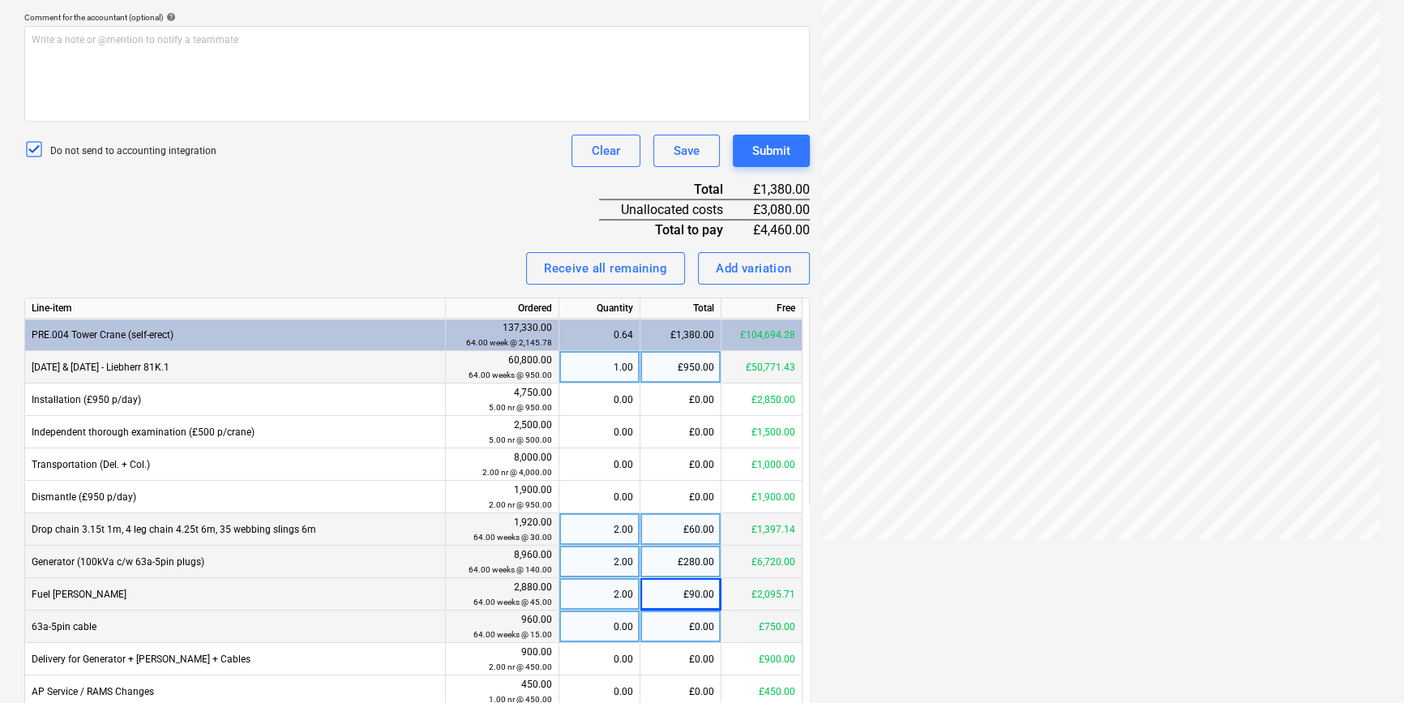
click at [662, 632] on div "£0.00" at bounding box center [680, 626] width 81 height 32
type input "30"
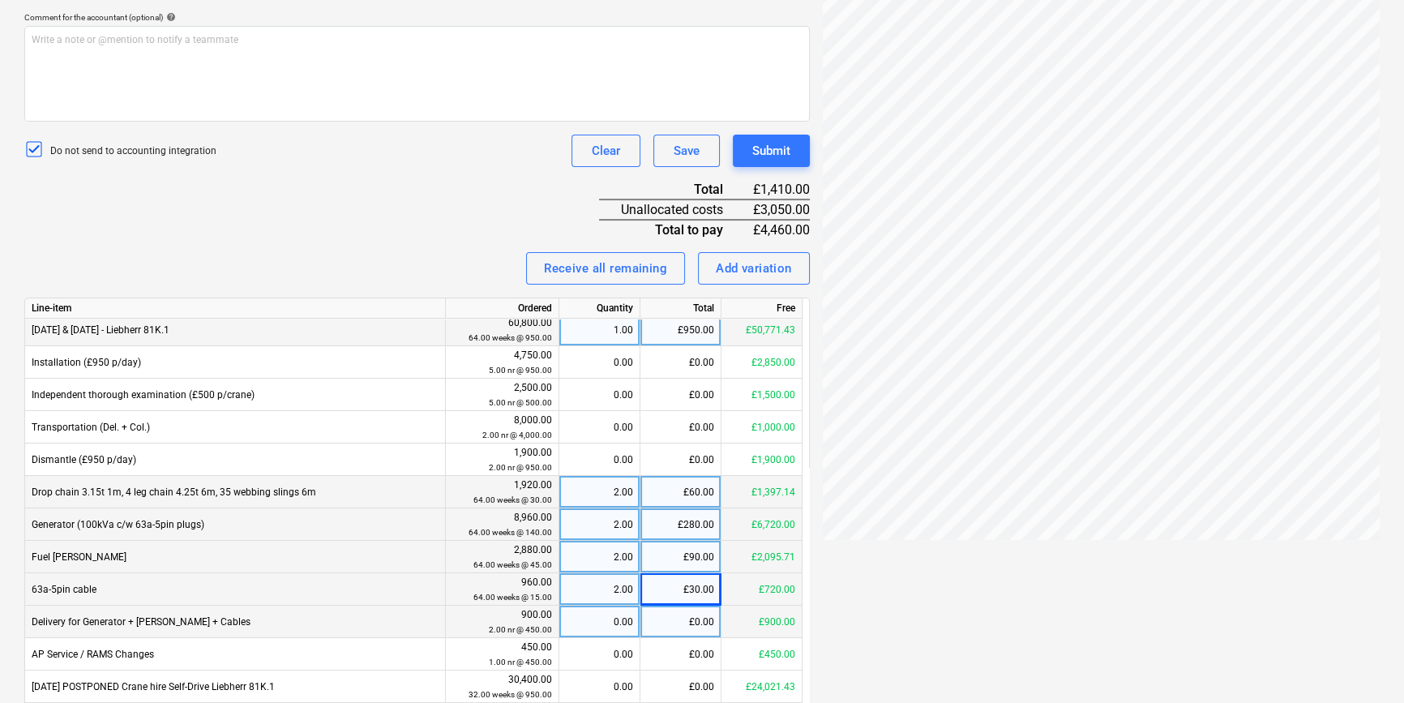
scroll to position [73, 0]
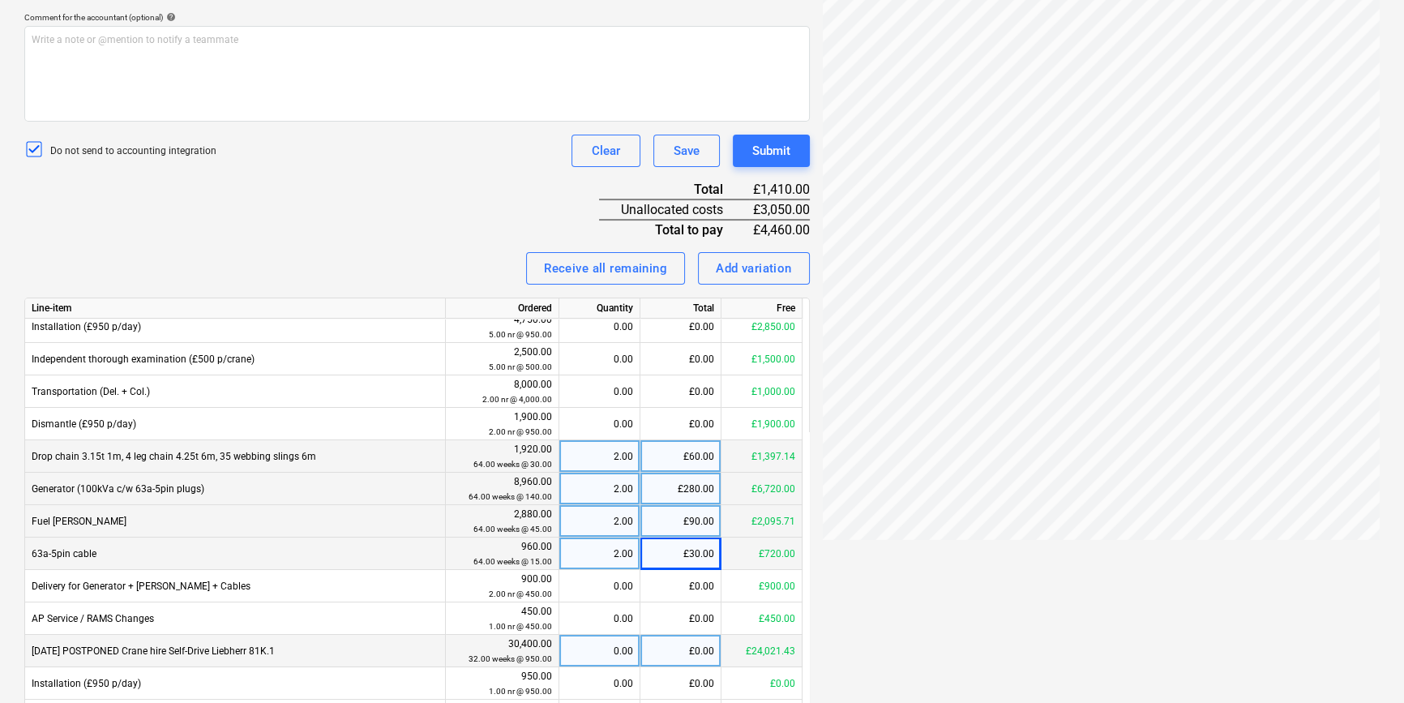
click at [660, 648] on div "£0.00" at bounding box center [680, 651] width 81 height 32
type input "950"
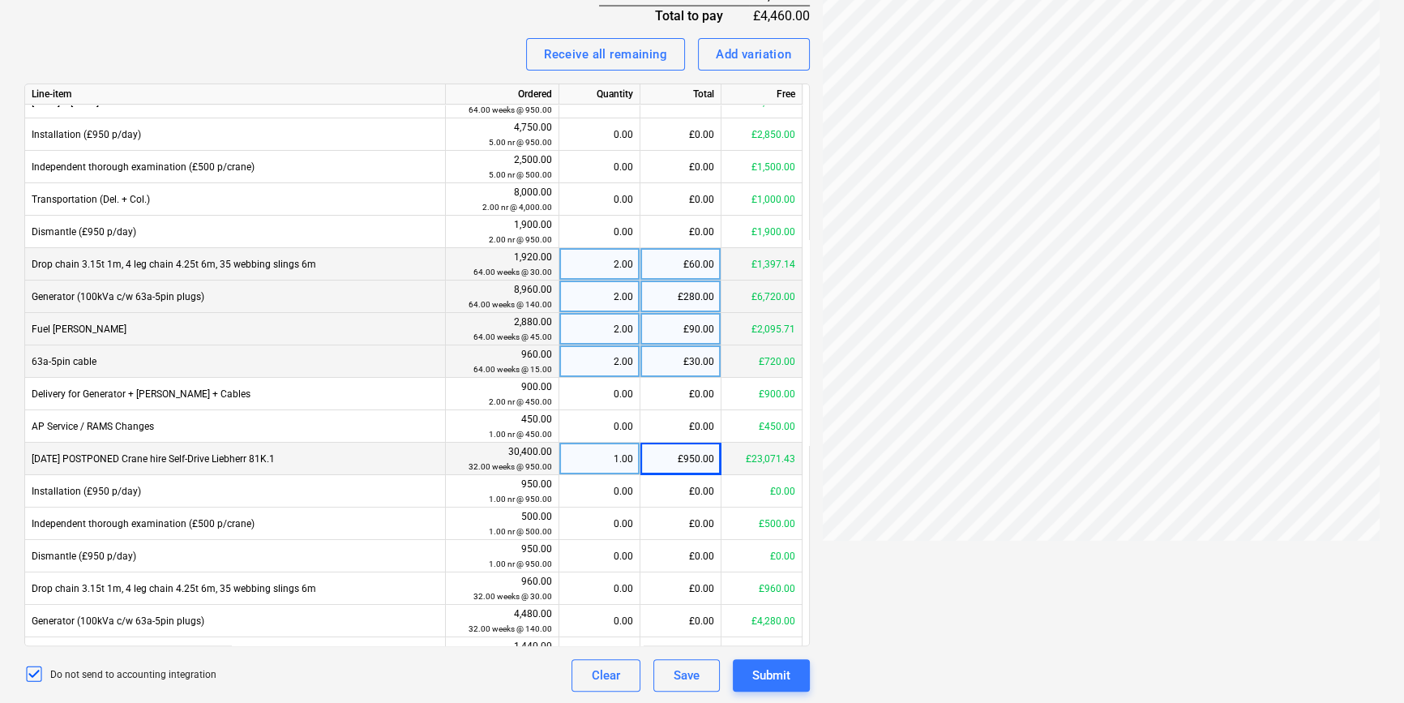
scroll to position [16, 0]
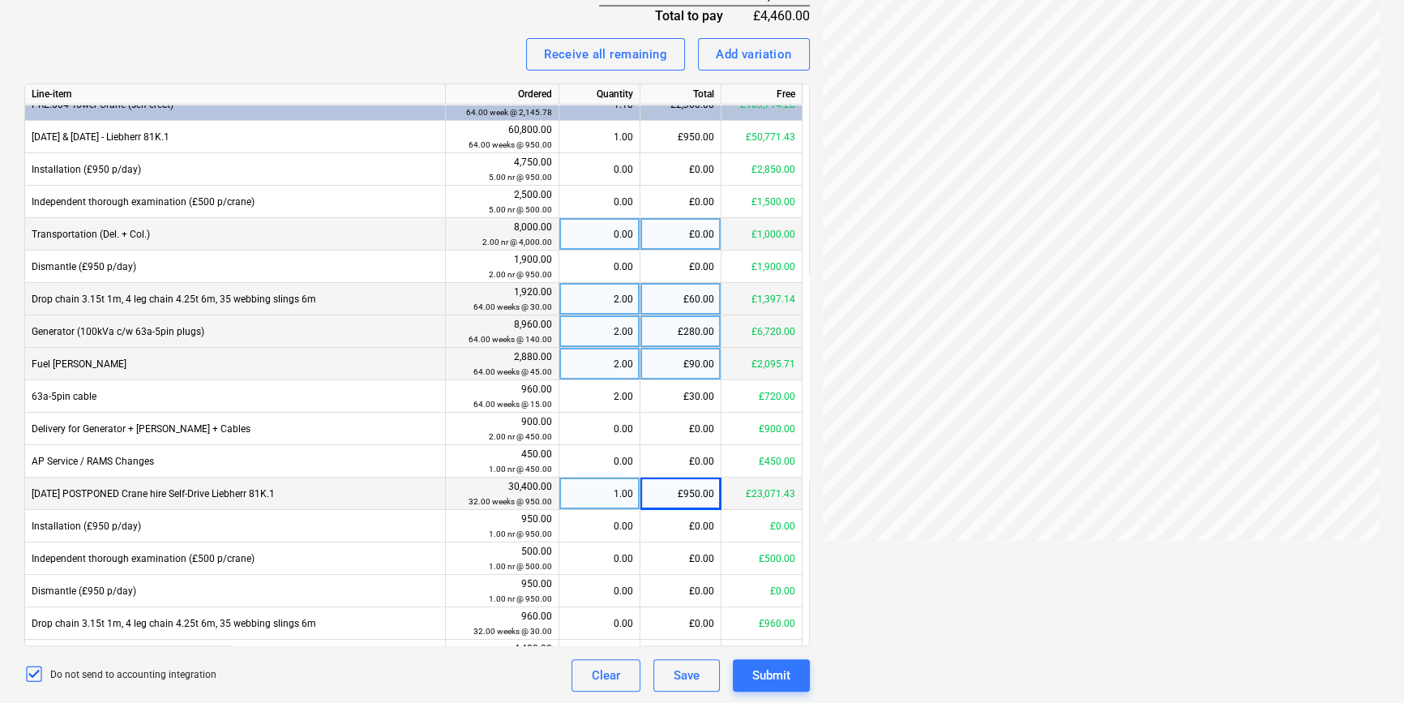
click at [698, 235] on div "£0.00" at bounding box center [680, 234] width 81 height 32
type input "2100"
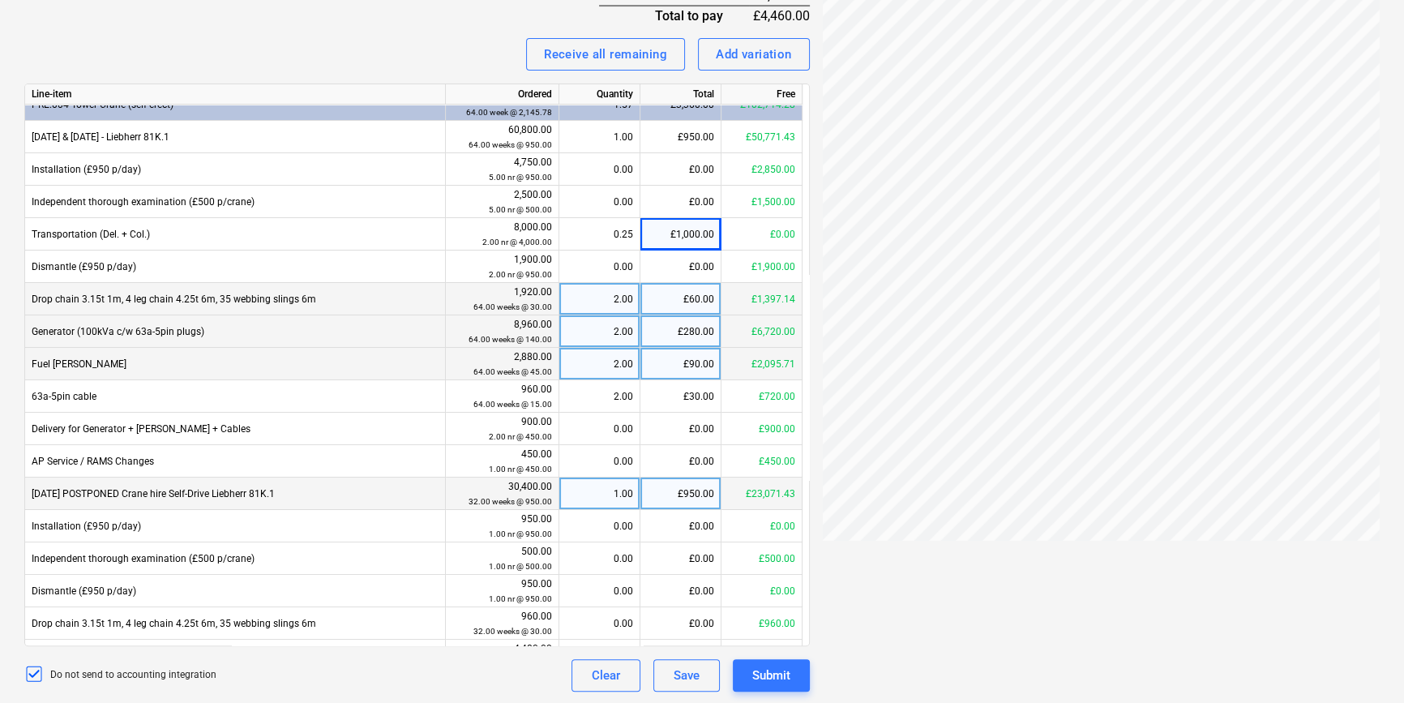
click at [306, 48] on div "Receive all remaining Add variation" at bounding box center [416, 54] width 785 height 32
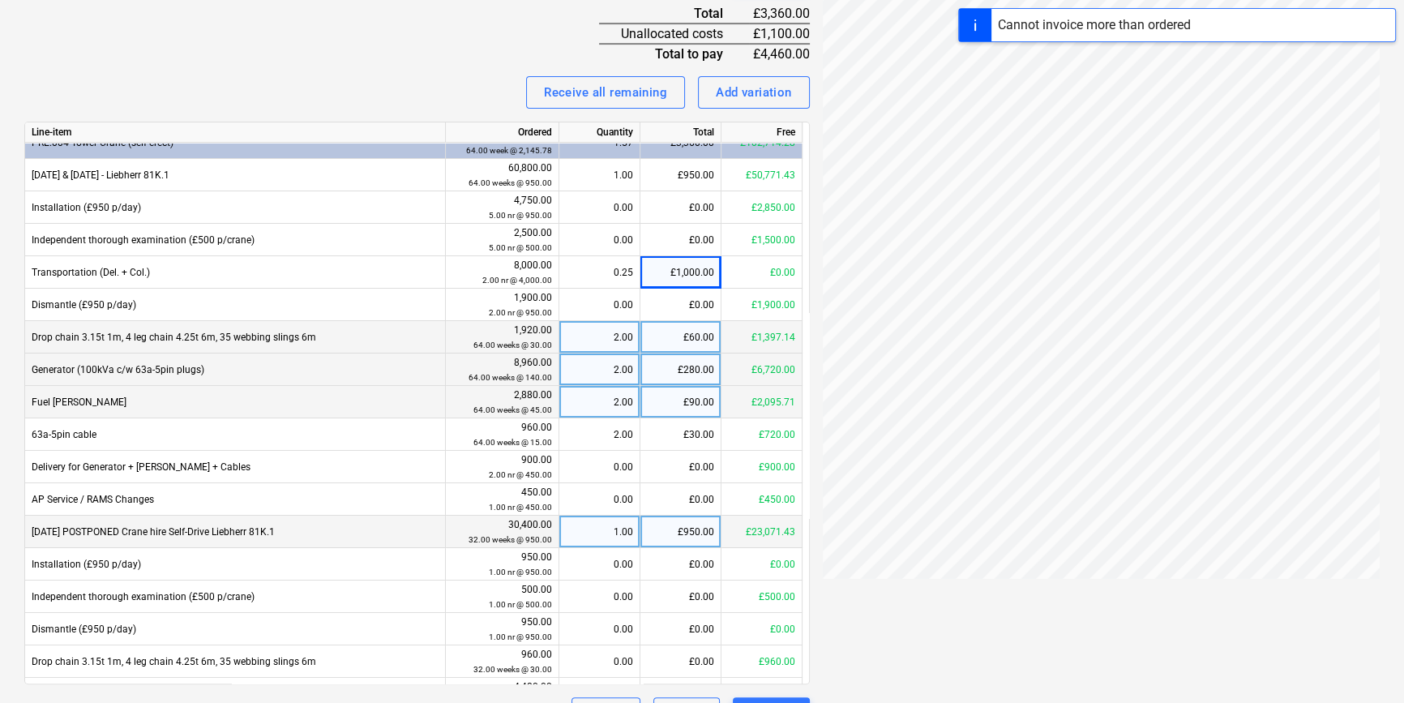
scroll to position [618, 0]
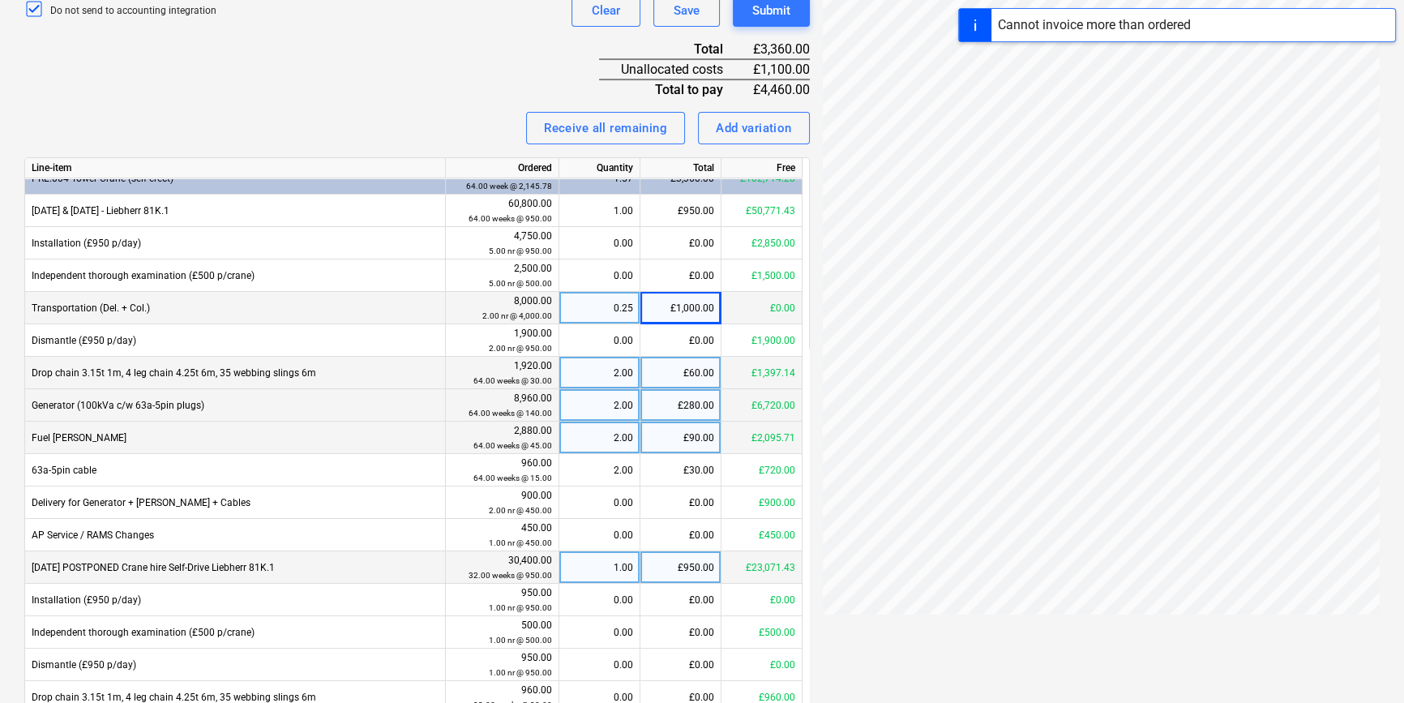
click at [686, 309] on div "£1,000.00" at bounding box center [680, 308] width 81 height 32
type input "0"
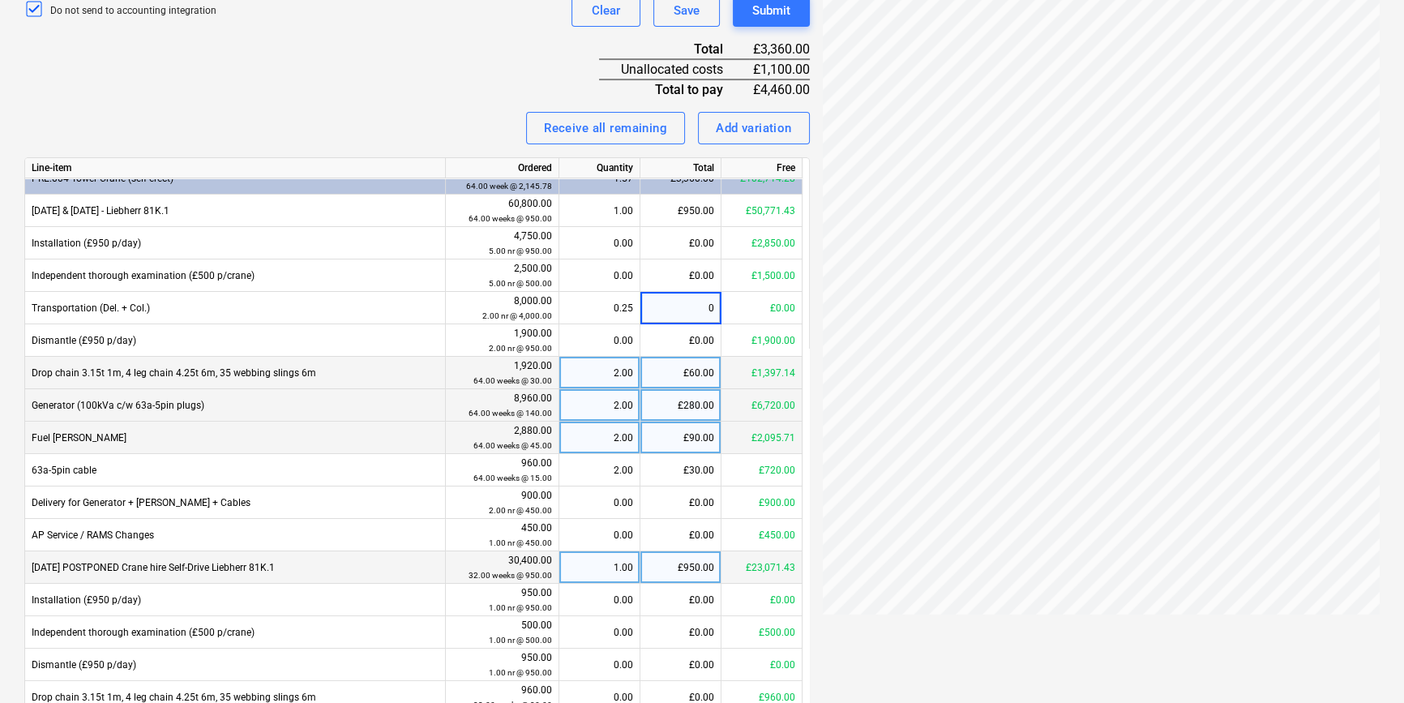
click at [354, 89] on div "Invoice name help 184068 Invoice number (optional) help 184068 Invoice date hel…" at bounding box center [416, 199] width 785 height 1131
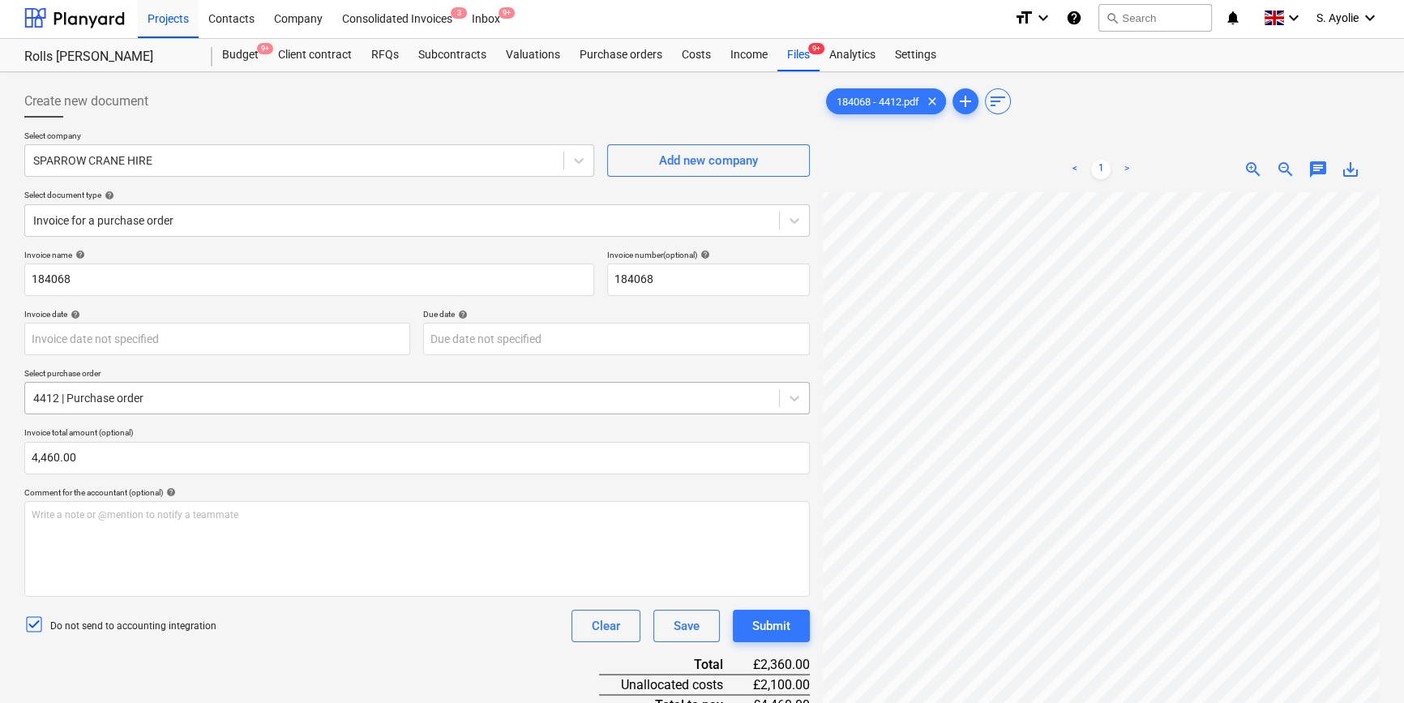
scroll to position [0, 0]
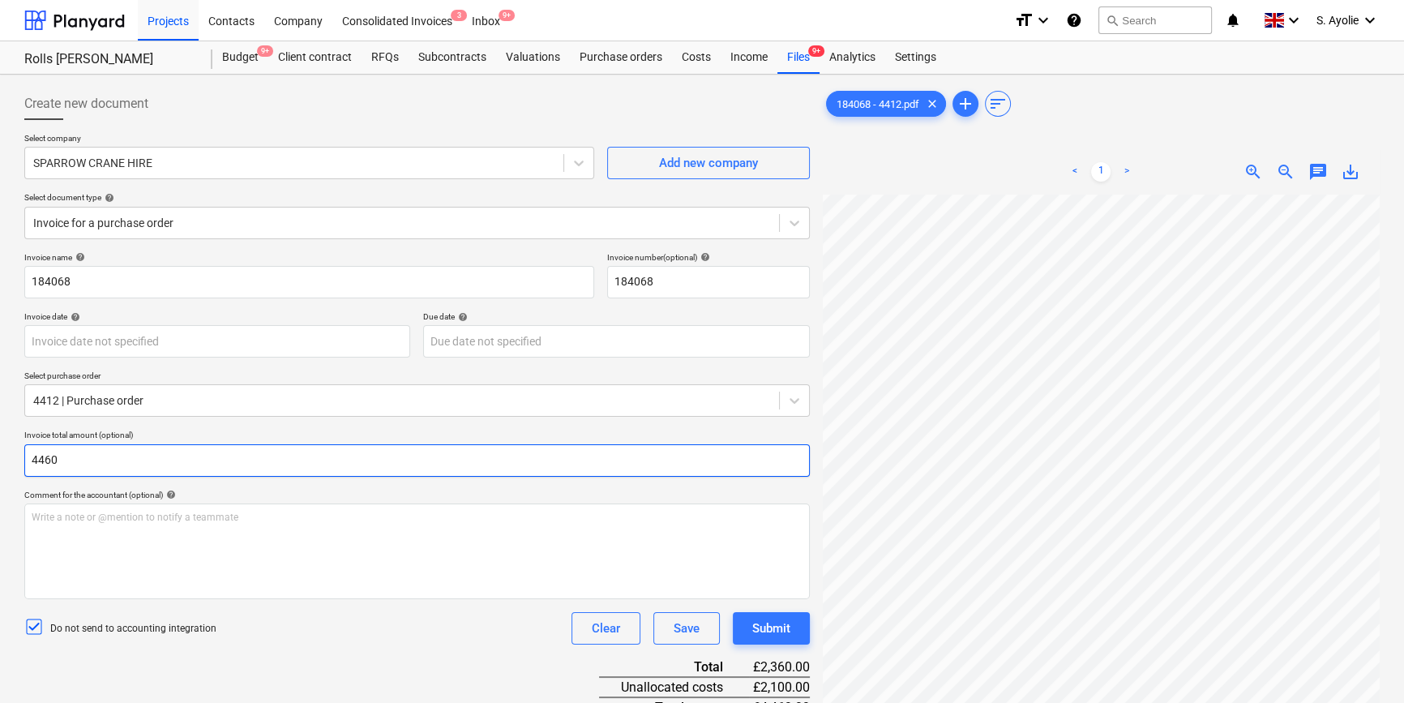
click at [125, 464] on input "4460" at bounding box center [416, 460] width 785 height 32
type input "4,460.00"
click at [257, 434] on p "Invoice total amount (optional)" at bounding box center [416, 437] width 785 height 14
click at [201, 438] on p "Invoice total amount (optional)" at bounding box center [416, 437] width 785 height 14
click at [209, 434] on p "Invoice total amount (optional)" at bounding box center [416, 437] width 785 height 14
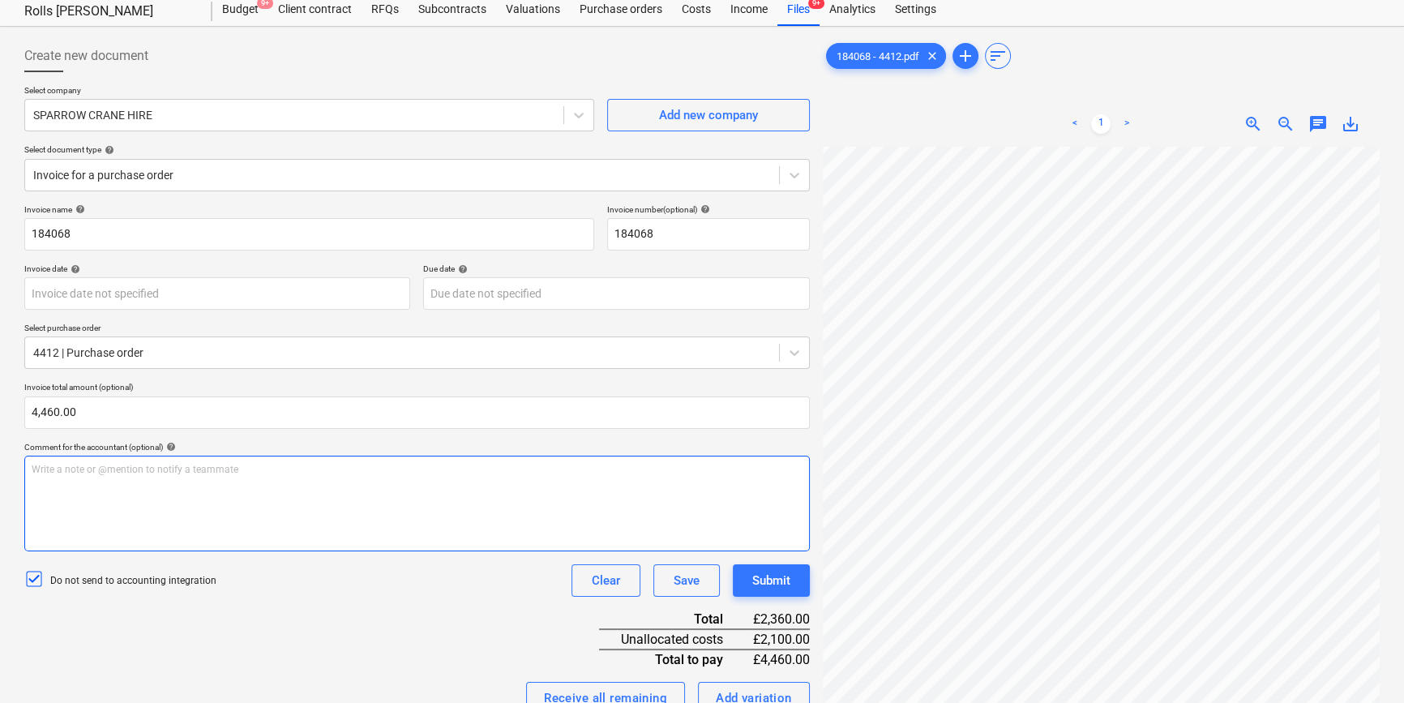
scroll to position [73, 0]
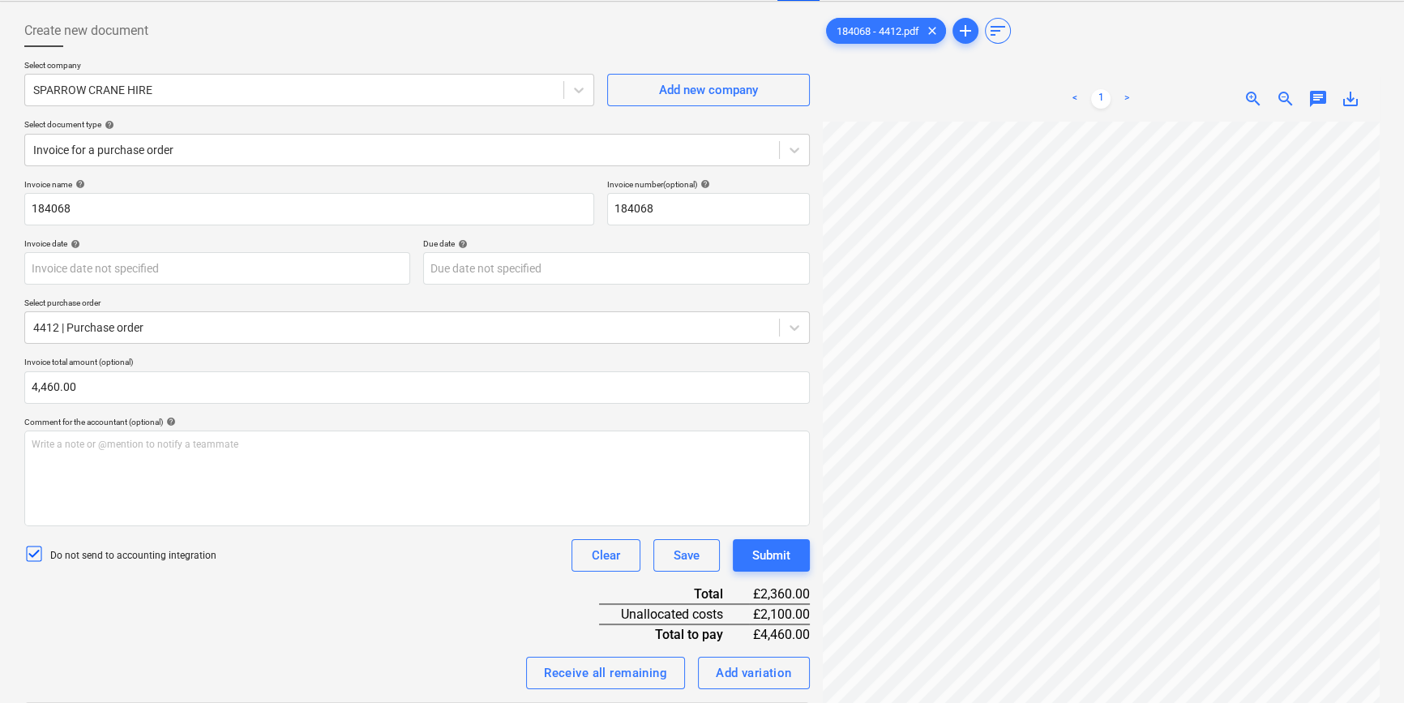
click at [515, 39] on div "Create new document" at bounding box center [416, 31] width 785 height 32
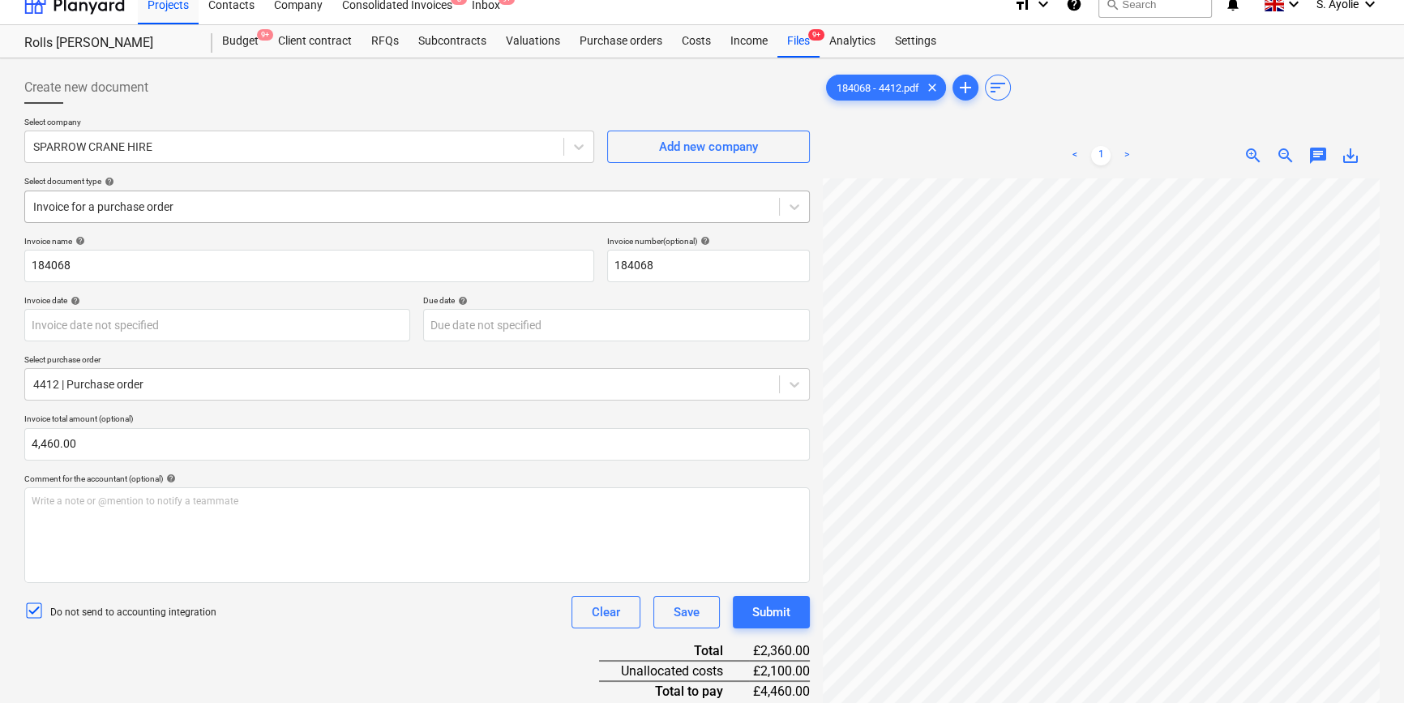
scroll to position [0, 0]
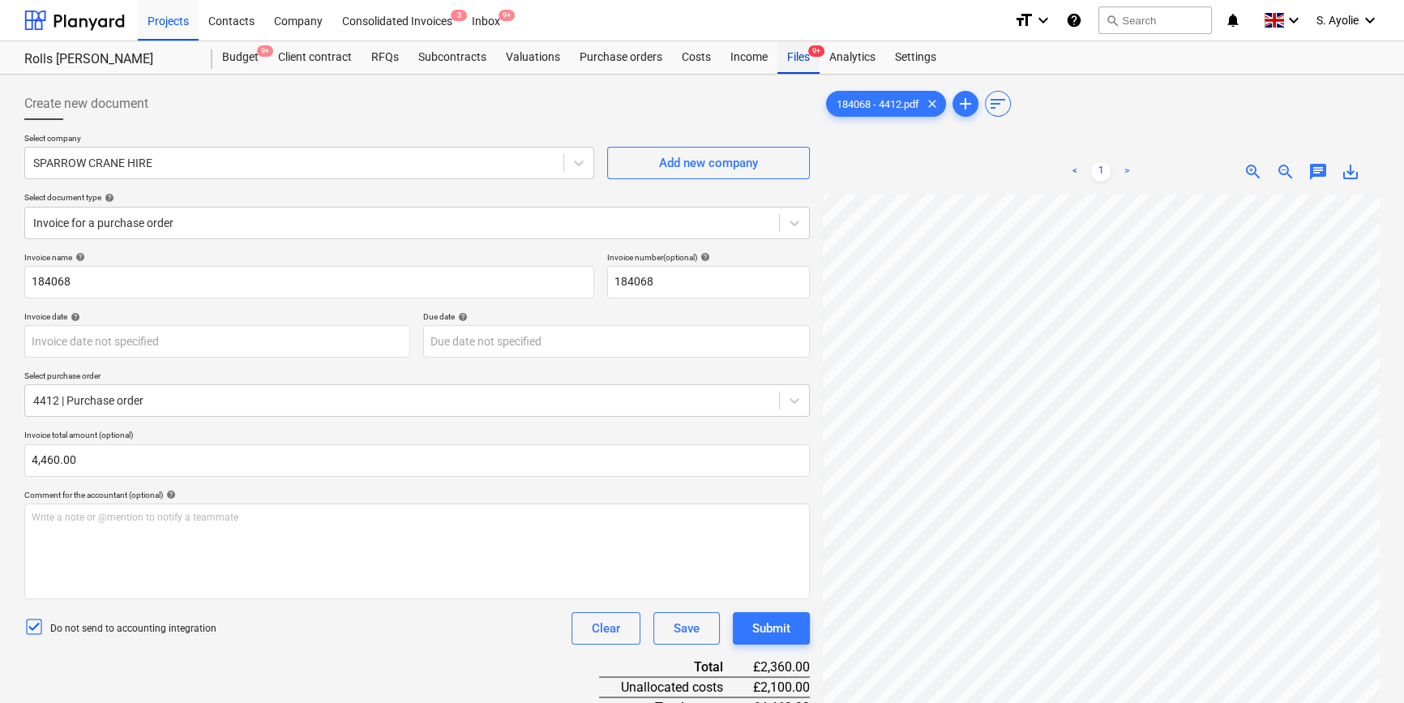
click at [790, 60] on div "Files 9+" at bounding box center [798, 57] width 42 height 32
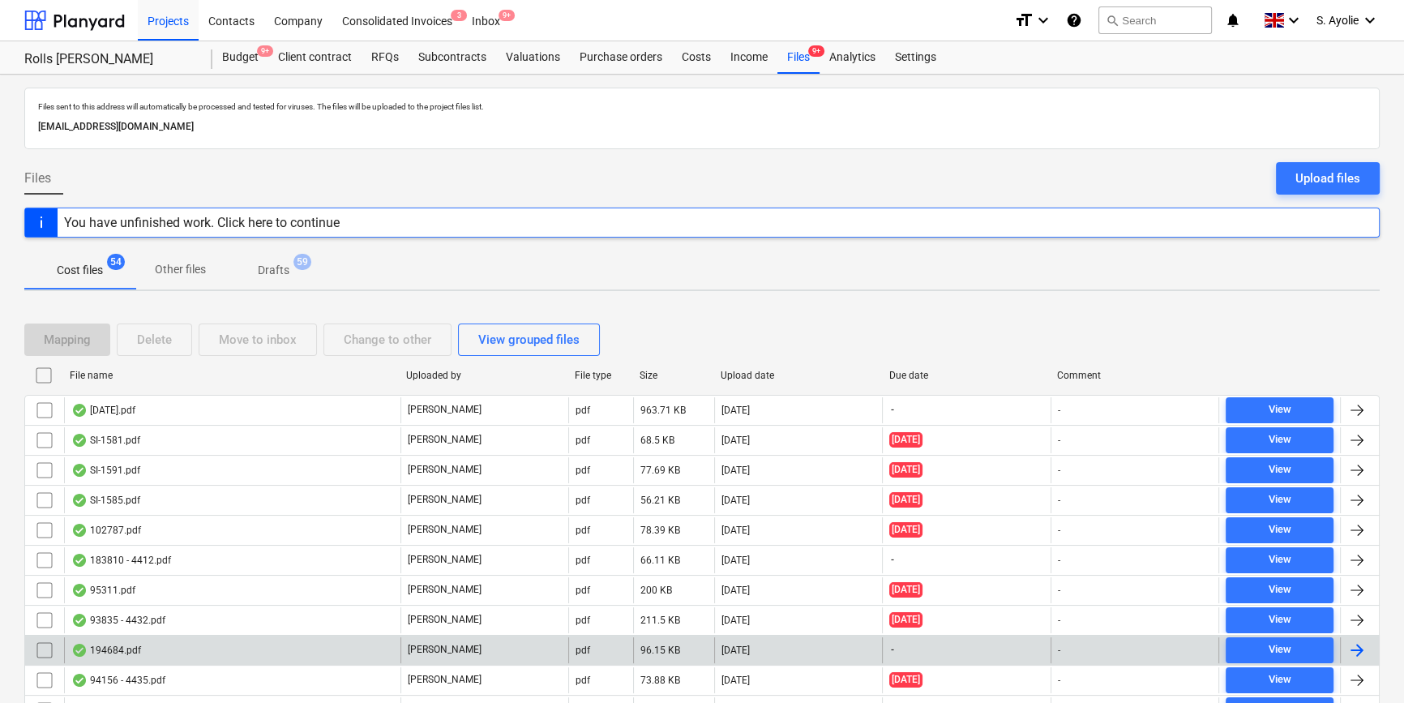
click at [272, 657] on div "194684.pdf" at bounding box center [232, 650] width 336 height 26
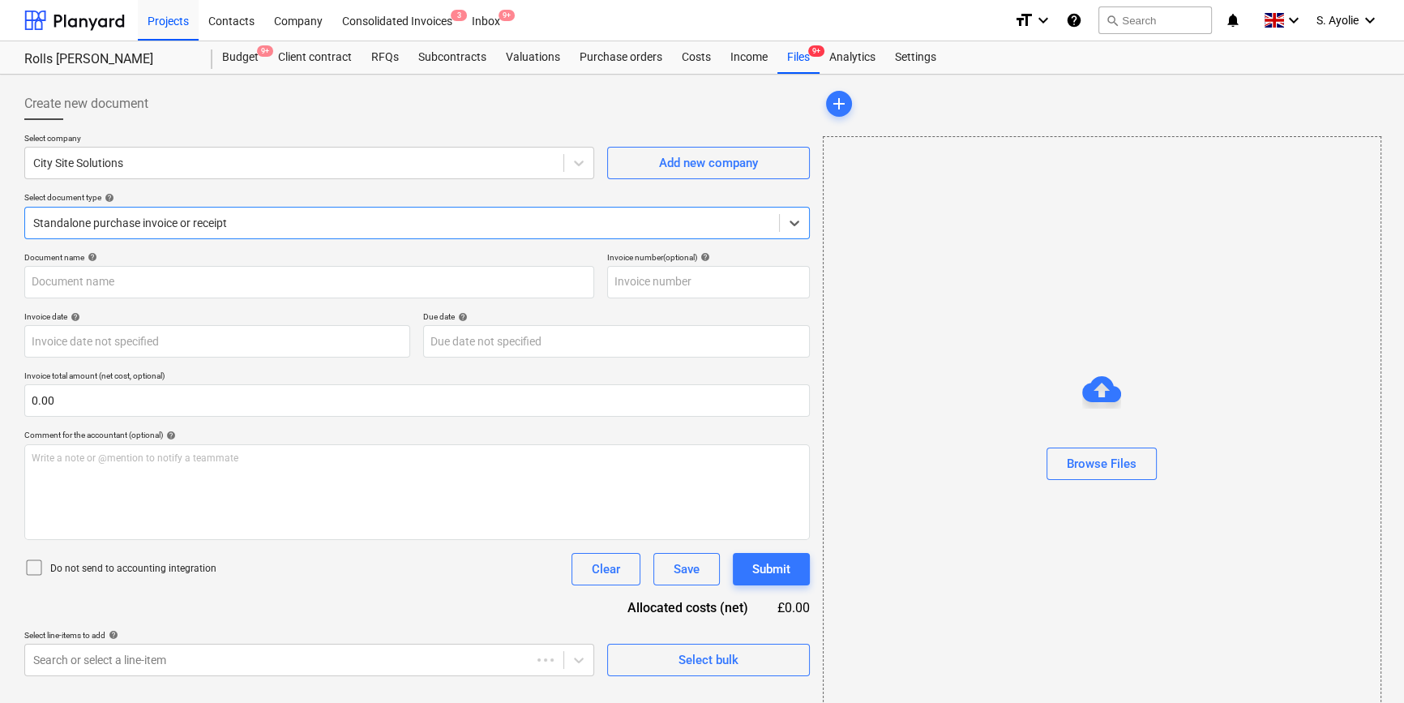
type input "SK1980"
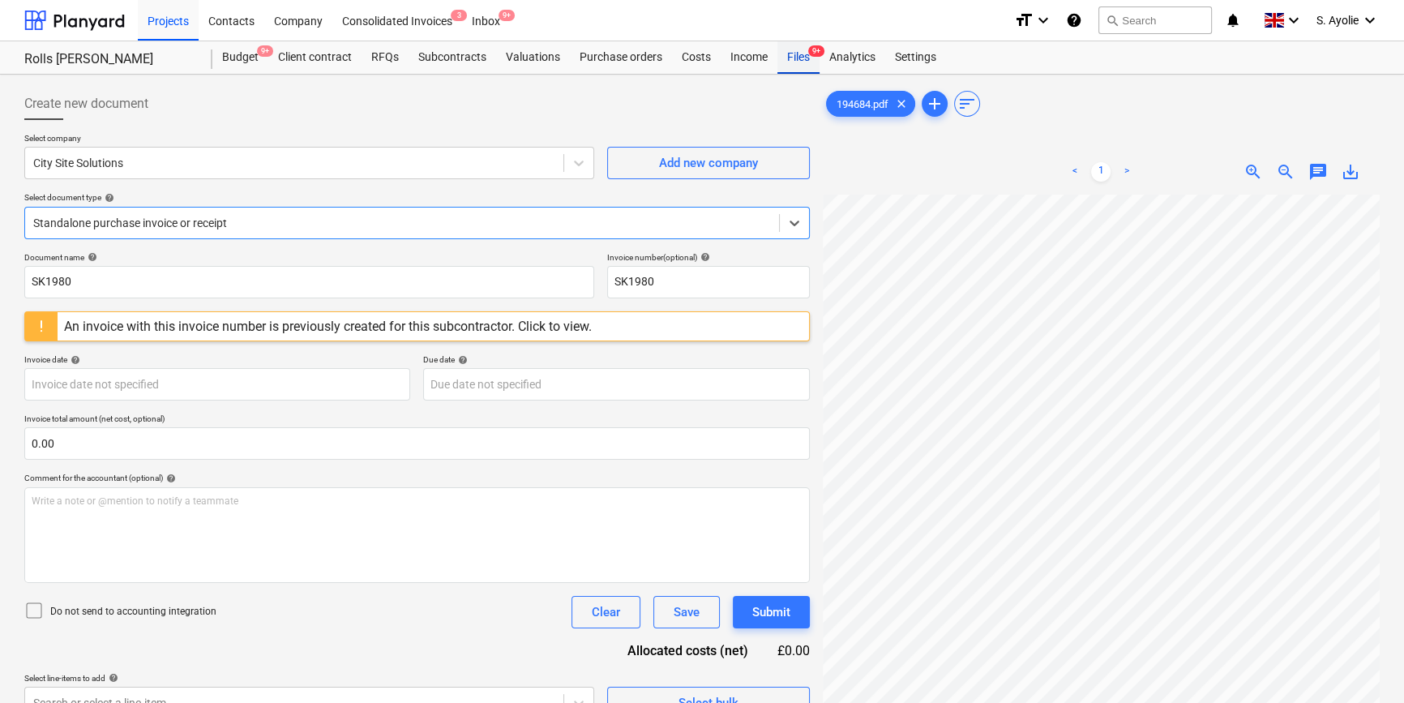
click at [781, 61] on div "Files 9+" at bounding box center [798, 57] width 42 height 32
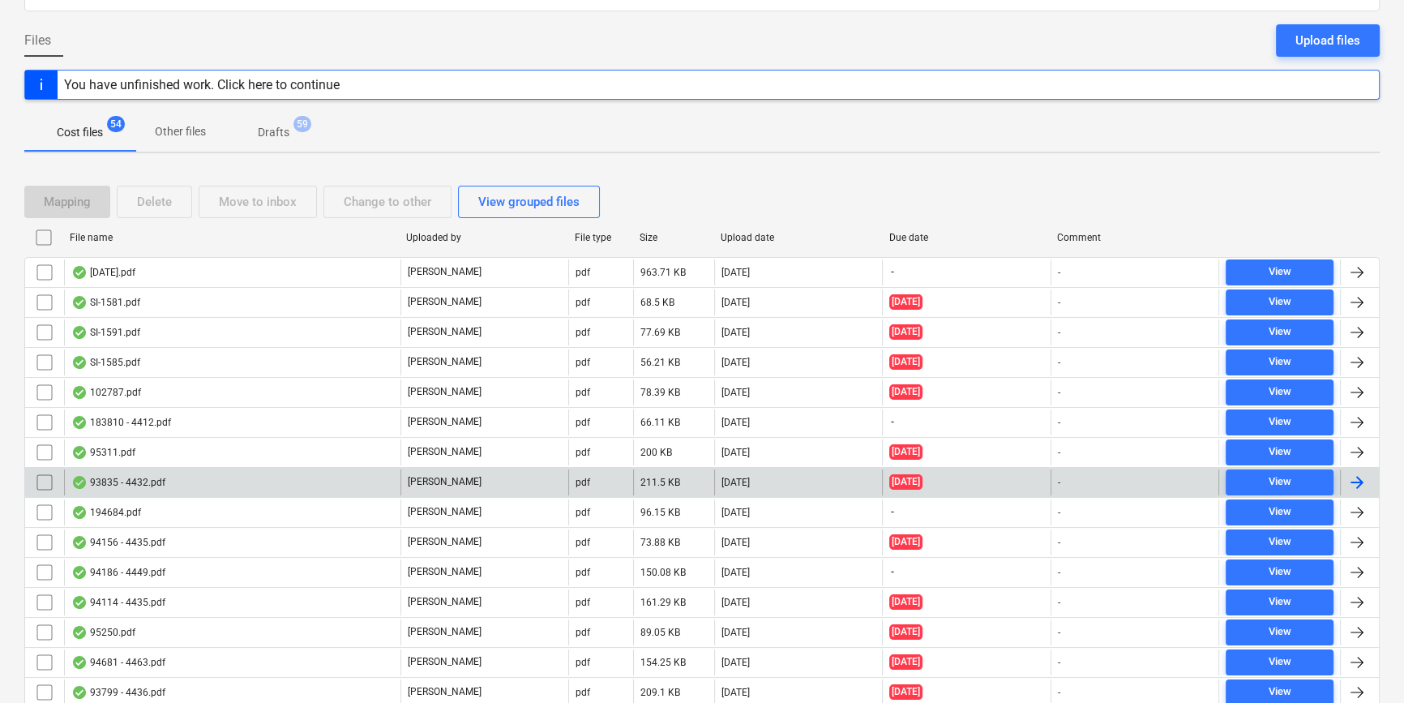
scroll to position [147, 0]
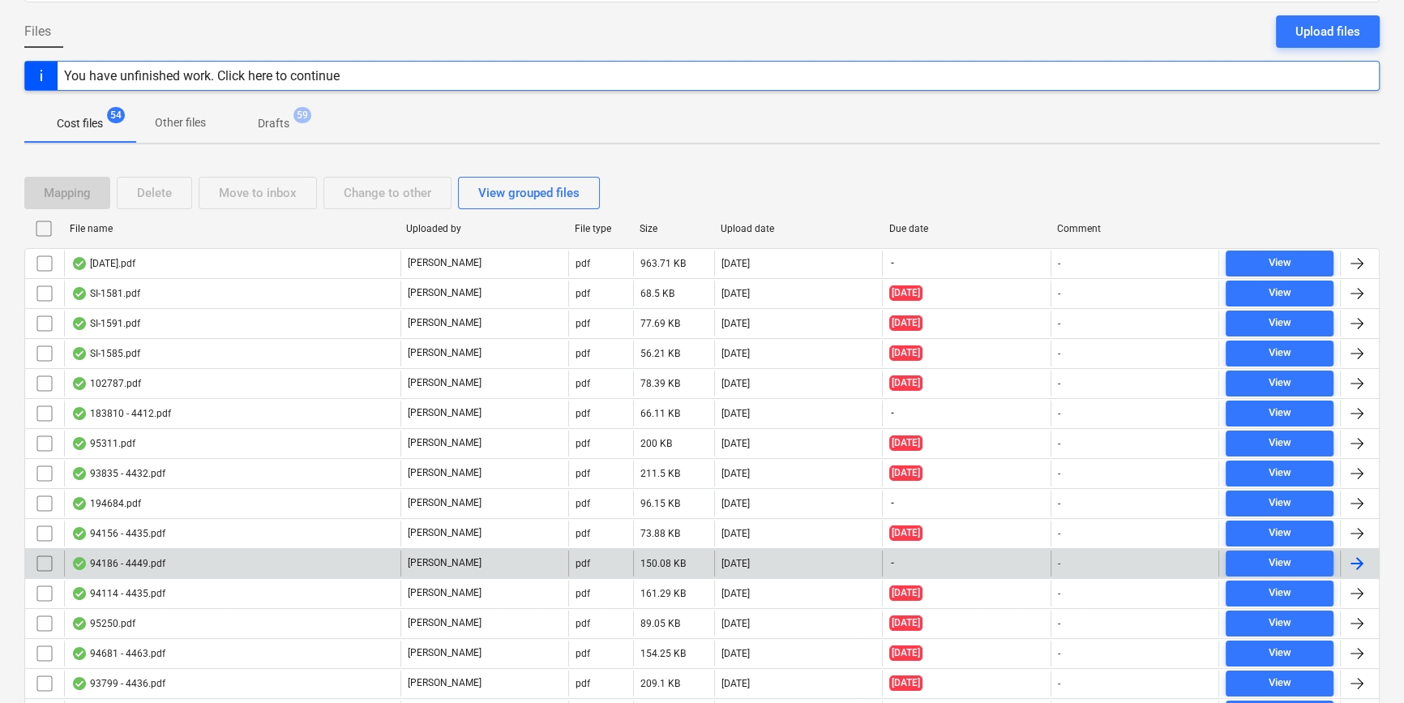
click at [249, 555] on div "94186 - 4449.pdf" at bounding box center [232, 563] width 336 height 26
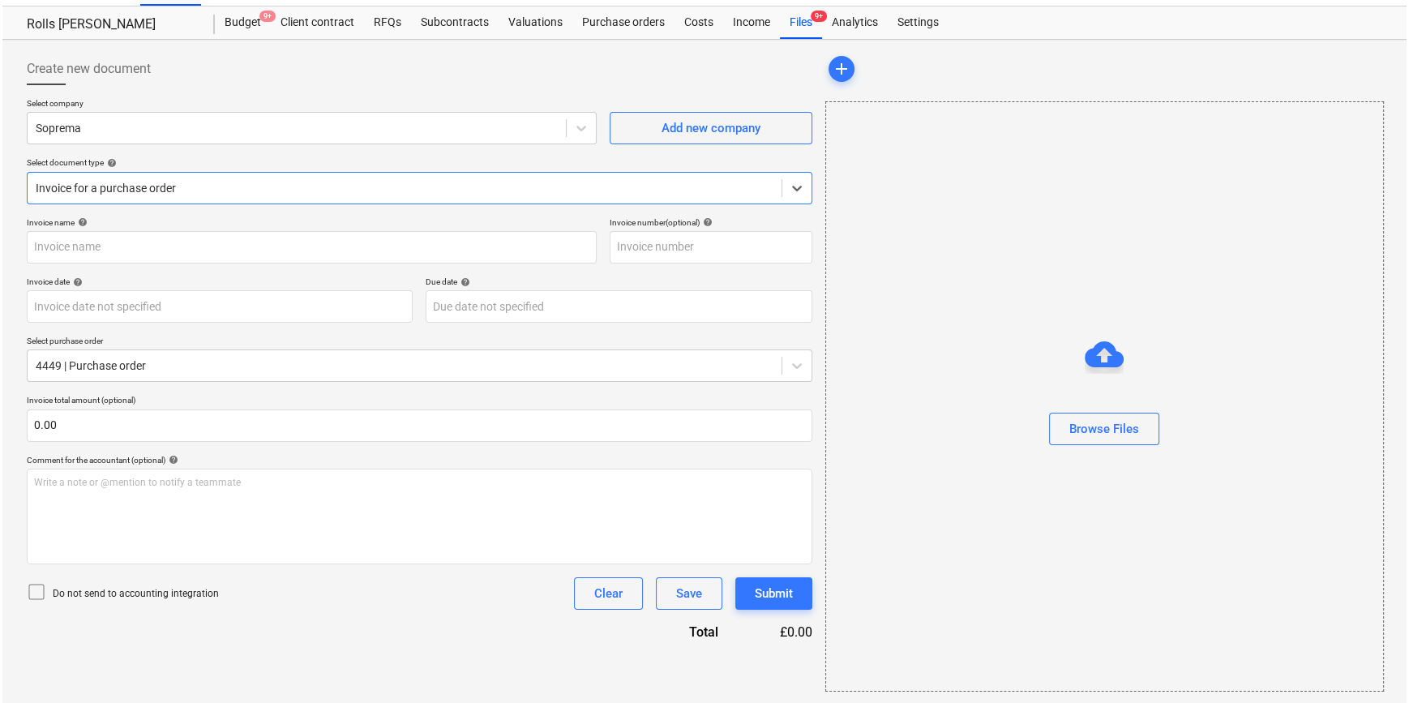
type input "C0000603"
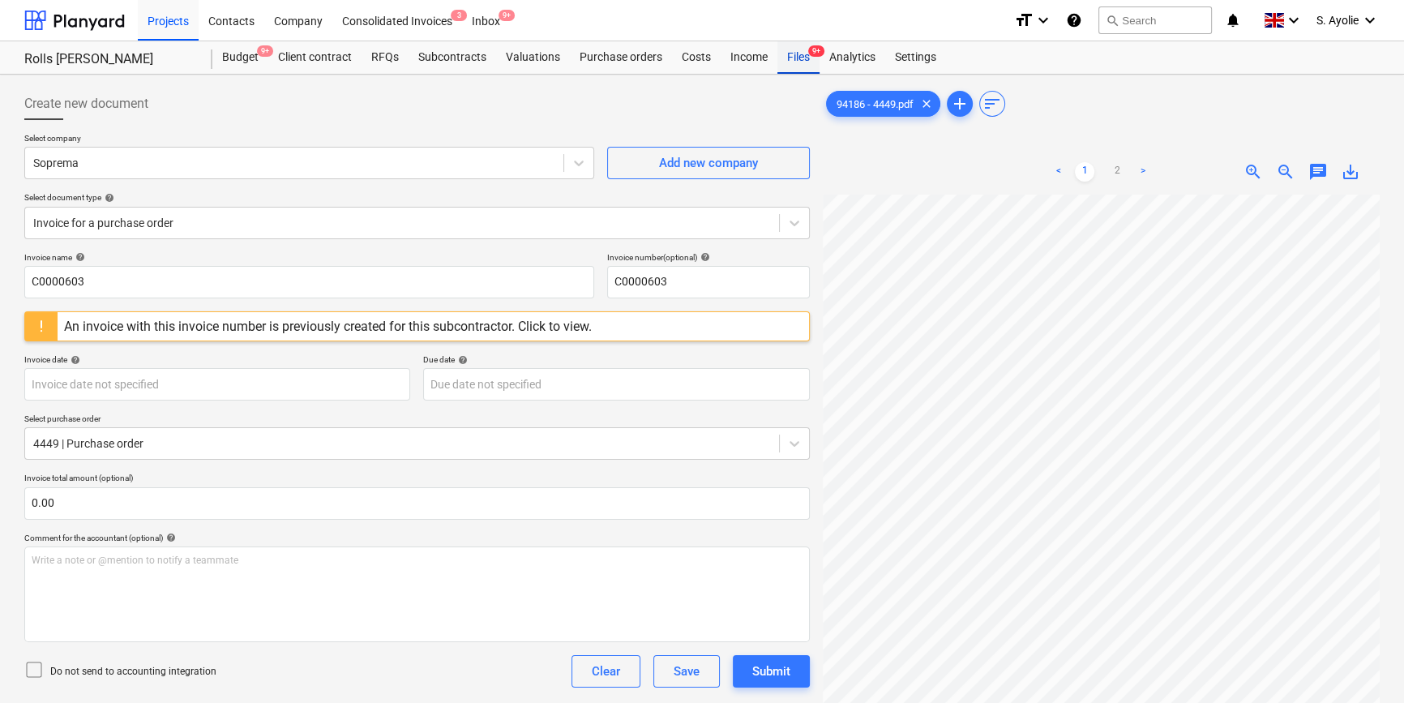
click at [803, 57] on div "Files 9+" at bounding box center [798, 57] width 42 height 32
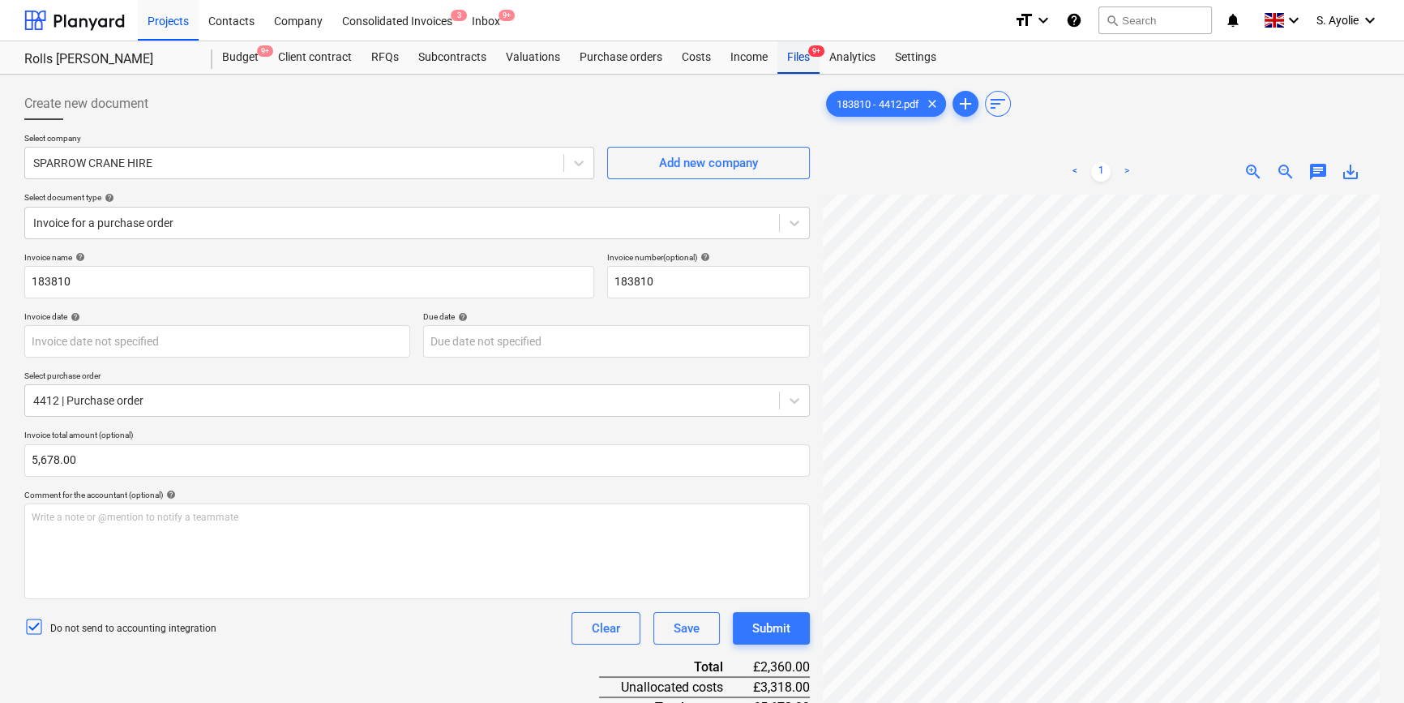
click at [781, 57] on div "Files 9+" at bounding box center [798, 57] width 42 height 32
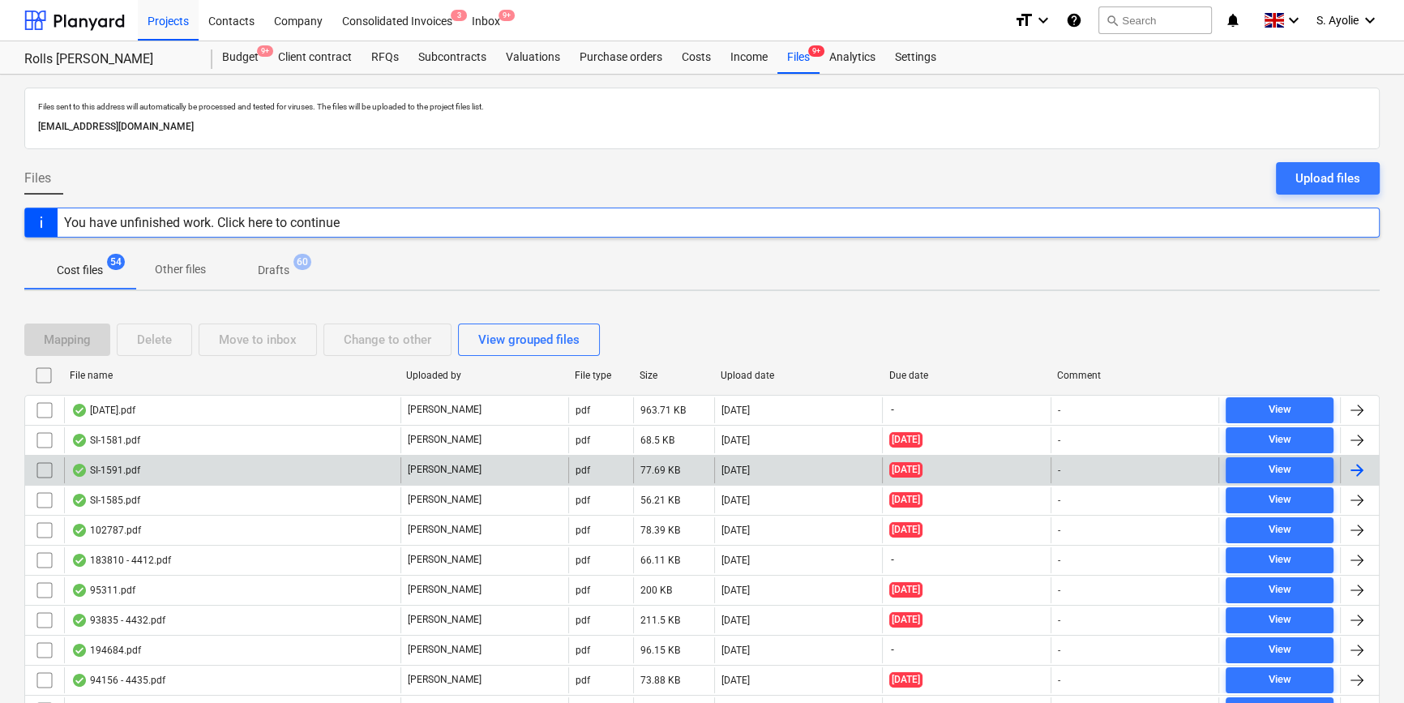
scroll to position [589, 0]
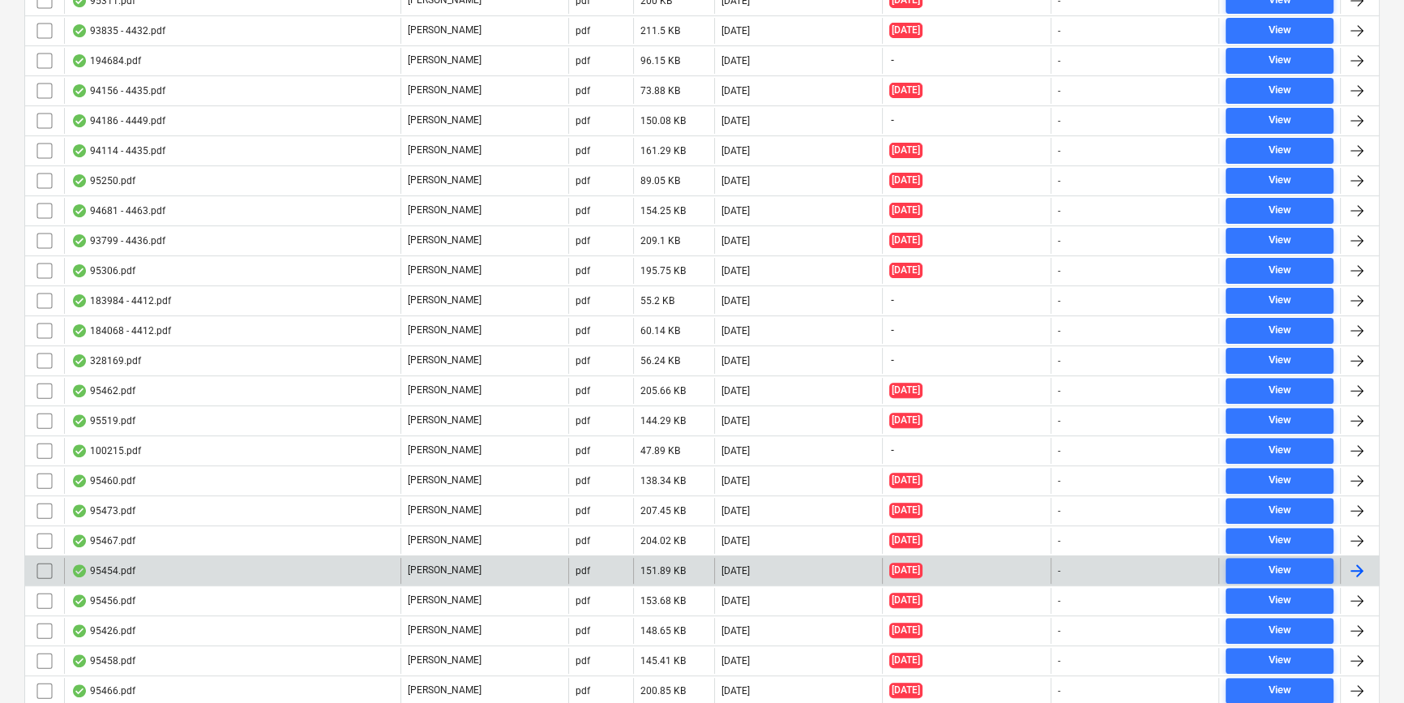
click at [211, 555] on div "95454.pdf G. Collins pdf 151.89 KB 01.10.2025 13.08.2025 - View" at bounding box center [701, 570] width 1355 height 30
click at [276, 572] on div "95454.pdf" at bounding box center [232, 571] width 336 height 26
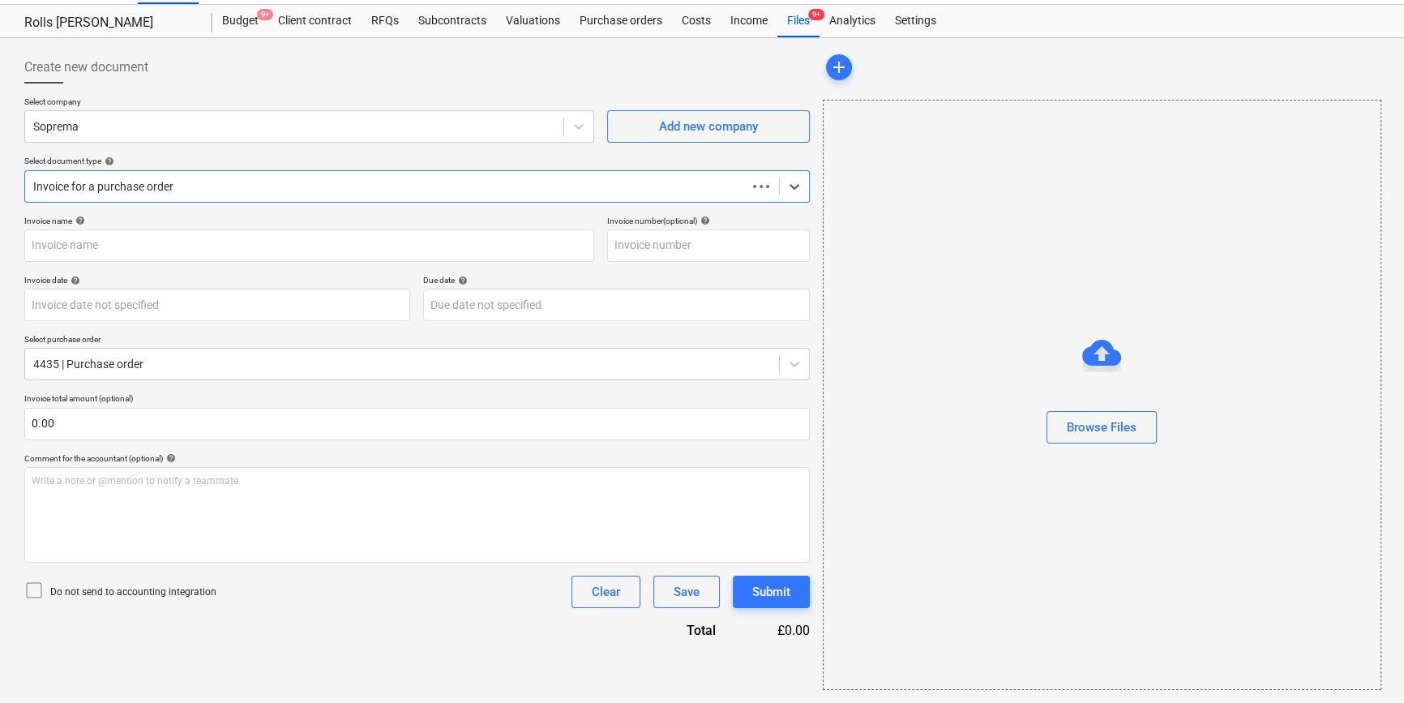
scroll to position [35, 0]
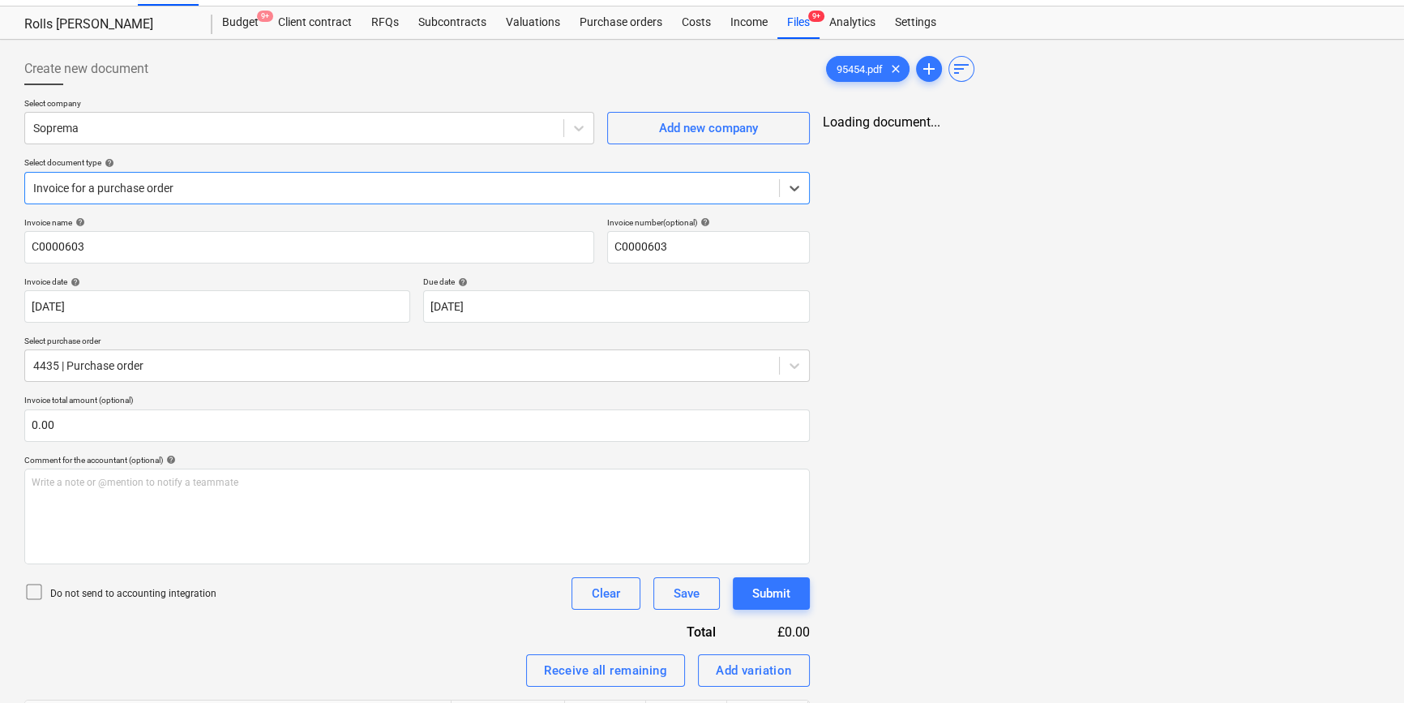
type input "C0000603"
type input "13 Aug 2025"
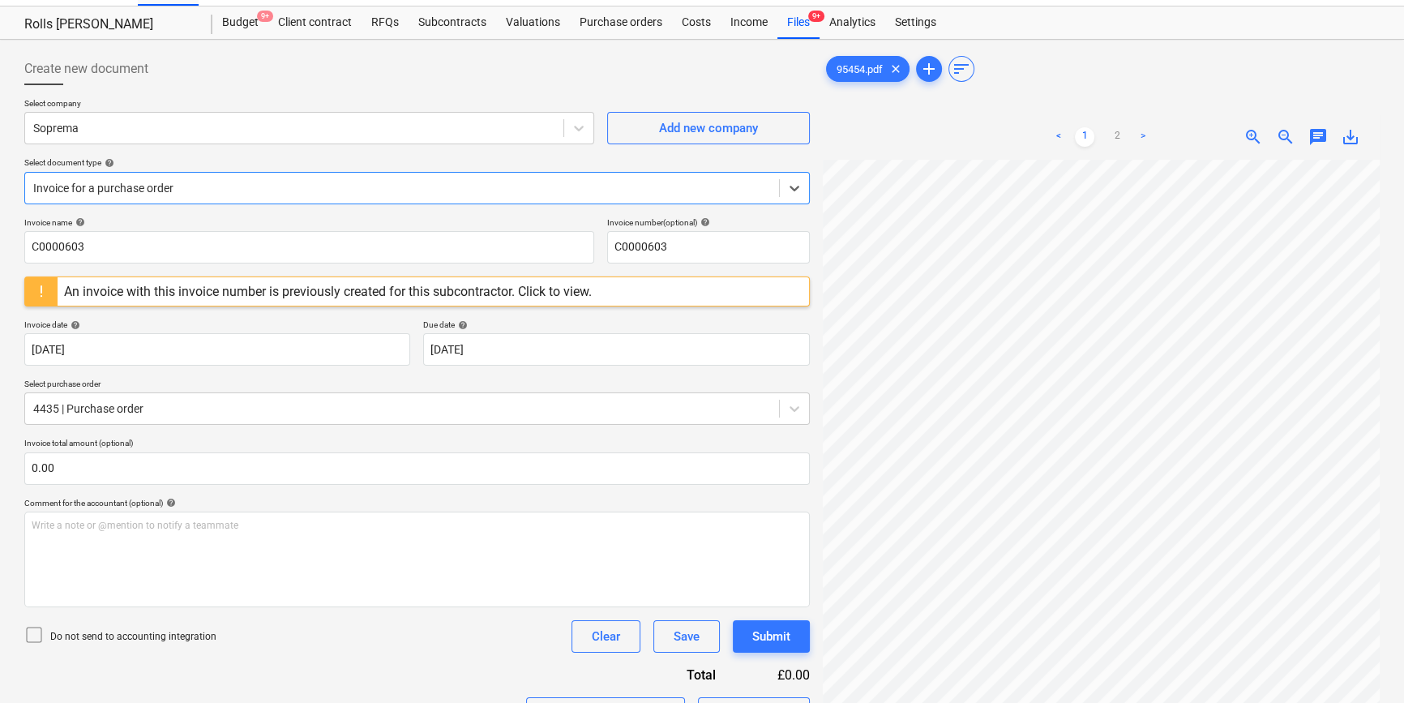
click at [283, 186] on div at bounding box center [402, 188] width 738 height 16
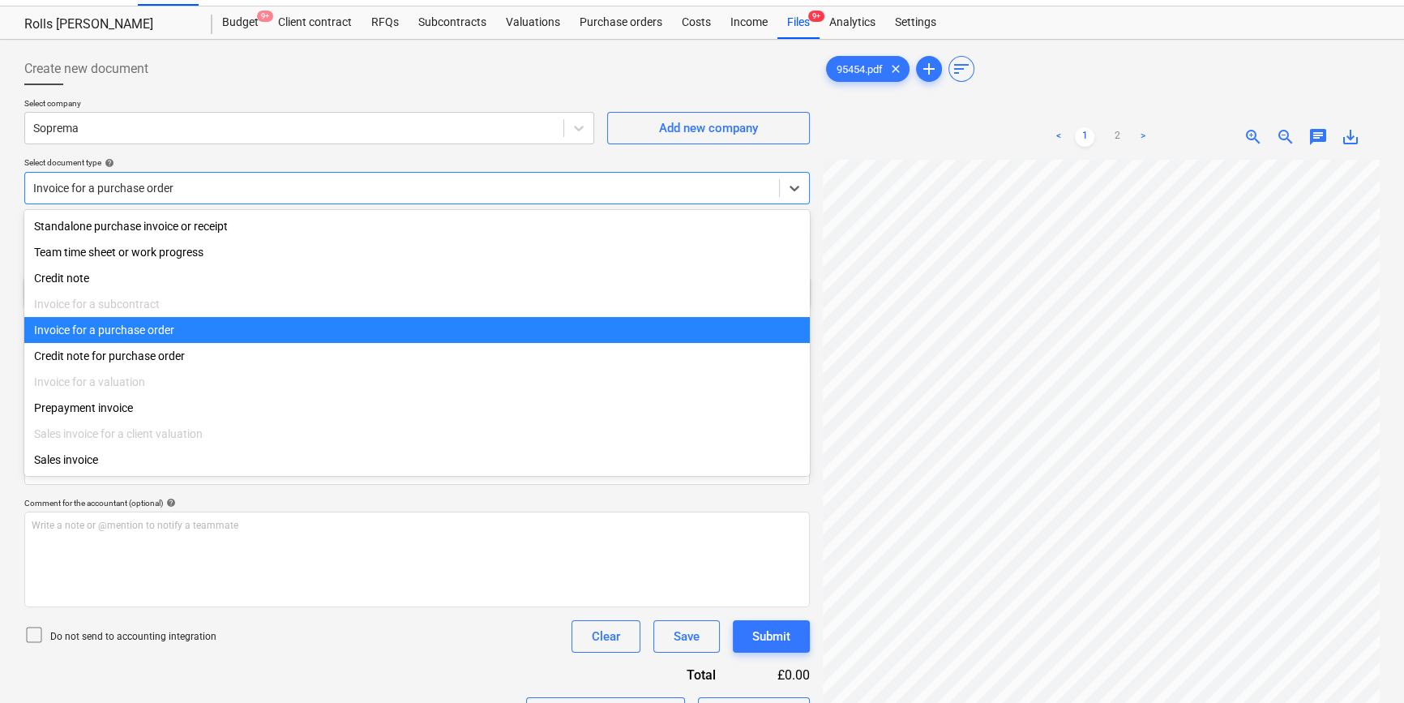
click at [229, 336] on div "Invoice for a purchase order" at bounding box center [416, 330] width 785 height 26
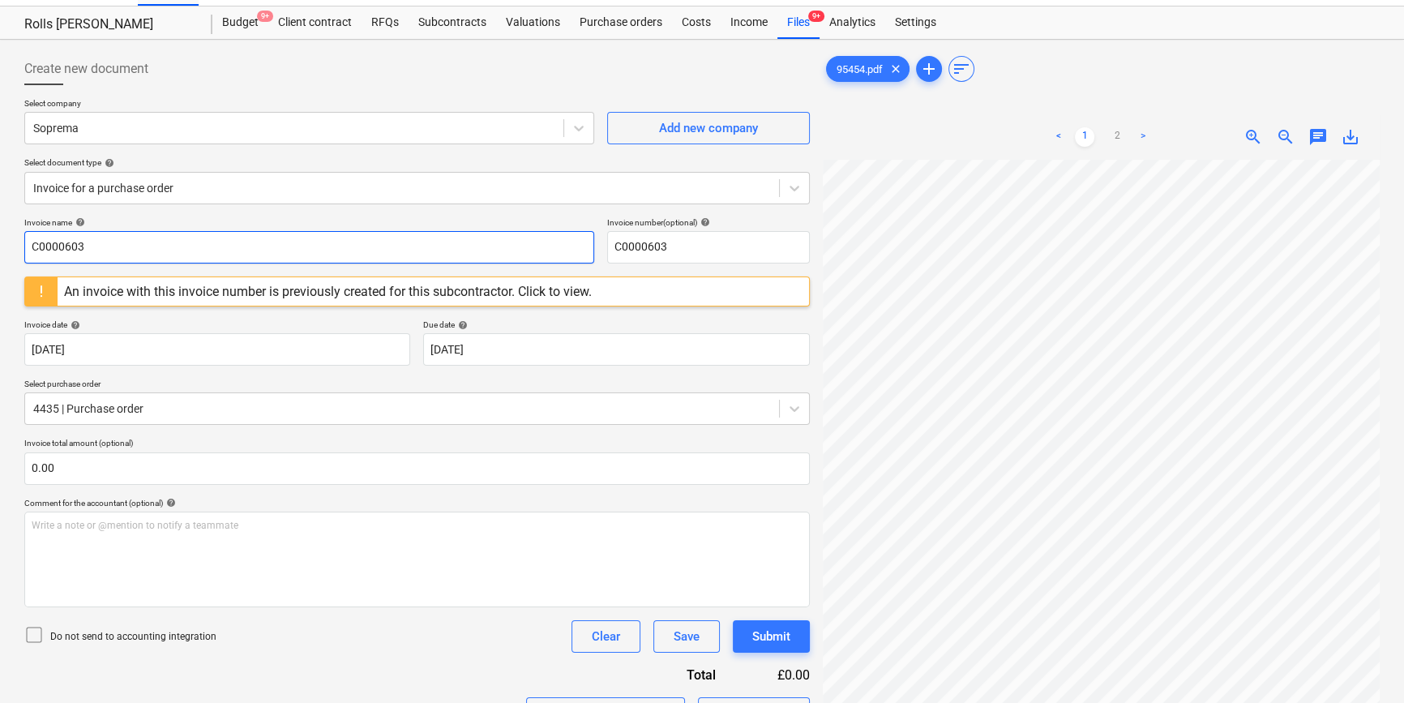
drag, startPoint x: 105, startPoint y: 255, endPoint x: -77, endPoint y: 227, distance: 184.5
click at [0, 227] on html "Projects Contacts Company Consolidated Invoices 3 Inbox 9+ format_size keyboard…" at bounding box center [702, 316] width 1404 height 703
type input "95454"
drag, startPoint x: 678, startPoint y: 244, endPoint x: 591, endPoint y: 245, distance: 87.6
click at [591, 245] on div "Invoice name help 95454 Invoice number (optional) help C0000603" at bounding box center [416, 240] width 785 height 46
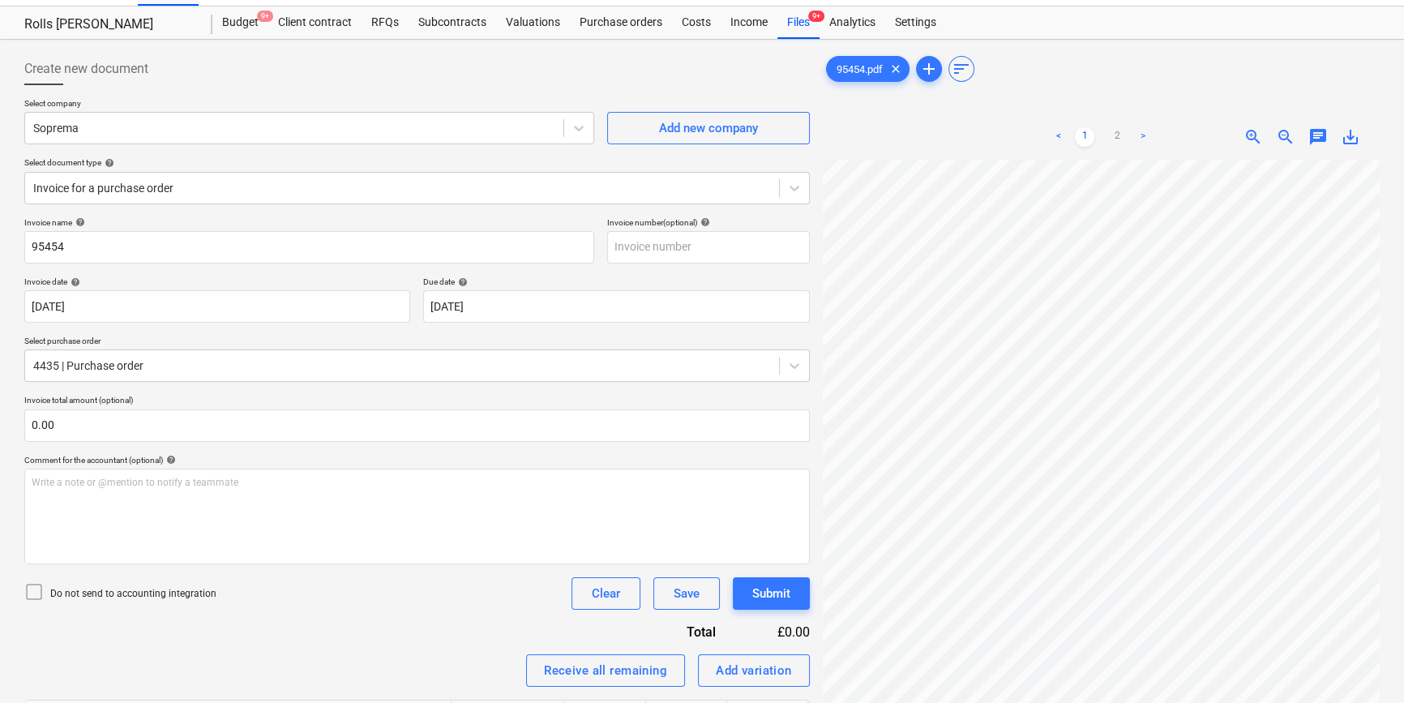
click at [581, 225] on div "Invoice name help" at bounding box center [309, 222] width 570 height 11
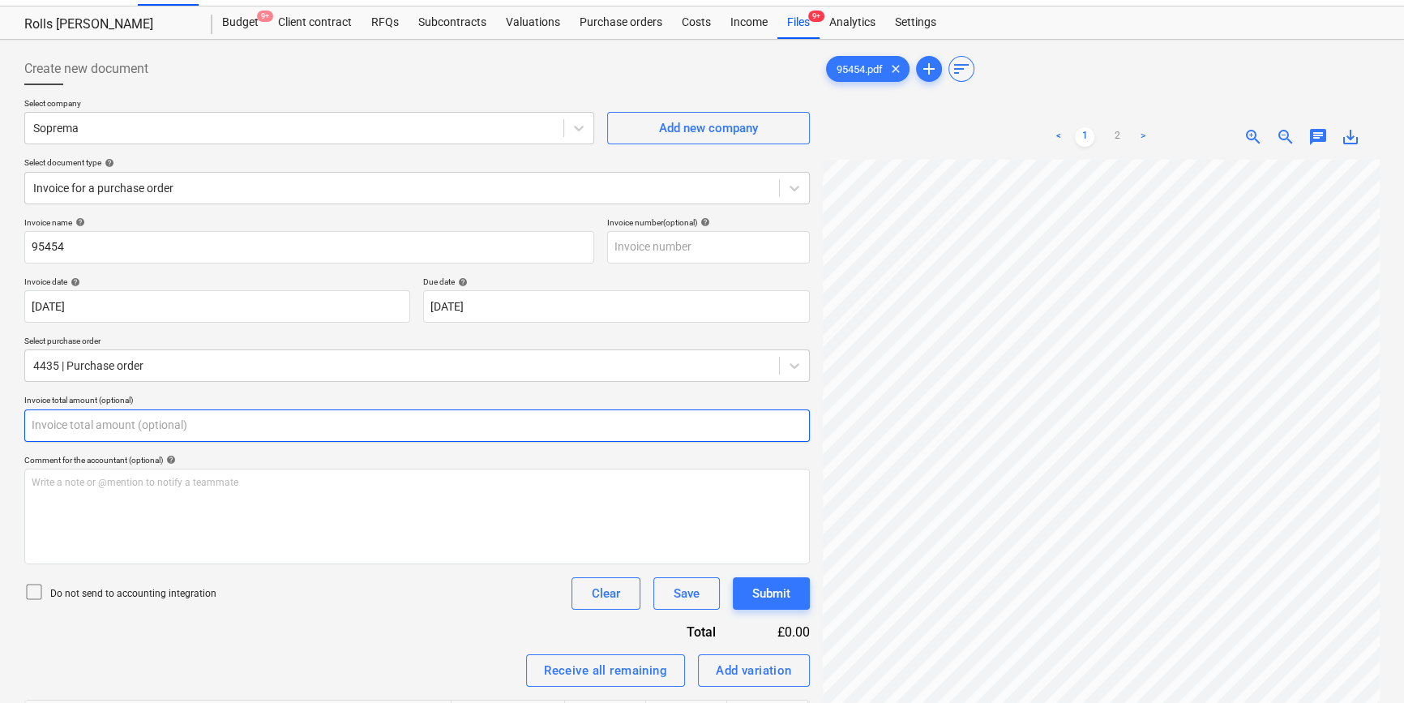
click at [252, 439] on input "text" at bounding box center [416, 425] width 785 height 32
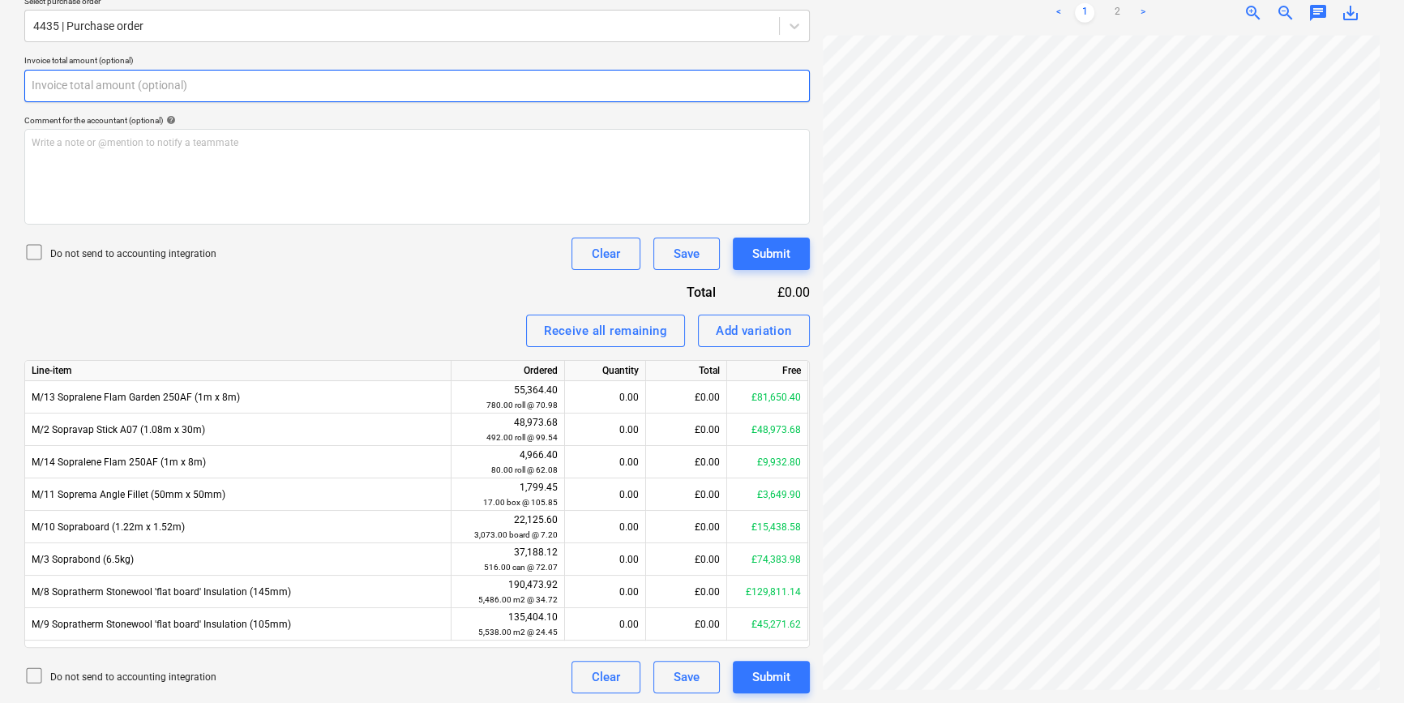
scroll to position [377, 0]
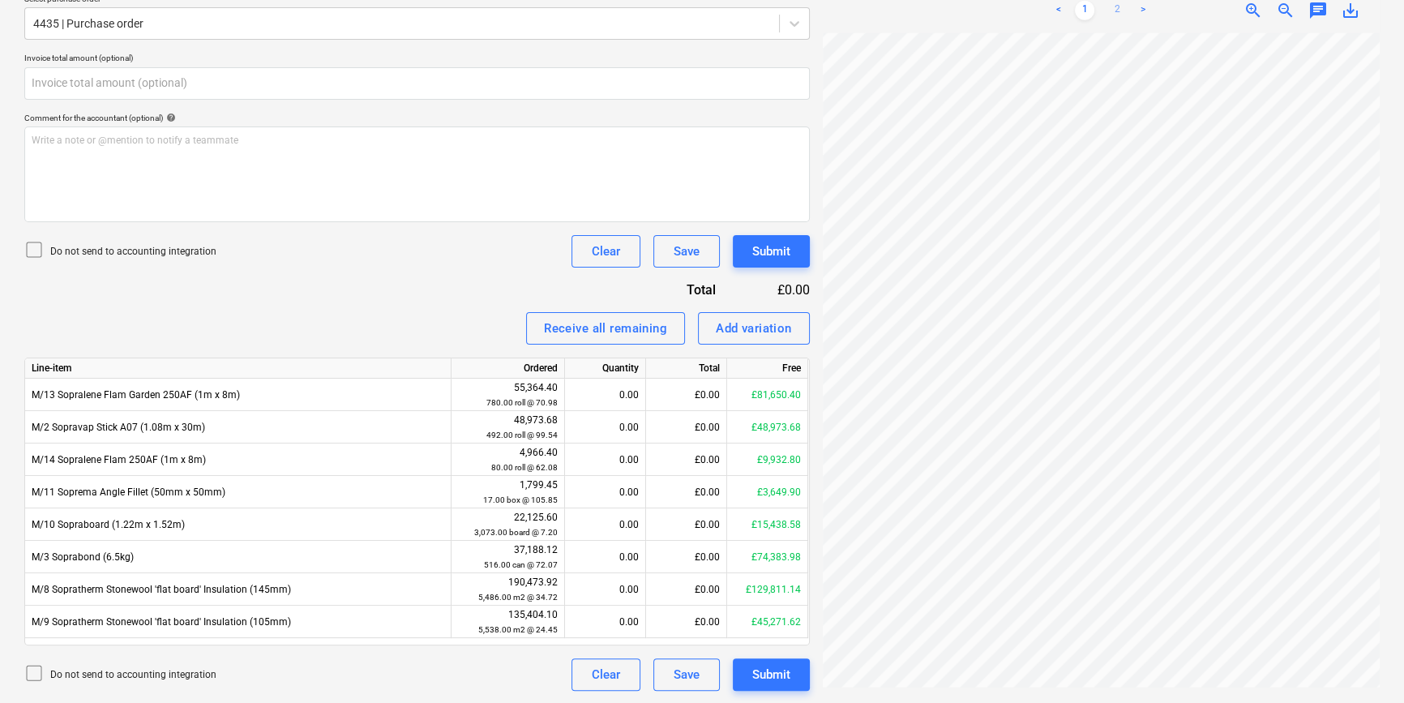
type input "0.00"
click at [1111, 14] on link "2" at bounding box center [1116, 10] width 19 height 19
click at [1081, 2] on link "1" at bounding box center [1084, 10] width 19 height 19
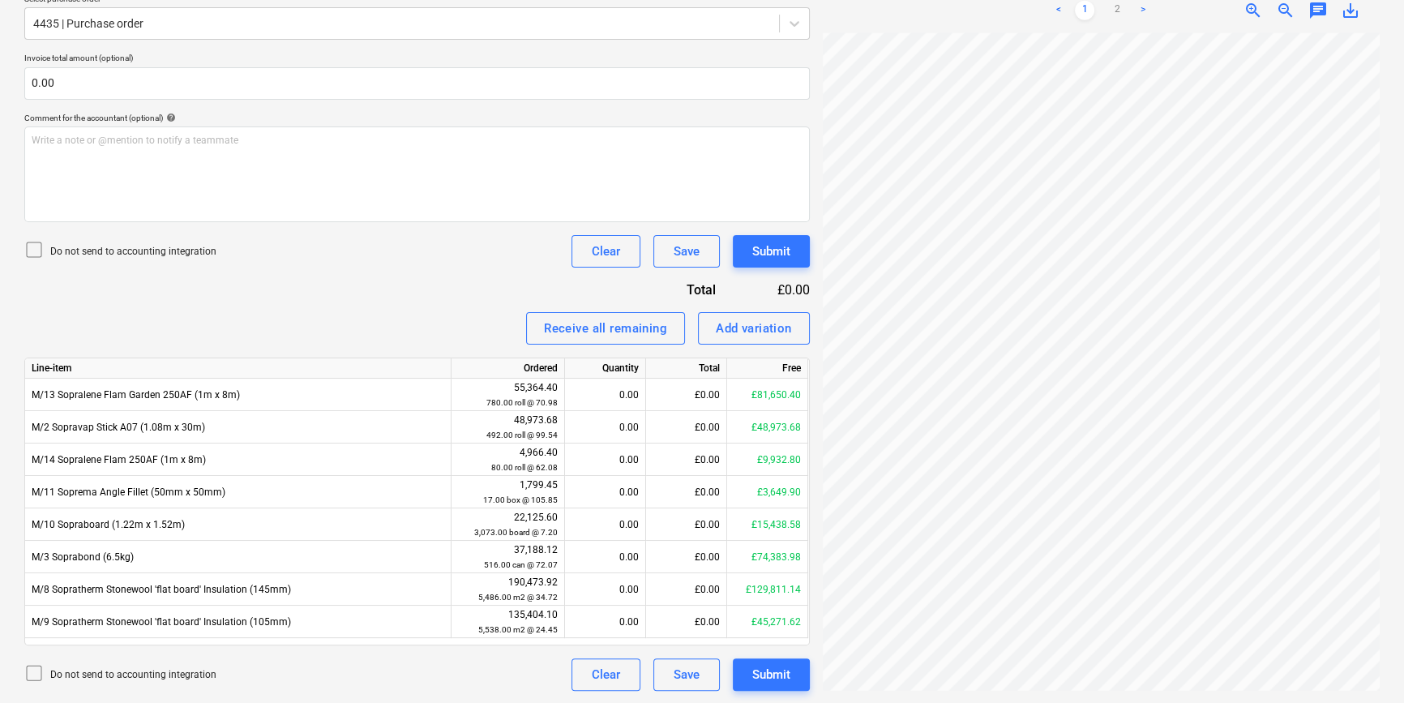
click at [80, 255] on p "Do not send to accounting integration" at bounding box center [133, 252] width 166 height 14
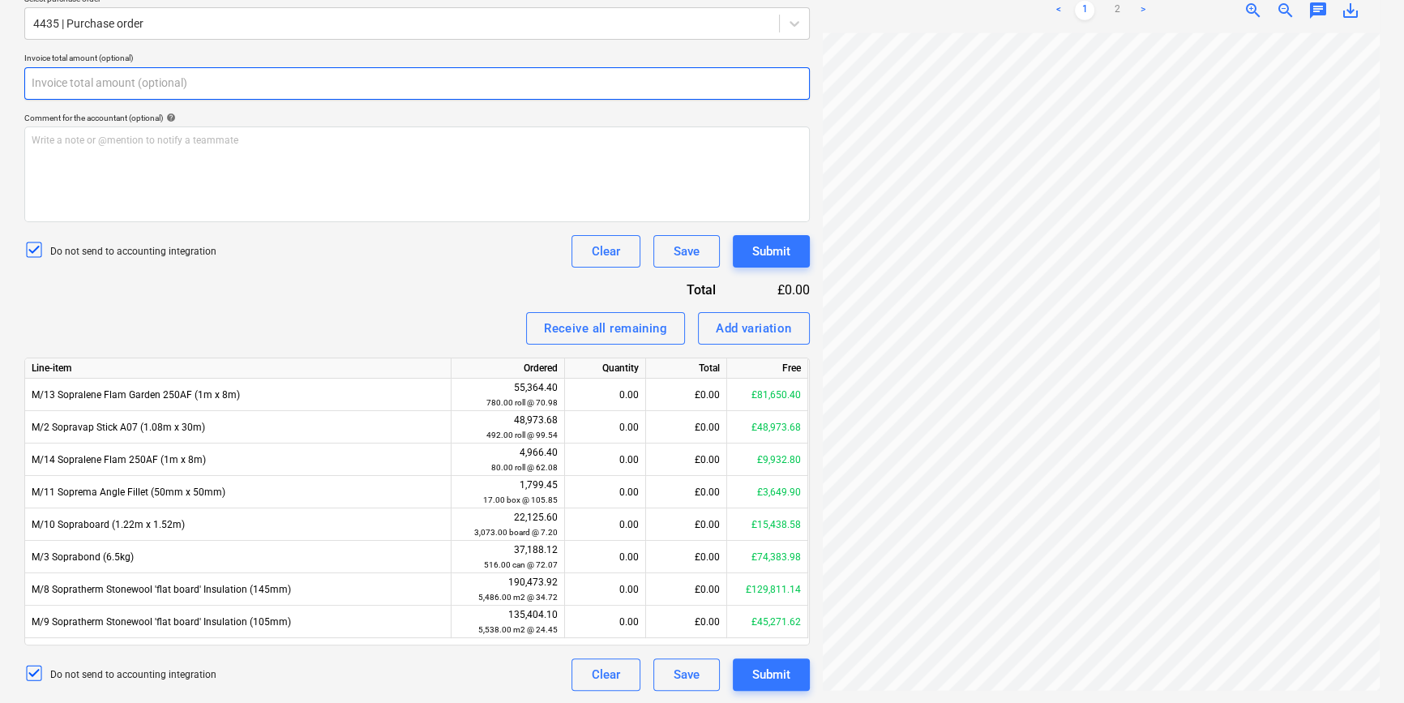
click at [291, 93] on input "text" at bounding box center [416, 83] width 785 height 32
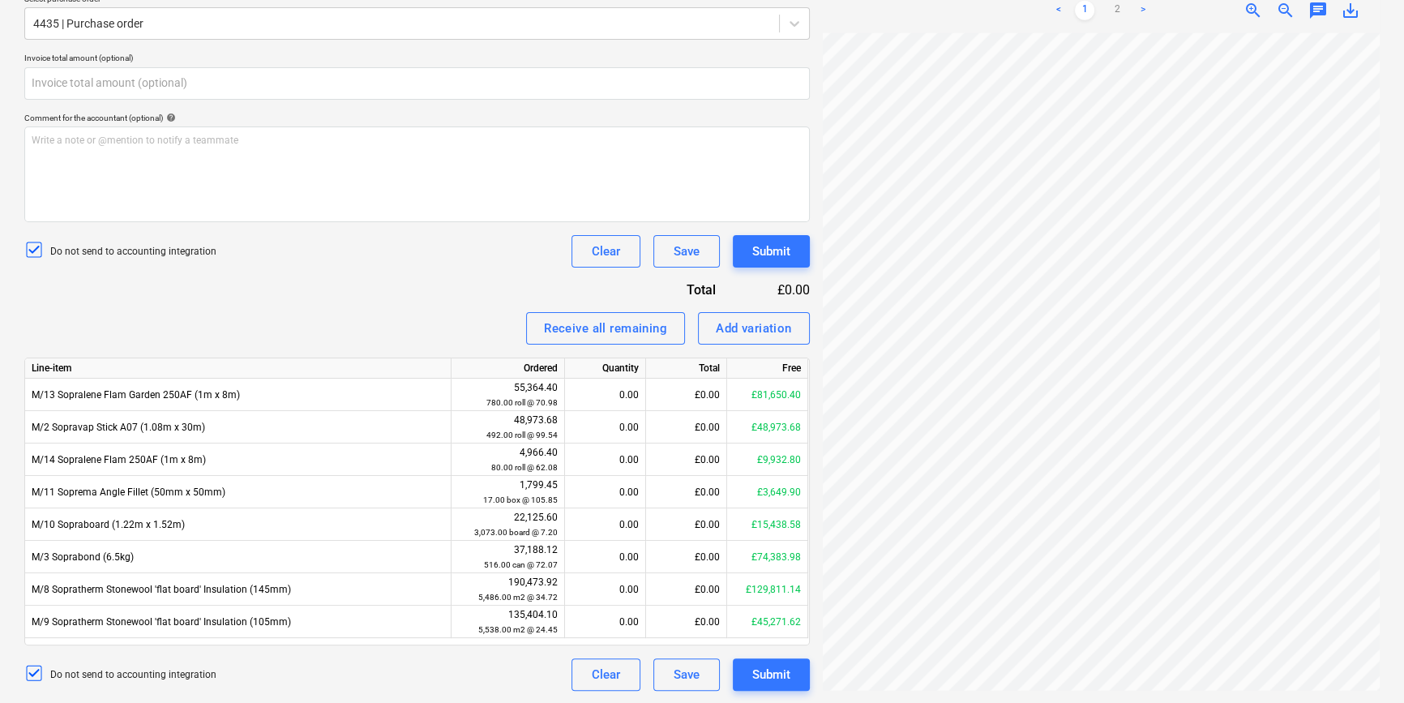
type input "0.00"
click at [1105, 4] on ul "< 1 2 >" at bounding box center [1100, 10] width 177 height 19
click at [1128, 6] on ul "< 1 2 >" at bounding box center [1100, 10] width 177 height 19
click at [1115, 6] on link "2" at bounding box center [1116, 10] width 19 height 19
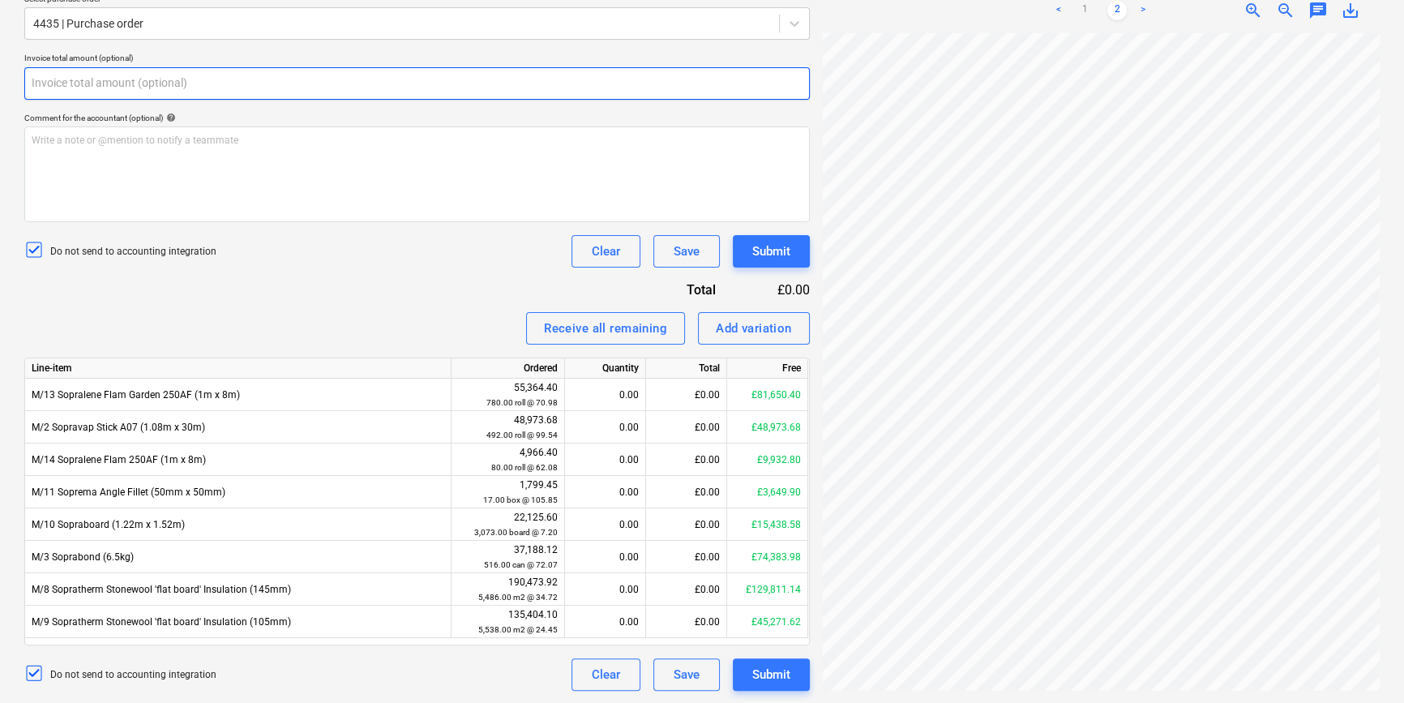
click at [81, 96] on input "text" at bounding box center [416, 83] width 785 height 32
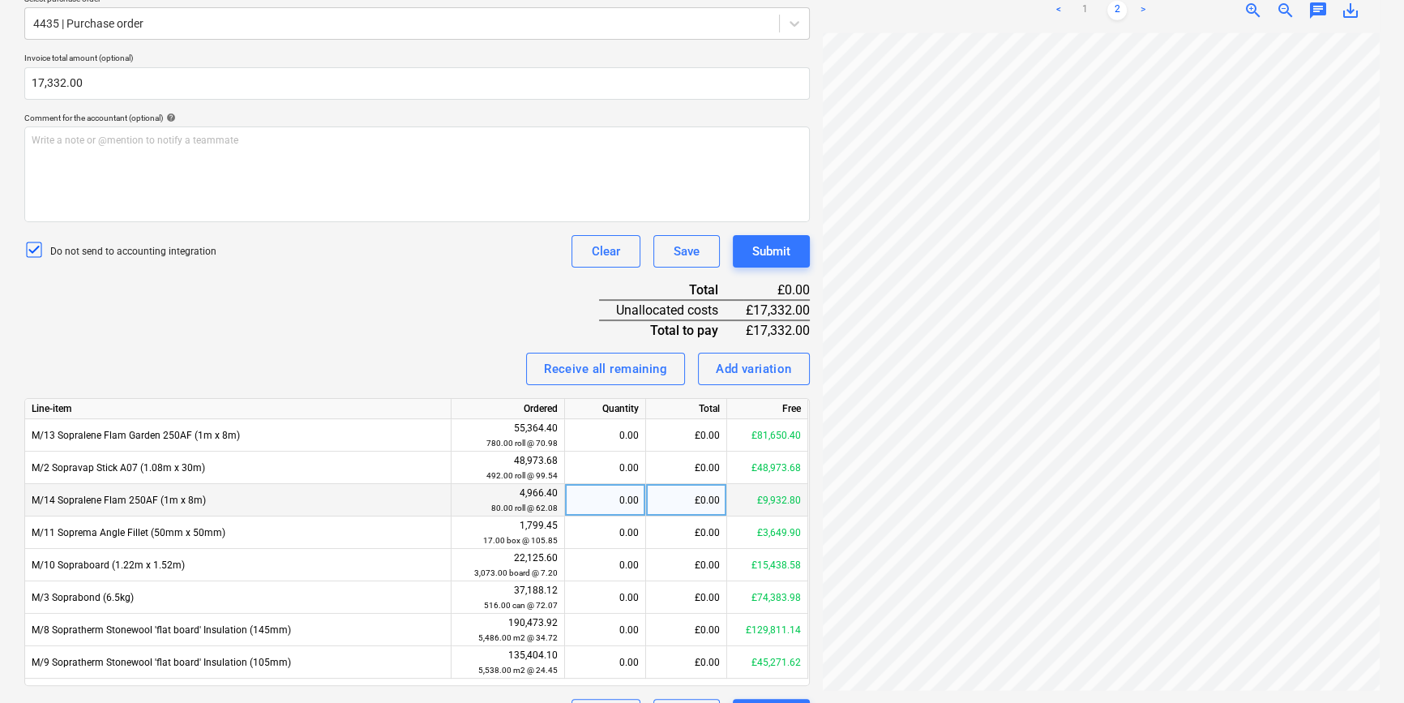
scroll to position [154, 54]
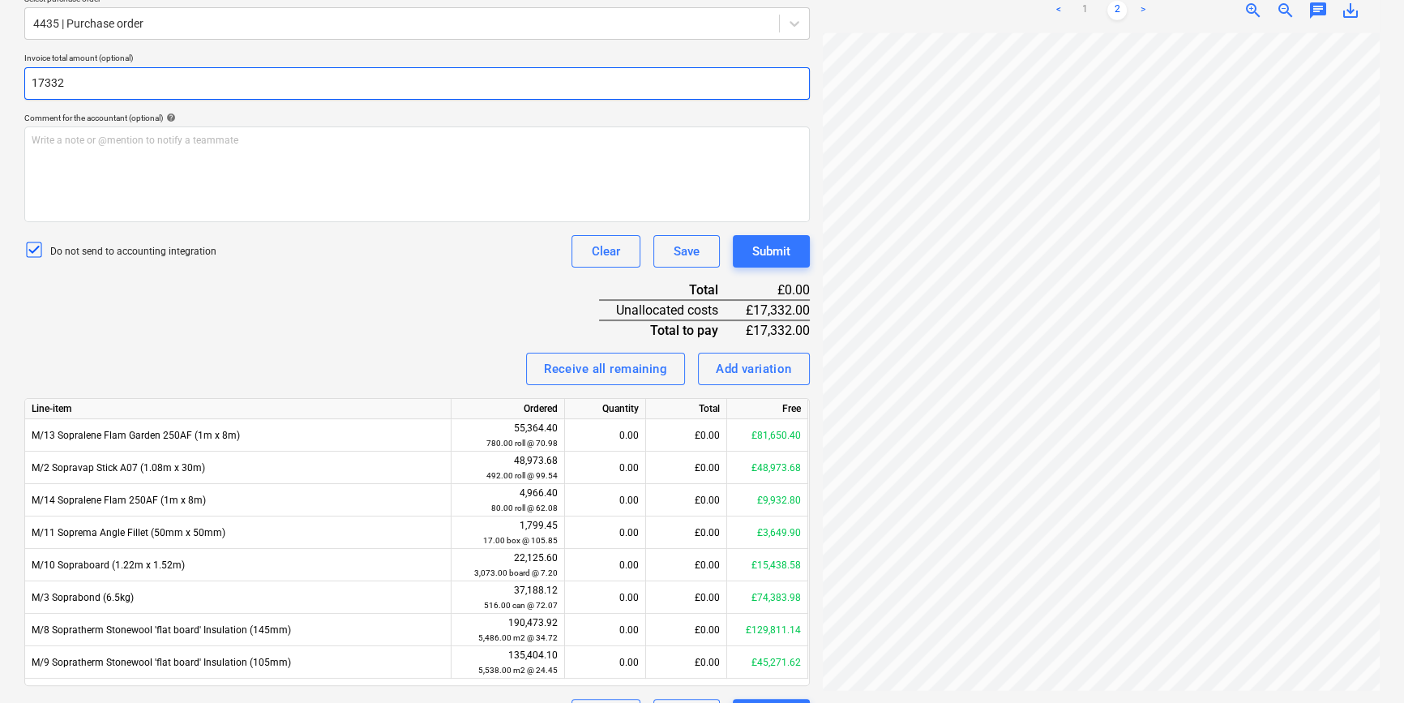
click at [101, 77] on input "17332" at bounding box center [416, 83] width 785 height 32
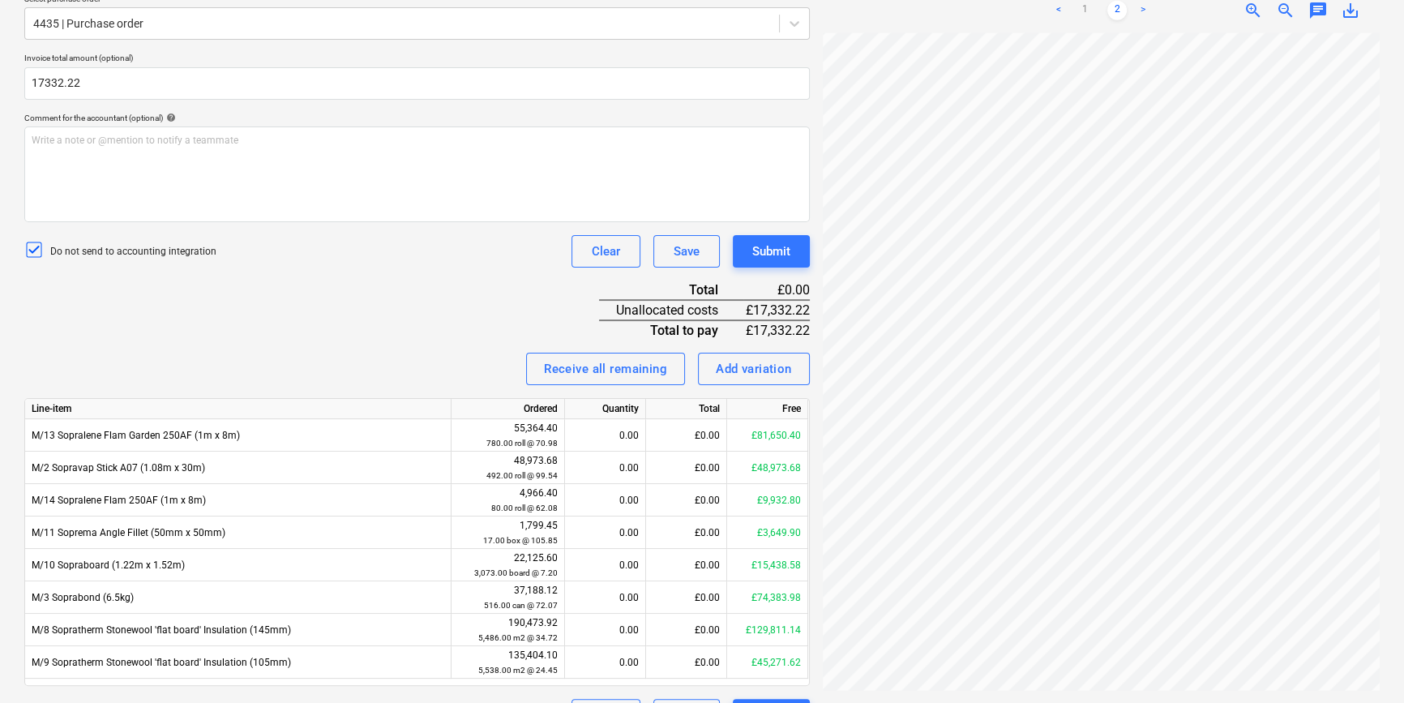
type input "17,332.22"
click at [158, 334] on div "Invoice name help 95454 Invoice number (optional) help Invoice date help 13 Aug…" at bounding box center [416, 303] width 785 height 856
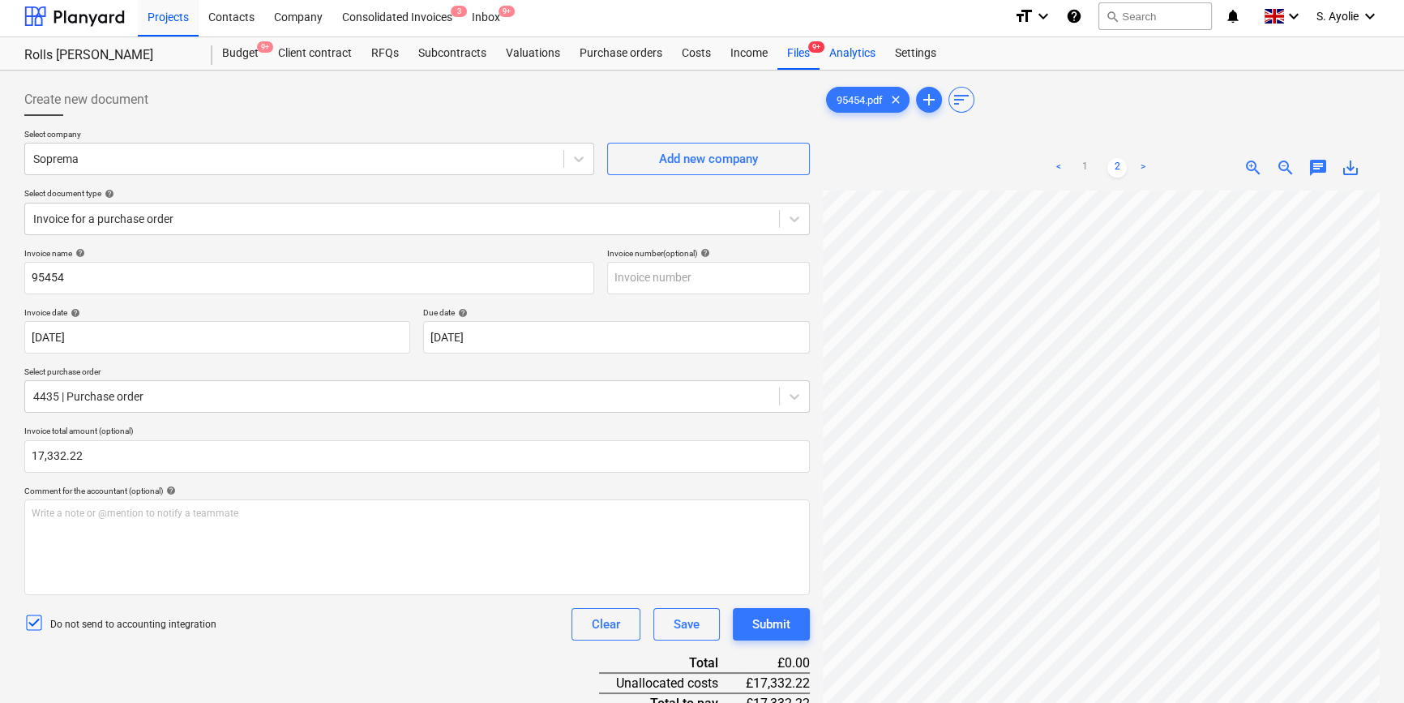
scroll to position [0, 0]
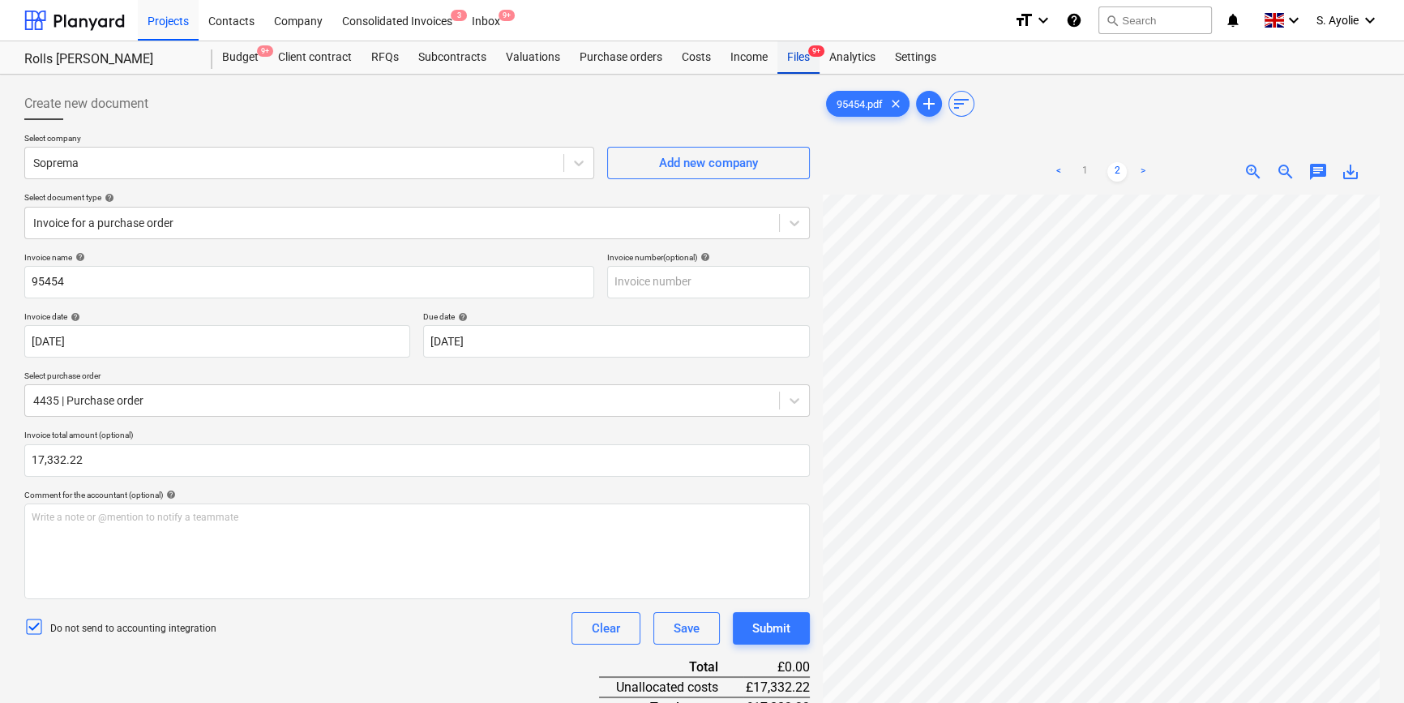
click at [798, 52] on div "Files 9+" at bounding box center [798, 57] width 42 height 32
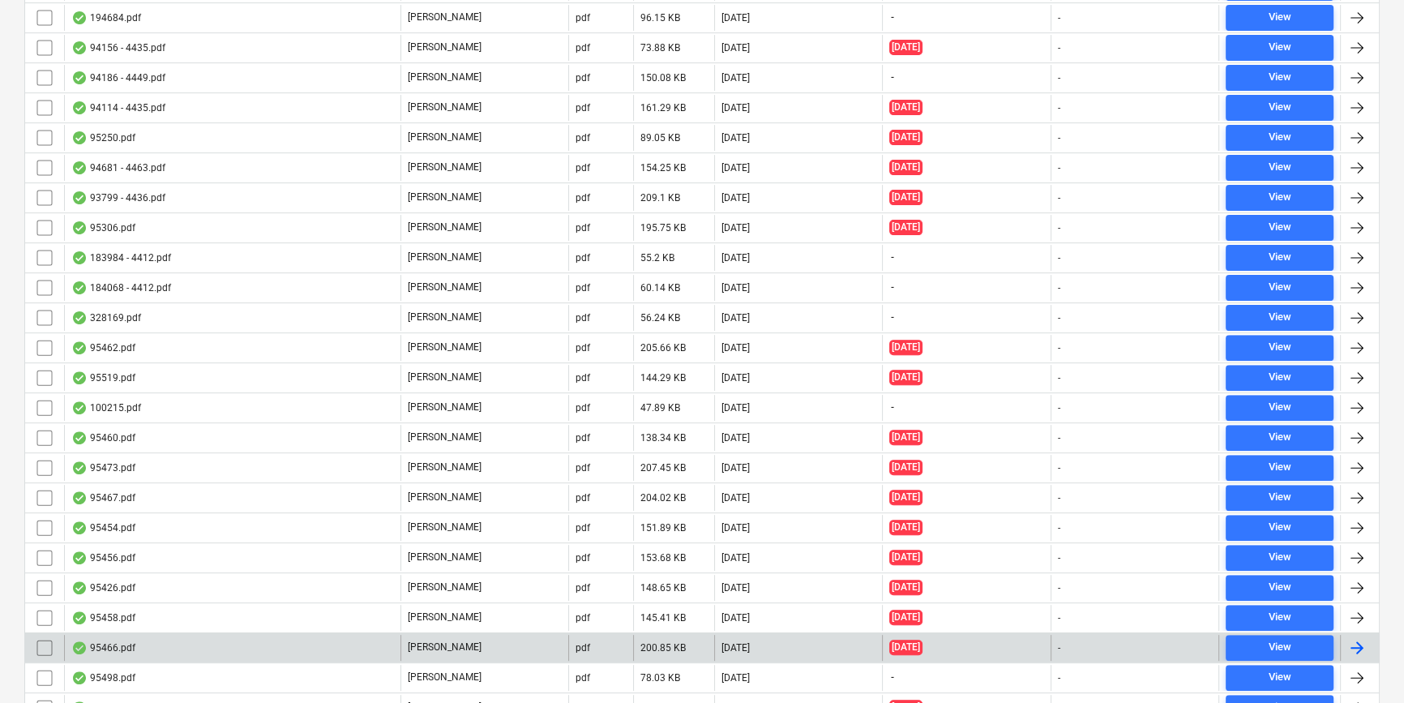
scroll to position [663, 0]
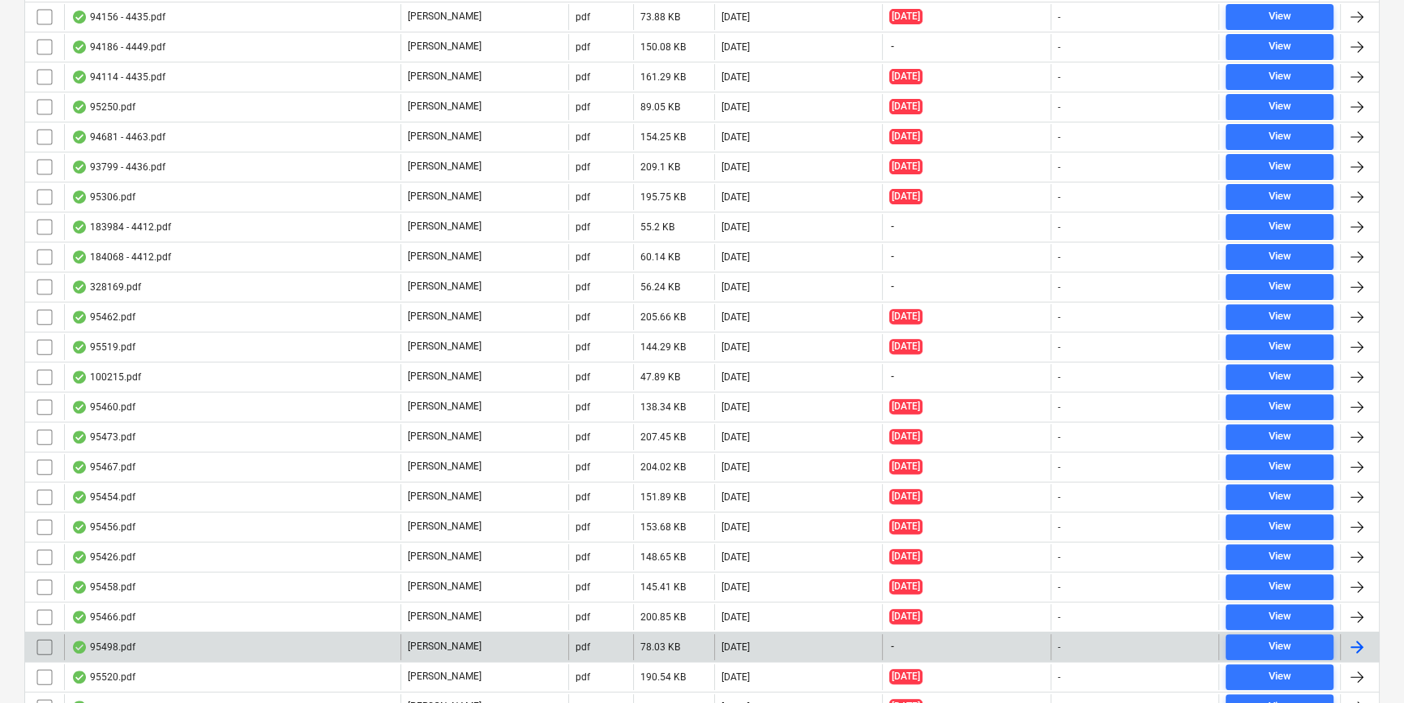
click at [688, 631] on div "95498.pdf G. Collins pdf 78.03 KB 01.10.2025 - - View" at bounding box center [701, 646] width 1355 height 30
click at [681, 641] on div "78.03 KB" at bounding box center [673, 647] width 81 height 26
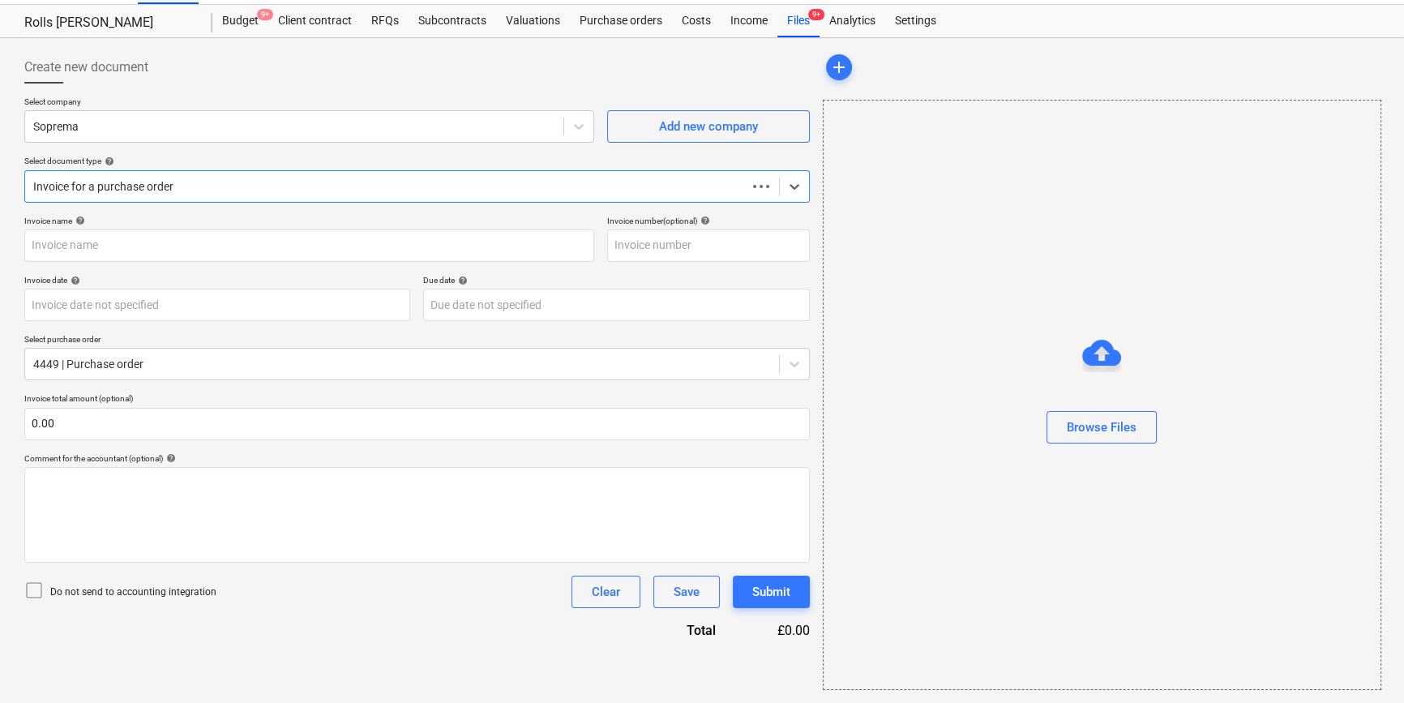
scroll to position [35, 0]
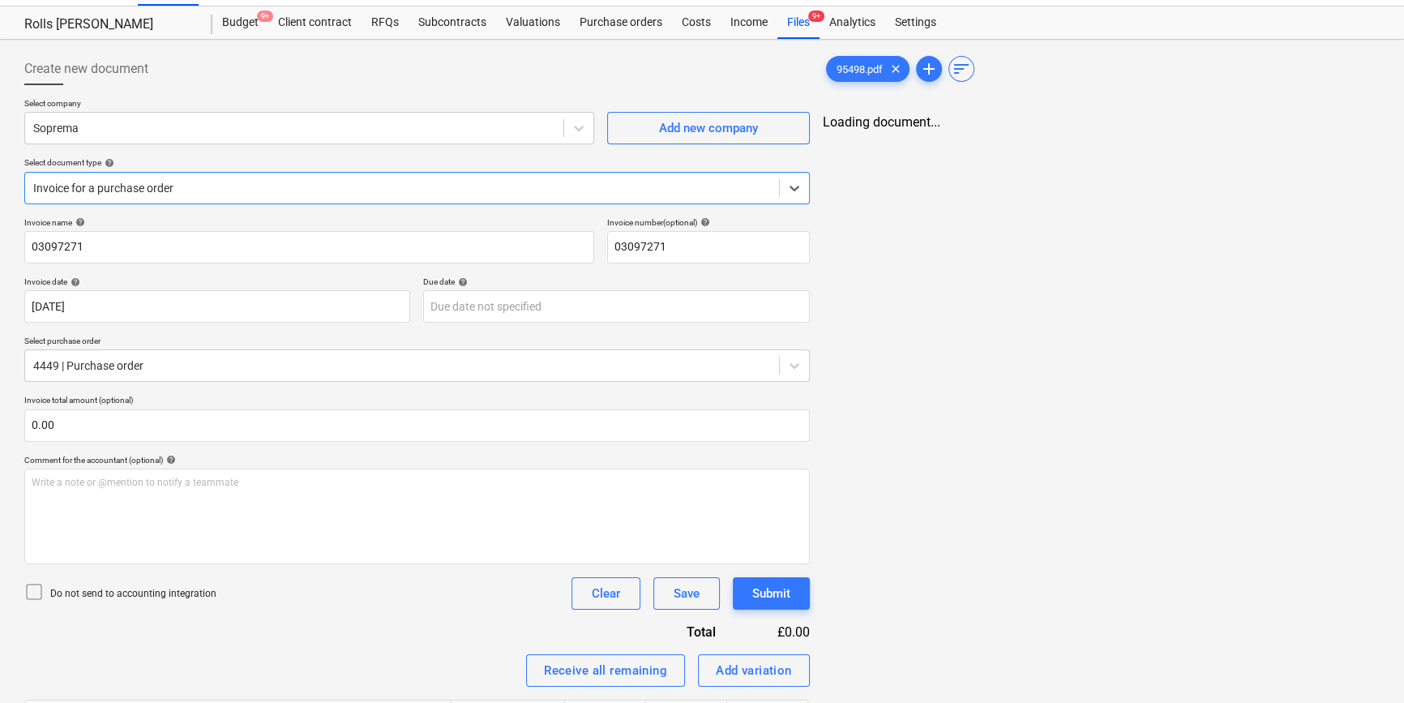
type input "03097271"
type input "13 Aug 2025"
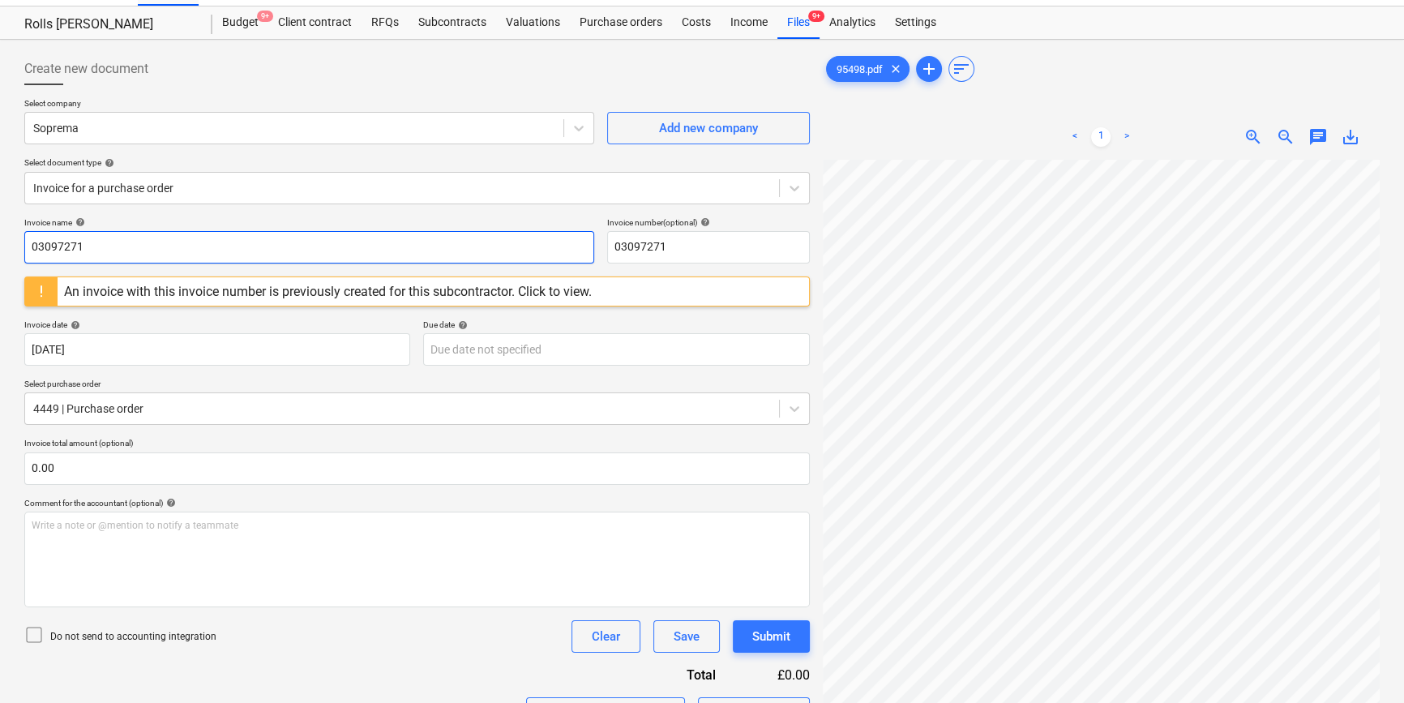
drag, startPoint x: 169, startPoint y: 256, endPoint x: -99, endPoint y: 233, distance: 268.5
click at [0, 233] on html "Projects Contacts Company Consolidated Invoices 3 Inbox 9+ format_size keyboard…" at bounding box center [702, 316] width 1404 height 703
type input "95498"
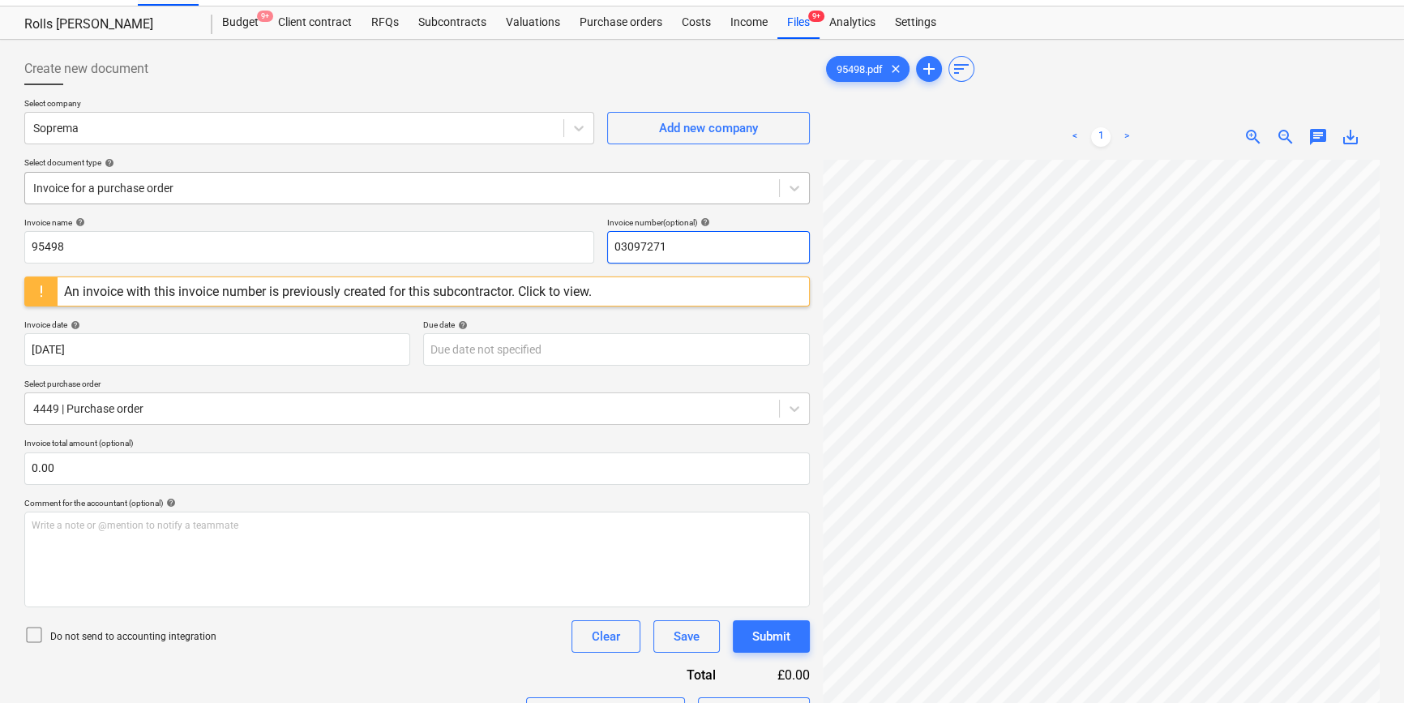
drag, startPoint x: 634, startPoint y: 242, endPoint x: 533, endPoint y: 201, distance: 108.4
click at [533, 201] on div "Create new document Select company Soprema Add new company Select document type…" at bounding box center [416, 451] width 785 height 796
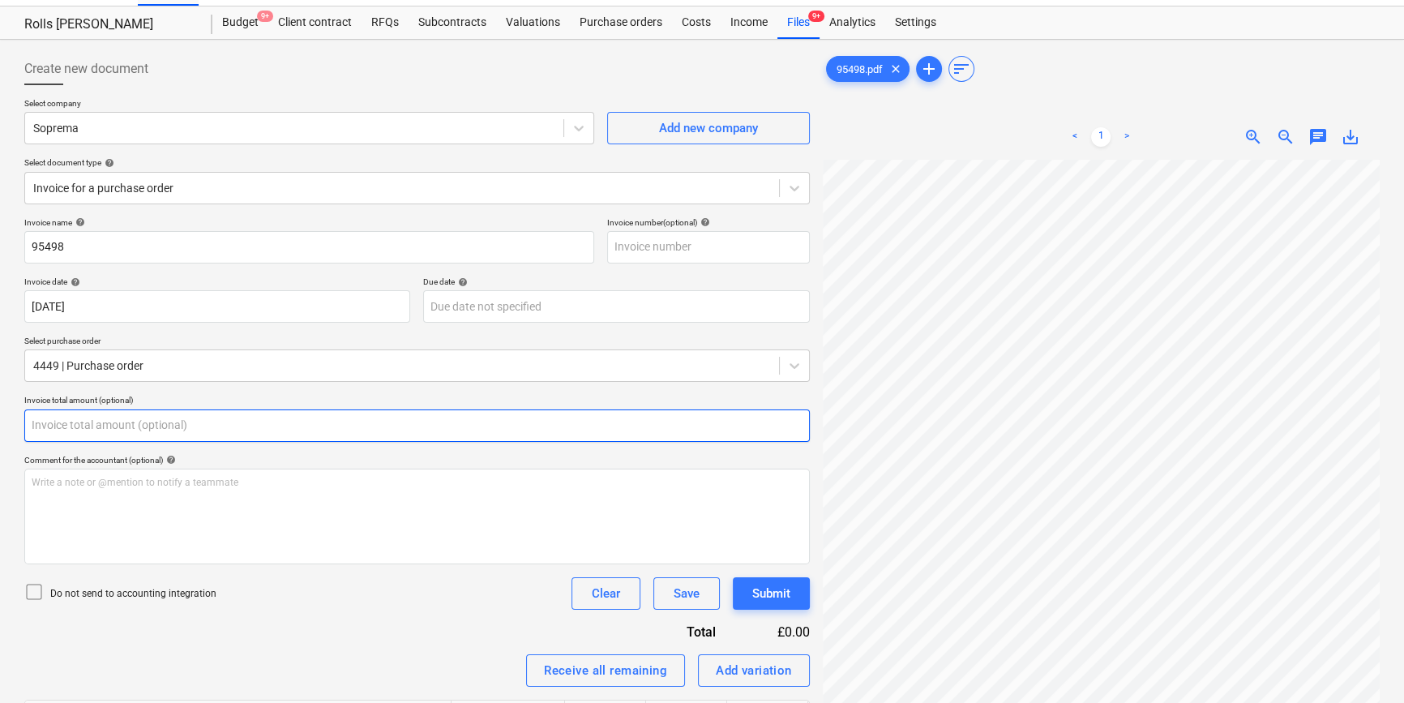
click at [119, 428] on input "text" at bounding box center [416, 425] width 785 height 32
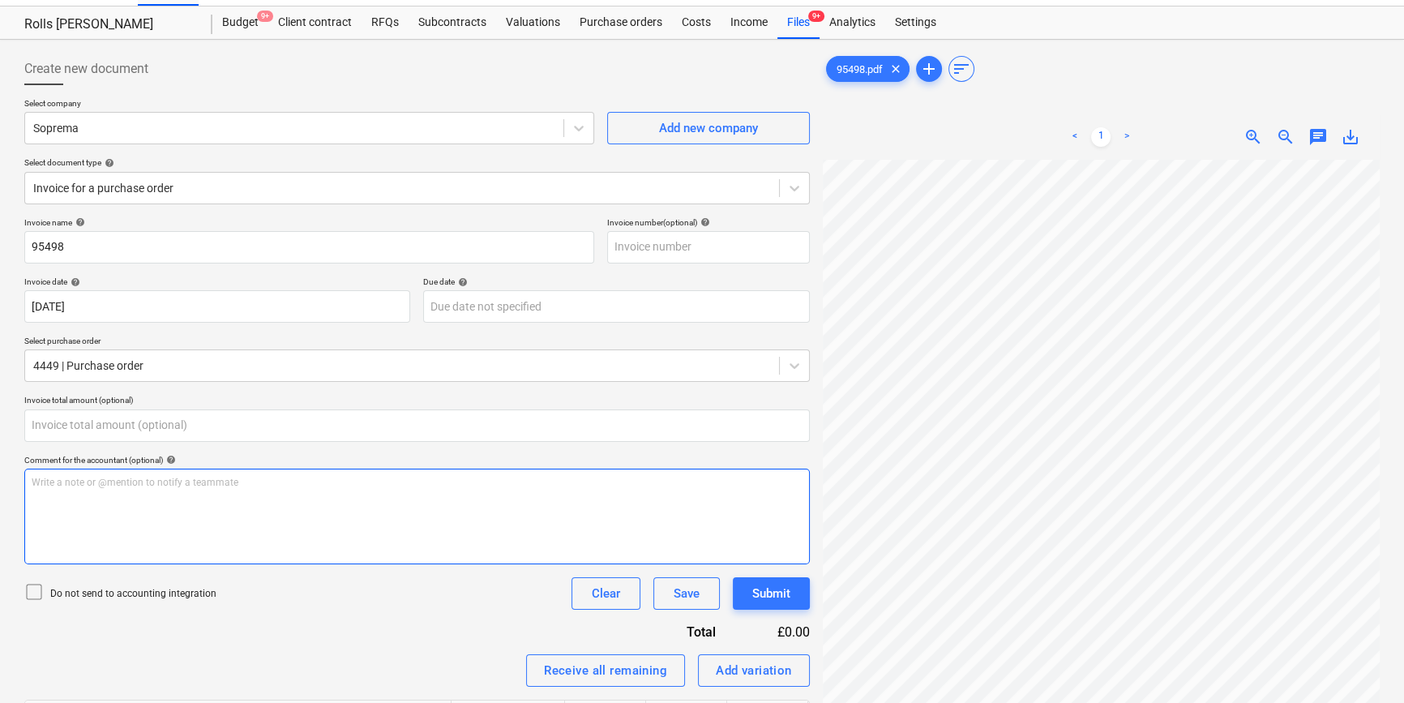
type input "0.00"
click at [758, 468] on div "Create new document Select company Soprema Add new company Select document type…" at bounding box center [702, 434] width 1368 height 777
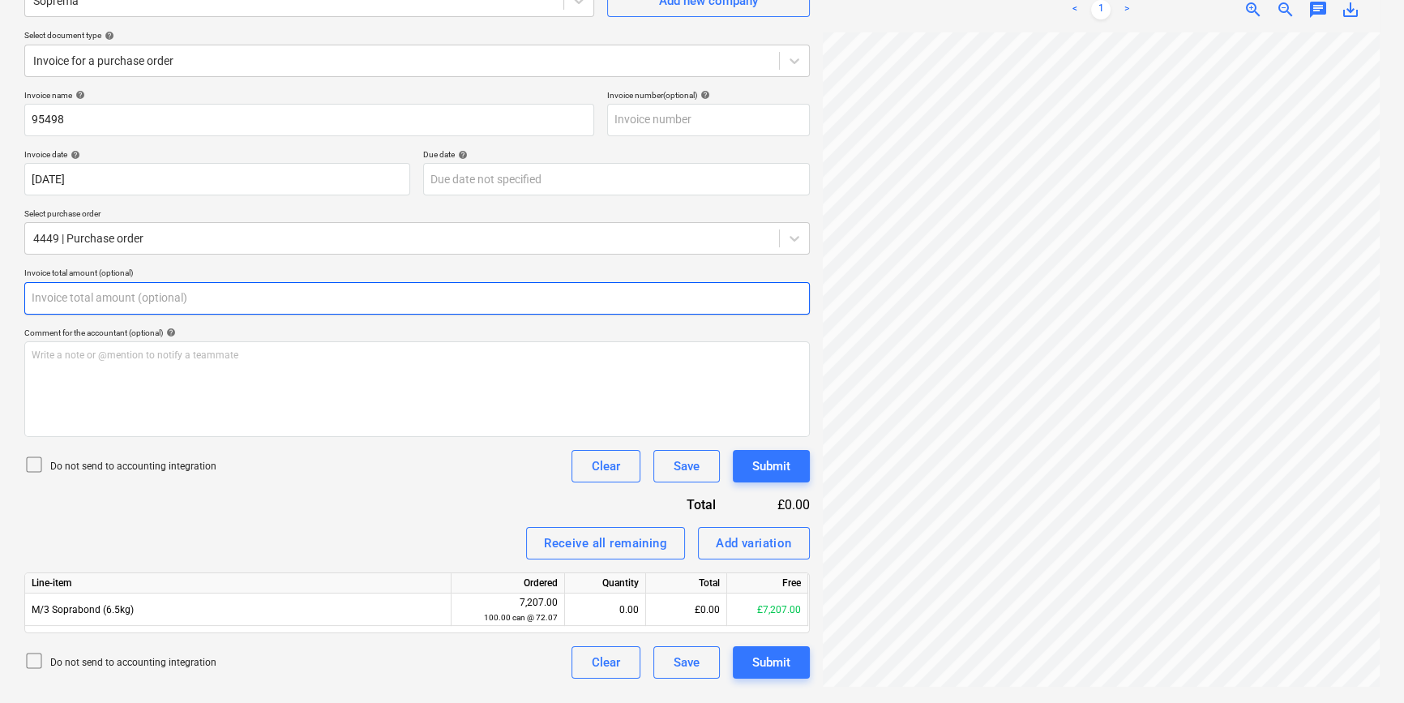
click at [132, 303] on input "text" at bounding box center [416, 298] width 785 height 32
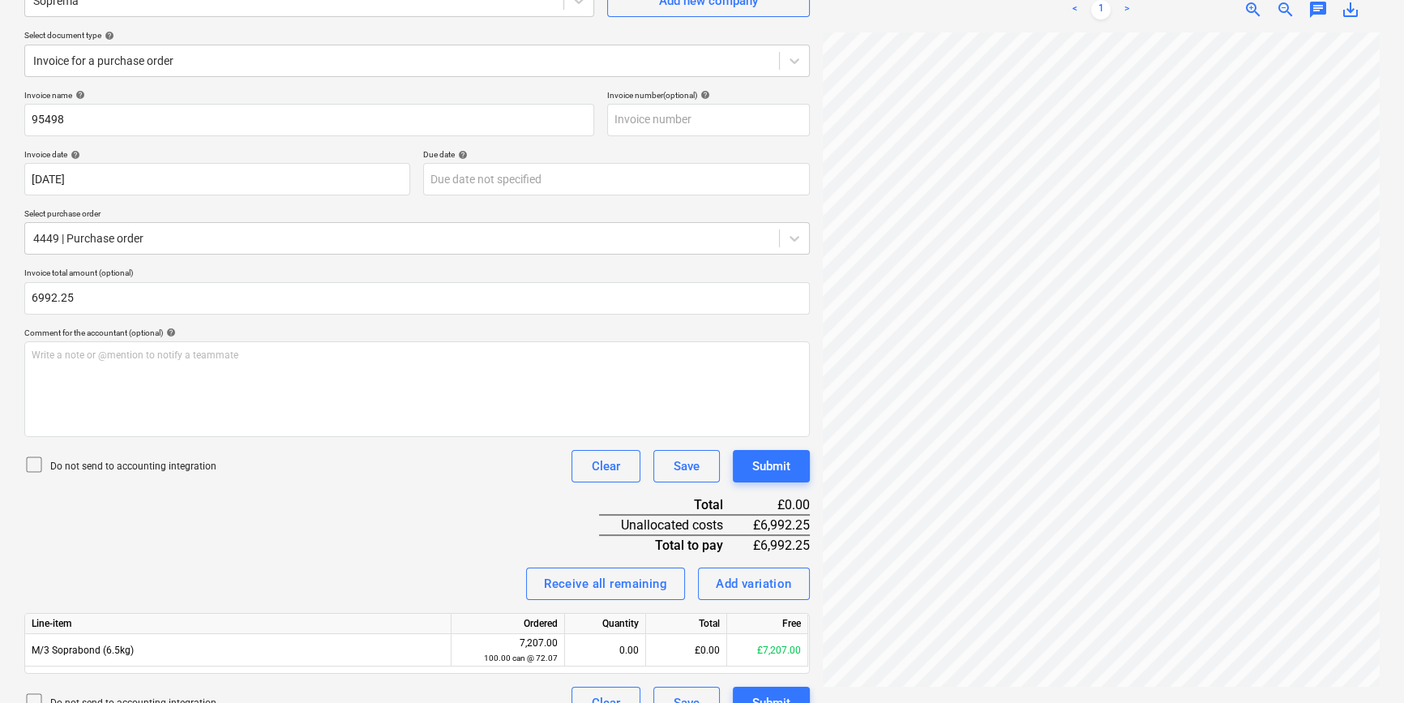
type input "6,992.25"
click at [110, 469] on p "Do not send to accounting integration" at bounding box center [133, 467] width 166 height 14
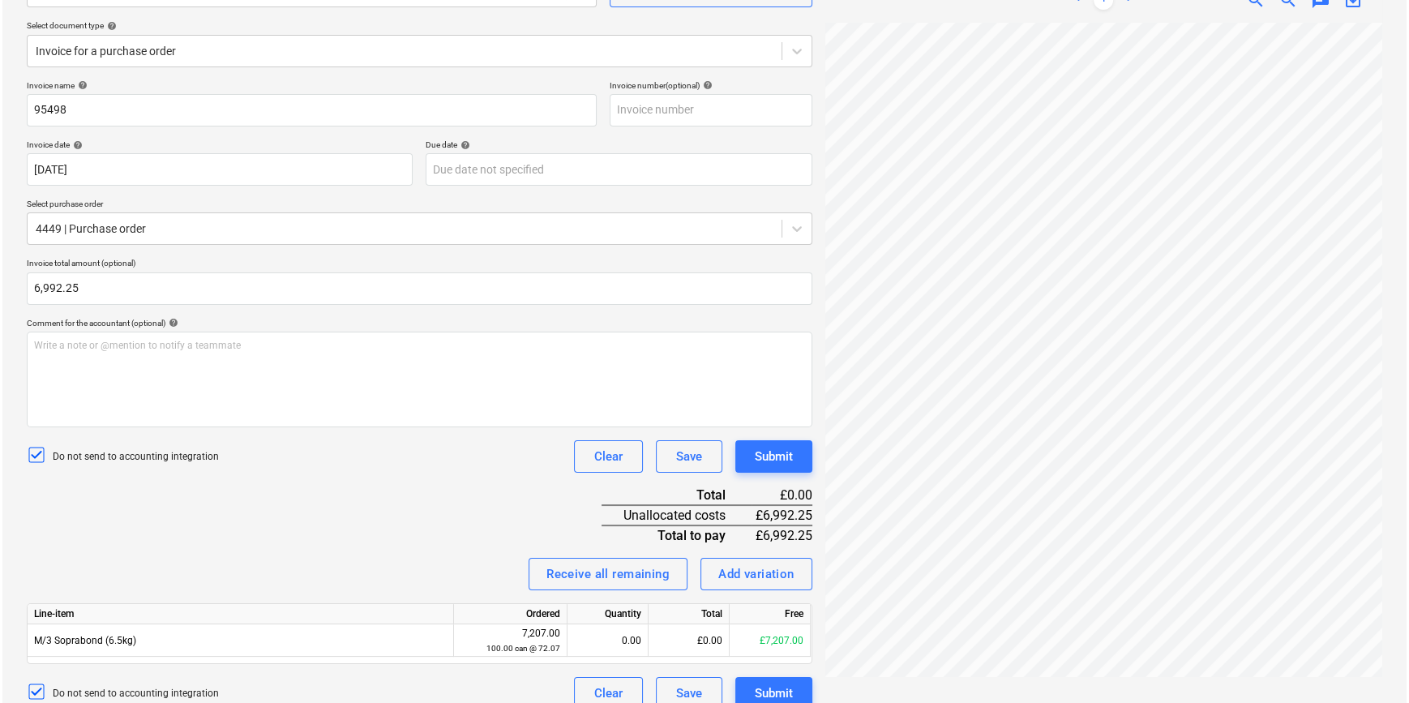
scroll to position [190, 0]
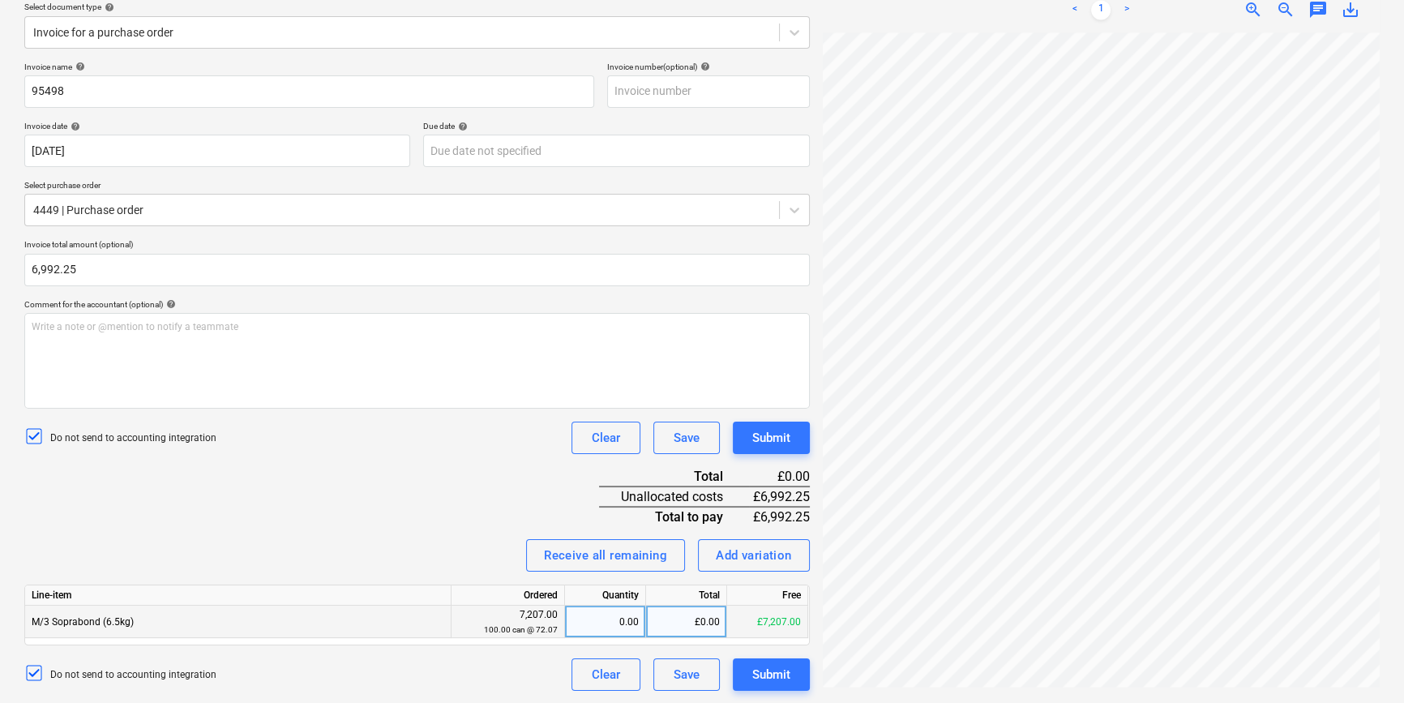
click at [683, 636] on div "£0.00" at bounding box center [686, 622] width 81 height 32
type input "6992.25"
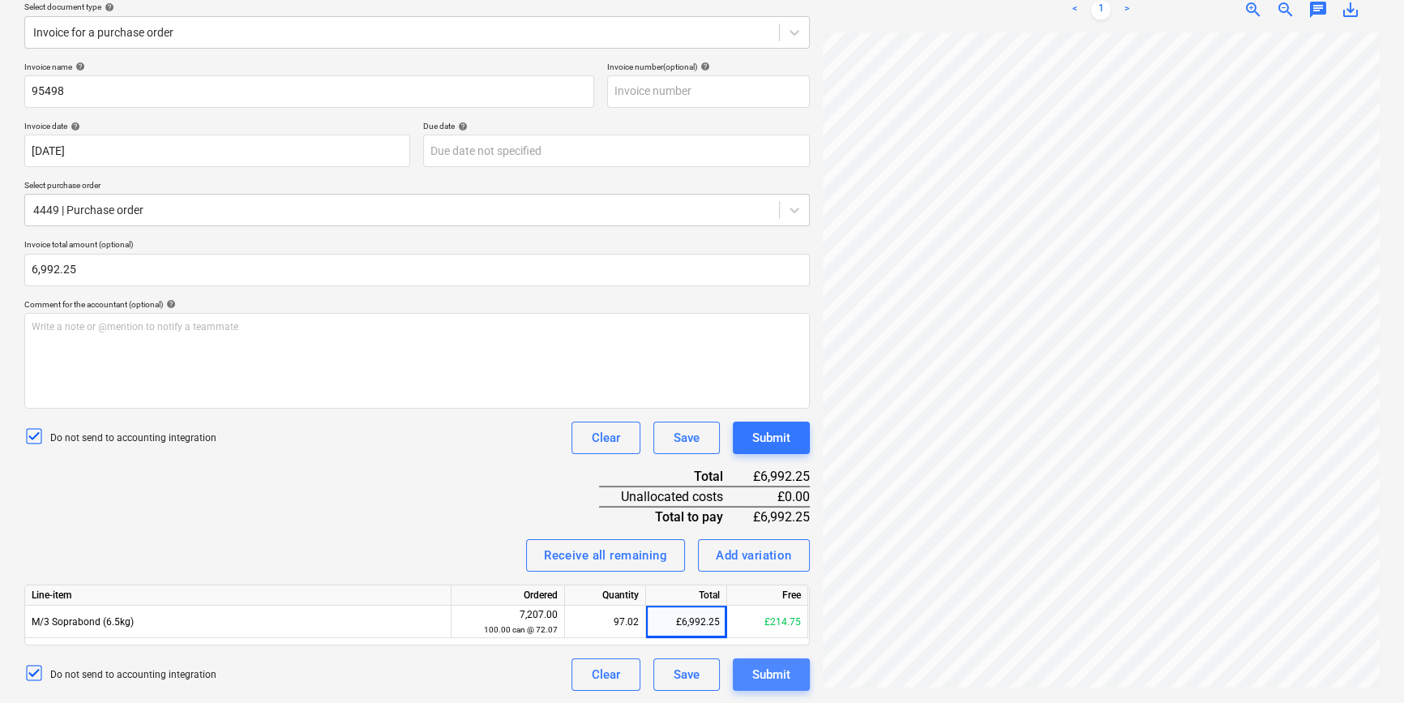
click at [769, 679] on div "Submit" at bounding box center [771, 674] width 38 height 21
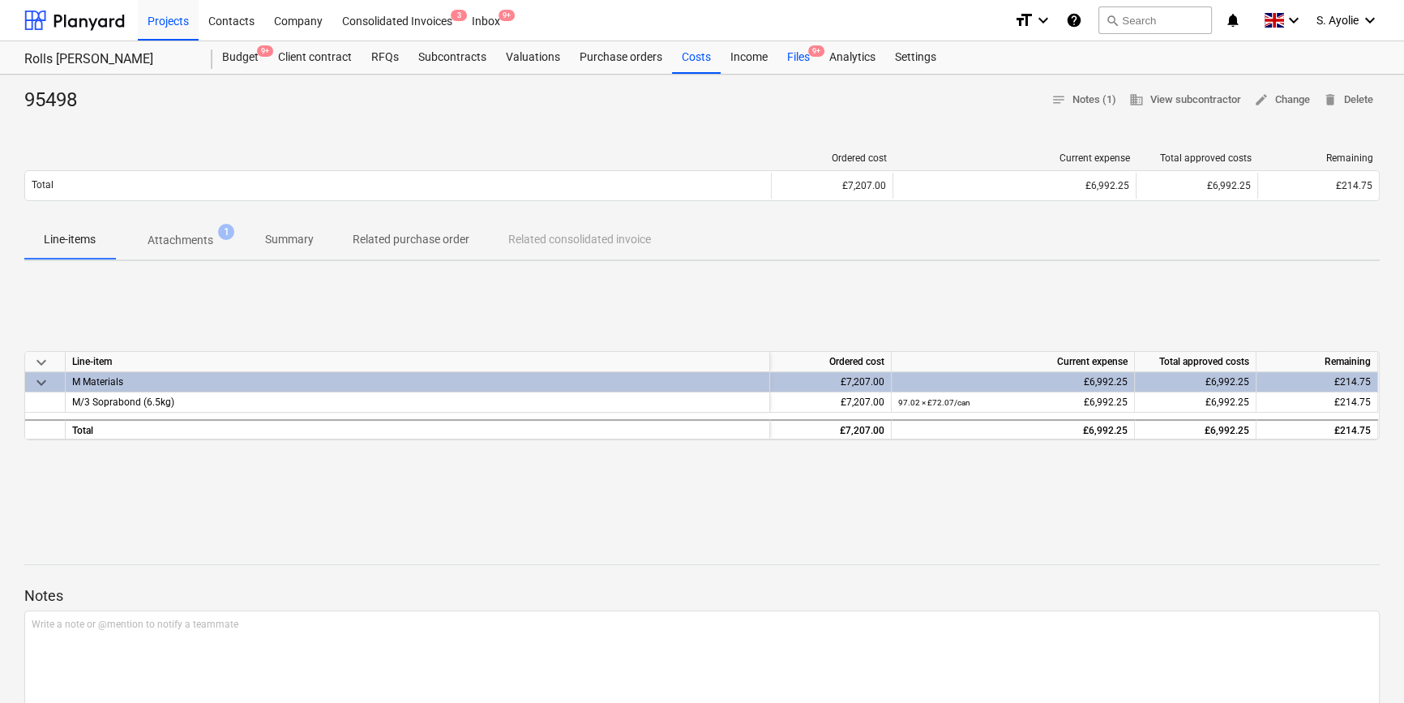
click at [789, 68] on div "Files 9+" at bounding box center [798, 57] width 42 height 32
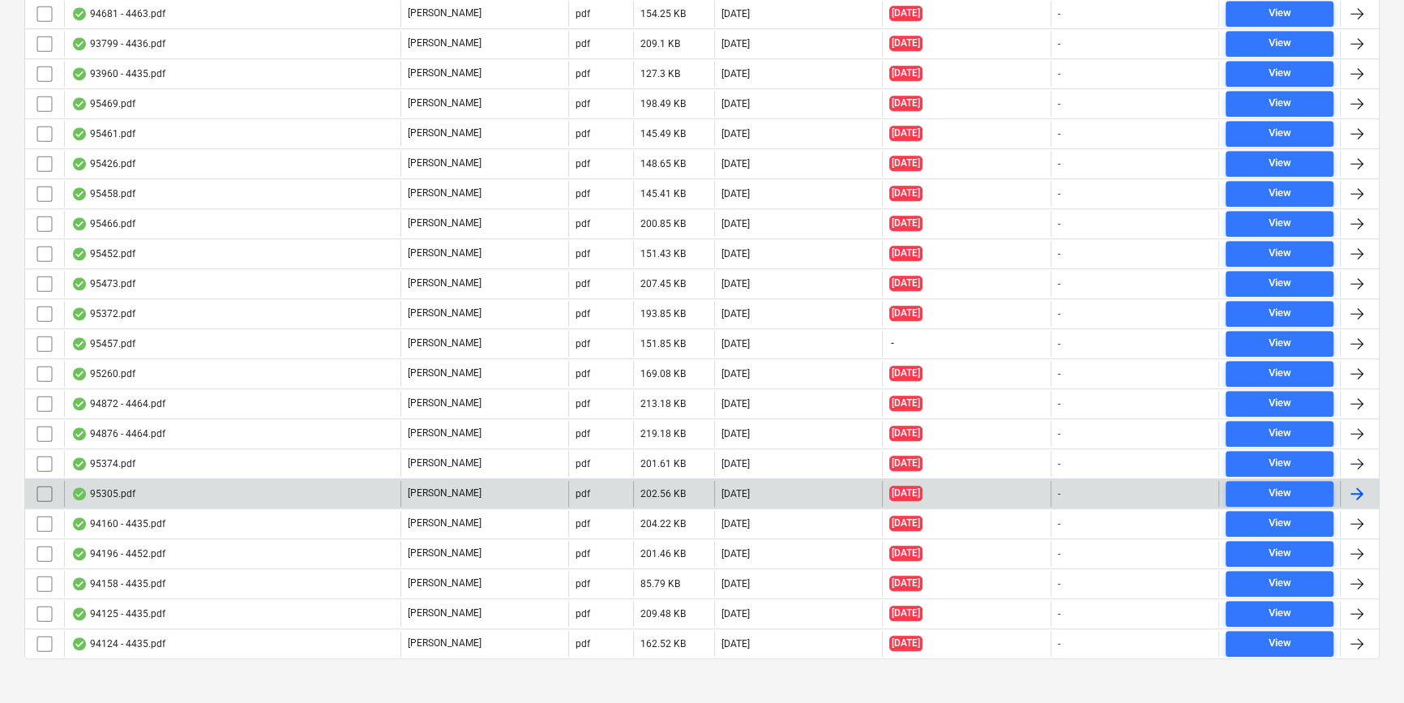
click at [422, 486] on p "[PERSON_NAME]" at bounding box center [445, 493] width 74 height 14
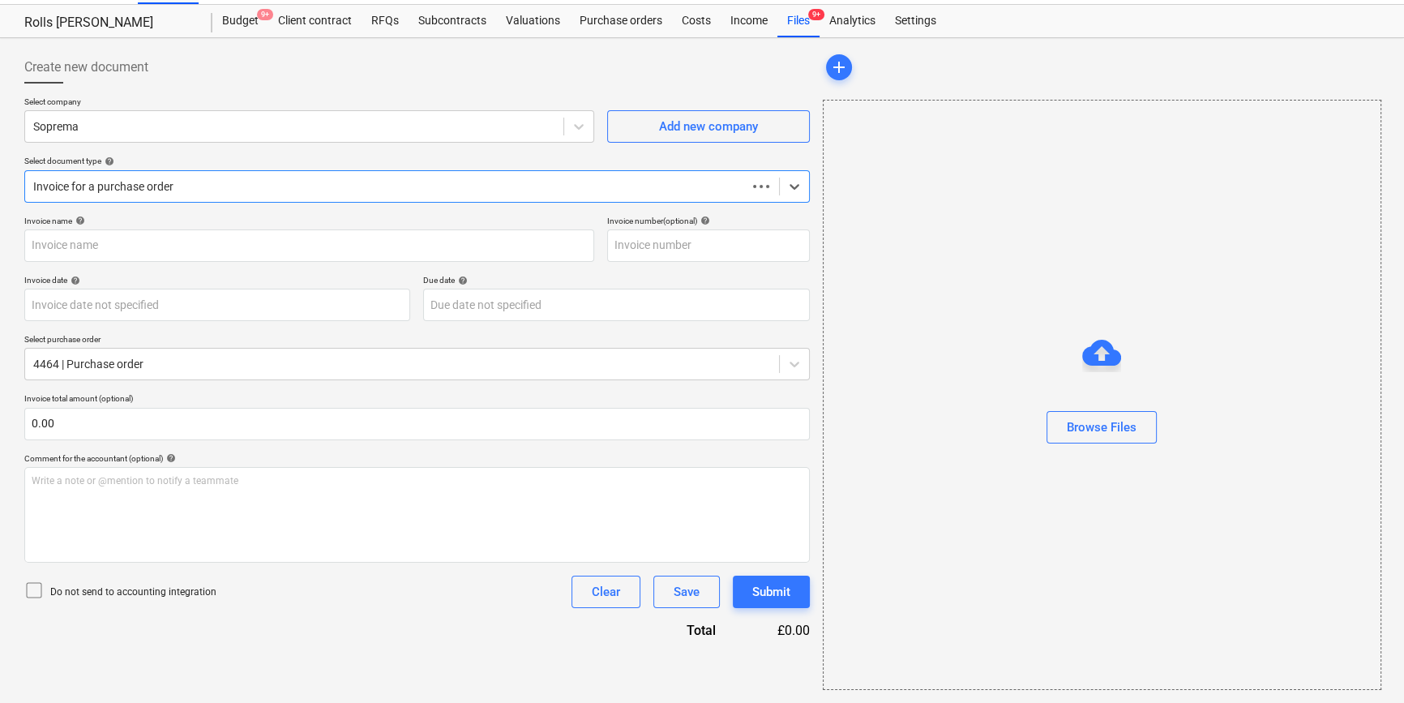
scroll to position [35, 0]
type input "95305.pdf"
type input "07 Aug 2025"
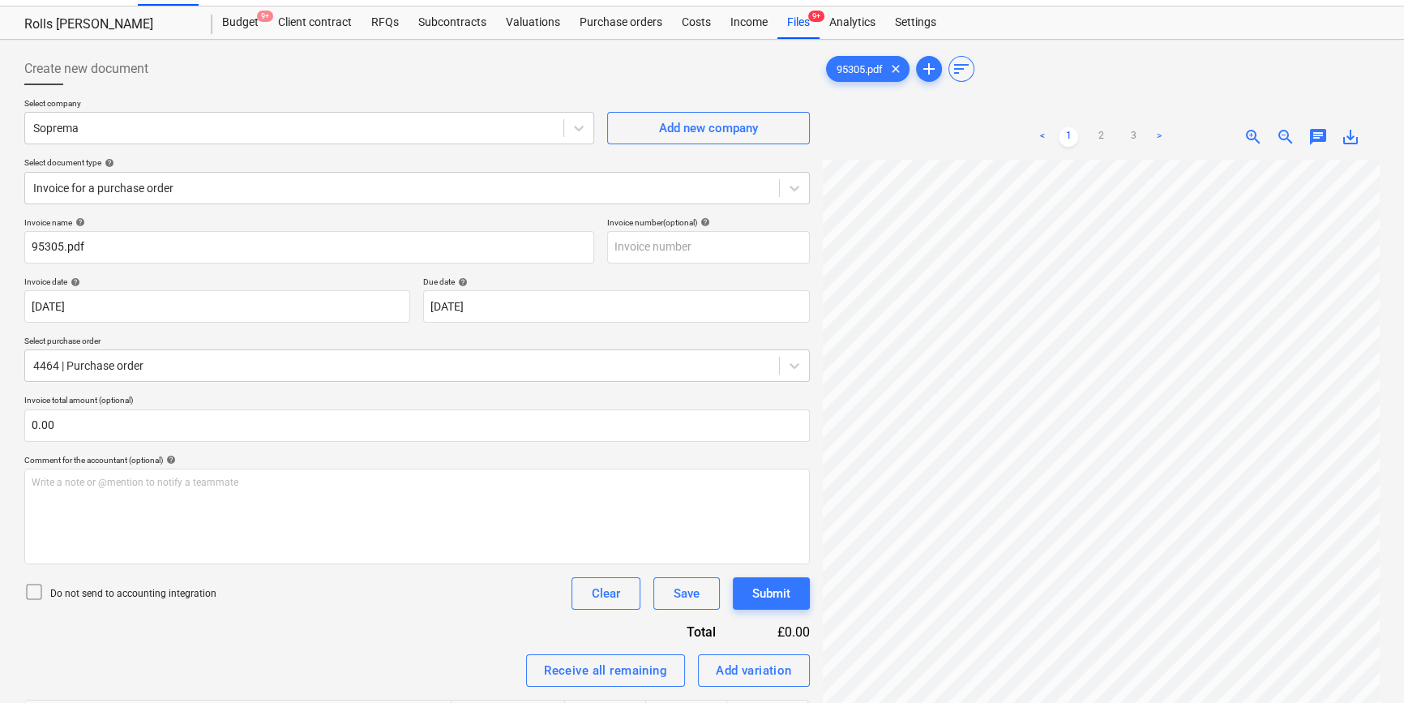
scroll to position [207, 54]
click at [1130, 137] on link "3" at bounding box center [1133, 136] width 19 height 19
click at [1099, 139] on link "2" at bounding box center [1100, 136] width 19 height 19
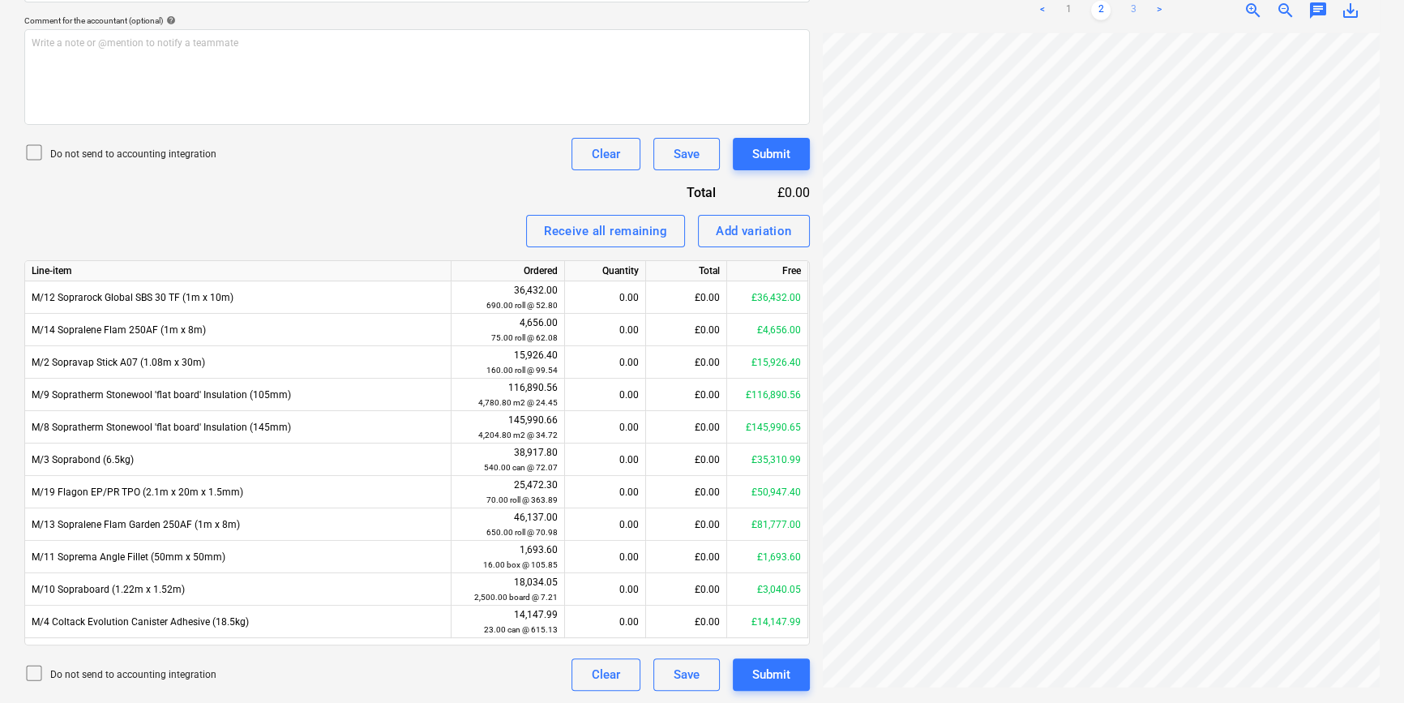
click at [1135, 7] on link "3" at bounding box center [1133, 10] width 19 height 19
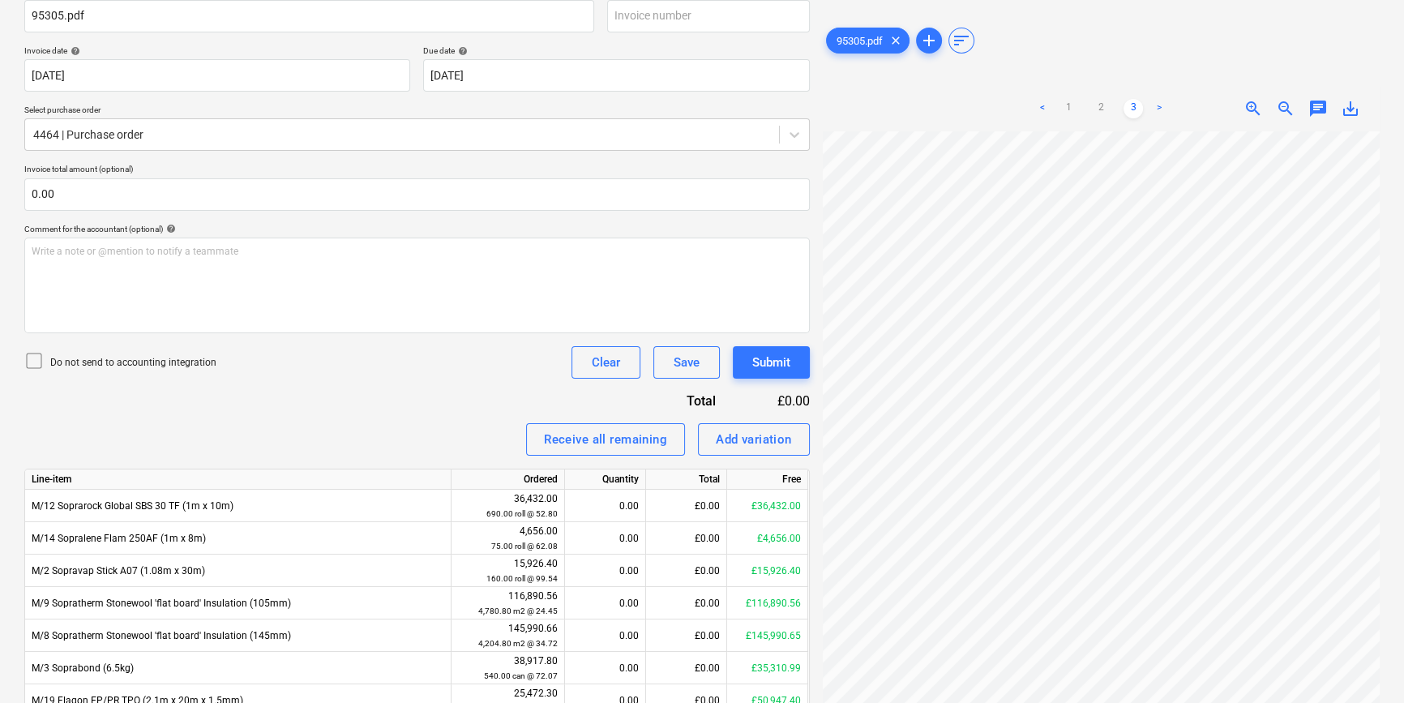
scroll to position [179, 0]
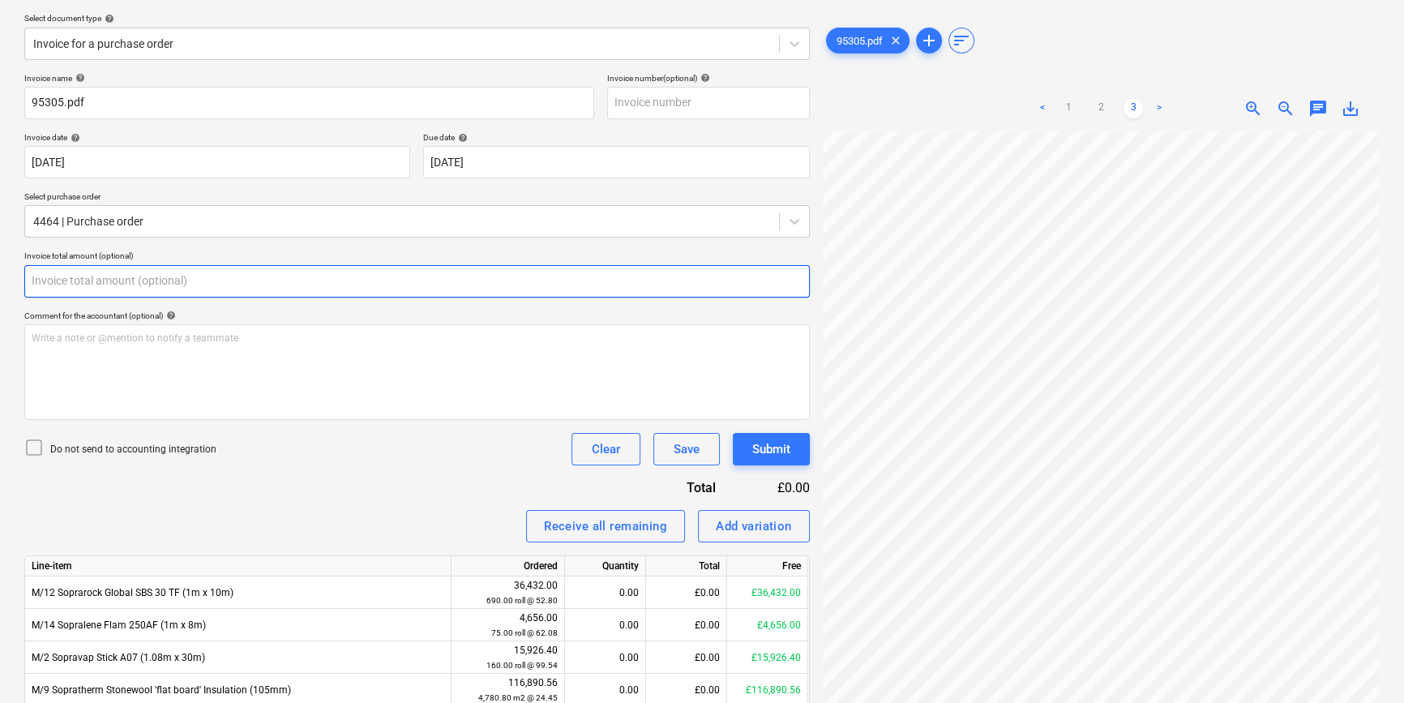
click at [146, 280] on input "text" at bounding box center [416, 281] width 785 height 32
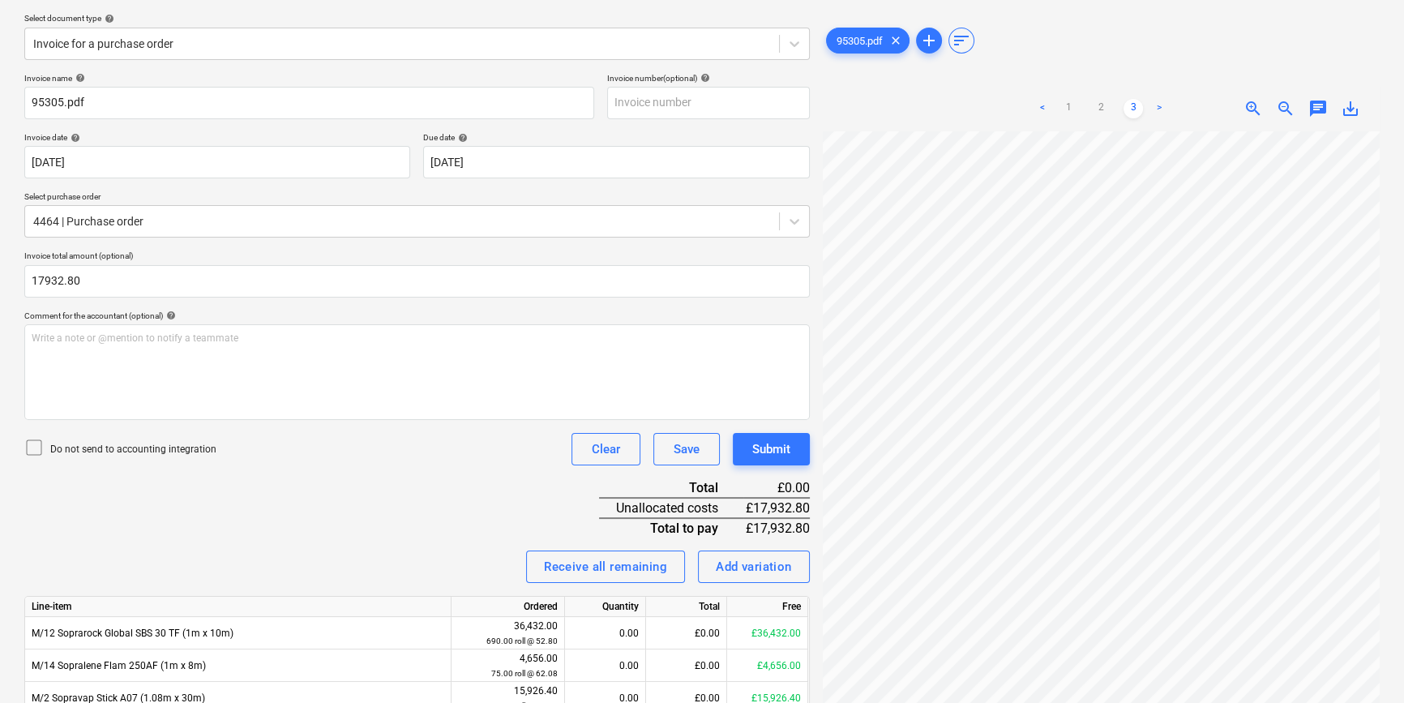
type input "17,932.80"
click at [153, 447] on p "Do not send to accounting integration" at bounding box center [133, 450] width 166 height 14
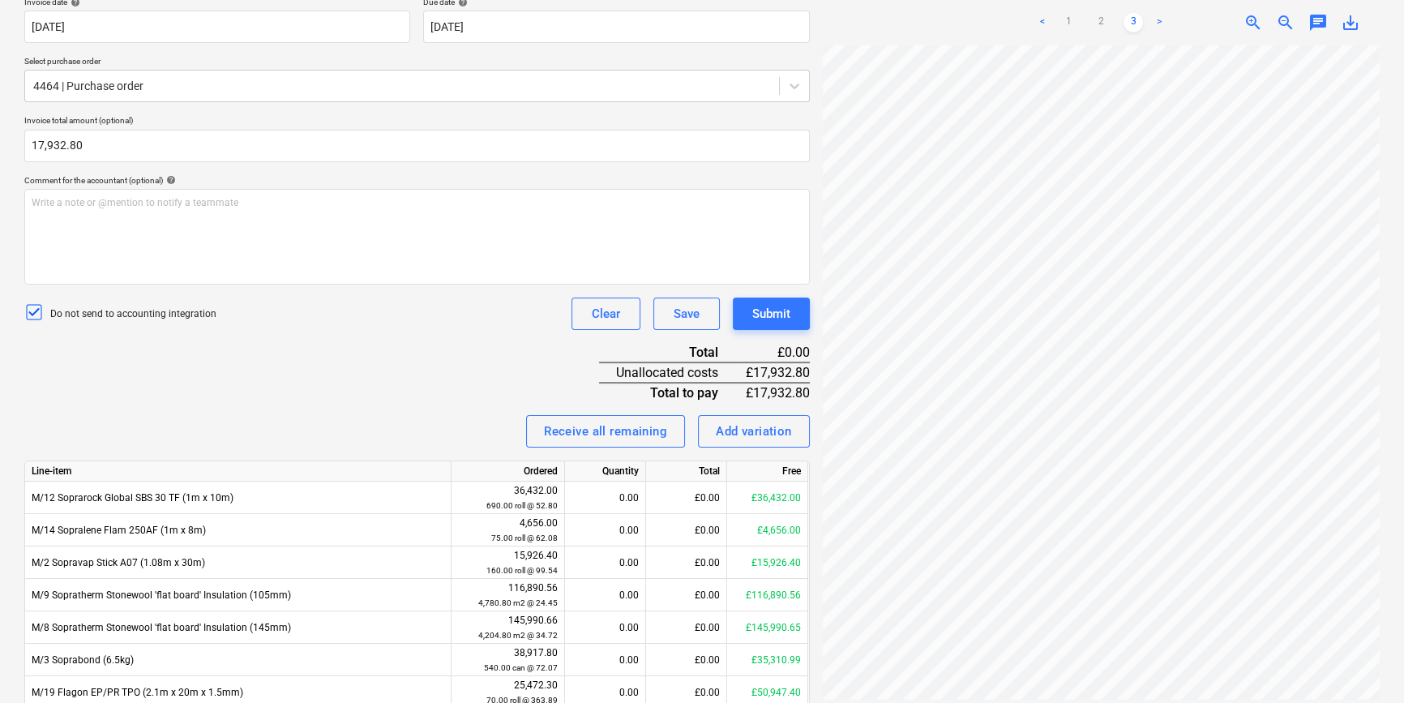
scroll to position [327, 0]
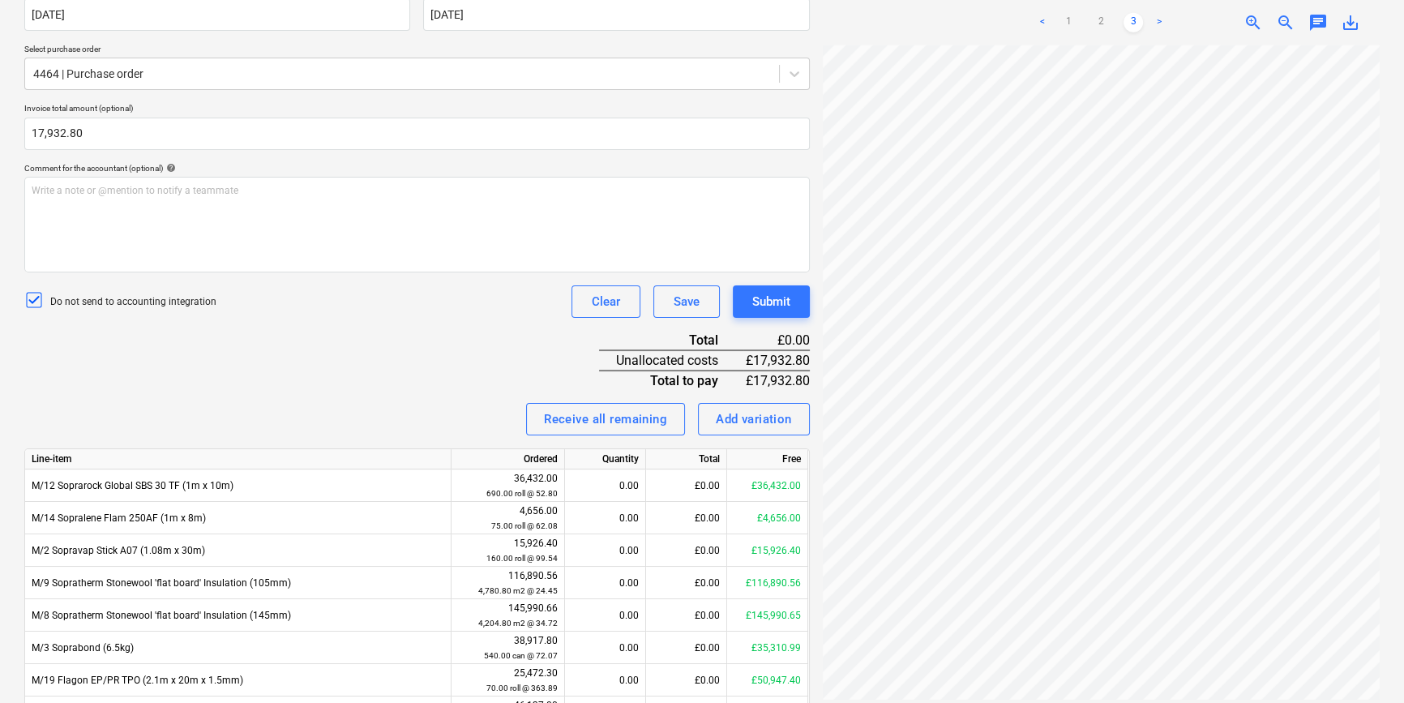
click at [363, 95] on div "Invoice name help 95305.pdf Invoice number (optional) help Invoice date help 07…" at bounding box center [416, 401] width 785 height 953
drag, startPoint x: 363, startPoint y: 95, endPoint x: 316, endPoint y: 49, distance: 65.4
click at [316, 49] on p "Select purchase order" at bounding box center [416, 51] width 785 height 14
click at [415, 36] on div "Invoice name help 95305.pdf Invoice number (optional) help Invoice date help 07…" at bounding box center [416, 401] width 785 height 953
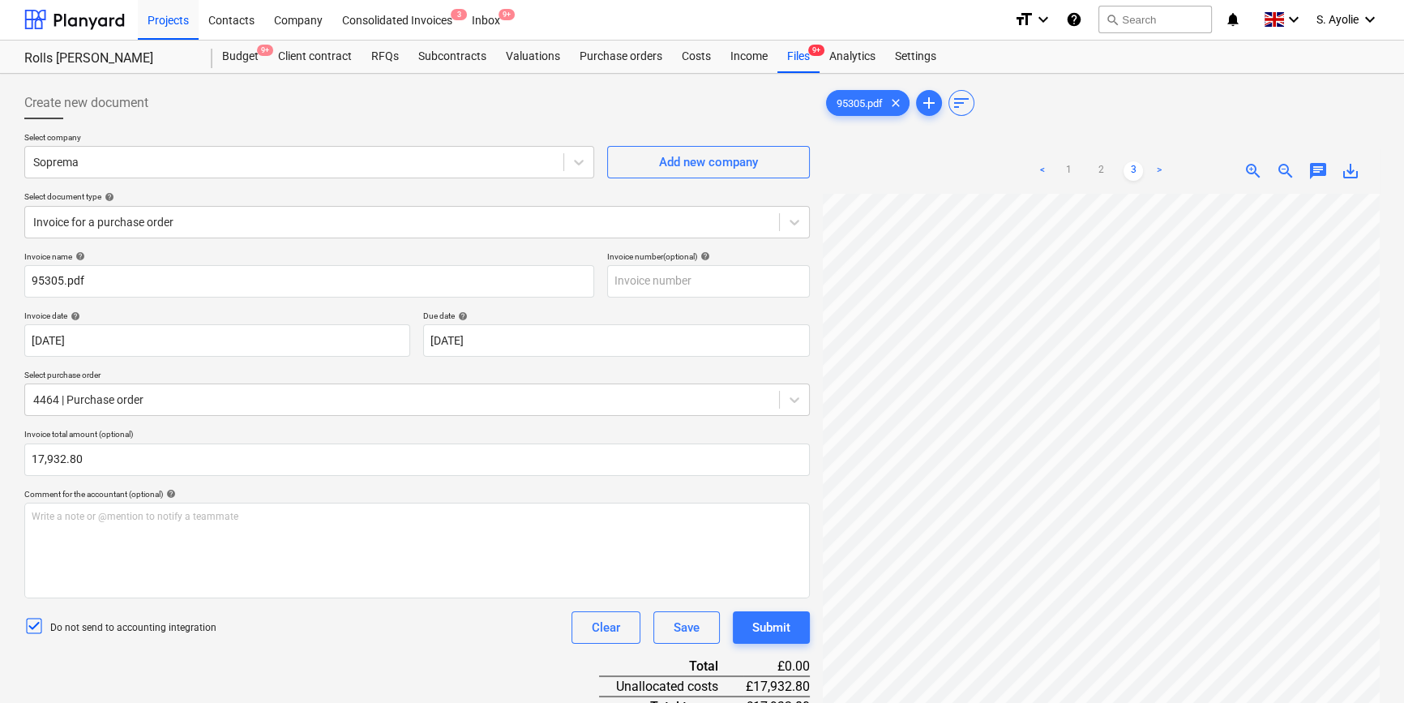
scroll to position [0, 0]
click at [412, 107] on div "Create new document" at bounding box center [416, 104] width 785 height 32
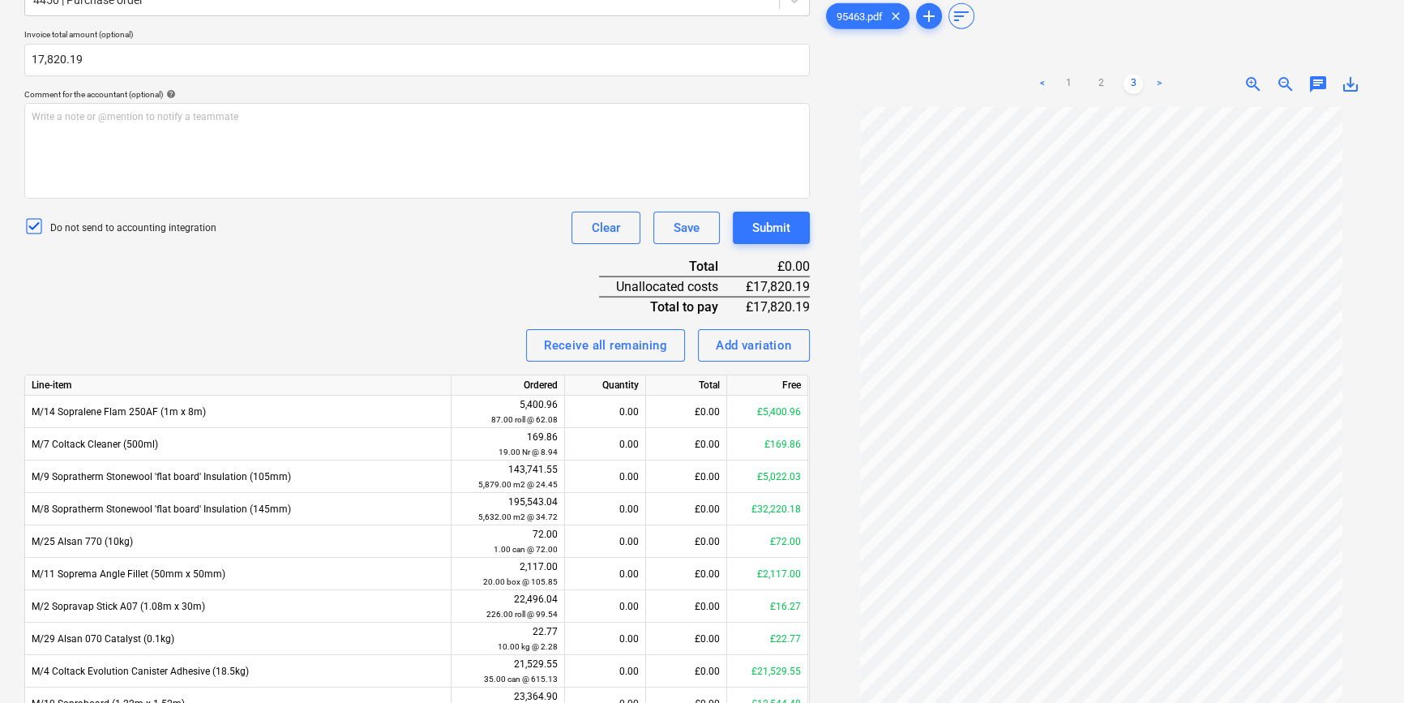
scroll to position [28, 0]
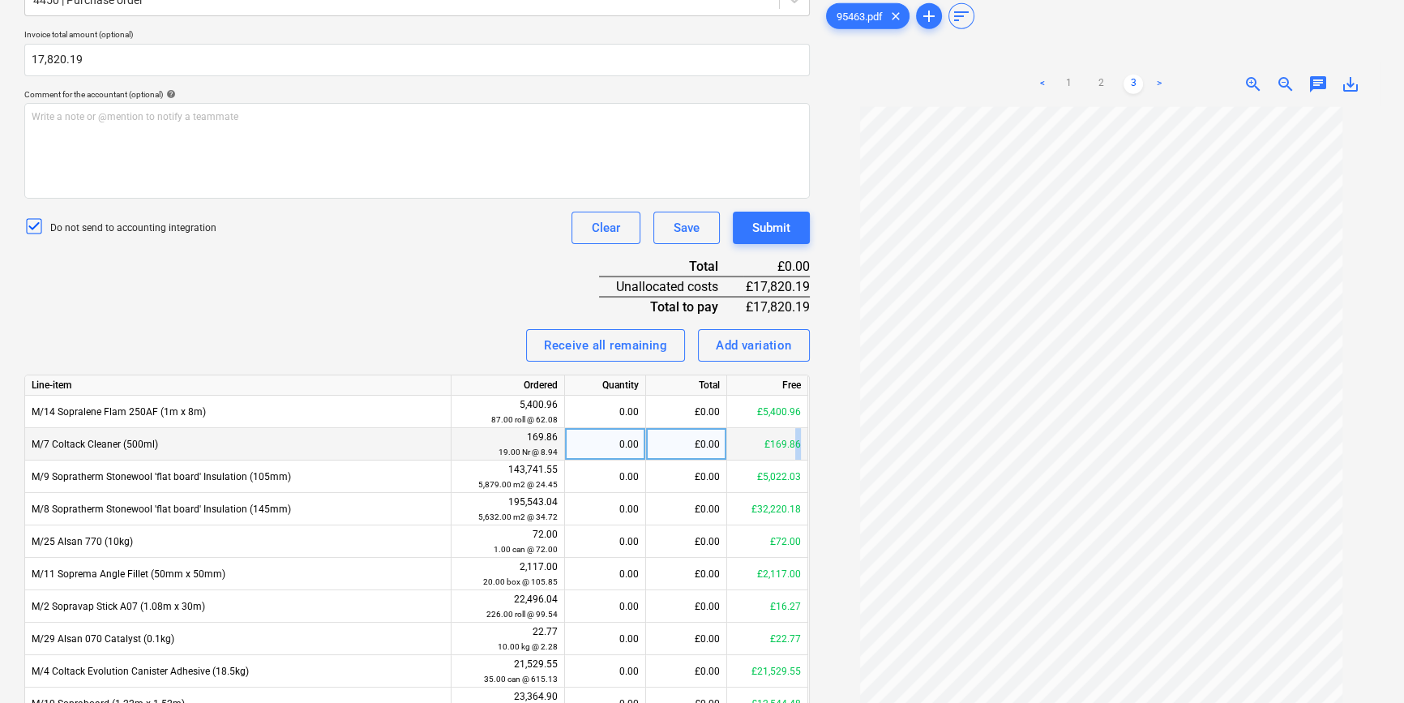
drag, startPoint x: 795, startPoint y: 451, endPoint x: 794, endPoint y: 437, distance: 13.9
click at [794, 437] on div "£169.86" at bounding box center [767, 444] width 81 height 32
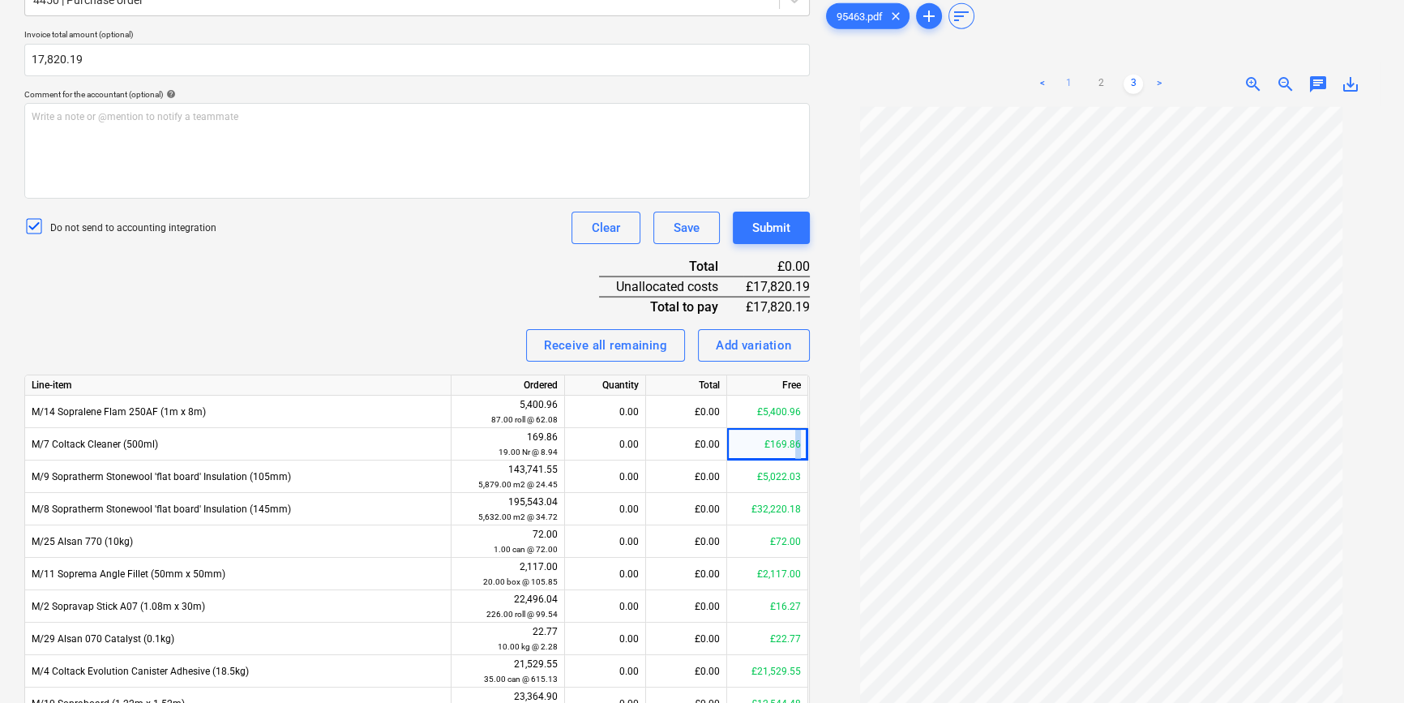
click at [1059, 87] on link "1" at bounding box center [1068, 84] width 19 height 19
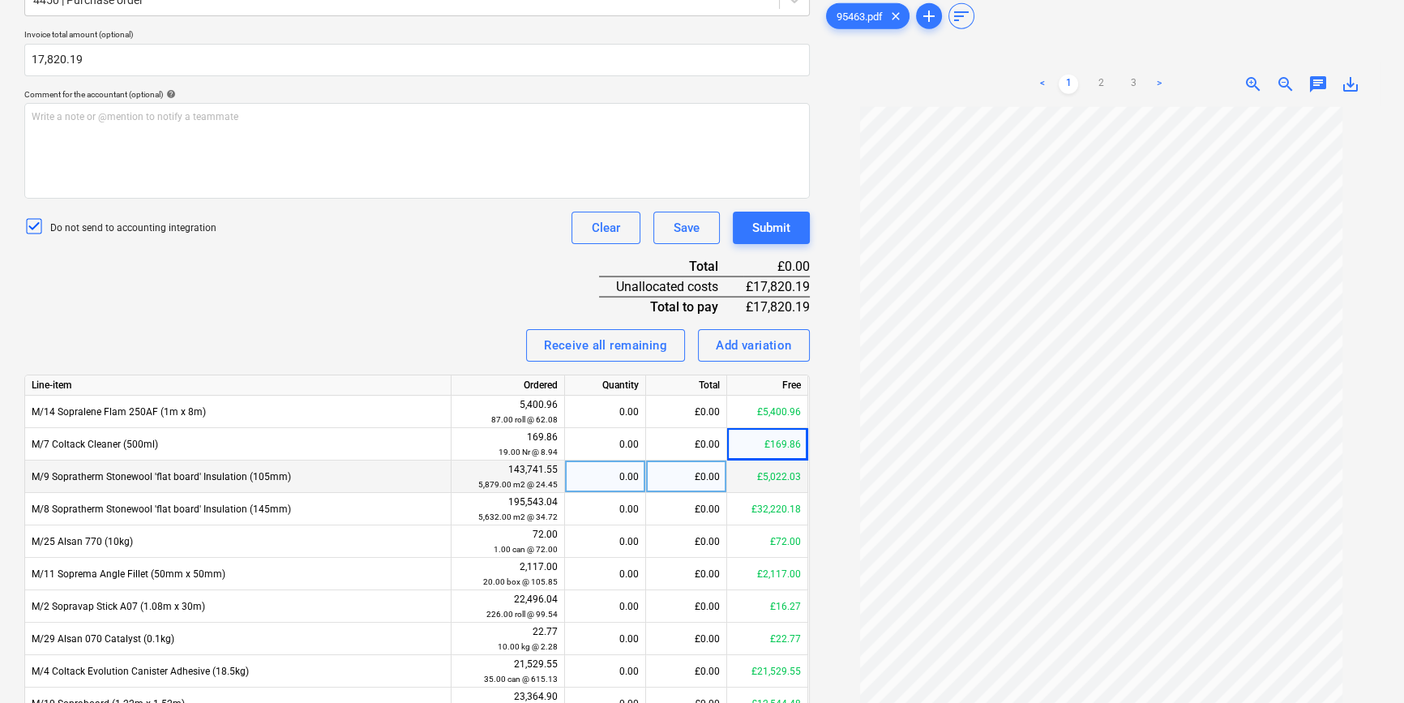
click at [708, 482] on div "£0.00" at bounding box center [686, 476] width 81 height 32
type input "9154.08"
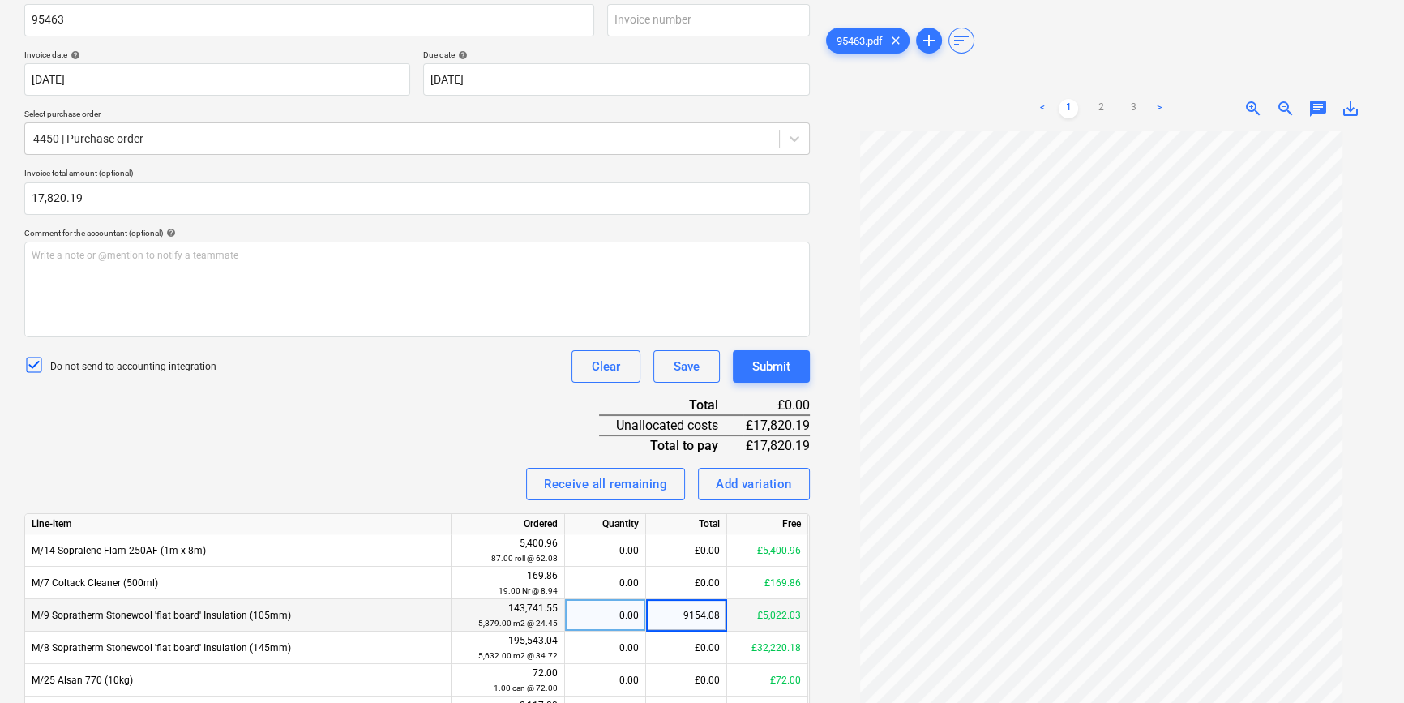
scroll to position [179, 0]
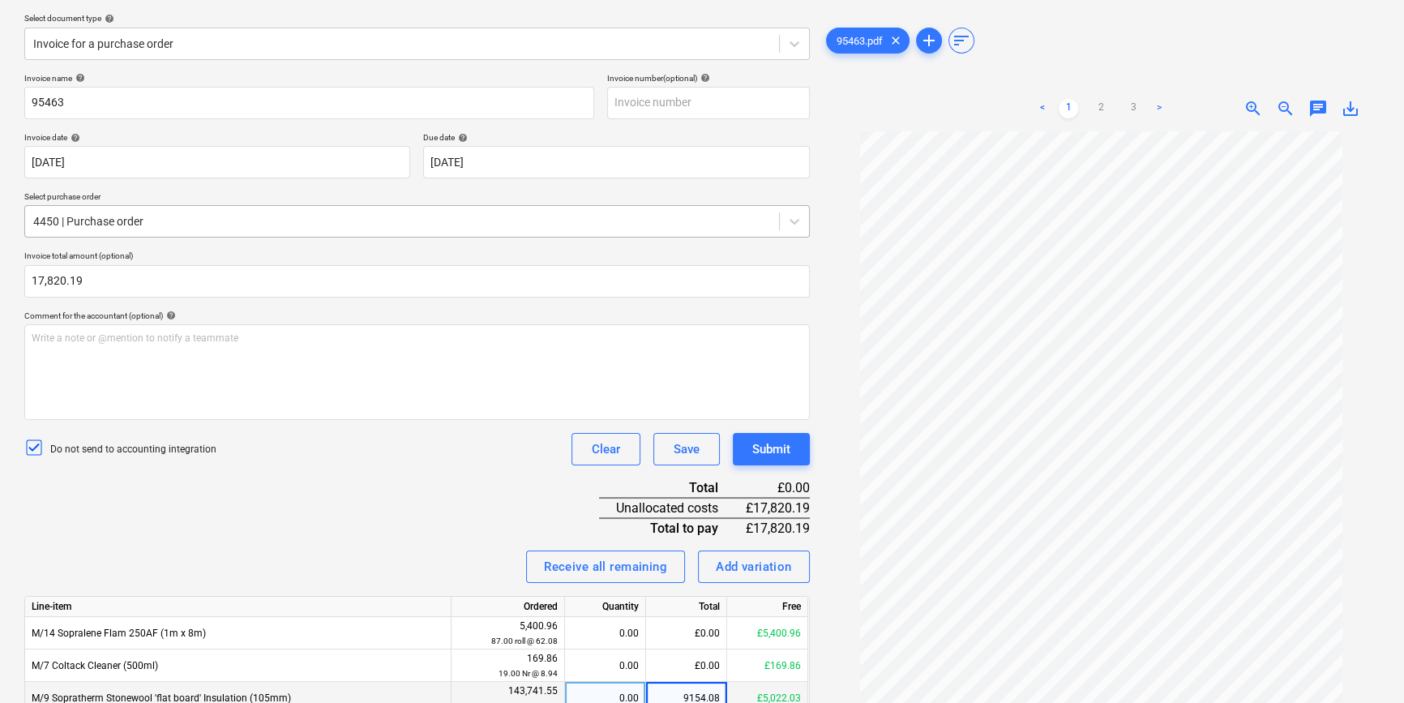
click at [190, 223] on div at bounding box center [402, 221] width 738 height 16
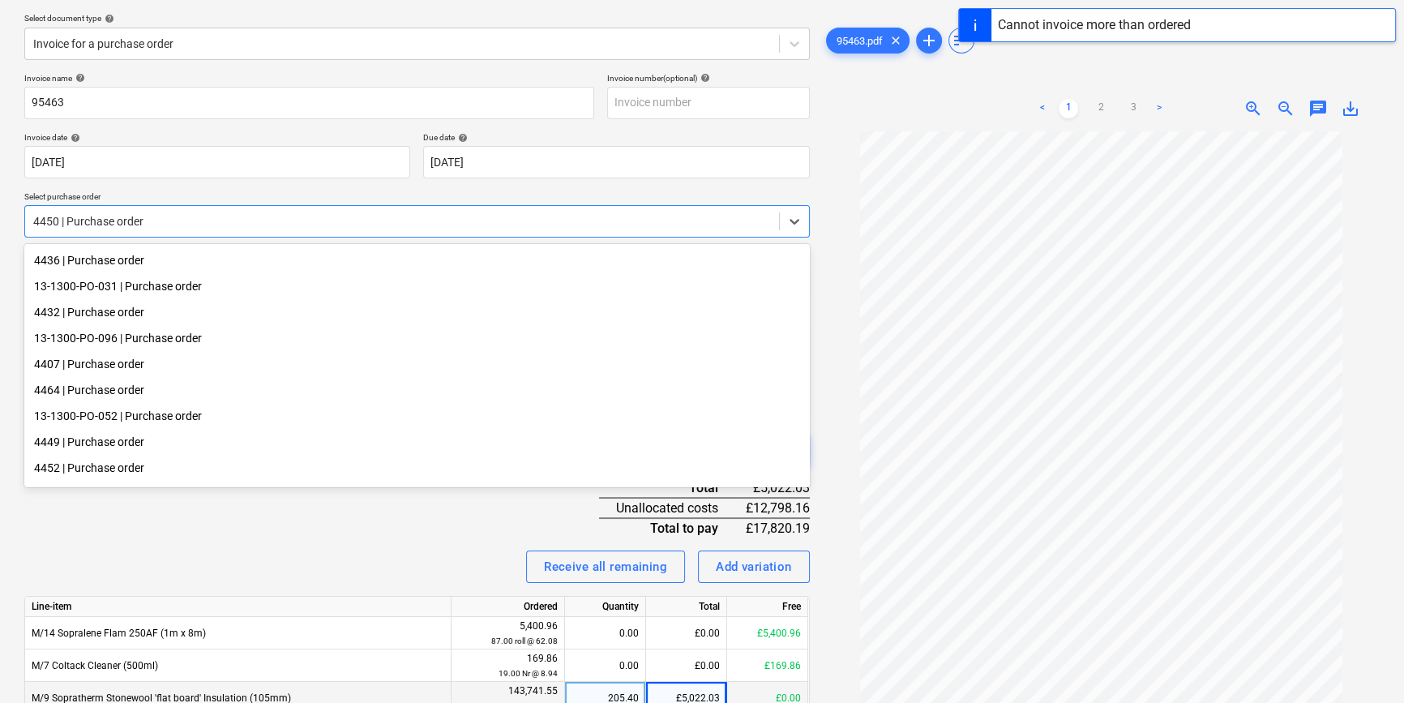
click at [221, 226] on div at bounding box center [402, 221] width 738 height 16
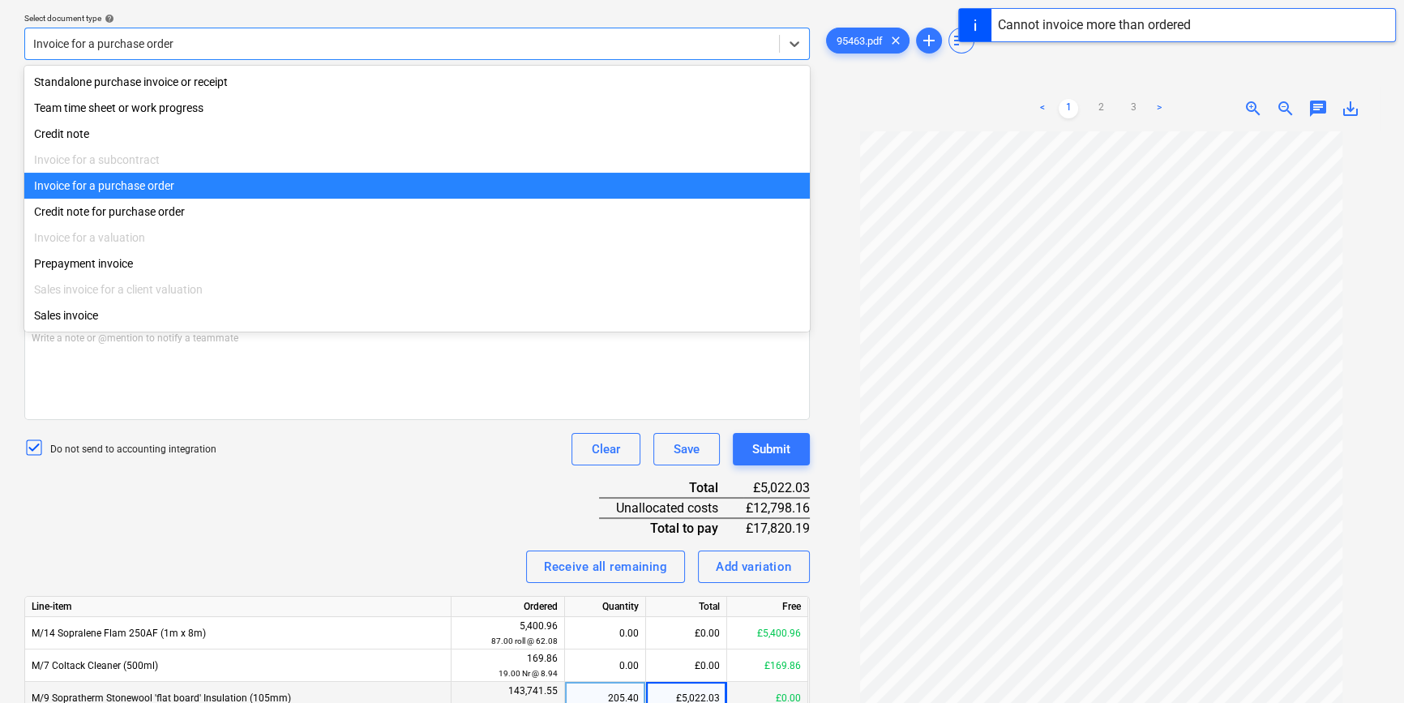
click at [252, 49] on div at bounding box center [402, 44] width 738 height 16
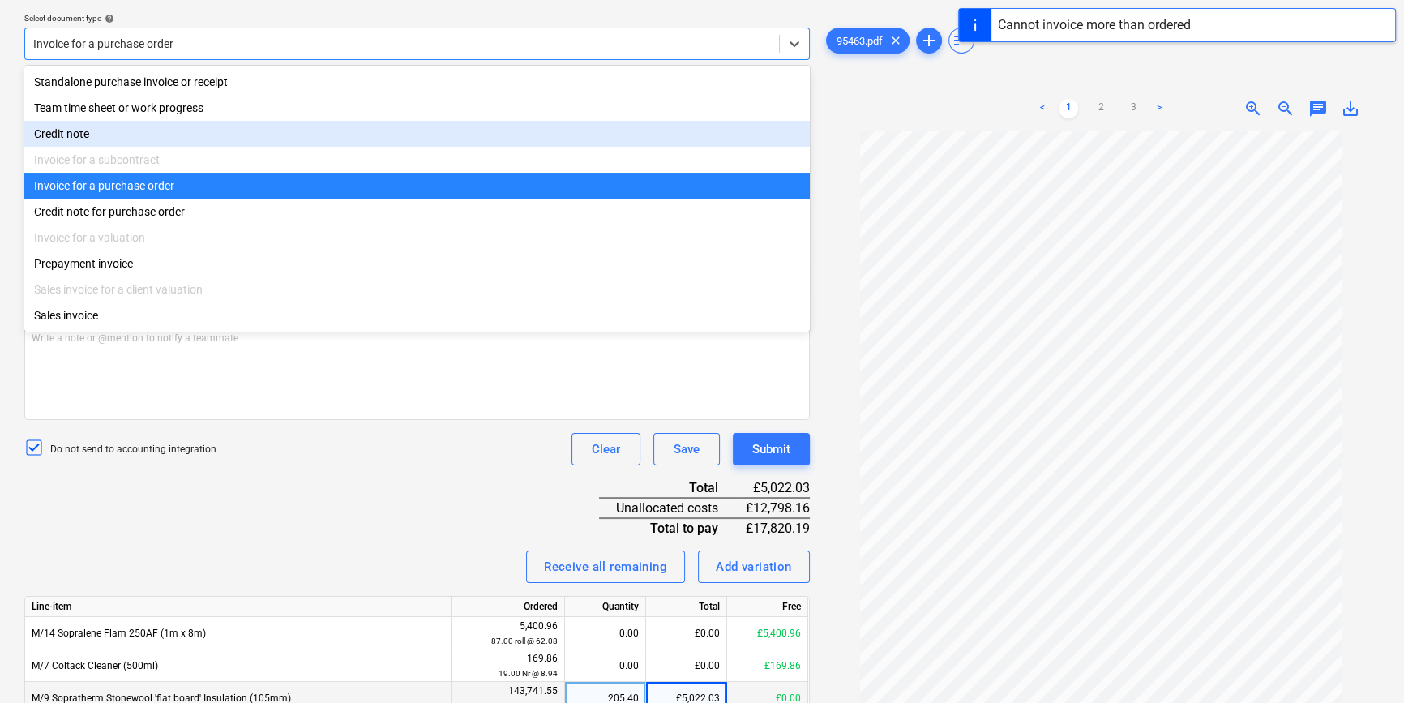
click at [236, 144] on div "Credit note" at bounding box center [416, 134] width 785 height 26
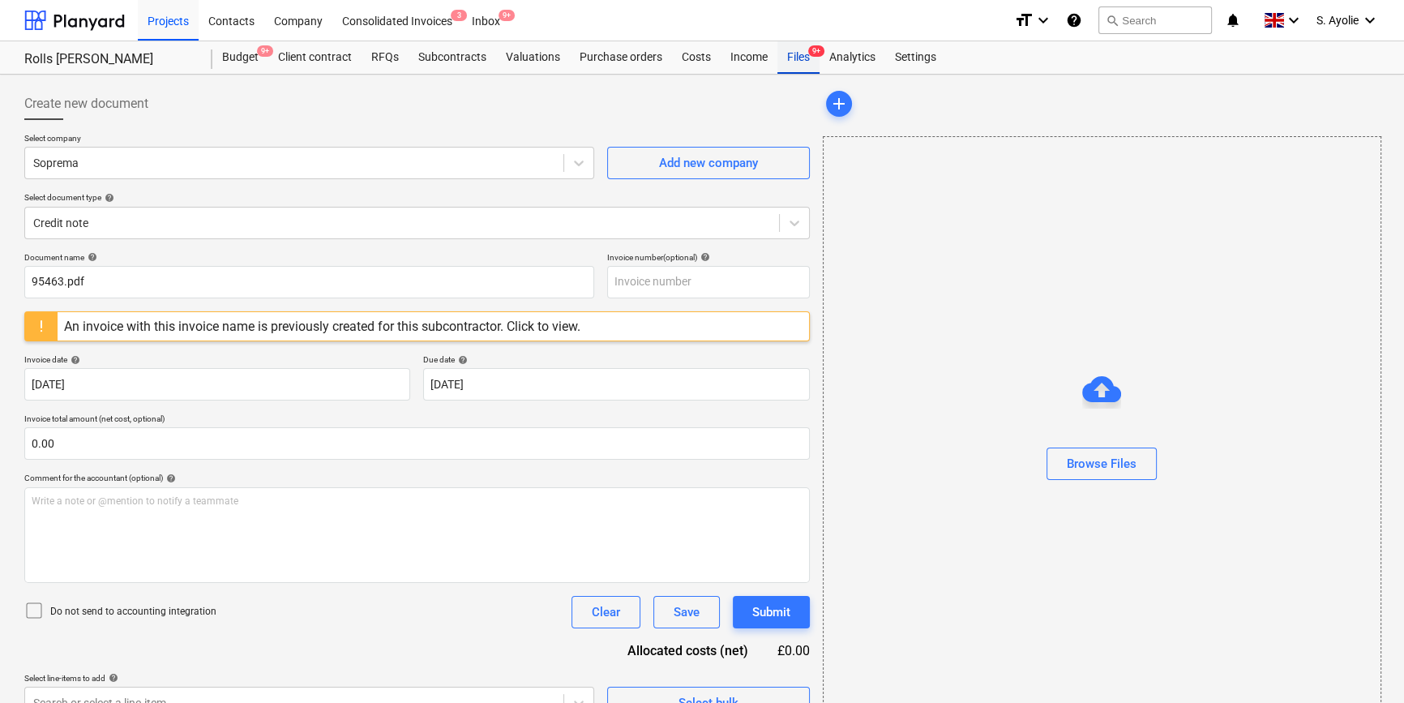
click at [812, 48] on span "9+" at bounding box center [816, 50] width 16 height 11
